Goal: Task Accomplishment & Management: Manage account settings

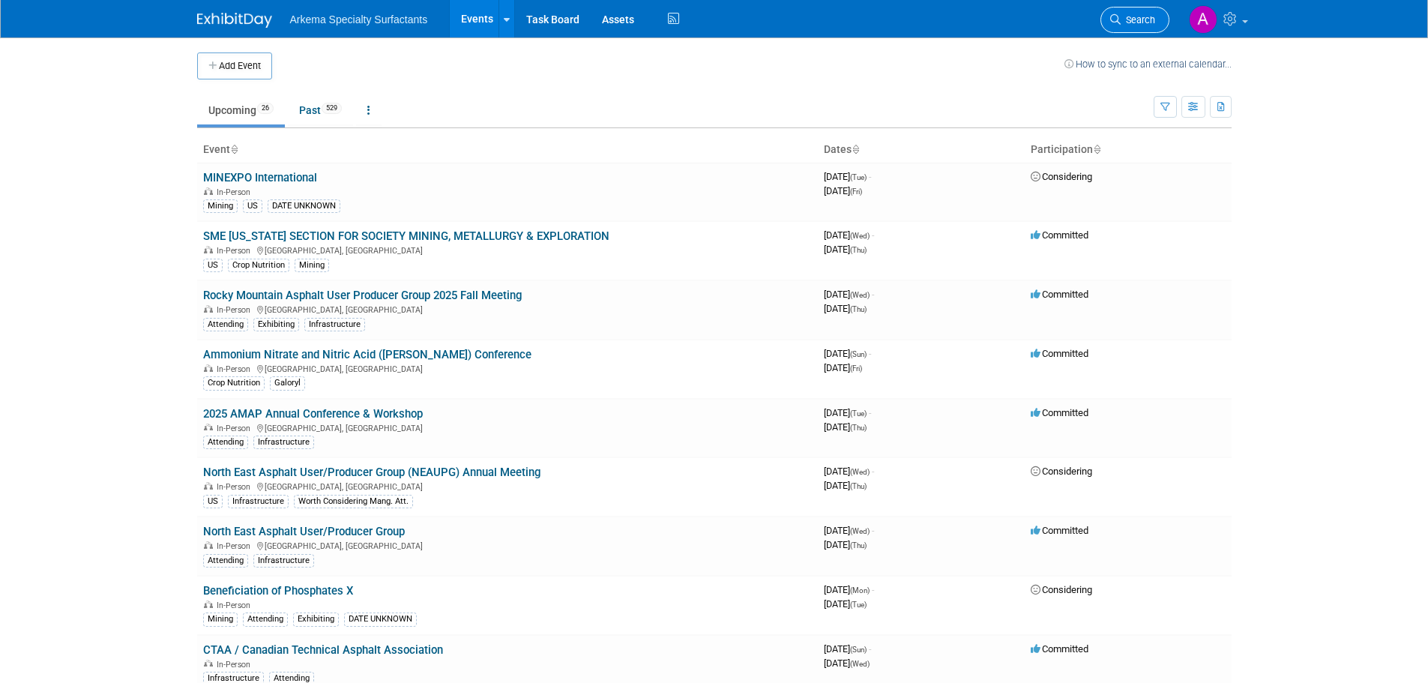
click at [1127, 22] on span "Search" at bounding box center [1138, 19] width 34 height 11
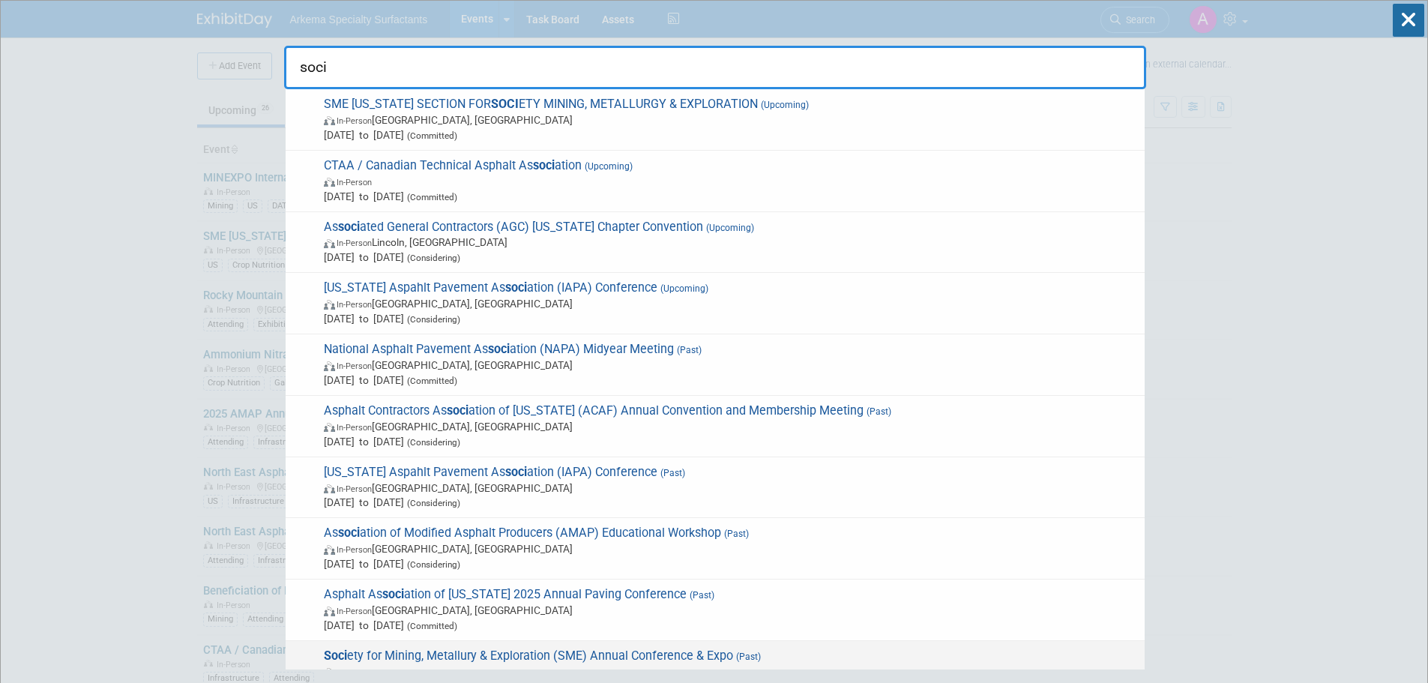
type input "soci"
click at [787, 654] on span "Soci ety for Mining, Metallury & Exploration (SME) Annual Conference & Expo (Pa…" at bounding box center [728, 671] width 818 height 46
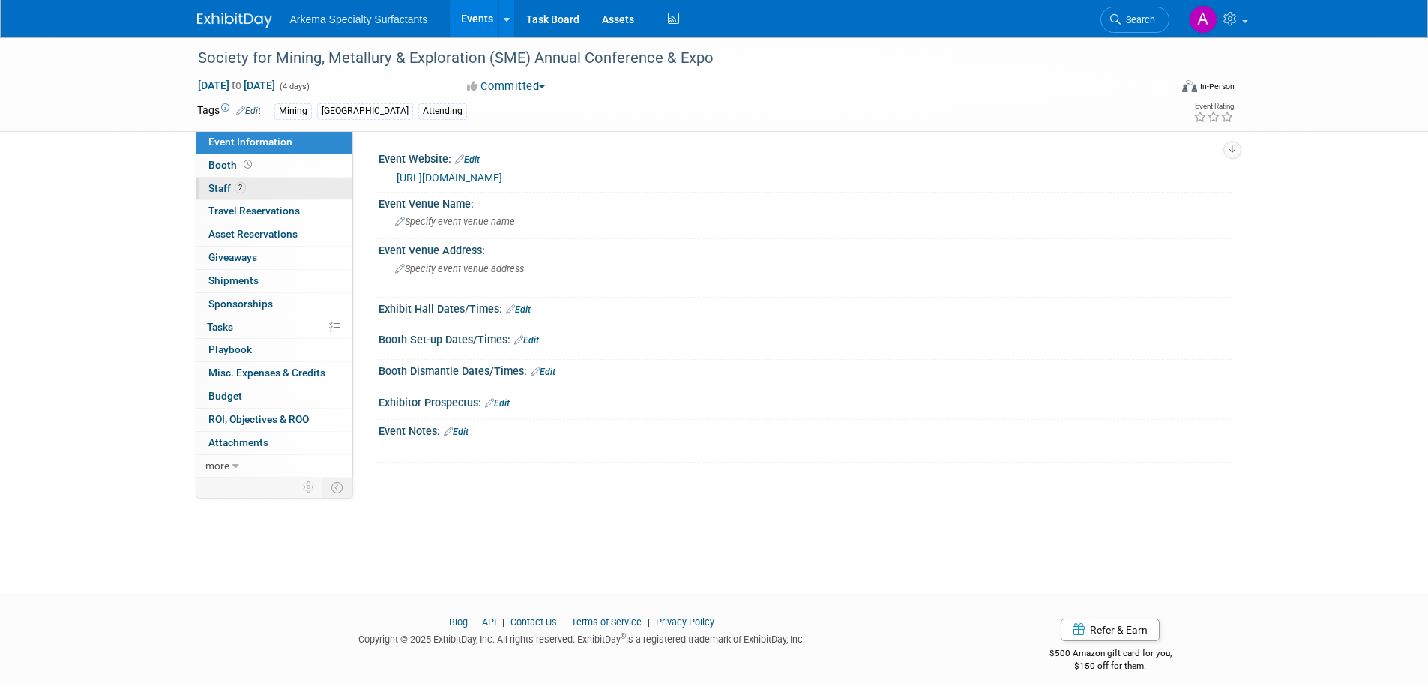
click at [228, 187] on span "Staff 2" at bounding box center [226, 188] width 37 height 12
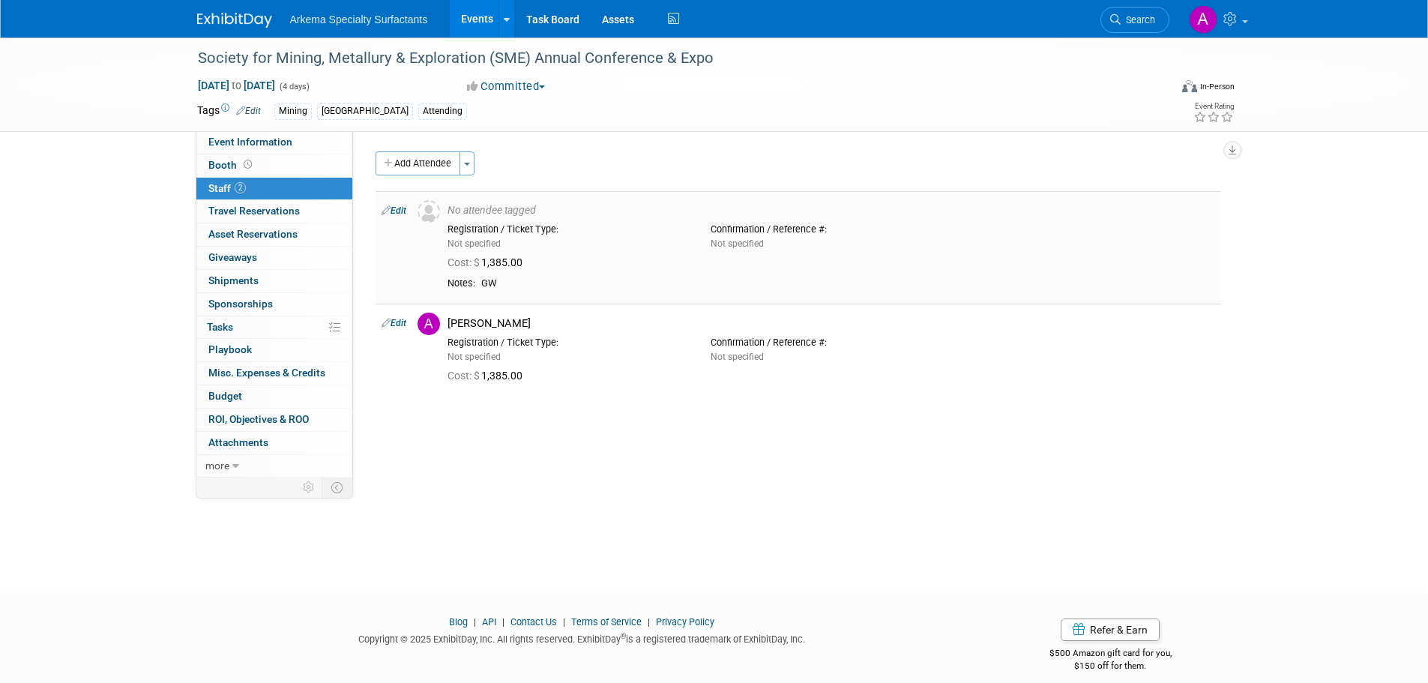
click at [404, 208] on link "Edit" at bounding box center [394, 210] width 25 height 10
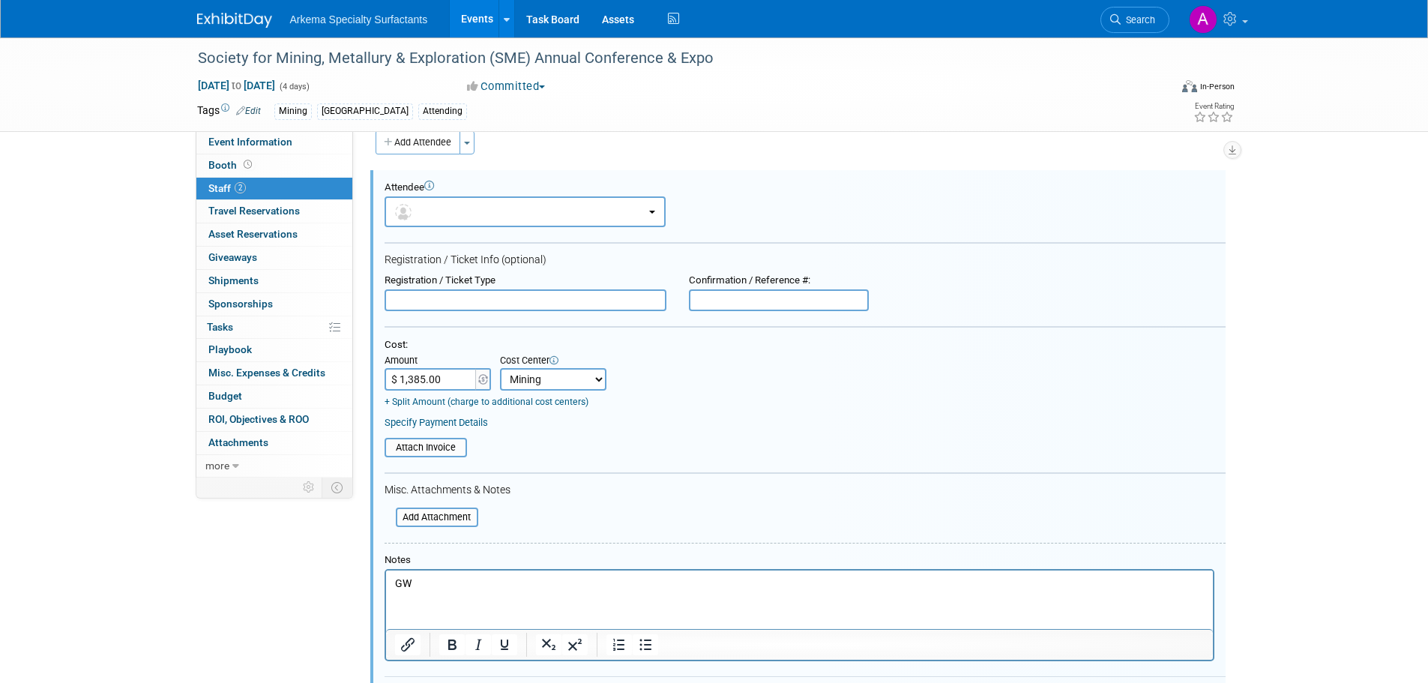
click at [257, 187] on link "2 Staff 2" at bounding box center [274, 189] width 156 height 22
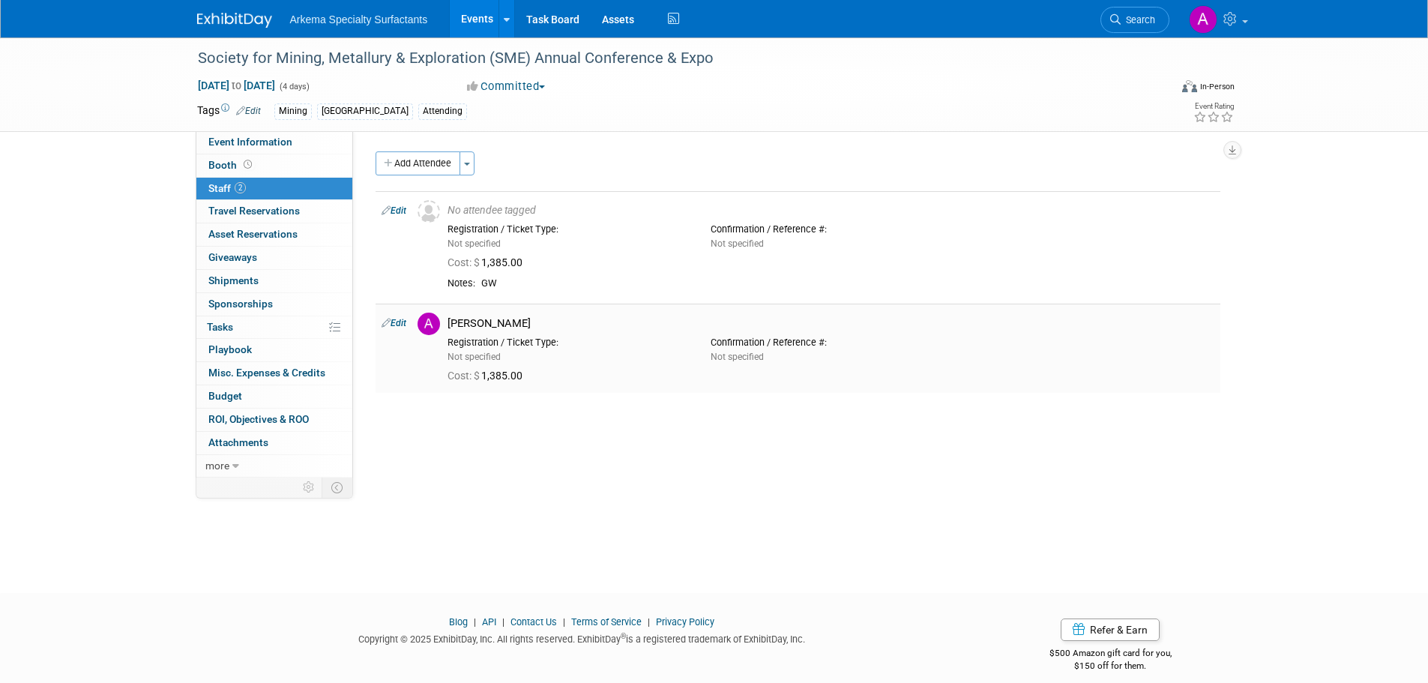
click at [403, 327] on link "Edit" at bounding box center [394, 323] width 25 height 10
select select "a57dd3c3-c9ca-478f-9173-03d3d9b82c1f"
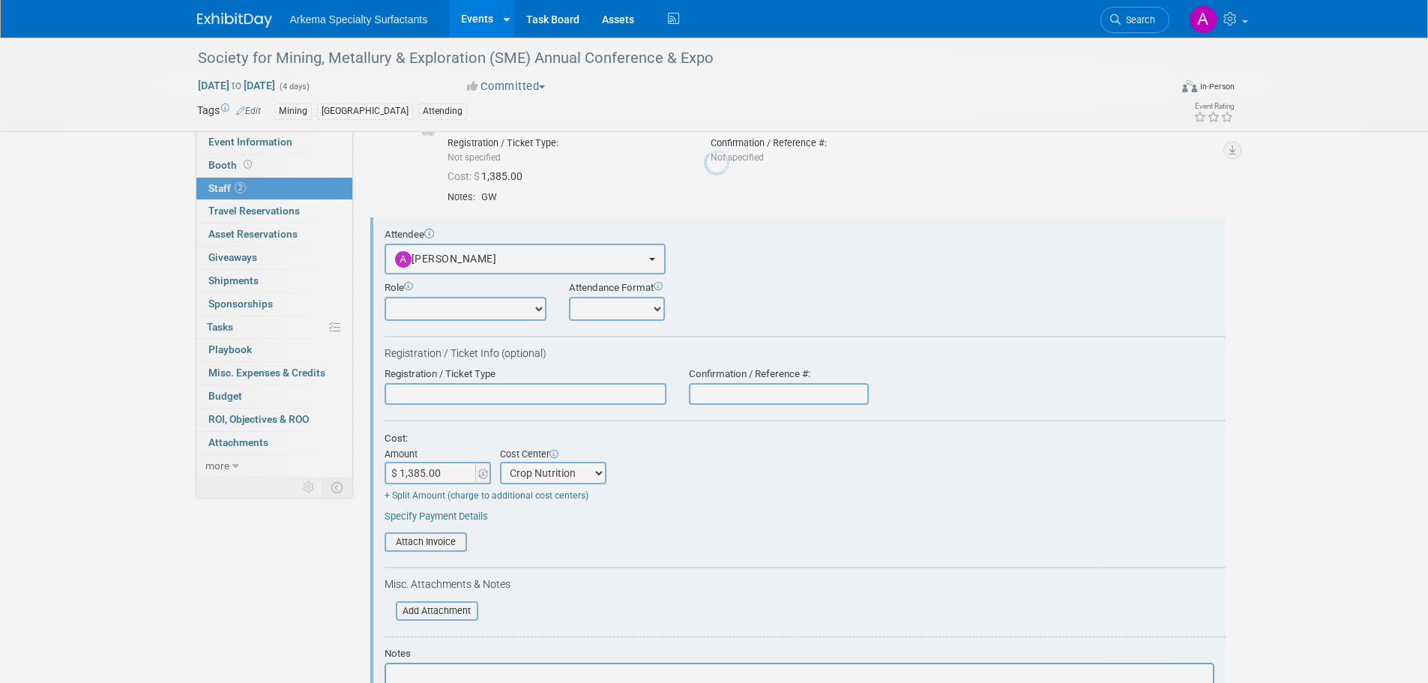
scroll to position [133, 0]
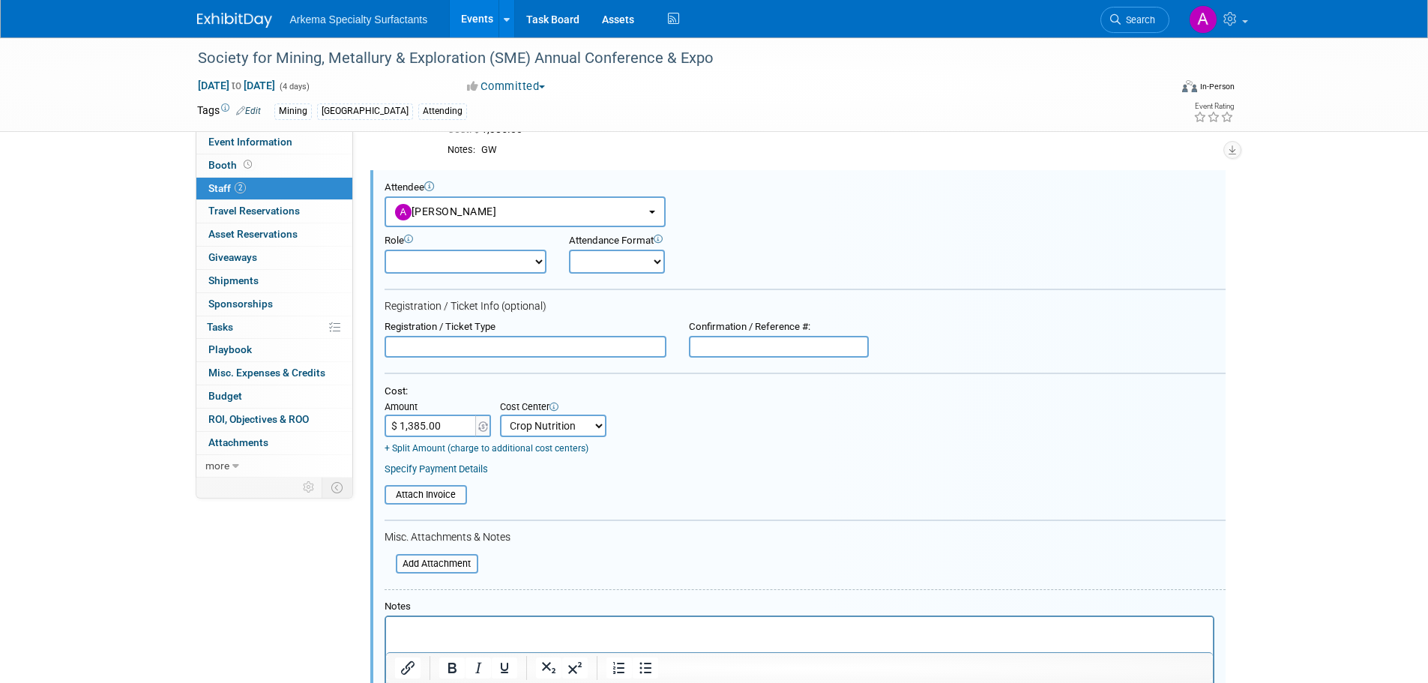
click at [592, 428] on select "-- Not Specified -- Crop Nutrition Infrastructure Mining" at bounding box center [553, 426] width 106 height 22
select select "18966417"
click at [500, 415] on select "-- Not Specified -- Crop Nutrition Infrastructure Mining" at bounding box center [553, 426] width 106 height 22
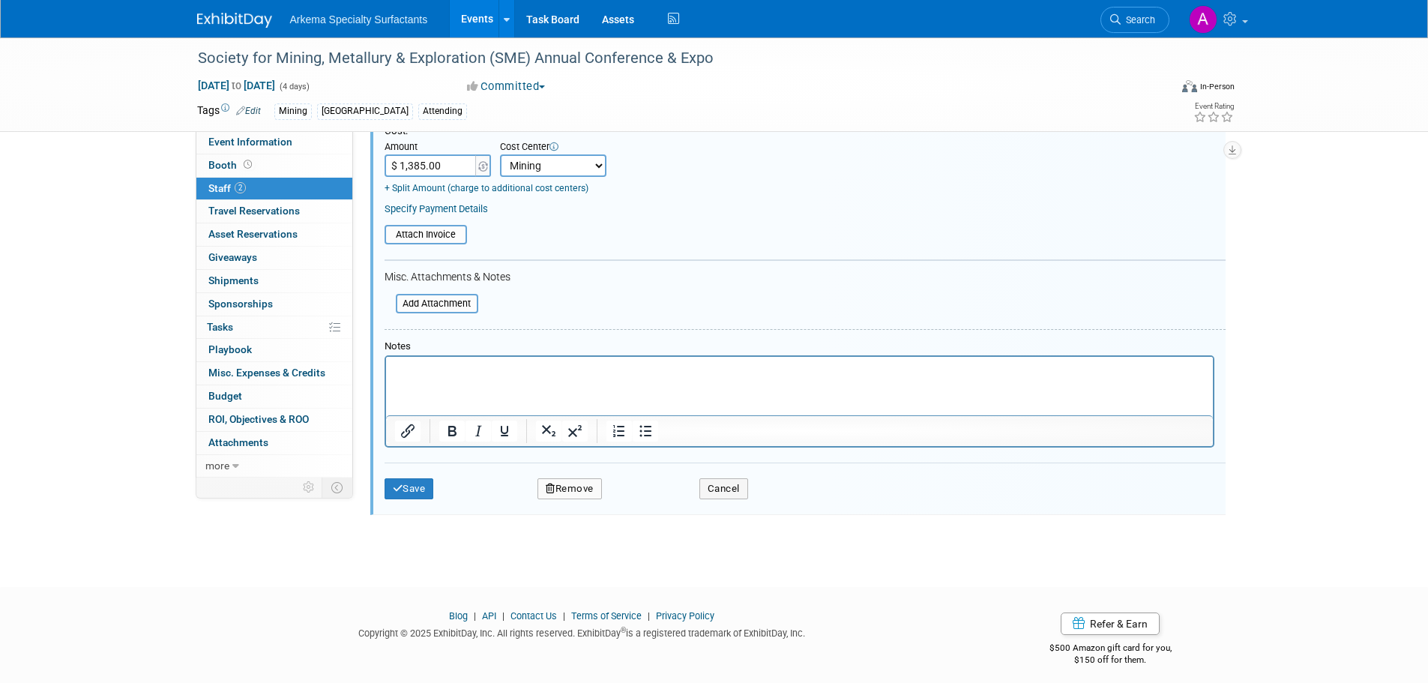
scroll to position [404, 0]
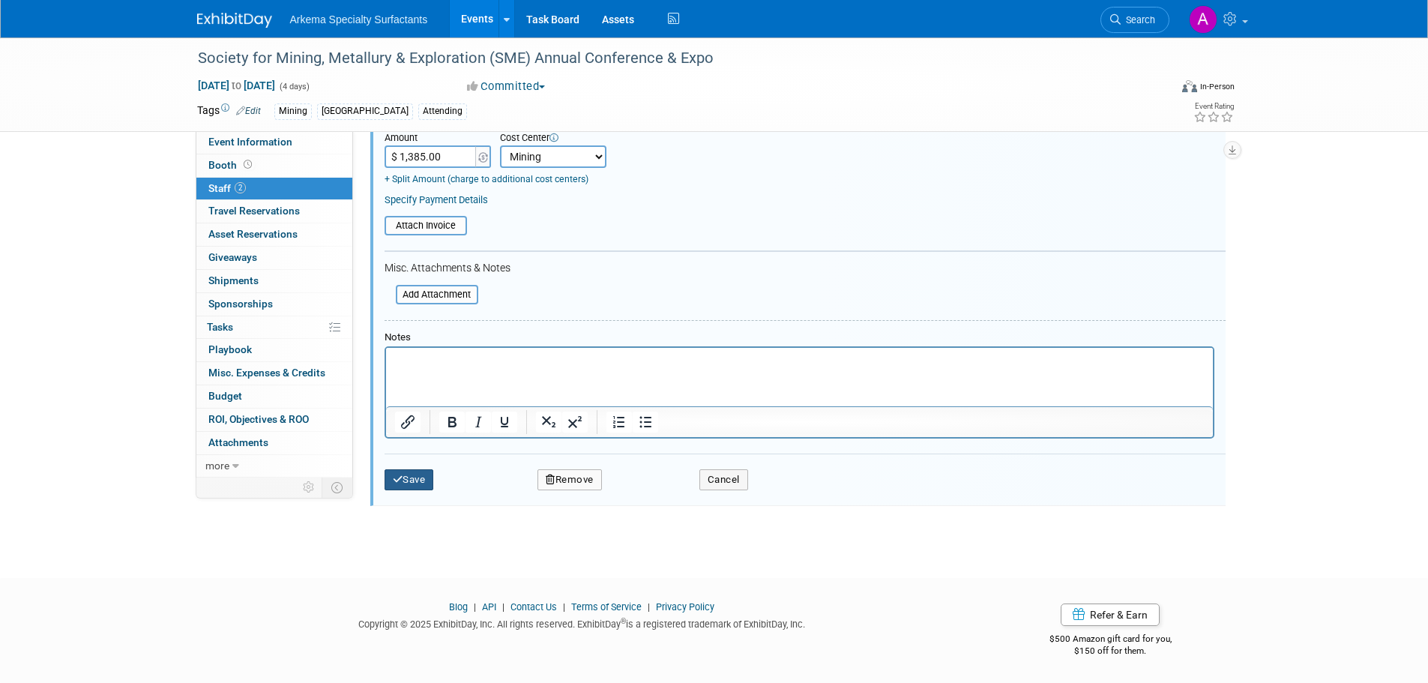
click at [408, 485] on button "Save" at bounding box center [409, 479] width 49 height 21
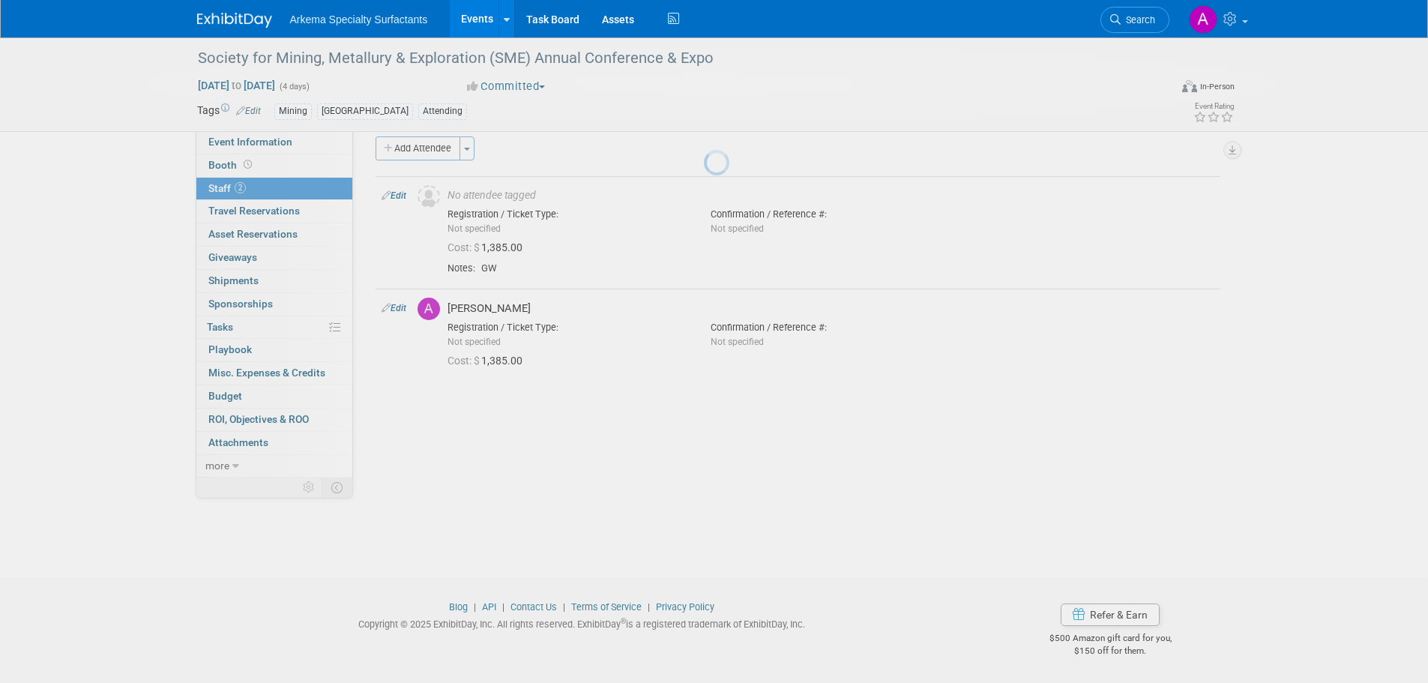
scroll to position [15, 0]
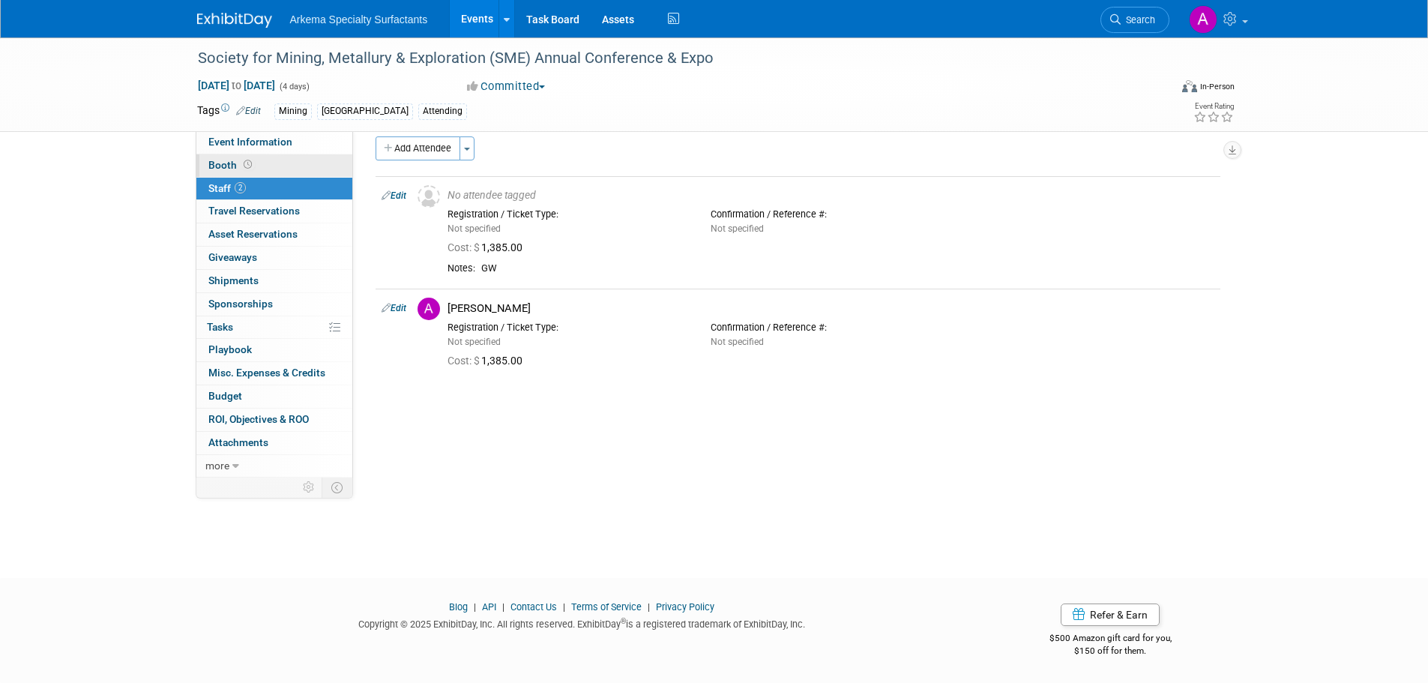
click at [255, 171] on link "Booth" at bounding box center [274, 165] width 156 height 22
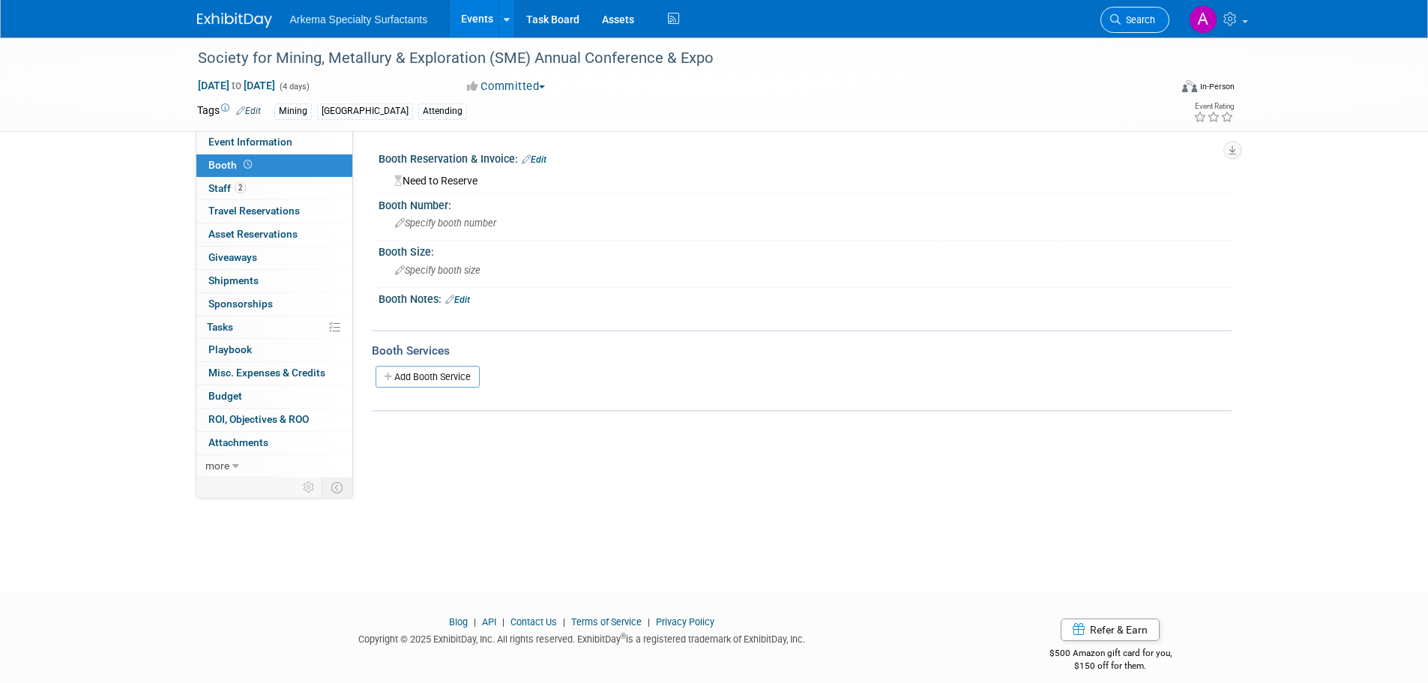
click at [1135, 22] on span "Search" at bounding box center [1138, 19] width 34 height 11
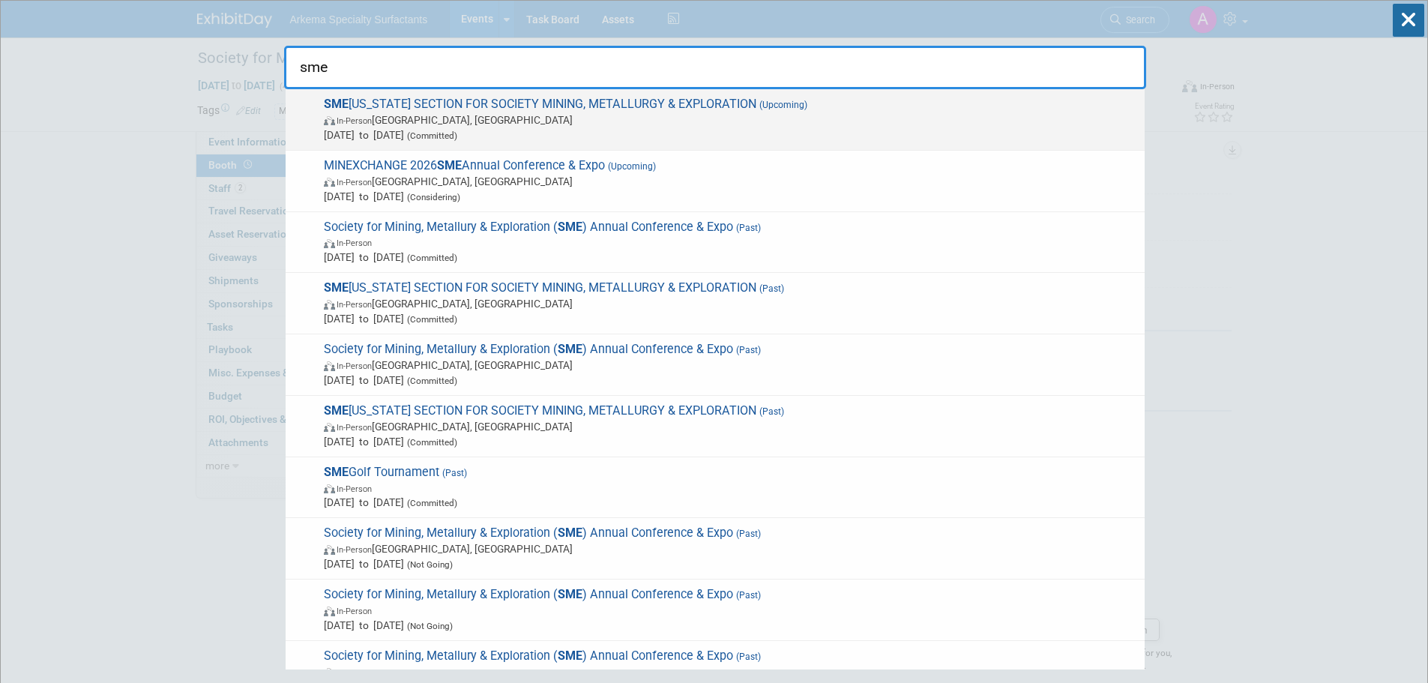
type input "sme"
click at [714, 117] on span "In-Person Plant City, FL" at bounding box center [730, 119] width 813 height 15
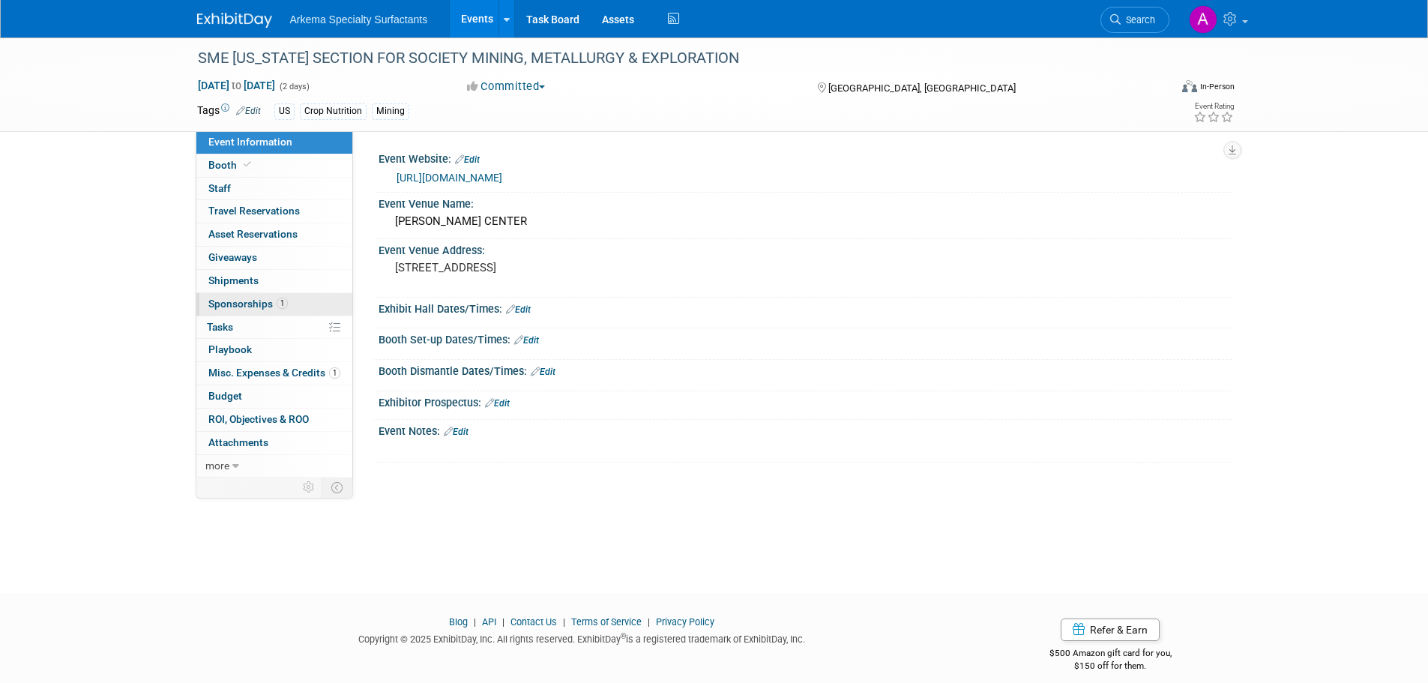
click at [279, 301] on span "1" at bounding box center [282, 303] width 11 height 11
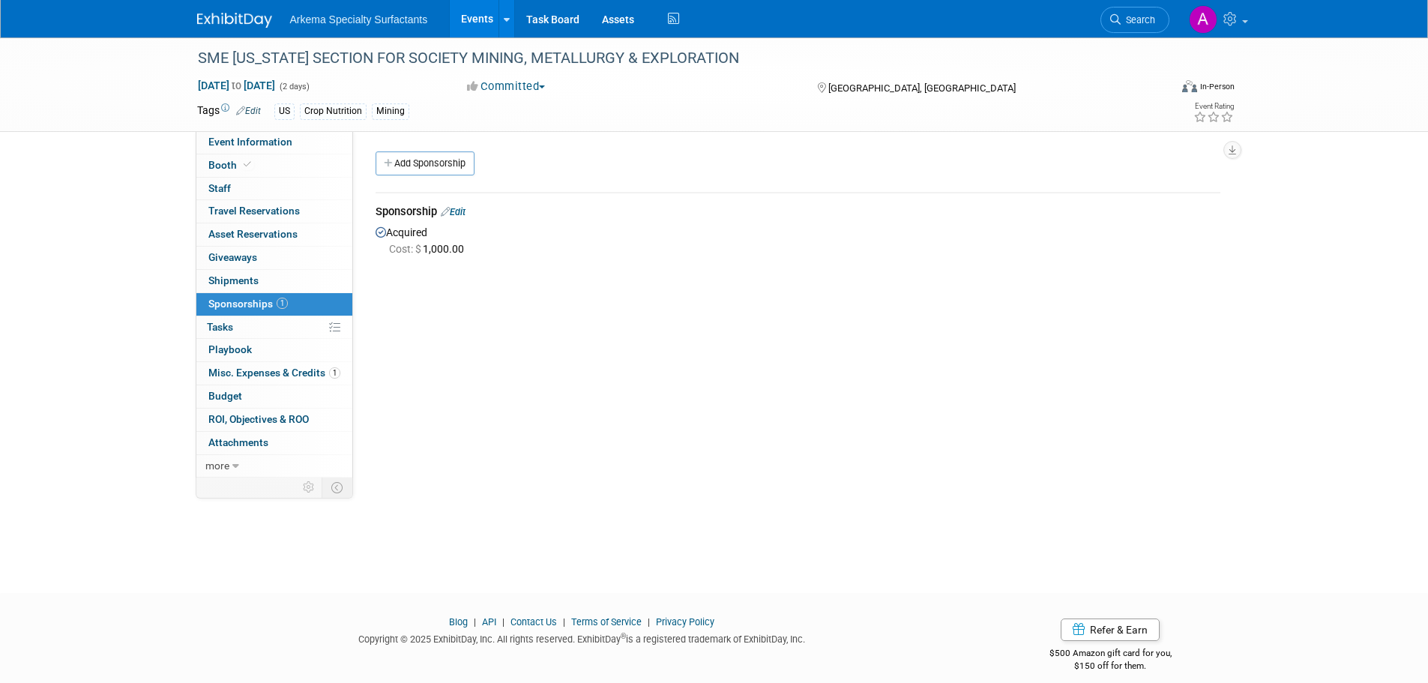
click at [461, 209] on link "Edit" at bounding box center [453, 211] width 25 height 11
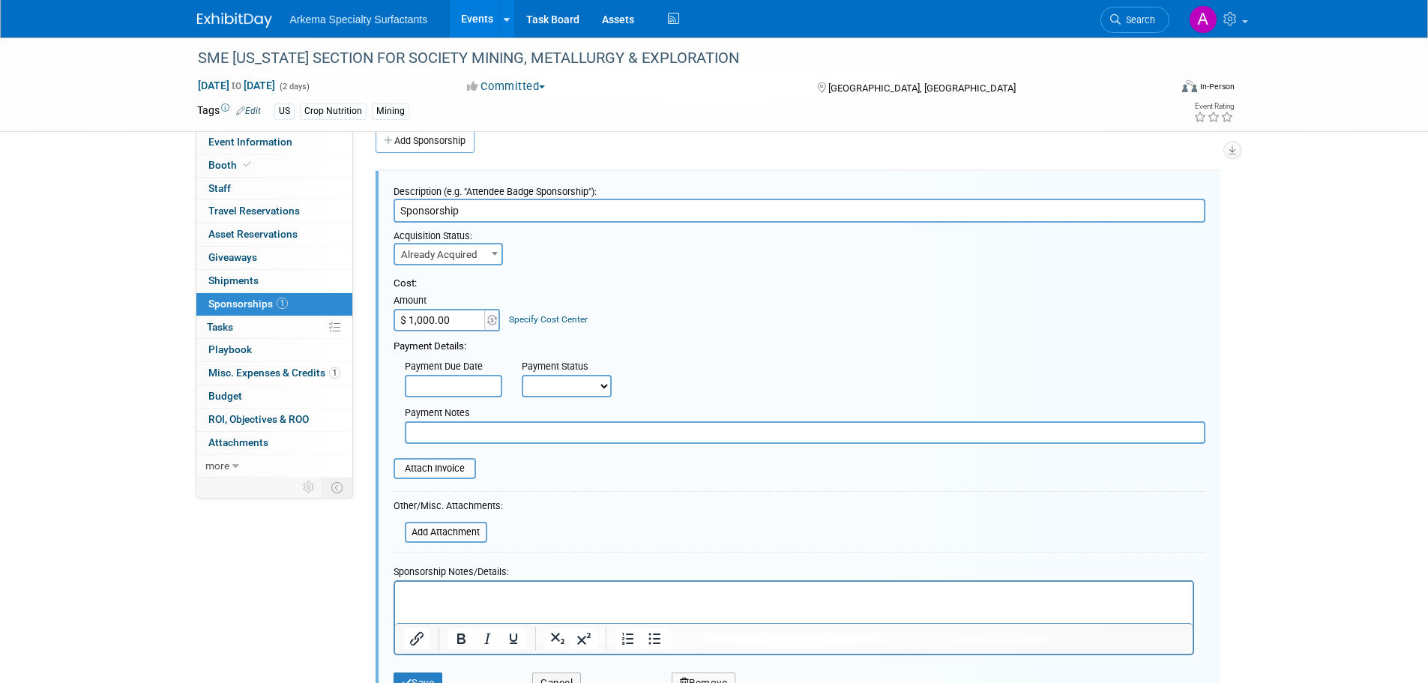
click at [560, 319] on link "Specify Cost Center" at bounding box center [548, 319] width 79 height 10
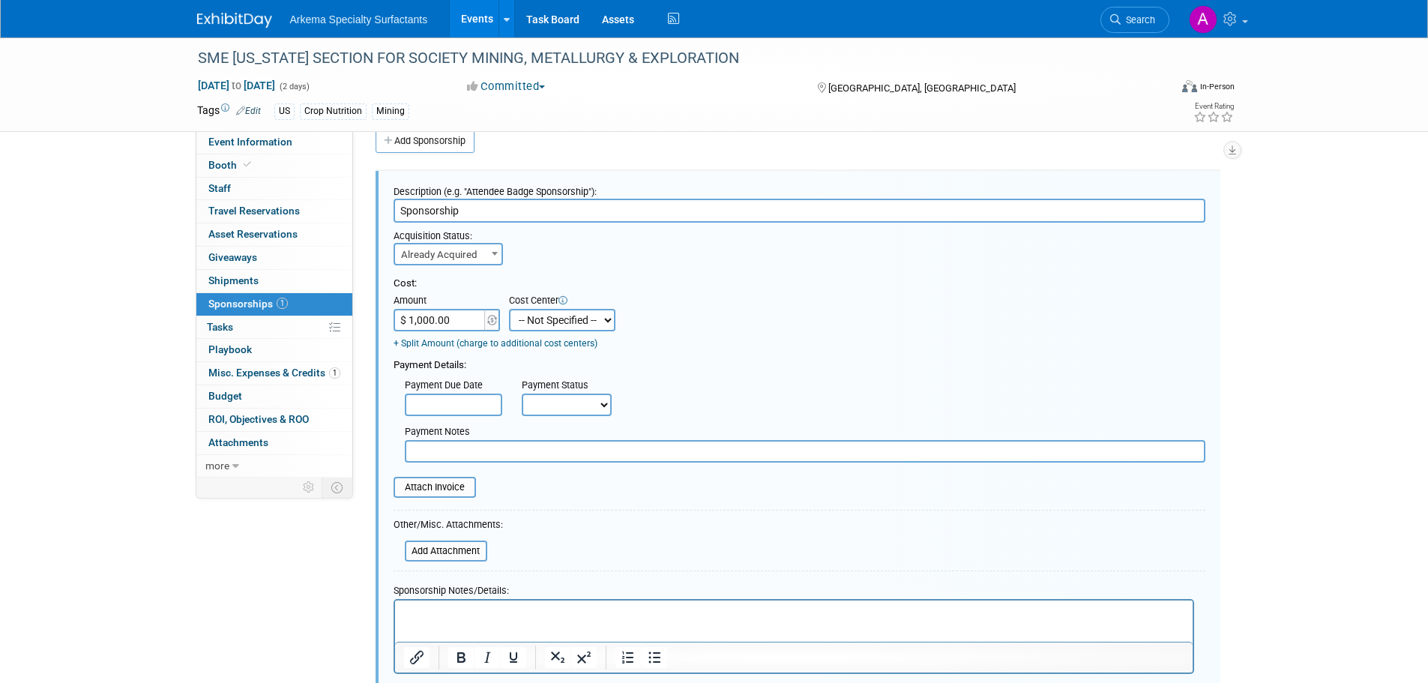
click at [611, 321] on select "-- Not Specified -- Crop Nutrition Infrastructure Mining" at bounding box center [562, 320] width 106 height 22
select select "18966417"
click at [509, 309] on select "-- Not Specified -- Crop Nutrition Infrastructure Mining" at bounding box center [562, 320] width 106 height 22
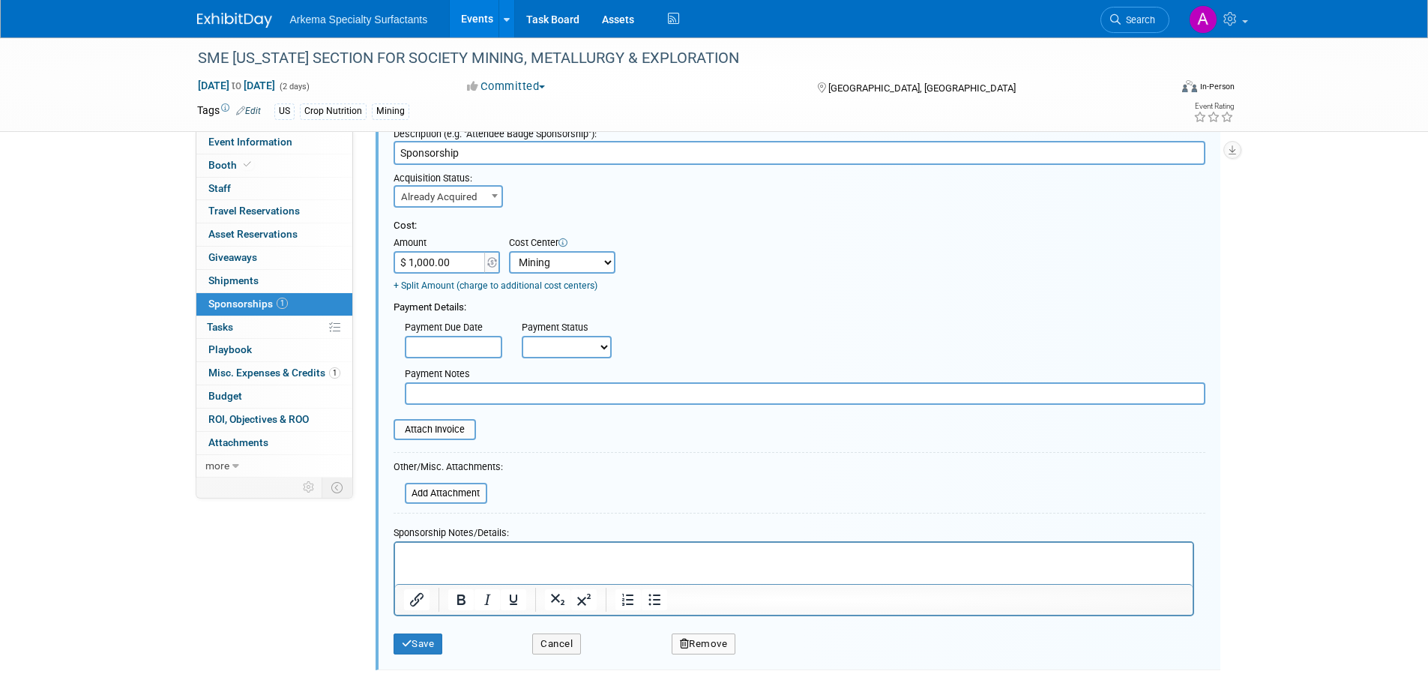
scroll to position [232, 0]
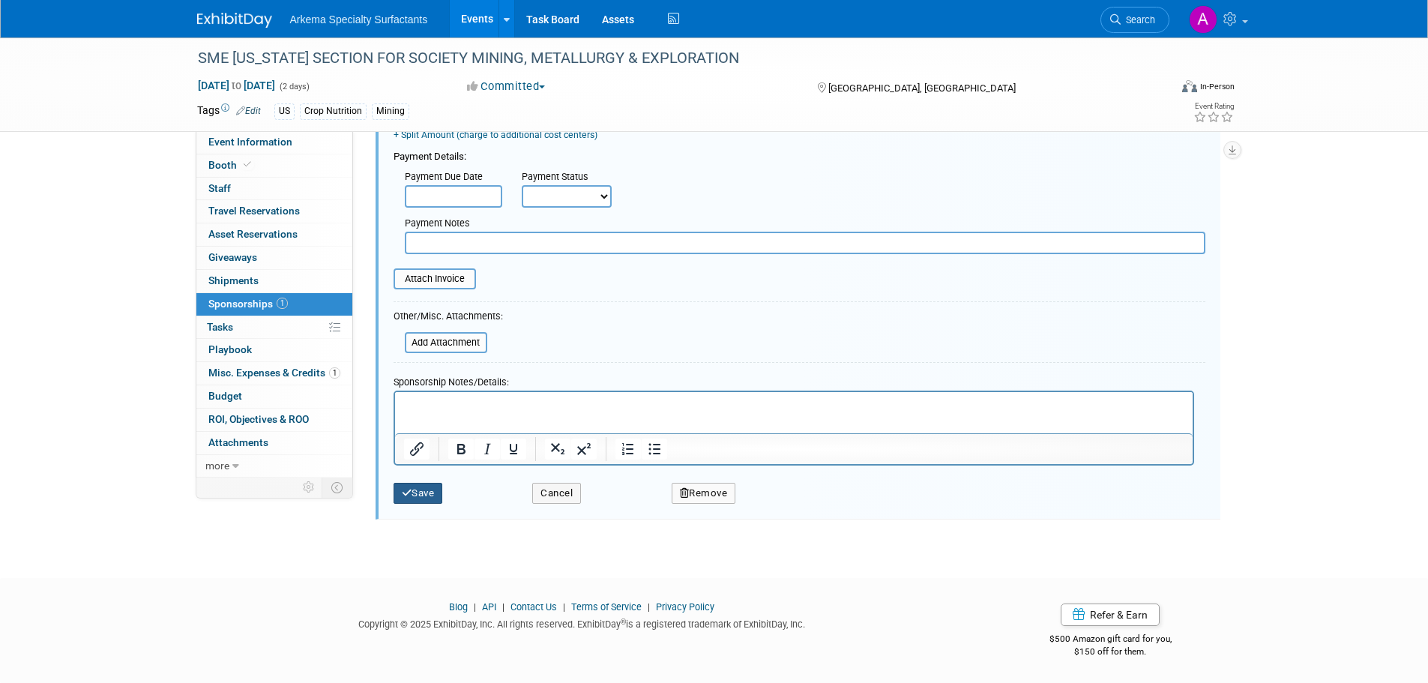
click at [412, 488] on button "Save" at bounding box center [418, 493] width 49 height 21
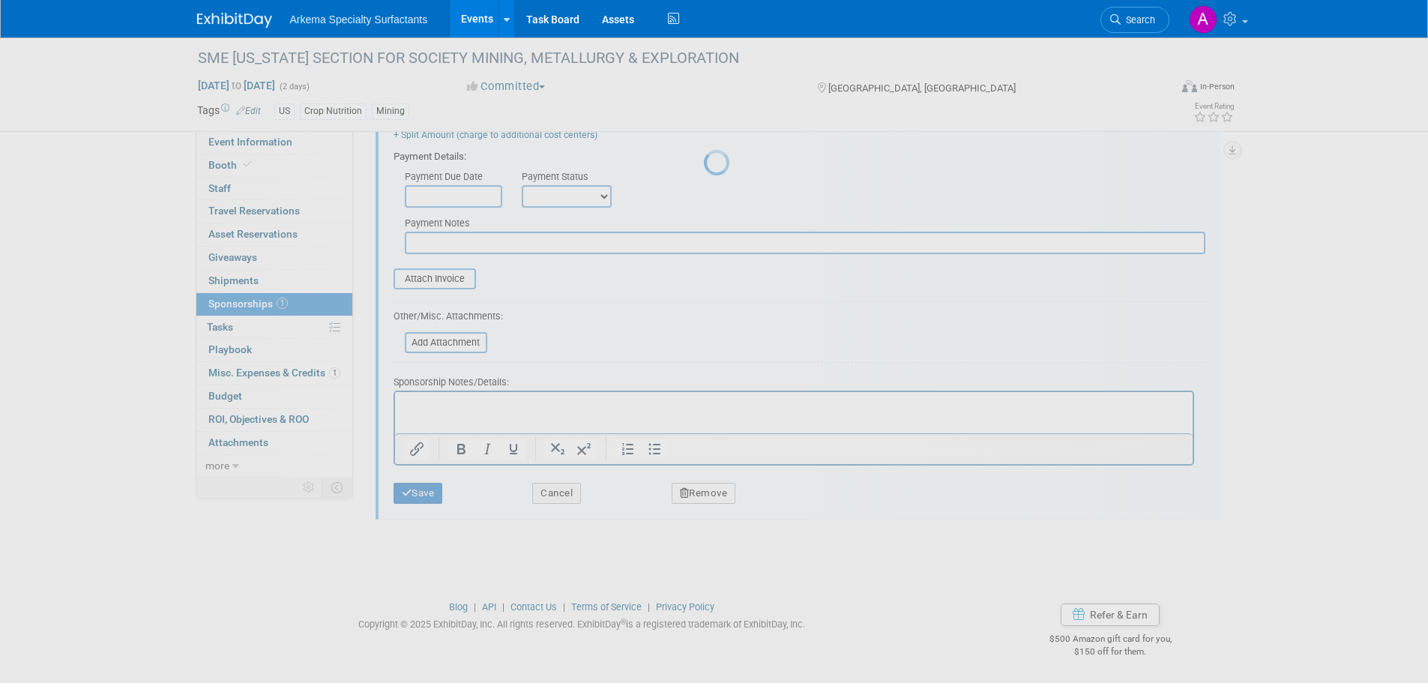
scroll to position [15, 0]
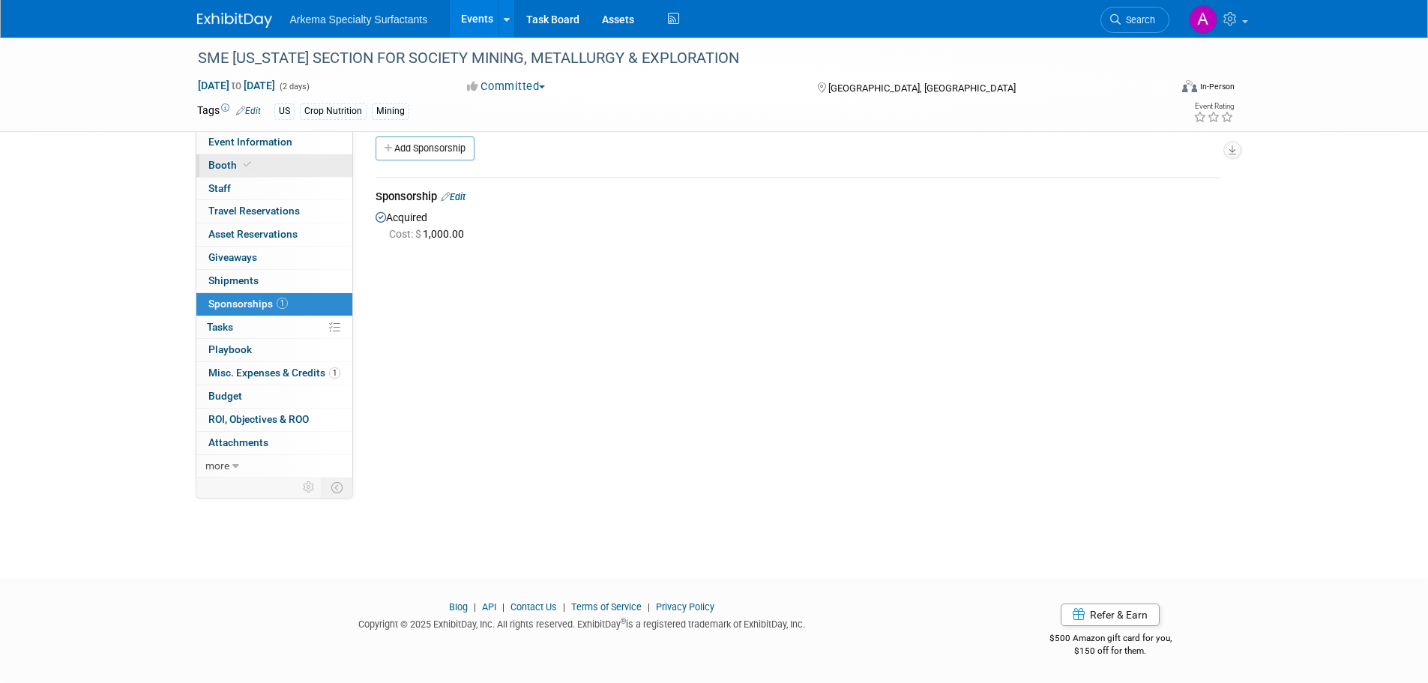
click at [245, 164] on icon at bounding box center [247, 164] width 7 height 8
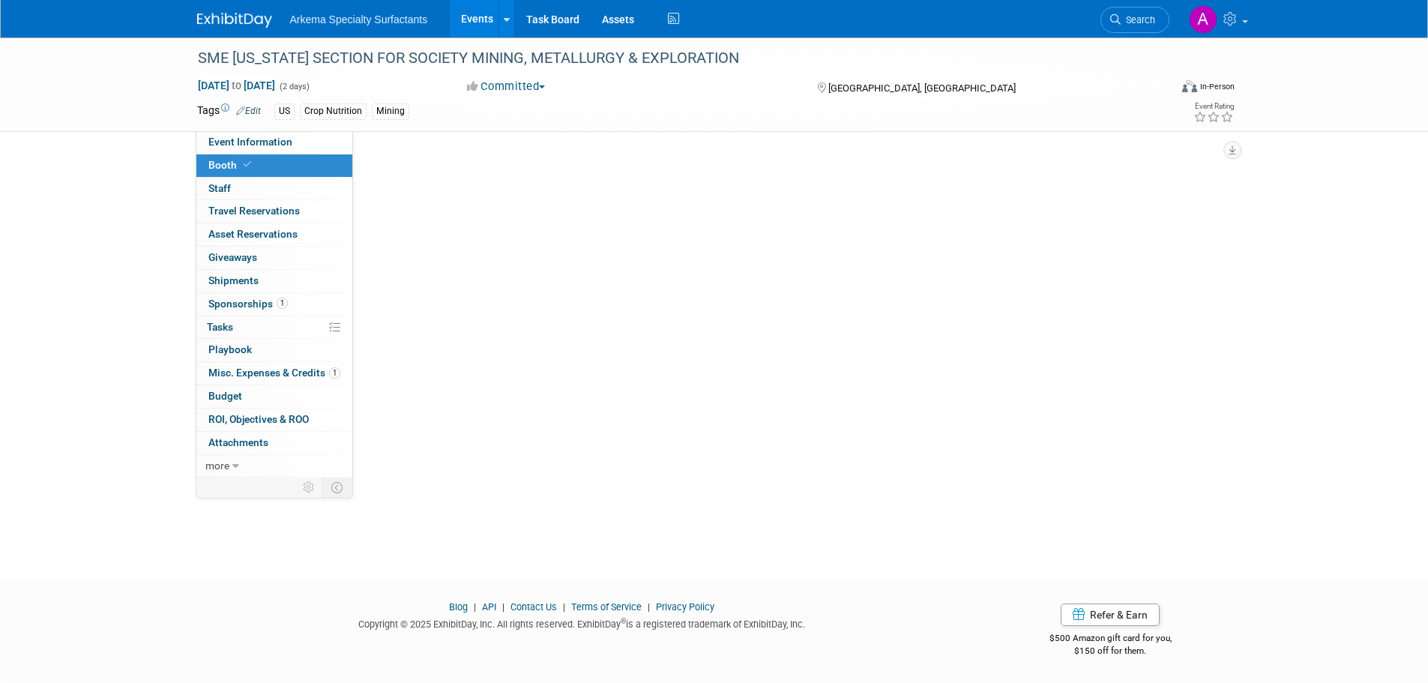
scroll to position [0, 0]
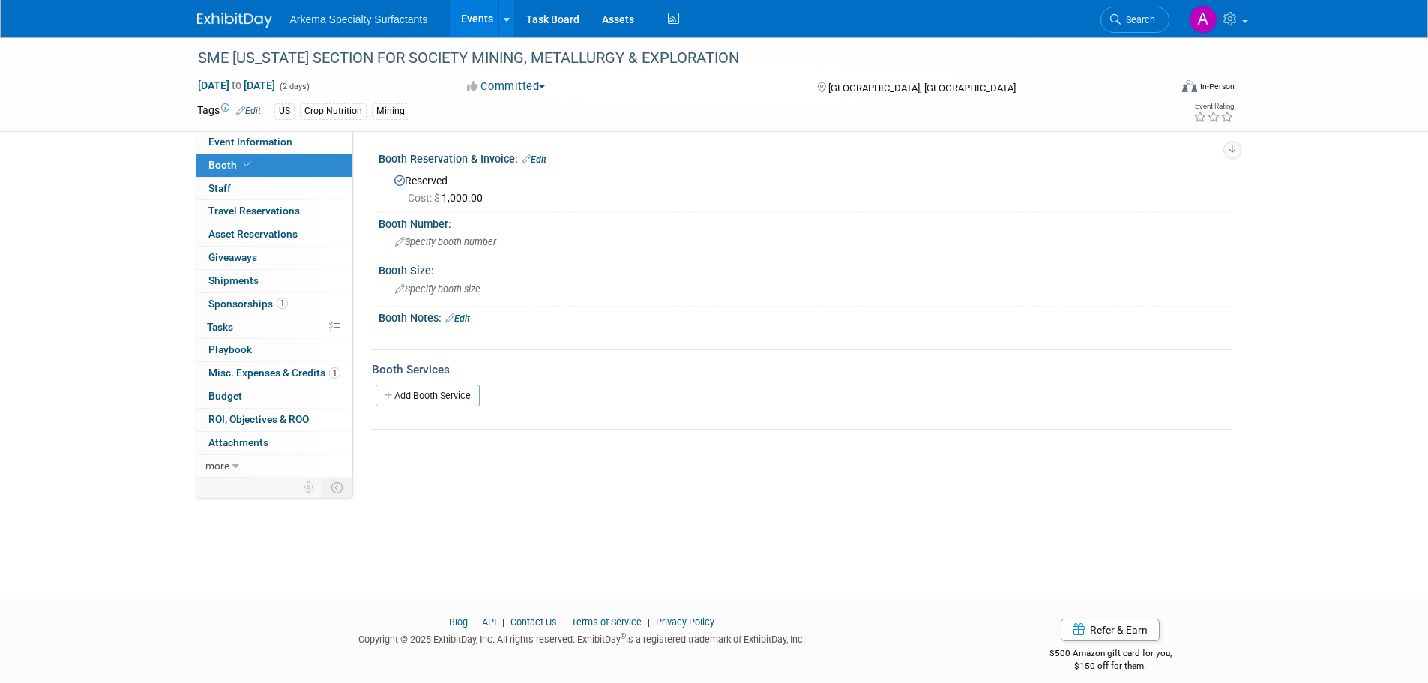
click at [543, 157] on link "Edit" at bounding box center [534, 159] width 25 height 10
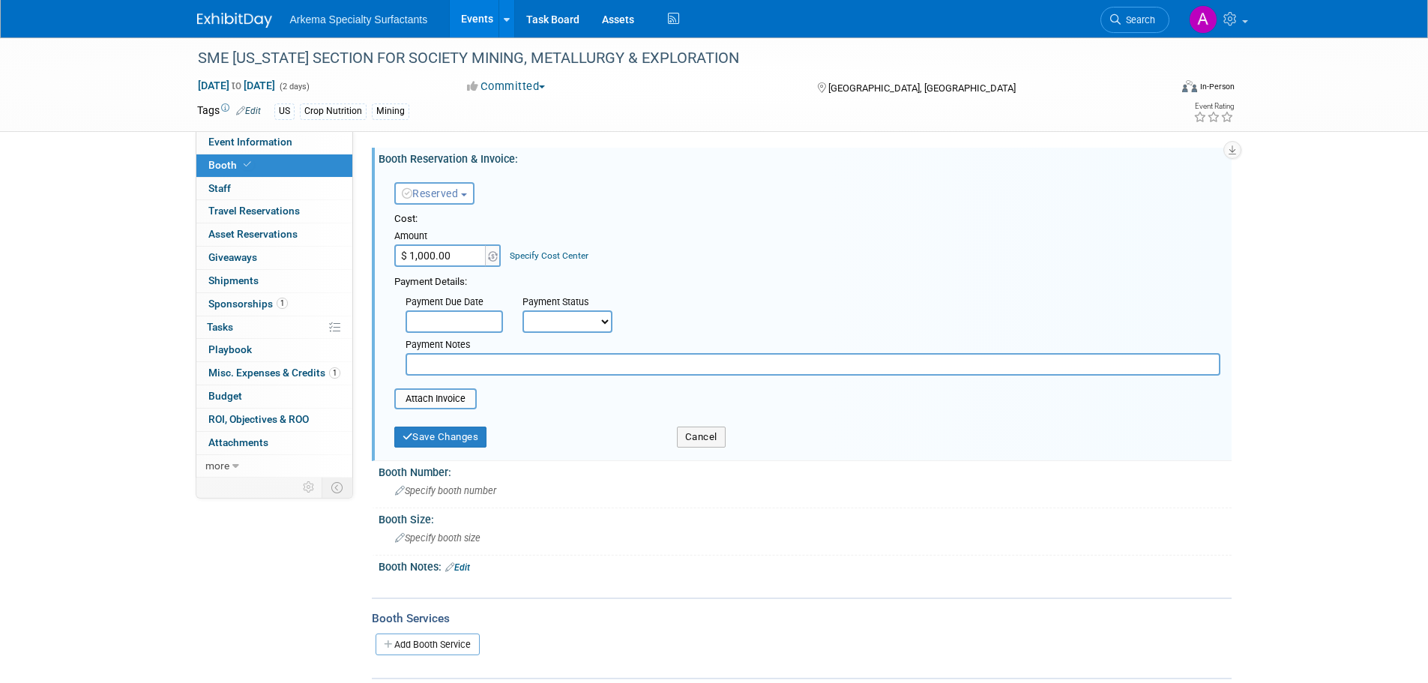
click at [557, 257] on link "Specify Cost Center" at bounding box center [549, 255] width 79 height 10
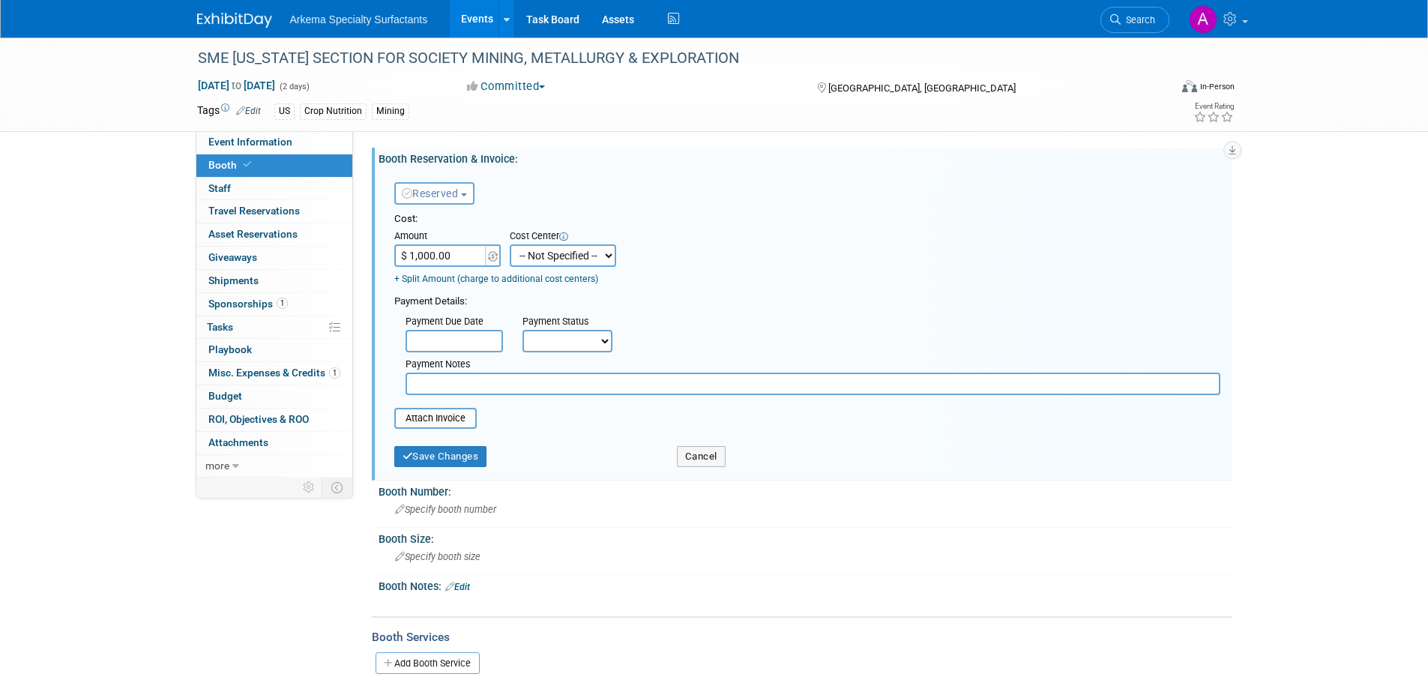
click at [610, 256] on select "-- Not Specified -- Crop Nutrition Infrastructure Mining" at bounding box center [563, 255] width 106 height 22
select select "18966417"
click at [510, 244] on select "-- Not Specified -- Crop Nutrition Infrastructure Mining" at bounding box center [563, 255] width 106 height 22
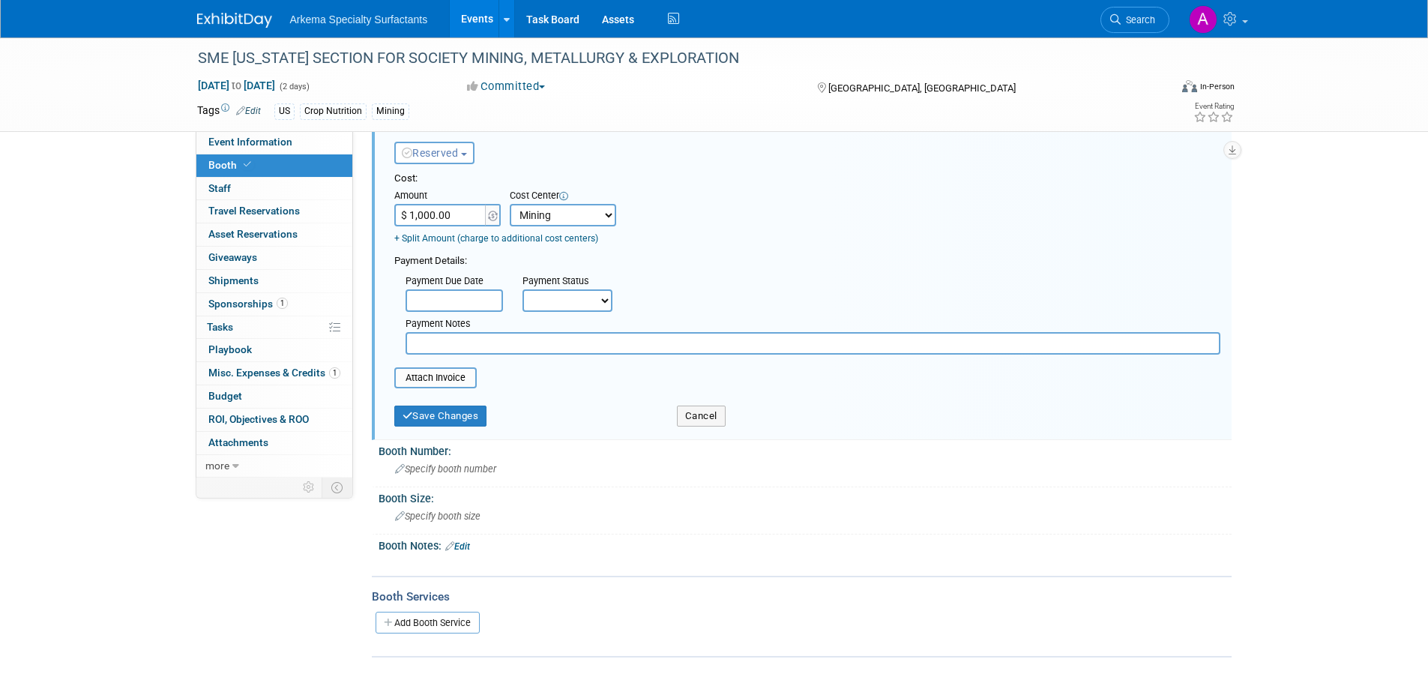
scroll to position [150, 0]
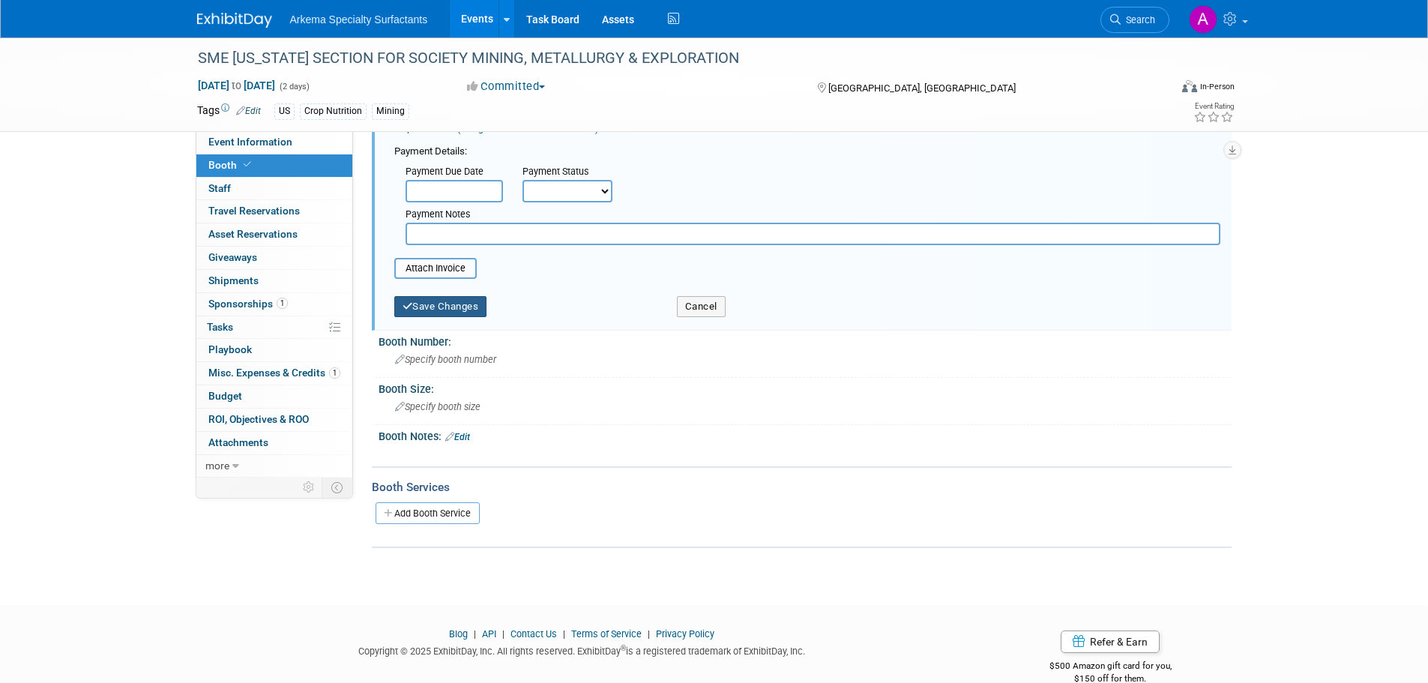
click at [466, 305] on button "Save Changes" at bounding box center [440, 306] width 93 height 21
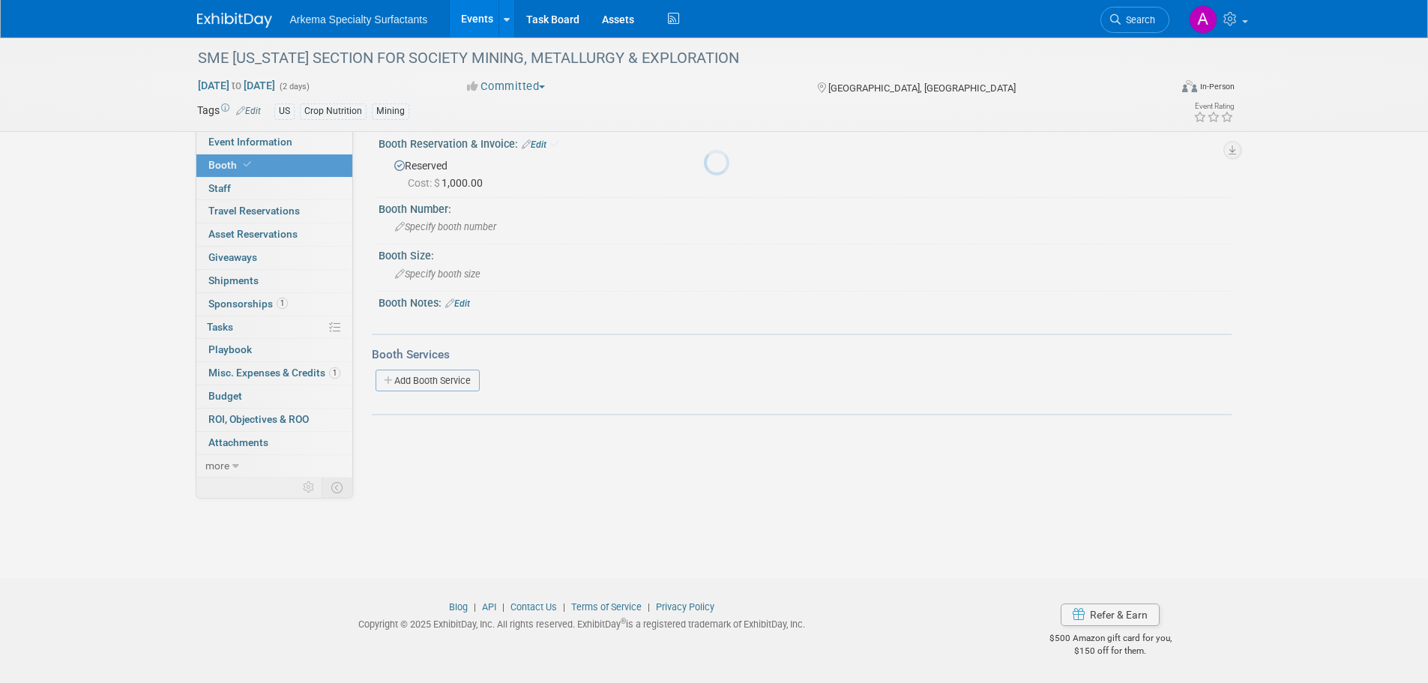
scroll to position [15, 0]
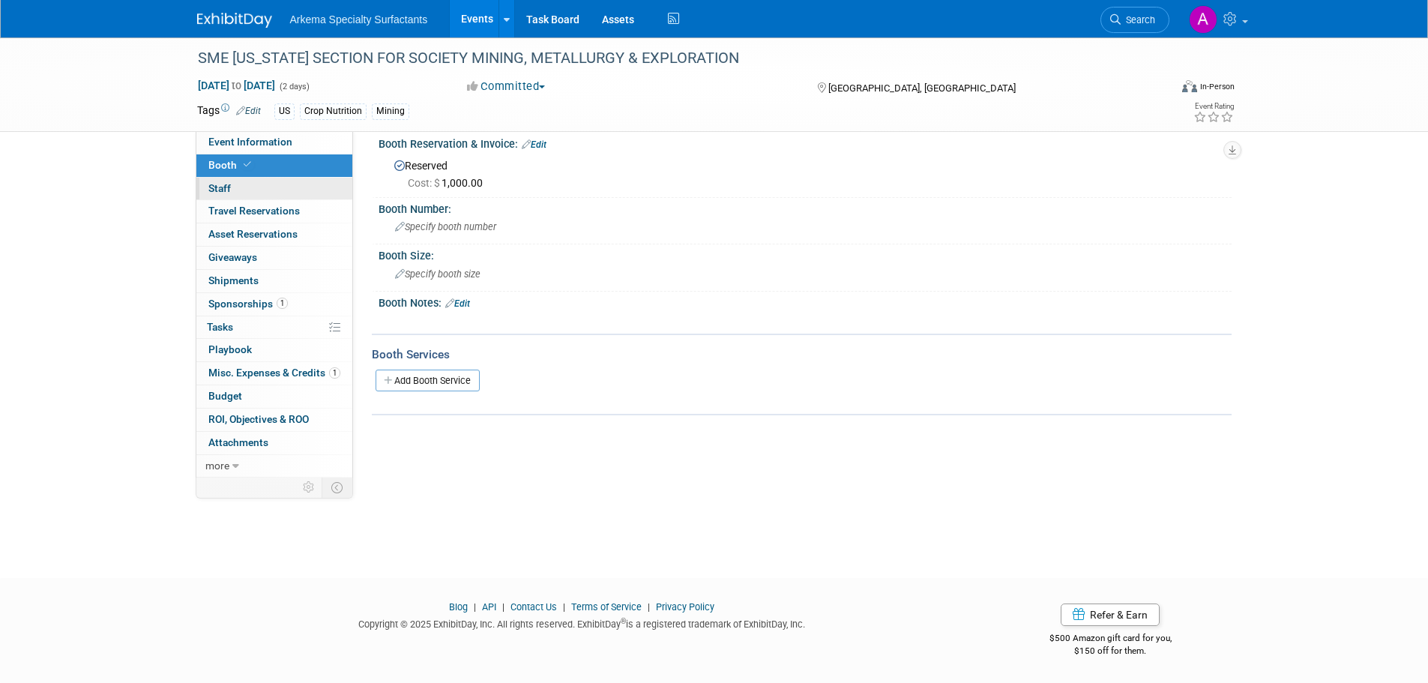
click at [242, 182] on link "0 Staff 0" at bounding box center [274, 189] width 156 height 22
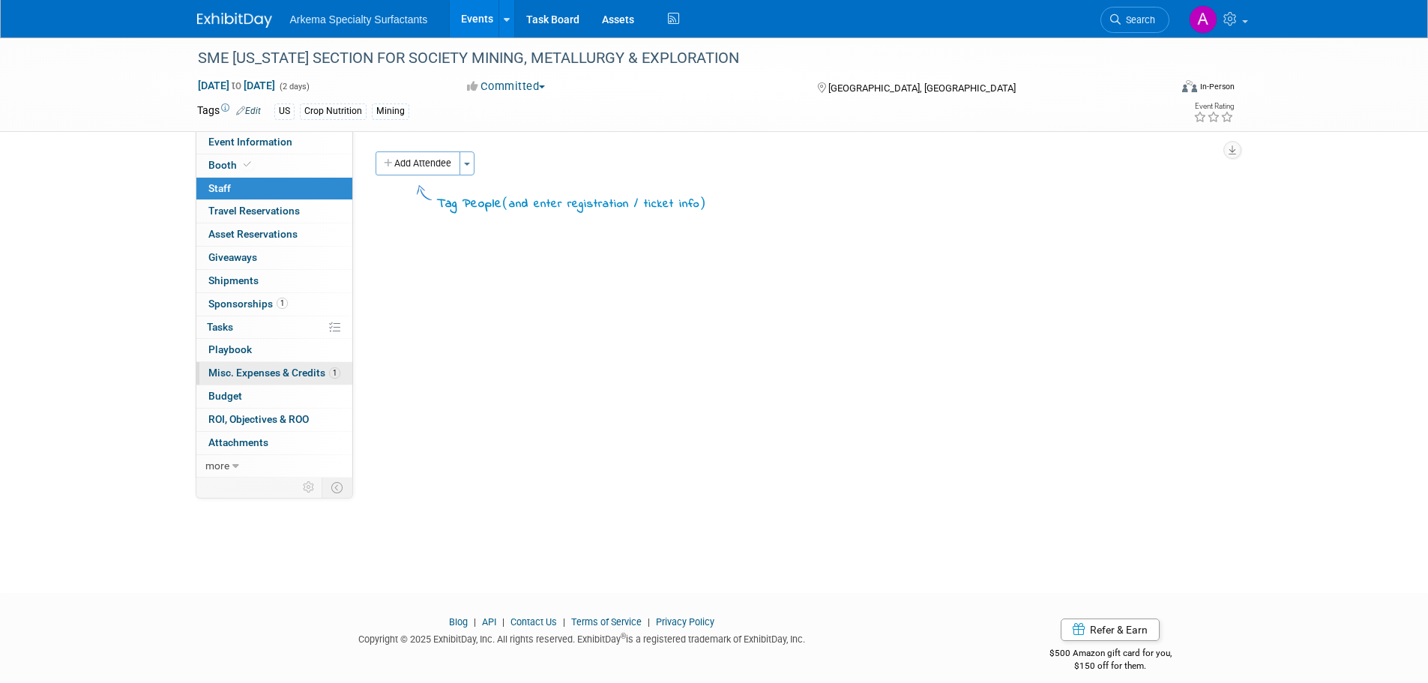
click at [301, 367] on span "Misc. Expenses & Credits 1" at bounding box center [274, 373] width 132 height 12
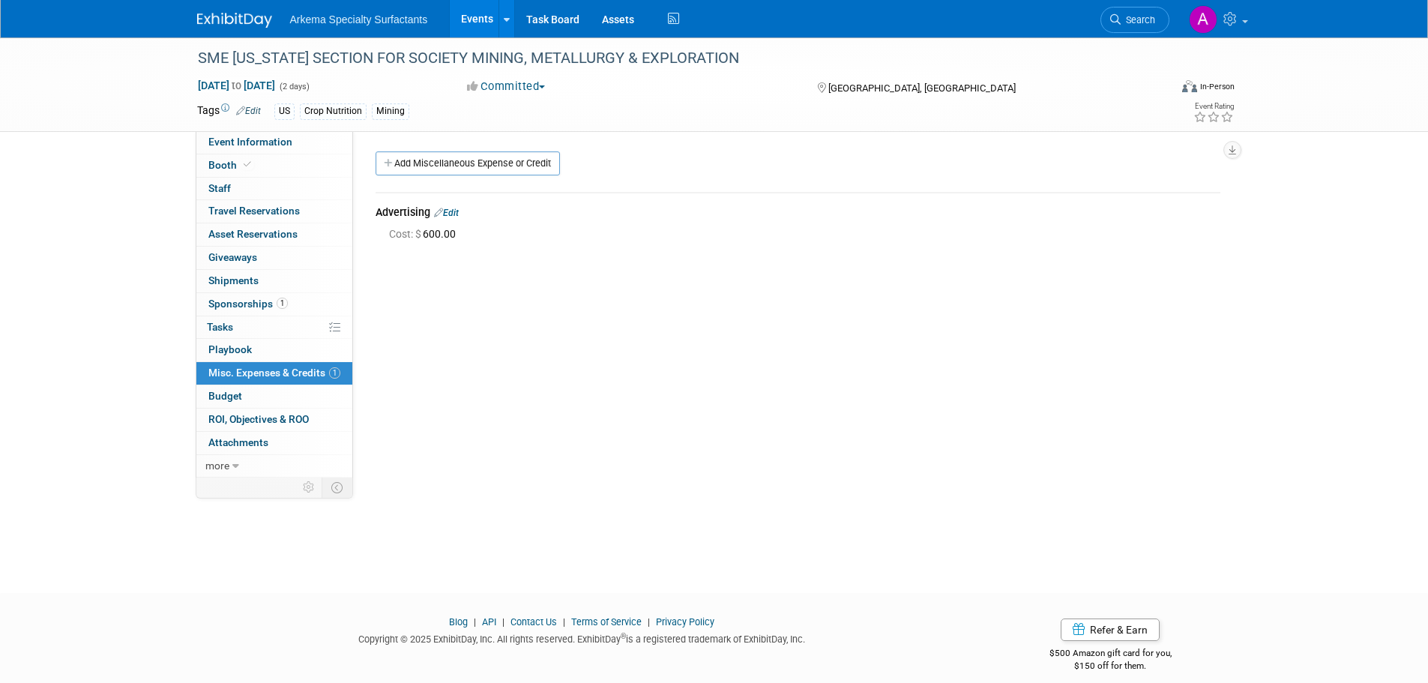
click at [455, 215] on link "Edit" at bounding box center [446, 213] width 25 height 10
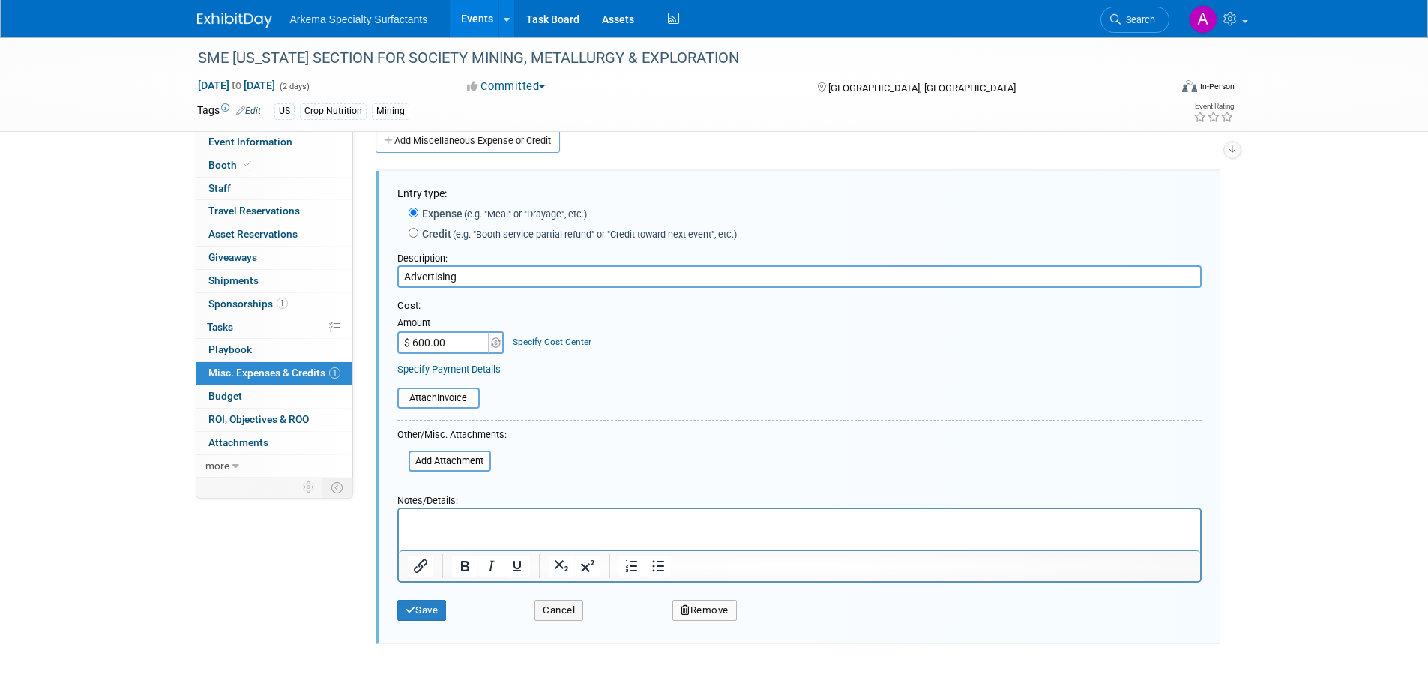
click at [537, 339] on link "Specify Cost Center" at bounding box center [552, 342] width 79 height 10
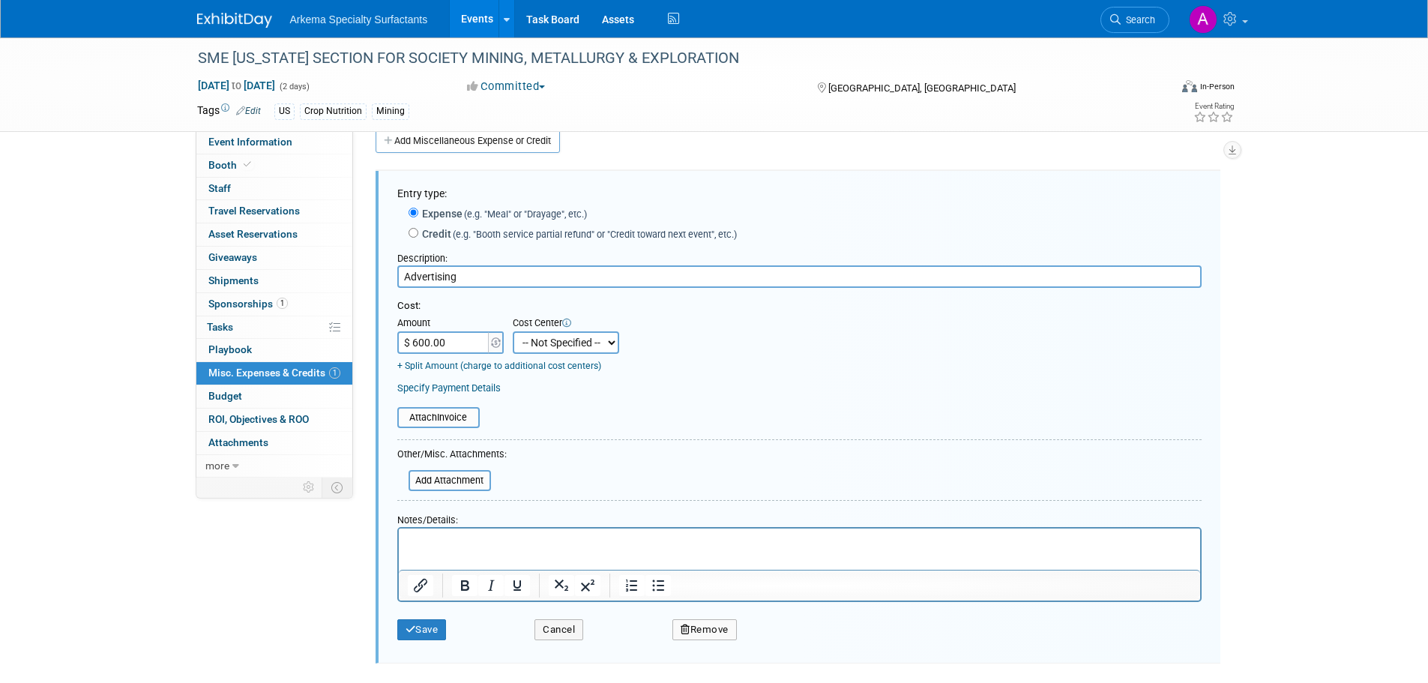
click at [589, 346] on select "-- Not Specified -- Crop Nutrition Infrastructure Mining" at bounding box center [566, 342] width 106 height 22
select select "18966417"
click at [513, 332] on select "-- Not Specified -- Crop Nutrition Infrastructure Mining" at bounding box center [566, 342] width 106 height 22
click at [430, 631] on button "Save" at bounding box center [421, 629] width 49 height 21
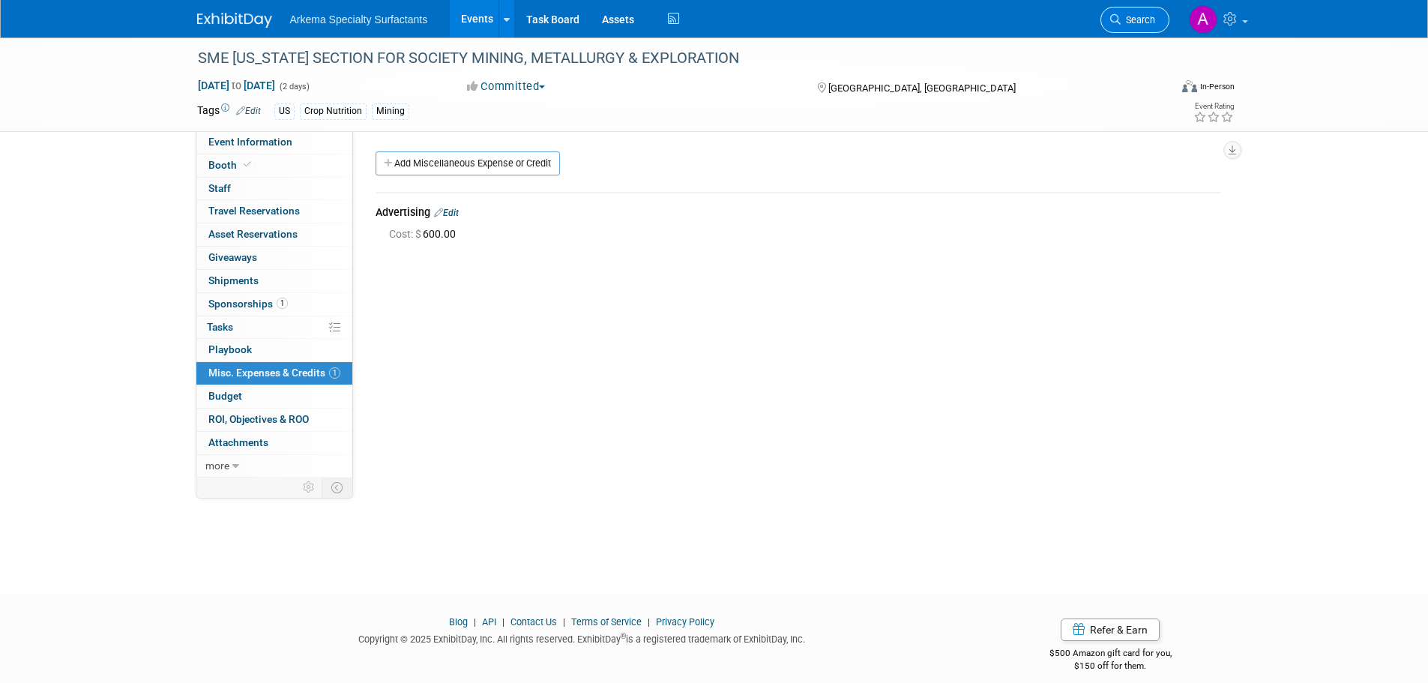
click at [1141, 17] on span "Search" at bounding box center [1138, 19] width 34 height 11
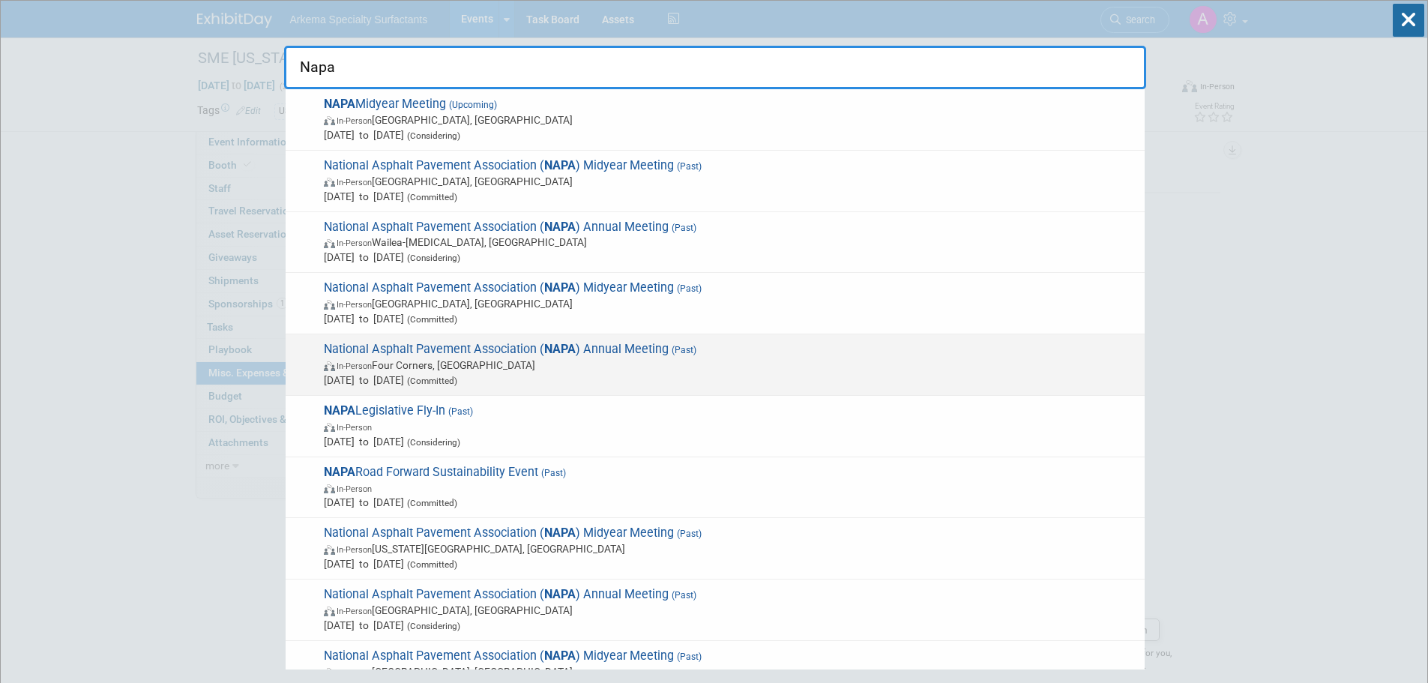
type input "Napa"
click at [478, 366] on span "In-Person Four Corners, FL" at bounding box center [730, 365] width 813 height 15
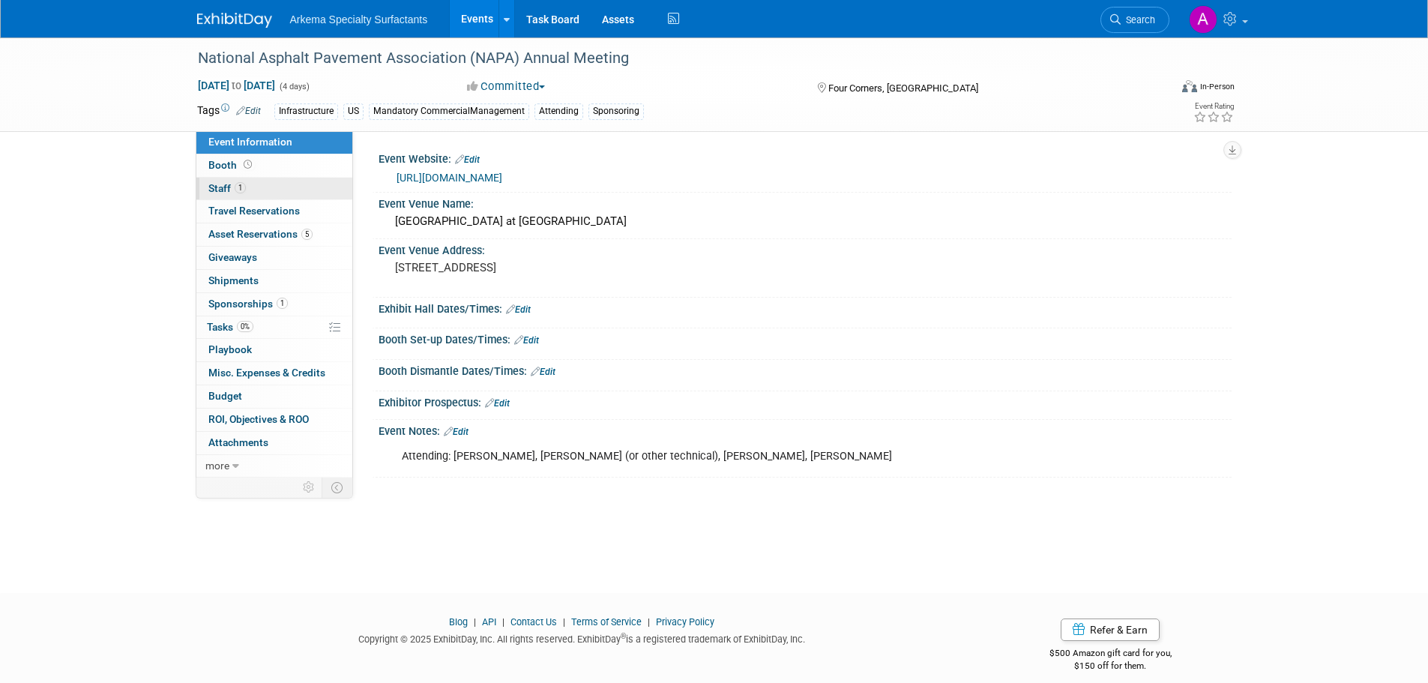
click at [232, 188] on span "Staff 1" at bounding box center [226, 188] width 37 height 12
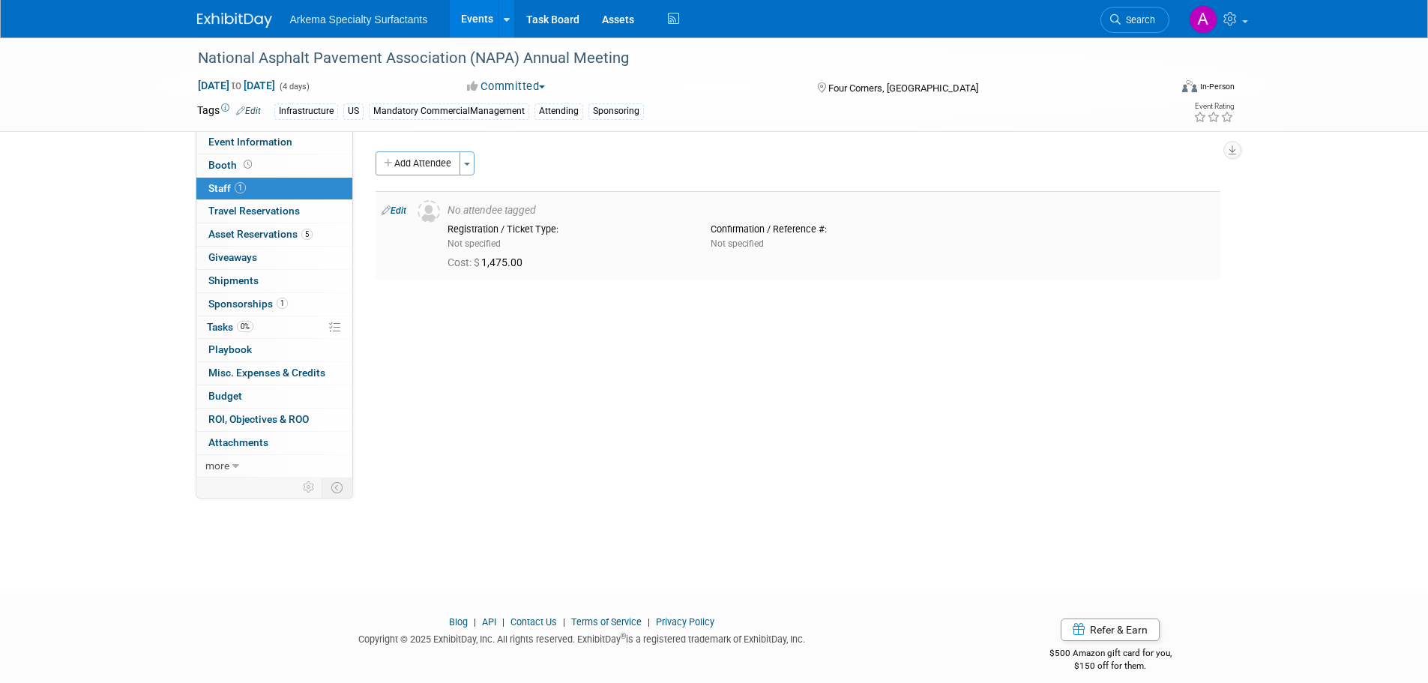
click at [401, 213] on link "Edit" at bounding box center [394, 210] width 25 height 10
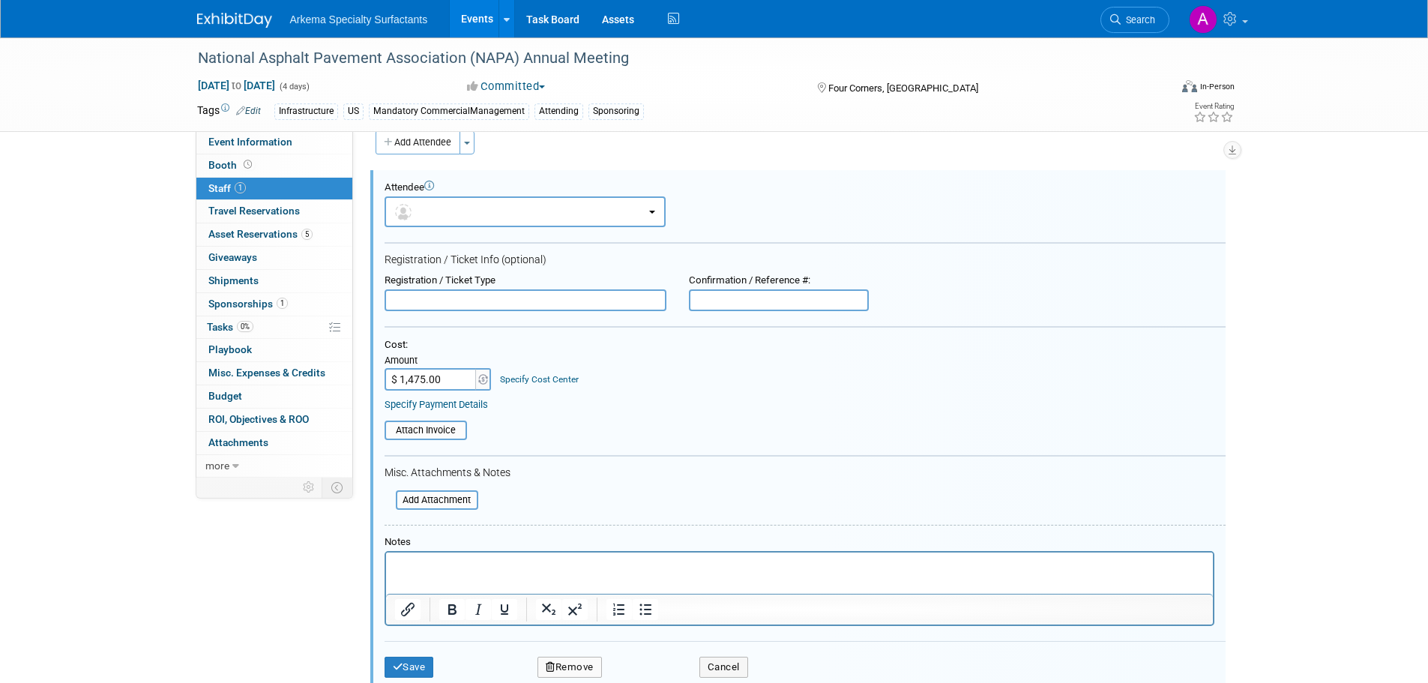
scroll to position [96, 0]
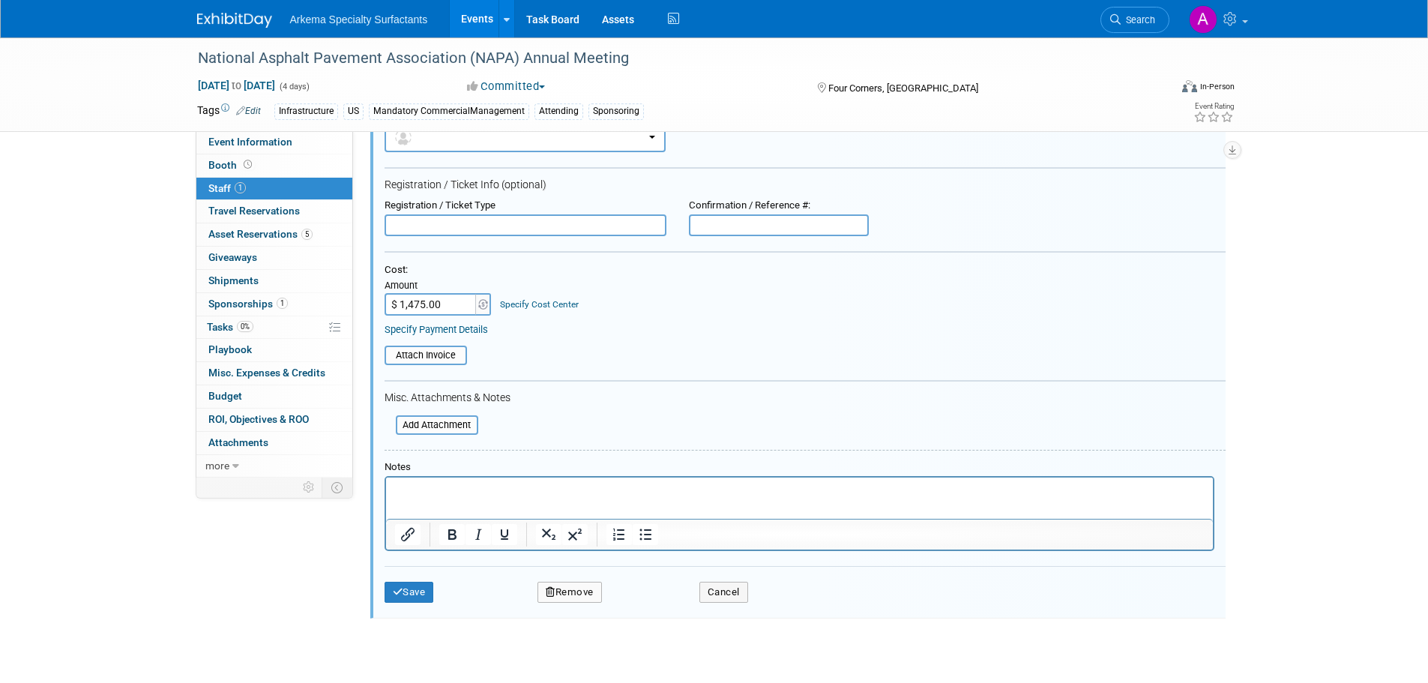
click at [645, 492] on p "Rich Text Area. Press ALT-0 for help." at bounding box center [799, 491] width 810 height 15
click at [421, 589] on button "Save" at bounding box center [409, 592] width 49 height 21
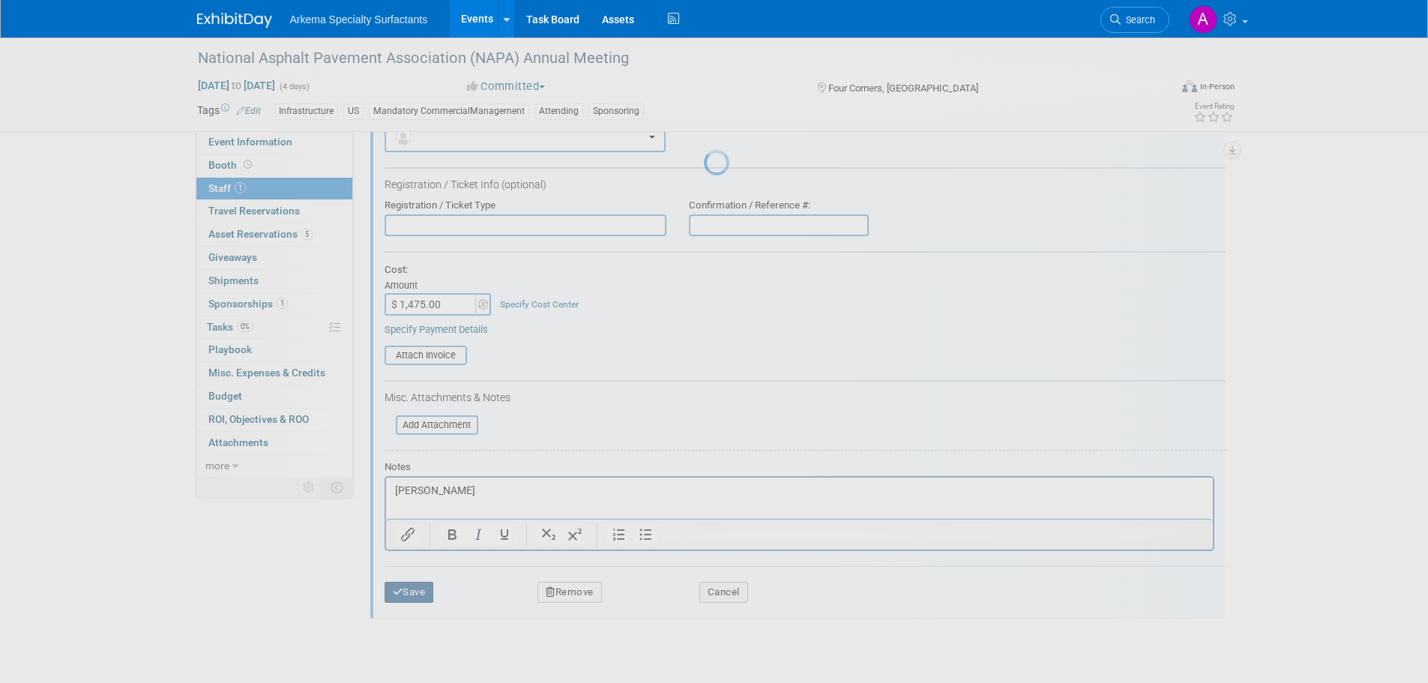
scroll to position [15, 0]
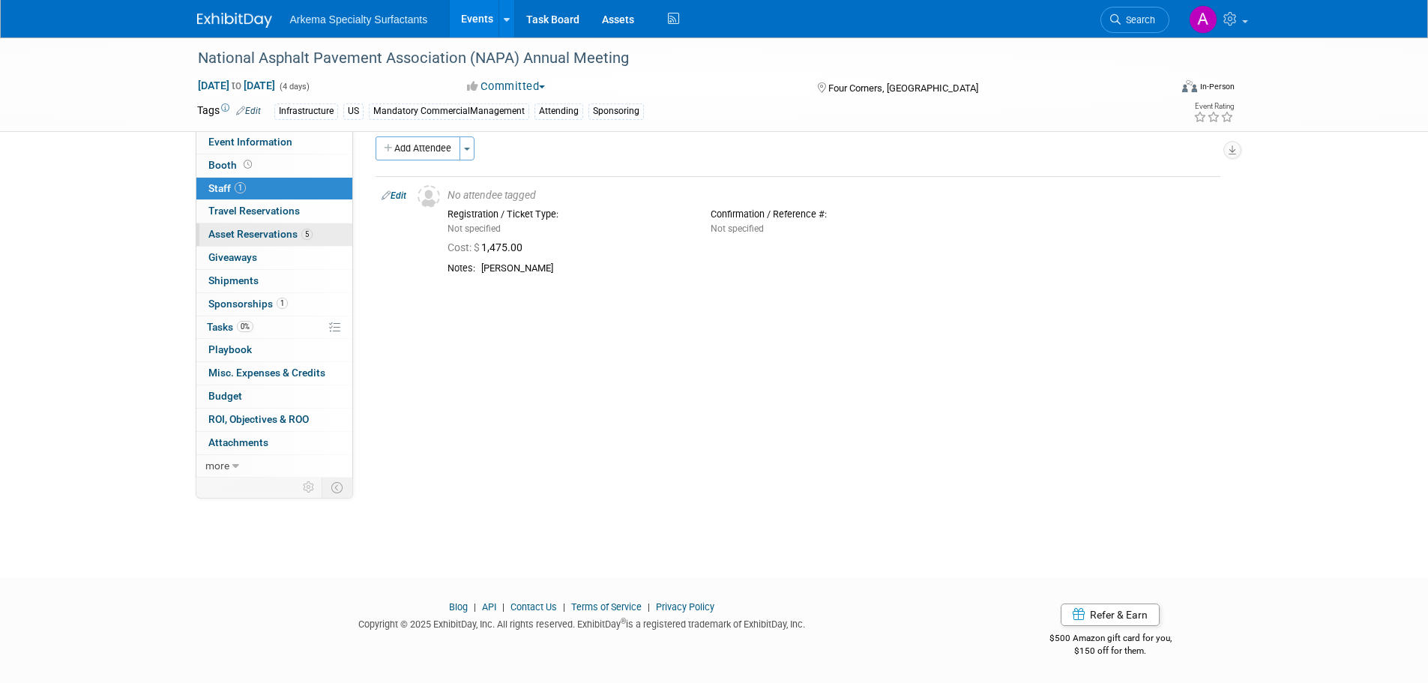
click at [289, 235] on span "Asset Reservations 5" at bounding box center [260, 234] width 104 height 12
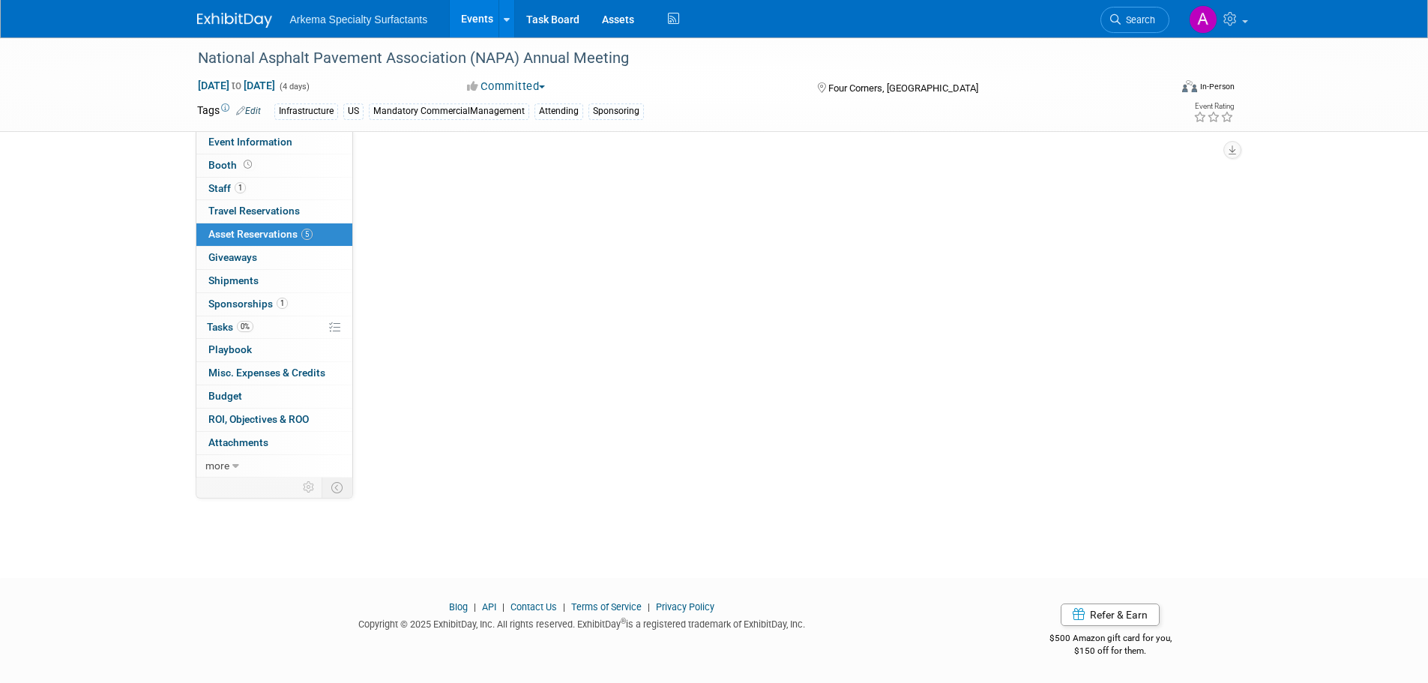
scroll to position [0, 0]
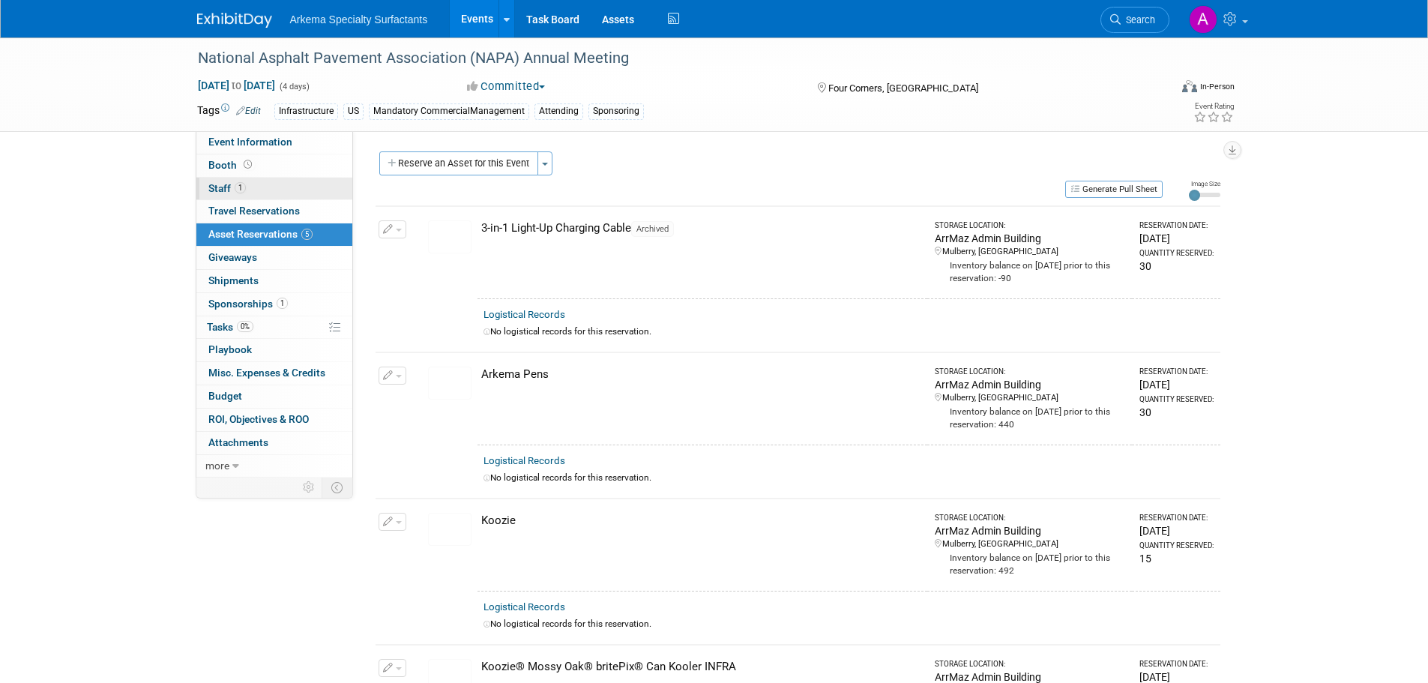
click at [253, 179] on link "1 Staff 1" at bounding box center [274, 189] width 156 height 22
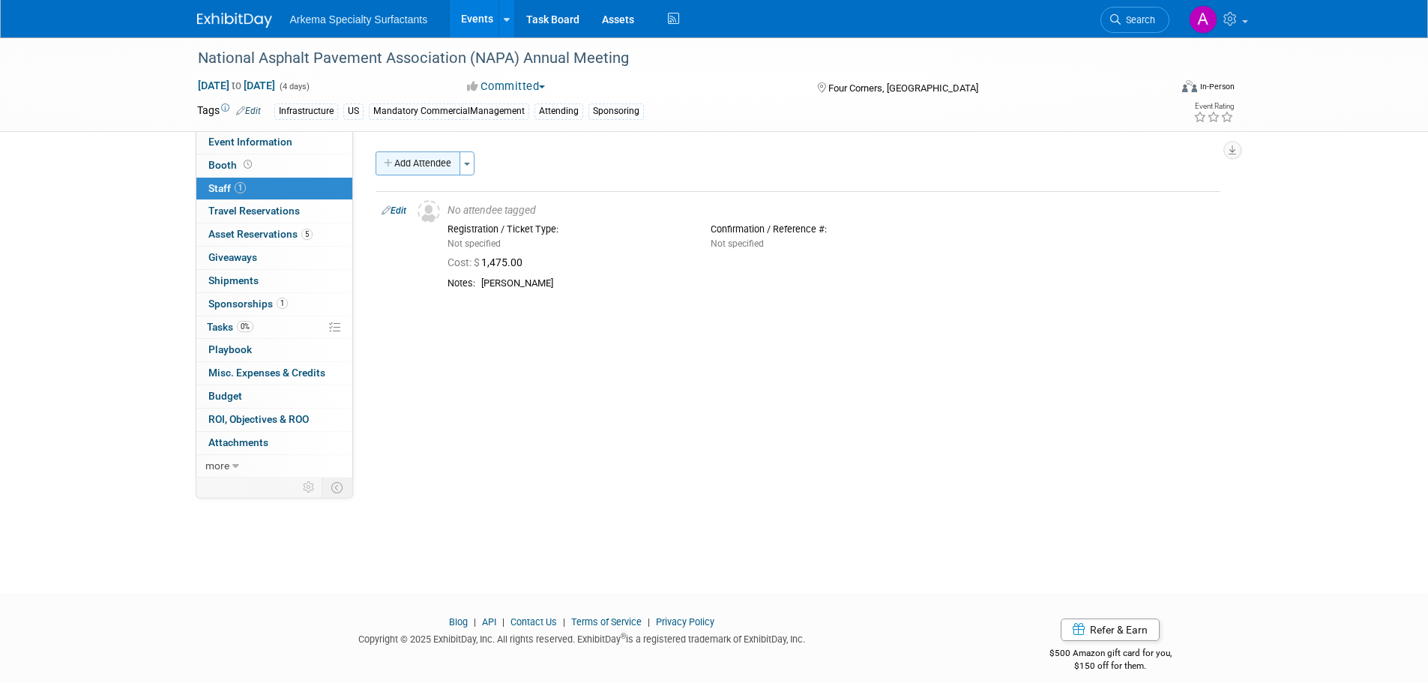
click at [431, 163] on button "Add Attendee" at bounding box center [418, 163] width 85 height 24
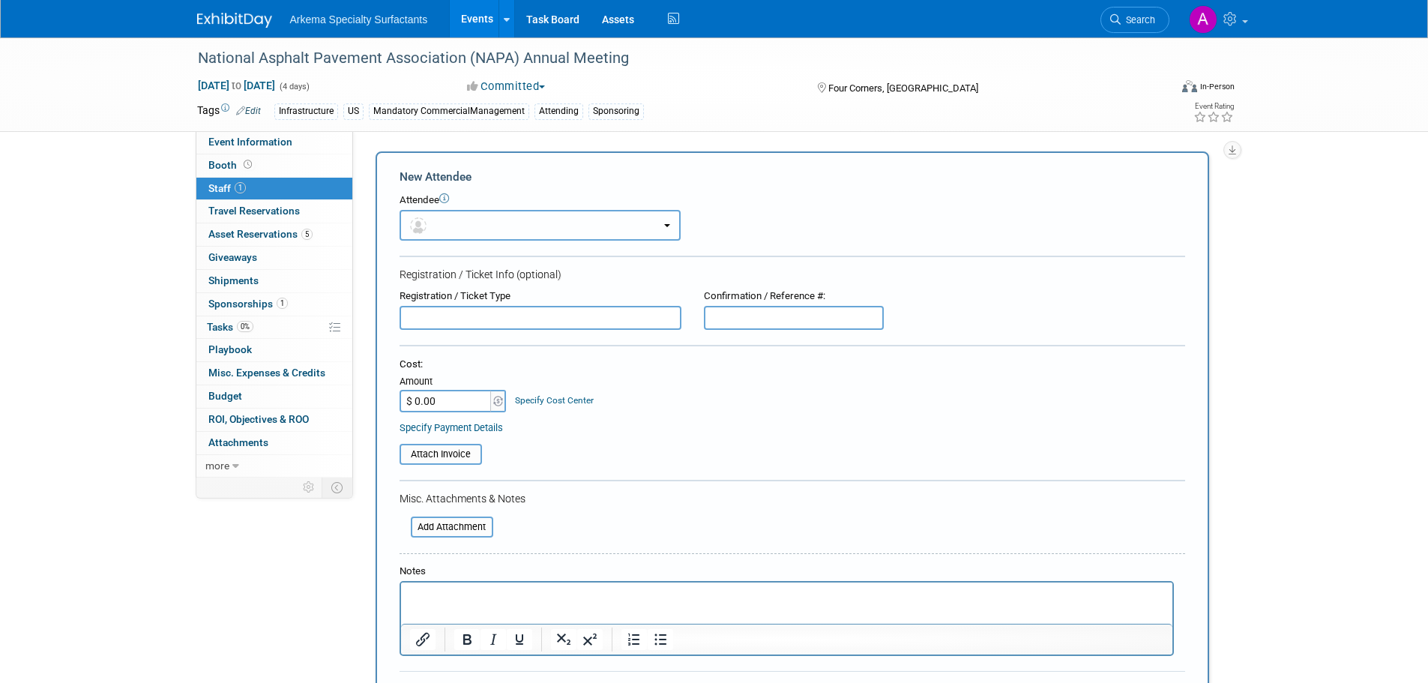
click at [576, 235] on button "button" at bounding box center [540, 225] width 281 height 31
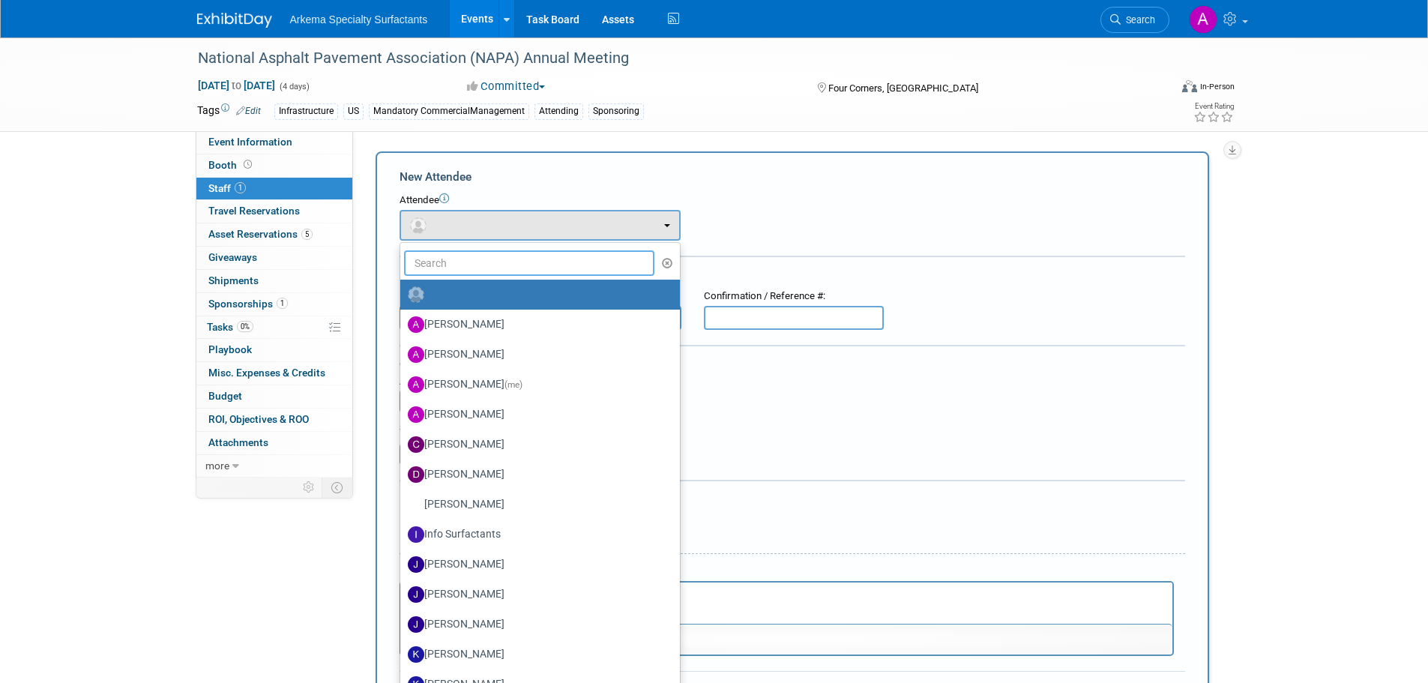
click at [567, 270] on input "text" at bounding box center [529, 262] width 251 height 25
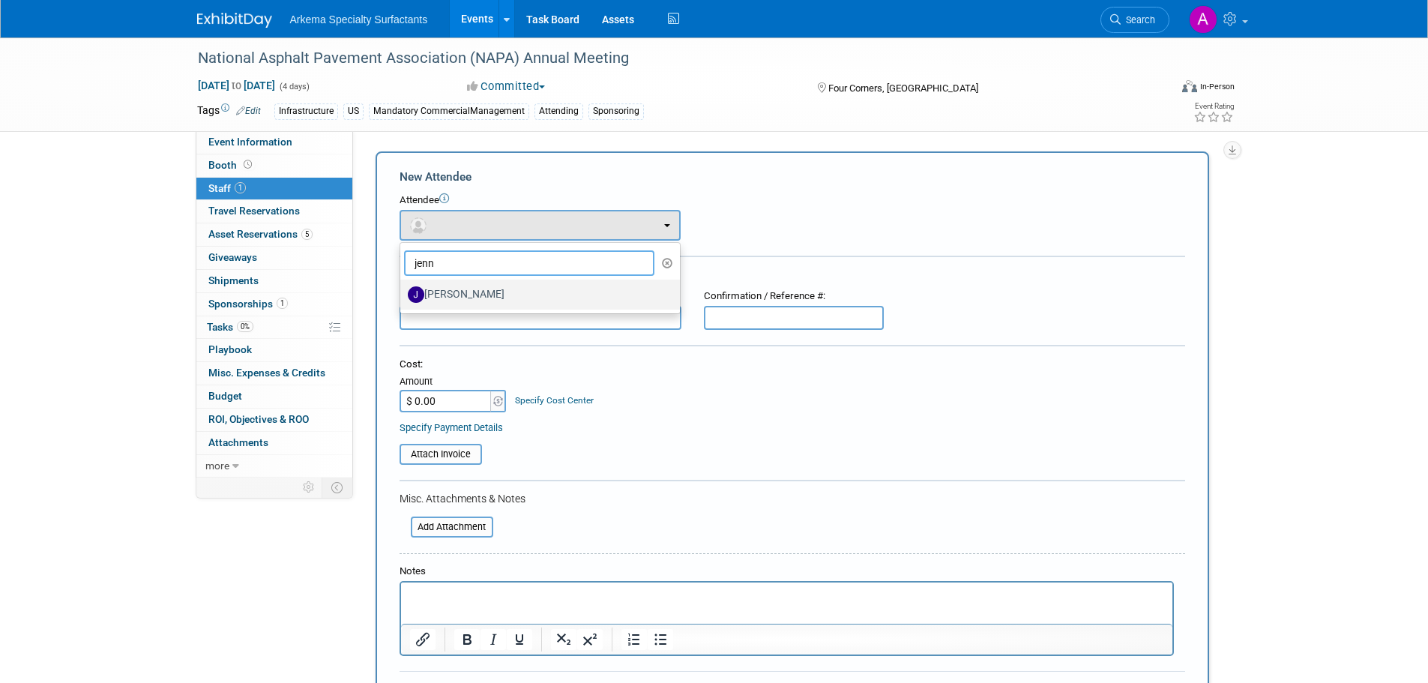
type input "jenn"
click at [552, 292] on label "[PERSON_NAME]" at bounding box center [536, 295] width 257 height 24
click at [403, 292] on input "[PERSON_NAME]" at bounding box center [398, 293] width 10 height 10
select select "d89bc3f7-76fa-41d9-bdd7-9b8a72d76648"
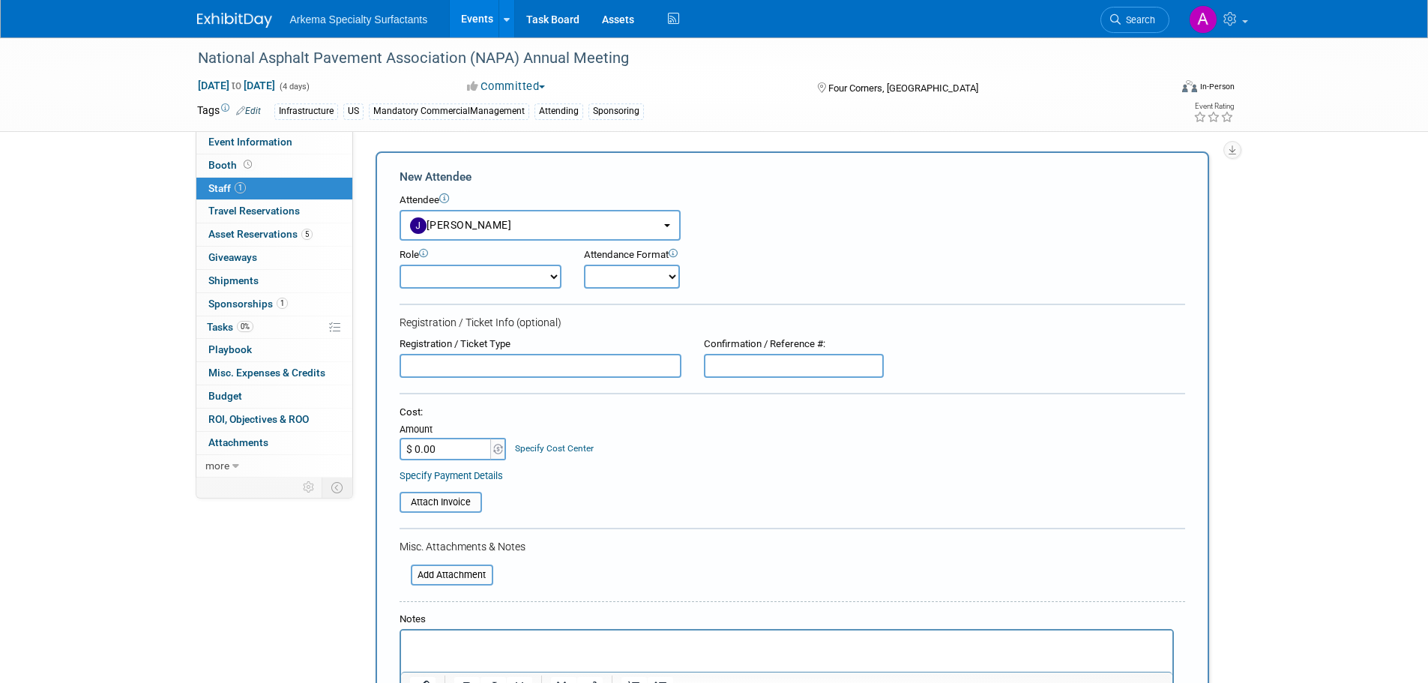
click at [468, 448] on input "$ 0.00" at bounding box center [447, 449] width 94 height 22
type input "$ 1,475.00"
click at [525, 446] on link "Specify Cost Center" at bounding box center [554, 448] width 79 height 10
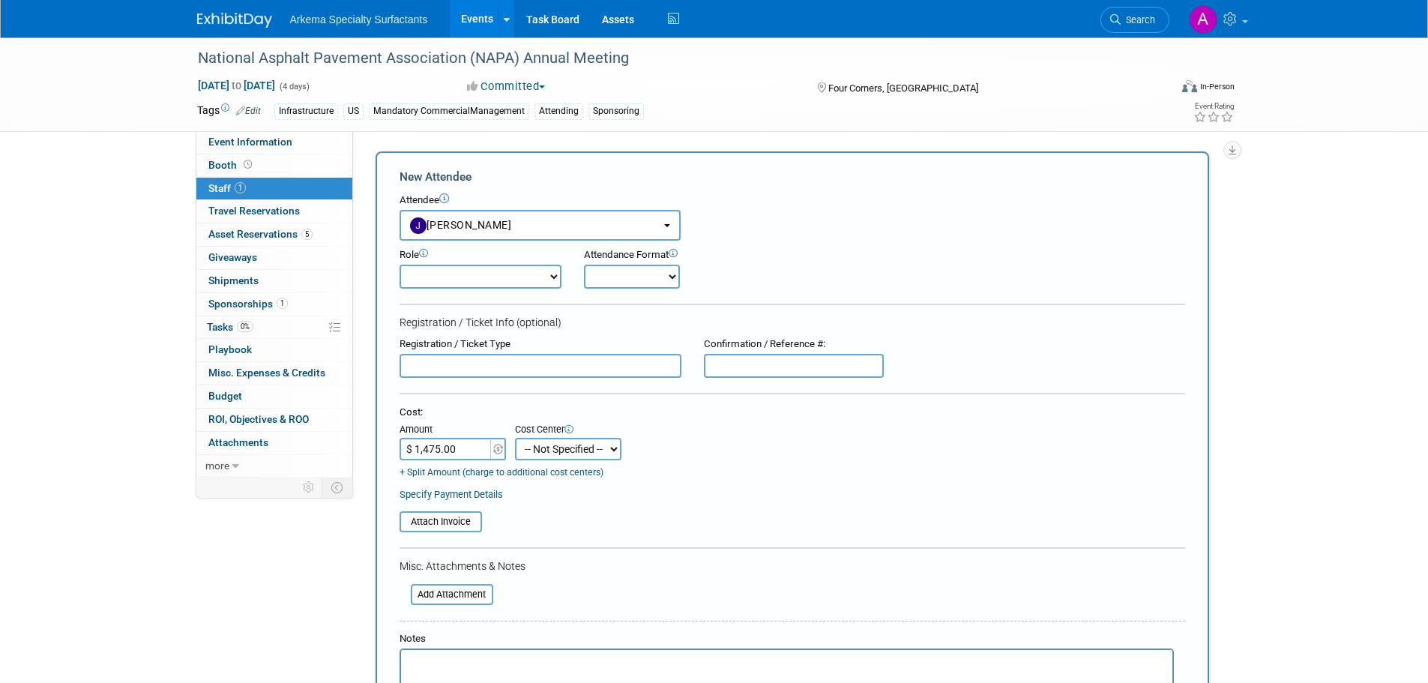
click at [612, 451] on select "-- Not Specified -- Crop Nutrition Infrastructure Mining" at bounding box center [568, 449] width 106 height 22
select select "18966418"
click at [515, 438] on select "-- Not Specified -- Crop Nutrition Infrastructure Mining" at bounding box center [568, 449] width 106 height 22
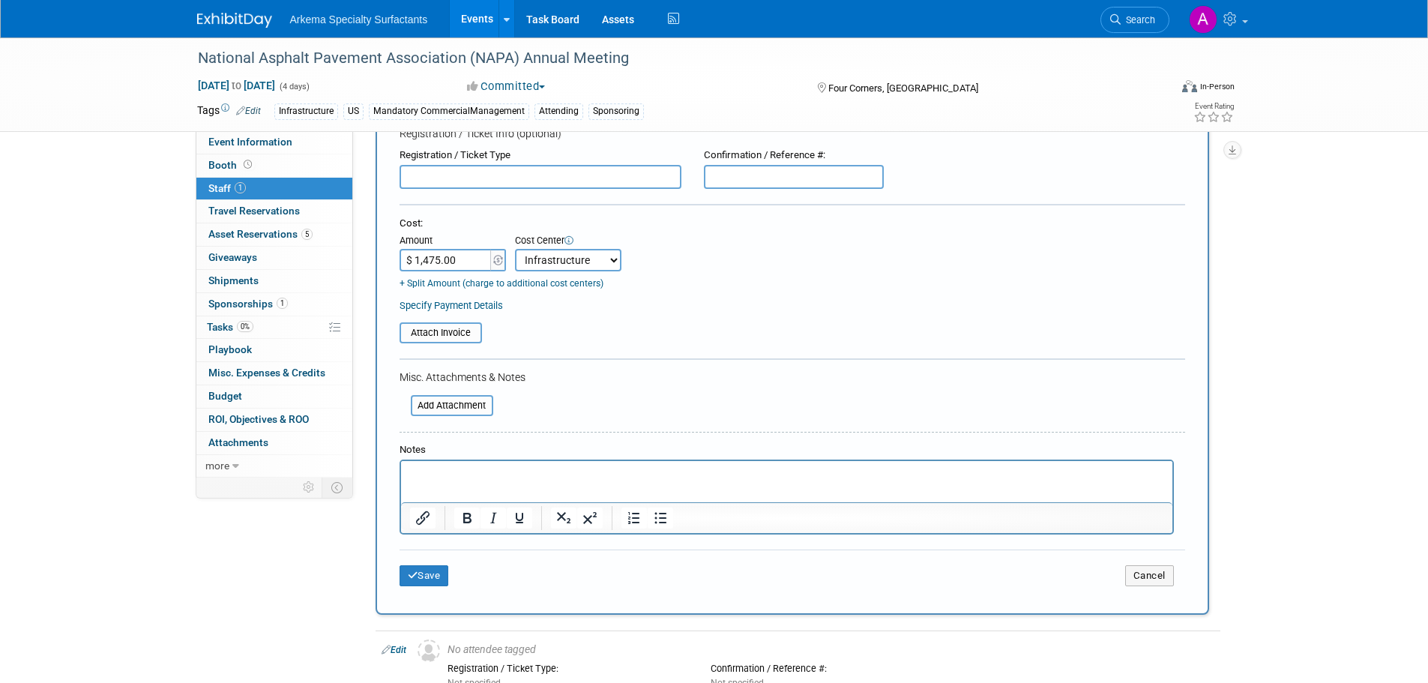
scroll to position [300, 0]
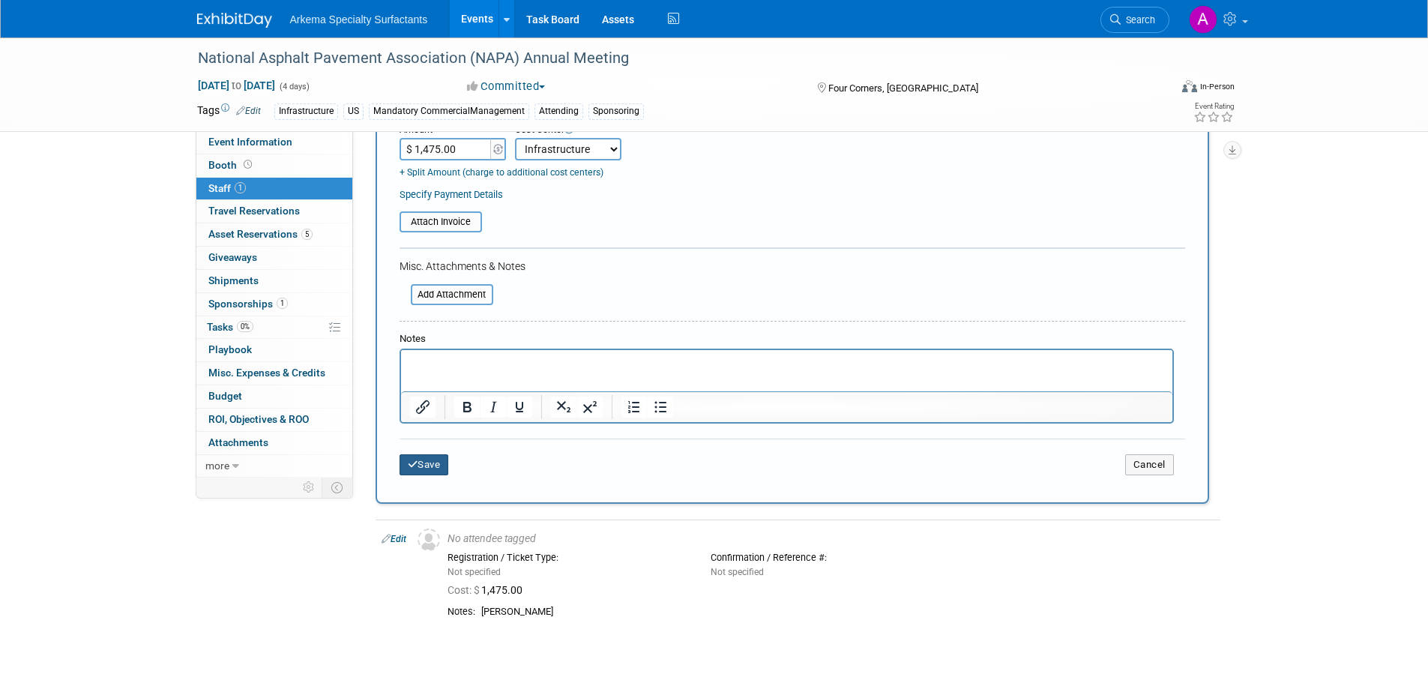
click at [425, 468] on button "Save" at bounding box center [424, 464] width 49 height 21
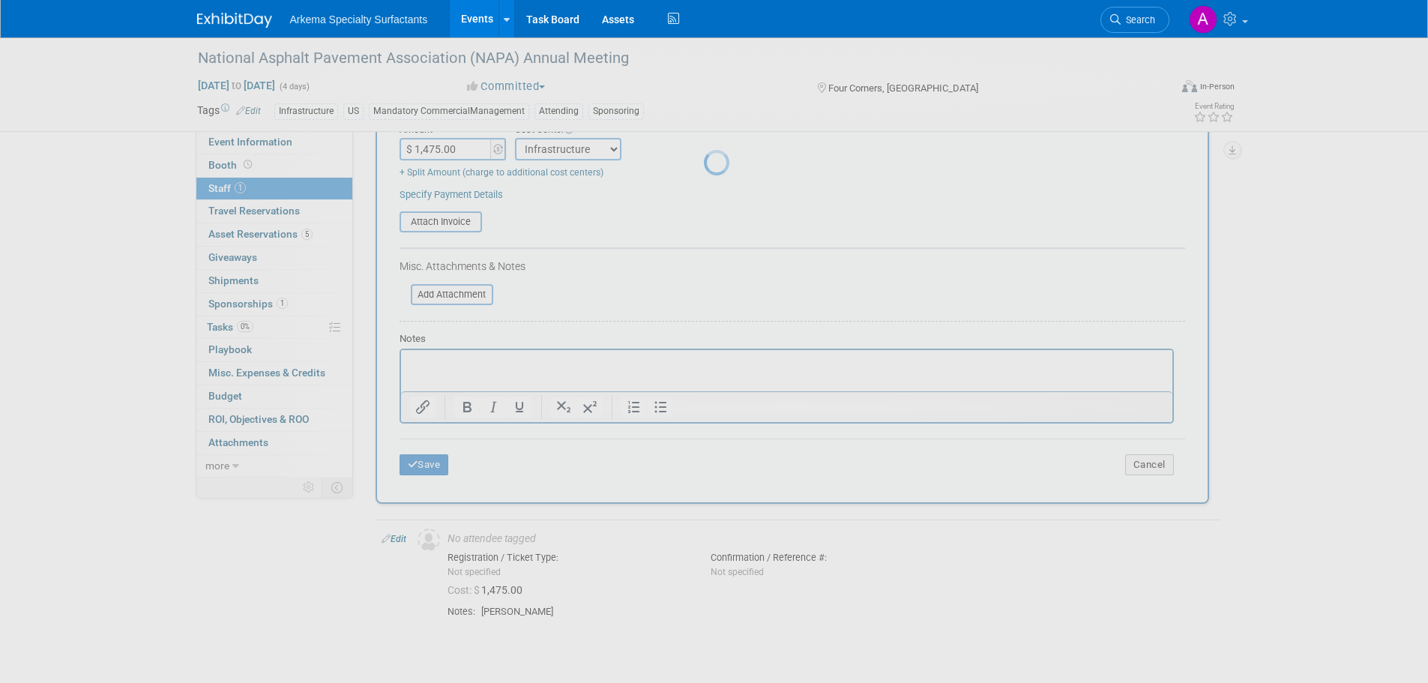
scroll to position [15, 0]
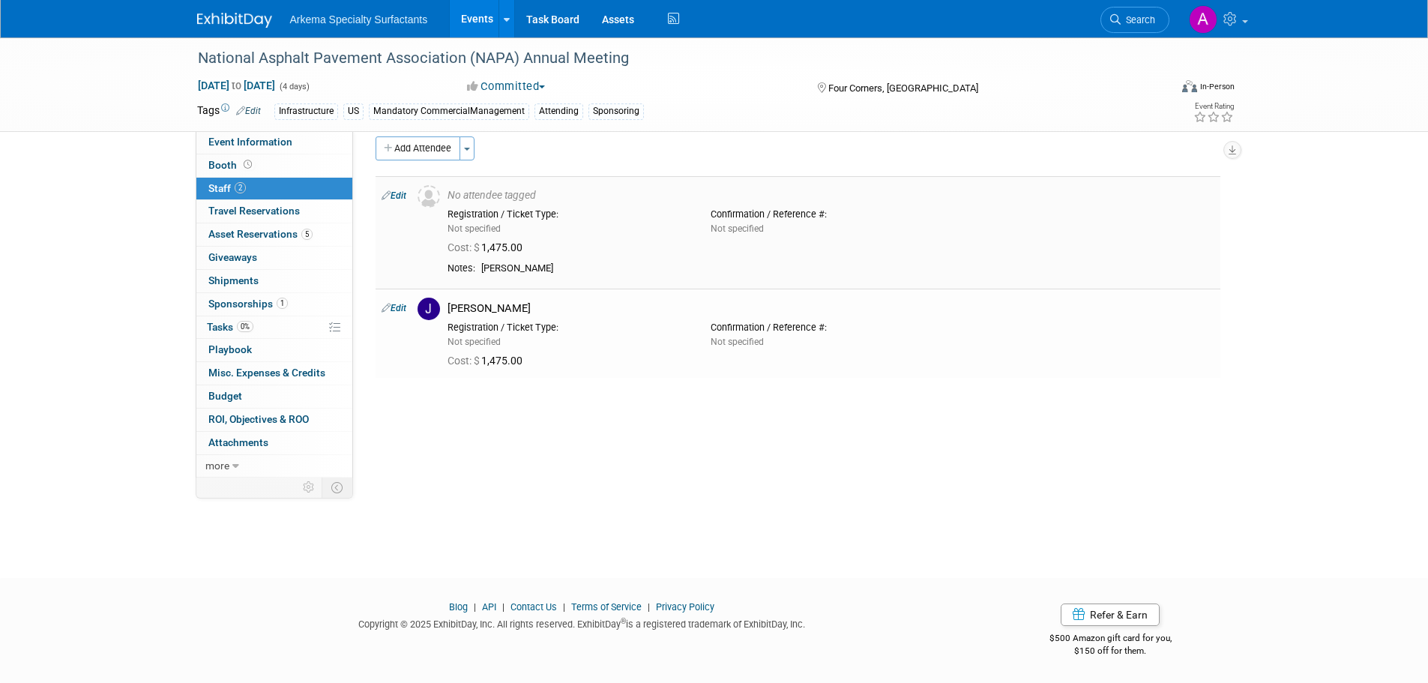
click at [403, 196] on link "Edit" at bounding box center [394, 195] width 25 height 10
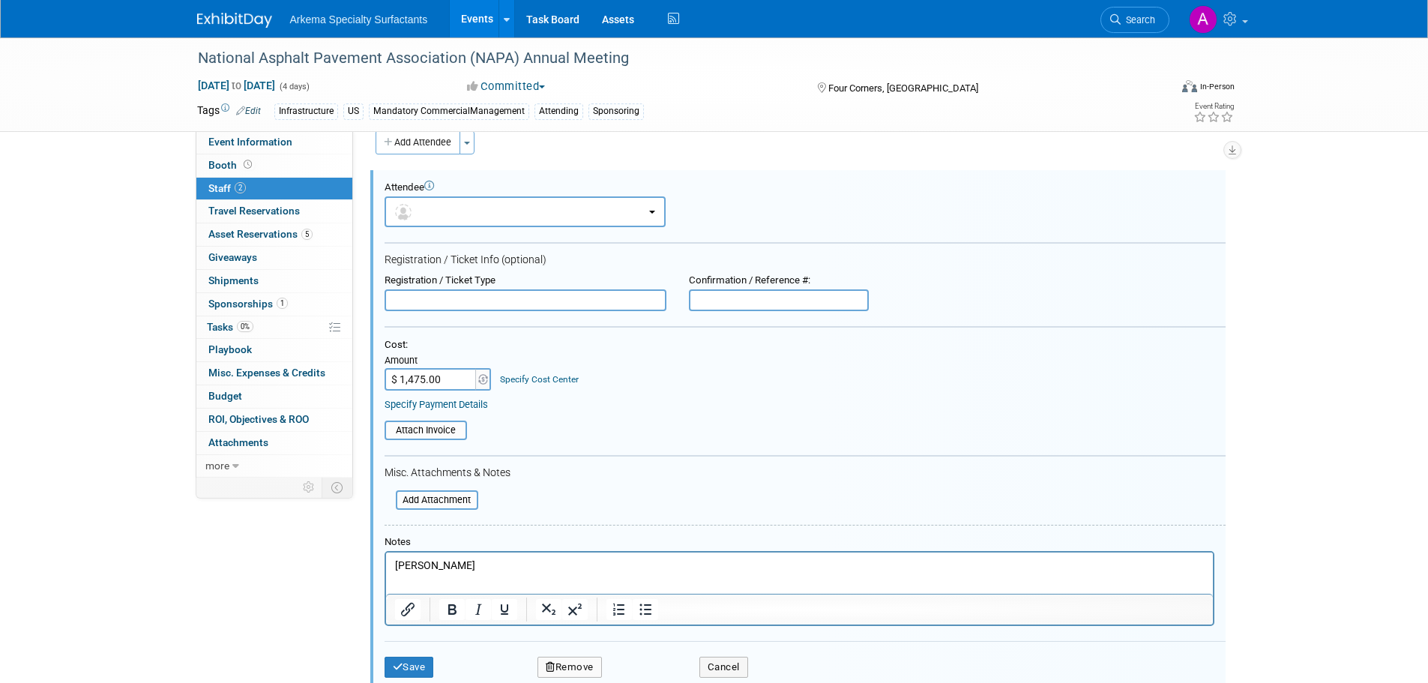
scroll to position [0, 0]
click at [536, 380] on link "Specify Cost Center" at bounding box center [539, 379] width 79 height 10
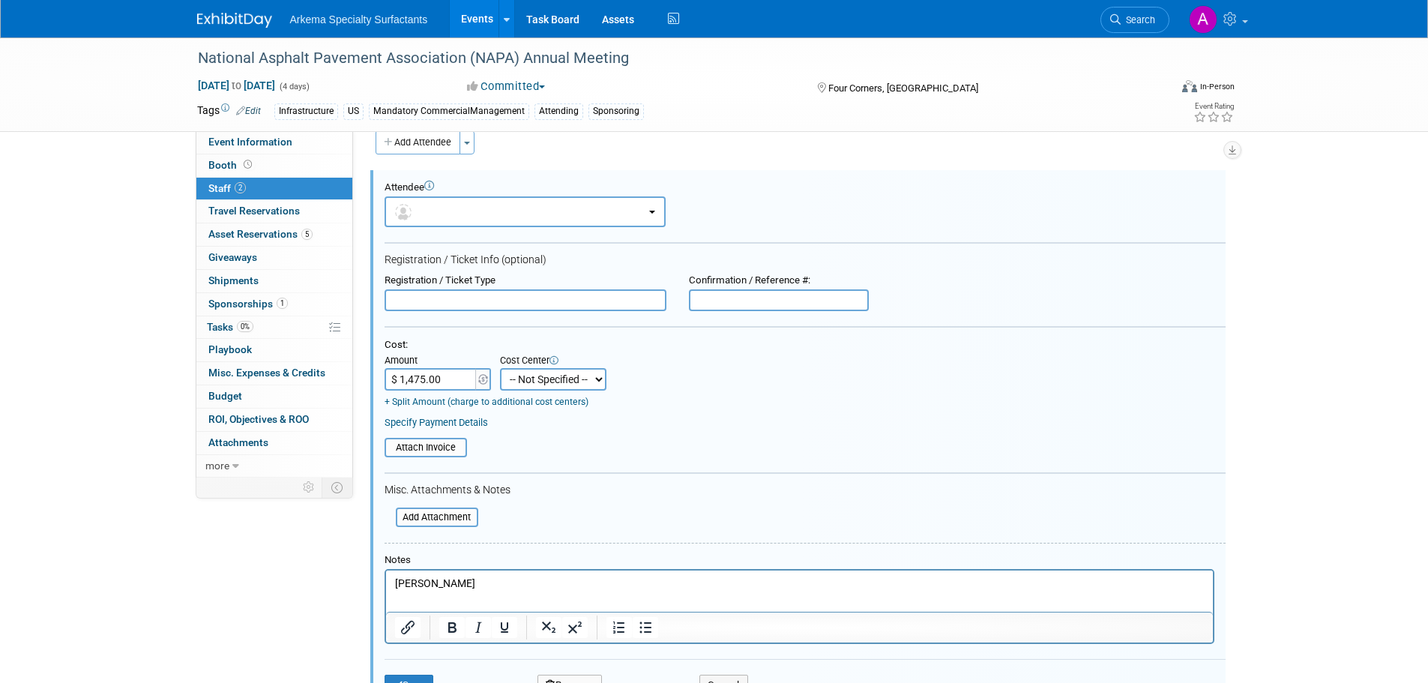
click at [585, 384] on select "-- Not Specified -- Crop Nutrition Infrastructure Mining" at bounding box center [553, 379] width 106 height 22
select select "18966418"
click at [500, 368] on select "-- Not Specified -- Crop Nutrition Infrastructure Mining" at bounding box center [553, 379] width 106 height 22
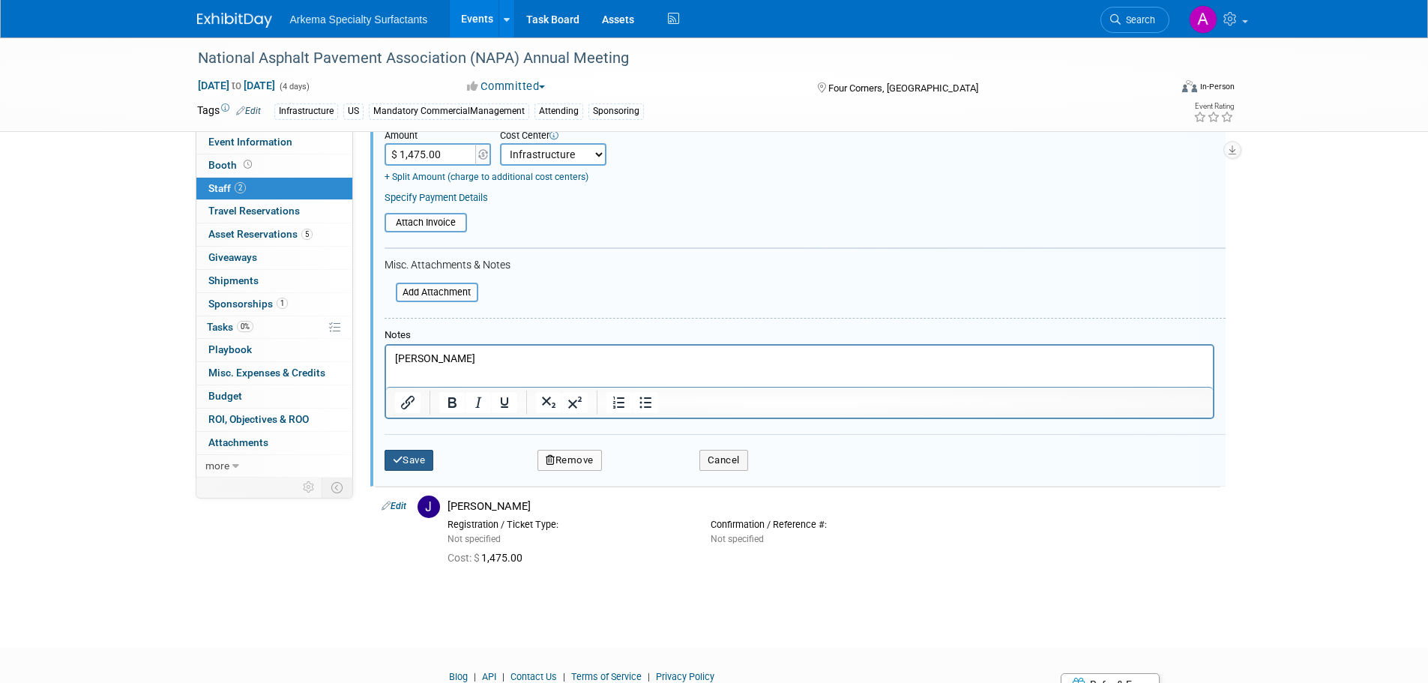
click at [413, 463] on button "Save" at bounding box center [409, 460] width 49 height 21
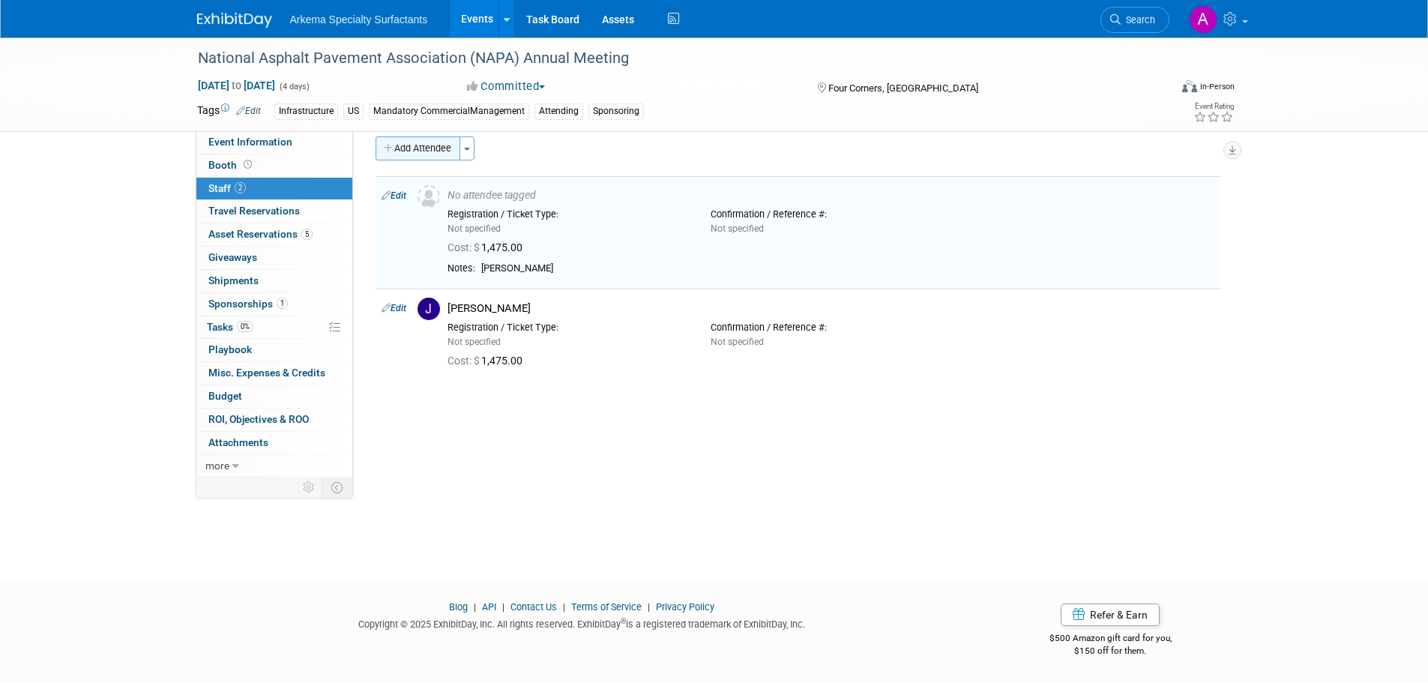
click at [444, 145] on button "Add Attendee" at bounding box center [418, 148] width 85 height 24
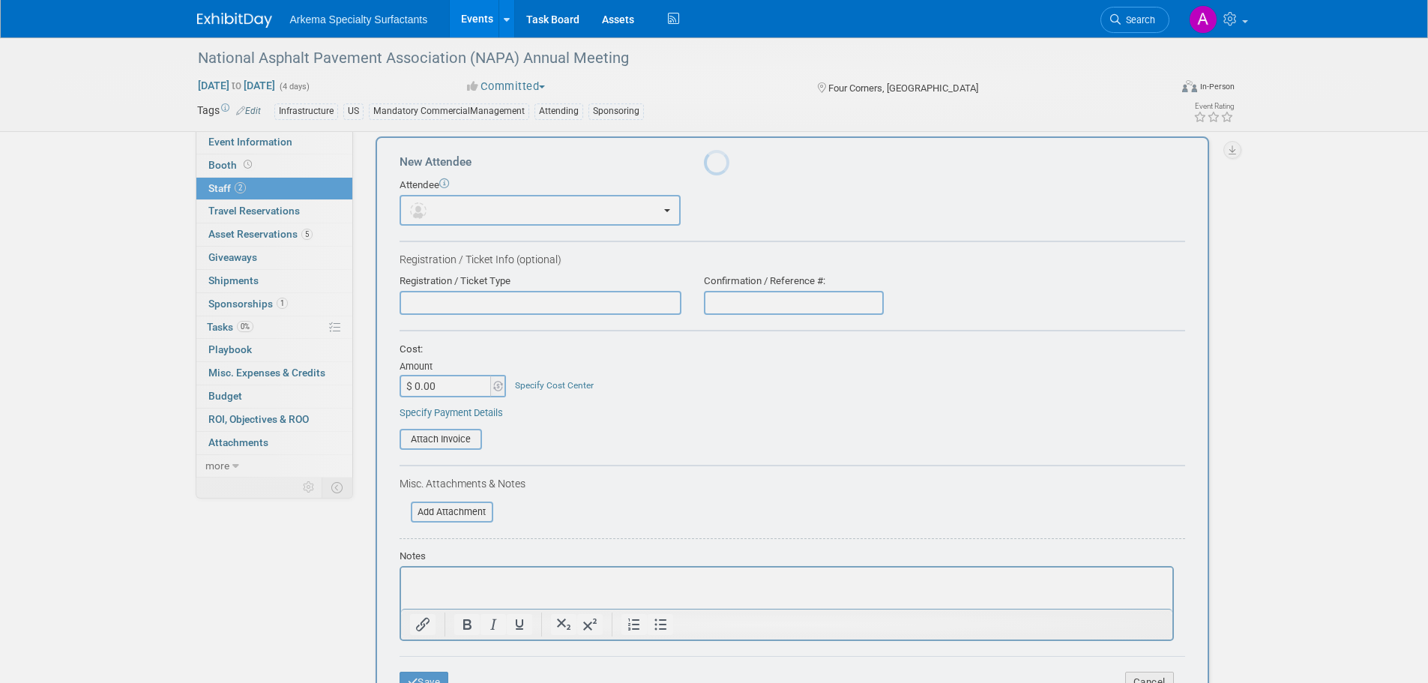
scroll to position [0, 0]
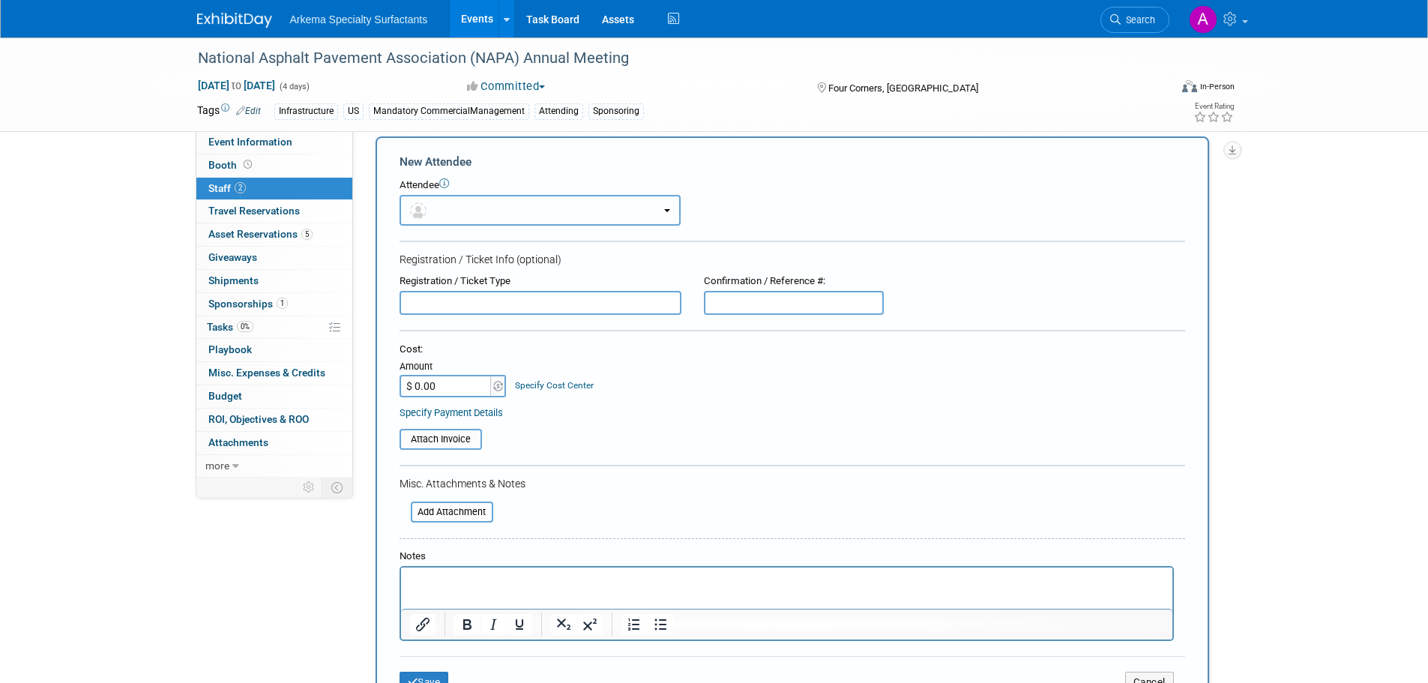
click at [582, 214] on button "button" at bounding box center [540, 210] width 281 height 31
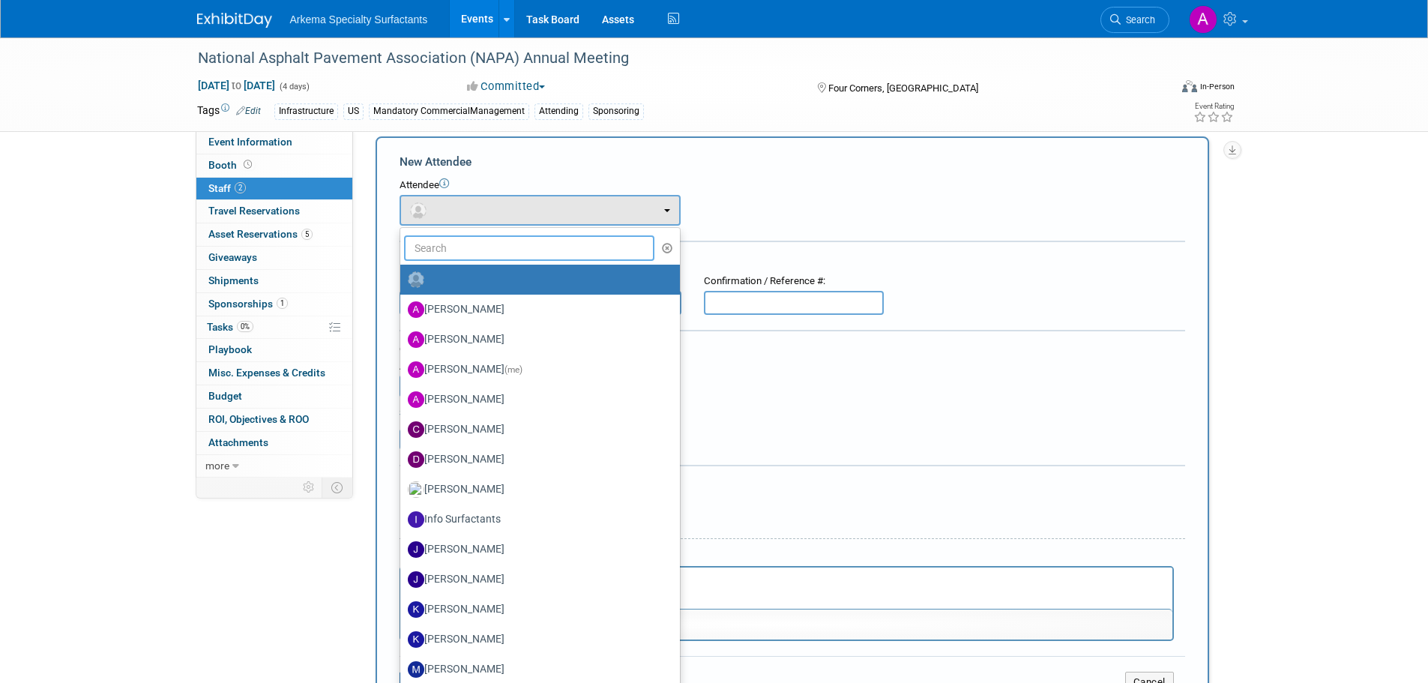
click at [573, 251] on input "text" at bounding box center [529, 247] width 251 height 25
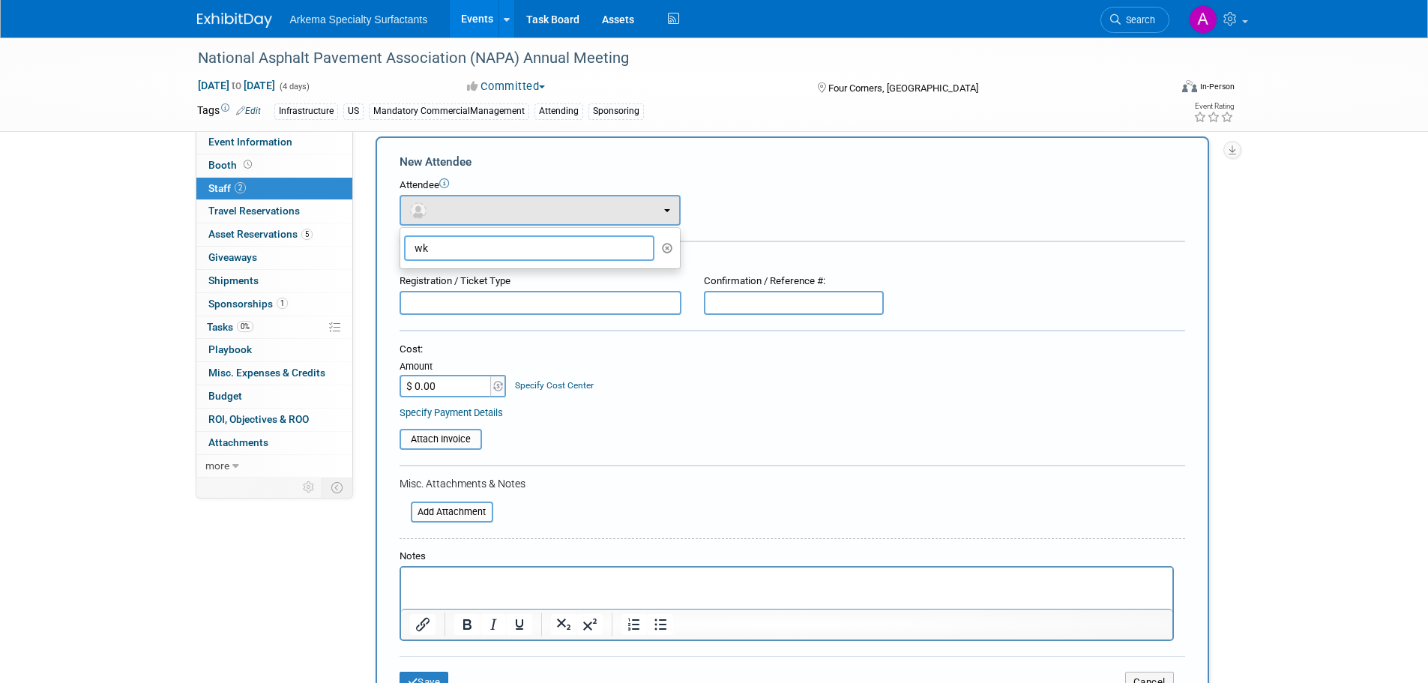
type input "w"
type input "kevin"
click at [531, 280] on label "[PERSON_NAME]" at bounding box center [536, 280] width 257 height 24
click at [403, 280] on input "[PERSON_NAME]" at bounding box center [398, 278] width 10 height 10
select select "6d47489f-158b-4317-9d9e-805f8ef84d9b"
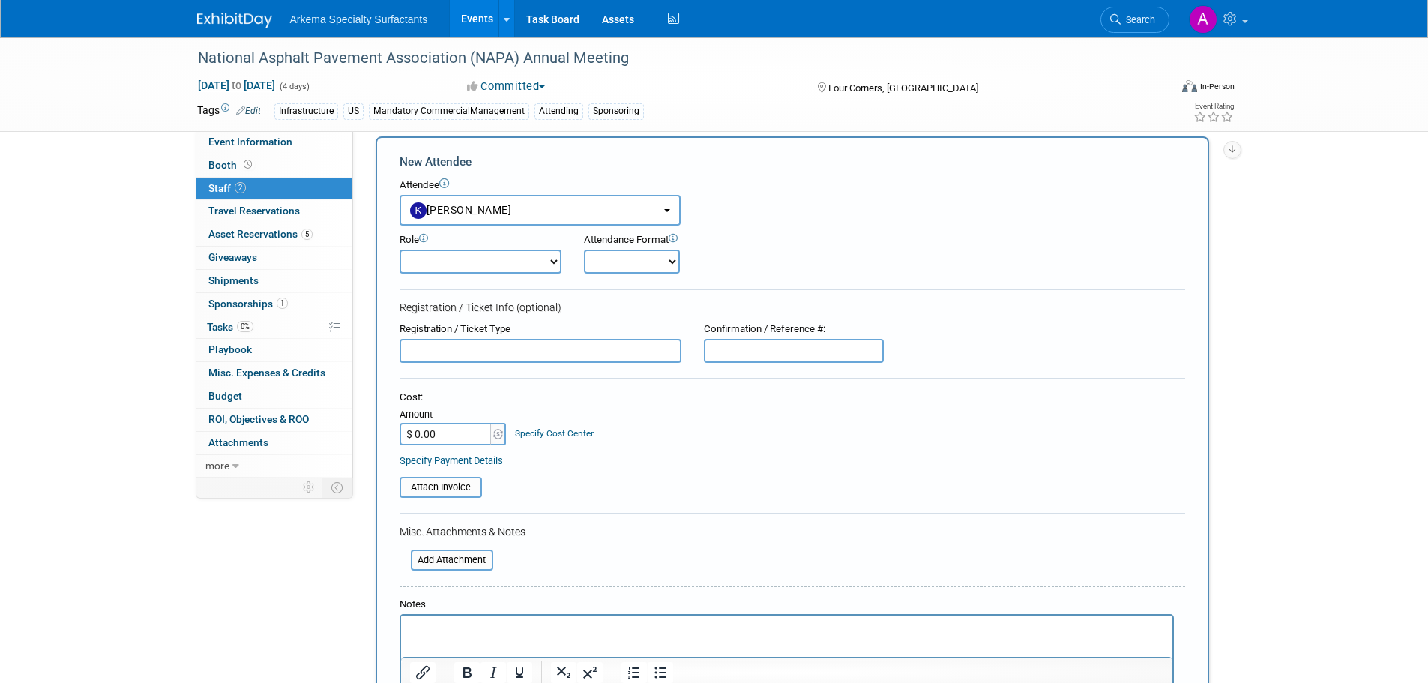
click at [460, 431] on input "$ 0.00" at bounding box center [447, 434] width 94 height 22
type input "$ 1,475.00"
click at [567, 432] on link "Specify Cost Center" at bounding box center [554, 433] width 79 height 10
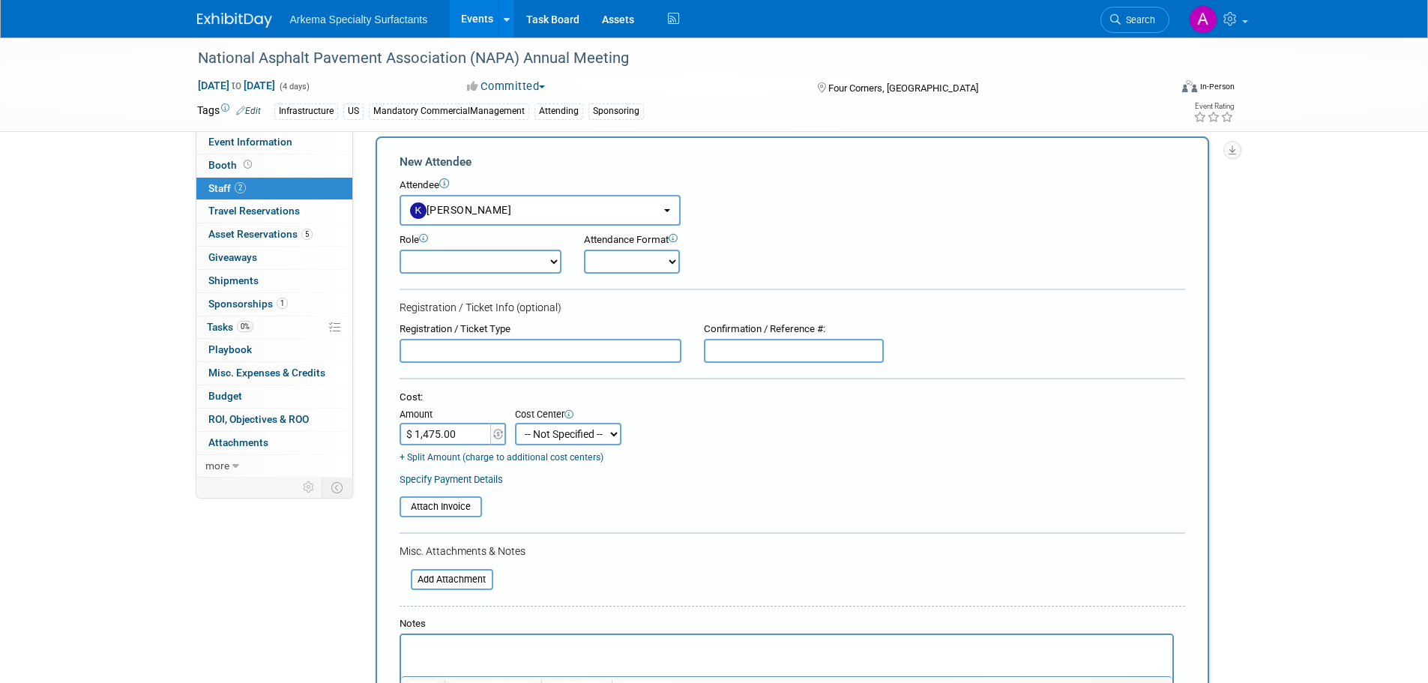
click at [587, 441] on select "-- Not Specified -- Crop Nutrition Infrastructure Mining" at bounding box center [568, 434] width 106 height 22
select select "18966418"
click at [515, 423] on select "-- Not Specified -- Crop Nutrition Infrastructure Mining" at bounding box center [568, 434] width 106 height 22
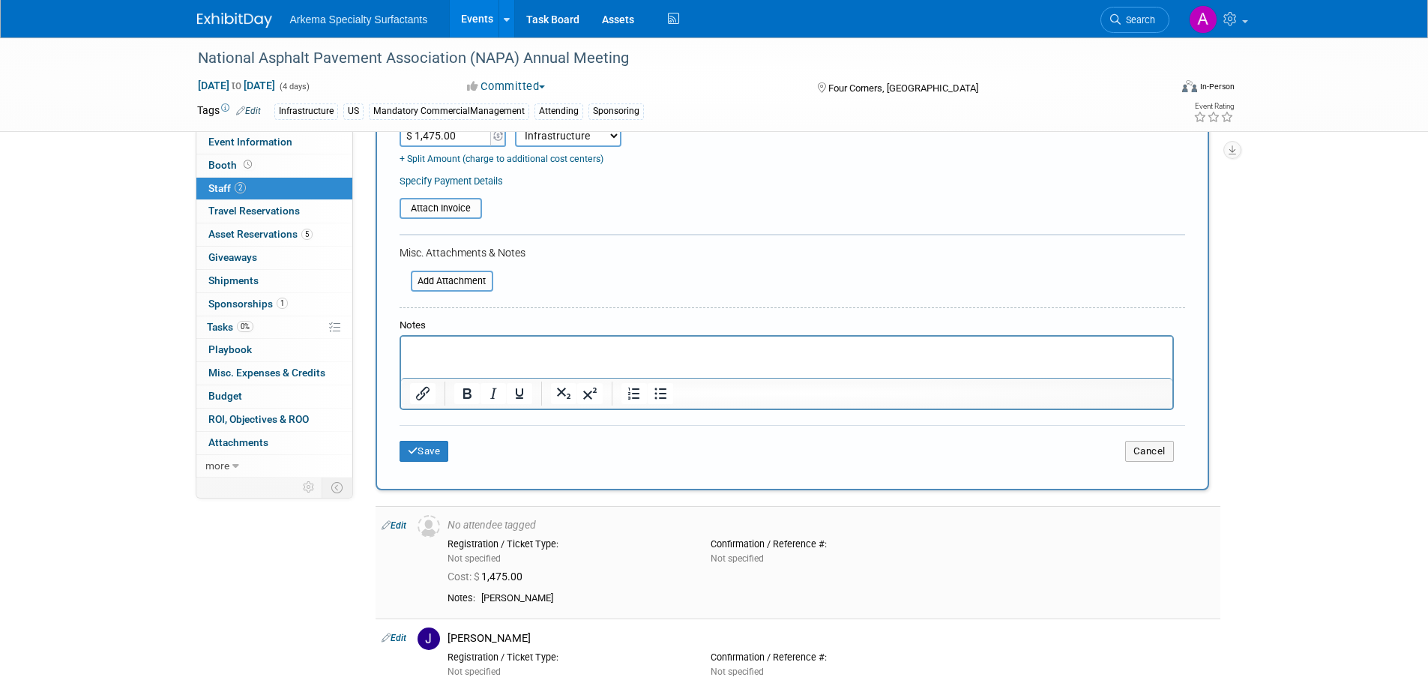
scroll to position [315, 0]
click at [433, 455] on button "Save" at bounding box center [424, 449] width 49 height 21
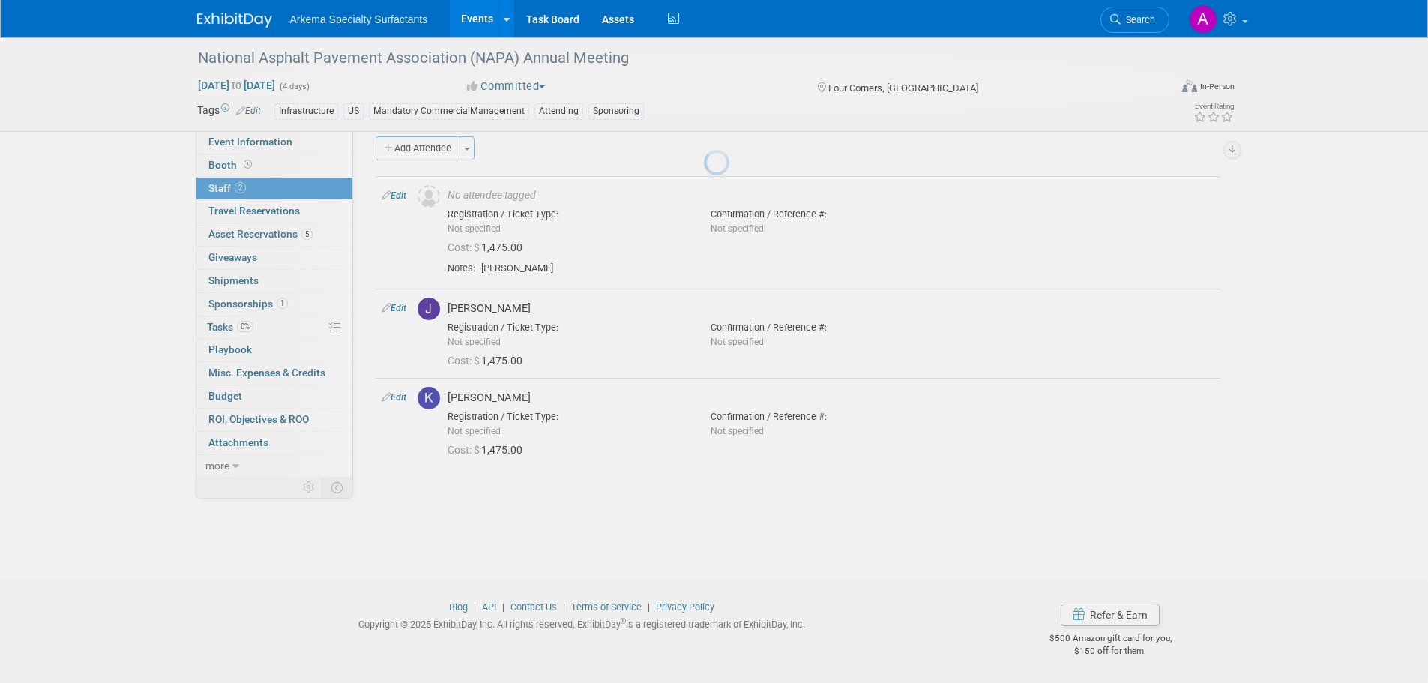
scroll to position [15, 0]
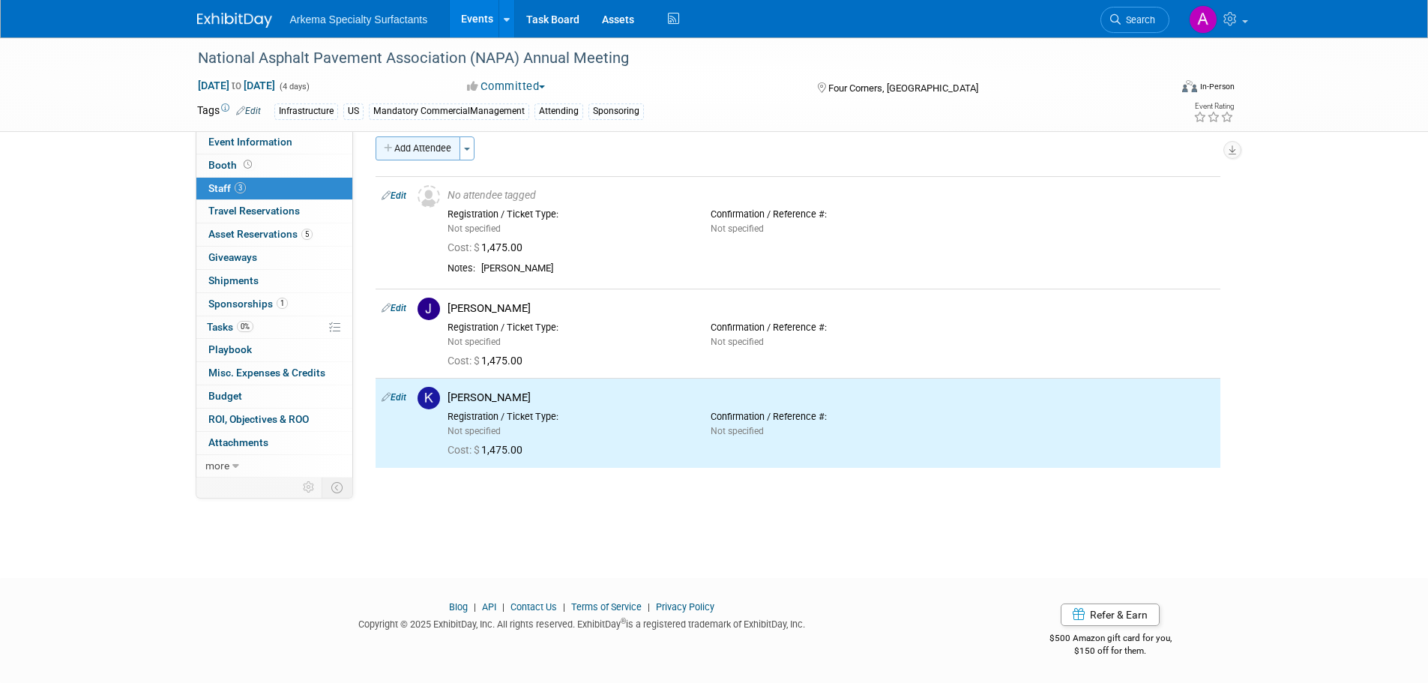
click at [437, 152] on button "Add Attendee" at bounding box center [418, 148] width 85 height 24
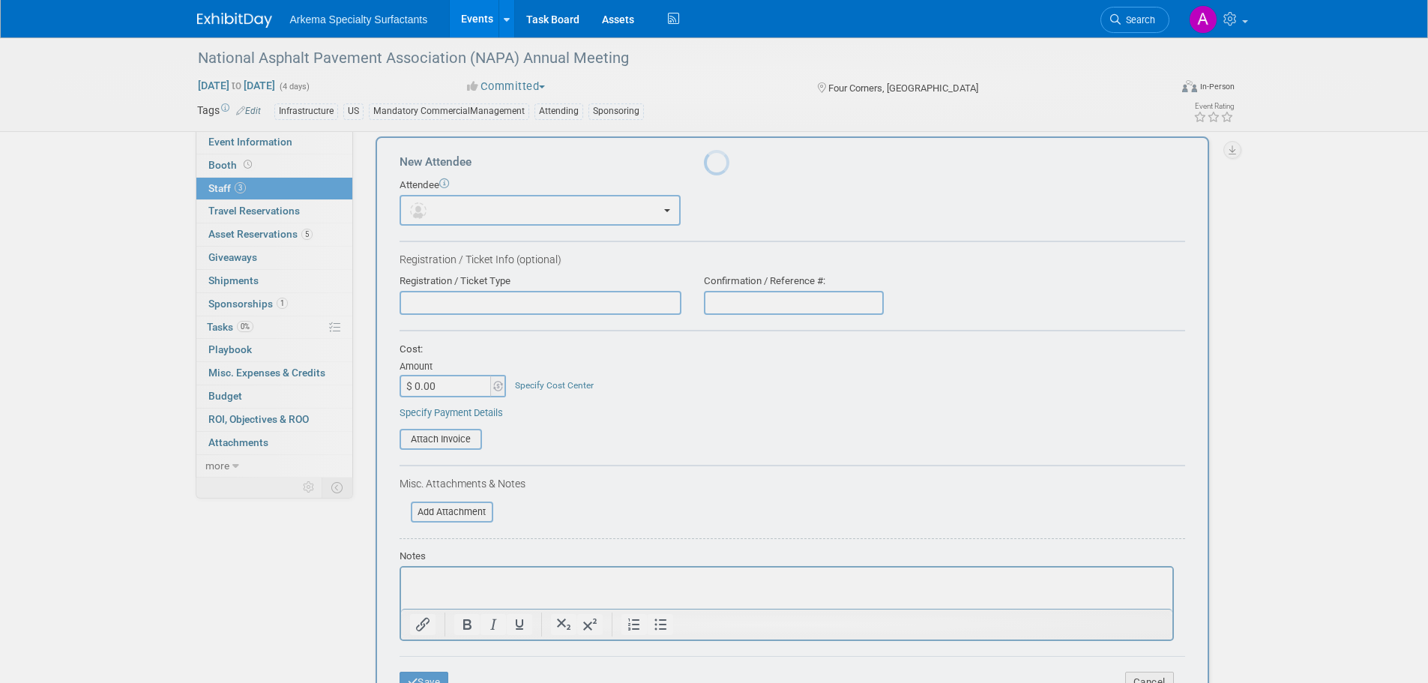
scroll to position [0, 0]
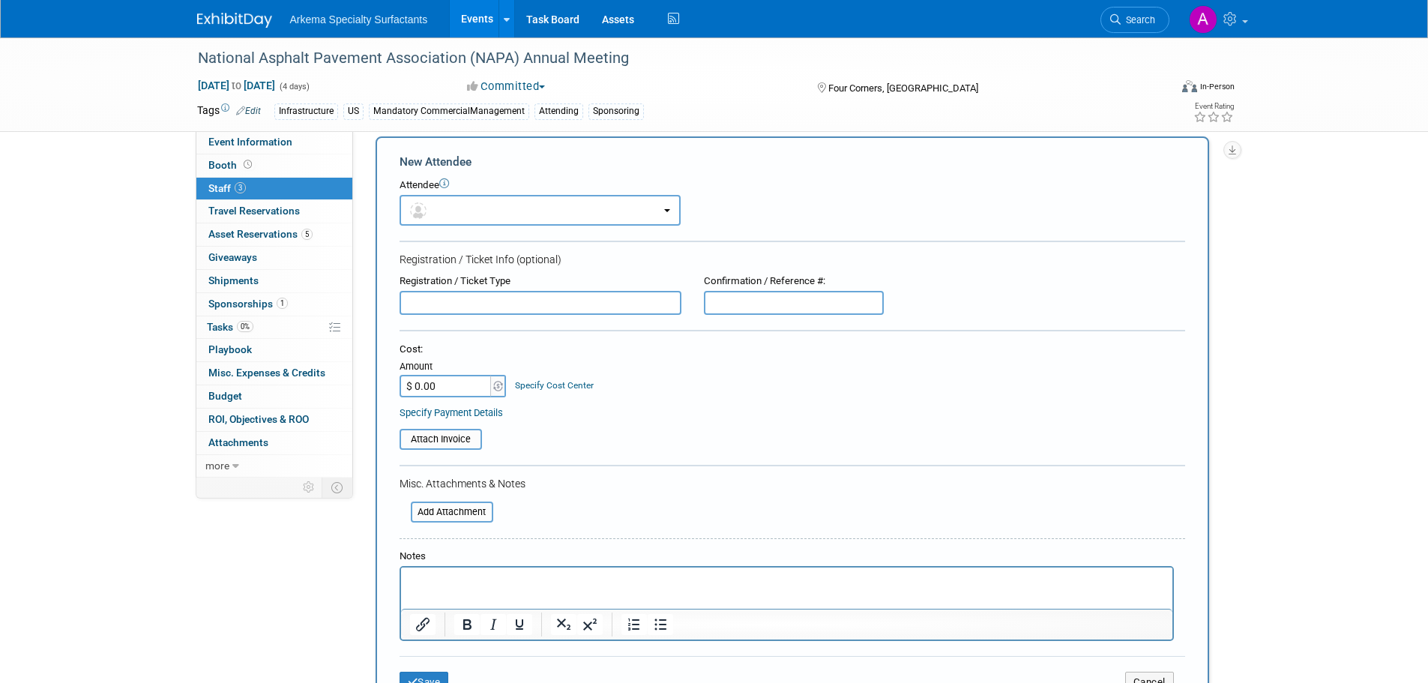
click at [480, 382] on input "$ 0.00" at bounding box center [447, 386] width 94 height 22
type input "$ 1,475.00"
click at [579, 381] on link "Specify Cost Center" at bounding box center [554, 385] width 79 height 10
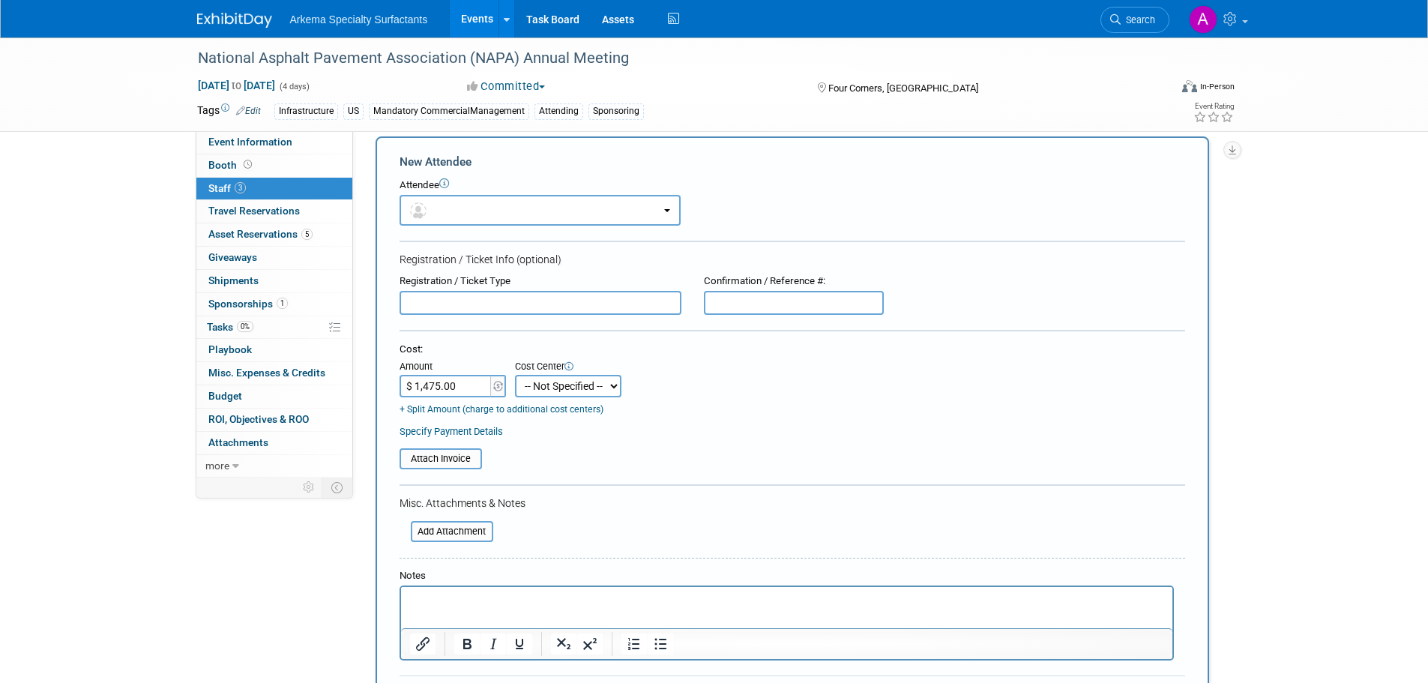
click at [597, 394] on select "-- Not Specified -- Crop Nutrition Infrastructure Mining" at bounding box center [568, 386] width 106 height 22
select select "18966418"
click at [515, 375] on select "-- Not Specified -- Crop Nutrition Infrastructure Mining" at bounding box center [568, 386] width 106 height 22
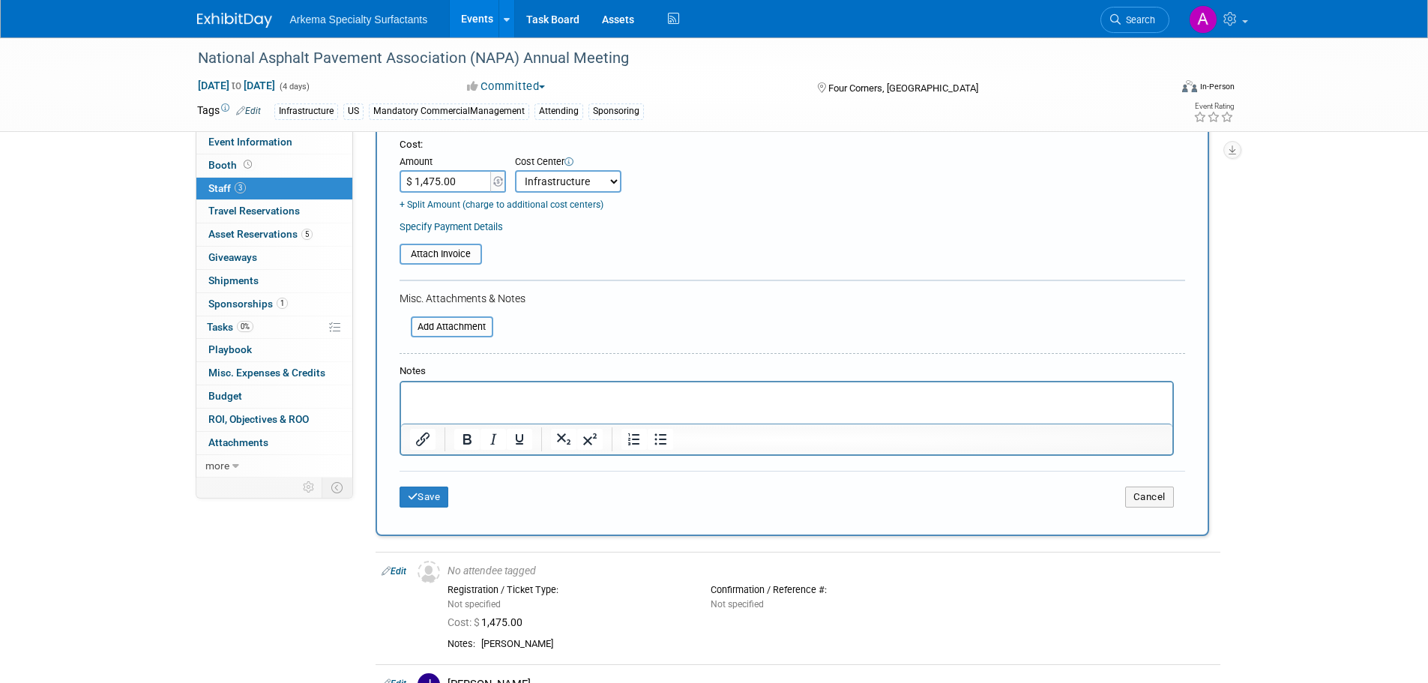
scroll to position [240, 0]
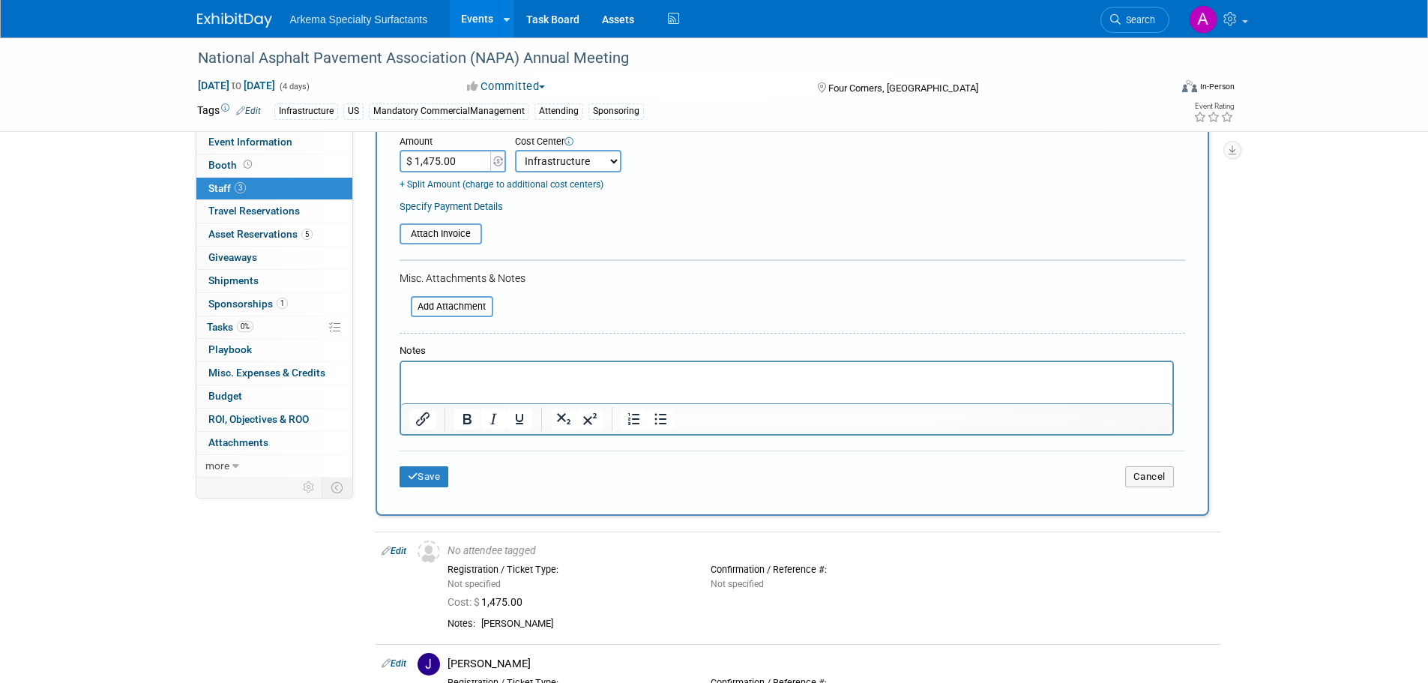
click at [486, 382] on html at bounding box center [785, 371] width 771 height 21
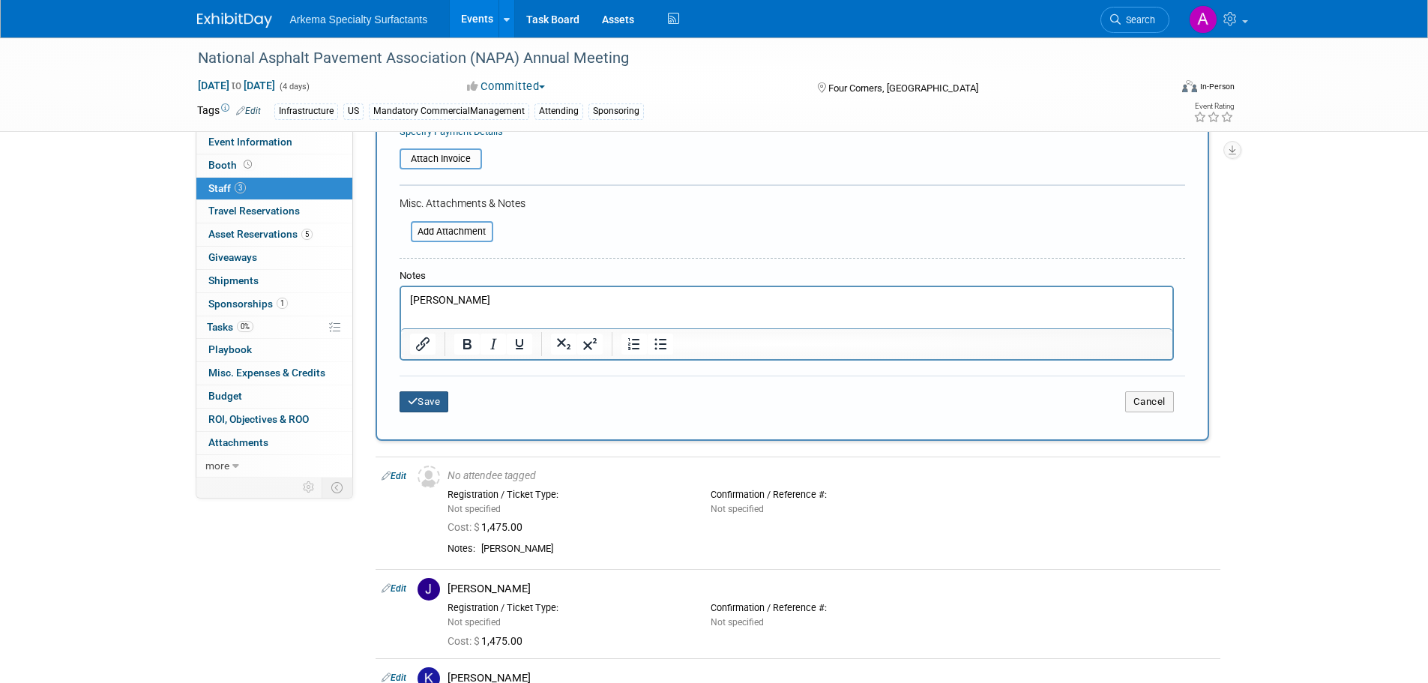
click at [437, 407] on button "Save" at bounding box center [424, 401] width 49 height 21
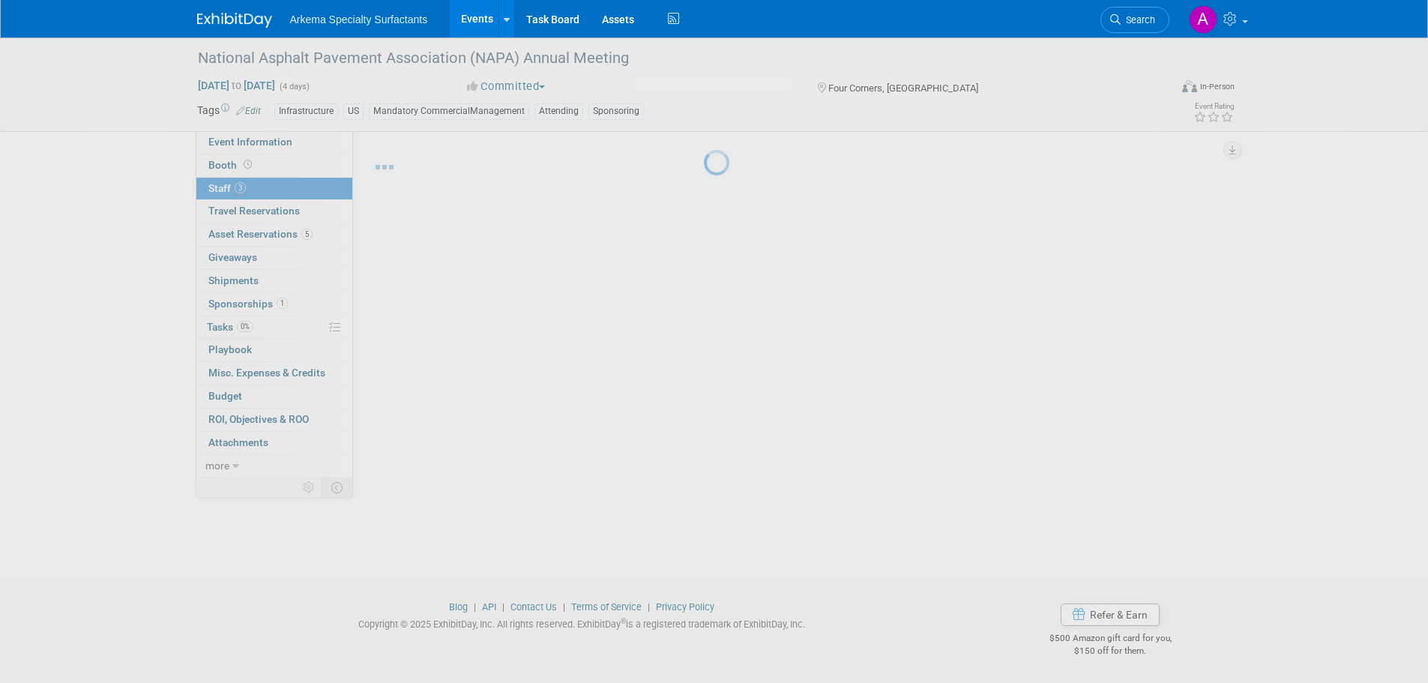
scroll to position [89, 0]
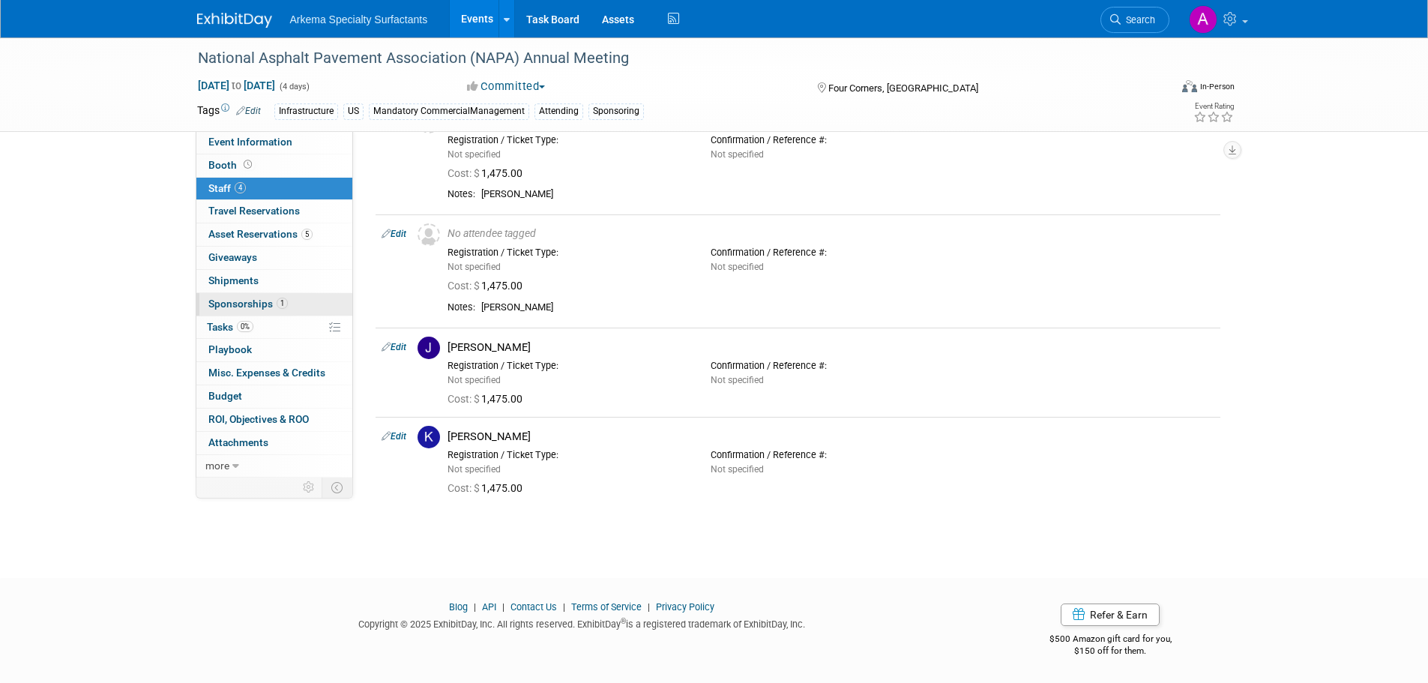
click at [269, 302] on span "Sponsorships 1" at bounding box center [247, 304] width 79 height 12
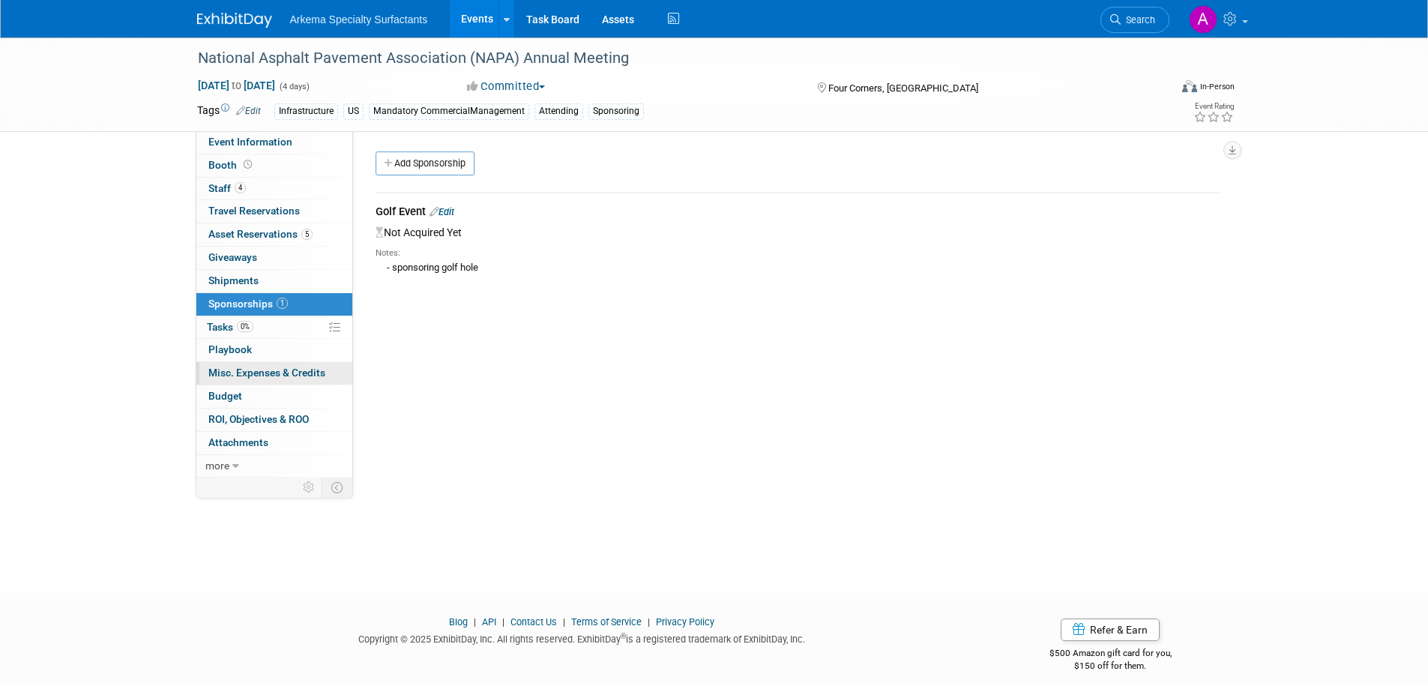
click at [295, 367] on span "Misc. Expenses & Credits 0" at bounding box center [266, 373] width 117 height 12
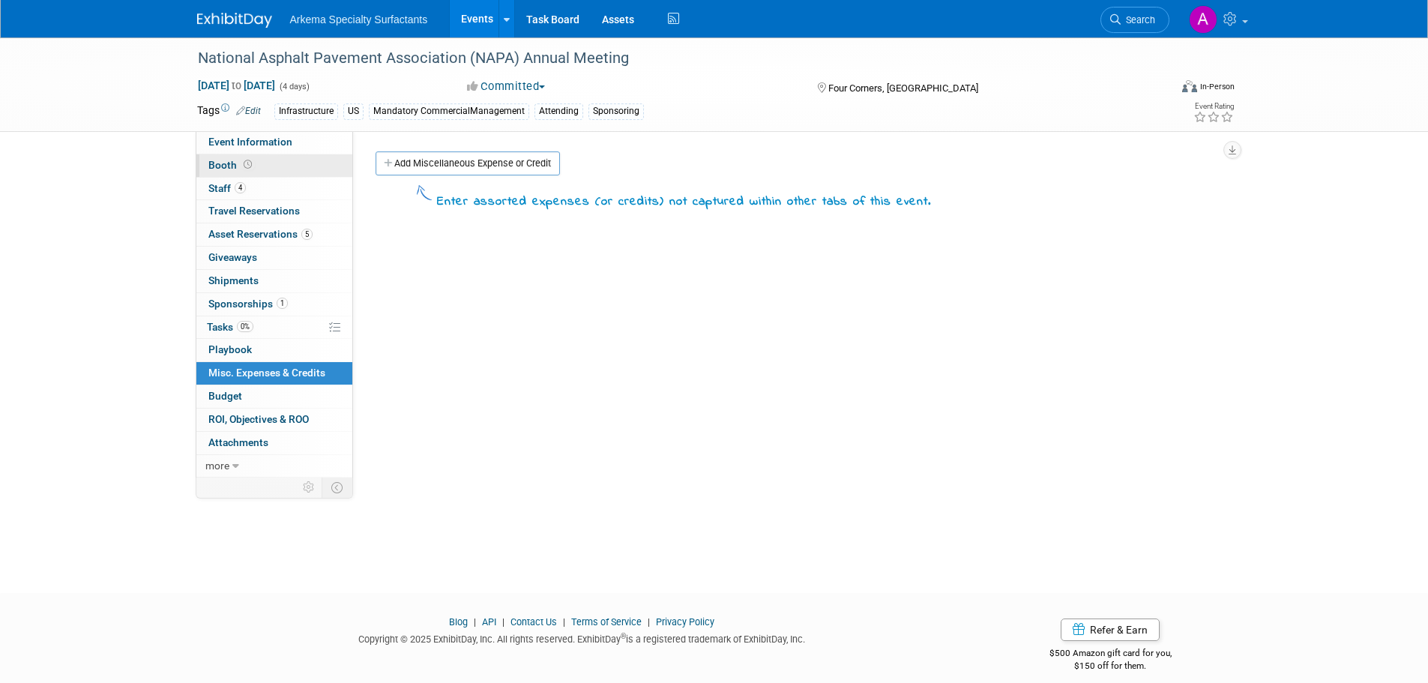
click at [223, 162] on span "Booth" at bounding box center [231, 165] width 46 height 12
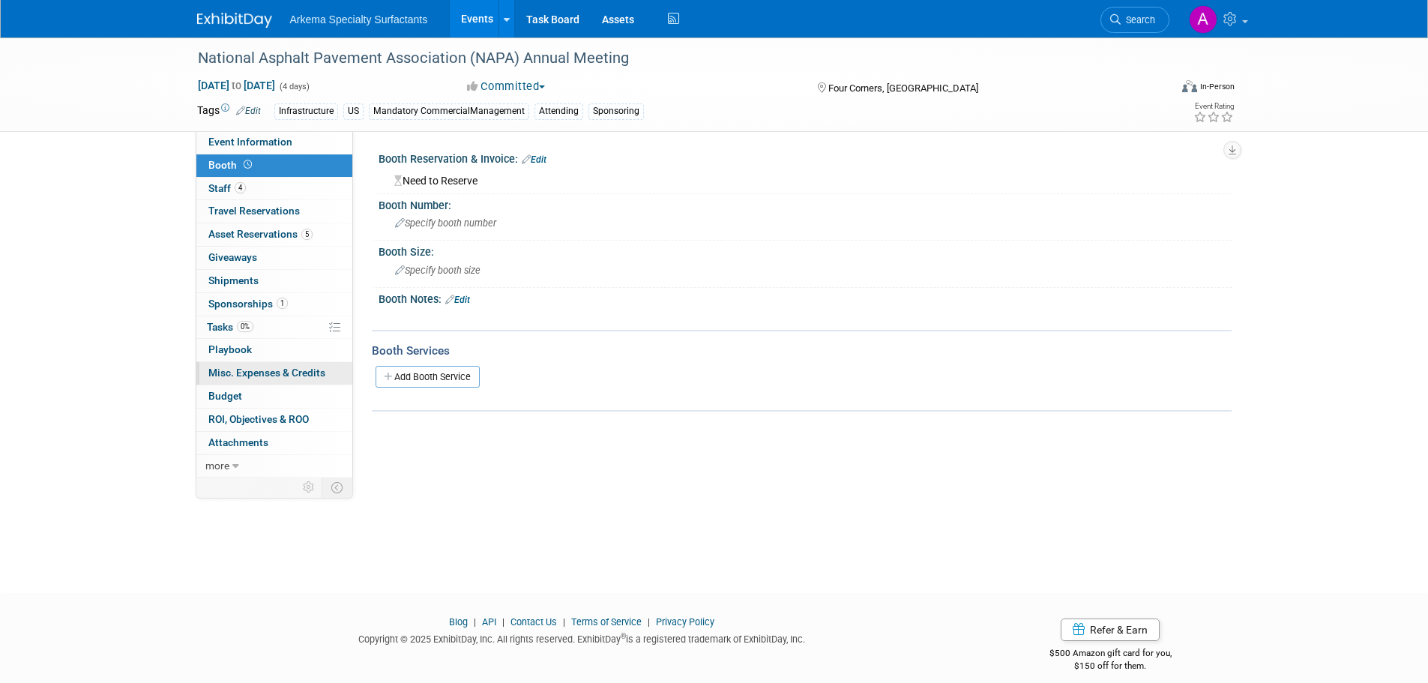
click at [263, 370] on span "Misc. Expenses & Credits 0" at bounding box center [266, 373] width 117 height 12
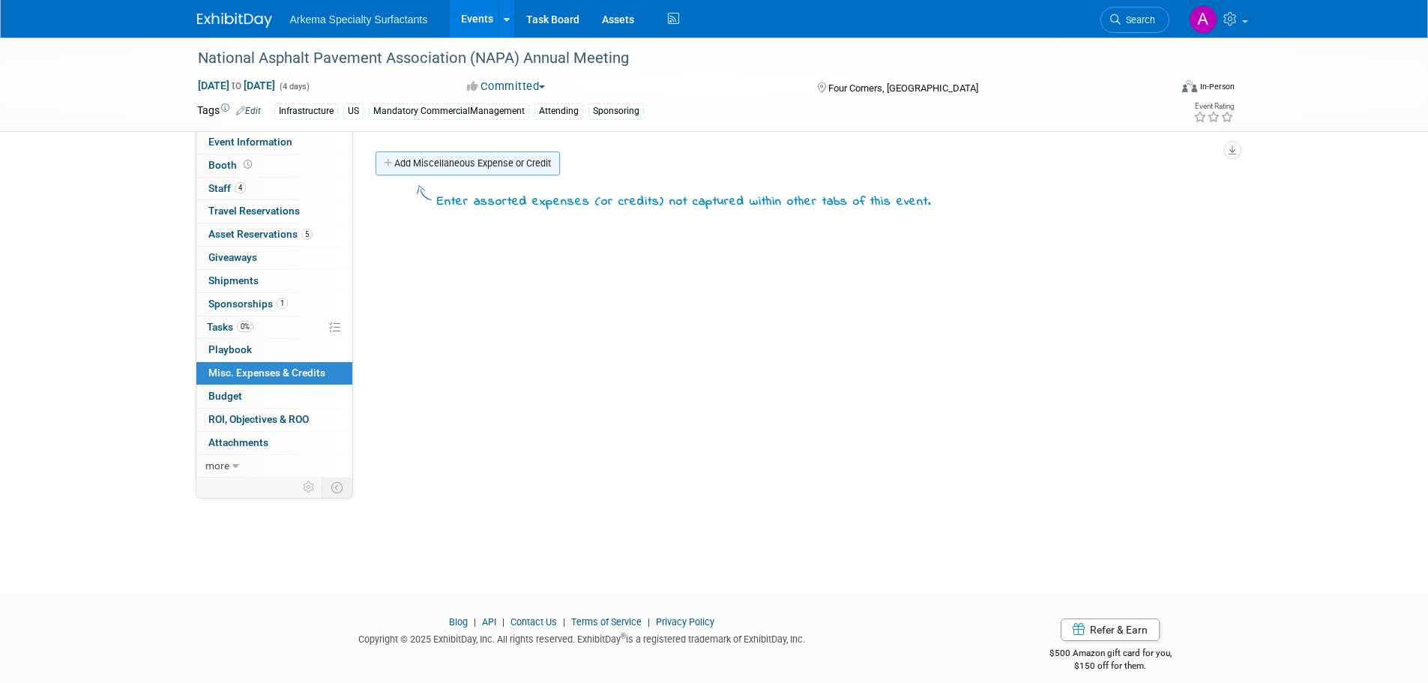
click at [499, 158] on link "Add Miscellaneous Expense or Credit" at bounding box center [468, 163] width 184 height 24
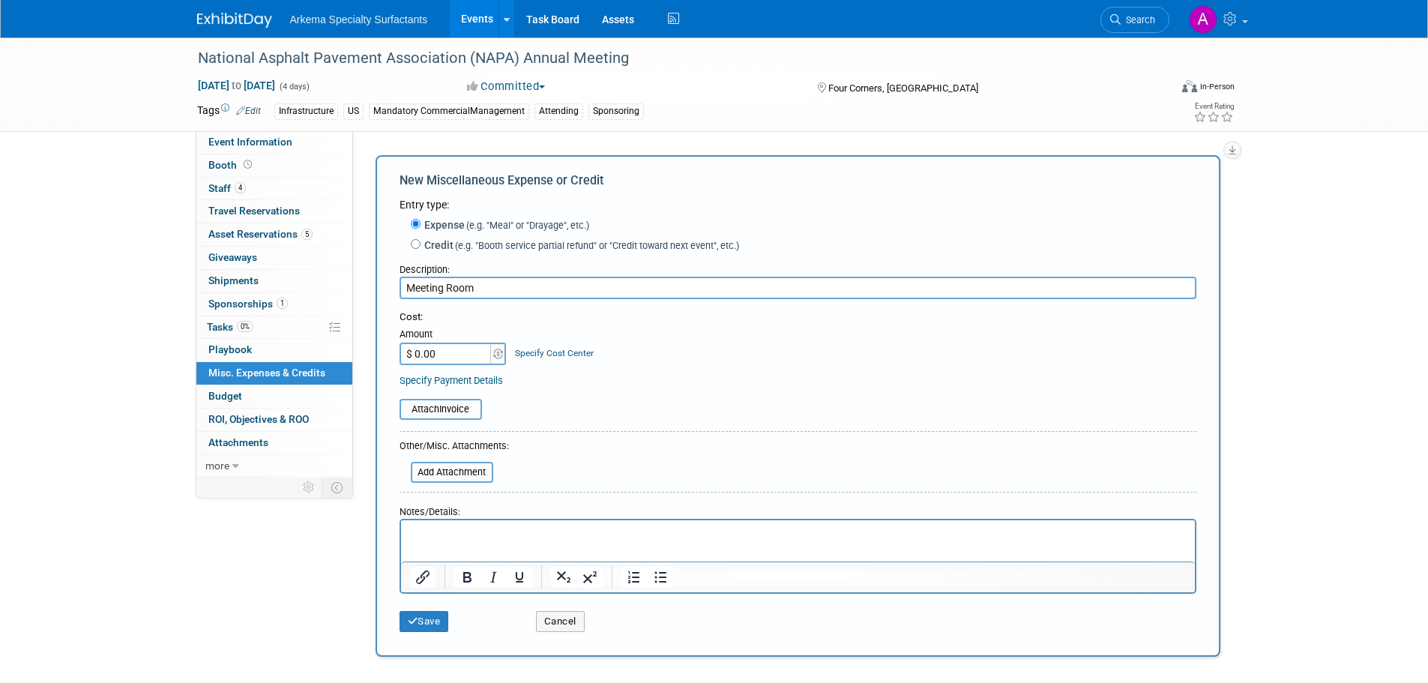
type input "Meeting Room"
click at [469, 350] on input "$ 0.00" at bounding box center [447, 354] width 94 height 22
type input "$ 2,454.35"
click at [508, 528] on p "Rich Text Area. Press ALT-0 for help." at bounding box center [797, 533] width 777 height 15
click at [509, 292] on input "Meeting Room" at bounding box center [798, 288] width 797 height 22
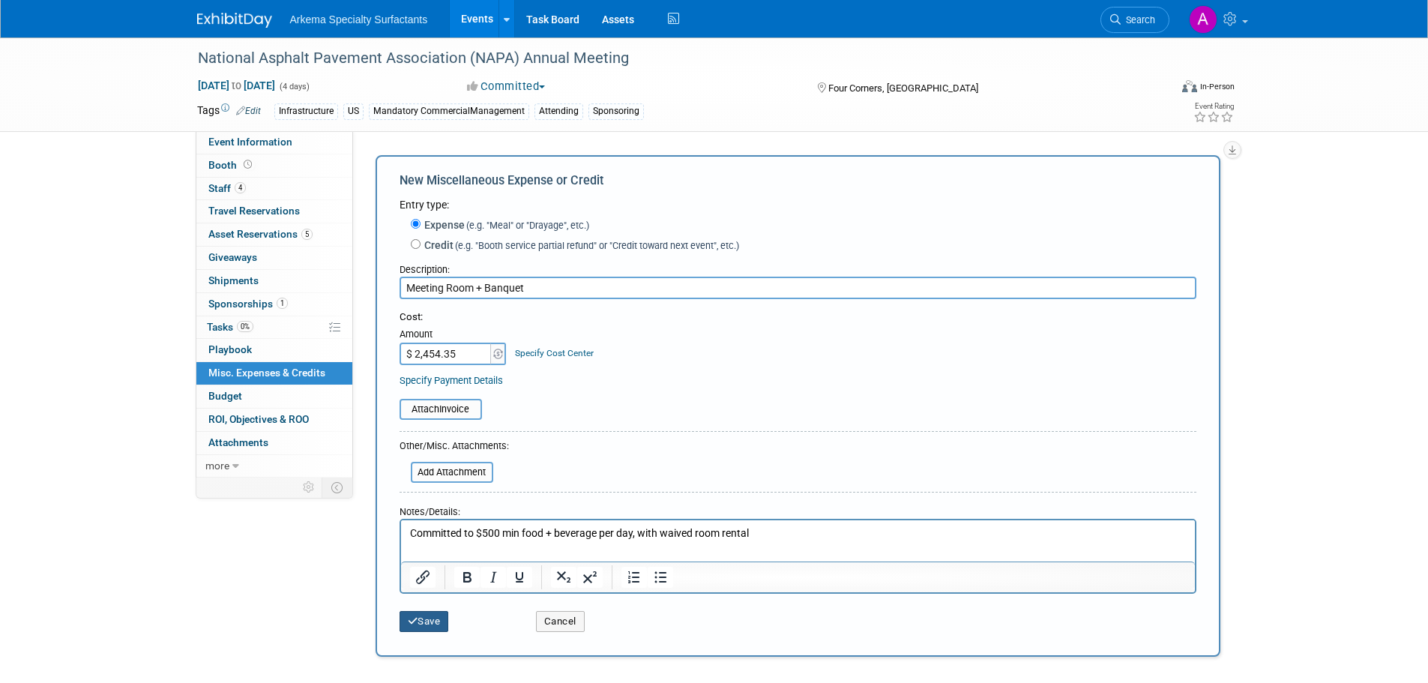
type input "Meeting Room + Banquet"
click at [433, 628] on button "Save" at bounding box center [424, 621] width 49 height 21
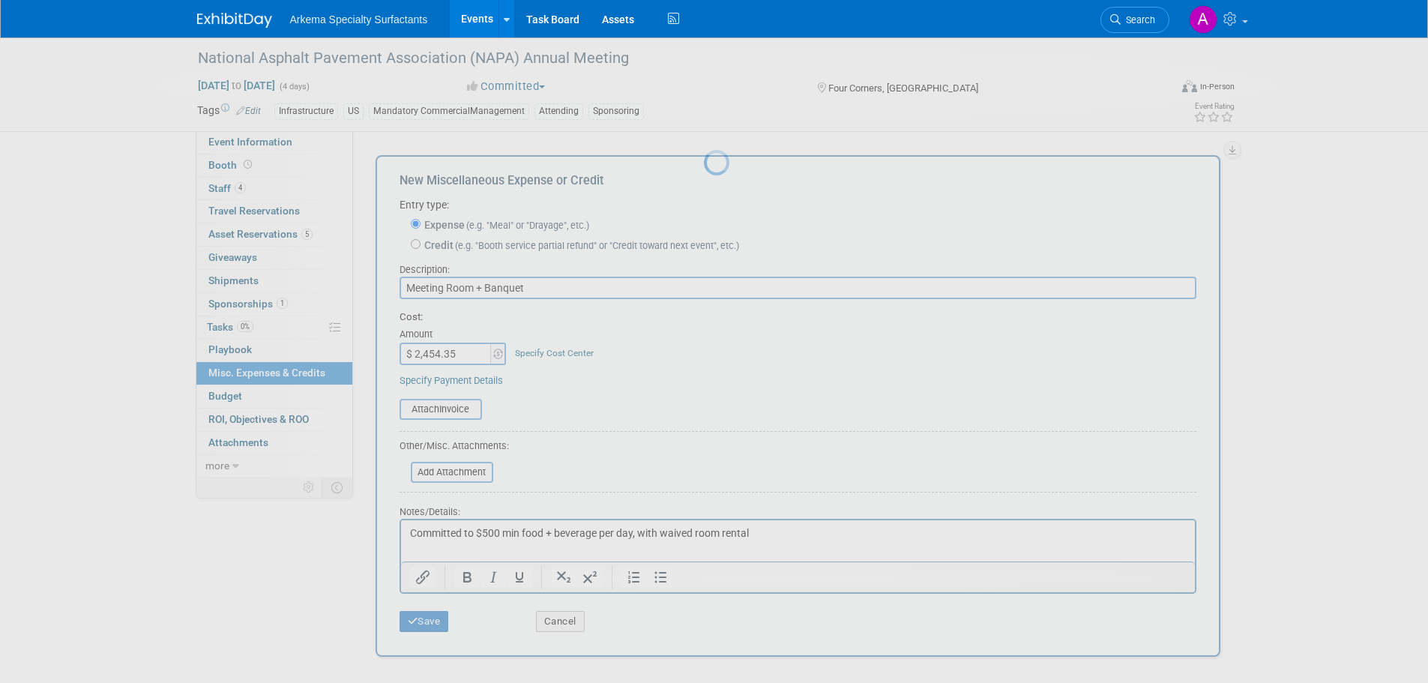
scroll to position [15, 0]
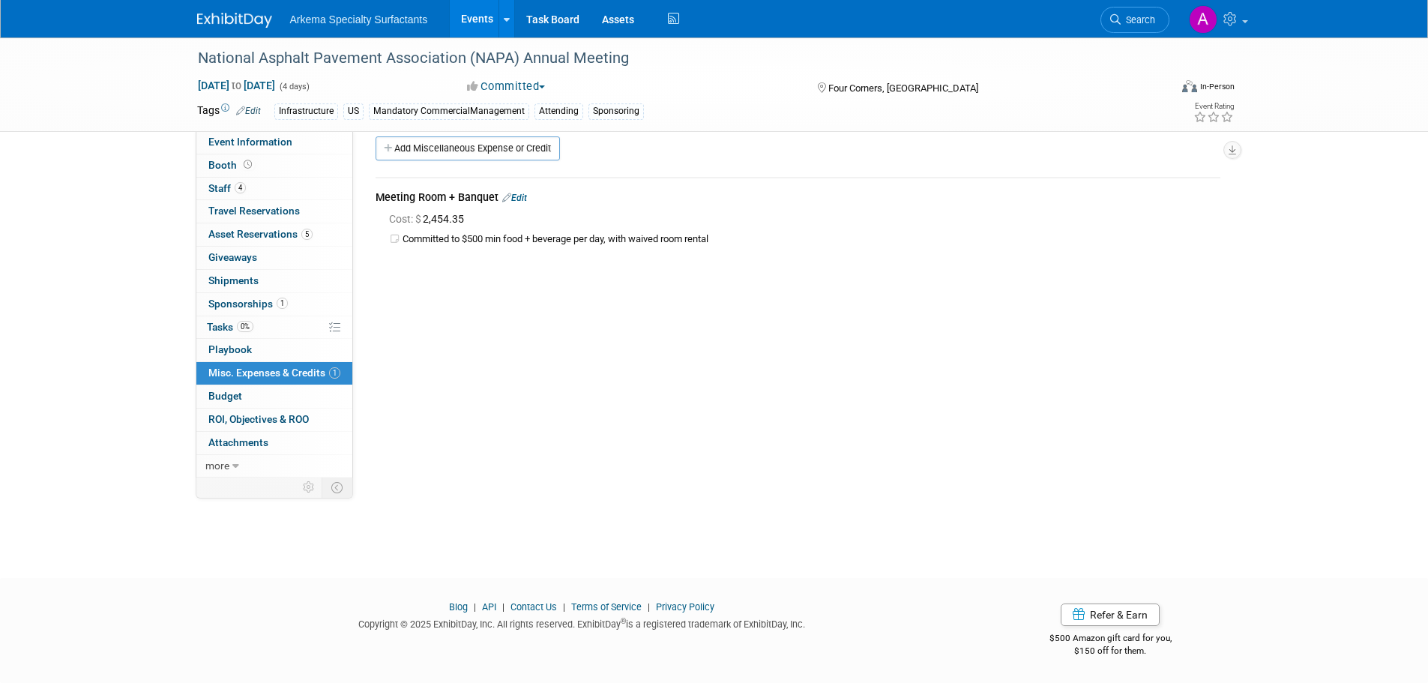
click at [524, 199] on link "Edit" at bounding box center [514, 198] width 25 height 10
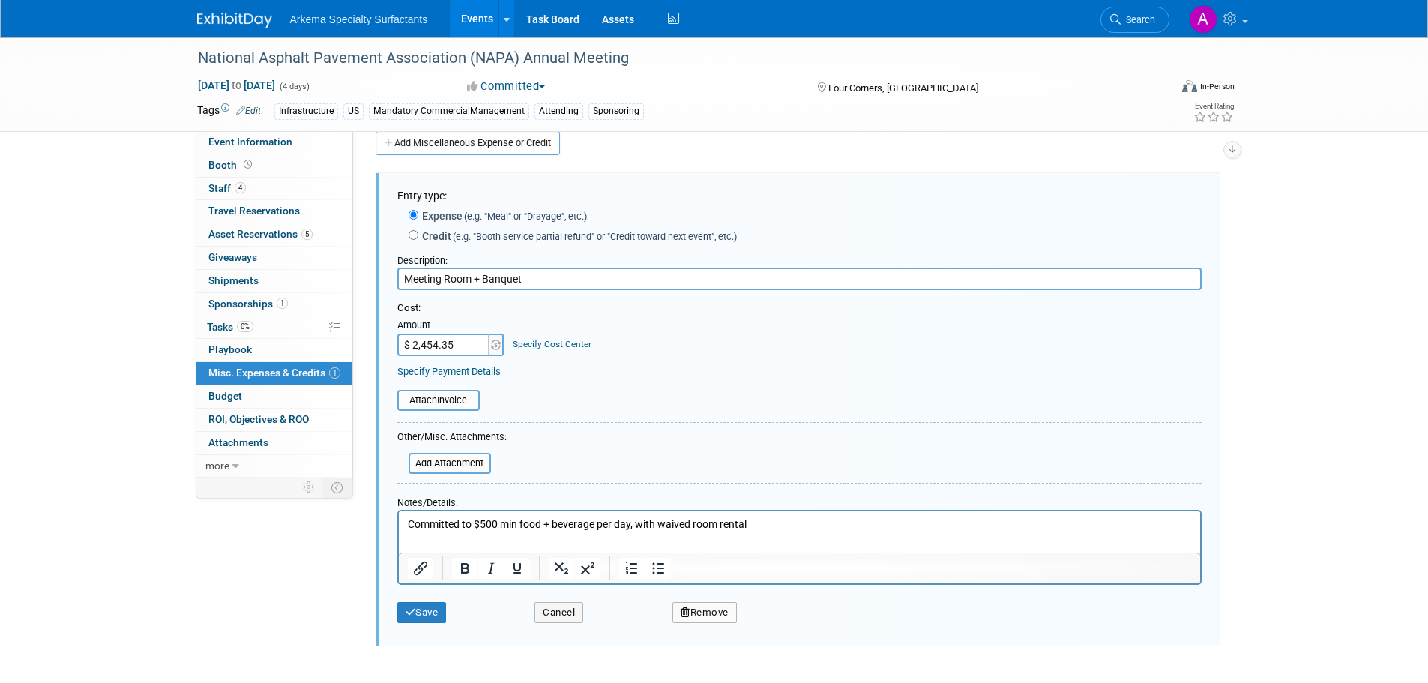
scroll to position [22, 0]
click at [564, 343] on link "Specify Cost Center" at bounding box center [552, 342] width 79 height 10
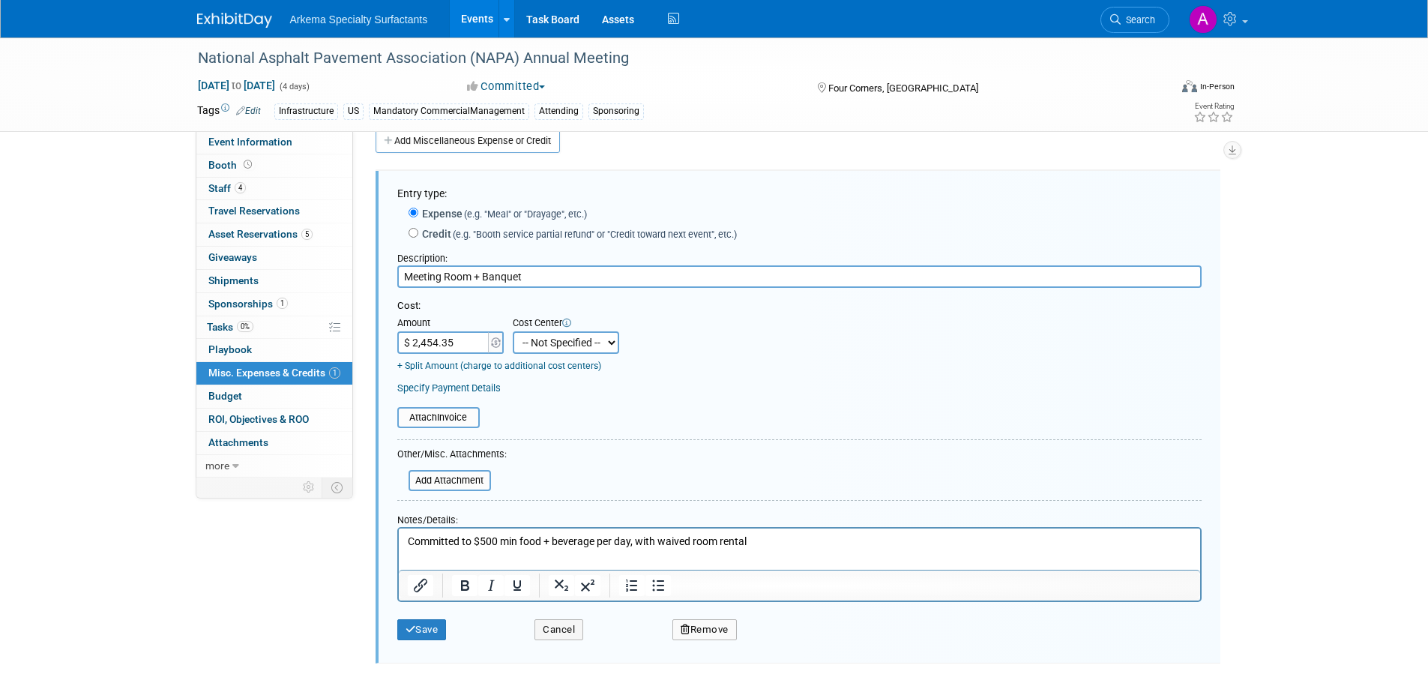
click at [591, 348] on select "-- Not Specified -- Crop Nutrition Infrastructure Mining" at bounding box center [566, 342] width 106 height 22
select select "18966418"
click at [513, 332] on select "-- Not Specified -- Crop Nutrition Infrastructure Mining" at bounding box center [566, 342] width 106 height 22
click at [433, 635] on button "Save" at bounding box center [421, 629] width 49 height 21
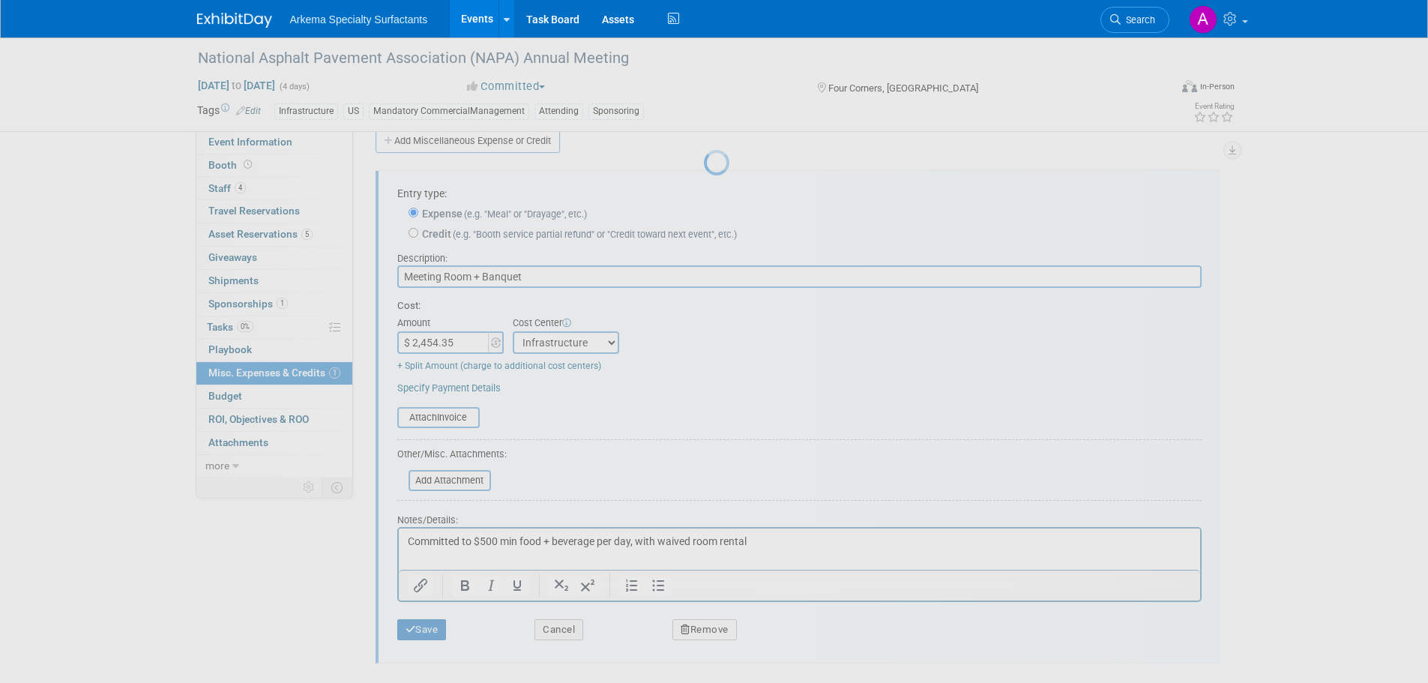
scroll to position [15, 0]
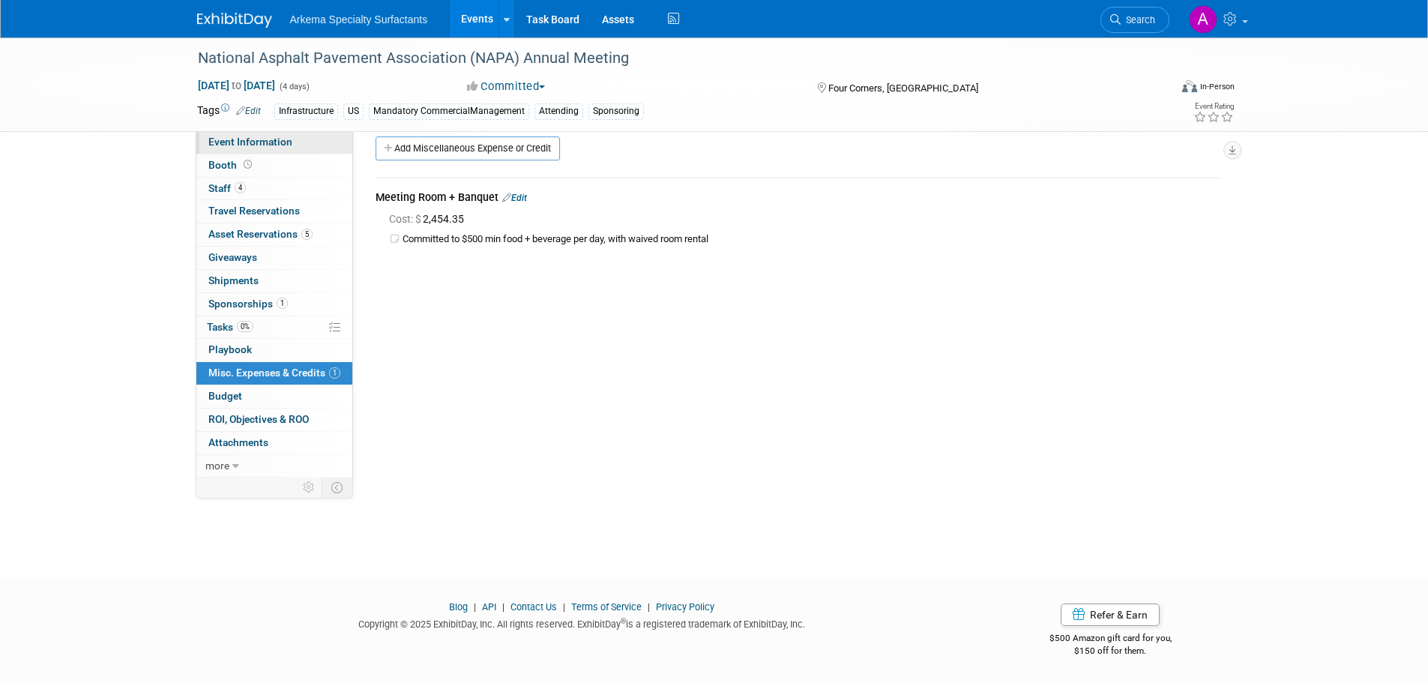
click at [291, 139] on link "Event Information" at bounding box center [274, 142] width 156 height 22
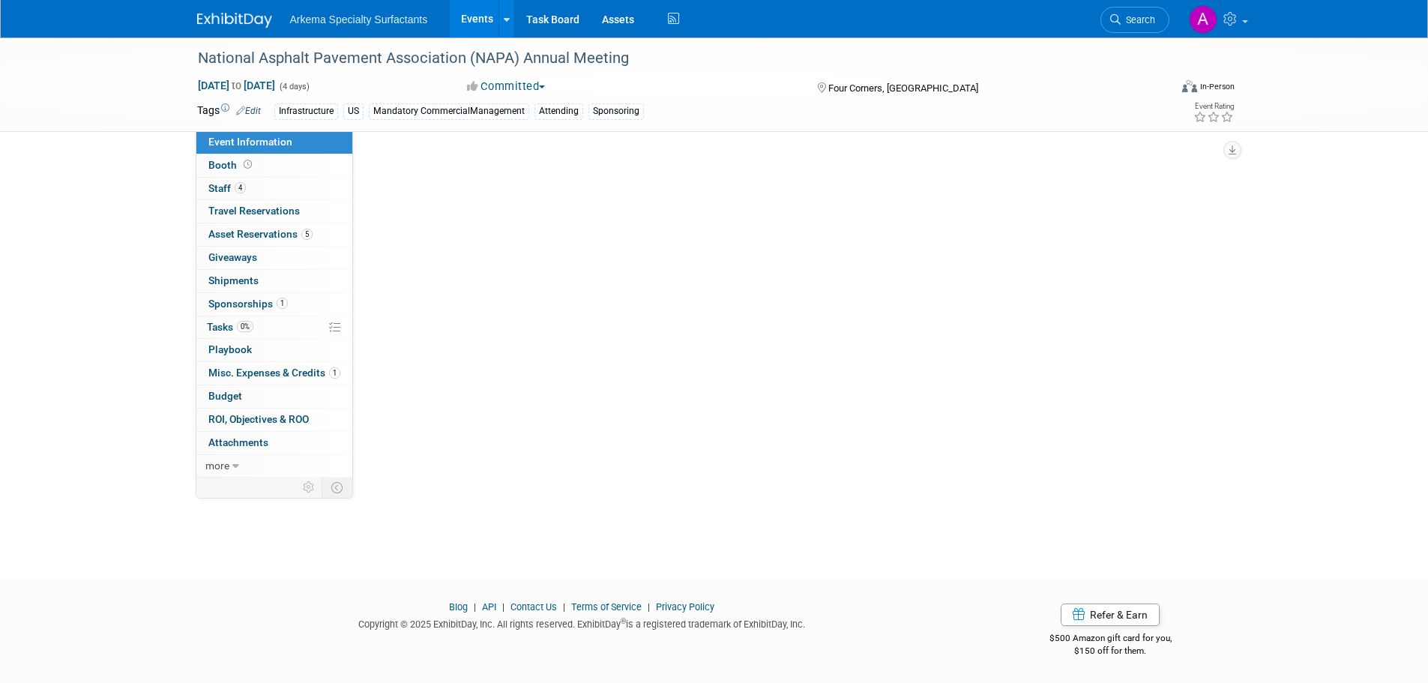
scroll to position [0, 0]
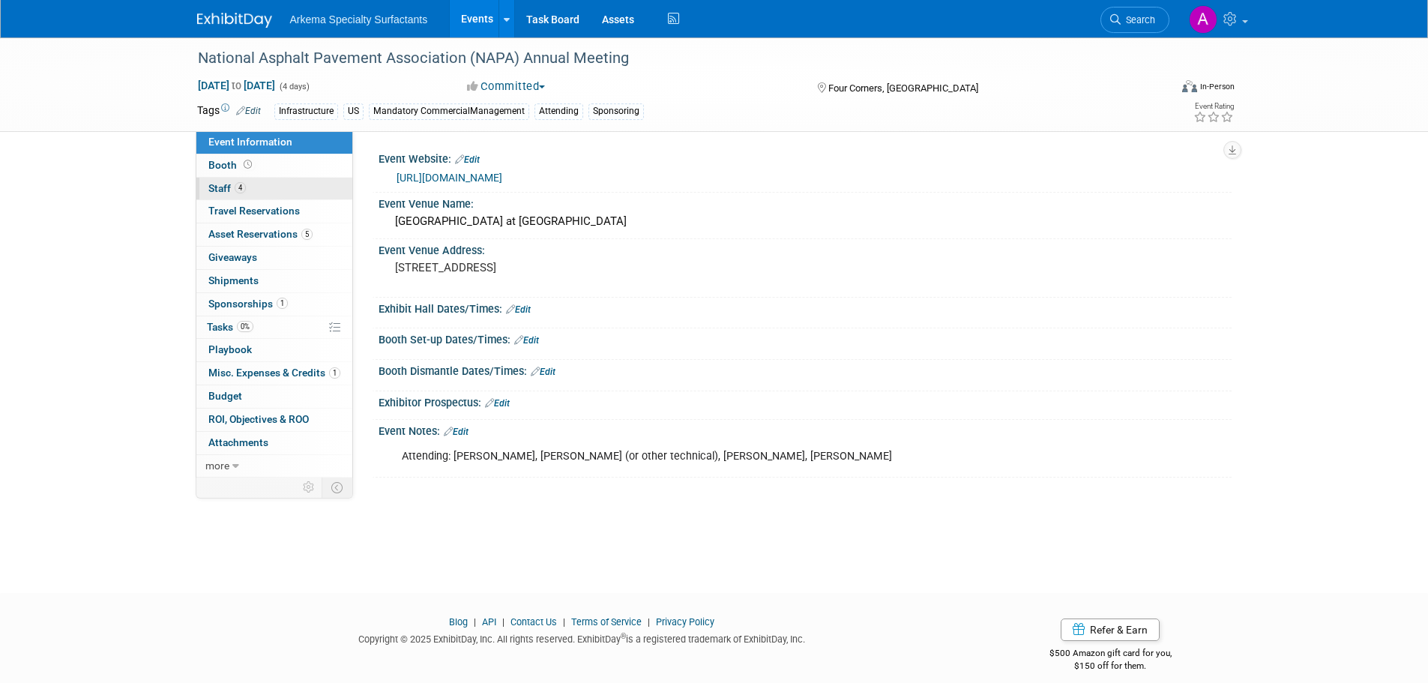
click at [251, 193] on link "4 Staff 4" at bounding box center [274, 189] width 156 height 22
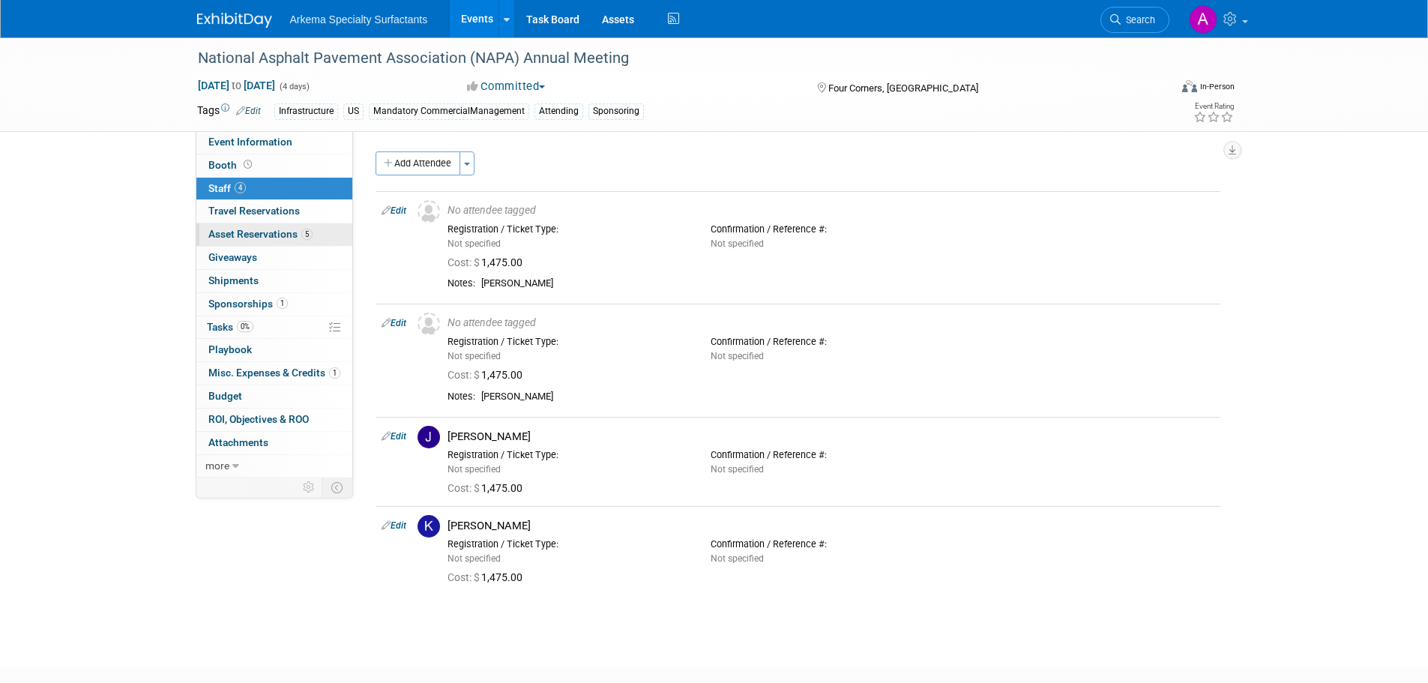
click at [273, 230] on span "Asset Reservations 5" at bounding box center [260, 234] width 104 height 12
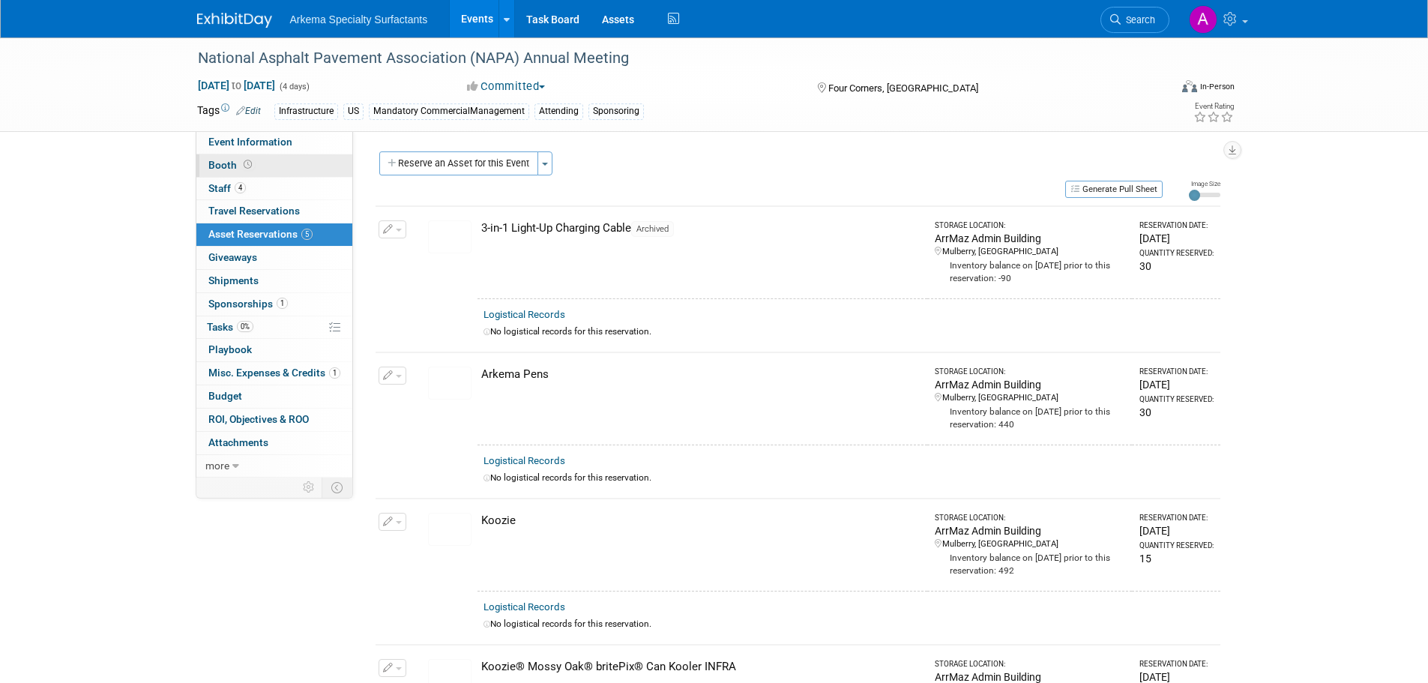
click at [232, 161] on span "Booth" at bounding box center [231, 165] width 46 height 12
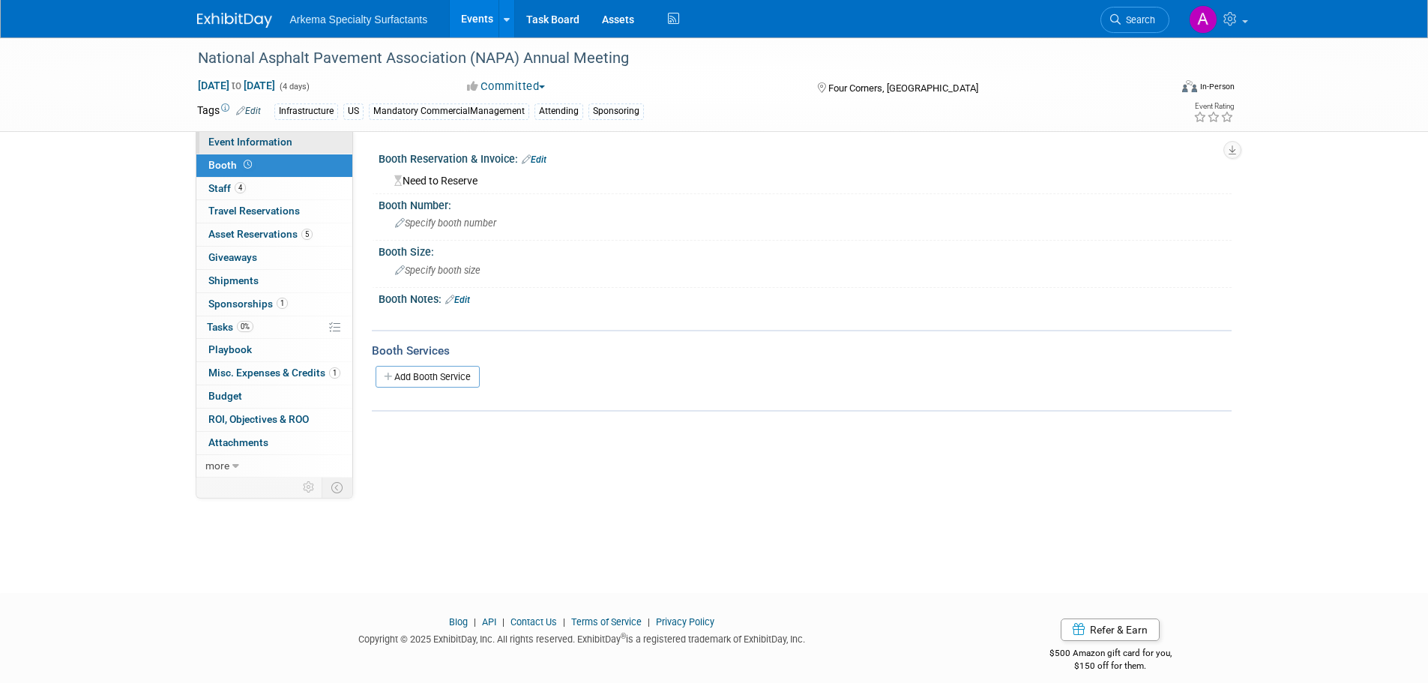
click at [252, 142] on span "Event Information" at bounding box center [250, 142] width 84 height 12
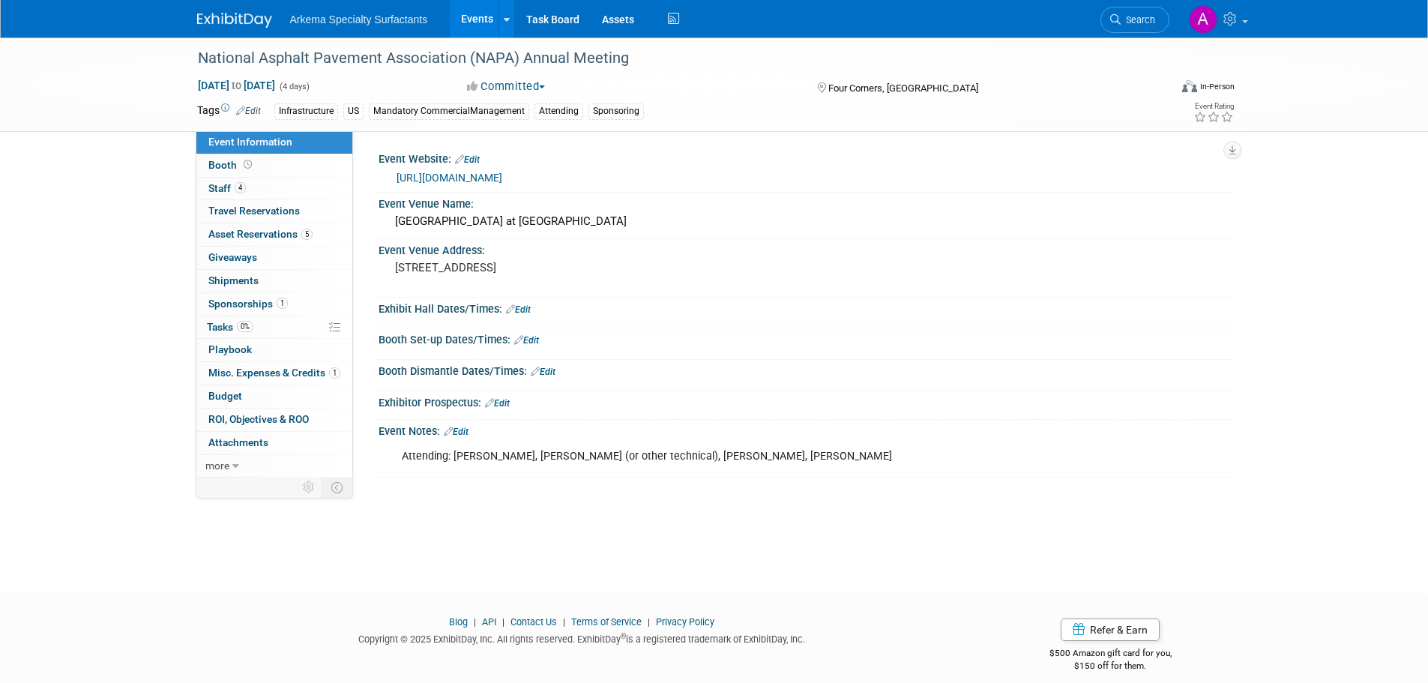
click at [510, 404] on link "Edit" at bounding box center [497, 403] width 25 height 10
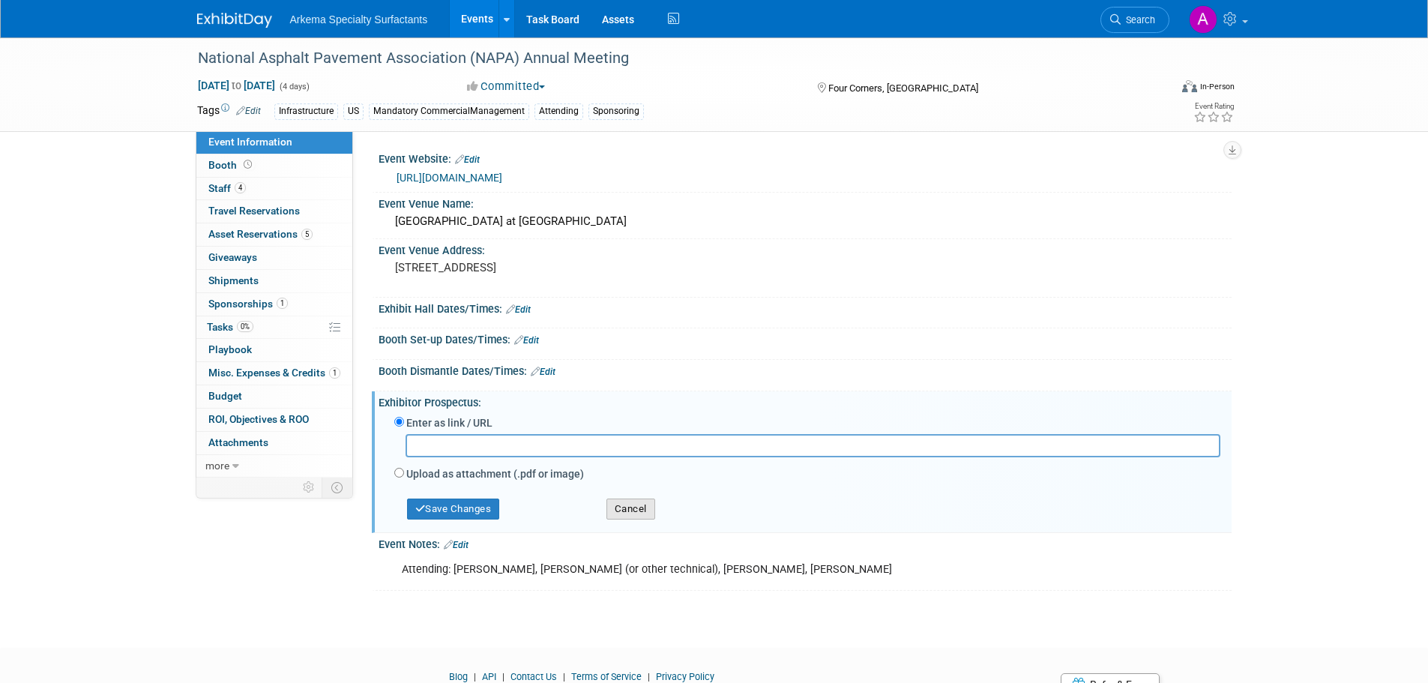
click at [631, 506] on button "Cancel" at bounding box center [630, 508] width 49 height 21
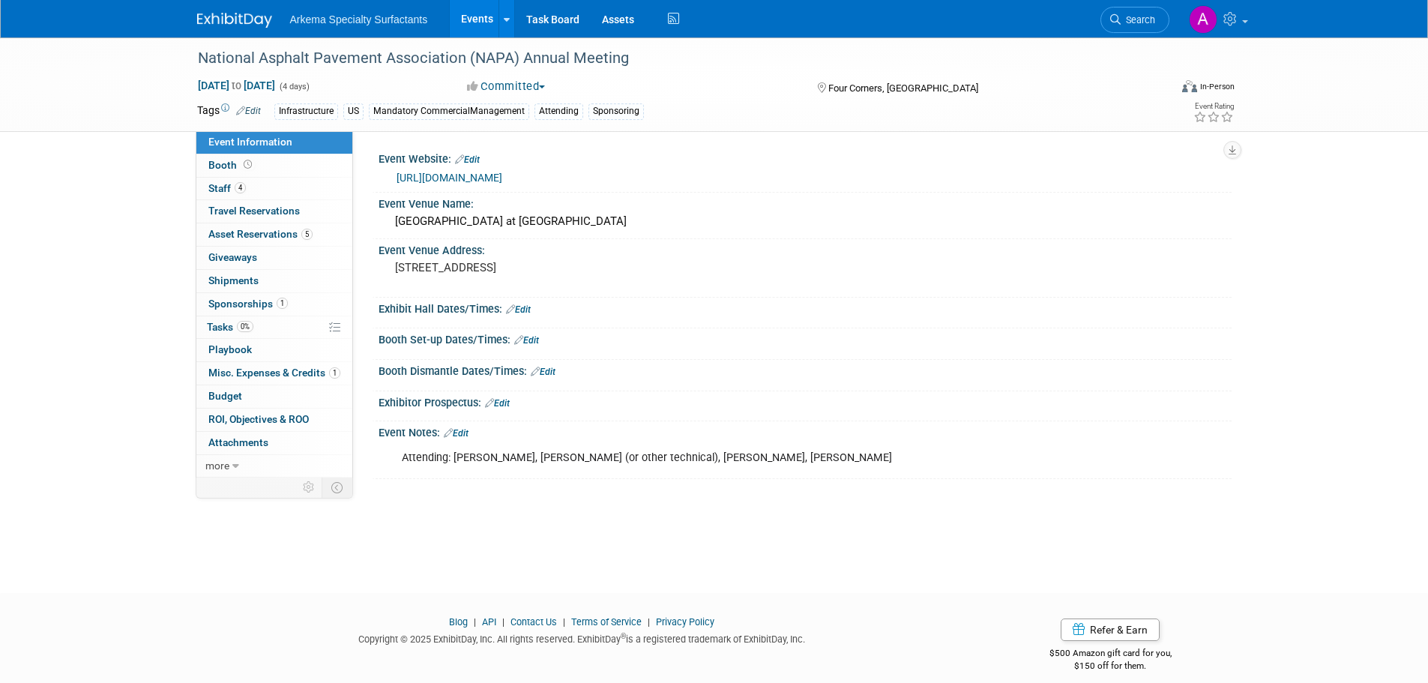
click at [466, 433] on link "Edit" at bounding box center [456, 433] width 25 height 10
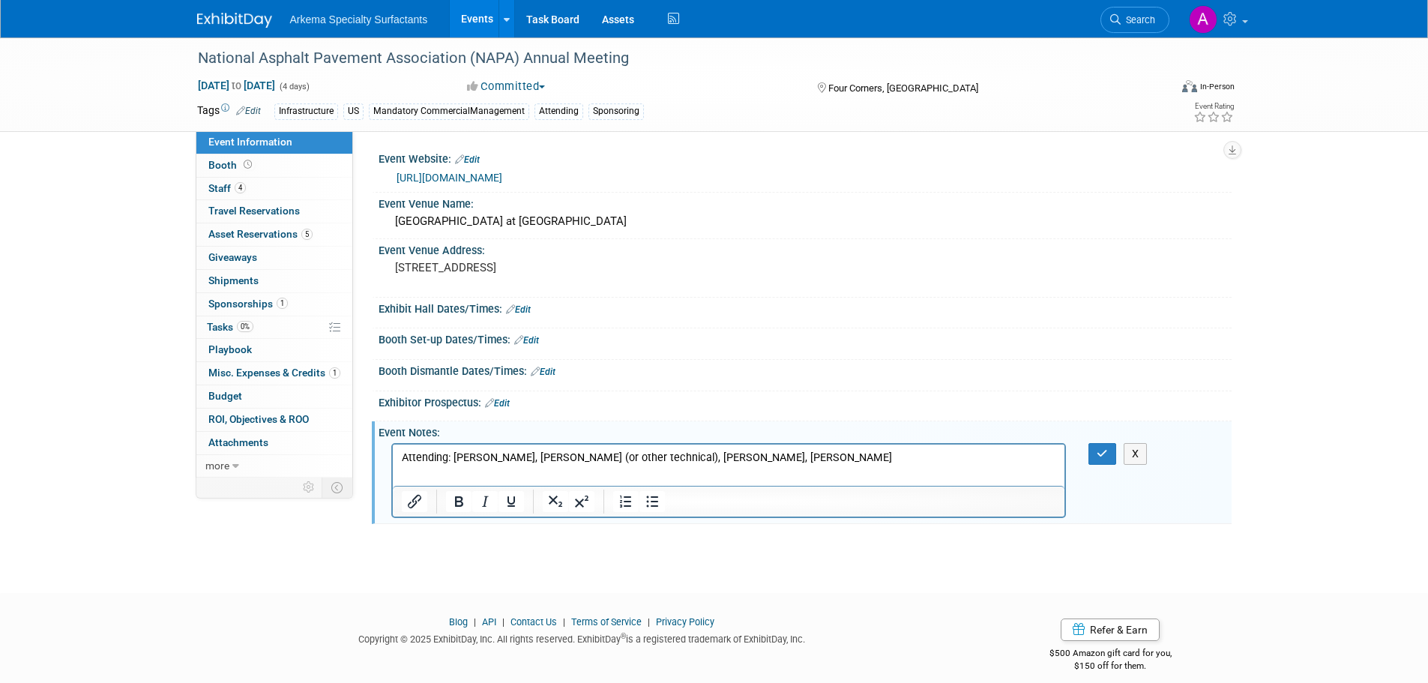
click at [745, 455] on p "Attending: Kevin, Jacob (or other technical), Jennifer, Manny" at bounding box center [728, 457] width 655 height 15
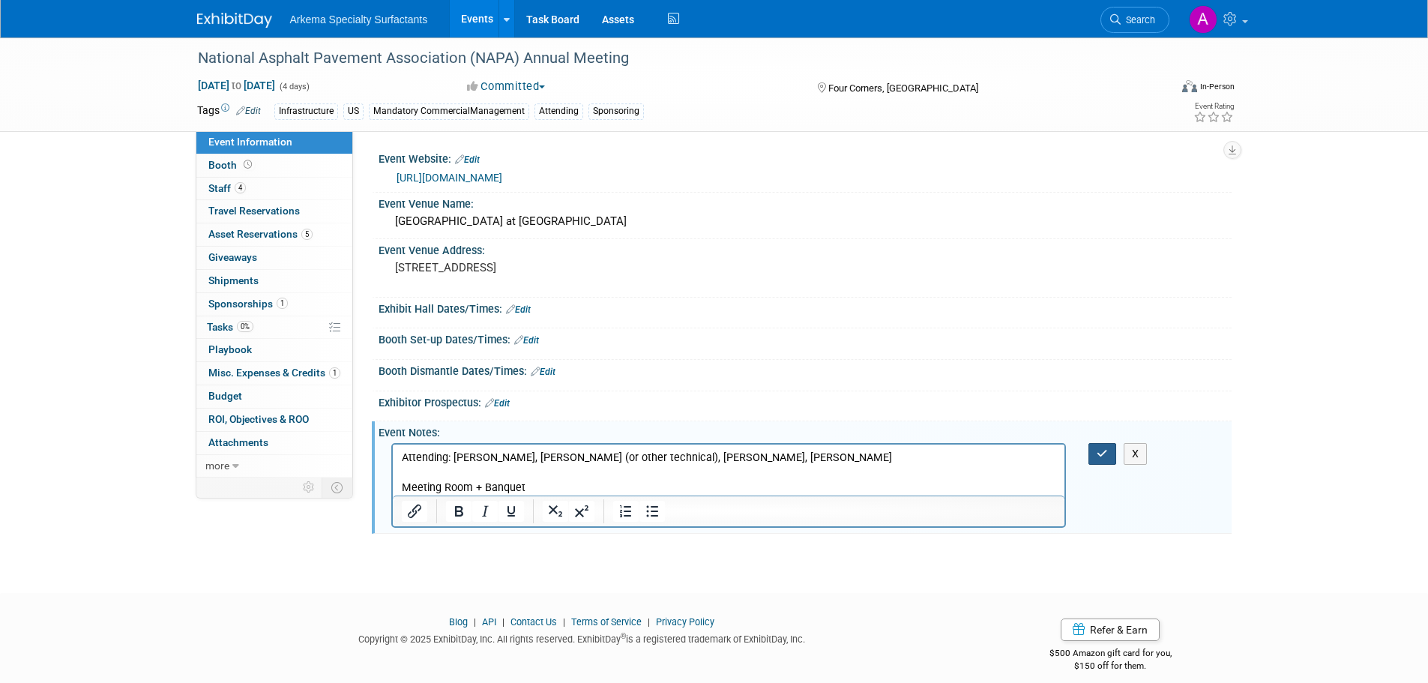
click at [1101, 454] on icon "button" at bounding box center [1102, 453] width 11 height 10
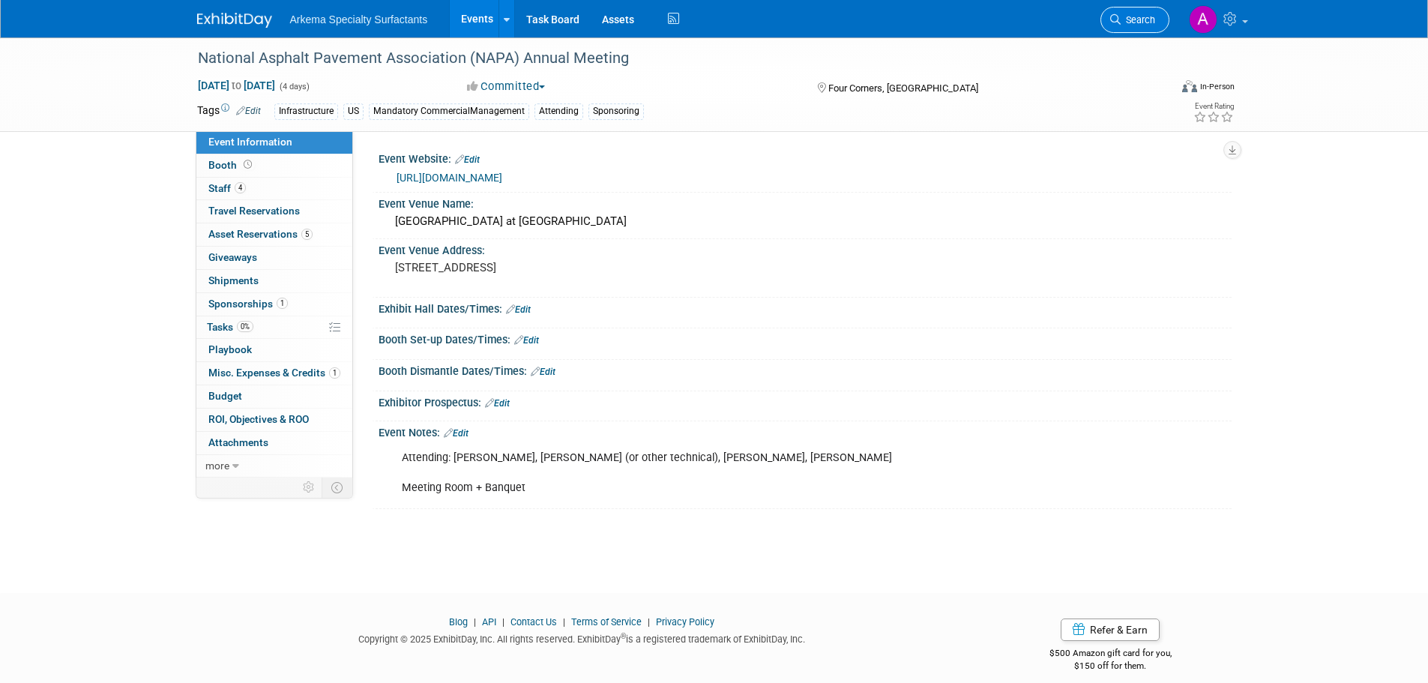
click at [1135, 13] on link "Search" at bounding box center [1134, 20] width 69 height 26
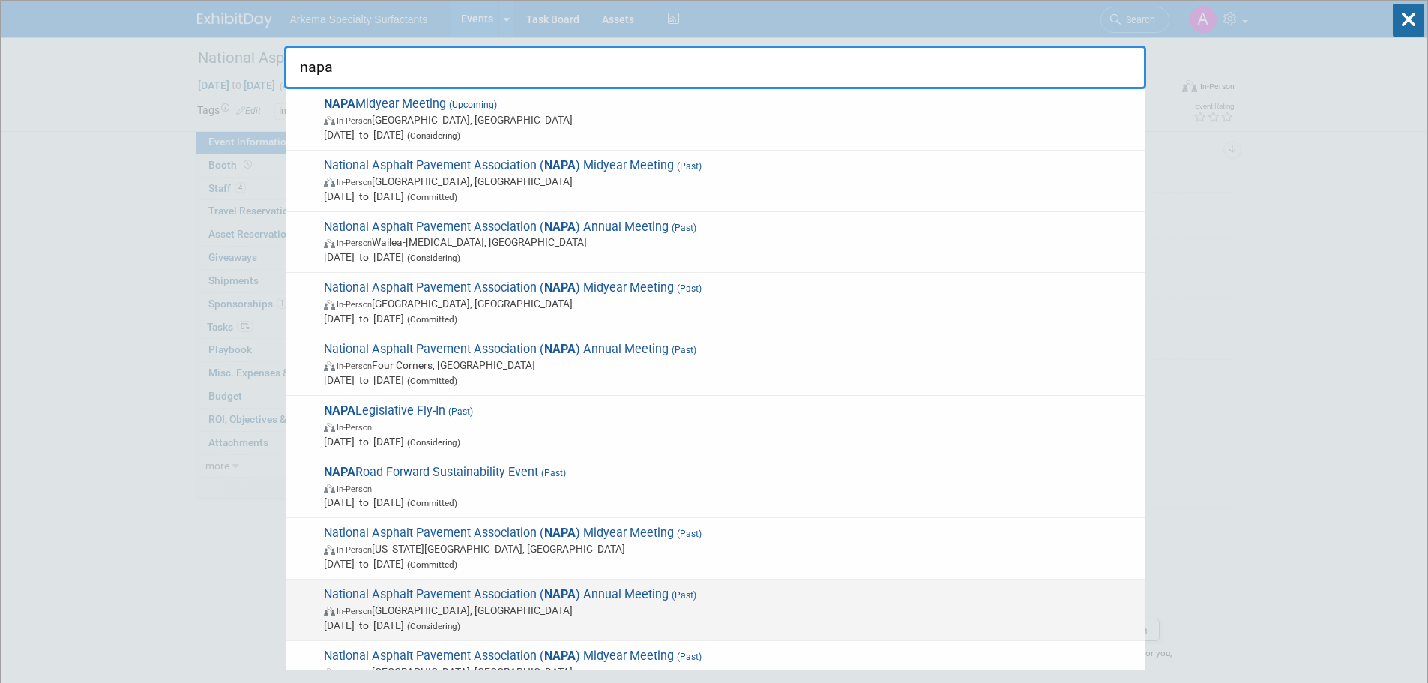
type input "napa"
click at [546, 603] on span "National Asphalt Pavement Association ( NAPA ) Annual Meeting (Past) In-Person …" at bounding box center [728, 610] width 818 height 46
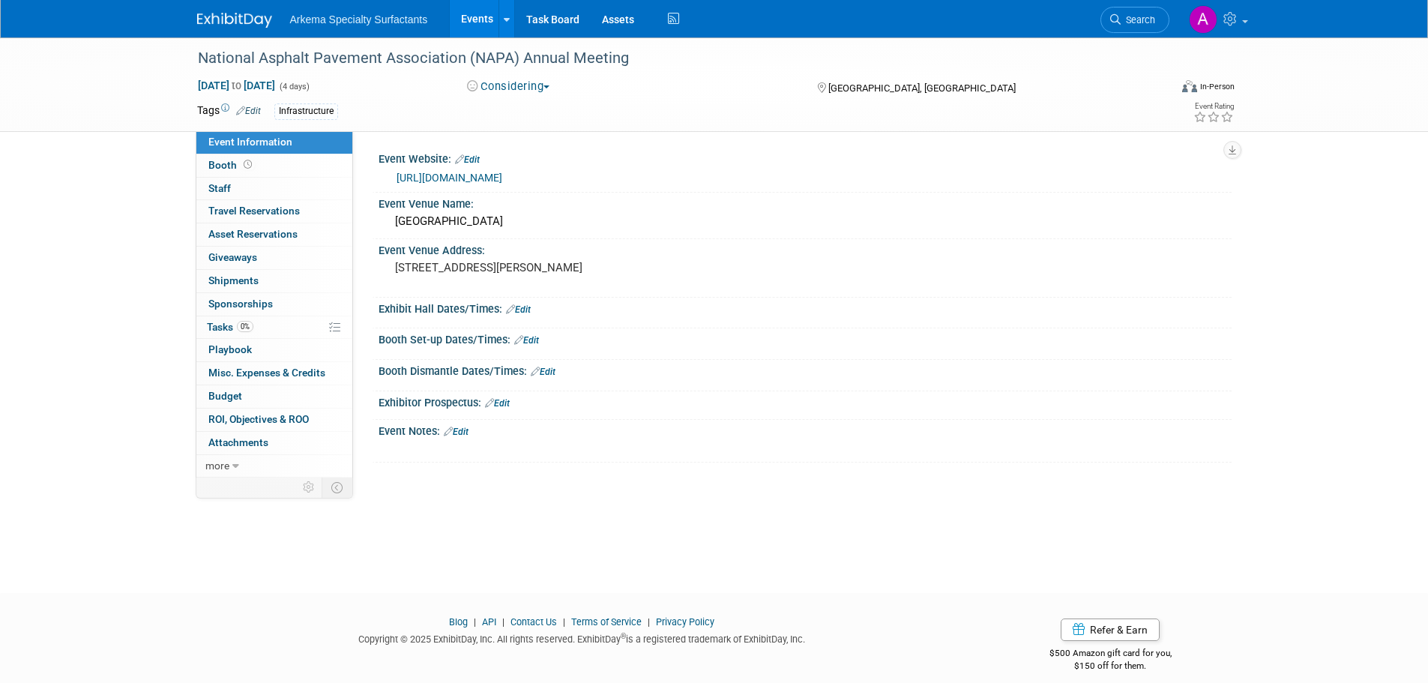
click at [463, 433] on link "Edit" at bounding box center [456, 432] width 25 height 10
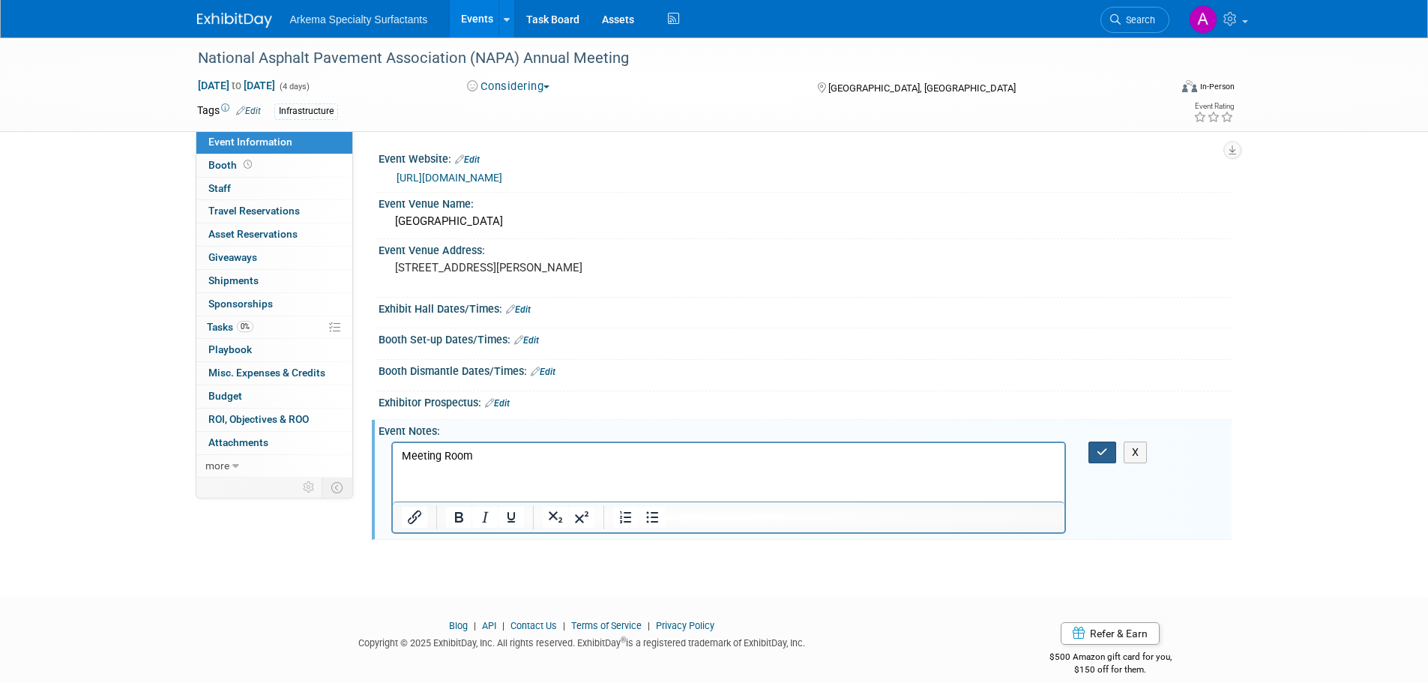
click at [1097, 449] on icon "button" at bounding box center [1102, 452] width 11 height 10
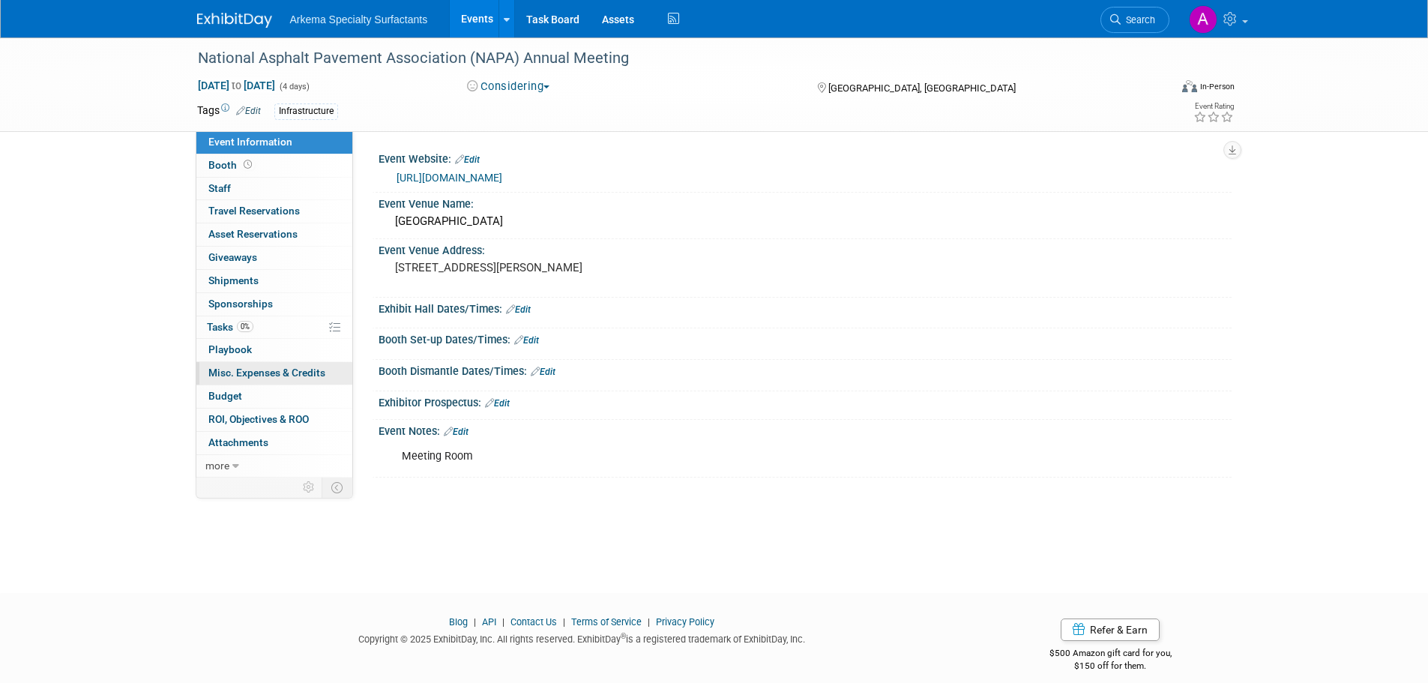
click at [274, 371] on span "Misc. Expenses & Credits 0" at bounding box center [266, 373] width 117 height 12
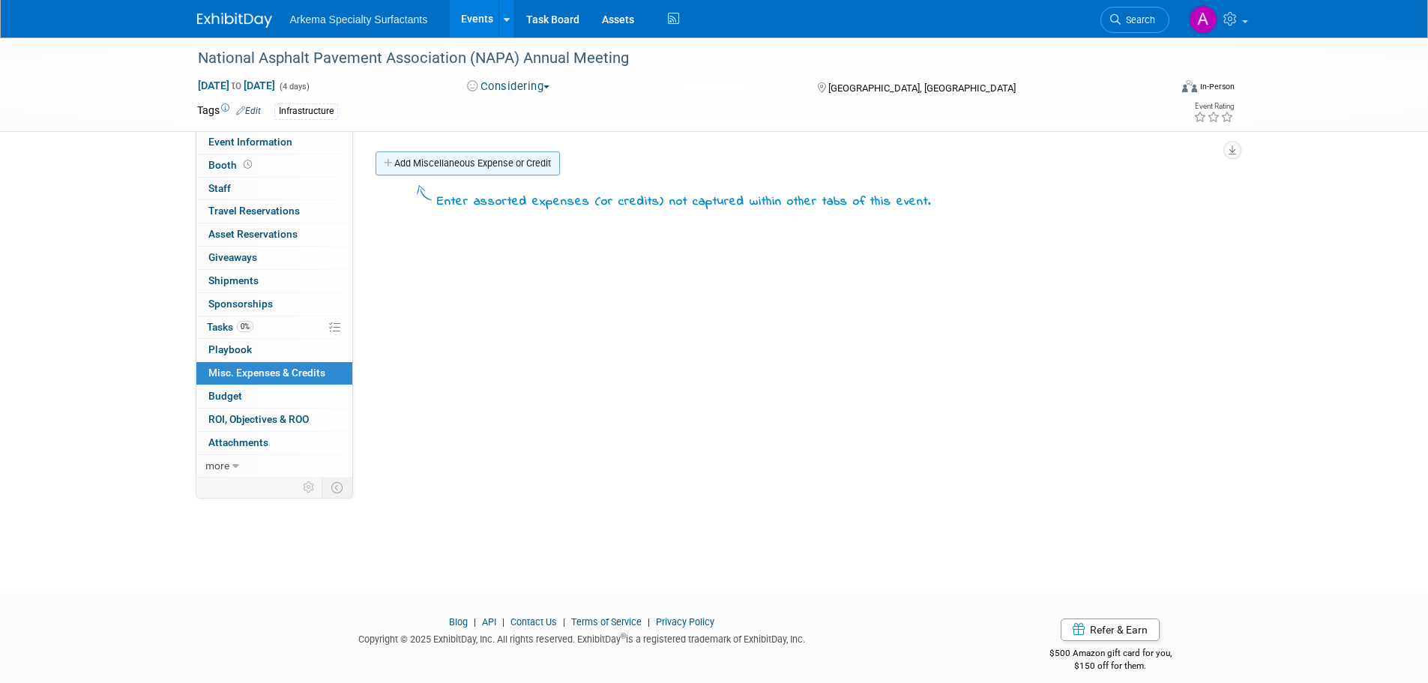
click at [487, 163] on link "Add Miscellaneous Expense or Credit" at bounding box center [468, 163] width 184 height 24
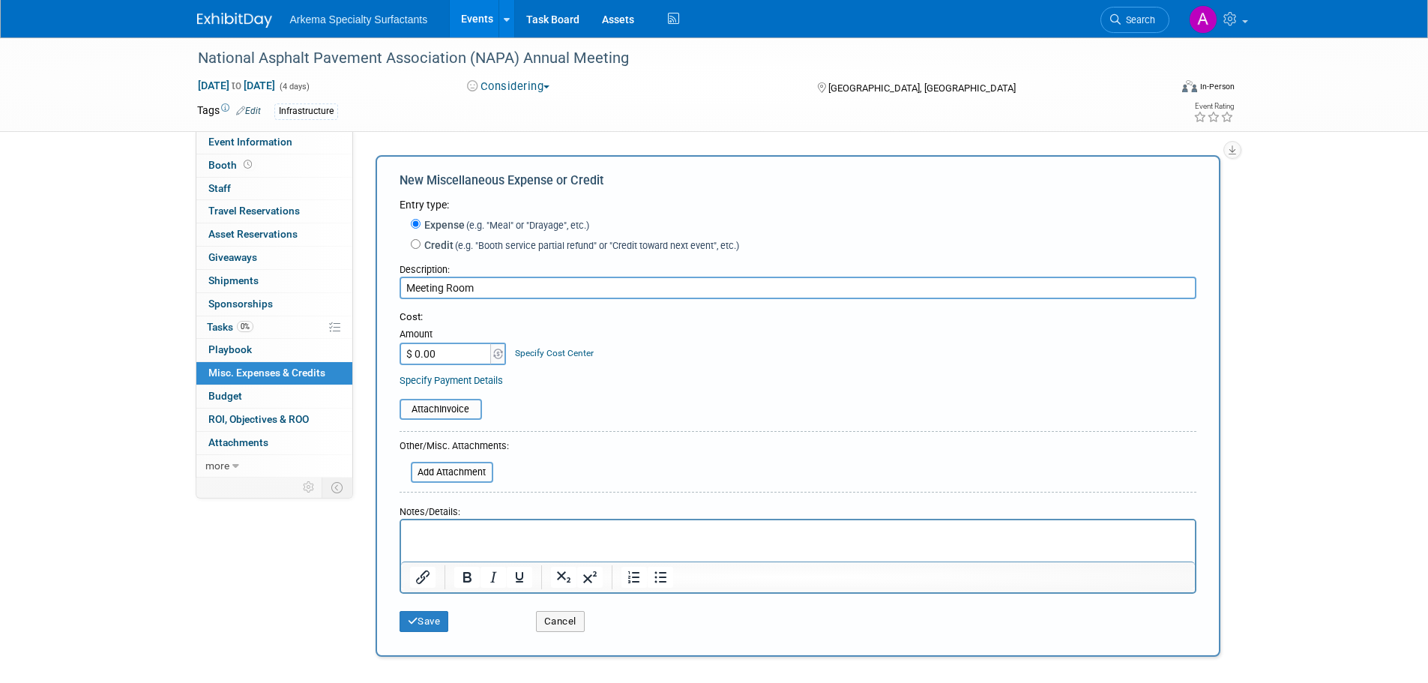
type input "Meeting Room"
click at [470, 350] on input "$ 0.00" at bounding box center [447, 354] width 94 height 22
type input "$ 800.00"
click at [576, 352] on link "Specify Cost Center" at bounding box center [554, 353] width 79 height 10
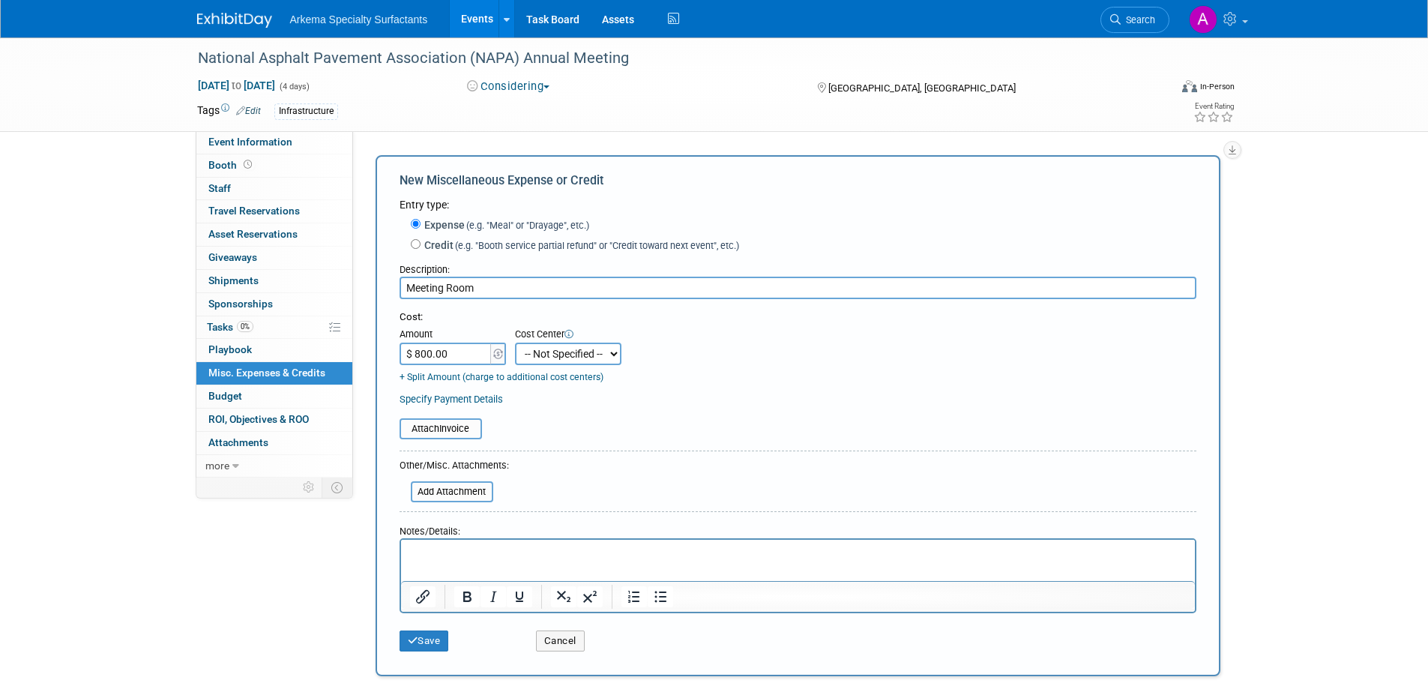
click at [600, 361] on select "-- Not Specified -- Crop Nutrition Infrastructure Mining" at bounding box center [568, 354] width 106 height 22
select select "18966418"
click at [515, 343] on select "-- Not Specified -- Crop Nutrition Infrastructure Mining" at bounding box center [568, 354] width 106 height 22
click at [582, 552] on p "Rich Text Area. Press ALT-0 for help." at bounding box center [797, 552] width 777 height 15
click at [426, 643] on button "Save" at bounding box center [424, 640] width 49 height 21
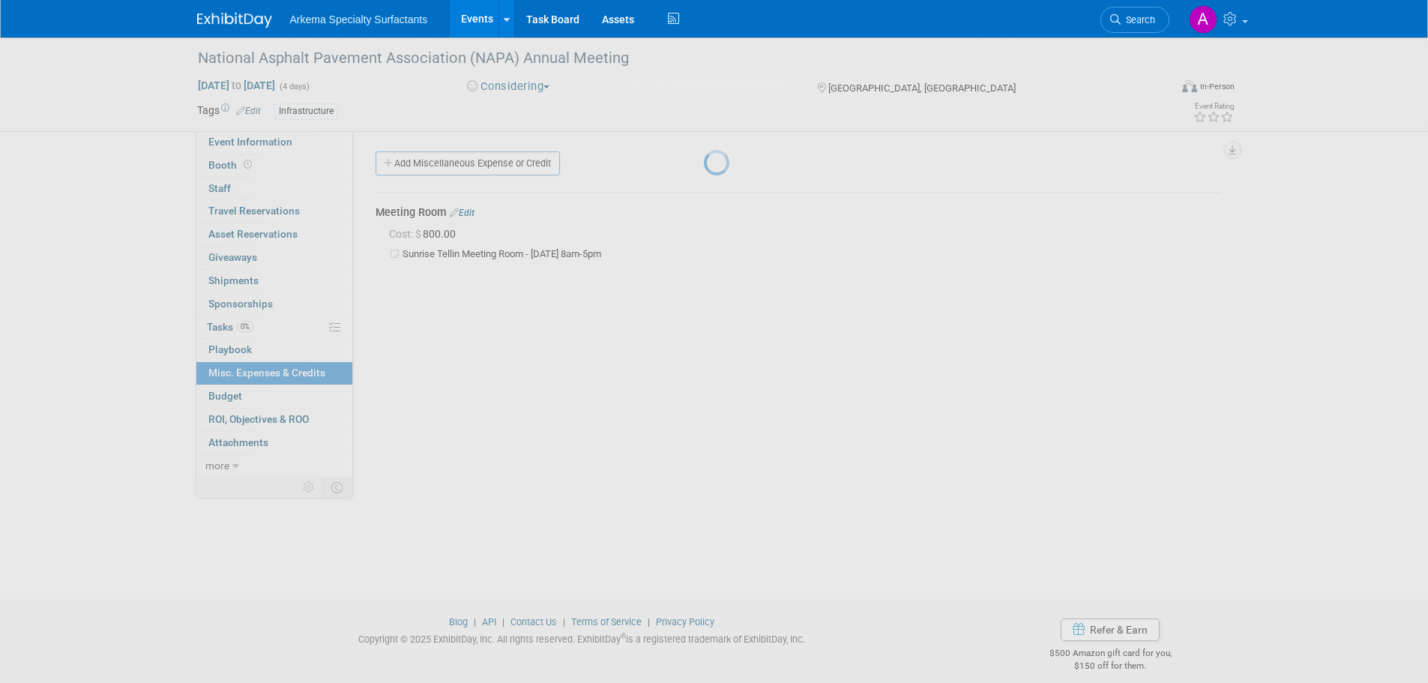
scroll to position [15, 0]
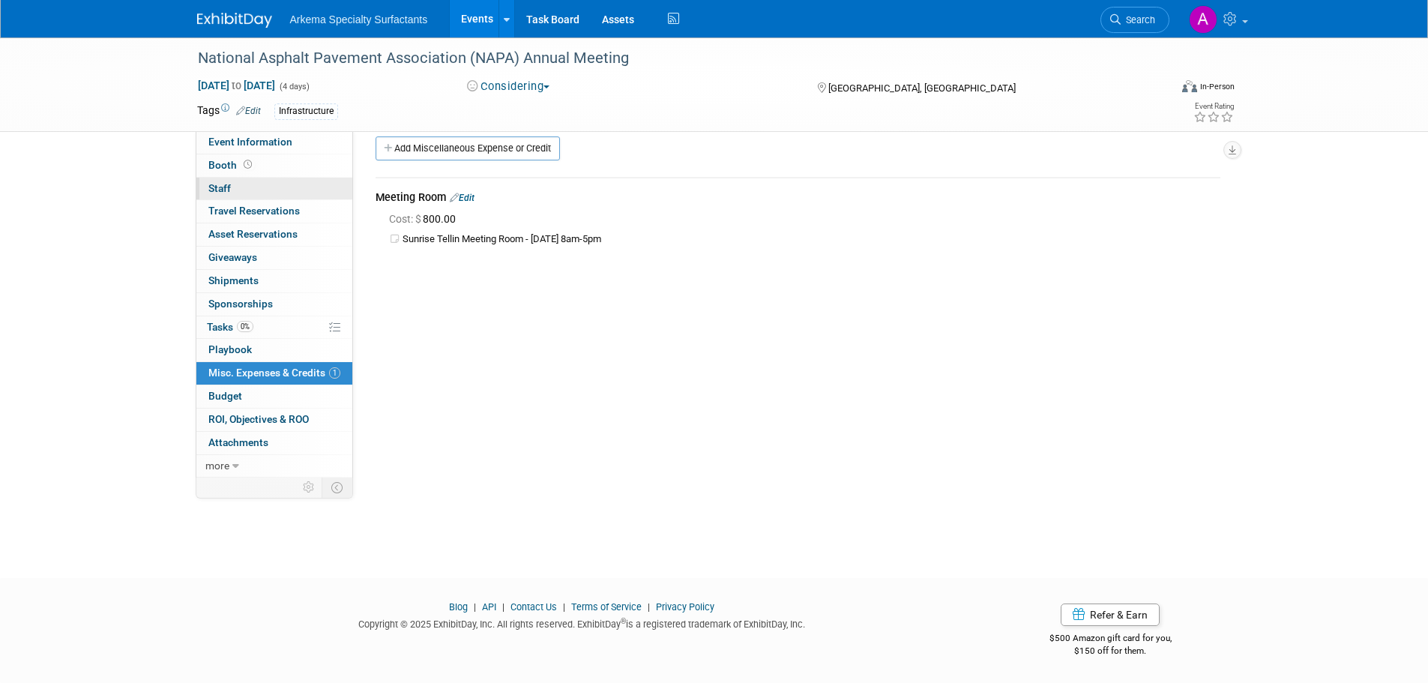
click at [261, 184] on link "0 Staff 0" at bounding box center [274, 189] width 156 height 22
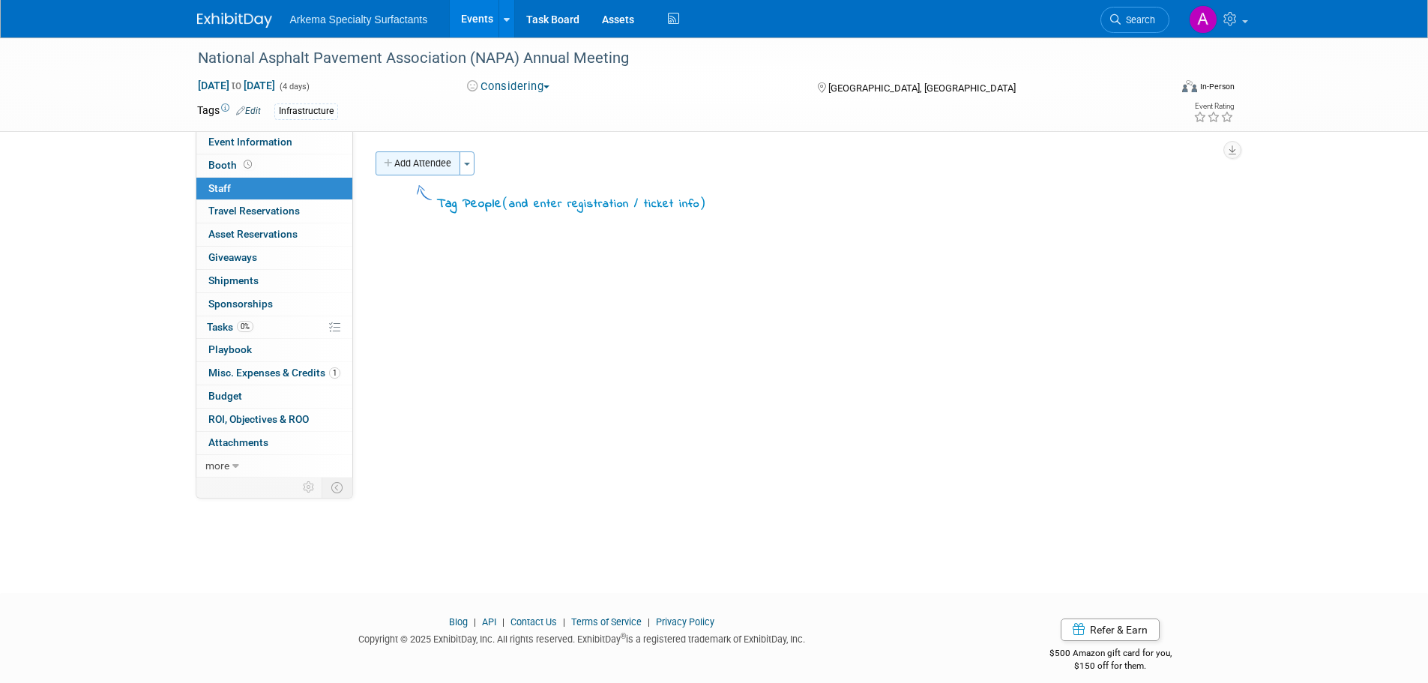
click at [434, 167] on button "Add Attendee" at bounding box center [418, 163] width 85 height 24
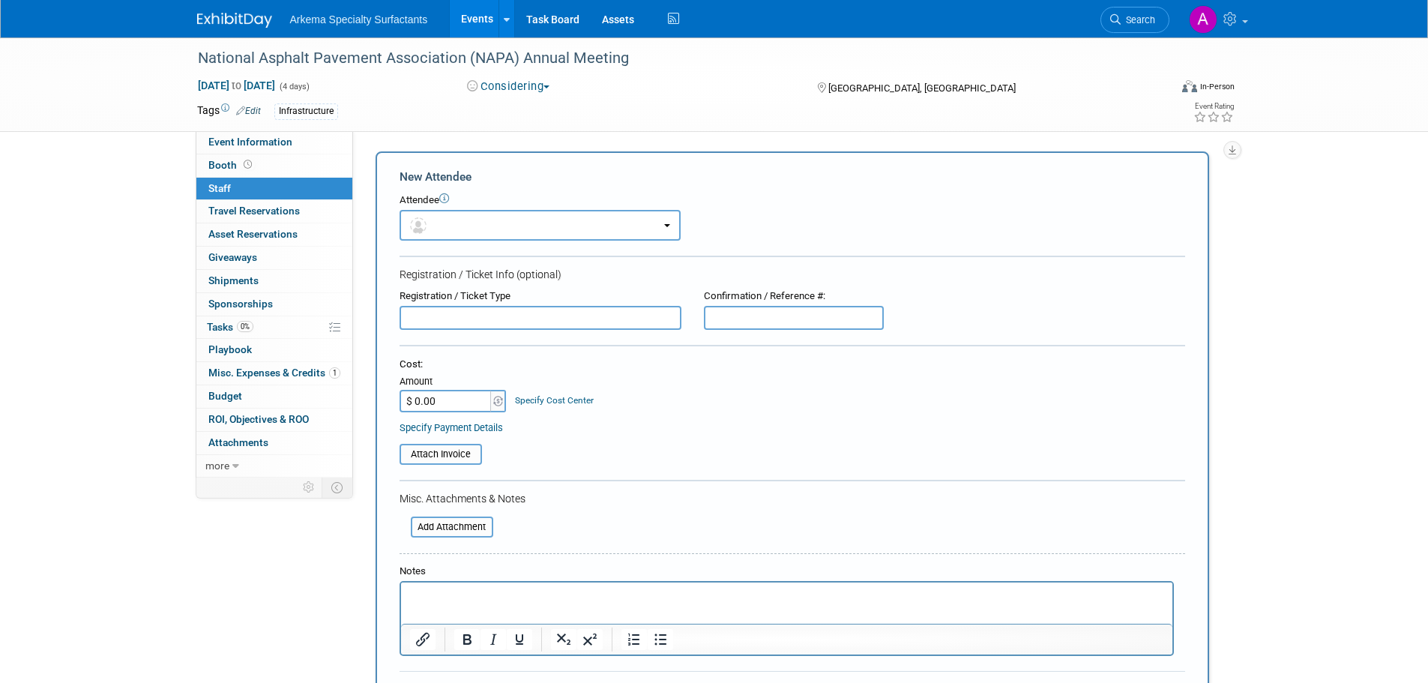
click at [480, 404] on input "$ 0.00" at bounding box center [447, 401] width 94 height 22
type input "$ 2,000.00"
click at [530, 396] on link "Specify Cost Center" at bounding box center [554, 400] width 79 height 10
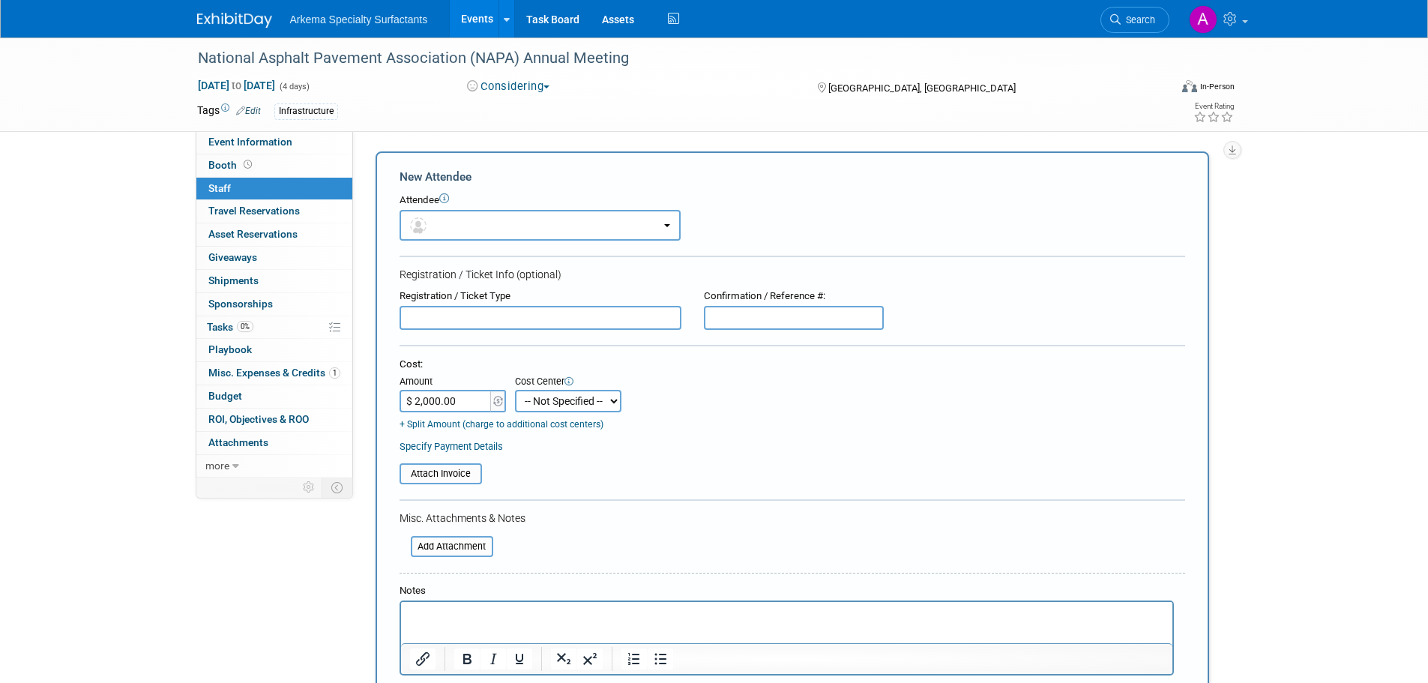
click at [591, 406] on select "-- Not Specified -- Crop Nutrition Infrastructure Mining" at bounding box center [568, 401] width 106 height 22
select select "18966418"
click at [515, 390] on select "-- Not Specified -- Crop Nutrition Infrastructure Mining" at bounding box center [568, 401] width 106 height 22
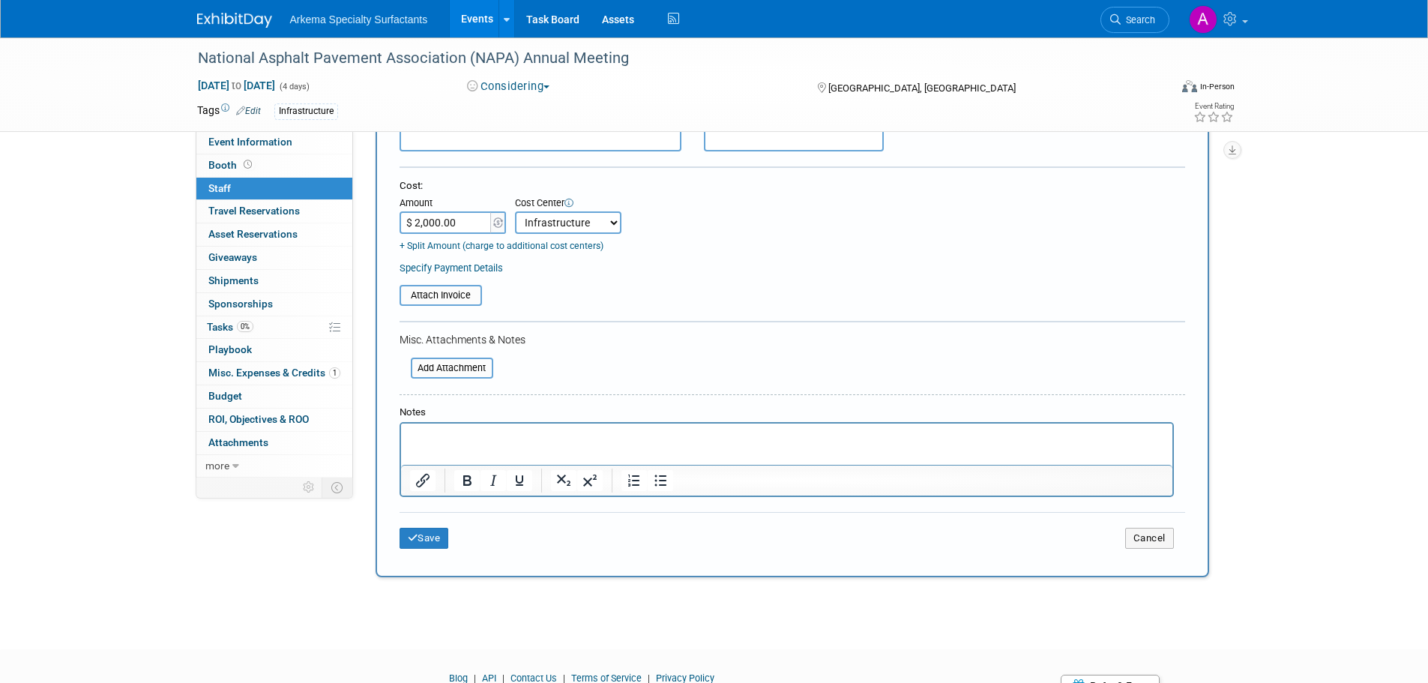
scroll to position [225, 0]
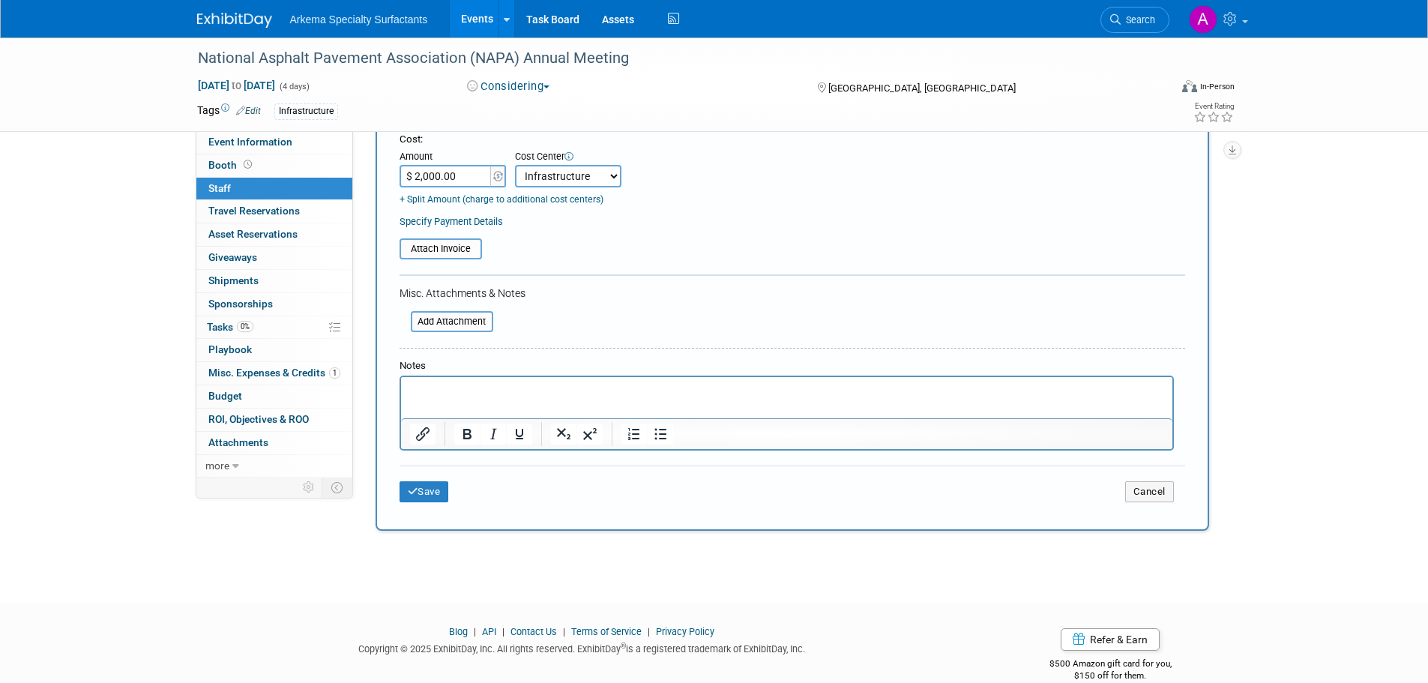
click at [551, 392] on p "Rich Text Area. Press ALT-0 for help." at bounding box center [786, 389] width 754 height 15
click at [433, 492] on button "Save" at bounding box center [424, 491] width 49 height 21
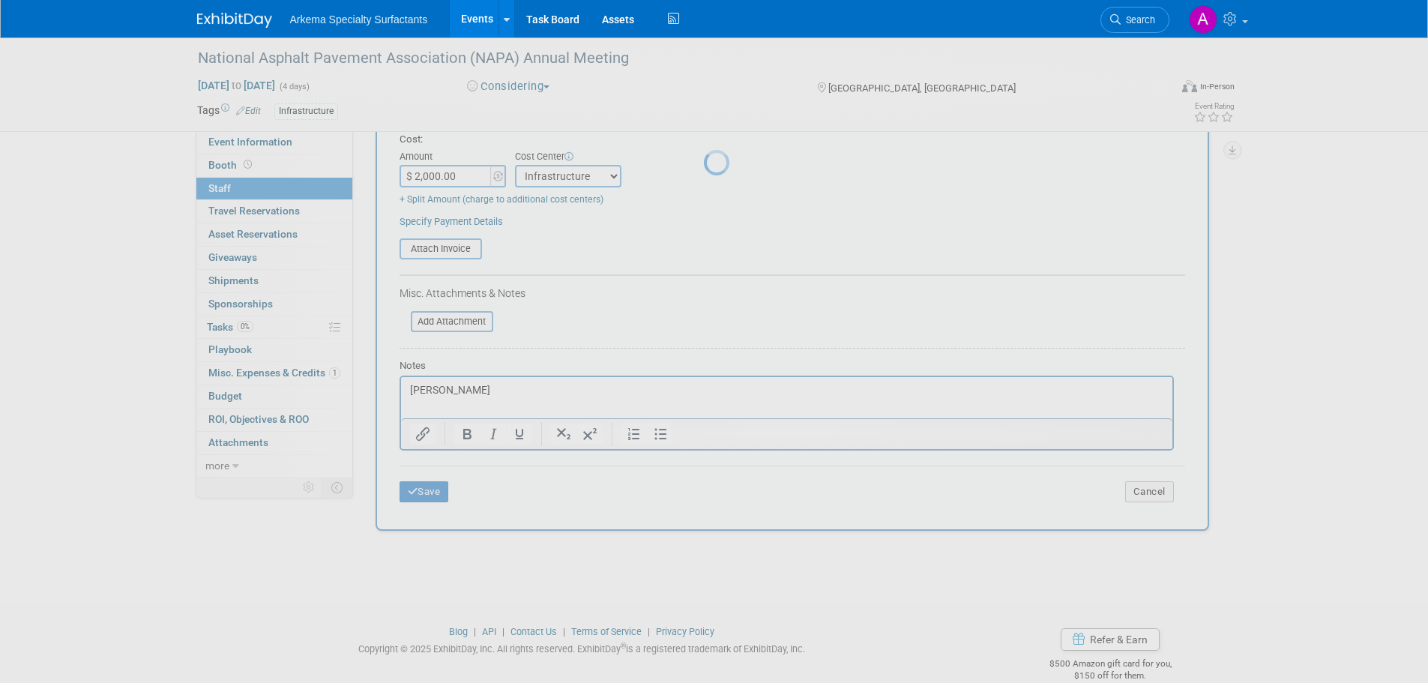
scroll to position [15, 0]
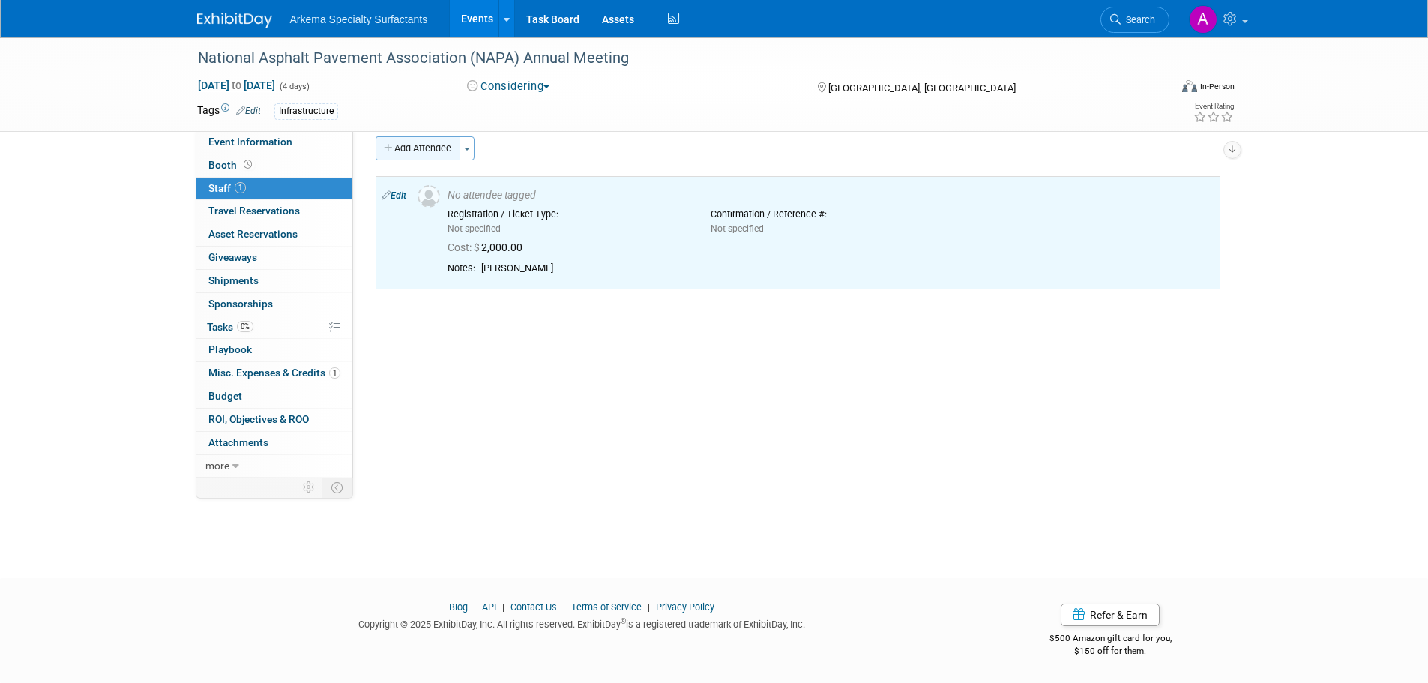
click at [430, 148] on button "Add Attendee" at bounding box center [418, 148] width 85 height 24
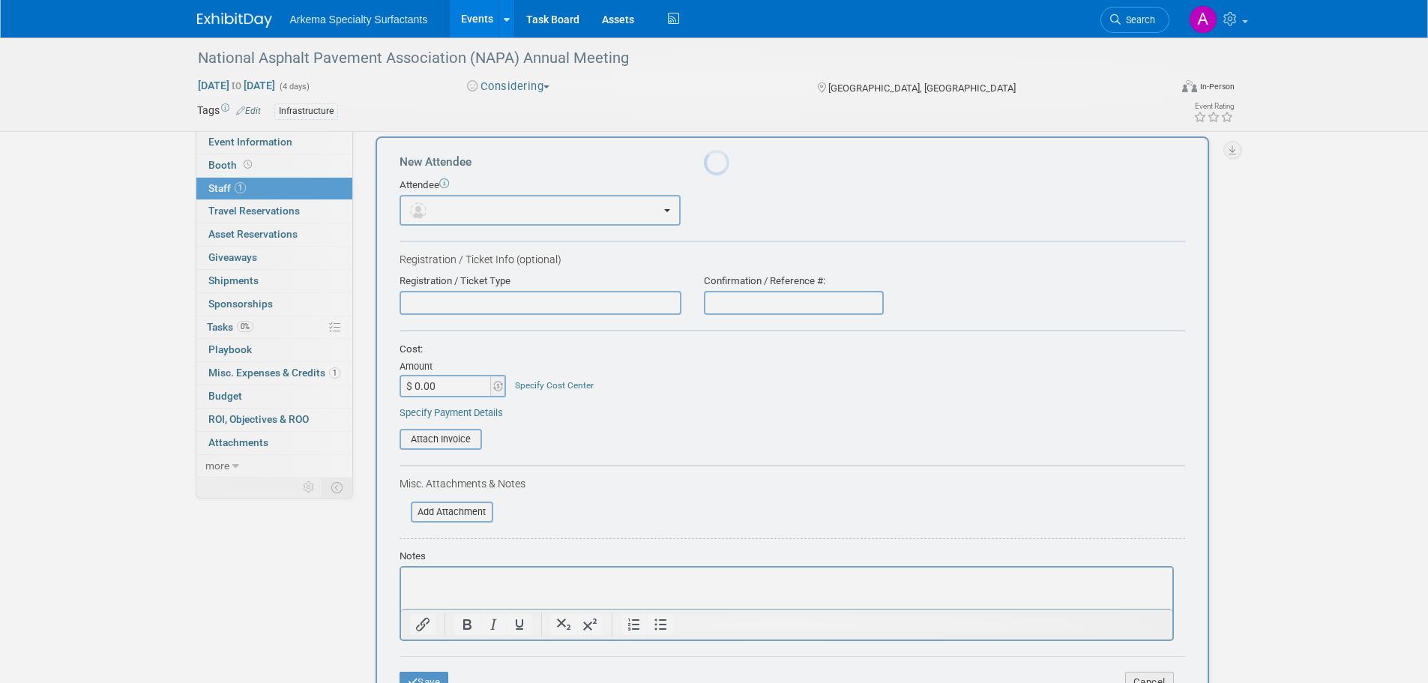
scroll to position [0, 0]
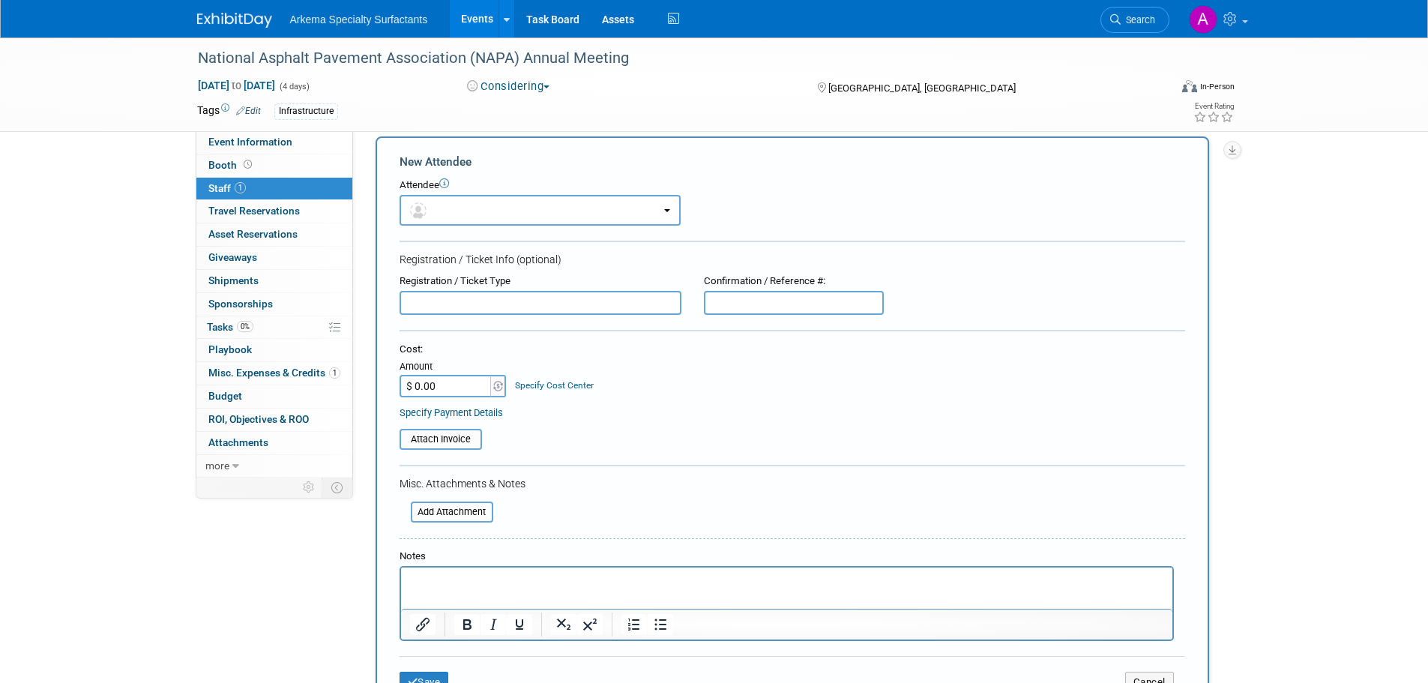
click at [466, 386] on input "$ 0.00" at bounding box center [447, 386] width 94 height 22
type input "$ 525.00"
click at [543, 382] on link "Specify Cost Center" at bounding box center [554, 385] width 79 height 10
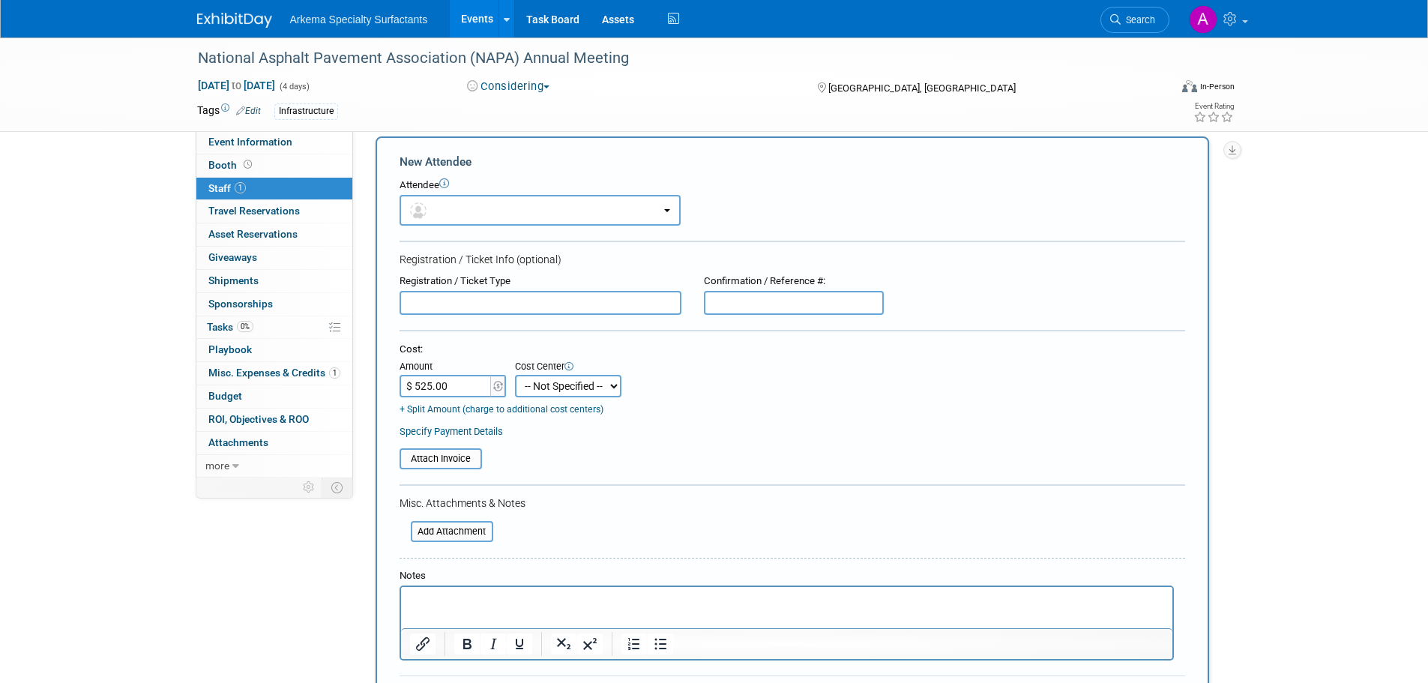
click at [586, 388] on select "-- Not Specified -- Crop Nutrition Infrastructure Mining" at bounding box center [568, 386] width 106 height 22
select select "18966418"
click at [515, 375] on select "-- Not Specified -- Crop Nutrition Infrastructure Mining" at bounding box center [568, 386] width 106 height 22
click at [533, 603] on p "Rich Text Area. Press ALT-0 for help." at bounding box center [786, 599] width 754 height 15
click at [441, 596] on p "Manny Guest Registration" at bounding box center [786, 599] width 754 height 15
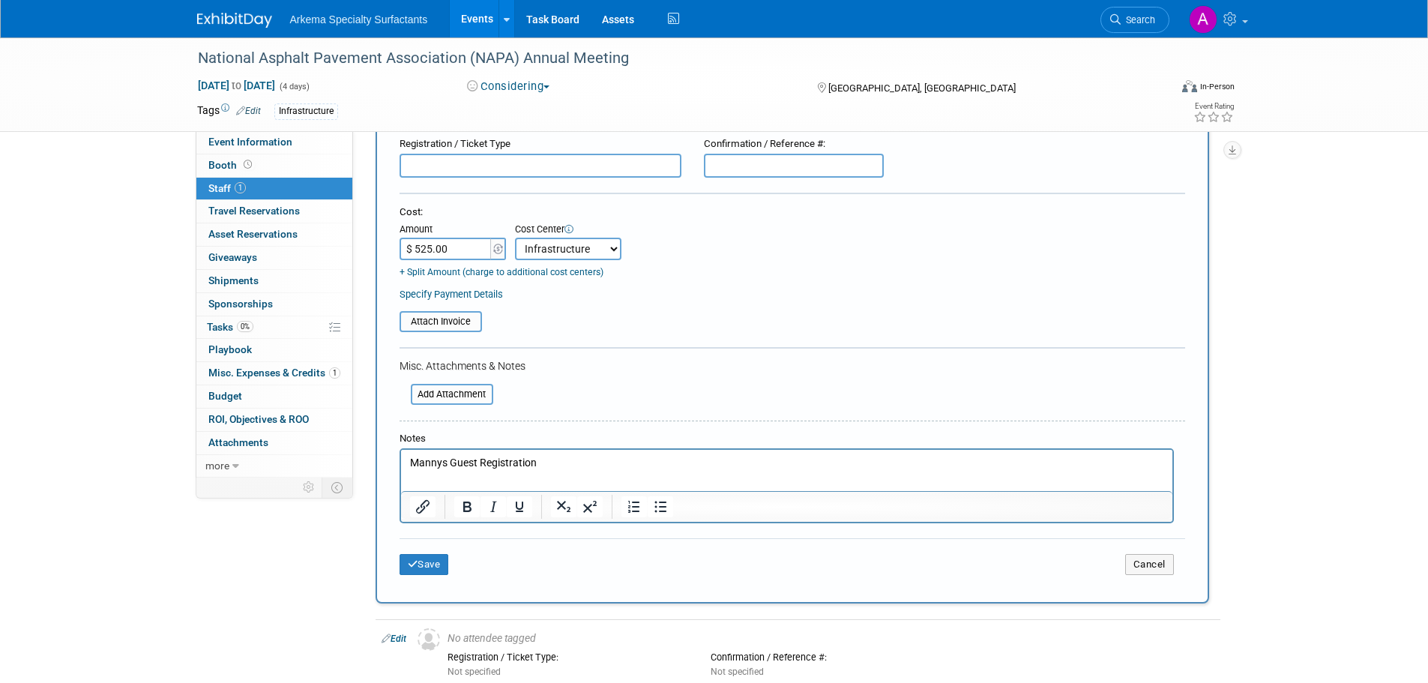
scroll to position [165, 0]
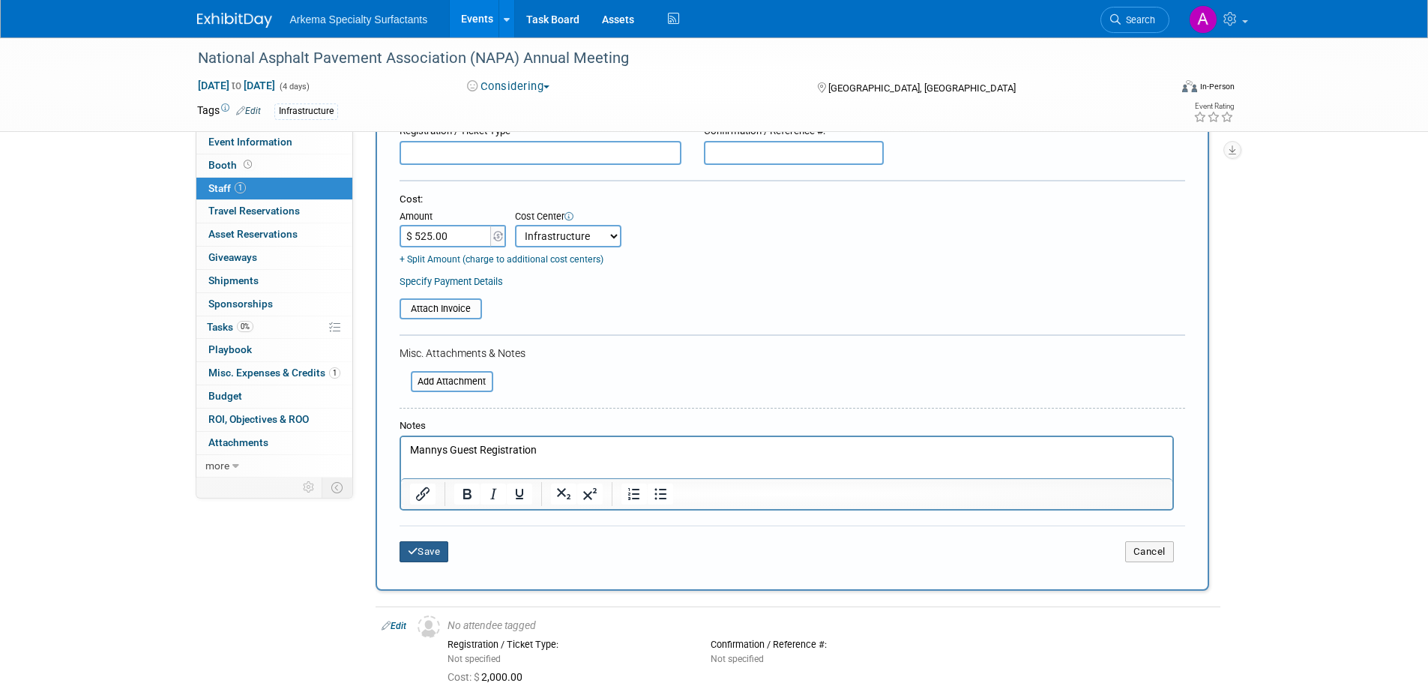
click at [440, 555] on button "Save" at bounding box center [424, 551] width 49 height 21
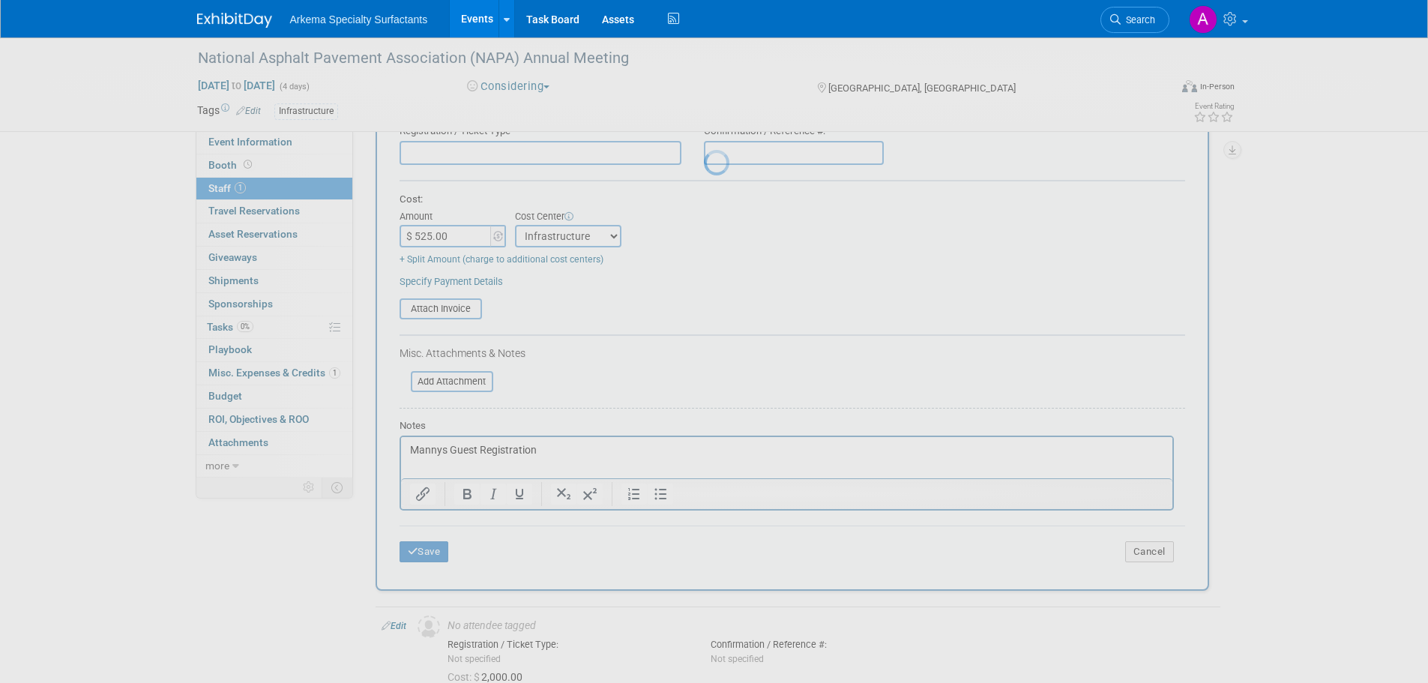
scroll to position [15, 0]
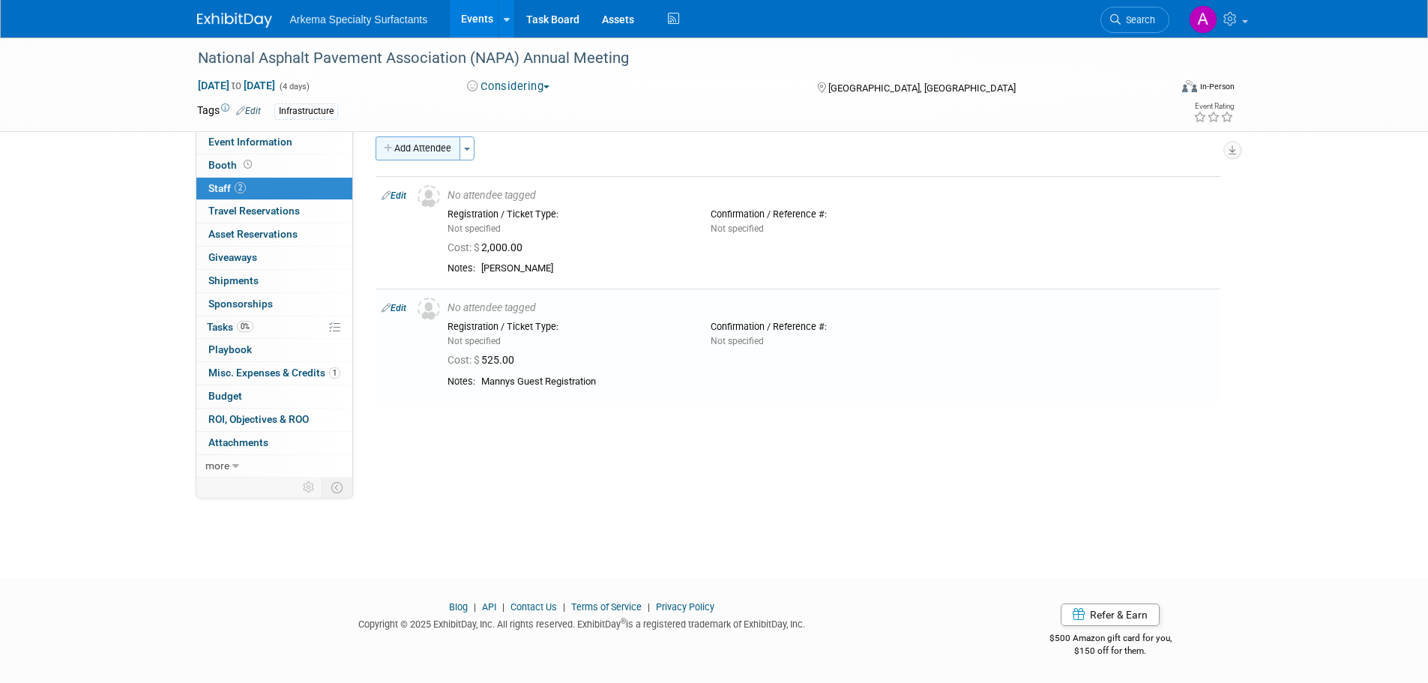
click at [421, 152] on button "Add Attendee" at bounding box center [418, 148] width 85 height 24
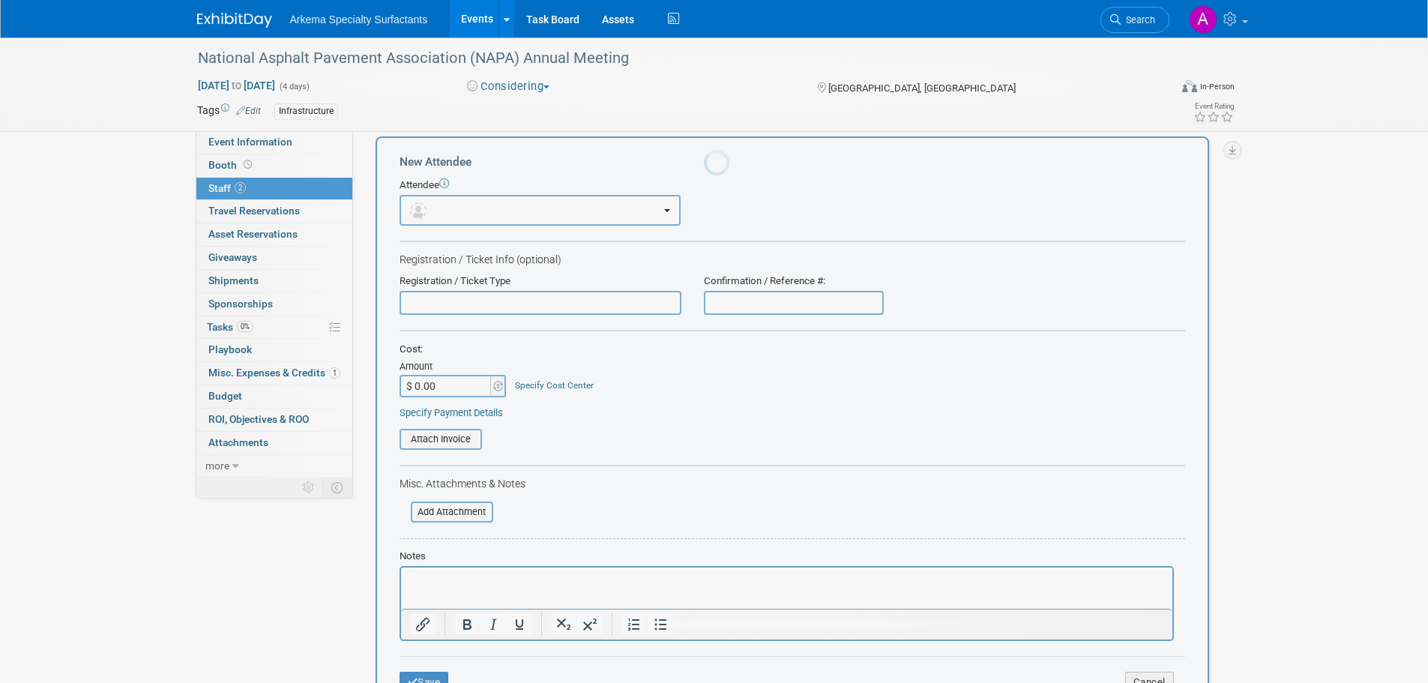
scroll to position [0, 0]
click at [475, 382] on input "$ 0.00" at bounding box center [447, 386] width 94 height 22
type input "$ 350.00"
drag, startPoint x: 514, startPoint y: 582, endPoint x: 504, endPoint y: 588, distance: 11.7
click at [512, 584] on p "Rich Text Area. Press ALT-0 for help." at bounding box center [786, 580] width 754 height 15
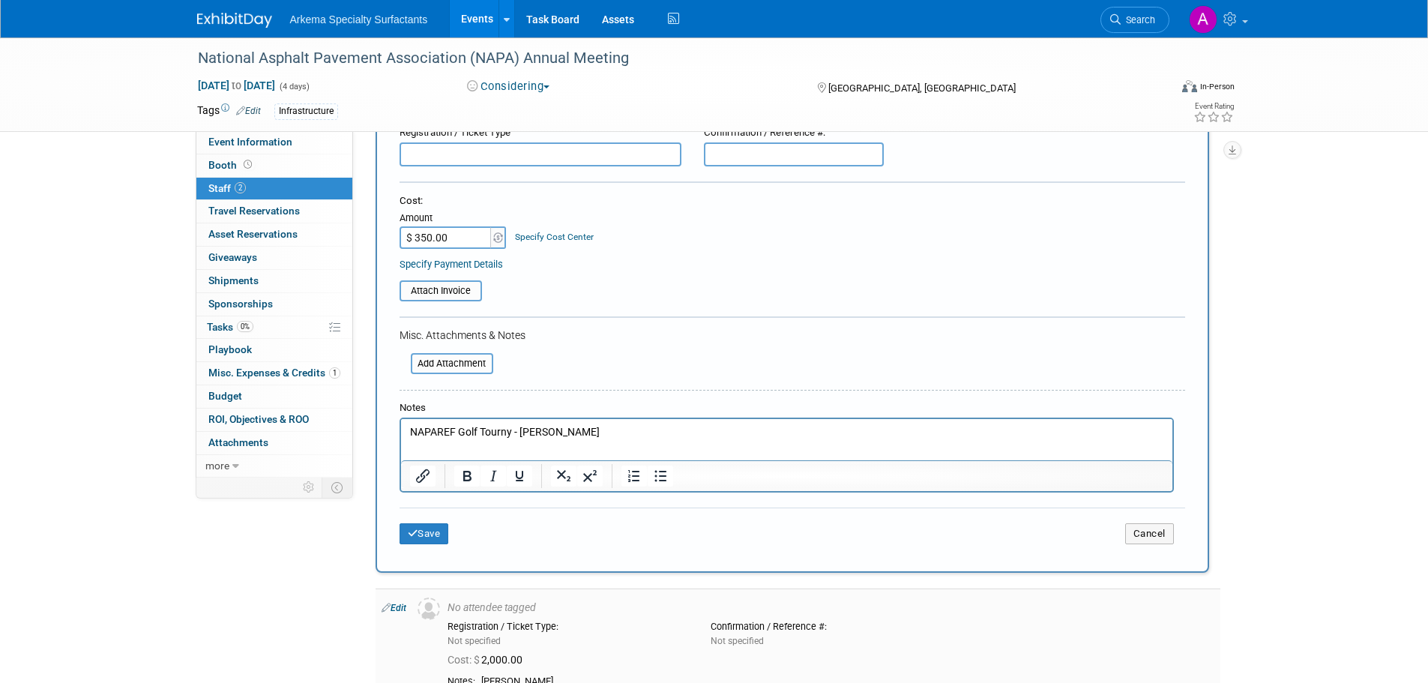
scroll to position [165, 0]
click at [436, 540] on button "Save" at bounding box center [424, 532] width 49 height 21
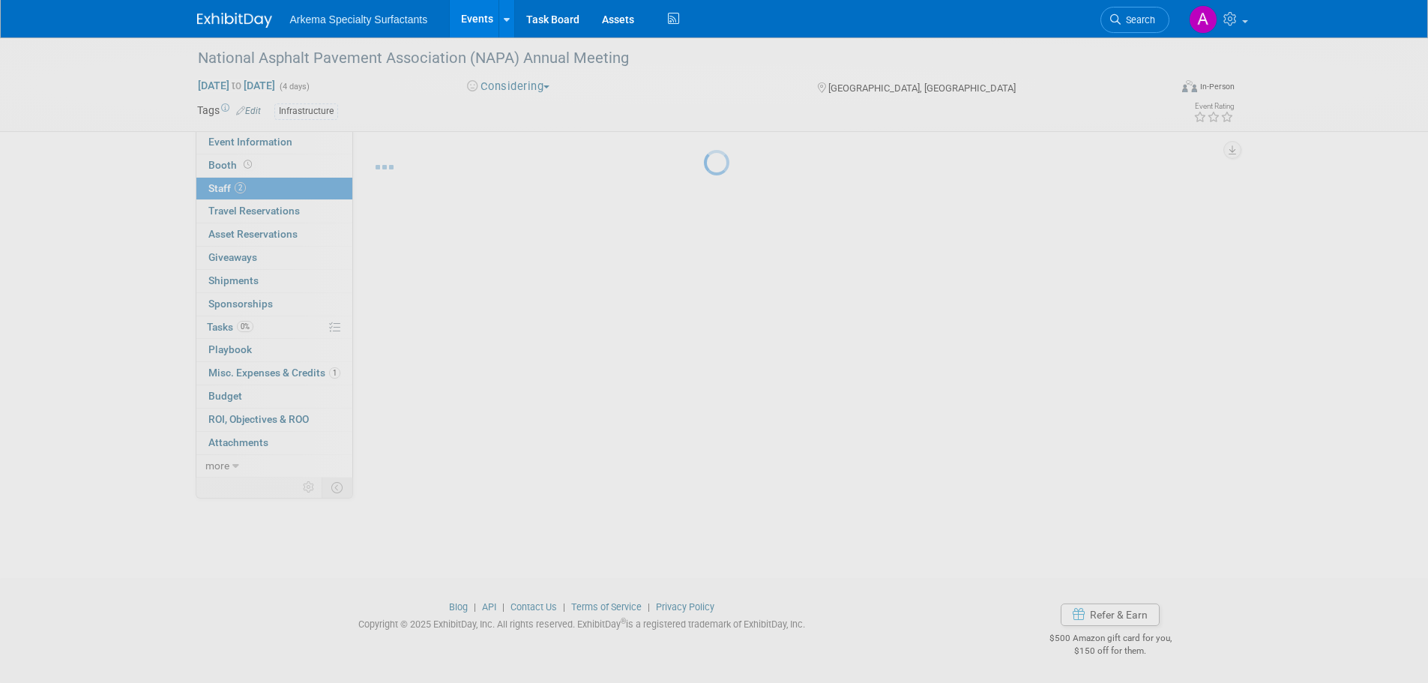
scroll to position [23, 0]
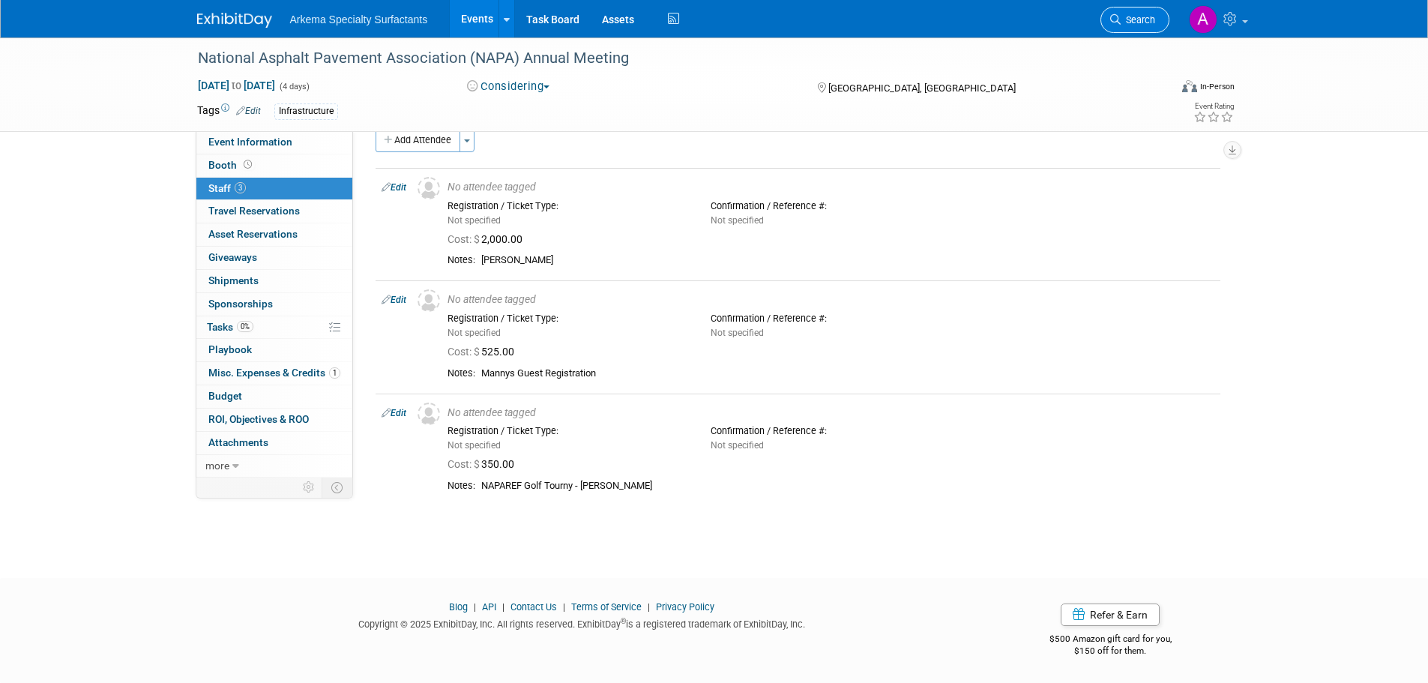
click at [1124, 25] on span "Search" at bounding box center [1138, 19] width 34 height 11
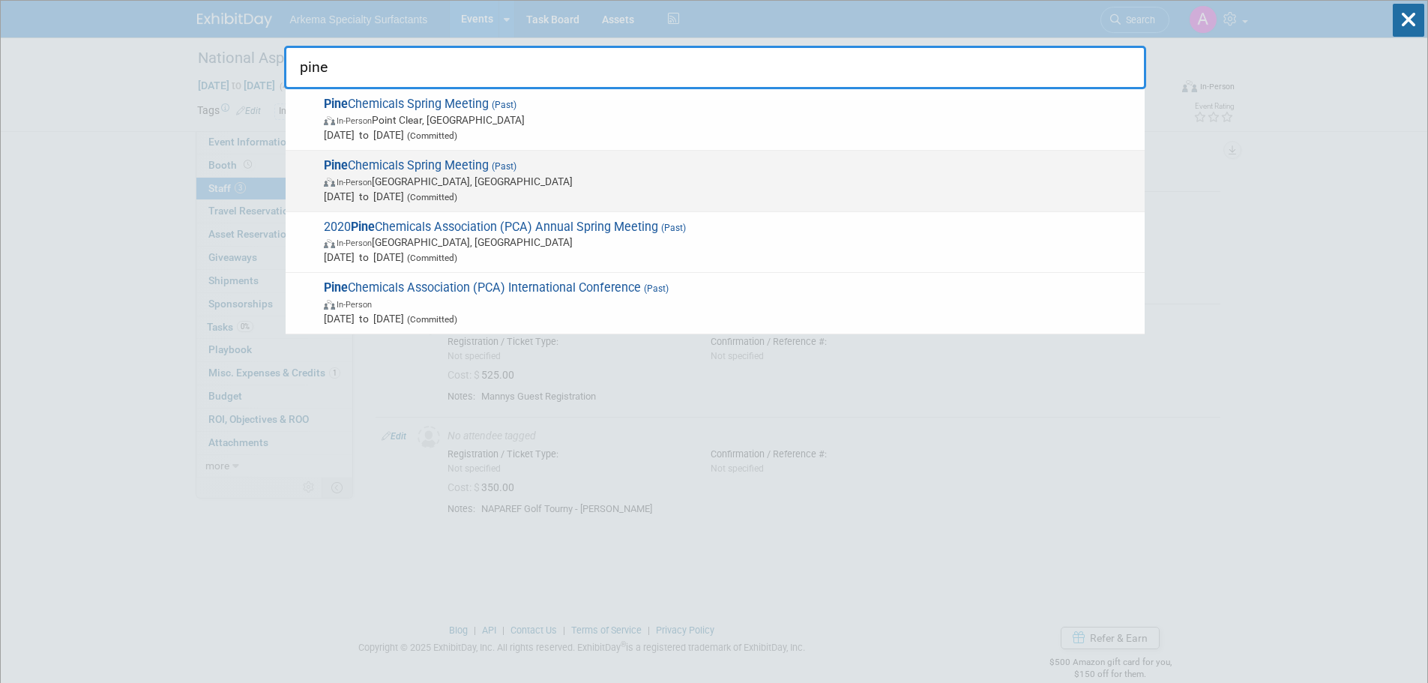
type input "pine"
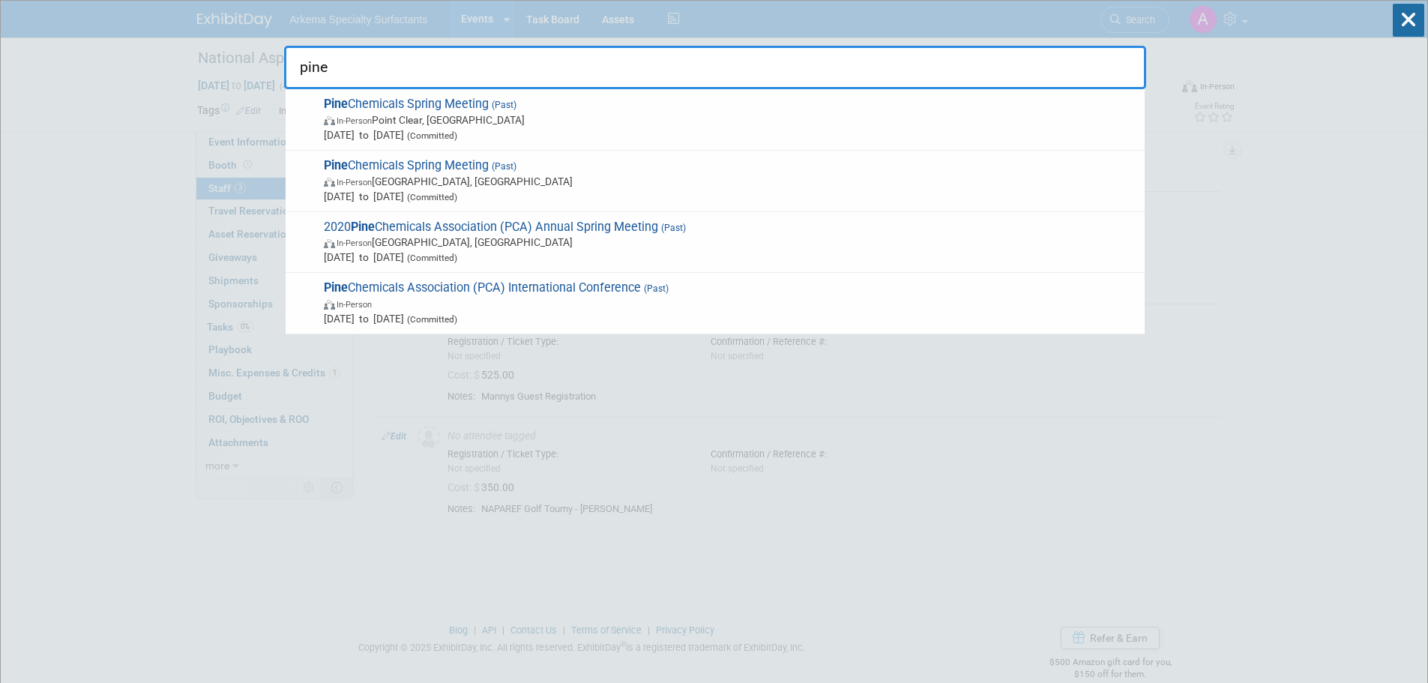
click at [463, 170] on span "Pine Chemicals Spring Meeting (Past) In-Person Palm Beach Gardens, FL May 14, 2…" at bounding box center [728, 181] width 818 height 46
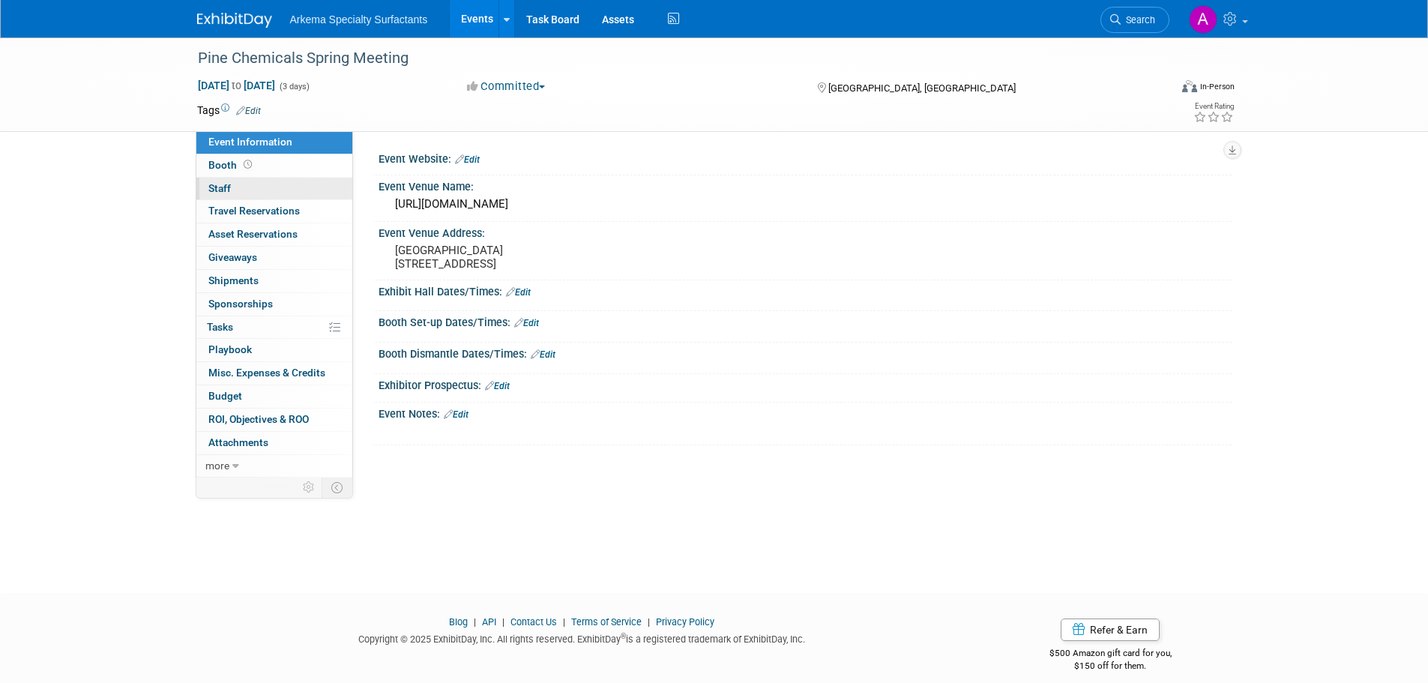
click at [239, 191] on link "0 Staff 0" at bounding box center [274, 189] width 156 height 22
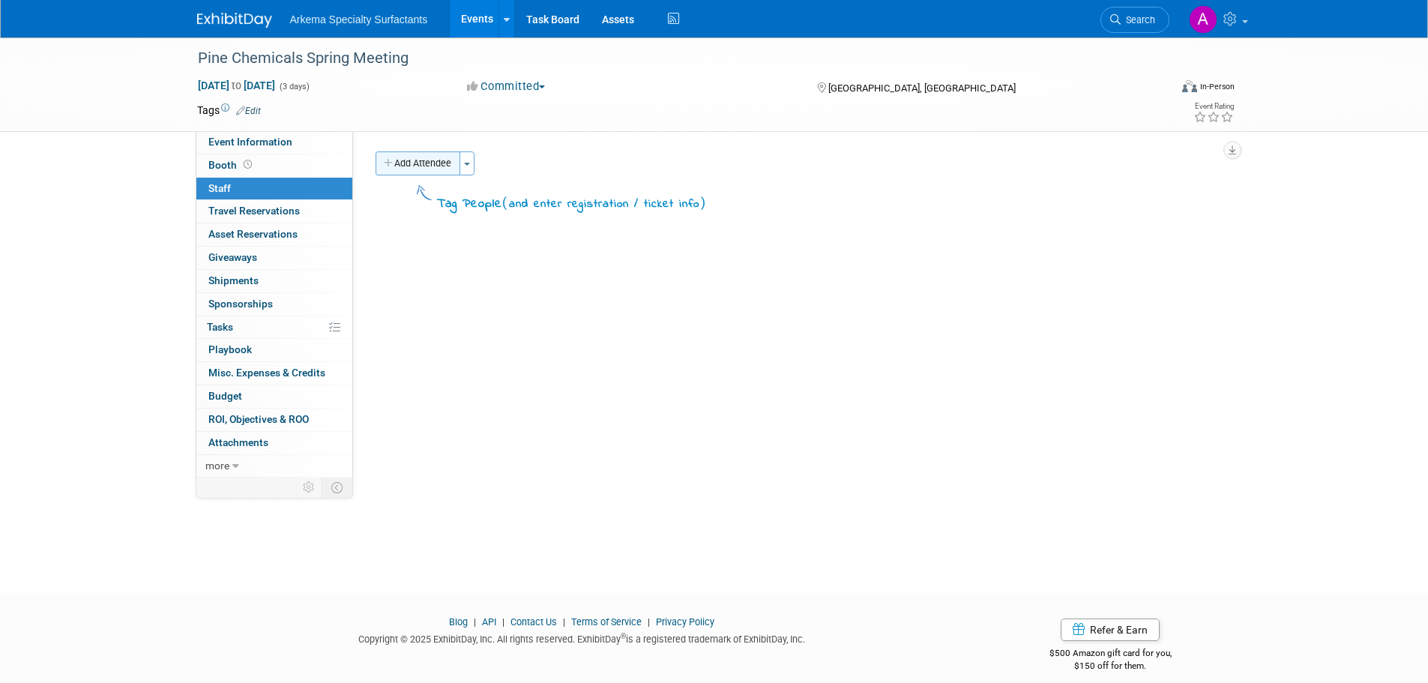
click at [433, 165] on button "Add Attendee" at bounding box center [418, 163] width 85 height 24
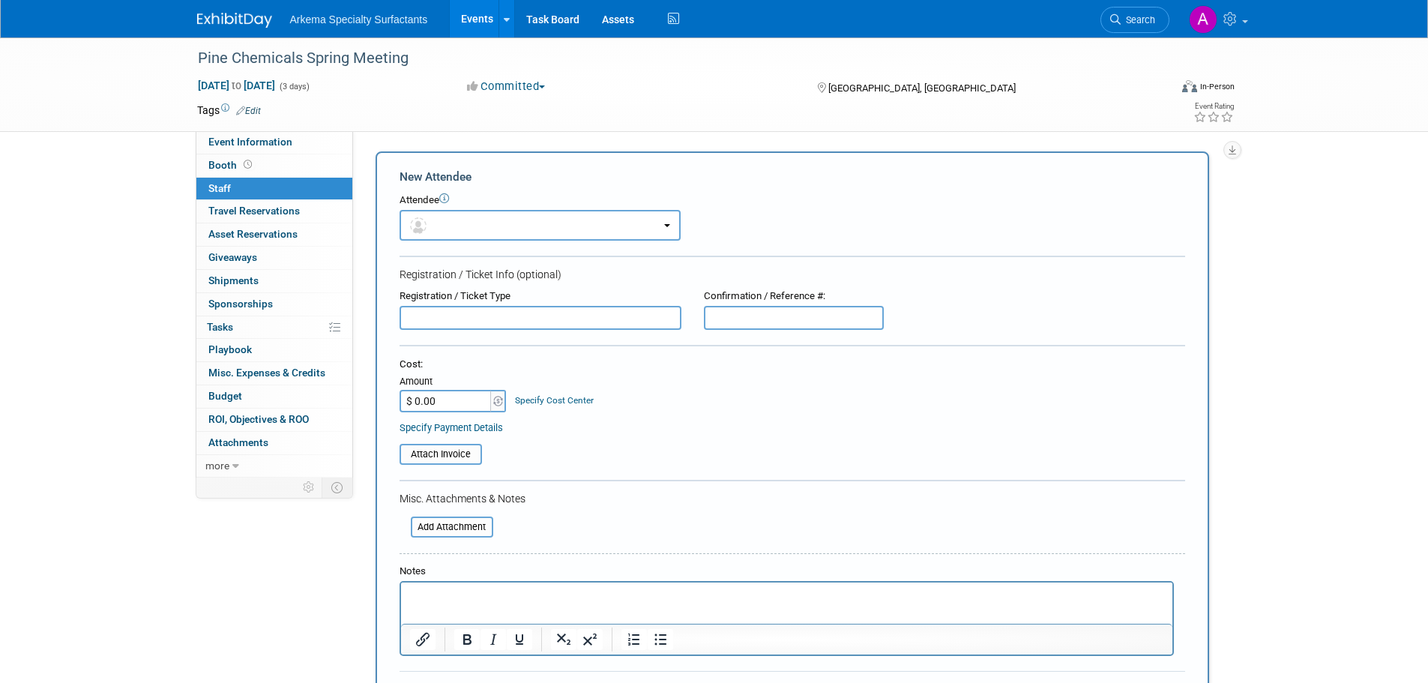
click at [464, 397] on input "$ 0.00" at bounding box center [447, 401] width 94 height 22
type input "$ 1,100.00"
click at [570, 400] on link "Specify Cost Center" at bounding box center [554, 400] width 79 height 10
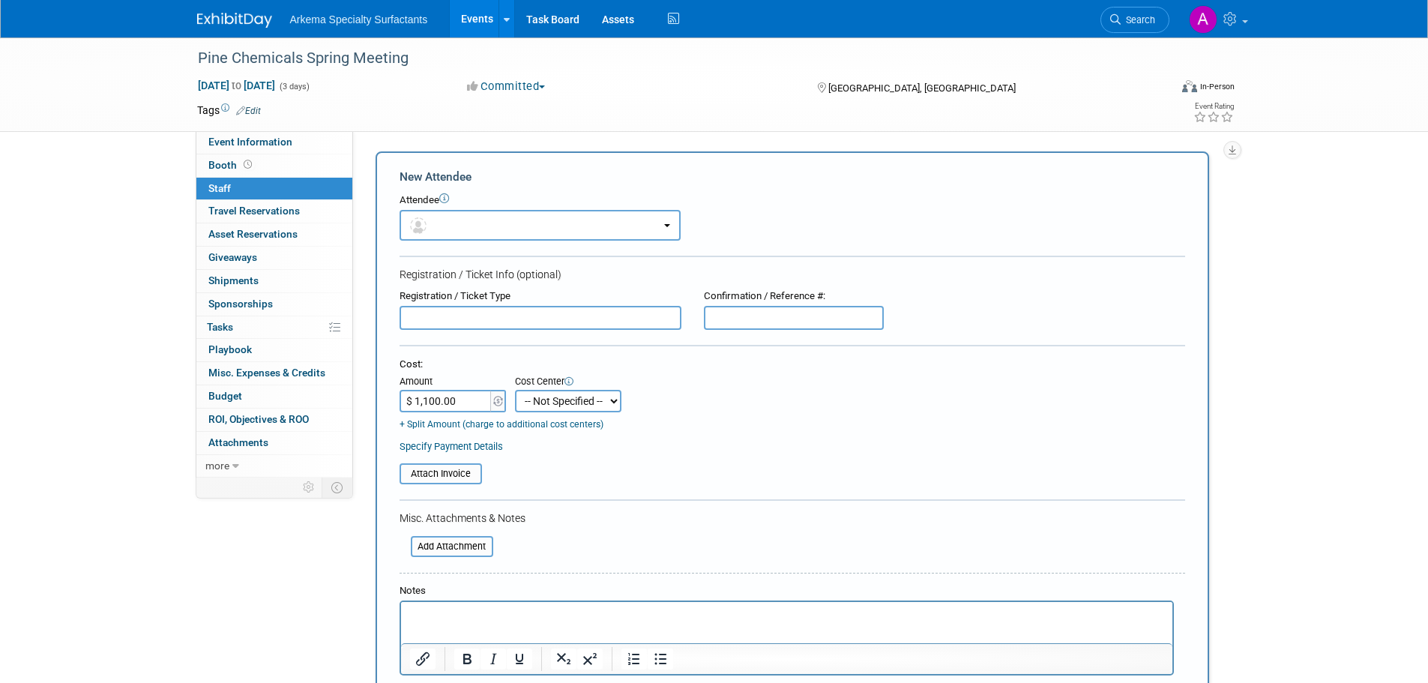
click at [614, 407] on select "-- Not Specified -- Crop Nutrition Infrastructure Mining" at bounding box center [568, 401] width 106 height 22
select select "18966416"
click at [515, 390] on select "-- Not Specified -- Crop Nutrition Infrastructure Mining" at bounding box center [568, 401] width 106 height 22
click at [504, 611] on p "Rich Text Area. Press ALT-0 for help." at bounding box center [786, 614] width 754 height 15
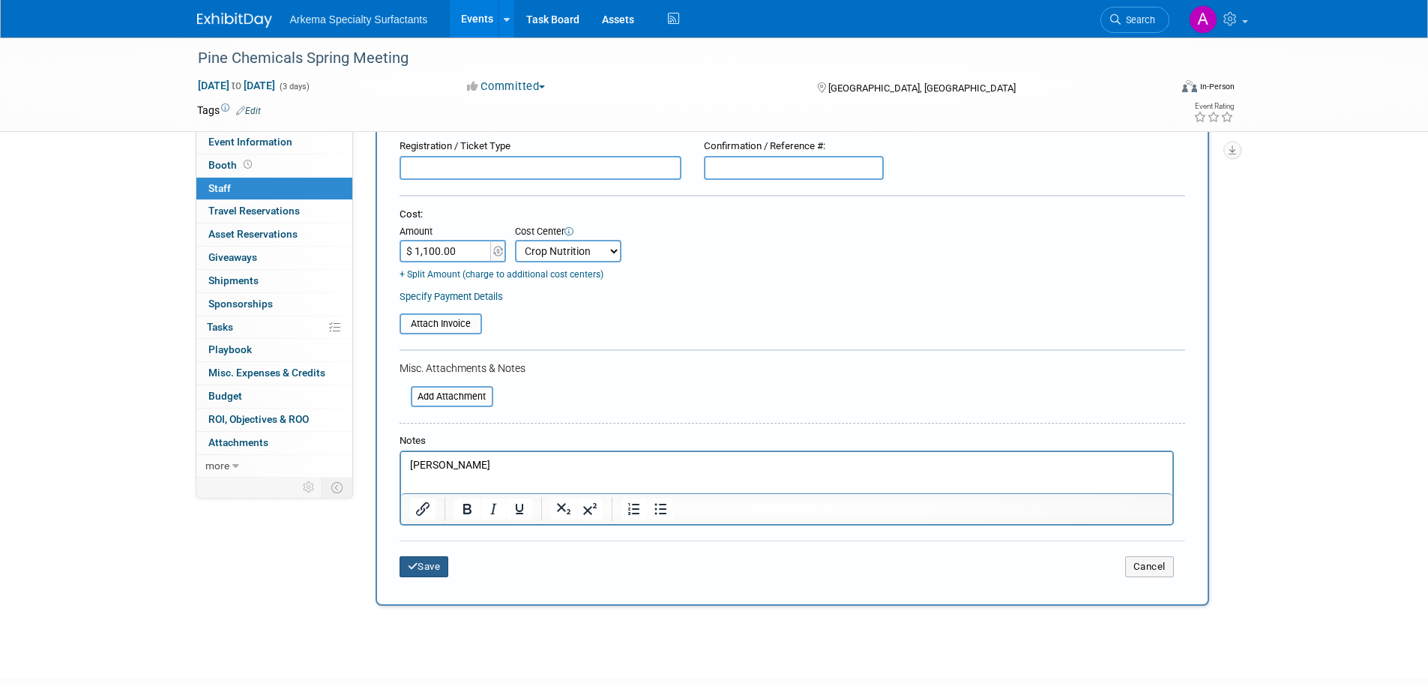
click at [436, 569] on button "Save" at bounding box center [424, 566] width 49 height 21
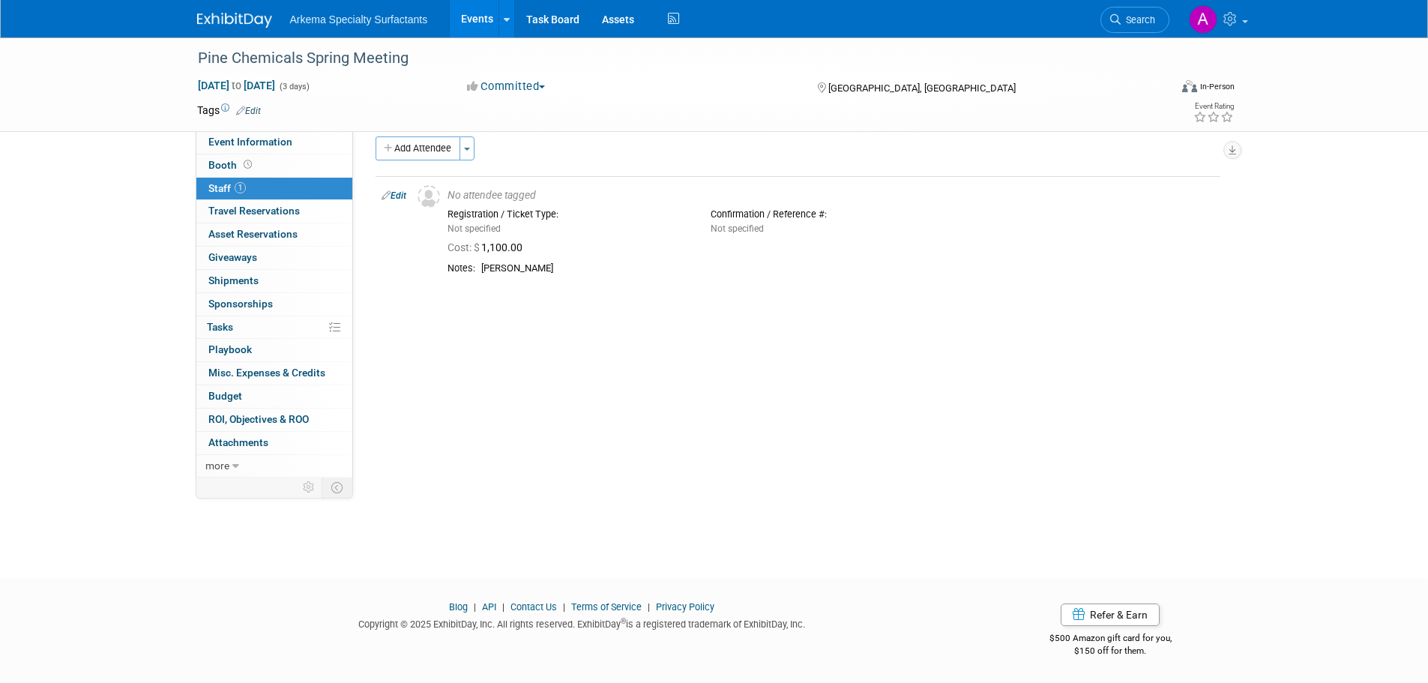
click at [445, 148] on button "Add Attendee" at bounding box center [418, 148] width 85 height 24
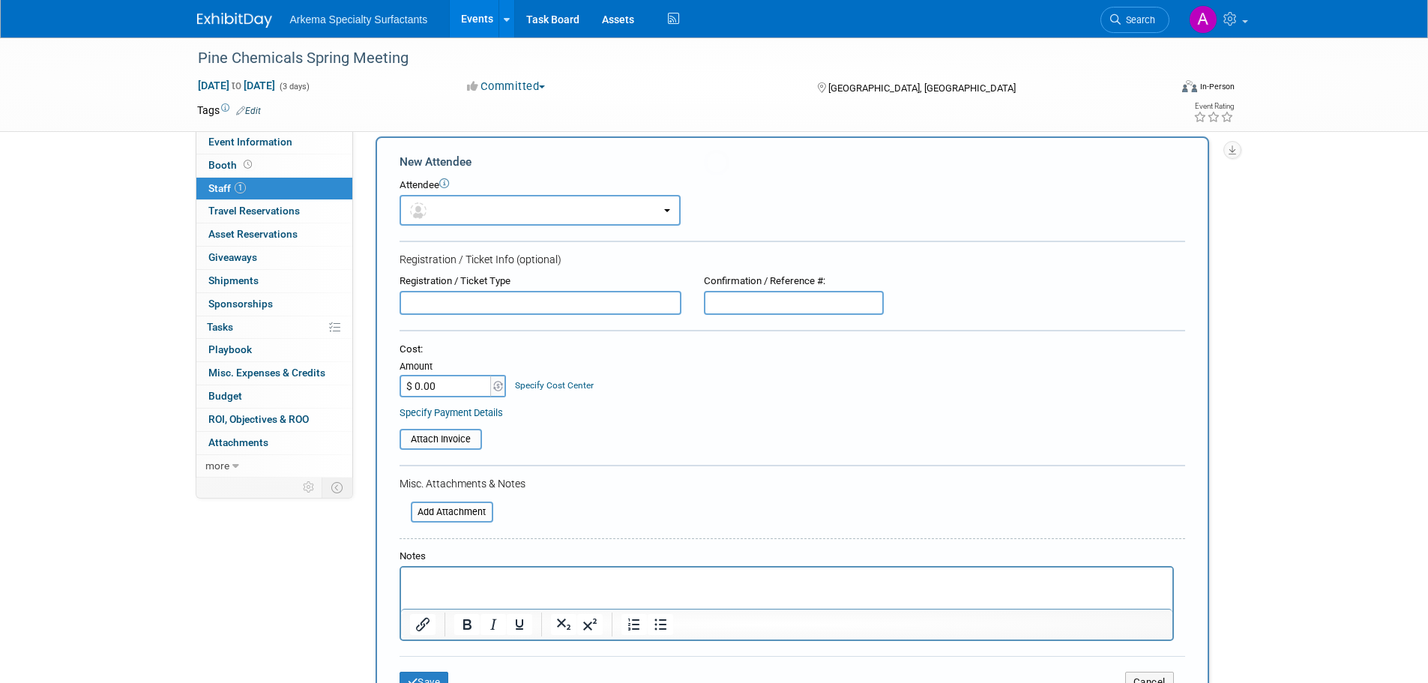
scroll to position [0, 0]
click at [472, 389] on input "$ 0.00" at bounding box center [447, 386] width 94 height 22
type input "$ 1,100.00"
click at [548, 588] on html at bounding box center [785, 577] width 771 height 21
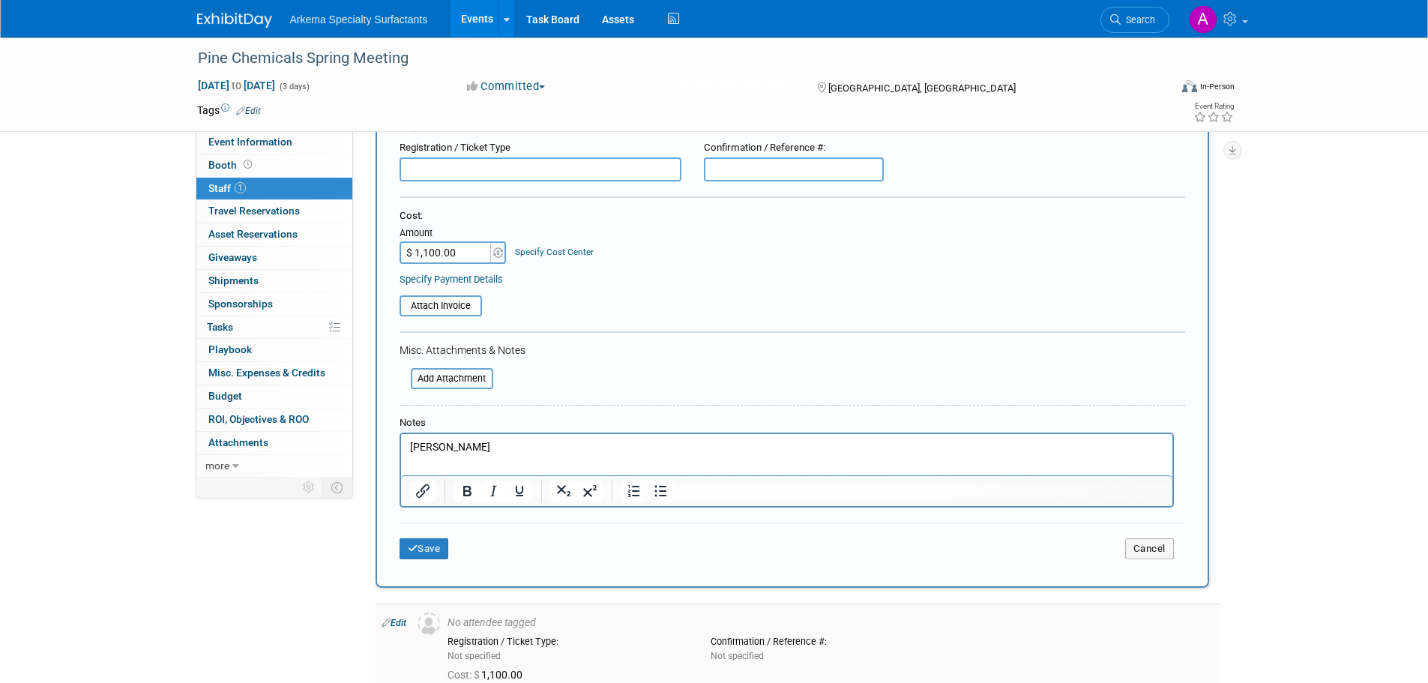
scroll to position [165, 0]
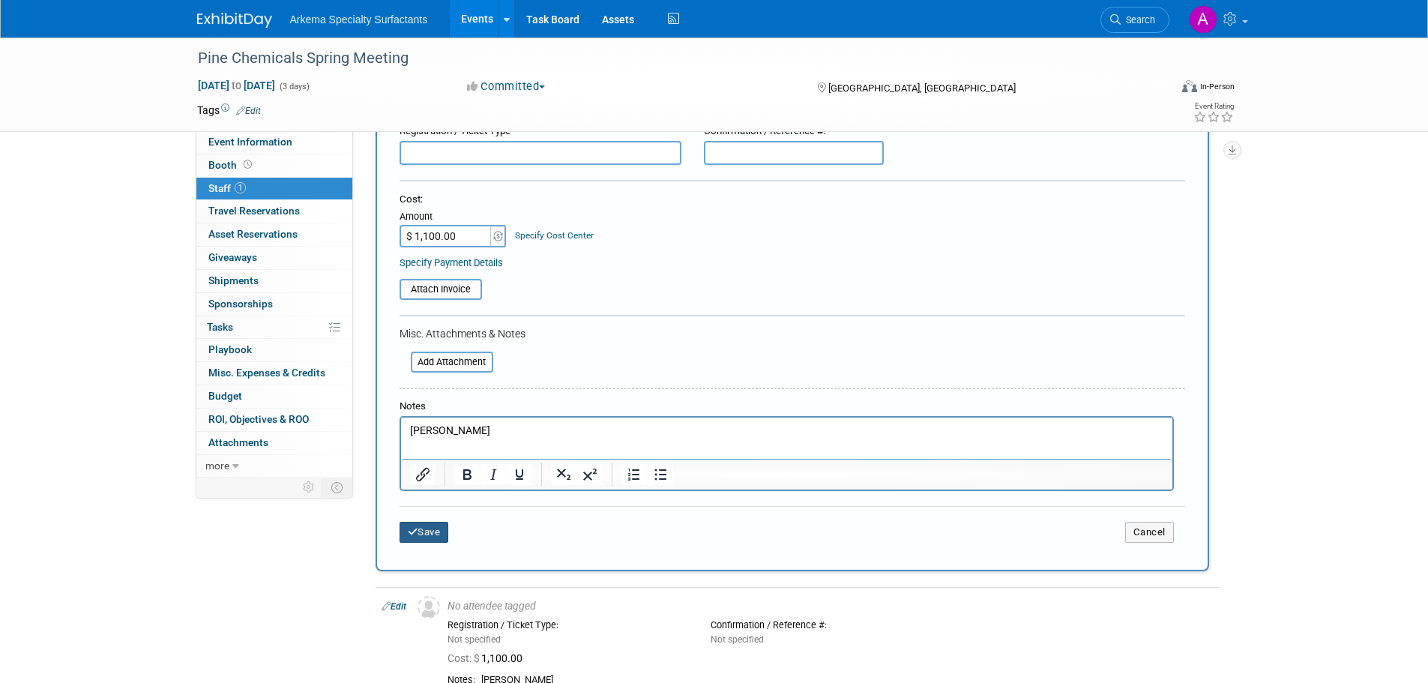
click at [436, 537] on button "Save" at bounding box center [424, 532] width 49 height 21
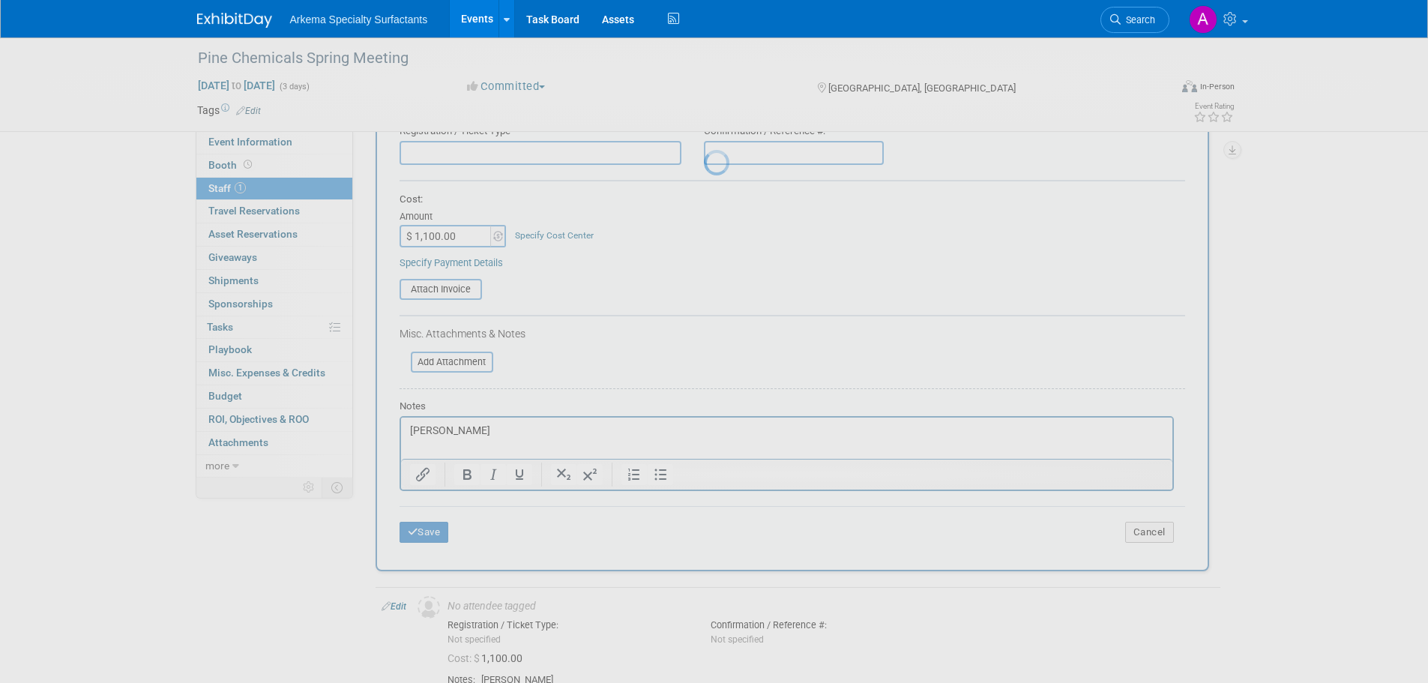
scroll to position [15, 0]
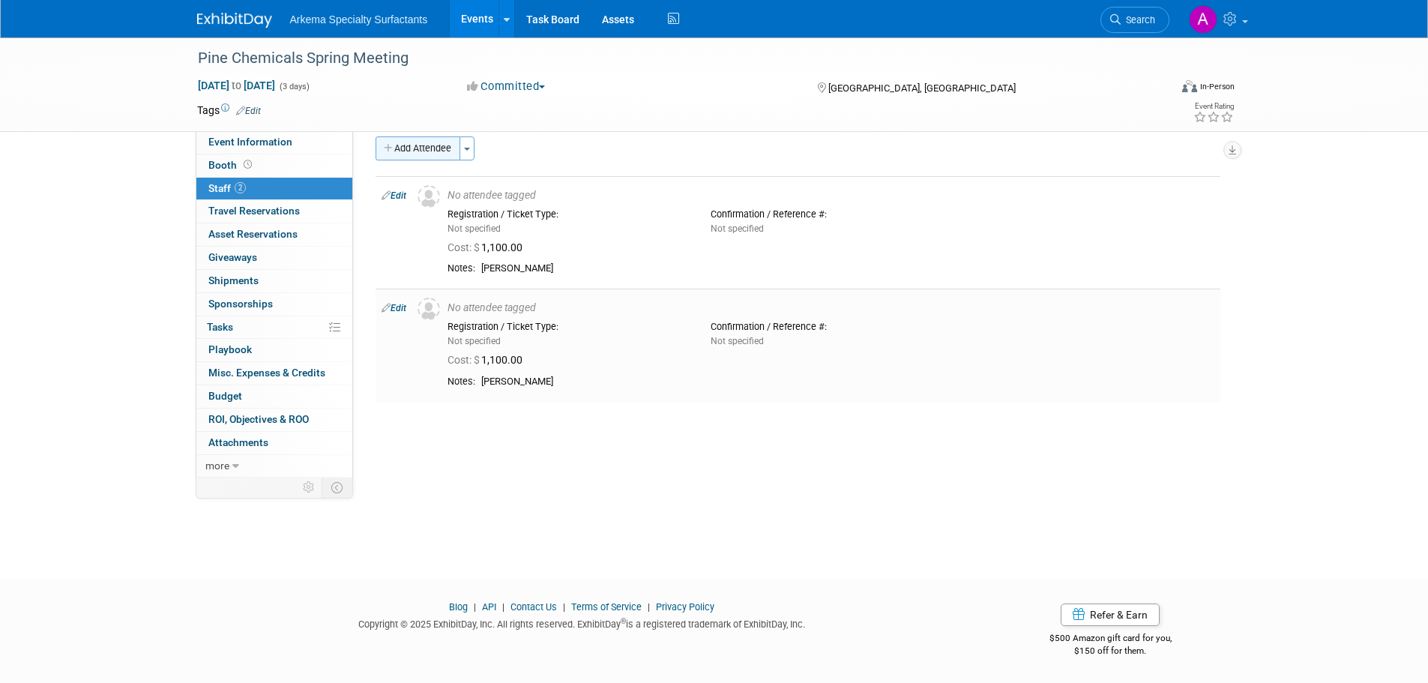
click at [438, 151] on button "Add Attendee" at bounding box center [418, 148] width 85 height 24
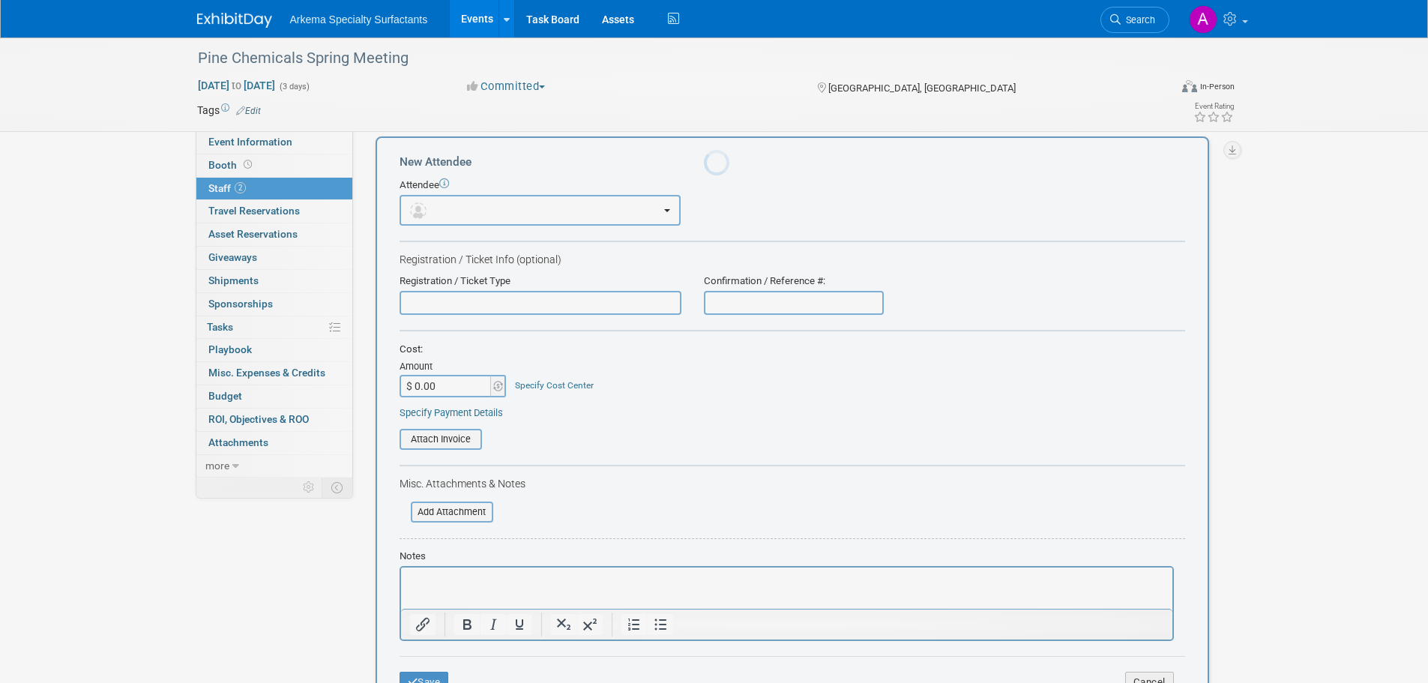
scroll to position [0, 0]
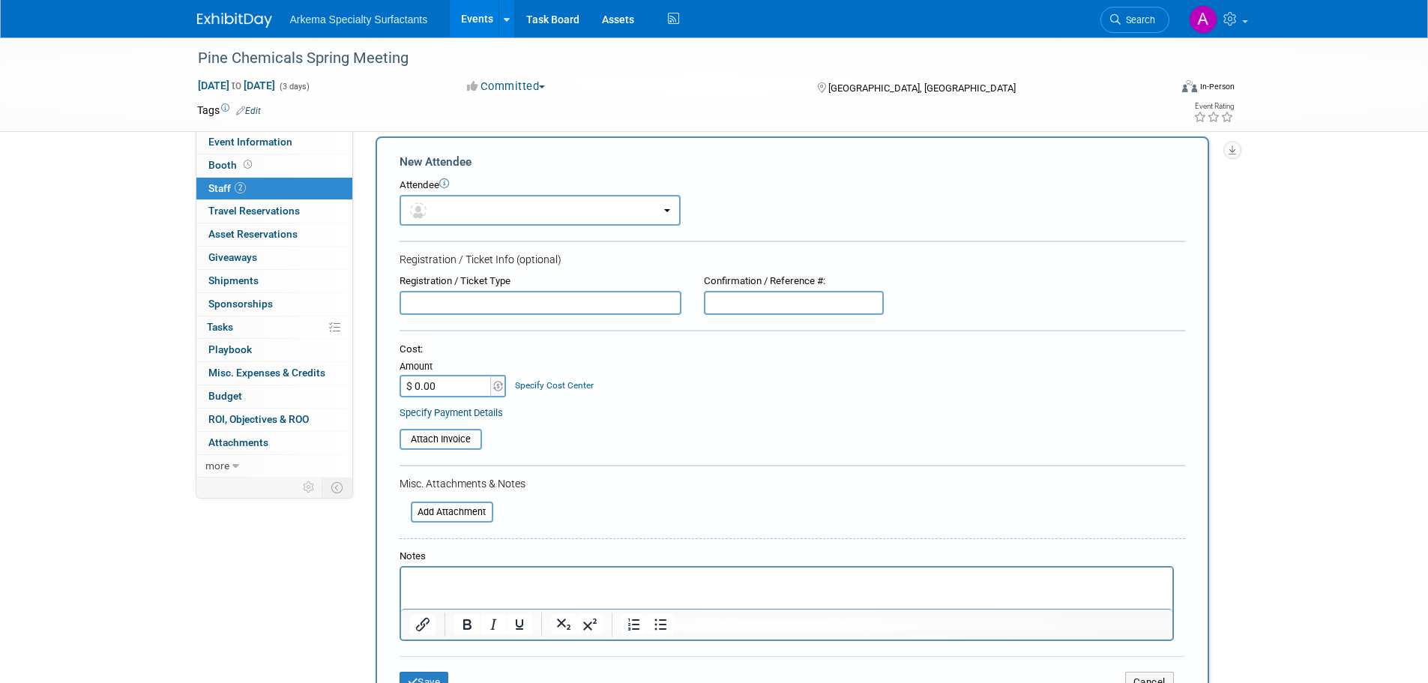
click at [454, 384] on input "$ 0.00" at bounding box center [447, 386] width 94 height 22
type input "$ 1,100.00"
click at [484, 576] on p "Rich Text Area. Press ALT-0 for help." at bounding box center [786, 580] width 754 height 15
click at [436, 678] on button "Save" at bounding box center [424, 682] width 49 height 21
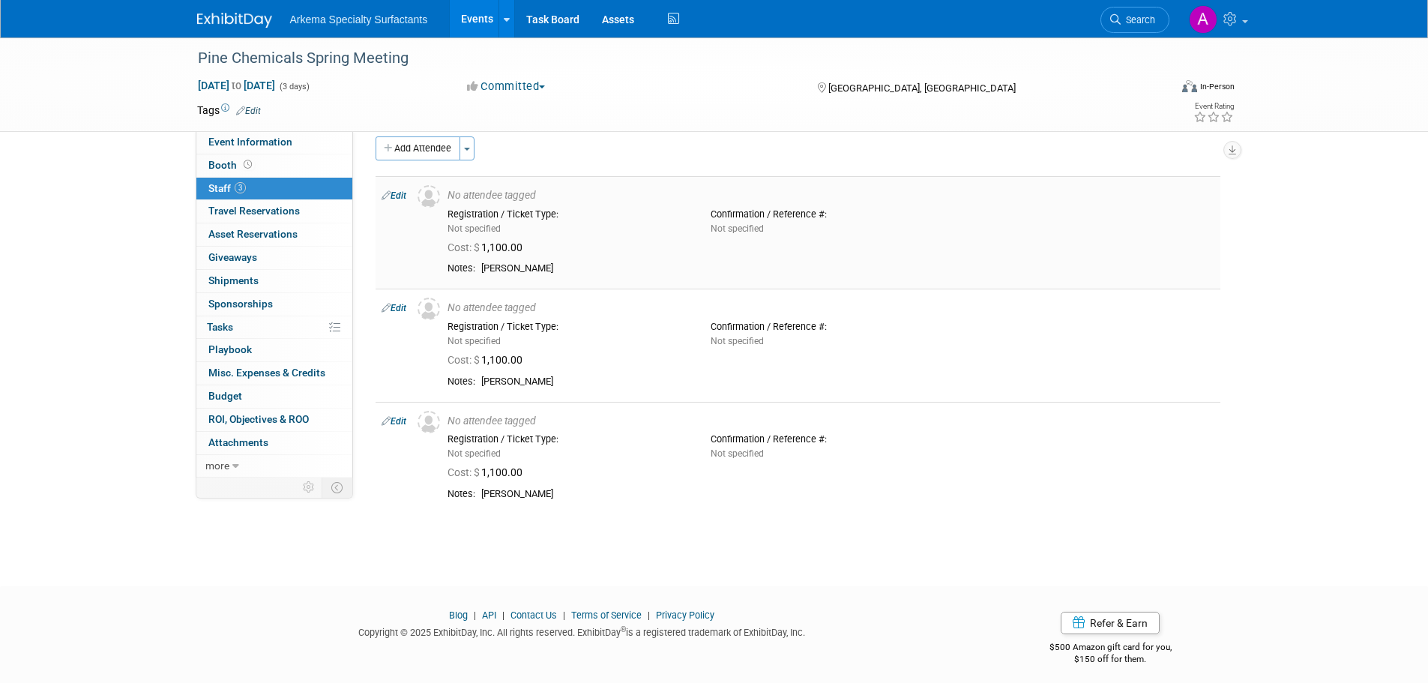
click at [400, 195] on link "Edit" at bounding box center [394, 195] width 25 height 10
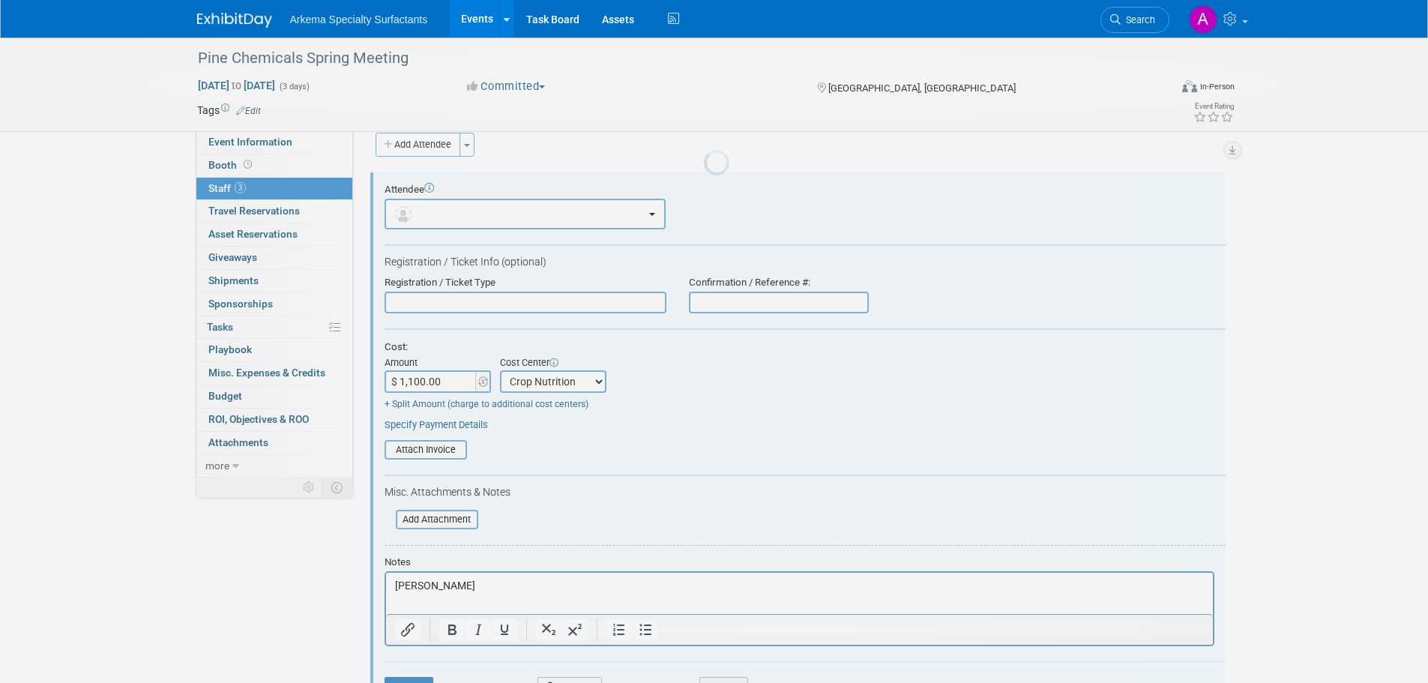
scroll to position [21, 0]
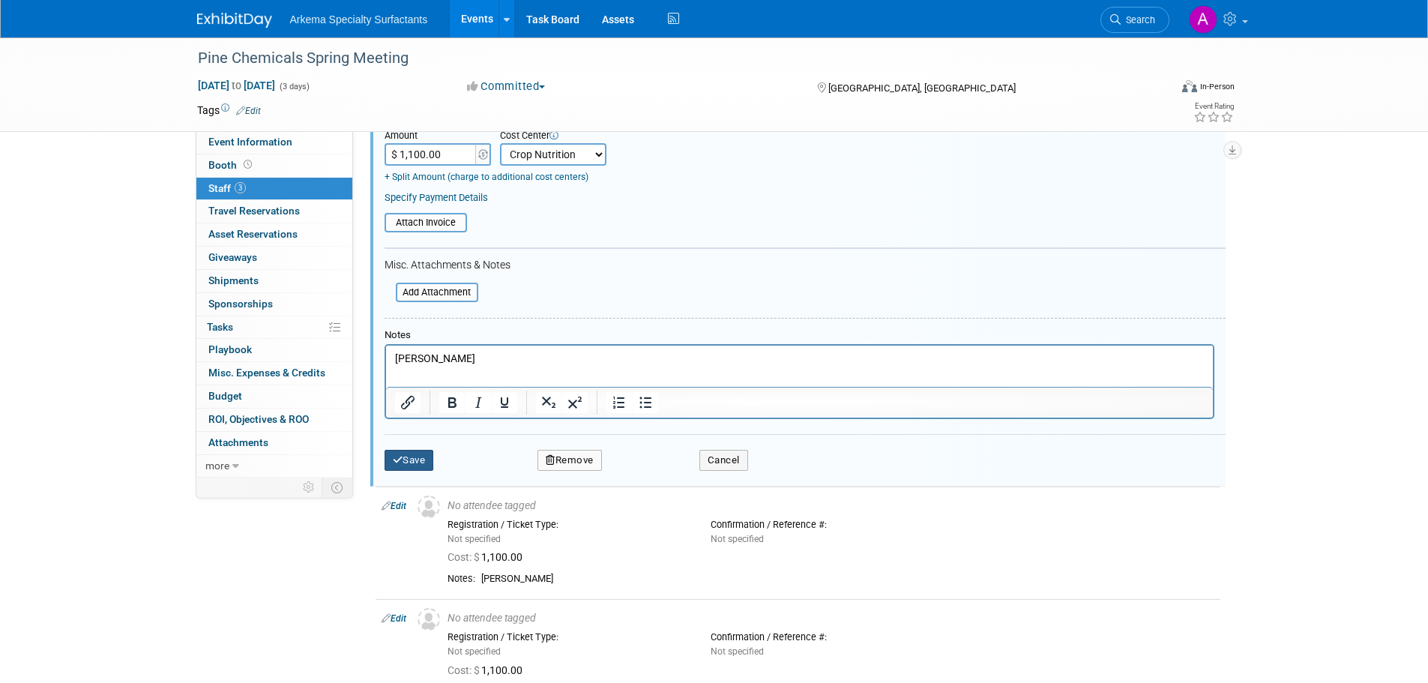
click at [406, 454] on button "Save" at bounding box center [409, 460] width 49 height 21
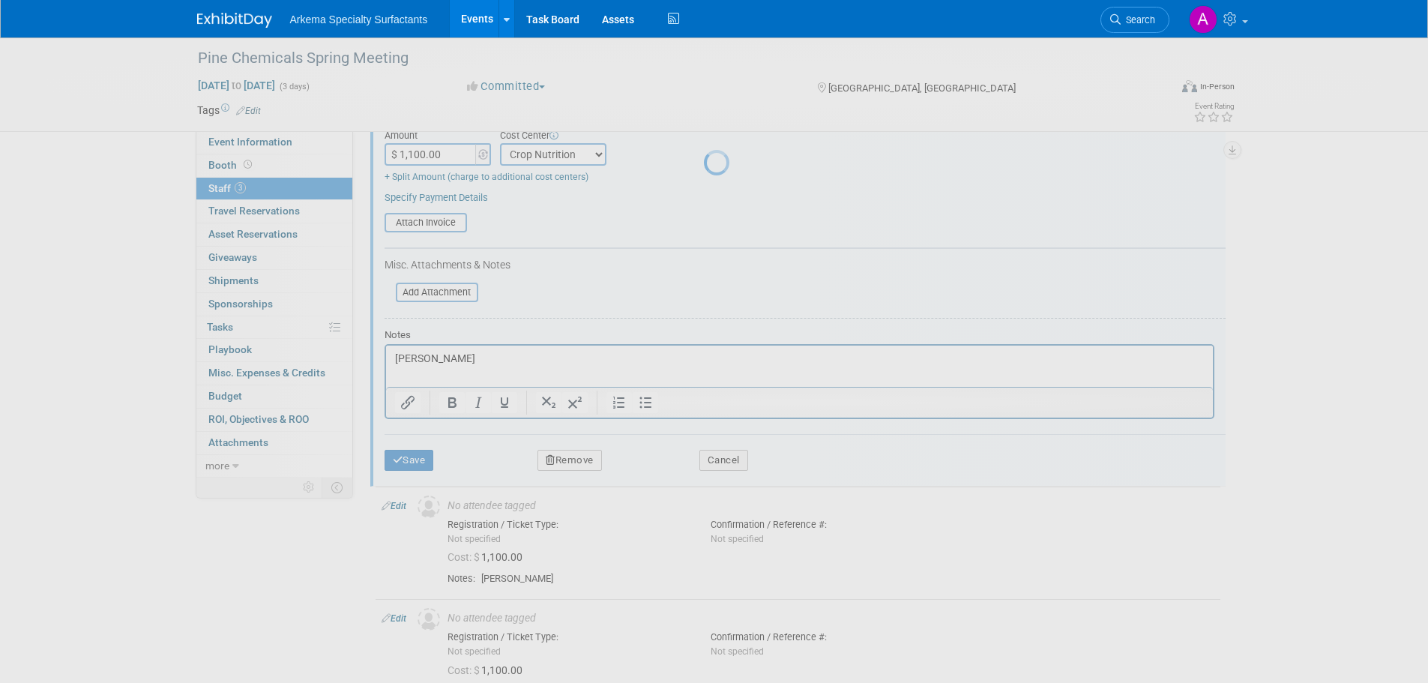
scroll to position [23, 0]
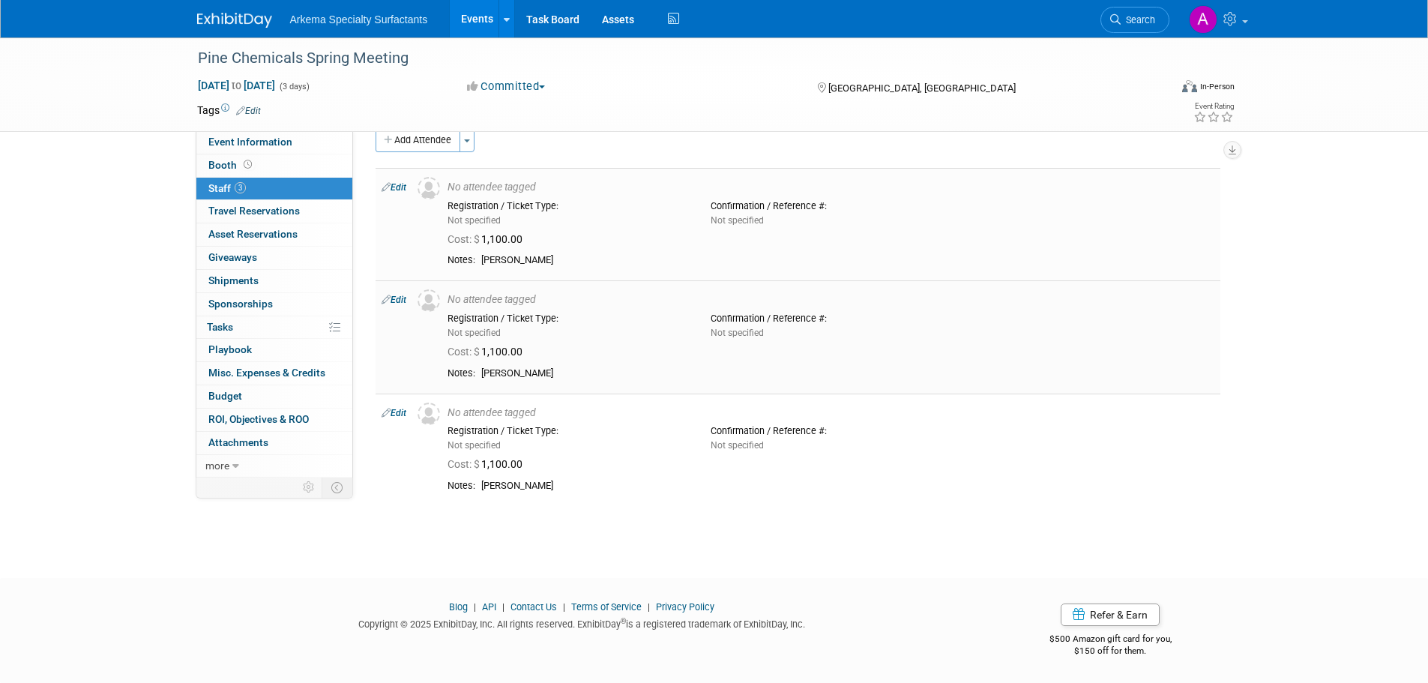
click at [399, 298] on link "Edit" at bounding box center [394, 300] width 25 height 10
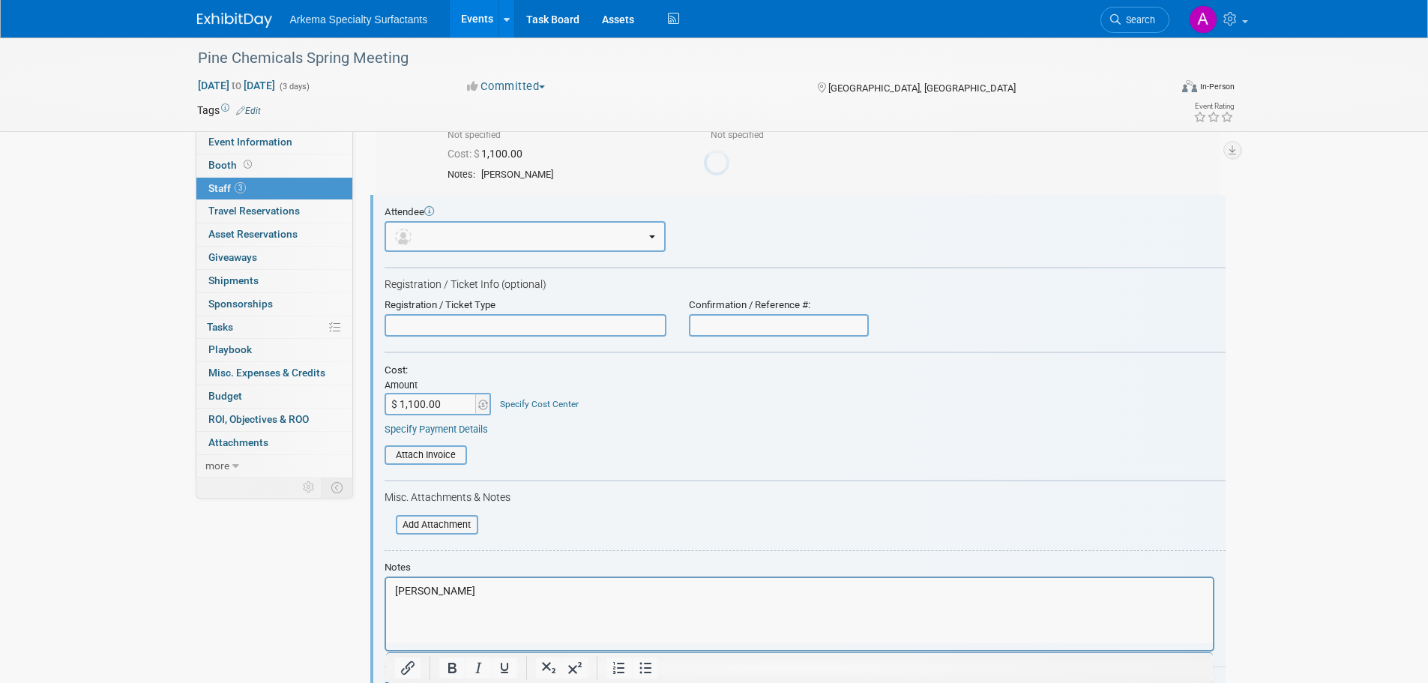
scroll to position [0, 0]
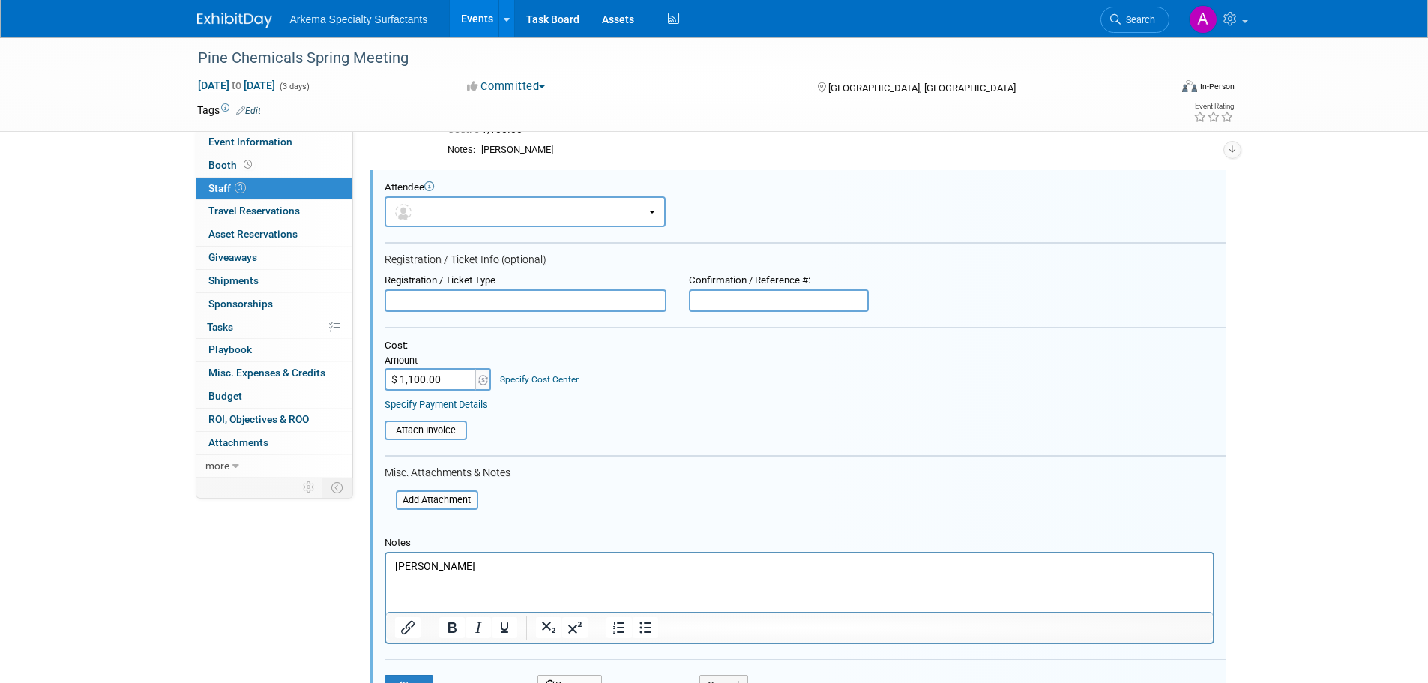
click at [543, 381] on link "Specify Cost Center" at bounding box center [539, 379] width 79 height 10
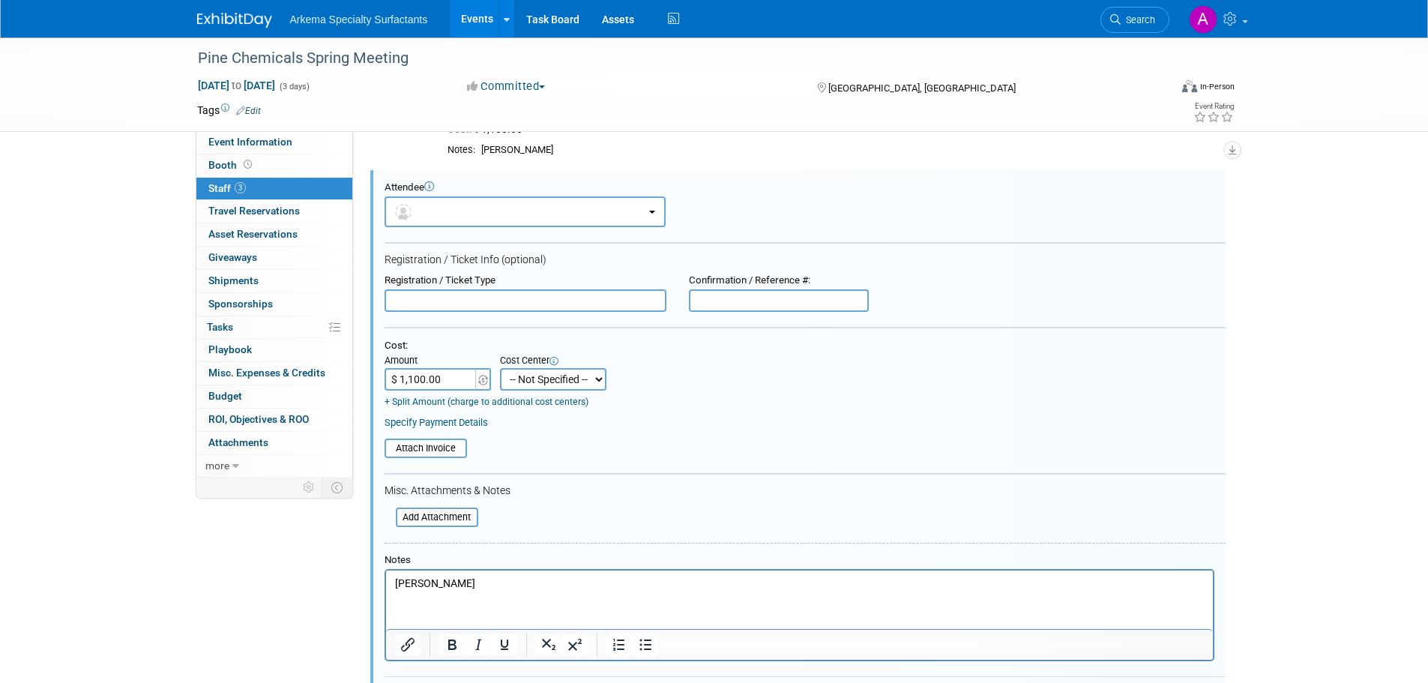
click at [594, 378] on select "-- Not Specified -- Crop Nutrition Infrastructure Mining" at bounding box center [553, 379] width 106 height 22
select select "18966416"
click at [500, 368] on select "-- Not Specified -- Crop Nutrition Infrastructure Mining" at bounding box center [553, 379] width 106 height 22
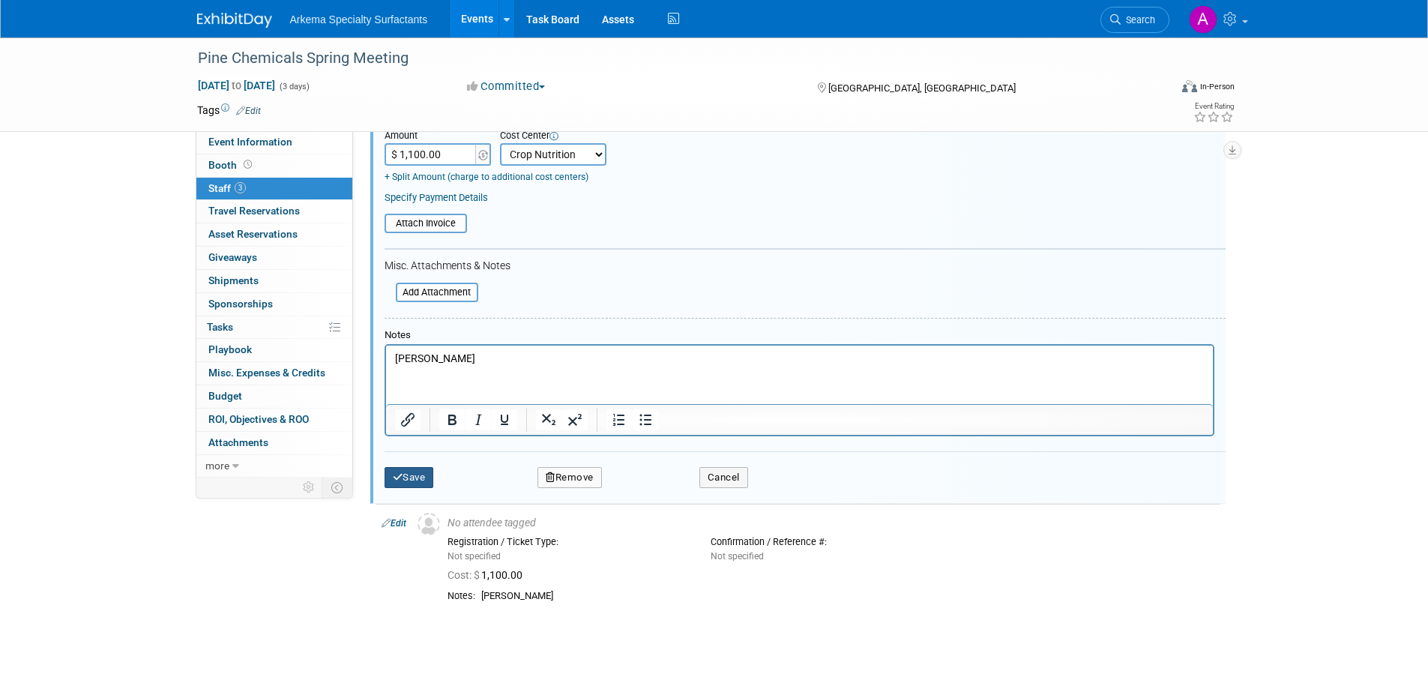
click at [411, 481] on button "Save" at bounding box center [409, 477] width 49 height 21
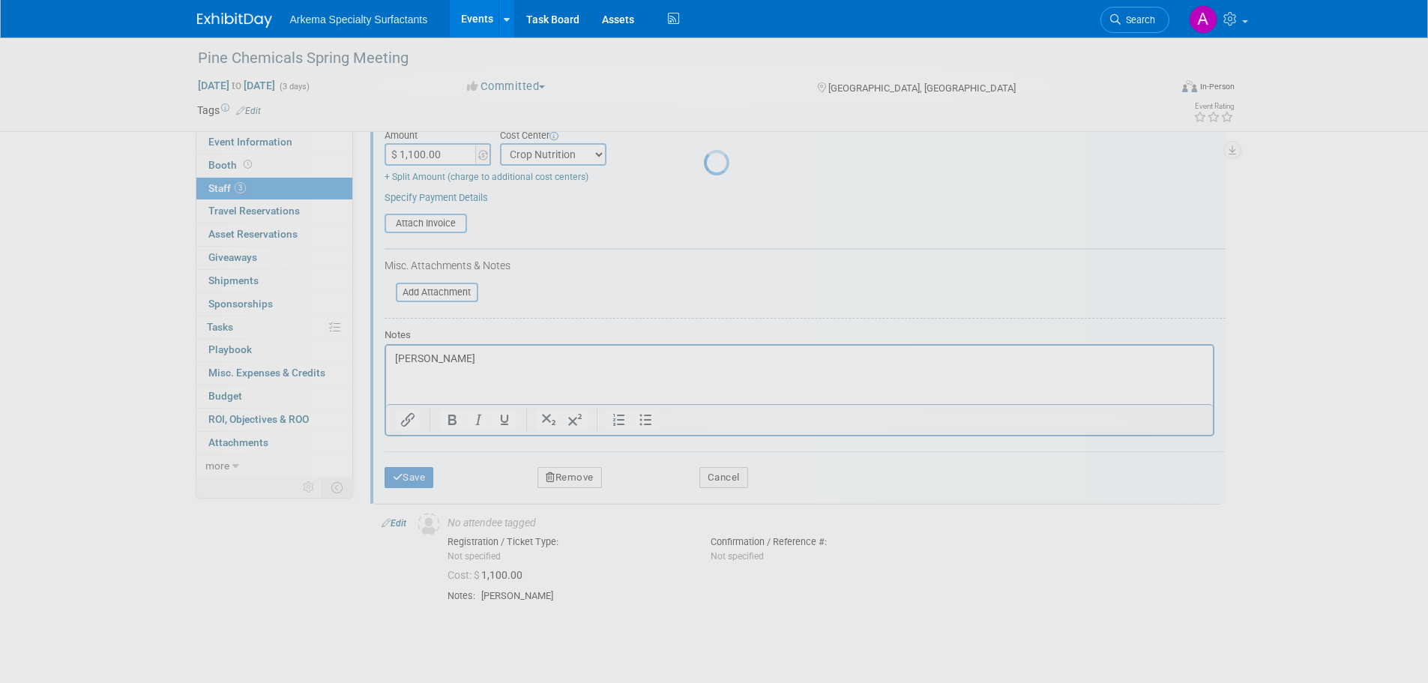
scroll to position [23, 0]
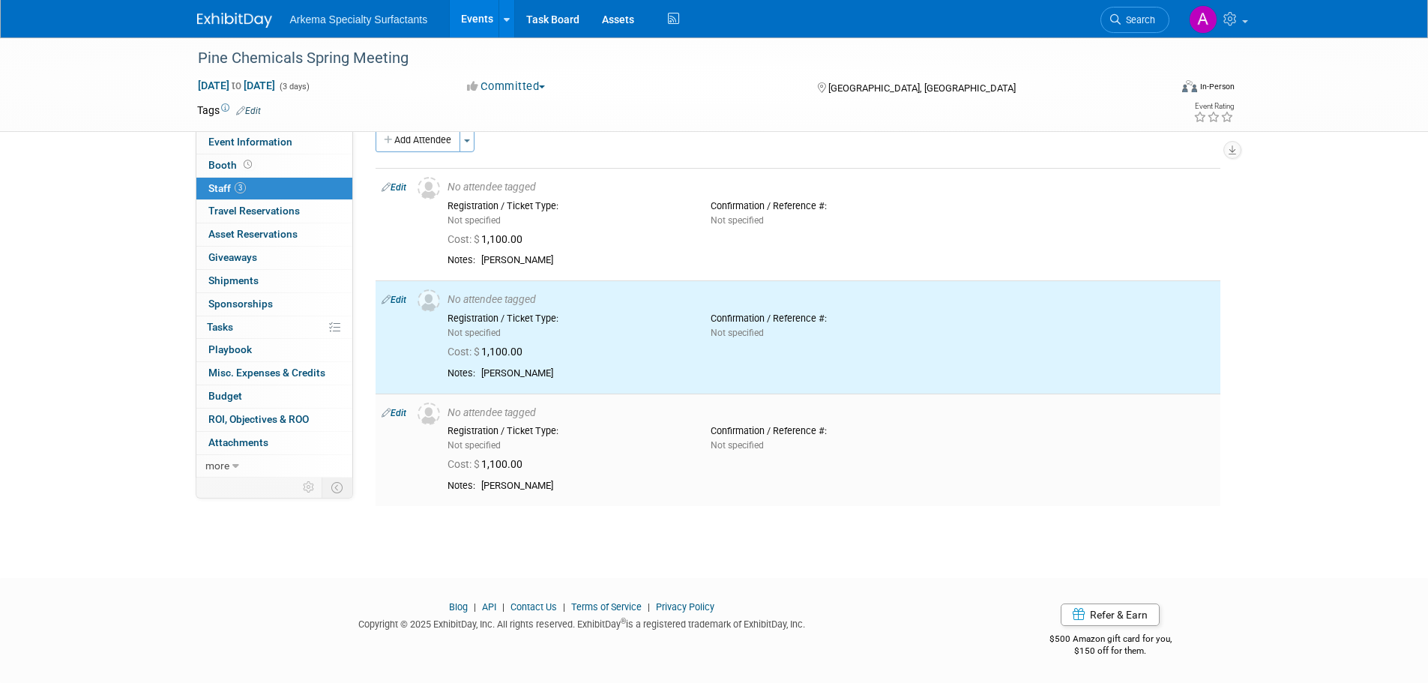
click at [396, 410] on link "Edit" at bounding box center [394, 413] width 25 height 10
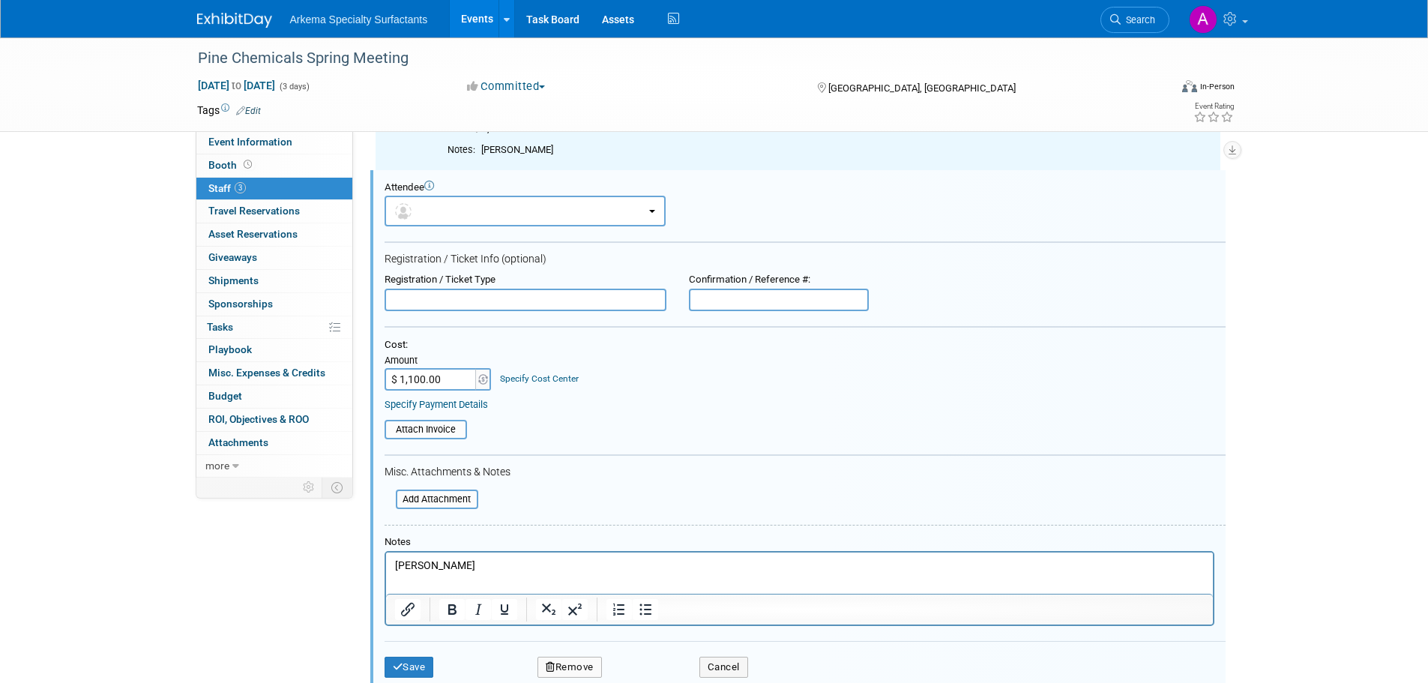
scroll to position [0, 0]
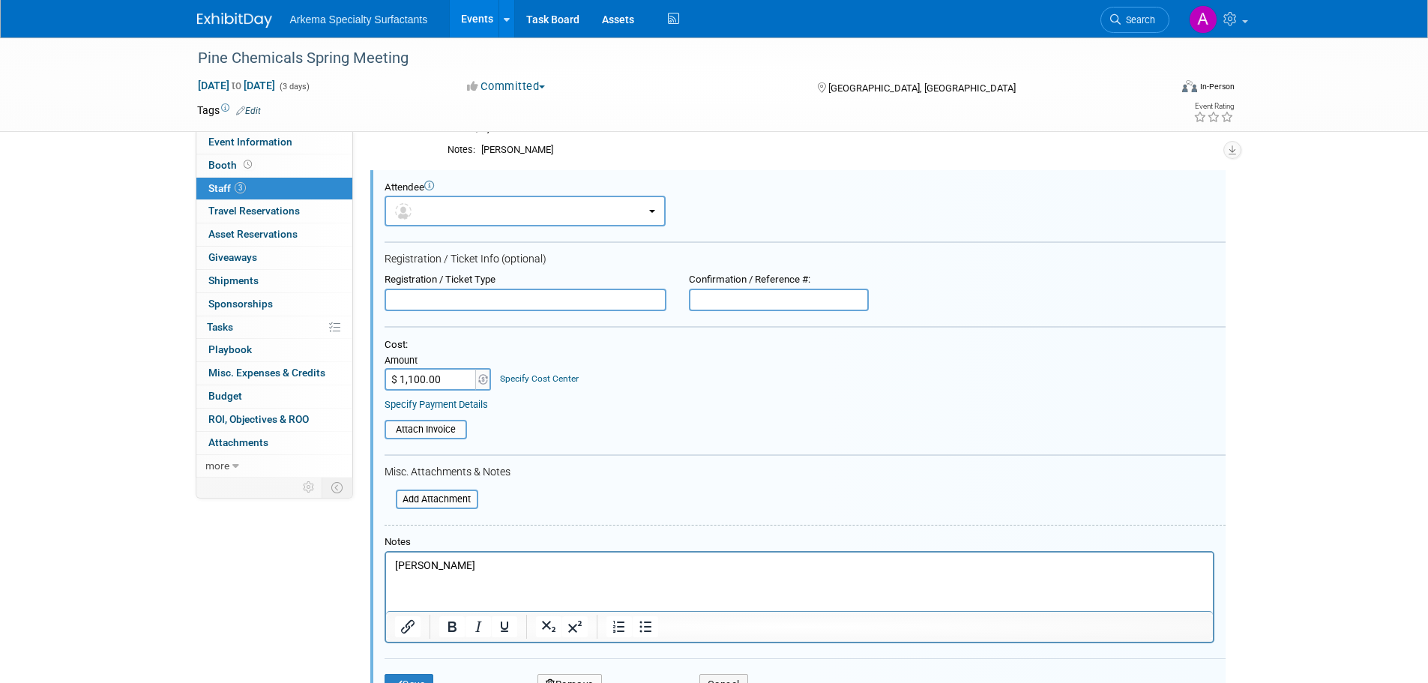
click at [543, 380] on link "Specify Cost Center" at bounding box center [539, 378] width 79 height 10
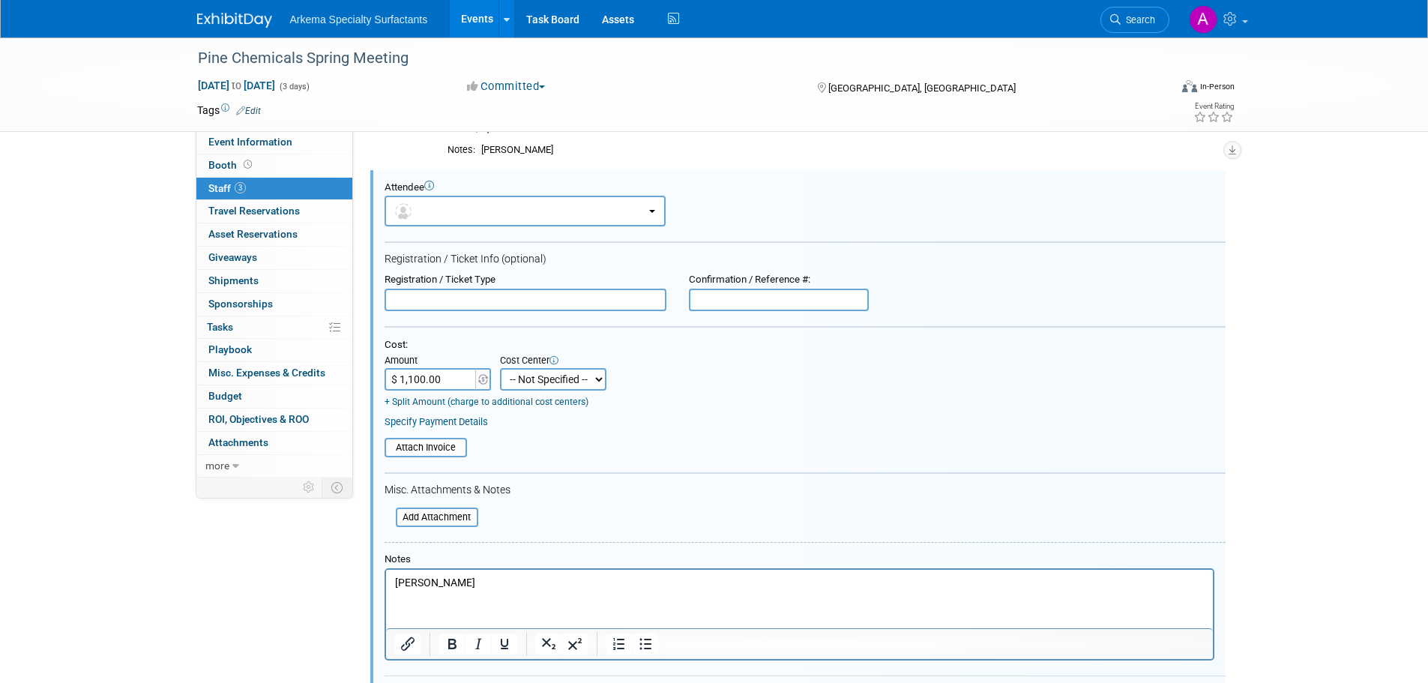
click at [601, 381] on select "-- Not Specified -- Crop Nutrition Infrastructure Mining" at bounding box center [553, 379] width 106 height 22
select select "18966416"
click at [500, 368] on select "-- Not Specified -- Crop Nutrition Infrastructure Mining" at bounding box center [553, 379] width 106 height 22
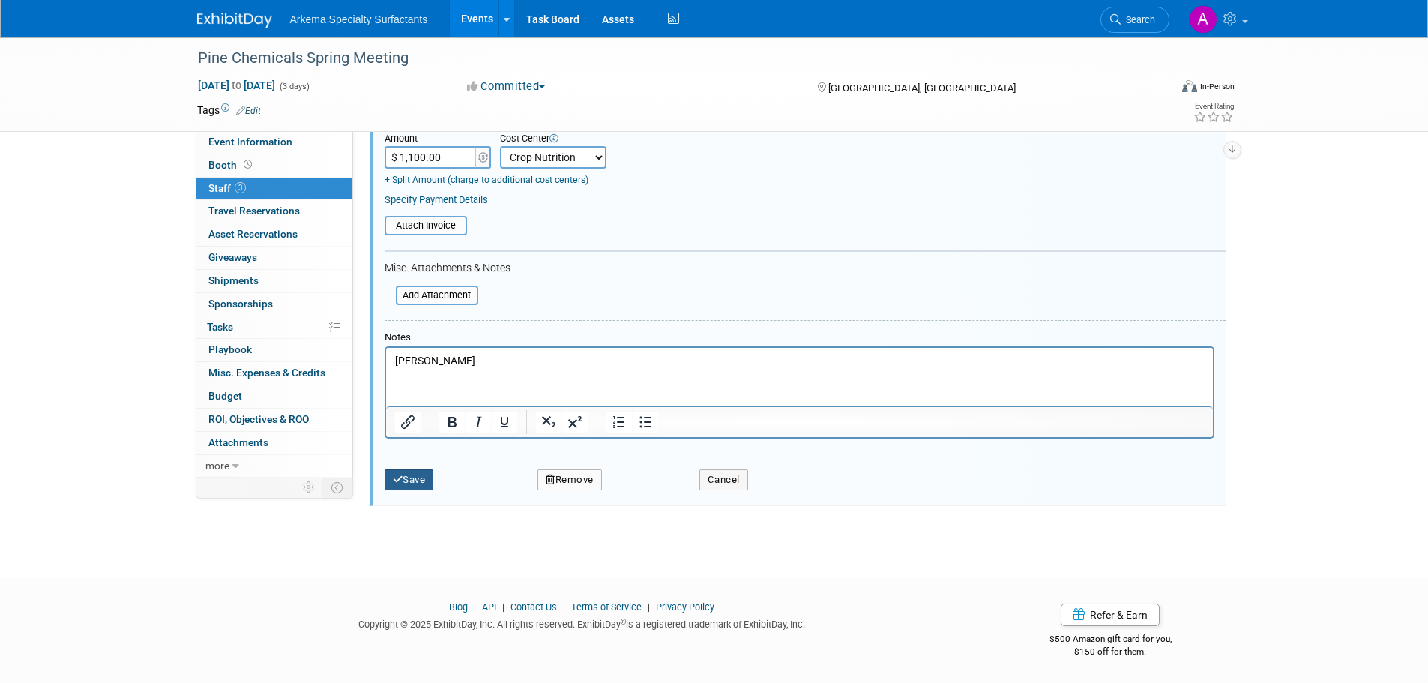
click at [419, 481] on button "Save" at bounding box center [409, 479] width 49 height 21
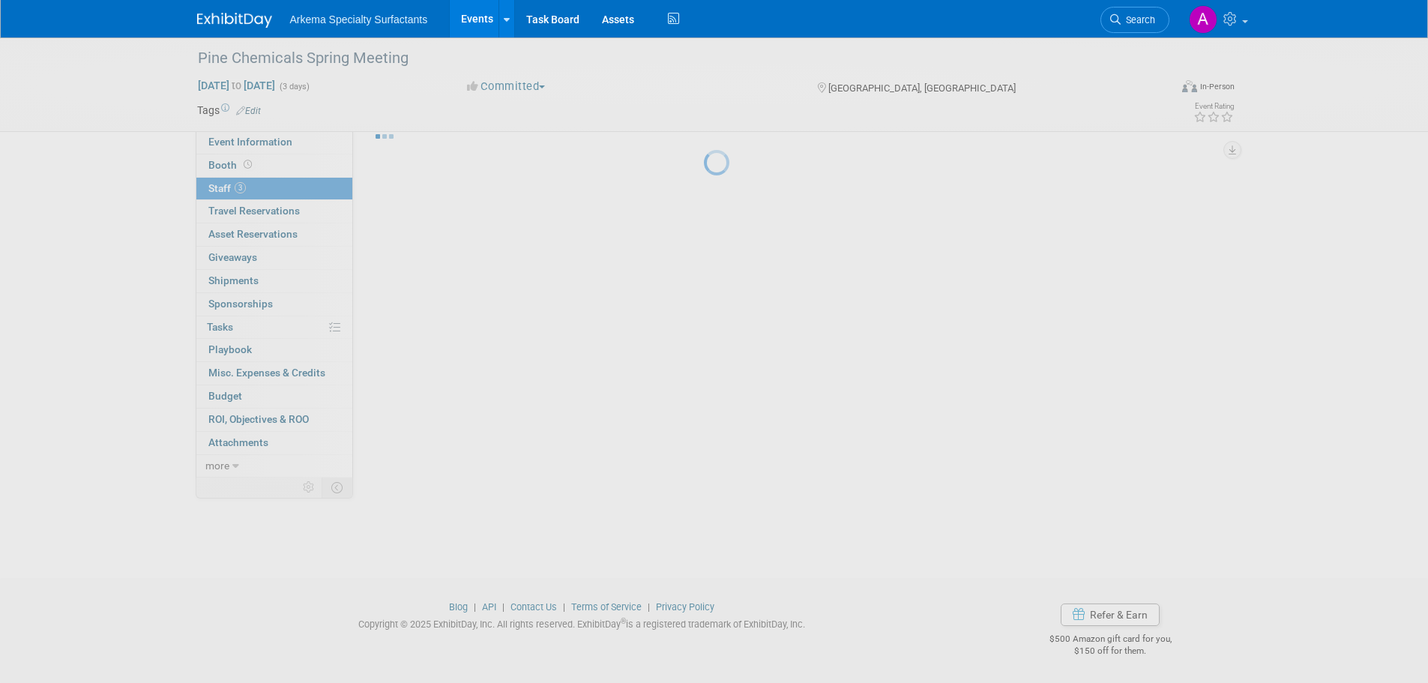
scroll to position [23, 0]
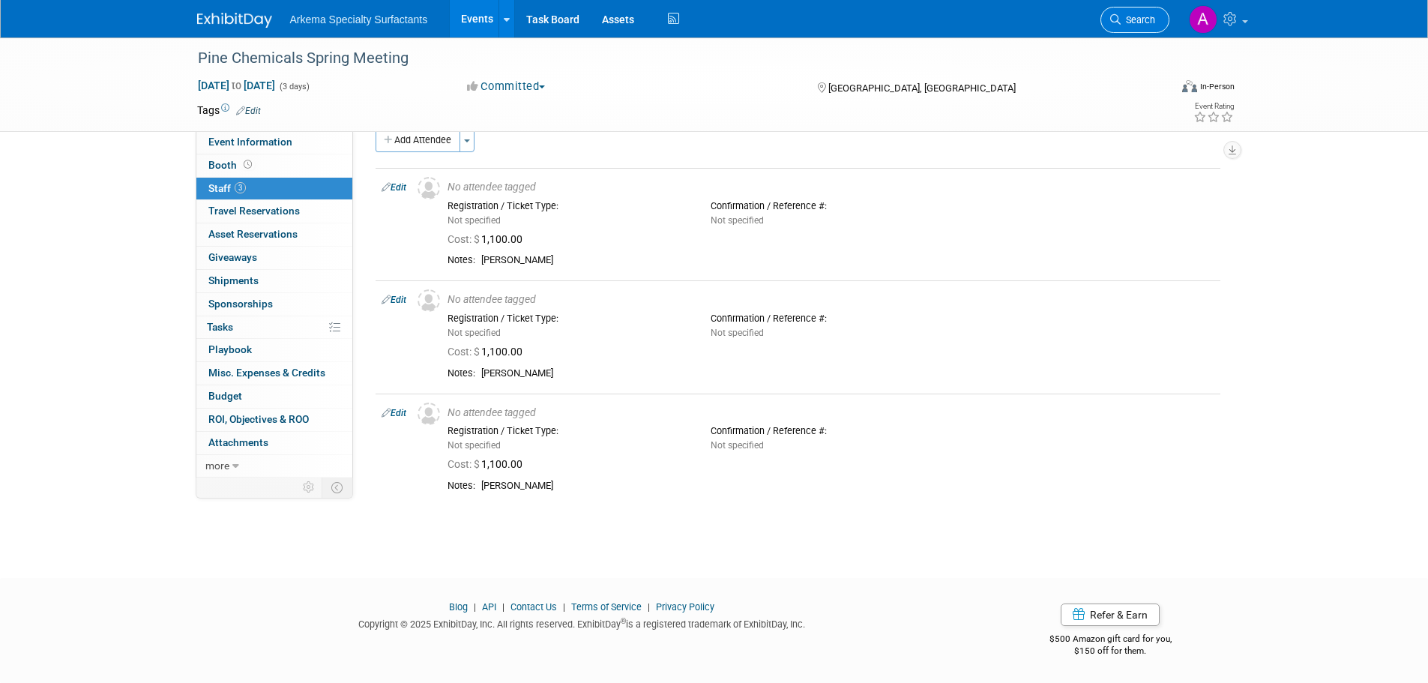
click at [1145, 15] on span "Search" at bounding box center [1138, 19] width 34 height 11
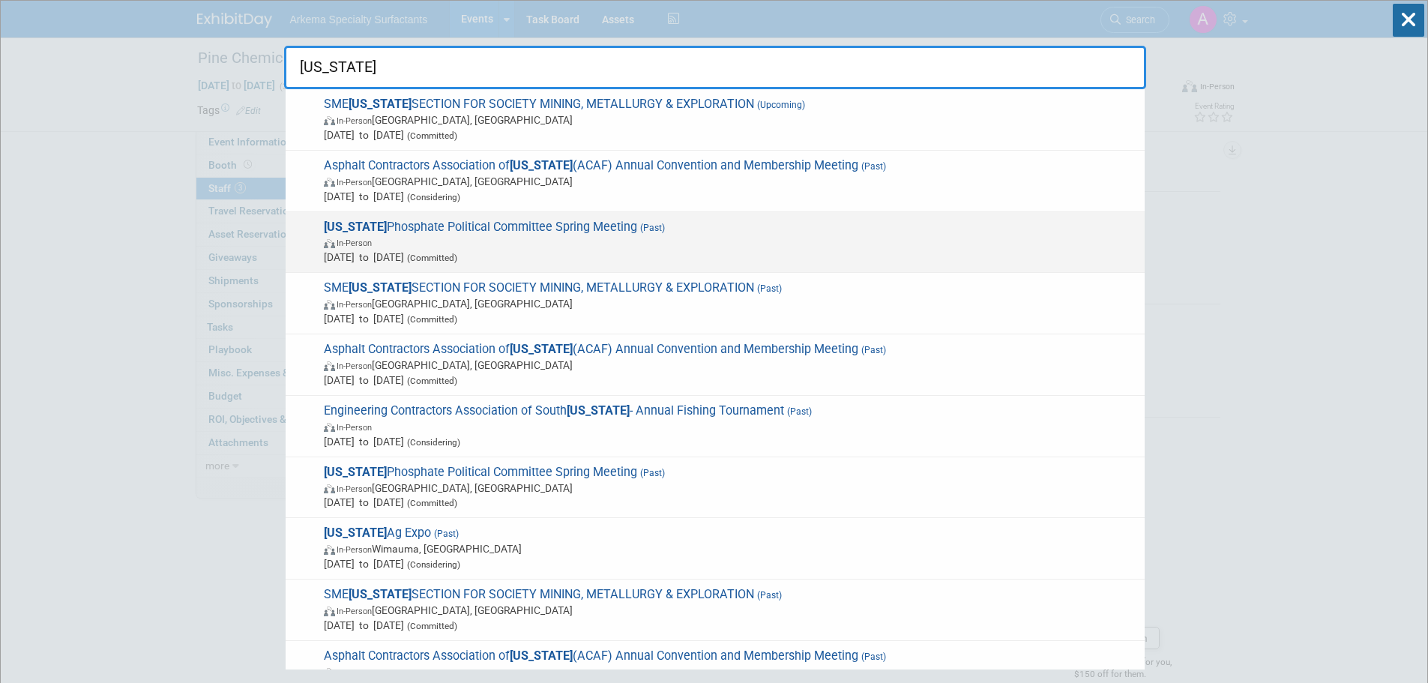
type input "florida"
click at [641, 233] on span "Florida Phosphate Political Committee Spring Meeting (Past) In-Person May 1, 20…" at bounding box center [728, 243] width 818 height 46
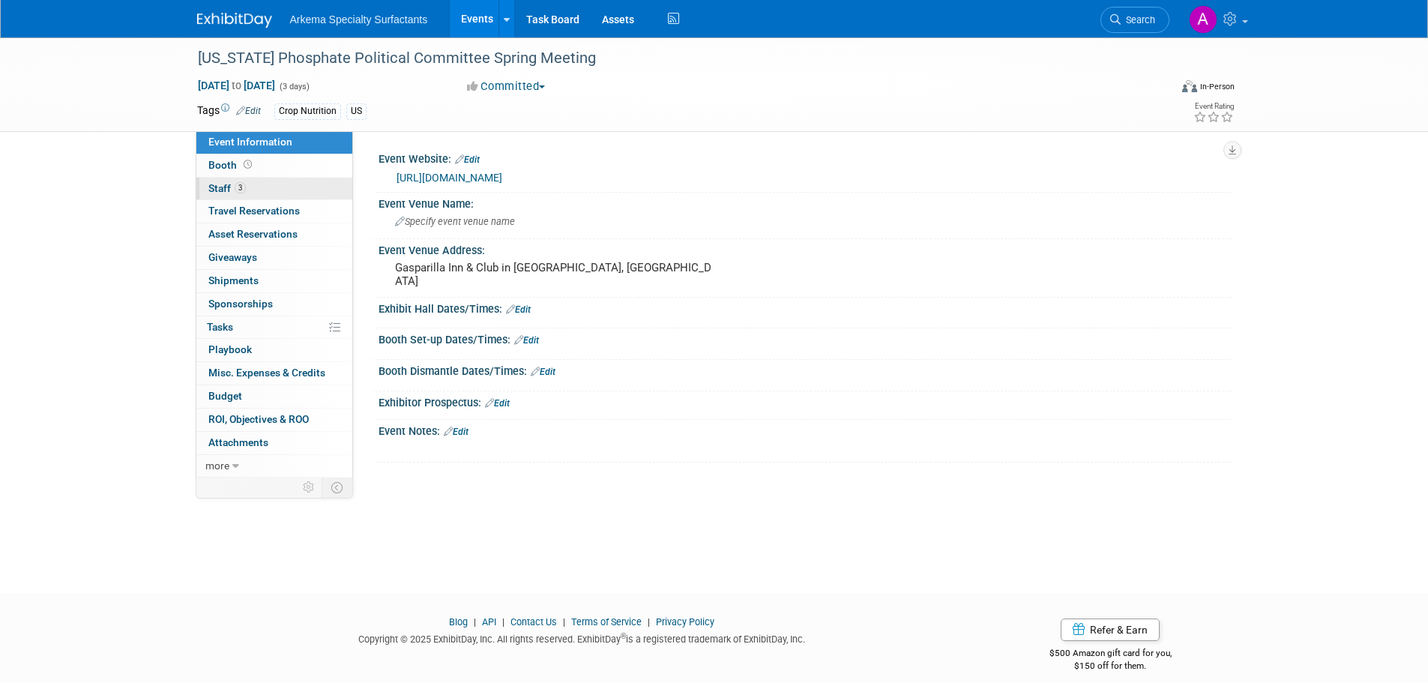
click at [235, 186] on span "3" at bounding box center [240, 187] width 11 height 11
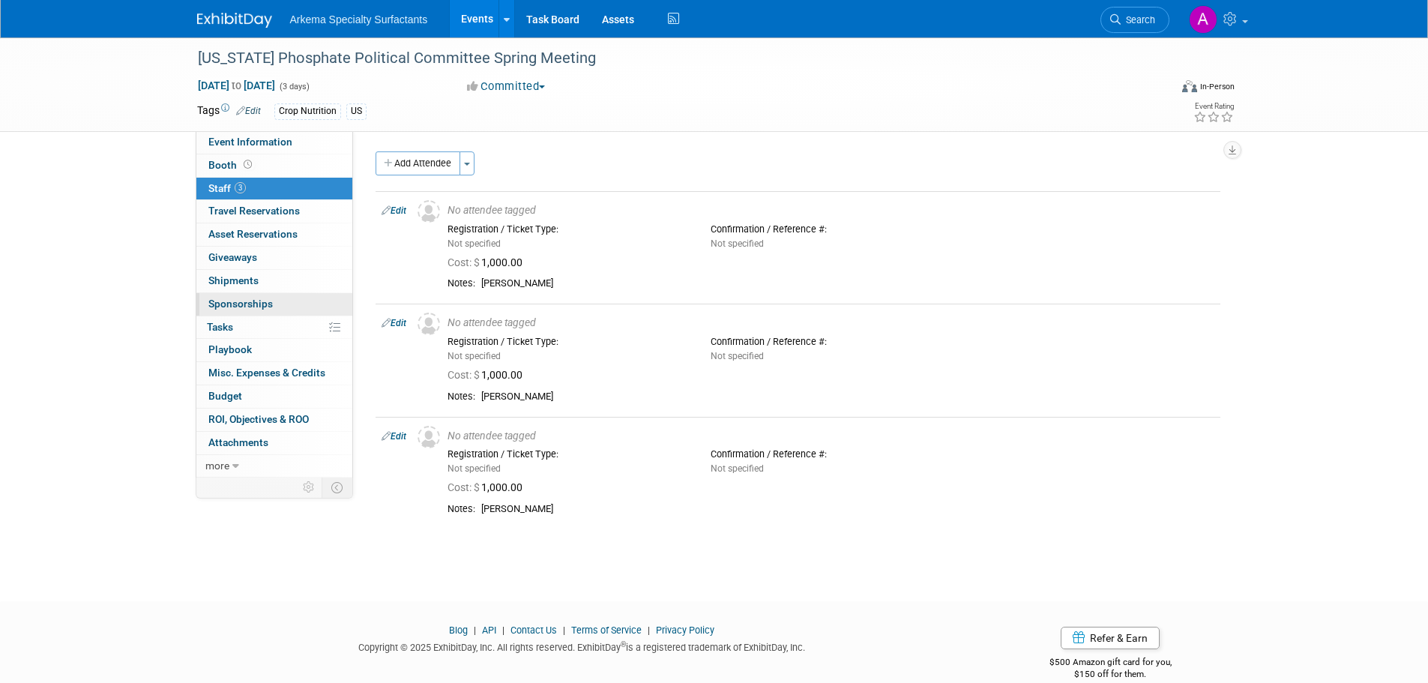
click at [278, 308] on link "0 Sponsorships 0" at bounding box center [274, 304] width 156 height 22
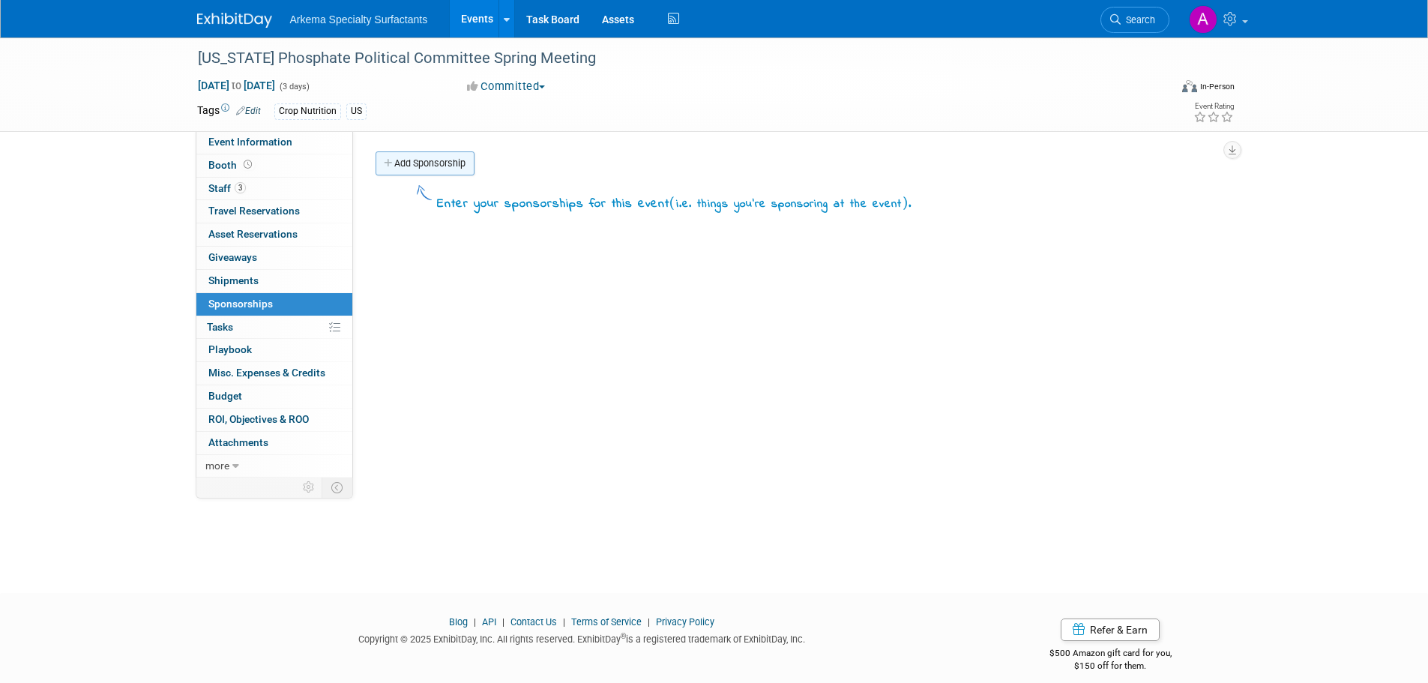
click at [435, 167] on link "Add Sponsorship" at bounding box center [425, 163] width 99 height 24
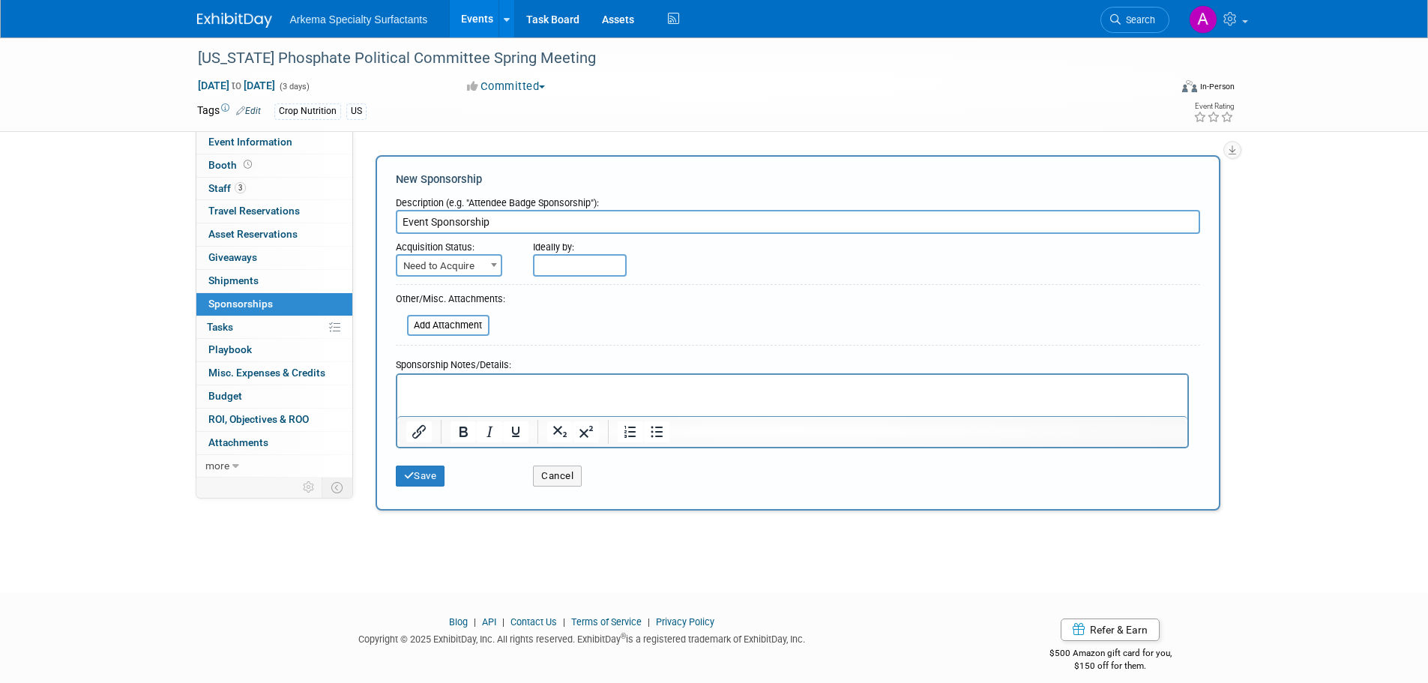
type input "Event Sponsorship"
click at [493, 271] on span at bounding box center [494, 264] width 15 height 19
select select "2"
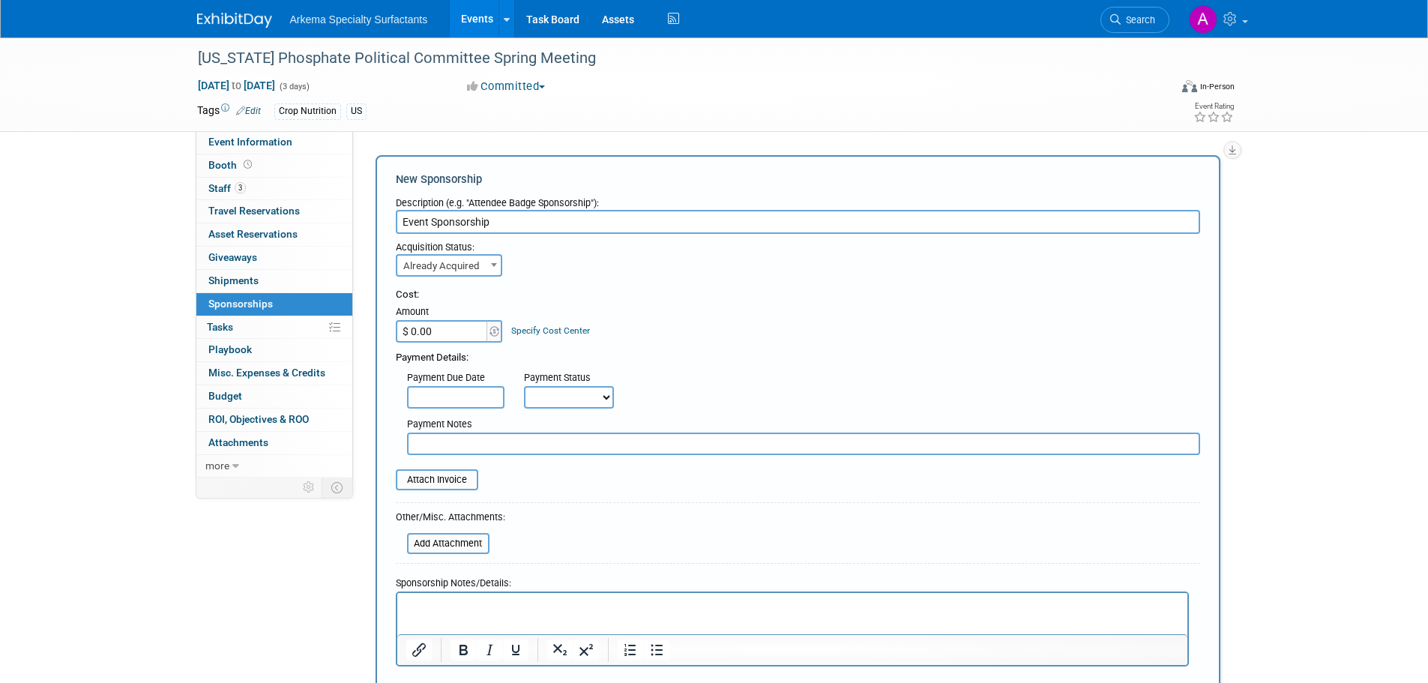
click at [464, 322] on input "$ 0.00" at bounding box center [443, 331] width 94 height 22
type input "$ 1,000.00"
click at [564, 325] on link "Specify Cost Center" at bounding box center [550, 330] width 79 height 10
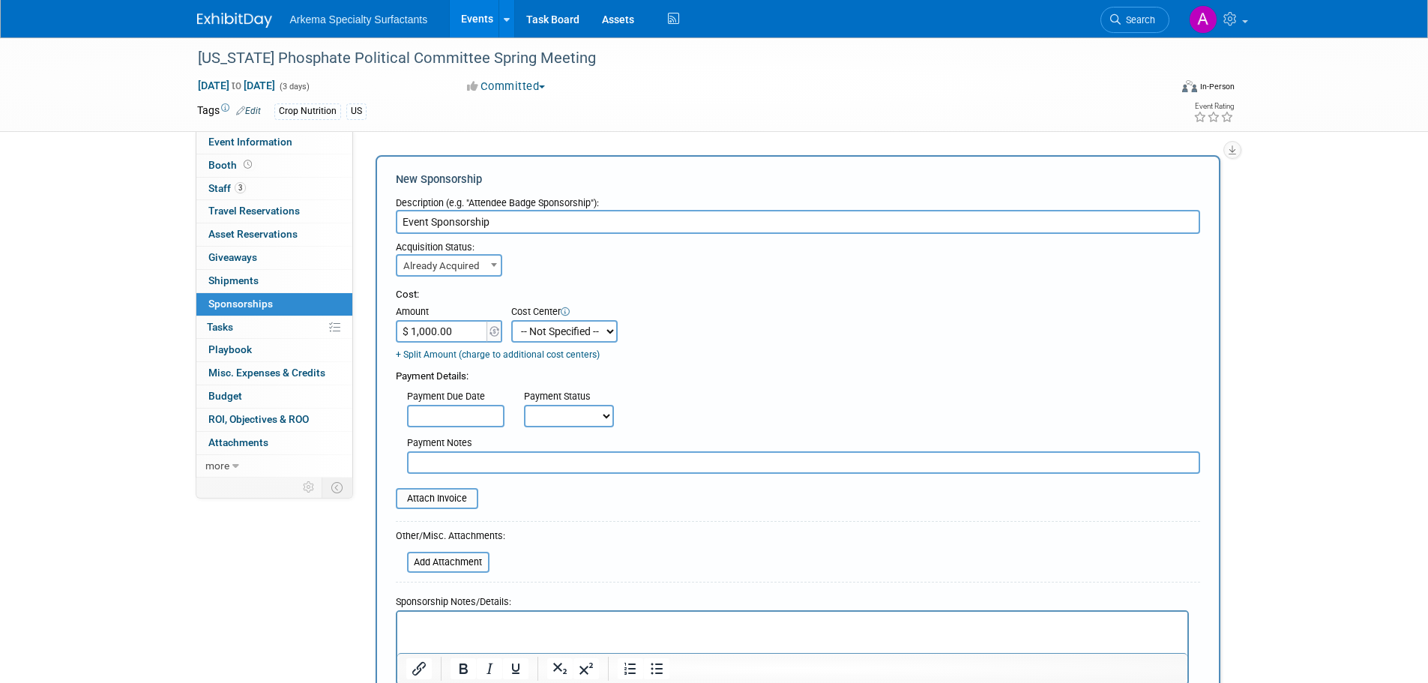
click at [605, 329] on select "-- Not Specified -- Crop Nutrition Infrastructure Mining" at bounding box center [564, 331] width 106 height 22
select select "18966416"
click at [511, 320] on select "-- Not Specified -- Crop Nutrition Infrastructure Mining" at bounding box center [564, 331] width 106 height 22
click at [659, 403] on div "Payment Due Date Payment Status Not Paid Yet Partially Paid Paid in Full Next P…" at bounding box center [798, 405] width 827 height 43
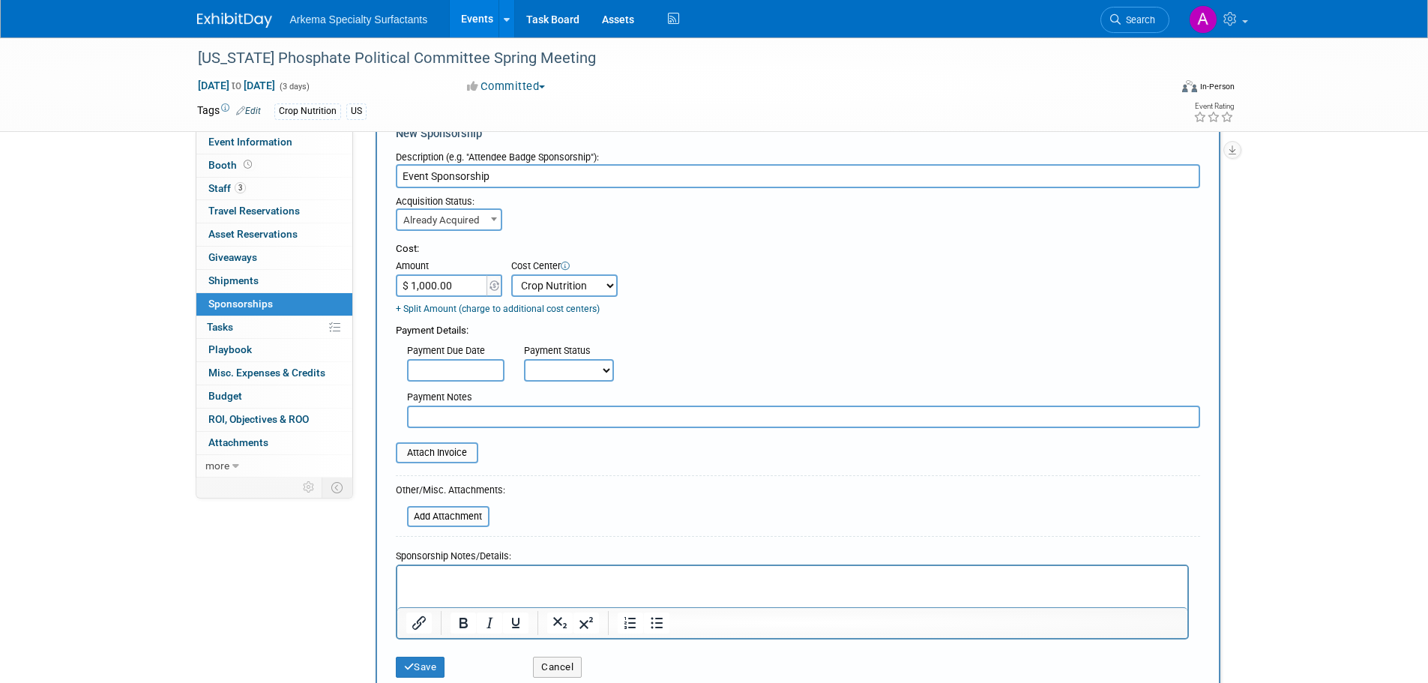
scroll to position [233, 0]
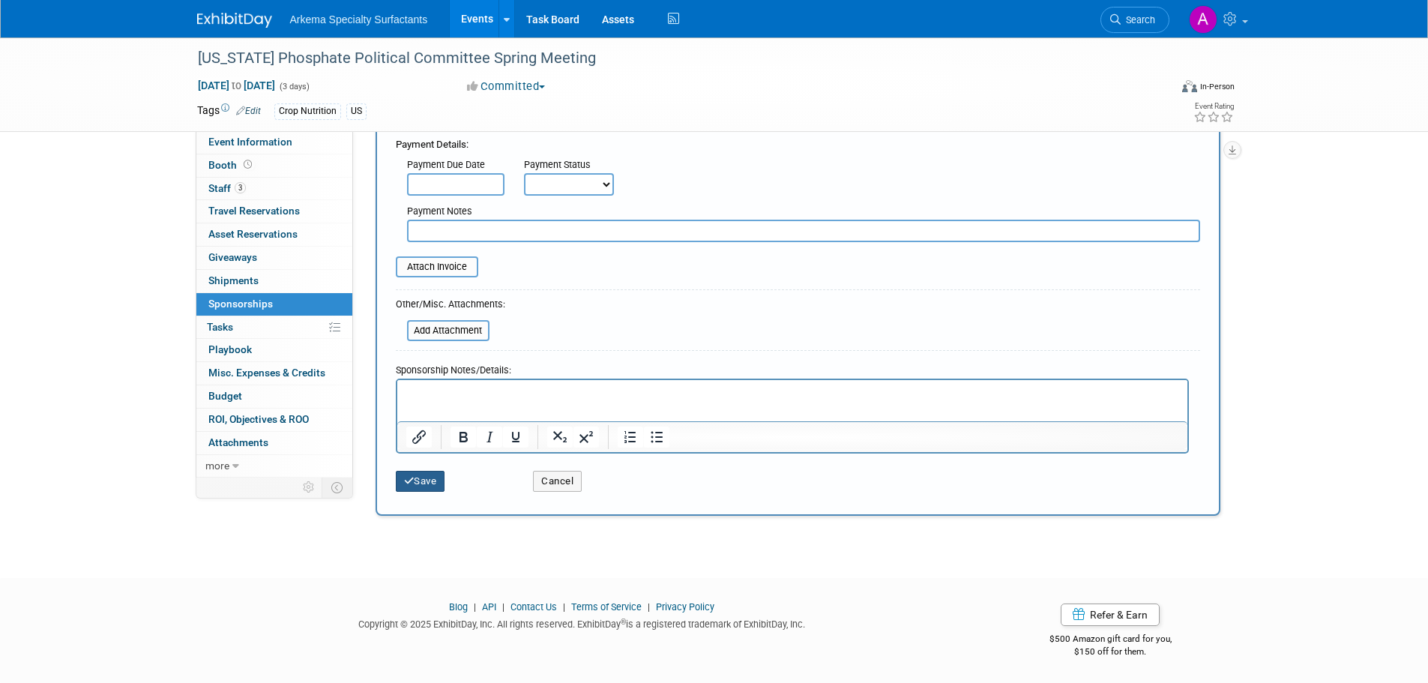
click at [422, 487] on button "Save" at bounding box center [420, 481] width 49 height 21
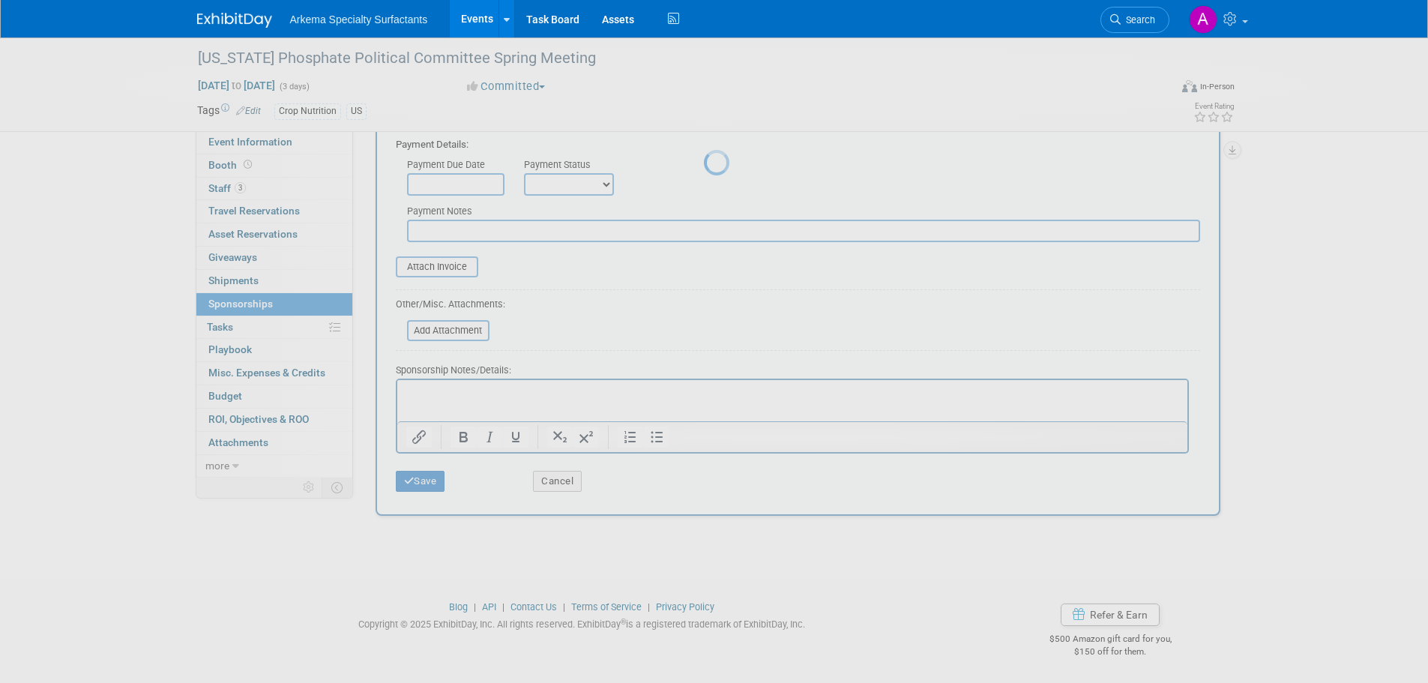
scroll to position [15, 0]
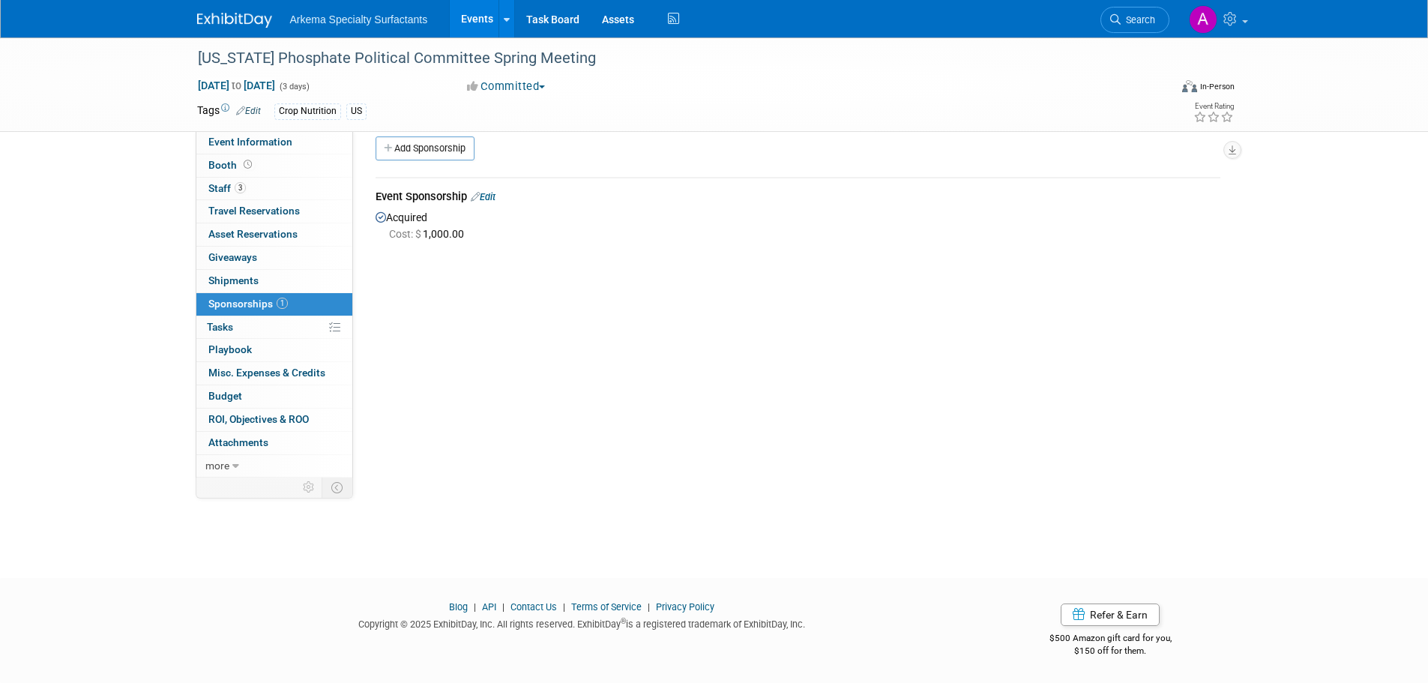
click at [495, 196] on link "Edit" at bounding box center [483, 196] width 25 height 11
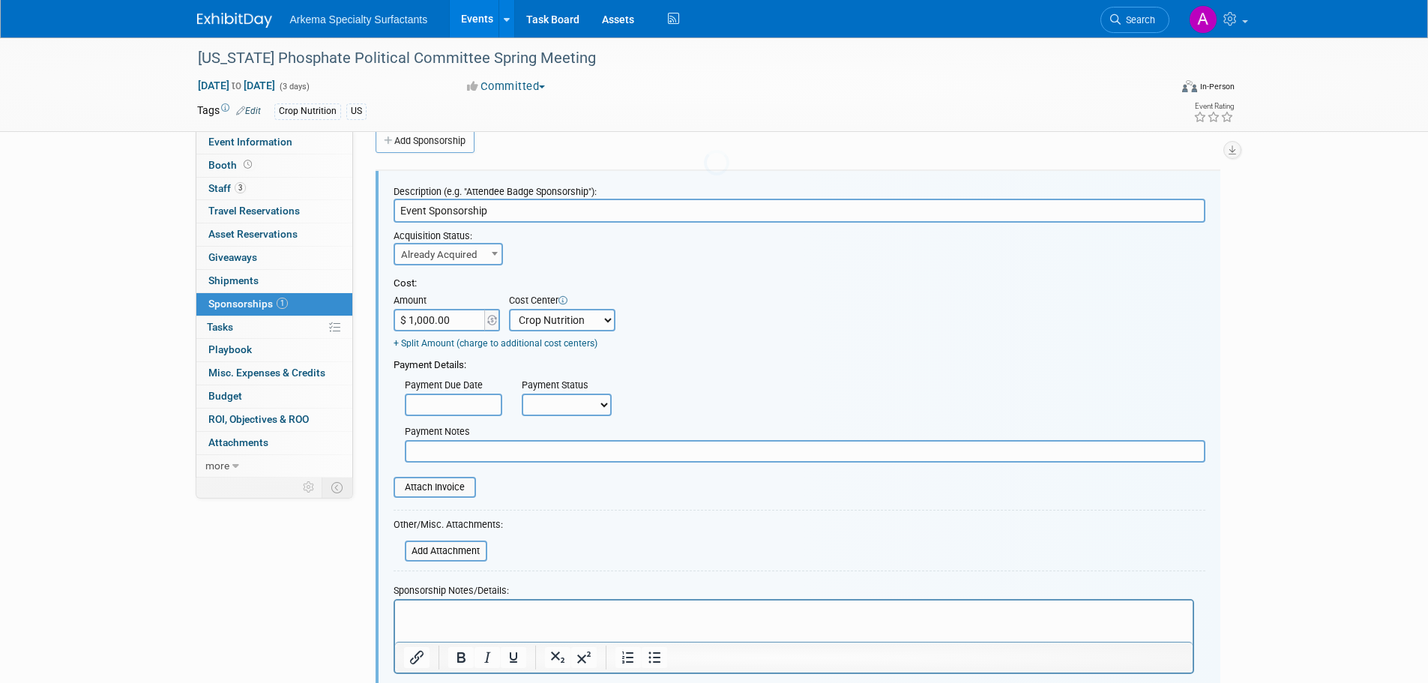
scroll to position [0, 0]
click at [463, 316] on input "$ 1,000.00" at bounding box center [441, 320] width 94 height 22
type input "$ 1,041.67"
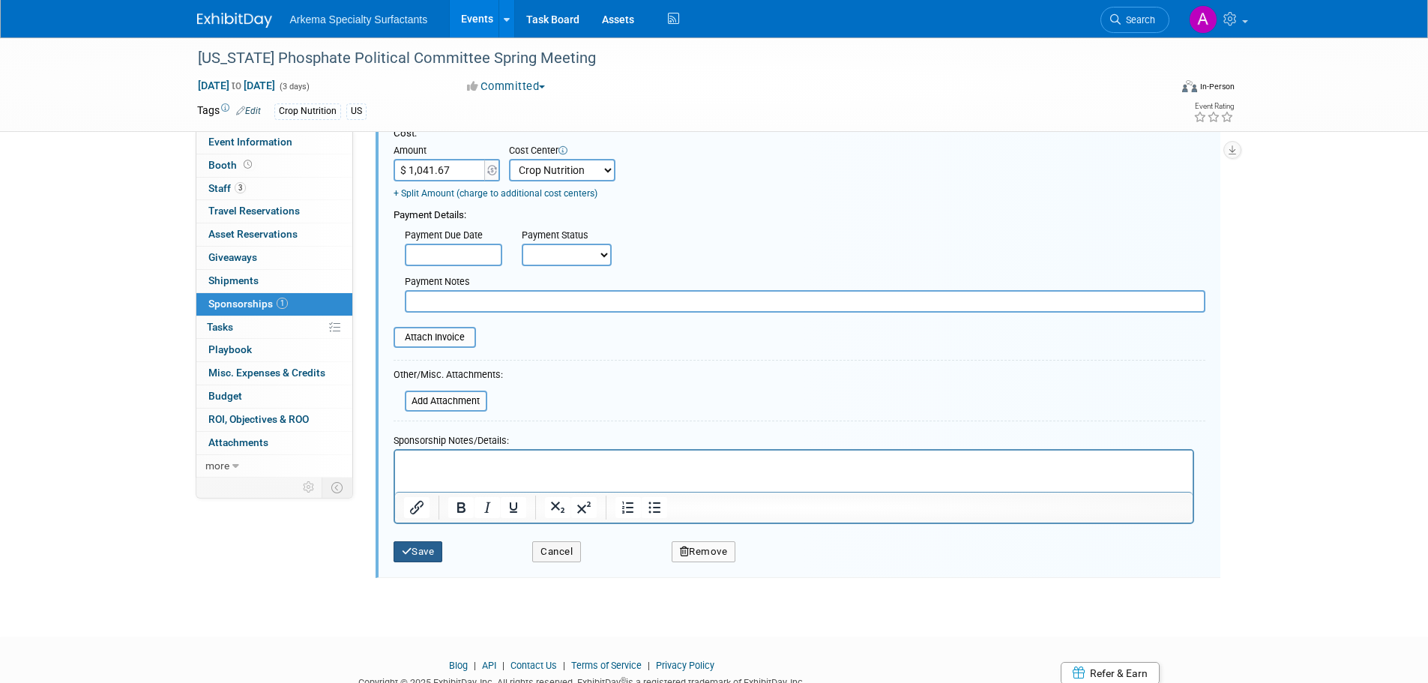
click at [429, 557] on button "Save" at bounding box center [418, 551] width 49 height 21
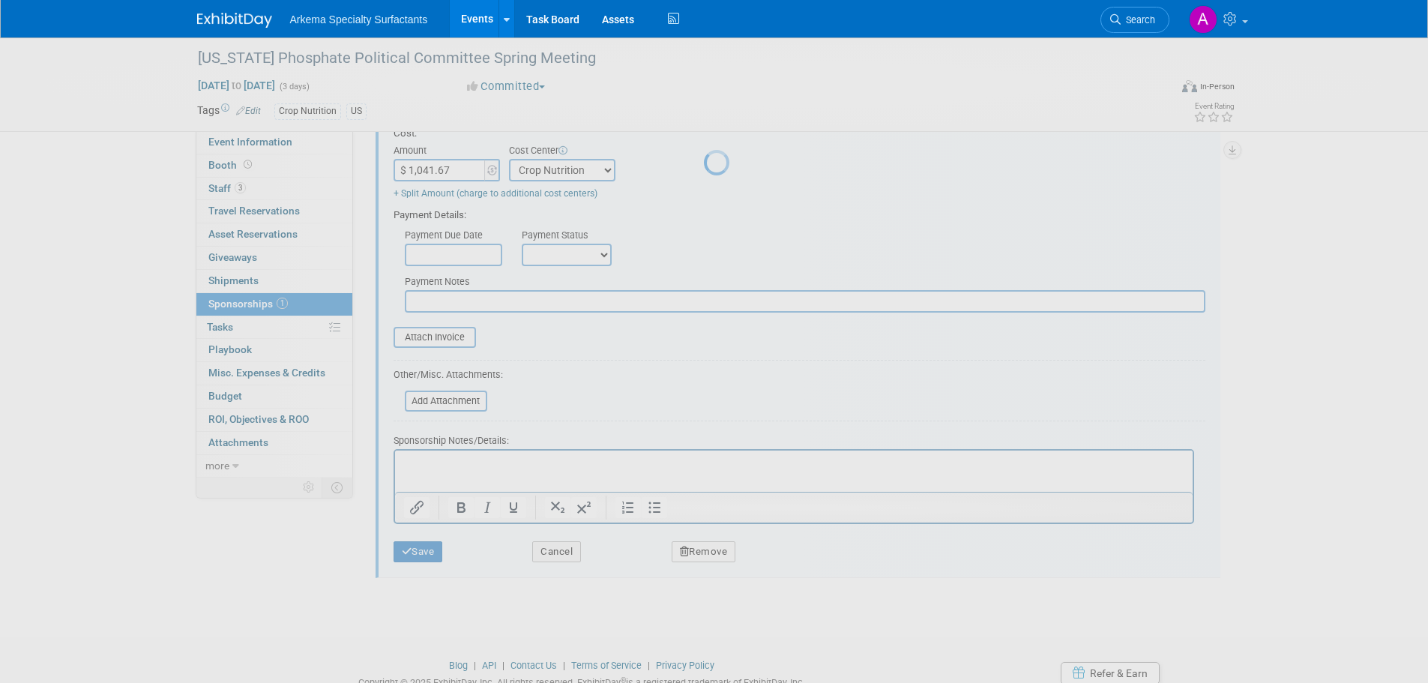
scroll to position [15, 0]
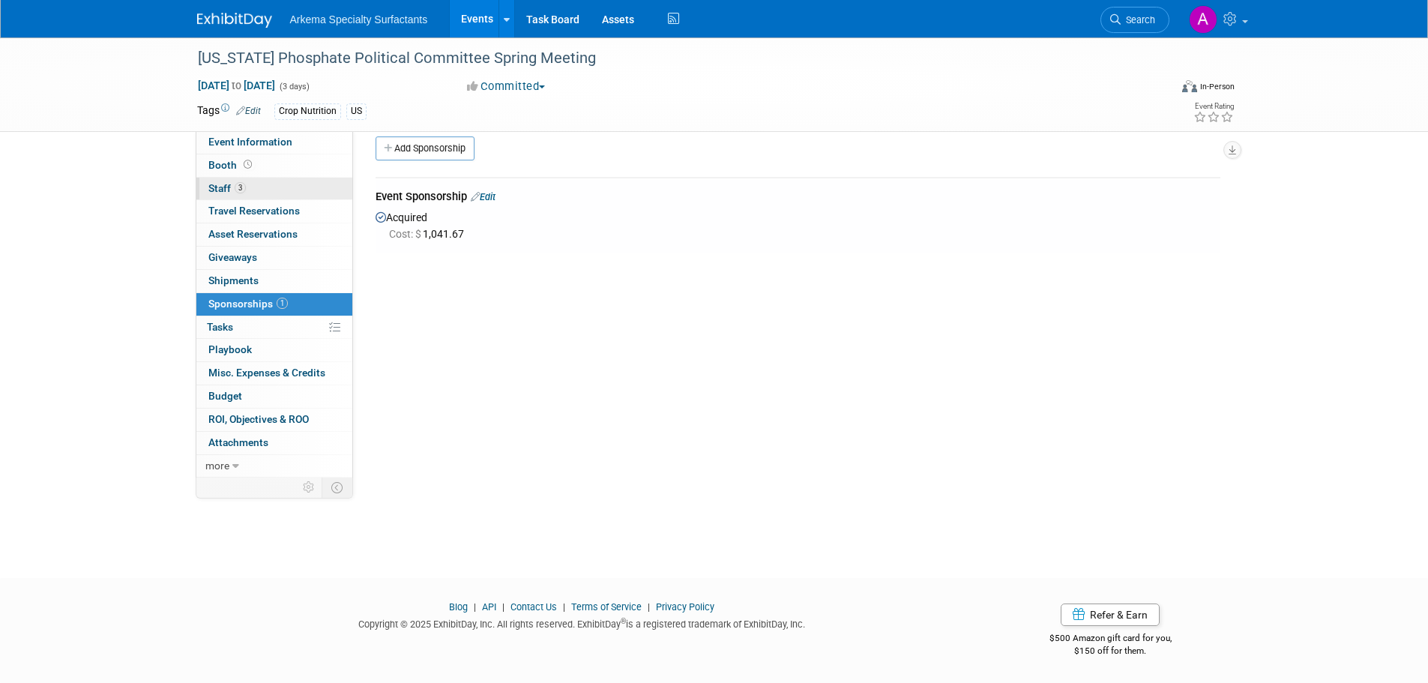
click at [228, 181] on link "3 Staff 3" at bounding box center [274, 189] width 156 height 22
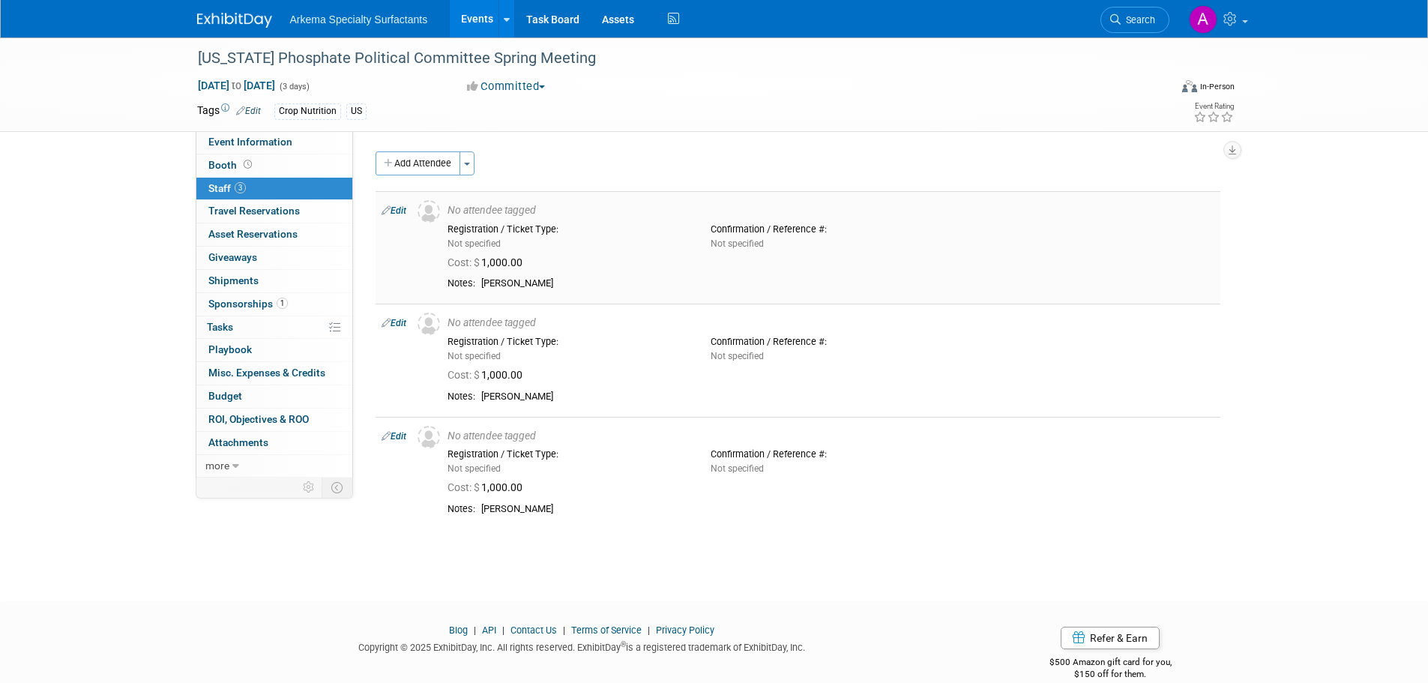
click at [398, 212] on link "Edit" at bounding box center [394, 210] width 25 height 10
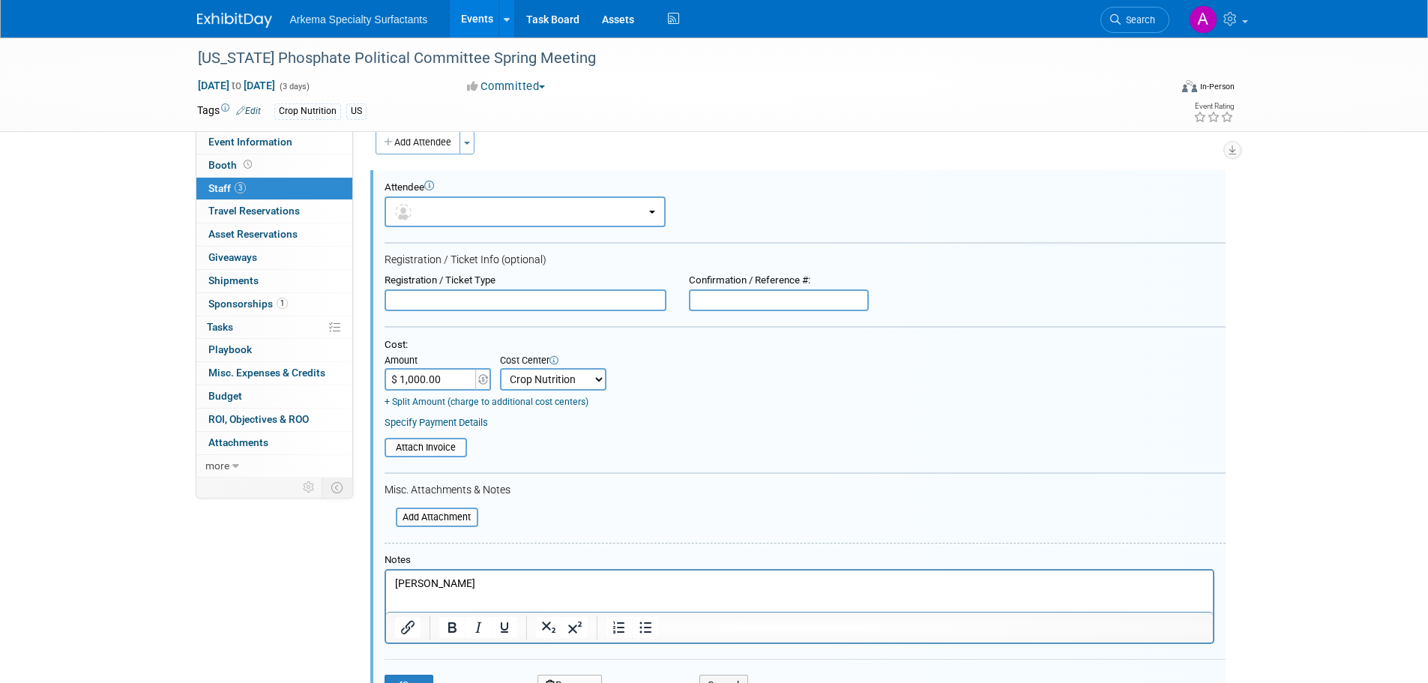
click at [458, 375] on input "$ 1,000.00" at bounding box center [432, 379] width 94 height 22
type input "$ 1,041.67"
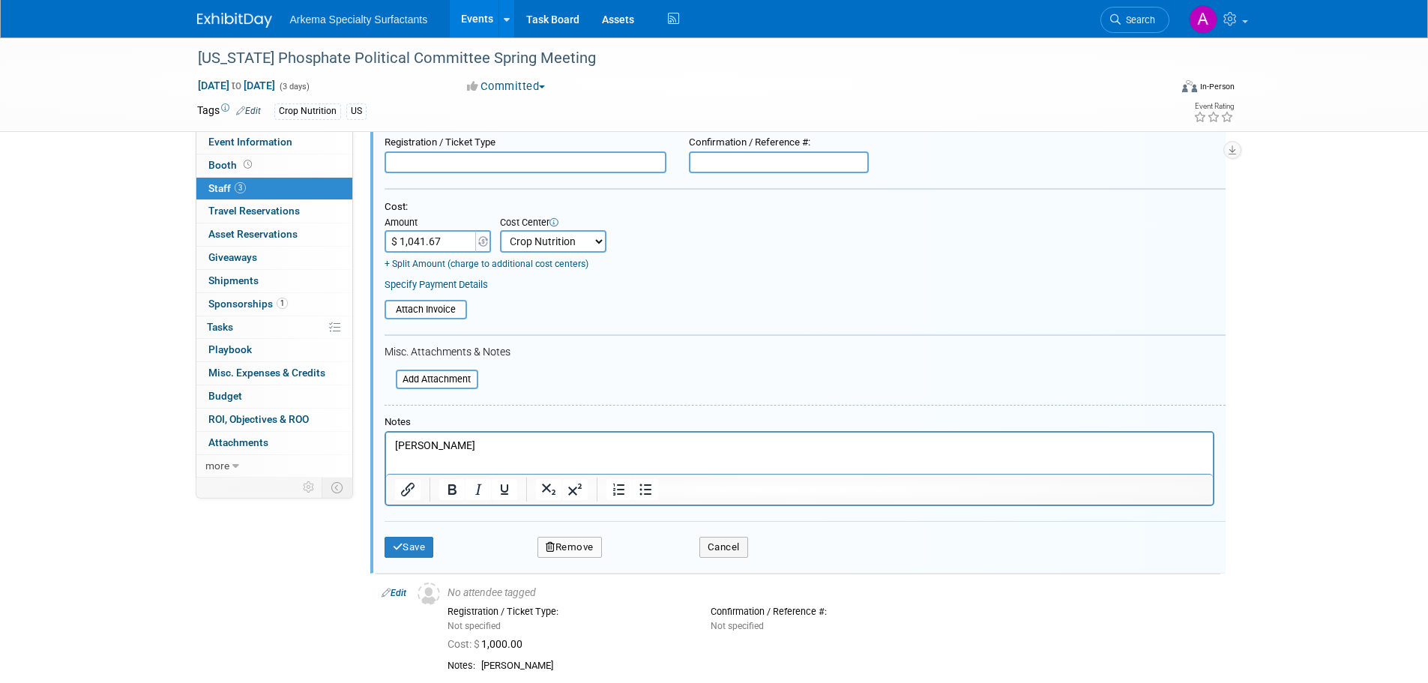
scroll to position [171, 0]
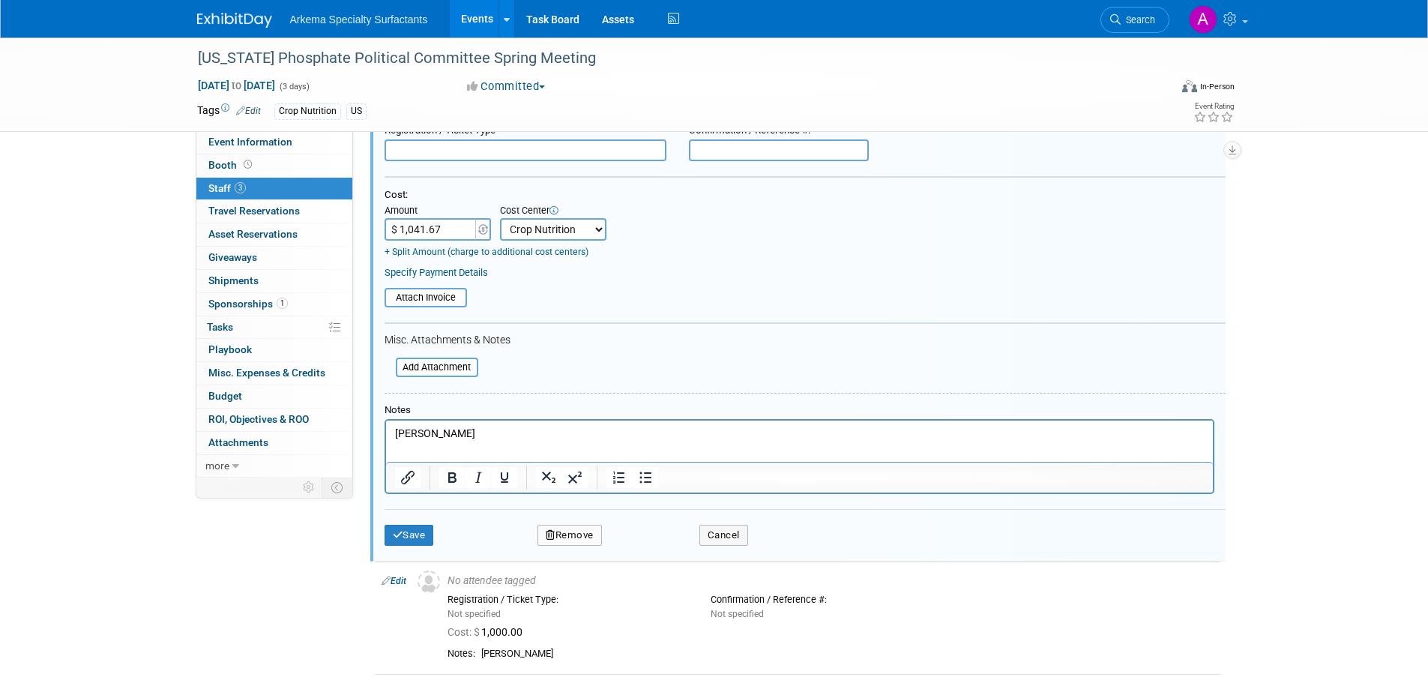
drag, startPoint x: 454, startPoint y: 221, endPoint x: 377, endPoint y: 241, distance: 79.8
click at [378, 241] on div "Attendee <img src="https://www.exhibitday.com/Images/Unassigned-User-Icon.png" …" at bounding box center [797, 290] width 855 height 541
click at [410, 534] on button "Save" at bounding box center [409, 535] width 49 height 21
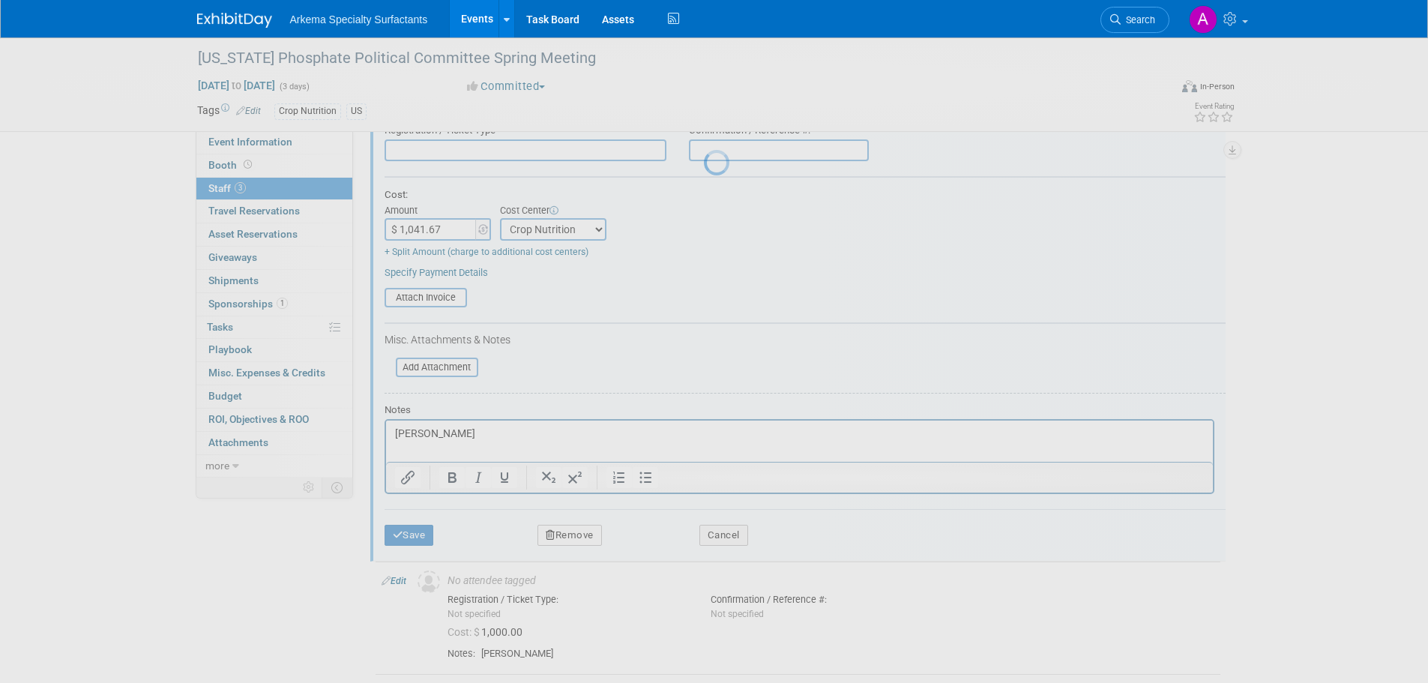
scroll to position [23, 0]
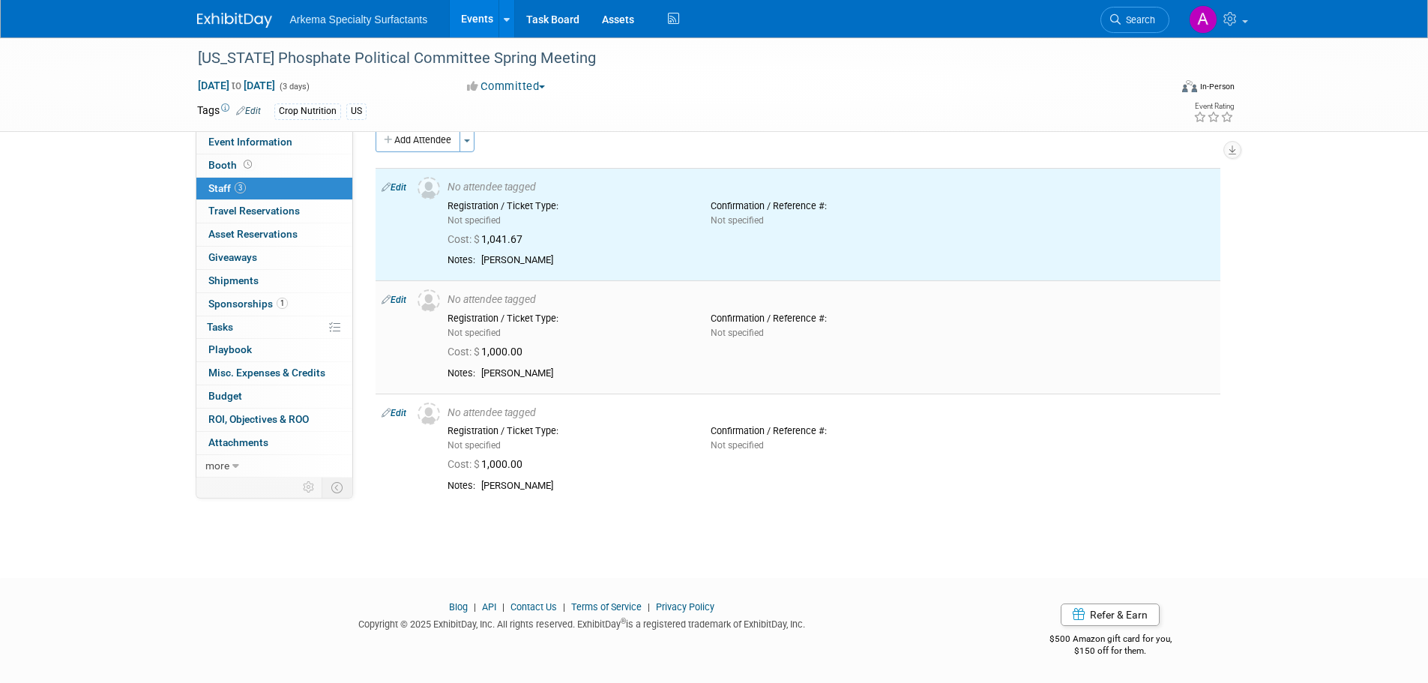
click at [394, 299] on link "Edit" at bounding box center [394, 300] width 25 height 10
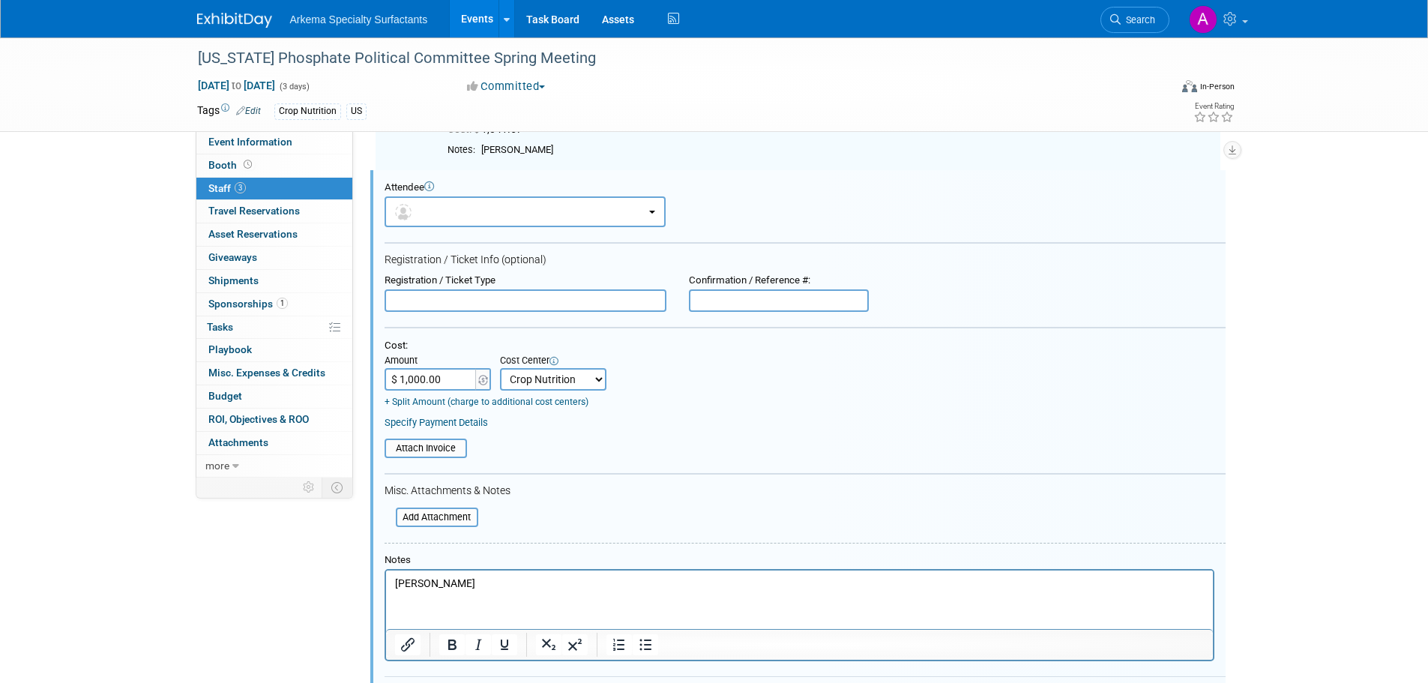
scroll to position [0, 0]
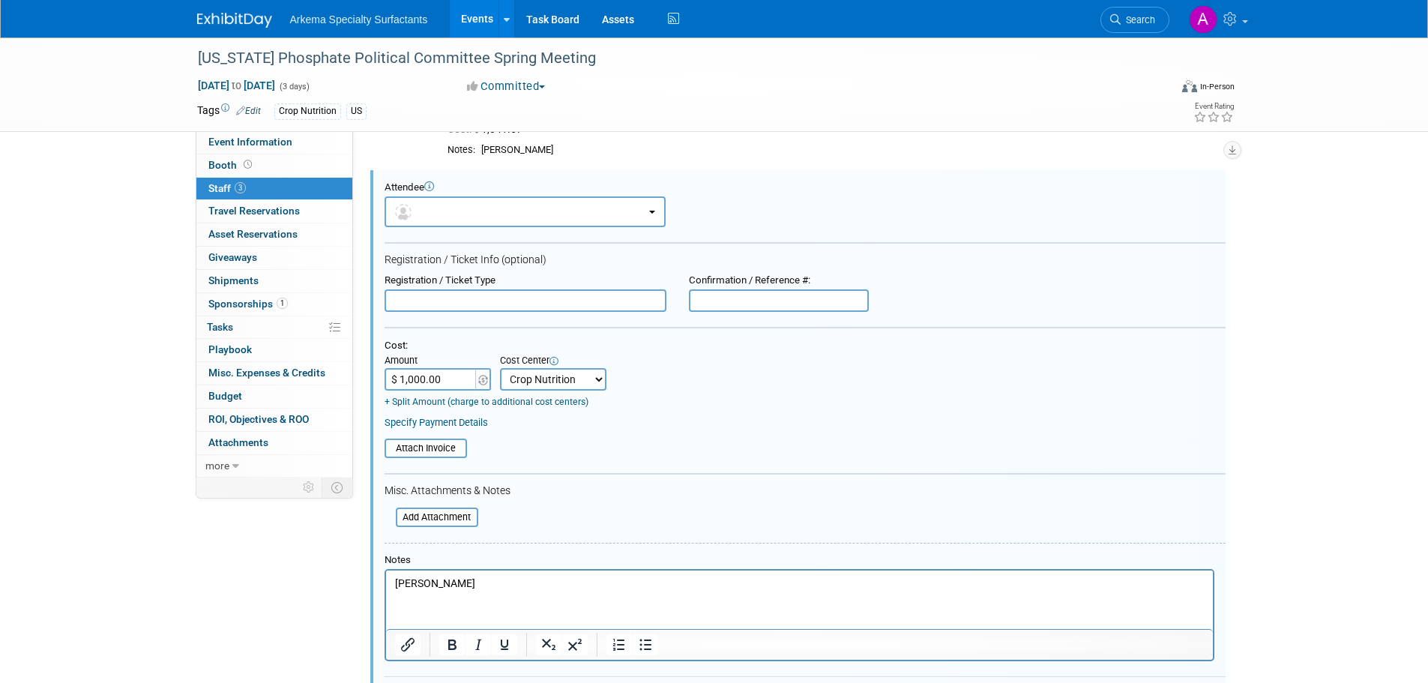
paste input "41.67"
type input "$ 1,041.67"
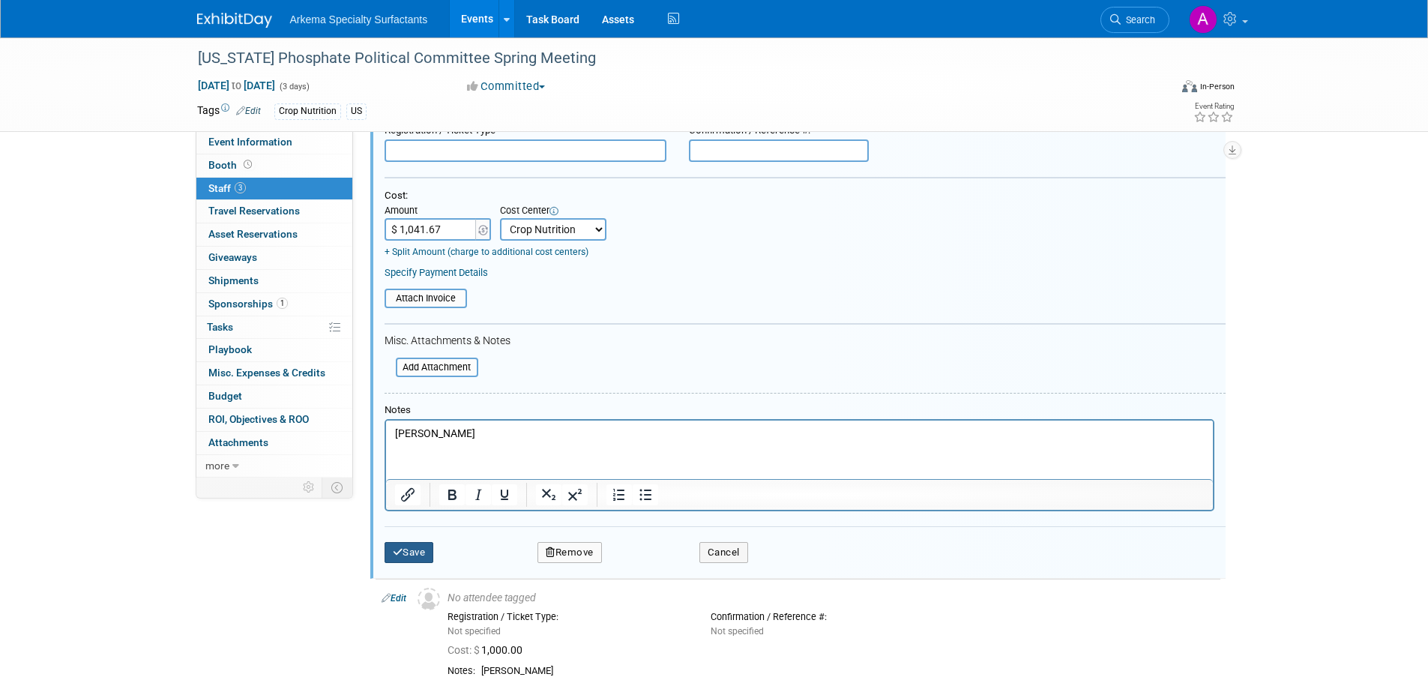
click at [412, 546] on button "Save" at bounding box center [409, 552] width 49 height 21
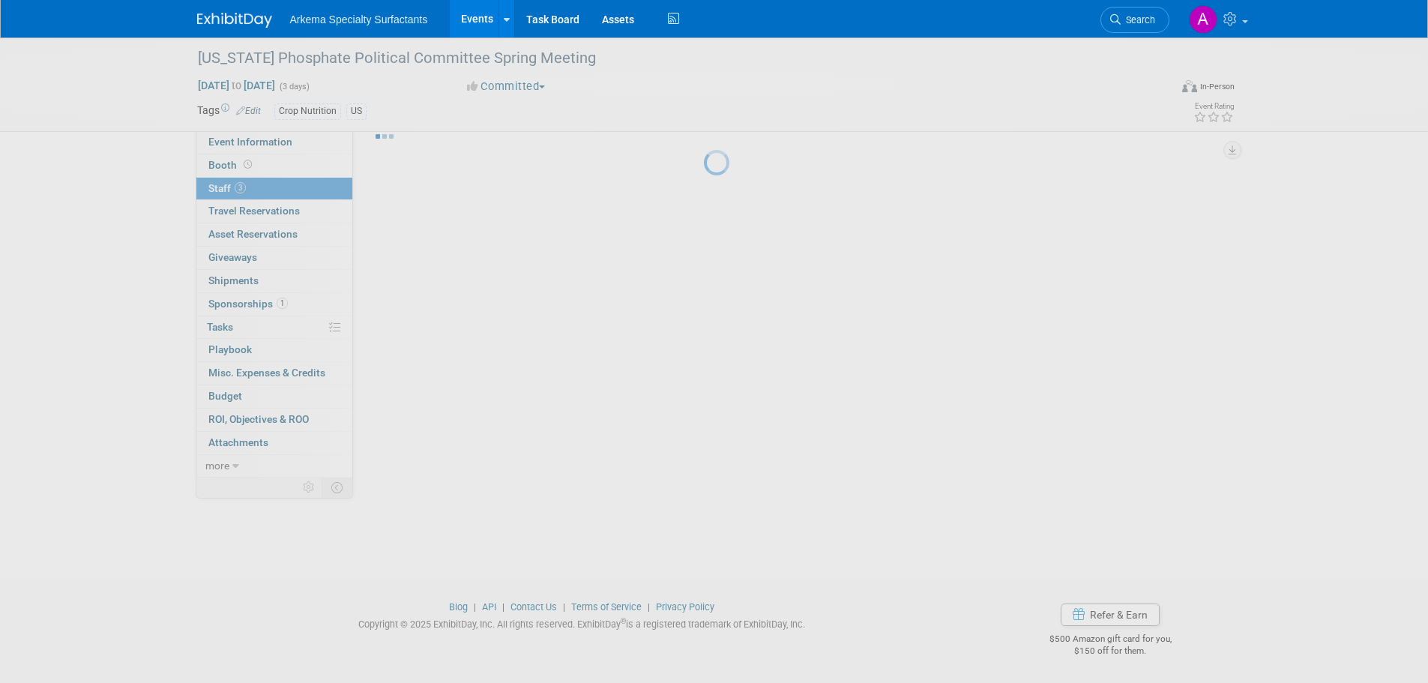
scroll to position [23, 0]
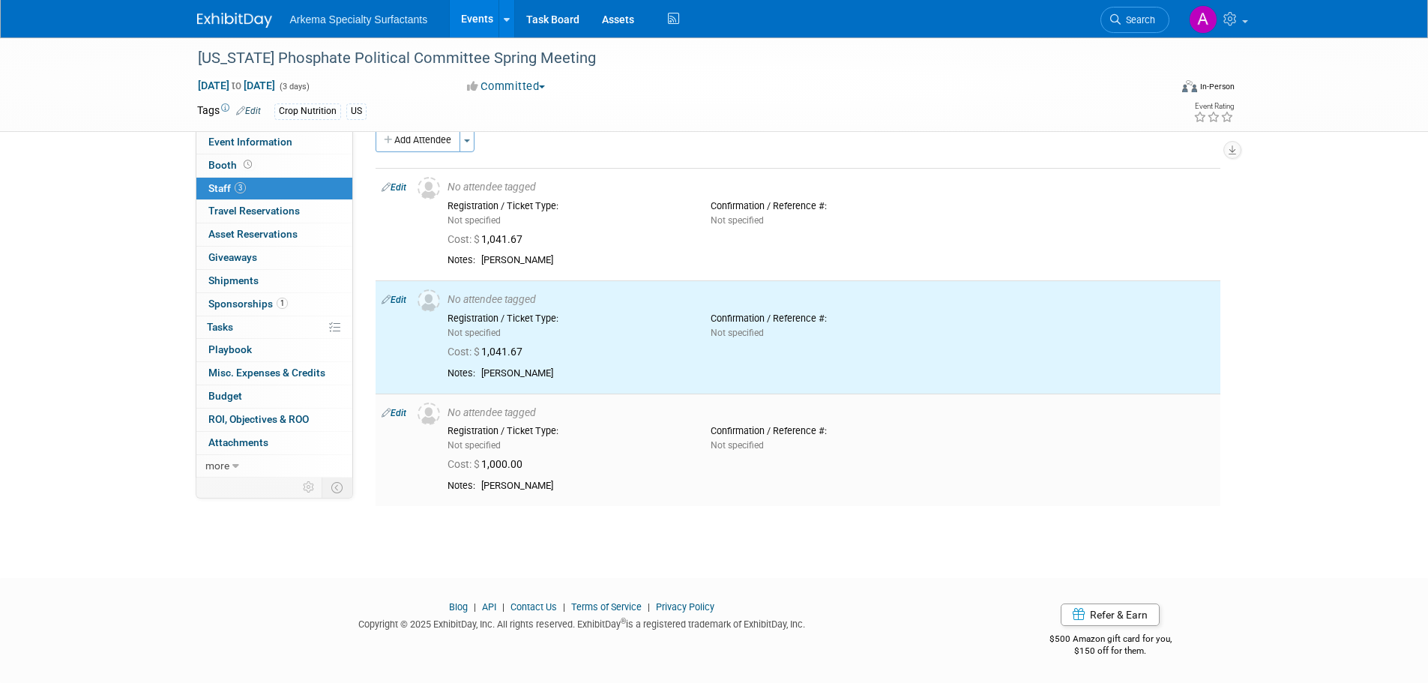
click at [395, 413] on link "Edit" at bounding box center [394, 413] width 25 height 10
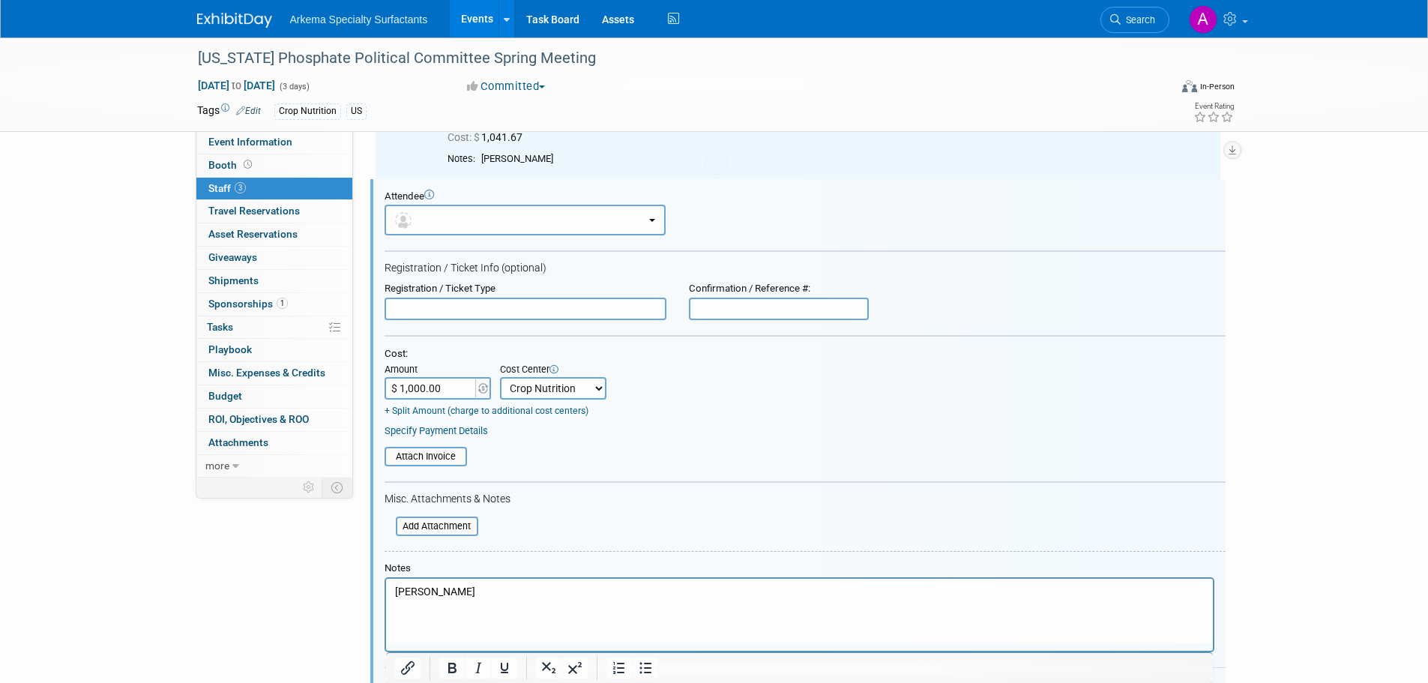
scroll to position [247, 0]
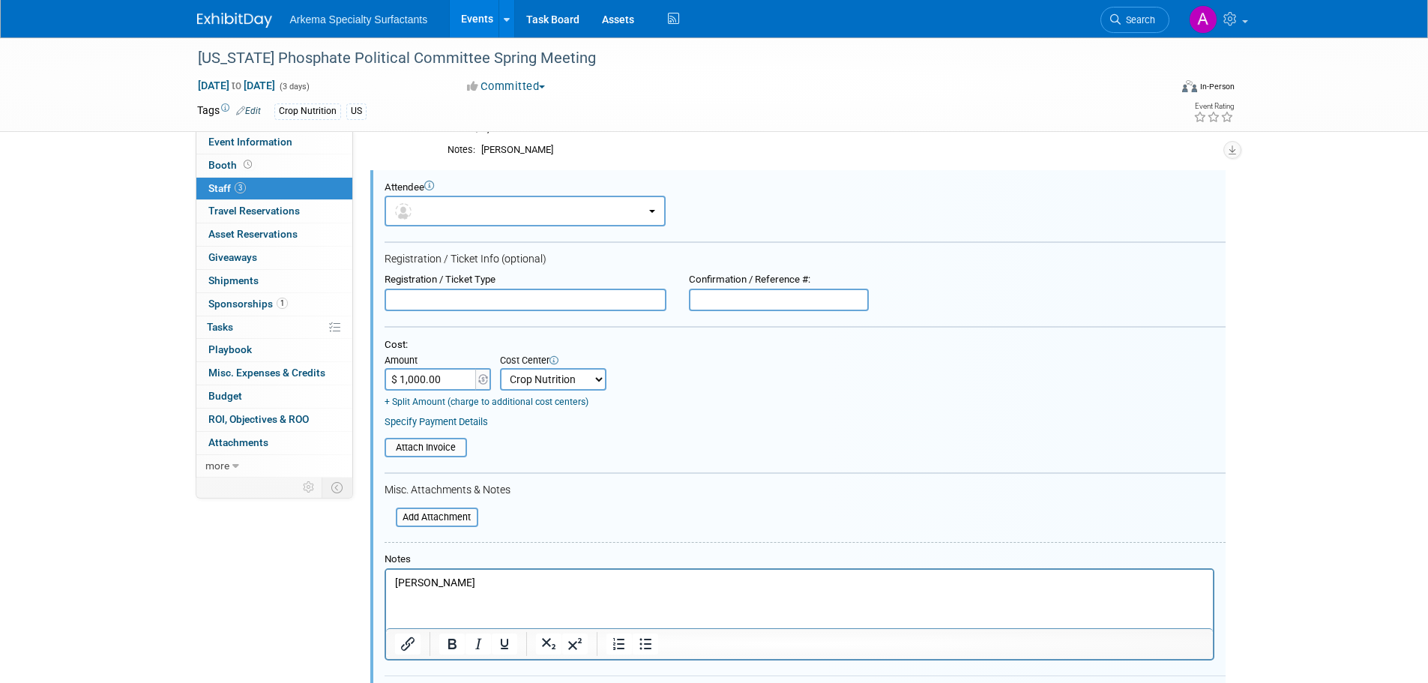
click at [459, 380] on input "$ 1,000.00" at bounding box center [432, 379] width 94 height 22
type input "$ 1,041.67"
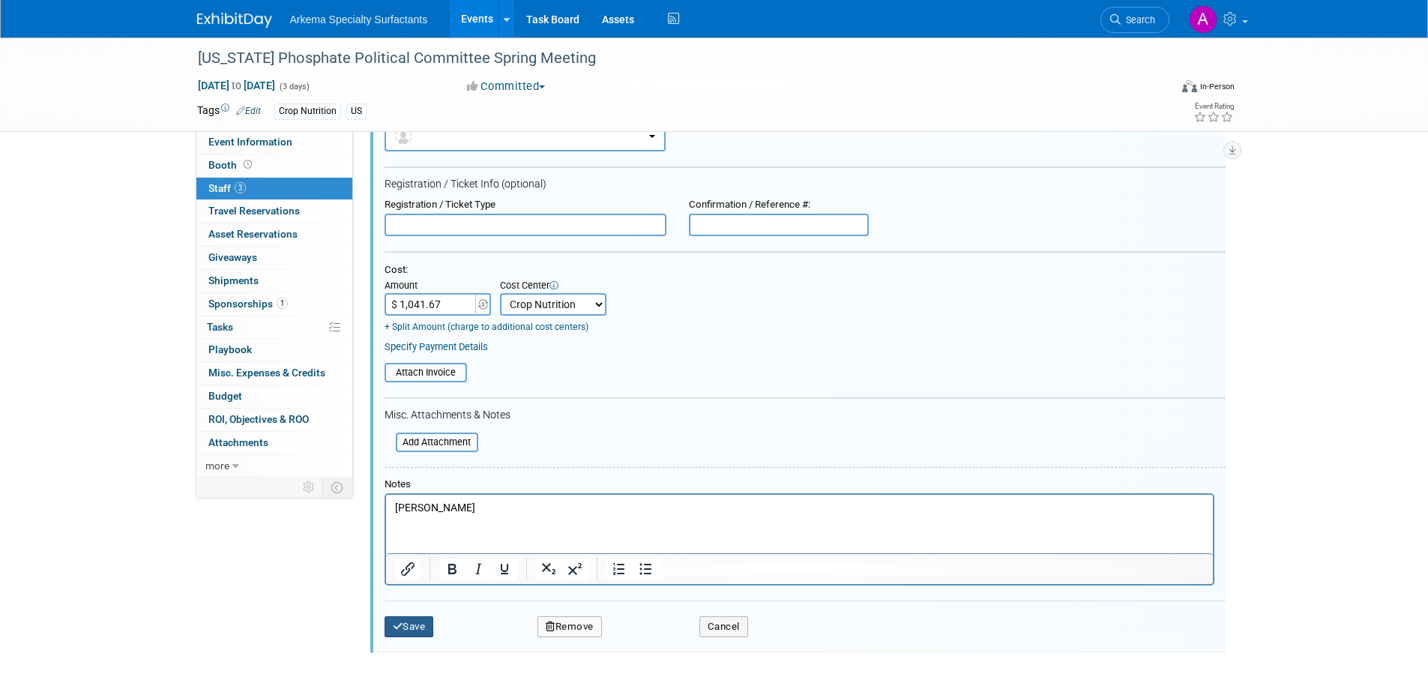
click at [417, 621] on button "Save" at bounding box center [409, 626] width 49 height 21
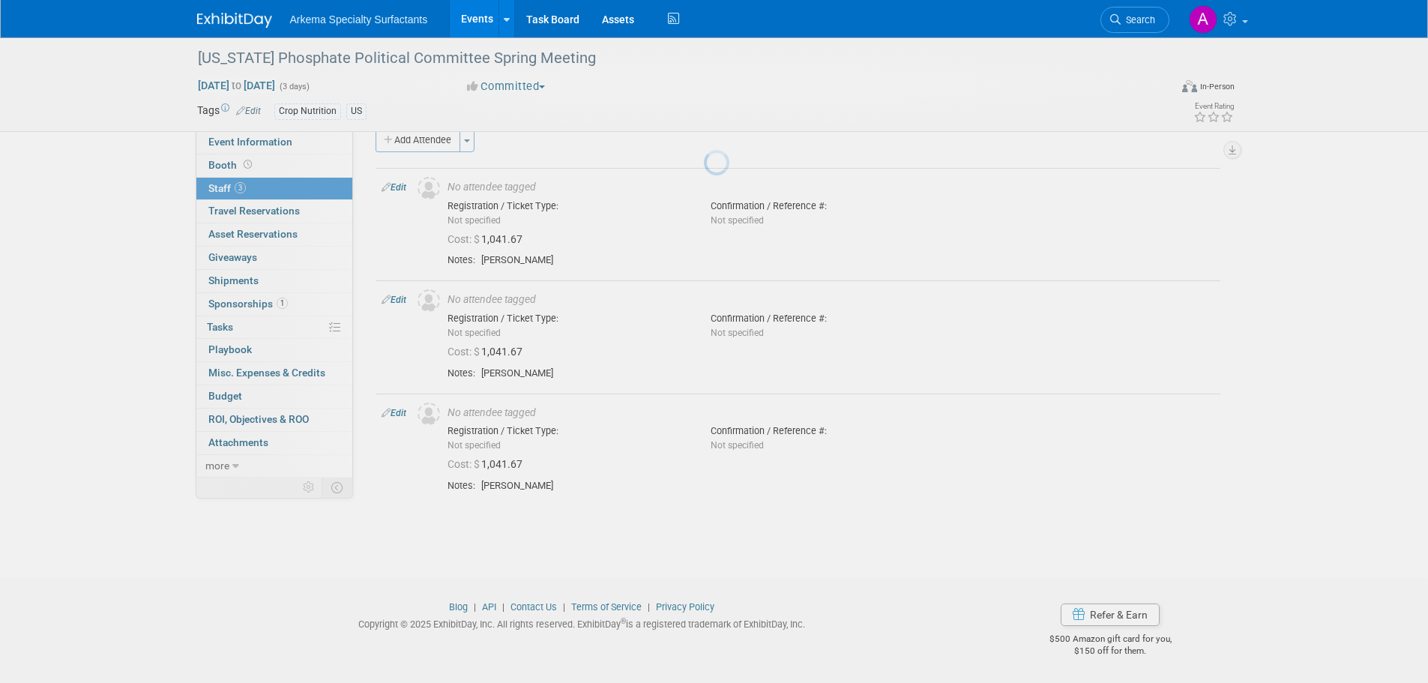
scroll to position [23, 0]
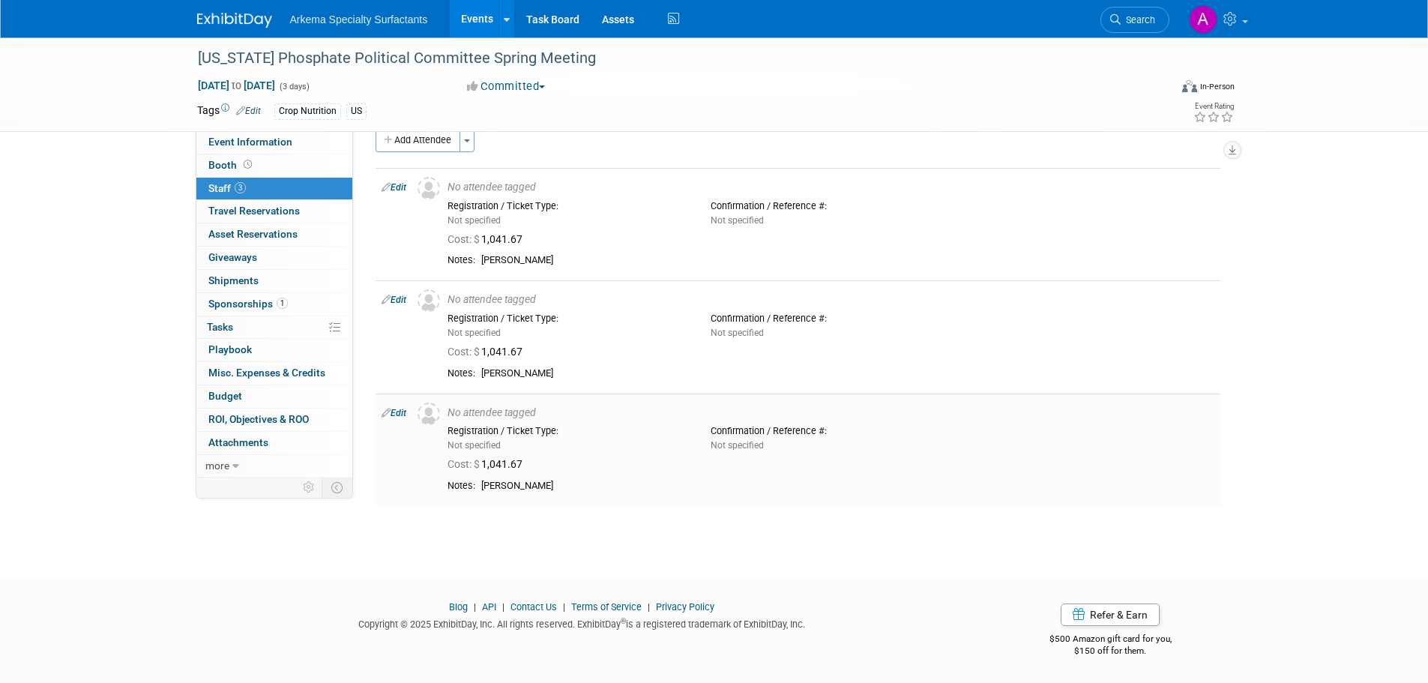
click at [401, 413] on link "Edit" at bounding box center [394, 413] width 25 height 10
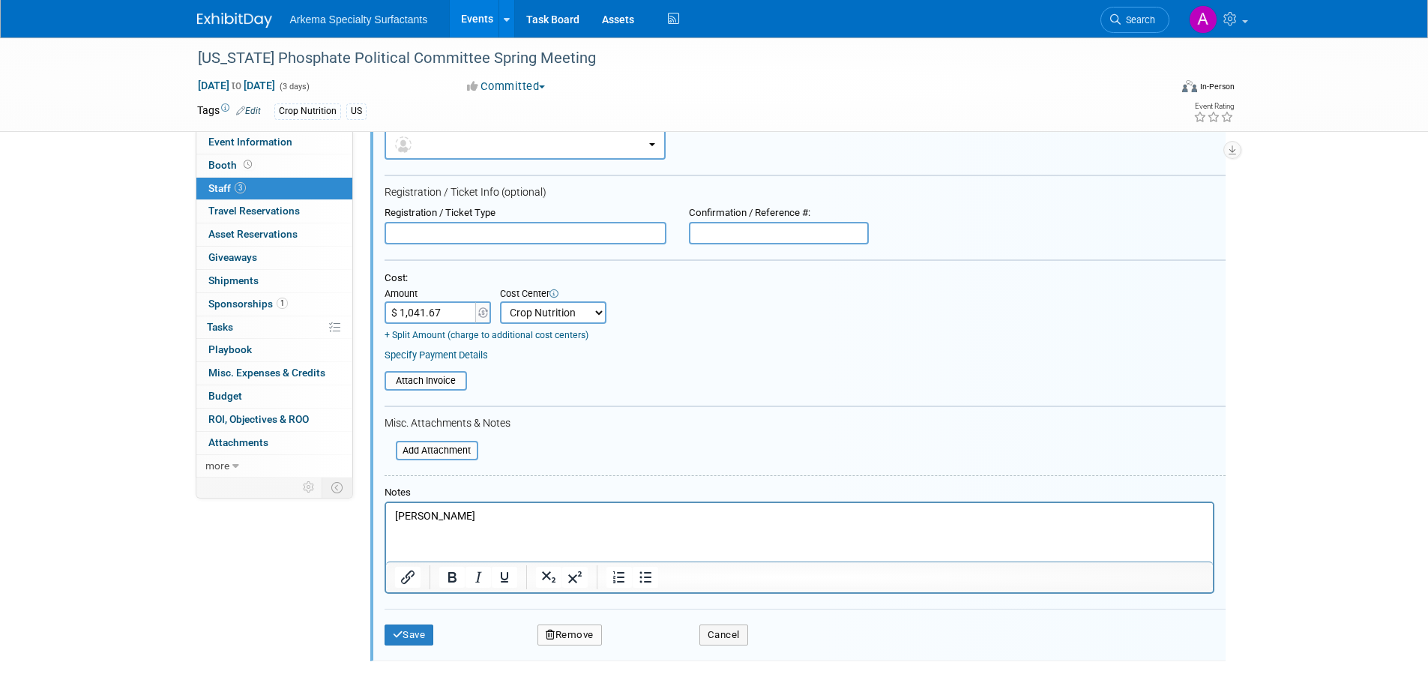
scroll to position [469, 0]
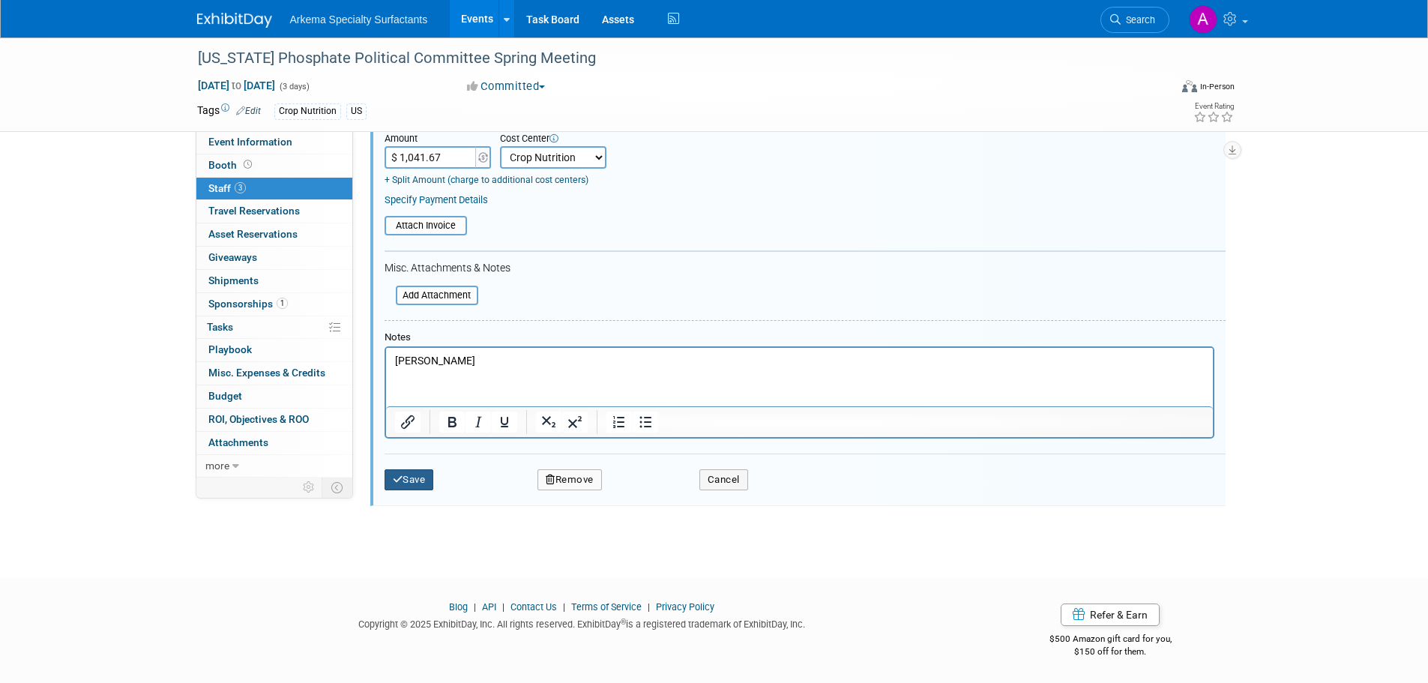
click at [412, 480] on button "Save" at bounding box center [409, 479] width 49 height 21
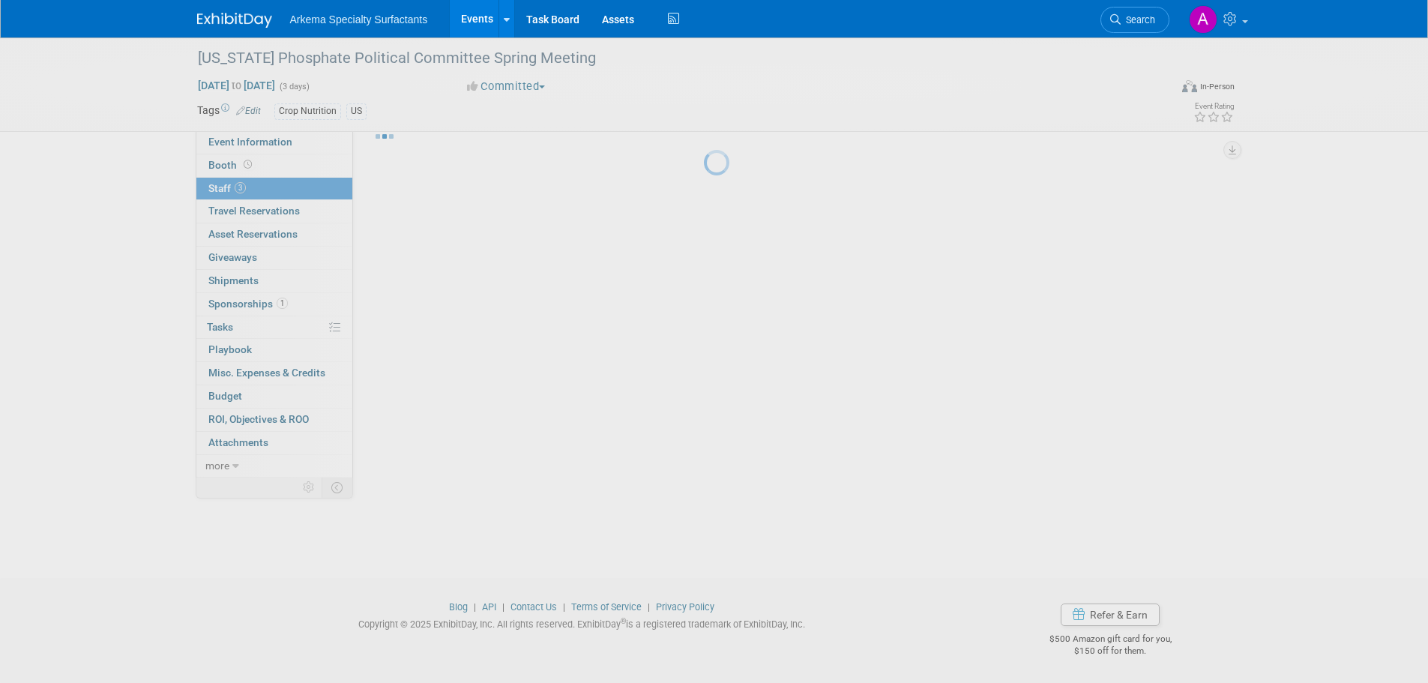
scroll to position [23, 0]
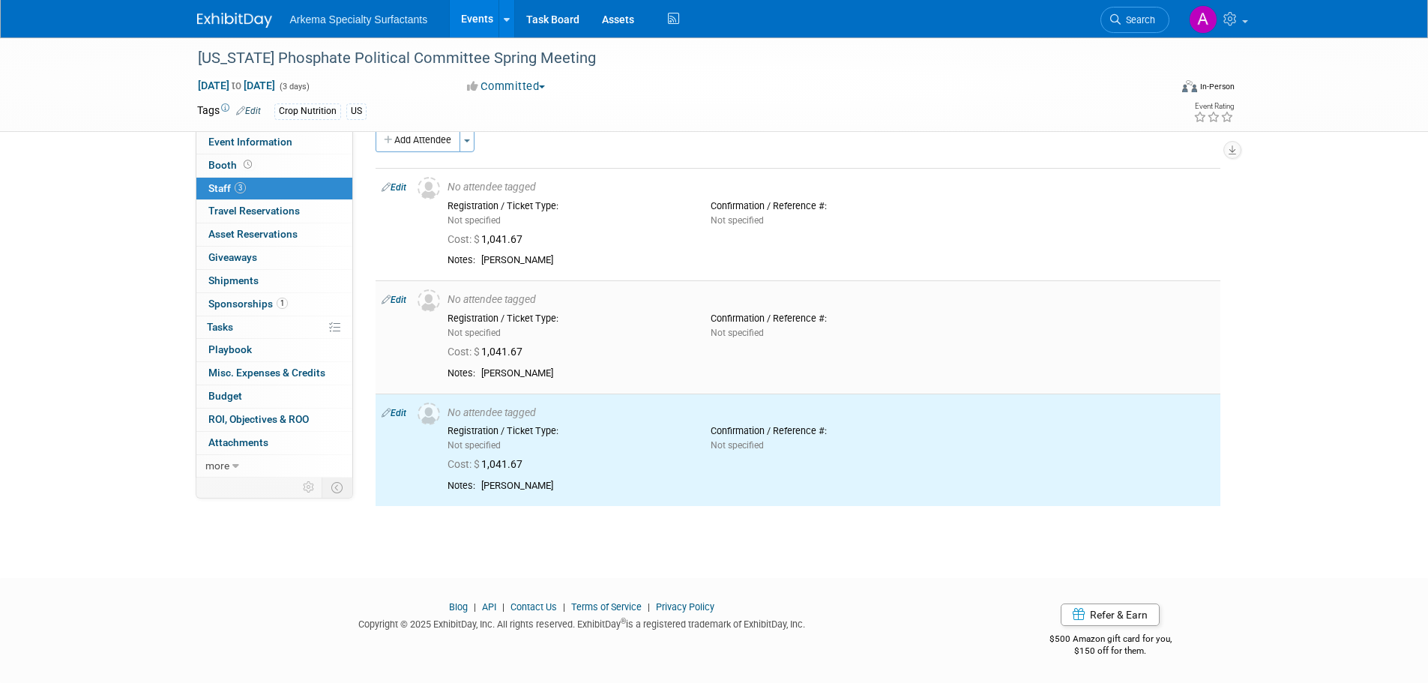
click at [403, 299] on link "Edit" at bounding box center [394, 300] width 25 height 10
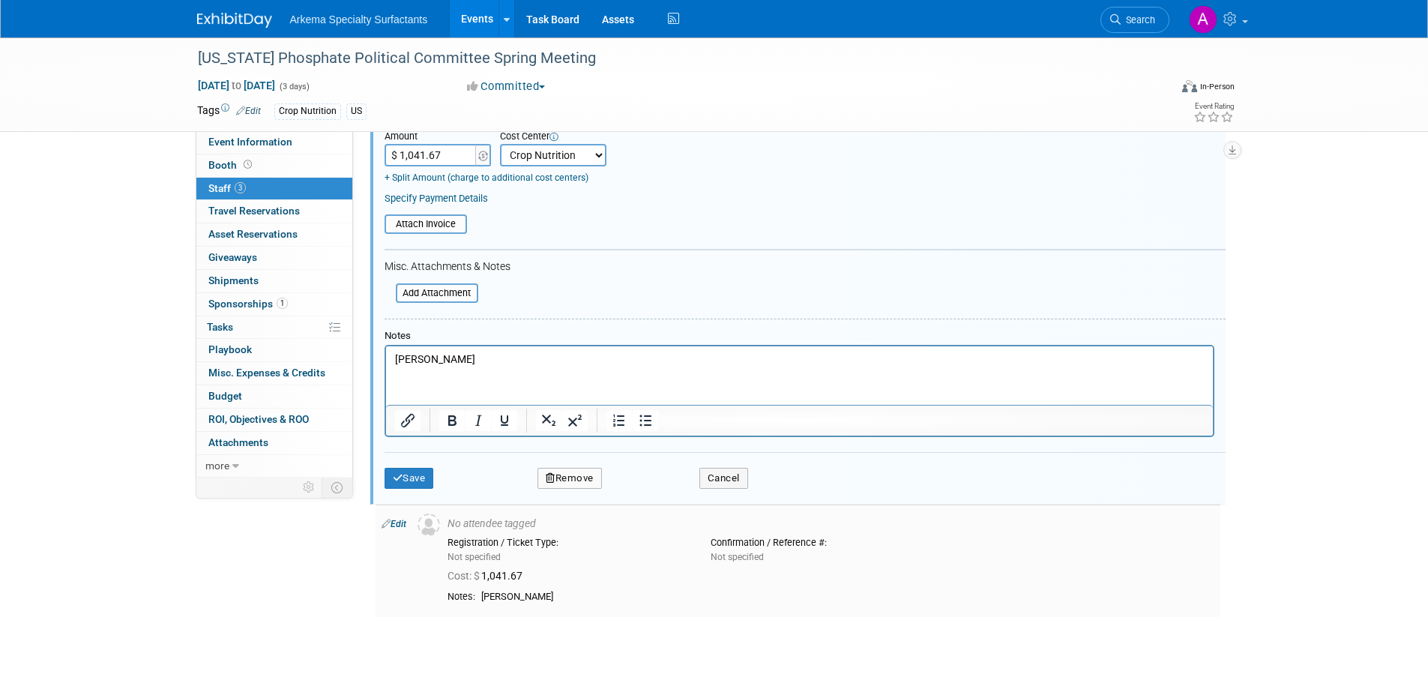
scroll to position [358, 0]
click at [717, 485] on button "Cancel" at bounding box center [723, 477] width 49 height 21
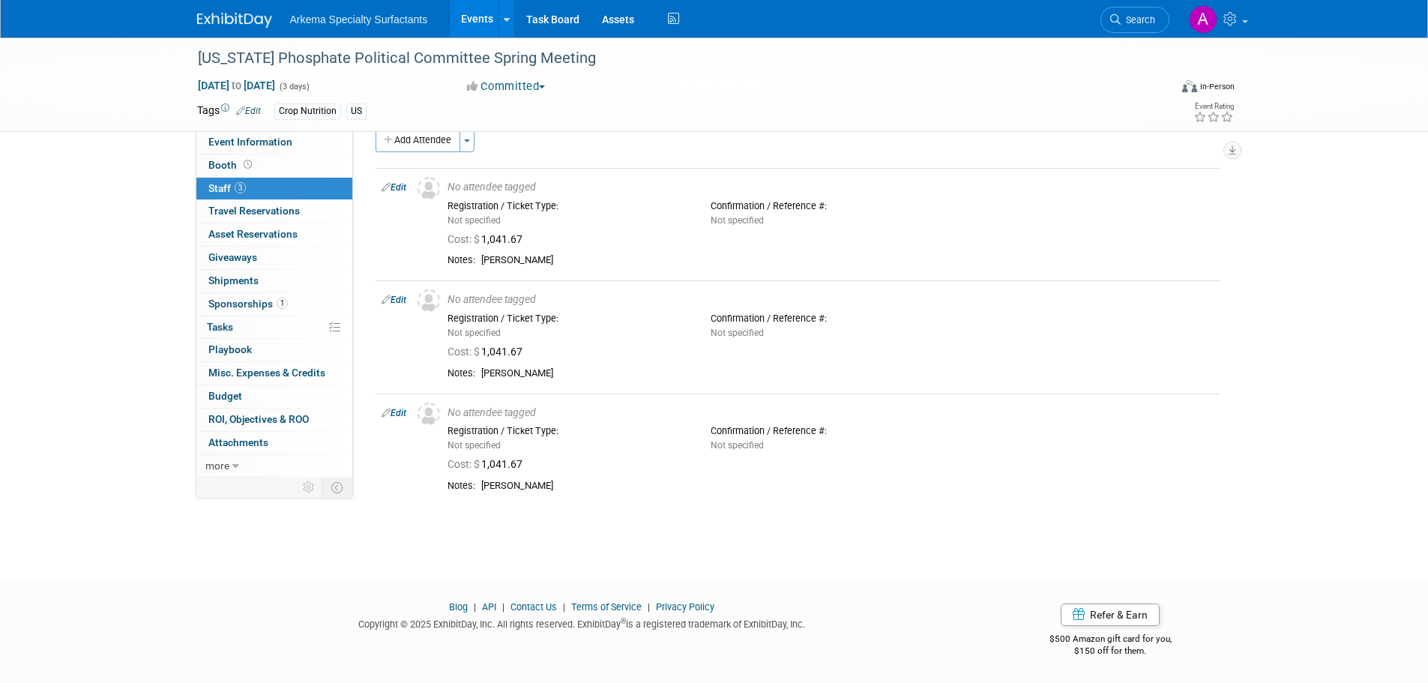
scroll to position [0, 0]
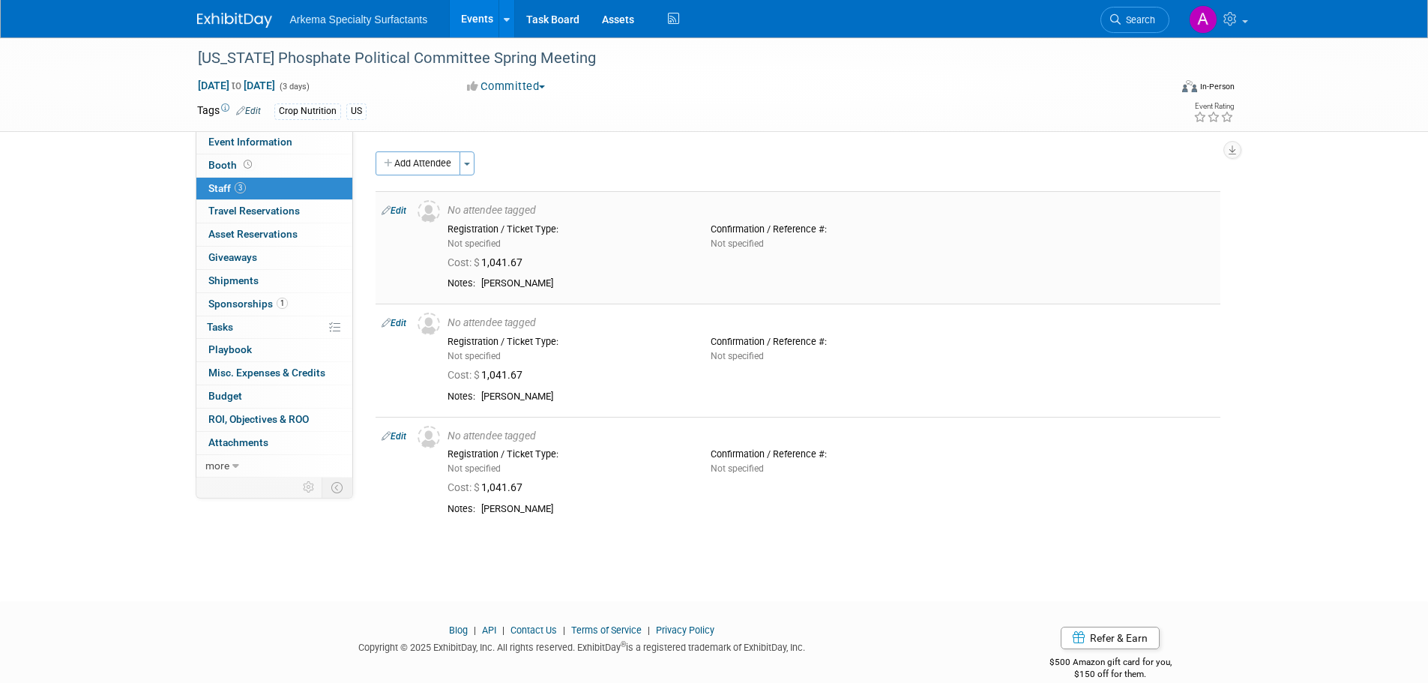
click at [400, 210] on link "Edit" at bounding box center [394, 210] width 25 height 10
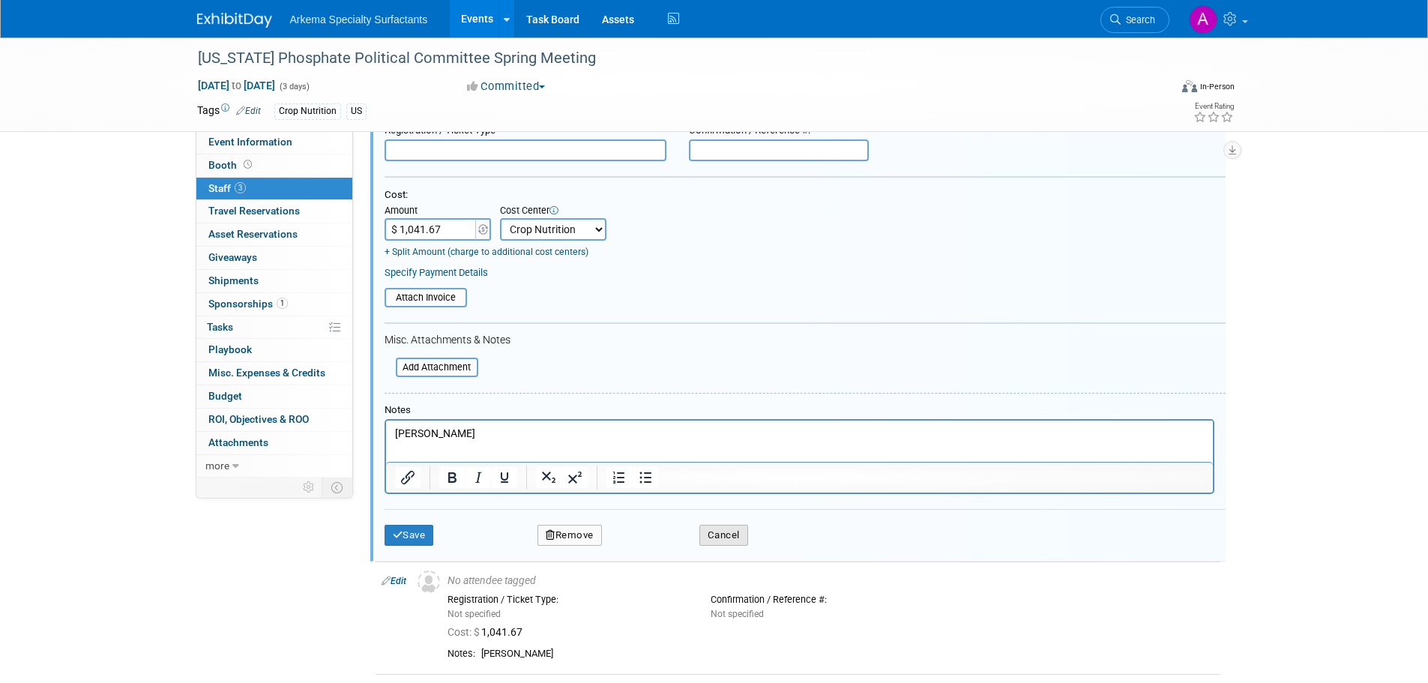
click at [726, 539] on button "Cancel" at bounding box center [723, 535] width 49 height 21
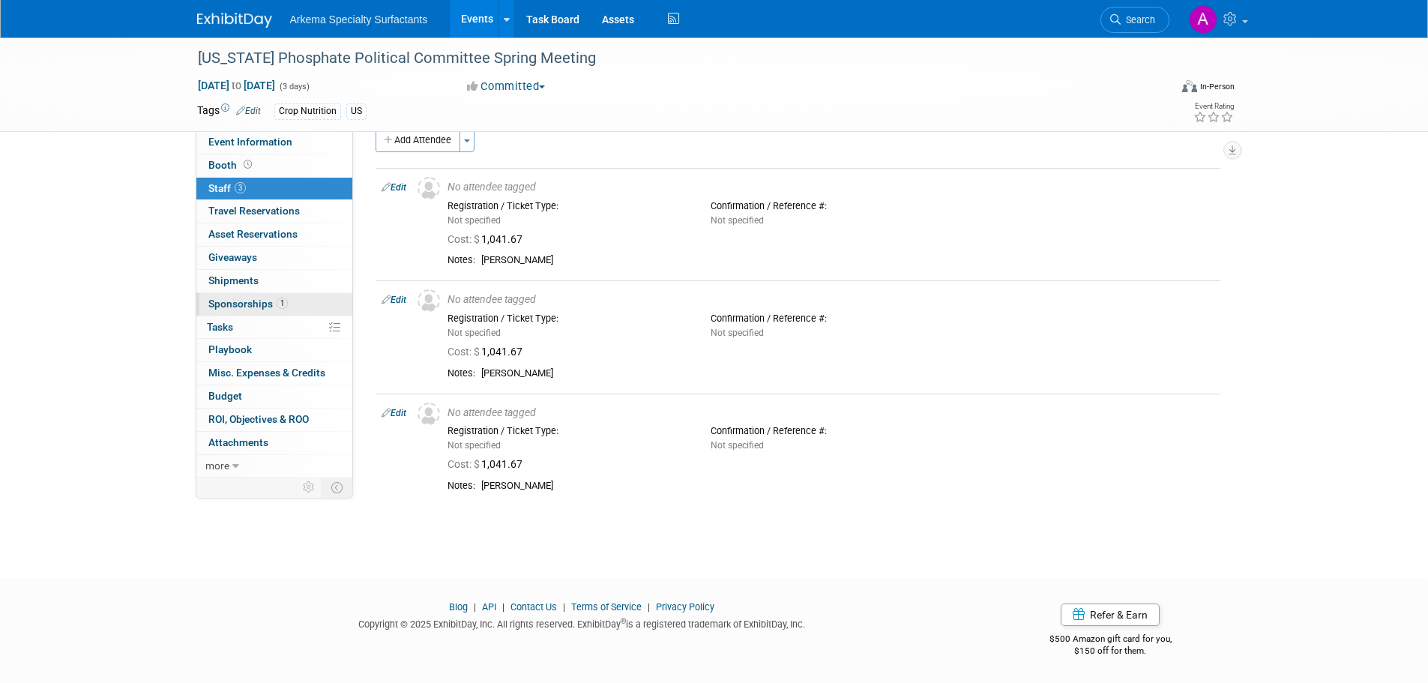
click at [242, 298] on span "Sponsorships 1" at bounding box center [247, 304] width 79 height 12
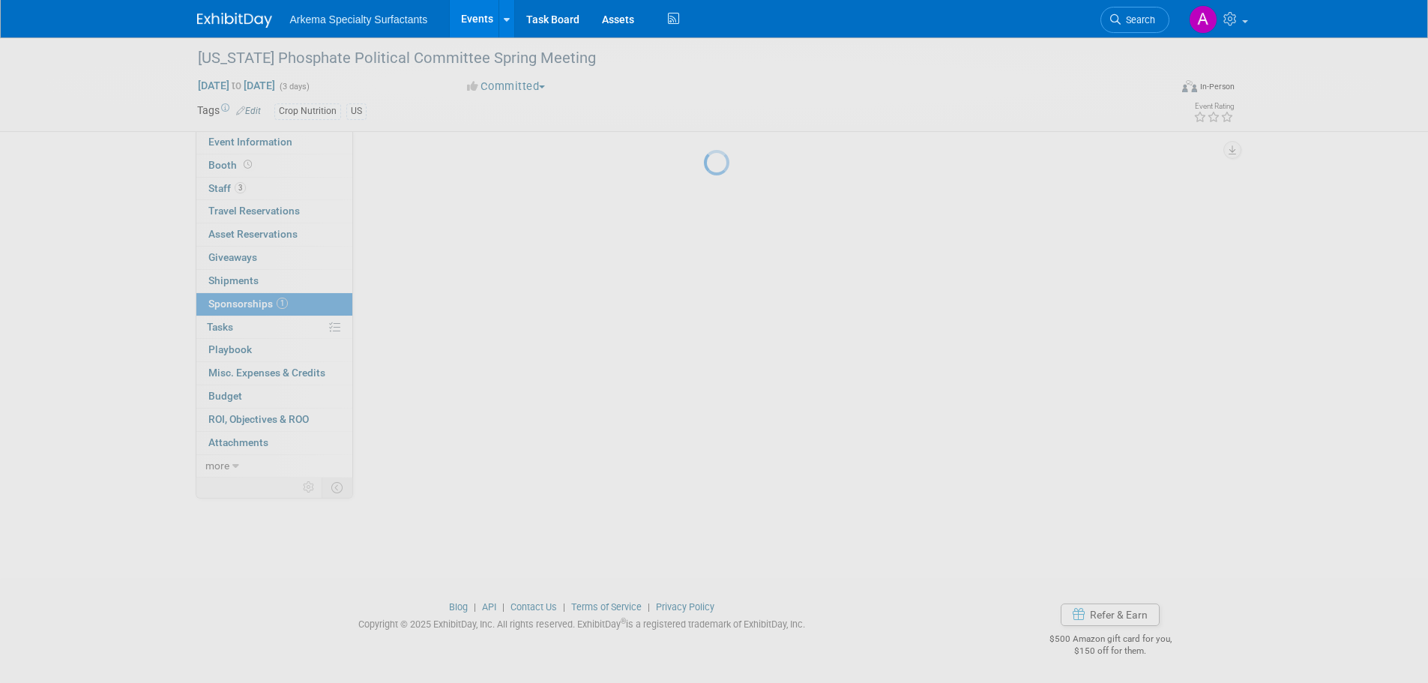
scroll to position [0, 0]
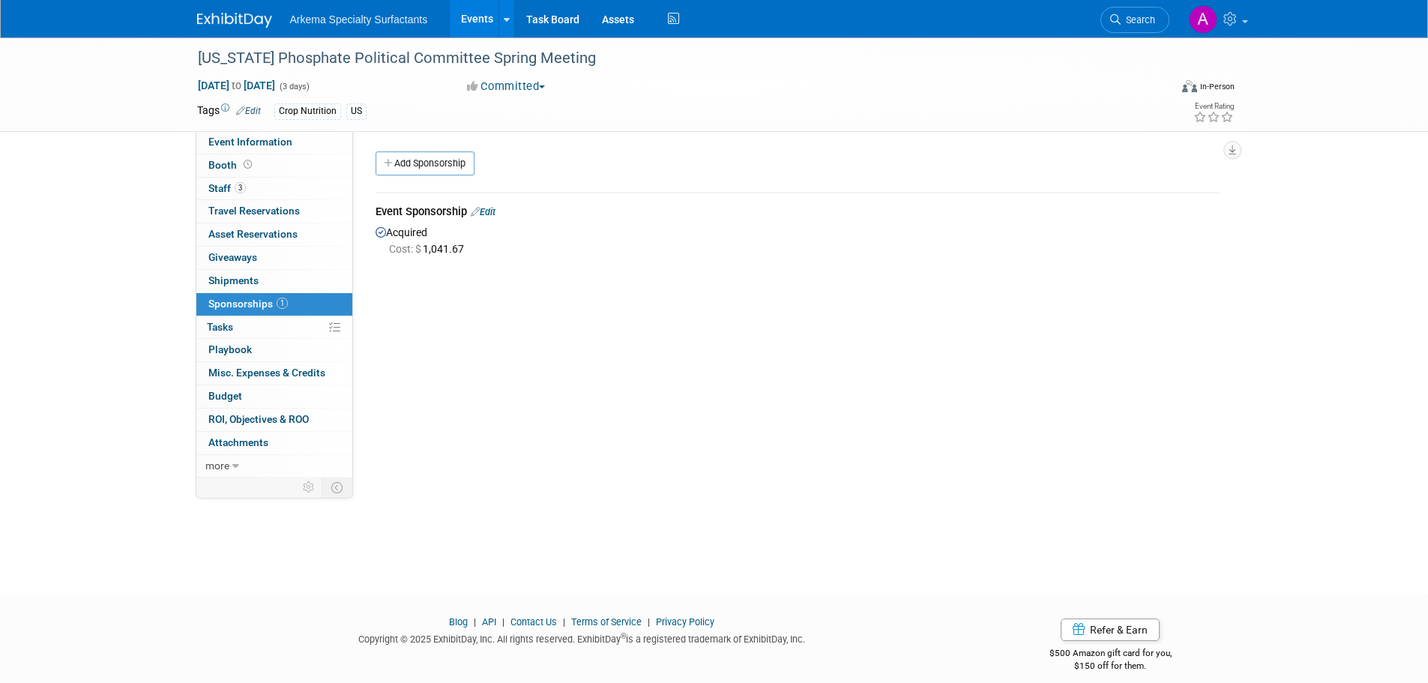
click at [492, 217] on link "Edit" at bounding box center [483, 211] width 25 height 11
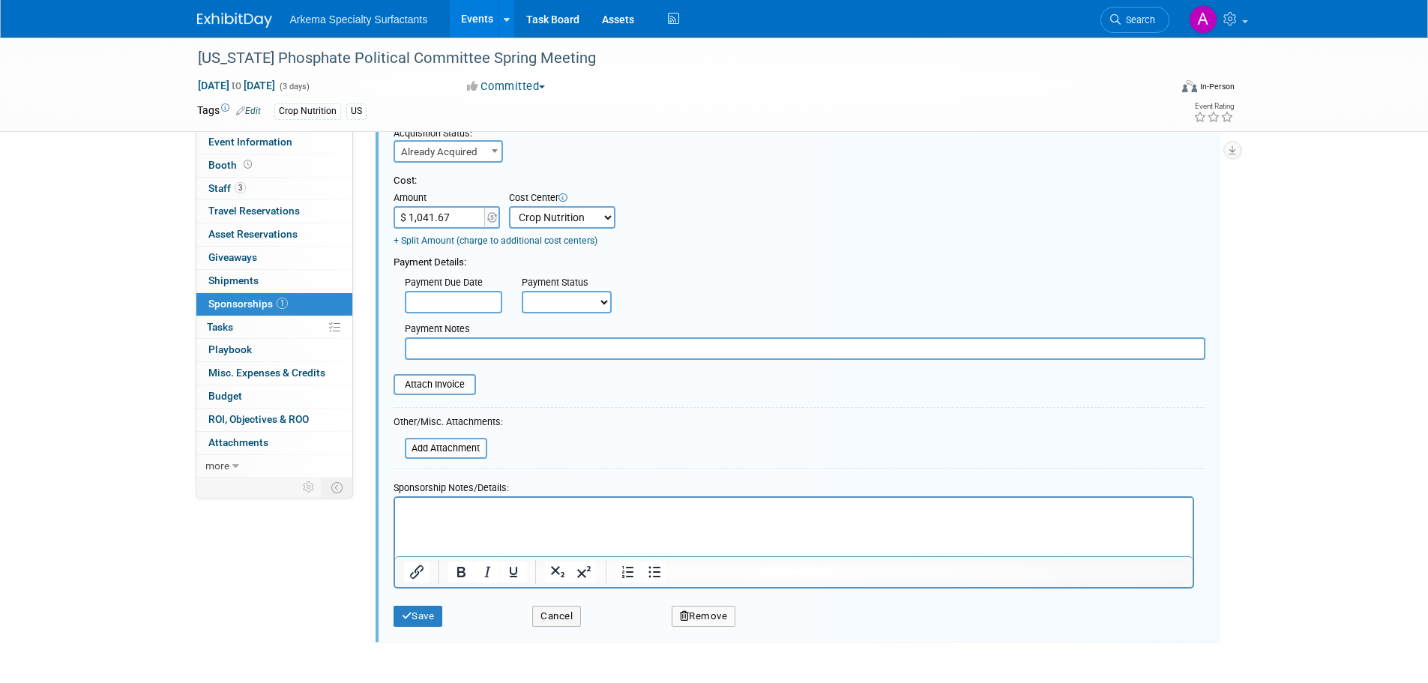
scroll to position [172, 0]
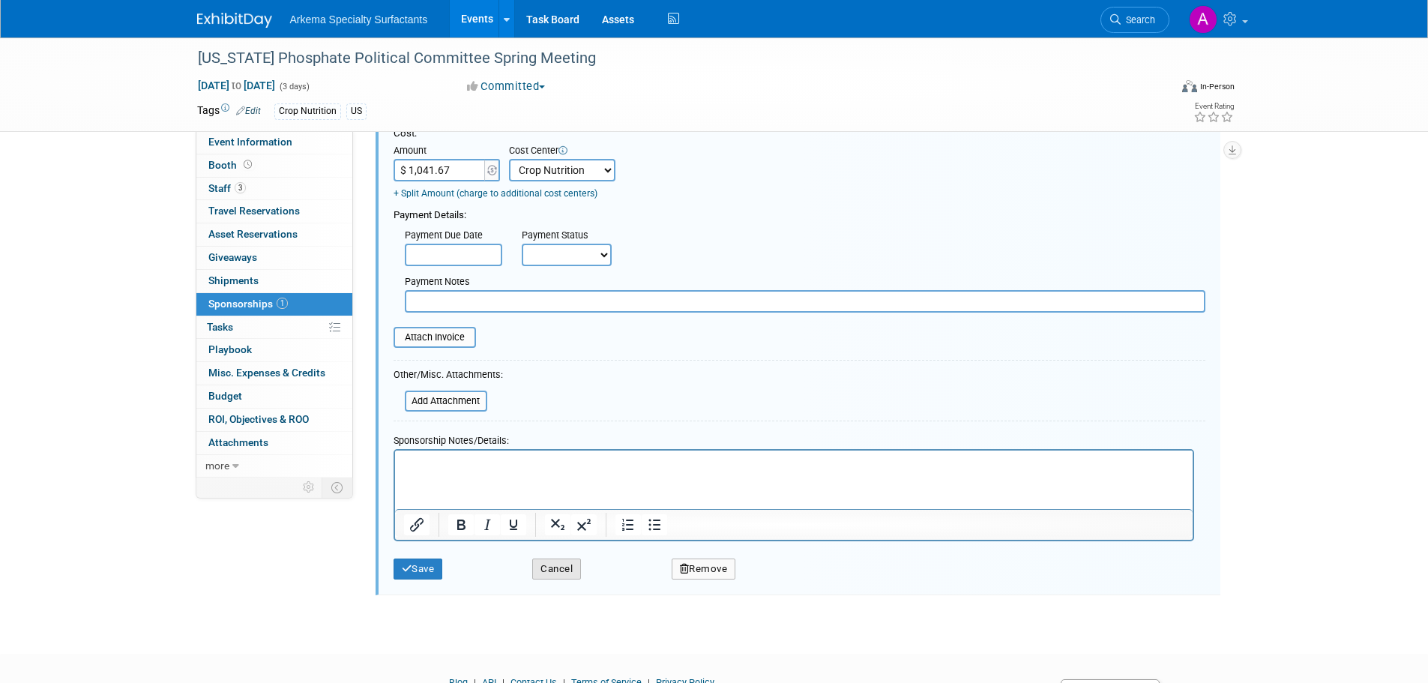
click at [555, 574] on button "Cancel" at bounding box center [556, 568] width 49 height 21
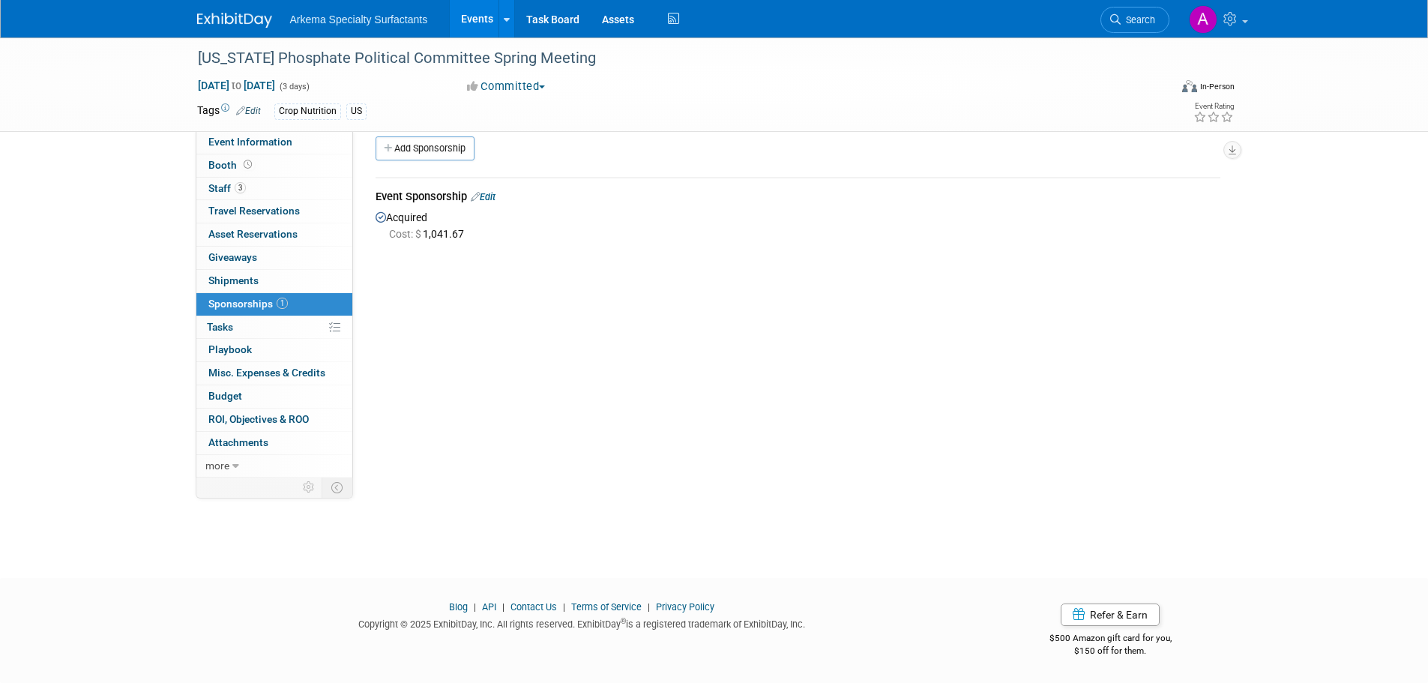
click at [200, 547] on div "Florida Phosphate Political Committee Spring Meeting May 1, 2025 to May 3, 2025…" at bounding box center [714, 286] width 1428 height 528
click at [1133, 19] on span "Search" at bounding box center [1138, 19] width 34 height 11
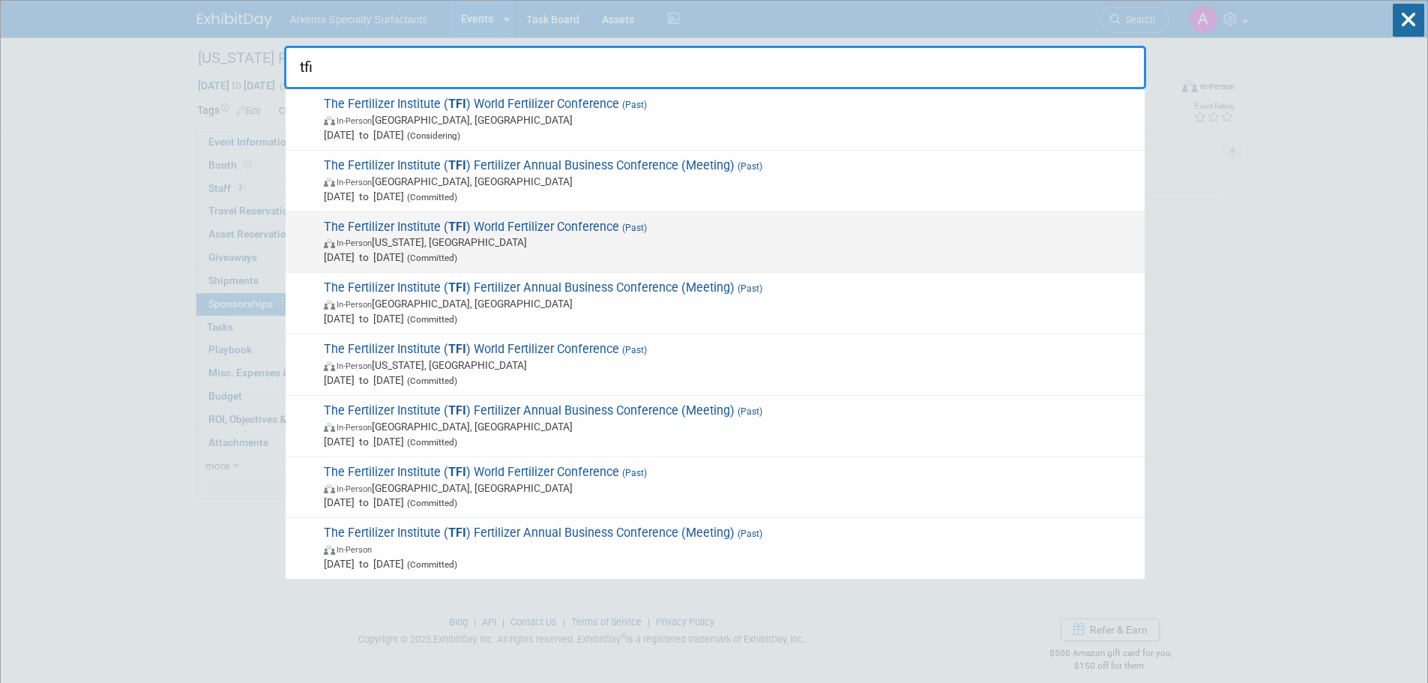
type input "tfi"
click at [522, 243] on span "In-Person Washington, DC" at bounding box center [730, 242] width 813 height 15
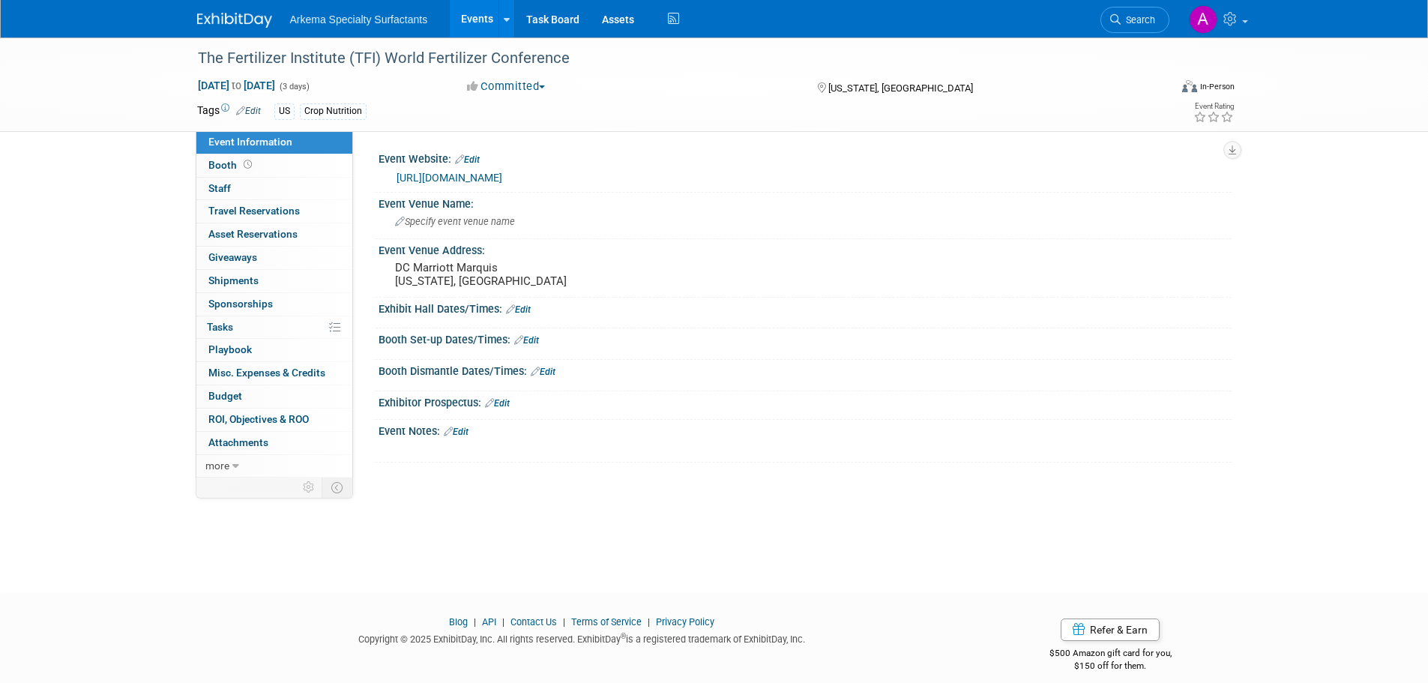
click at [469, 432] on link "Edit" at bounding box center [456, 432] width 25 height 10
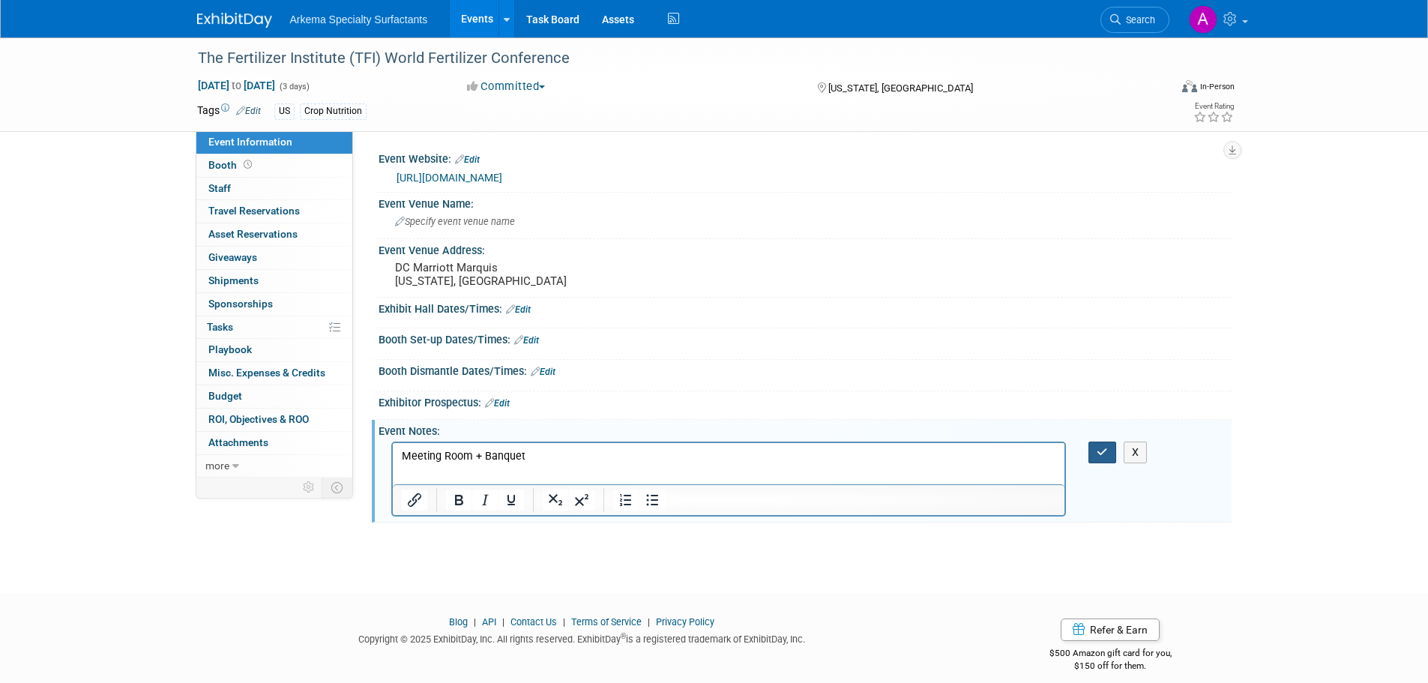
click at [1102, 448] on icon "button" at bounding box center [1102, 452] width 11 height 10
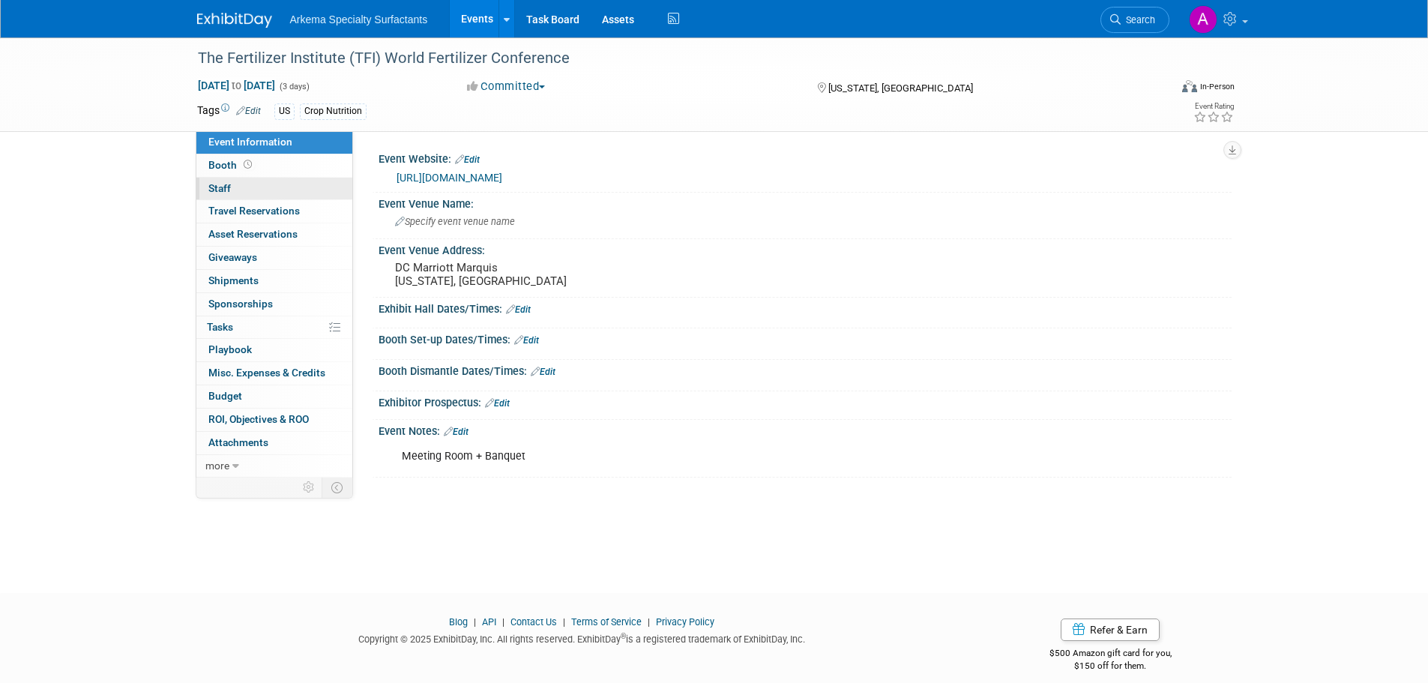
click at [232, 190] on link "0 Staff 0" at bounding box center [274, 189] width 156 height 22
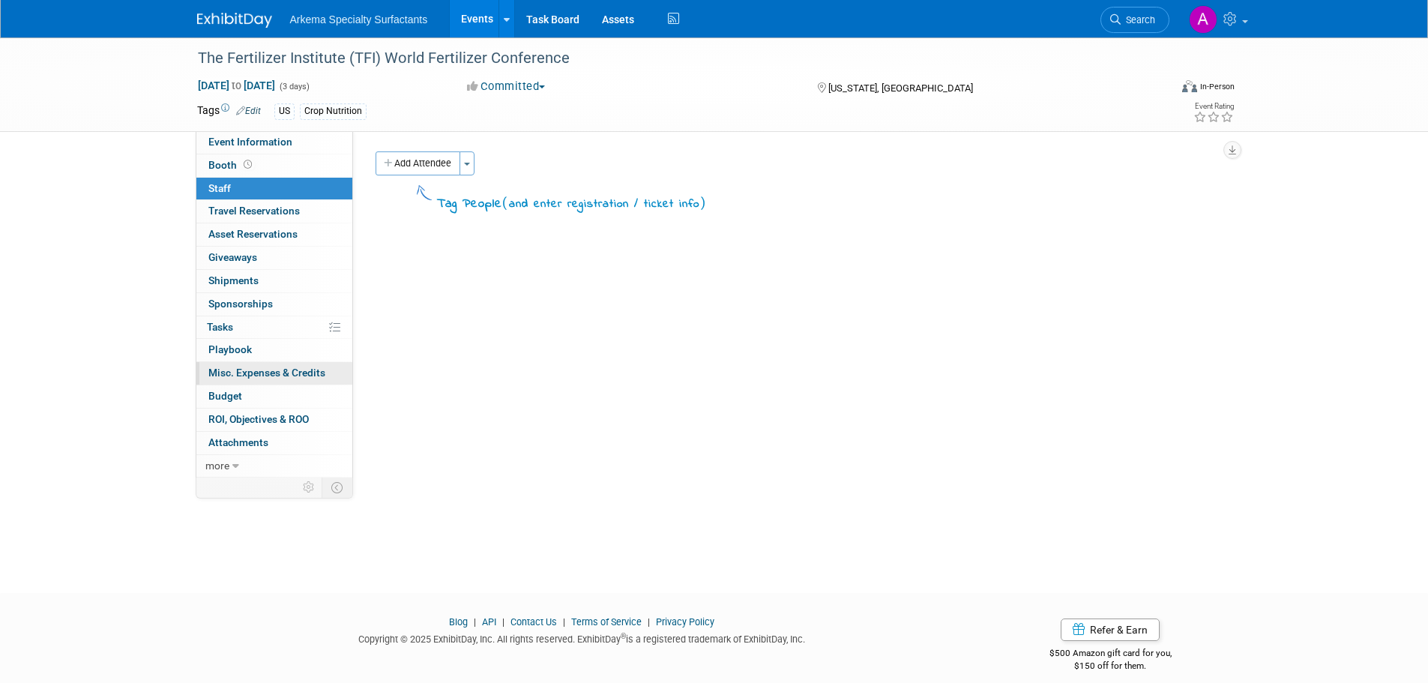
click at [245, 371] on span "Misc. Expenses & Credits 0" at bounding box center [266, 373] width 117 height 12
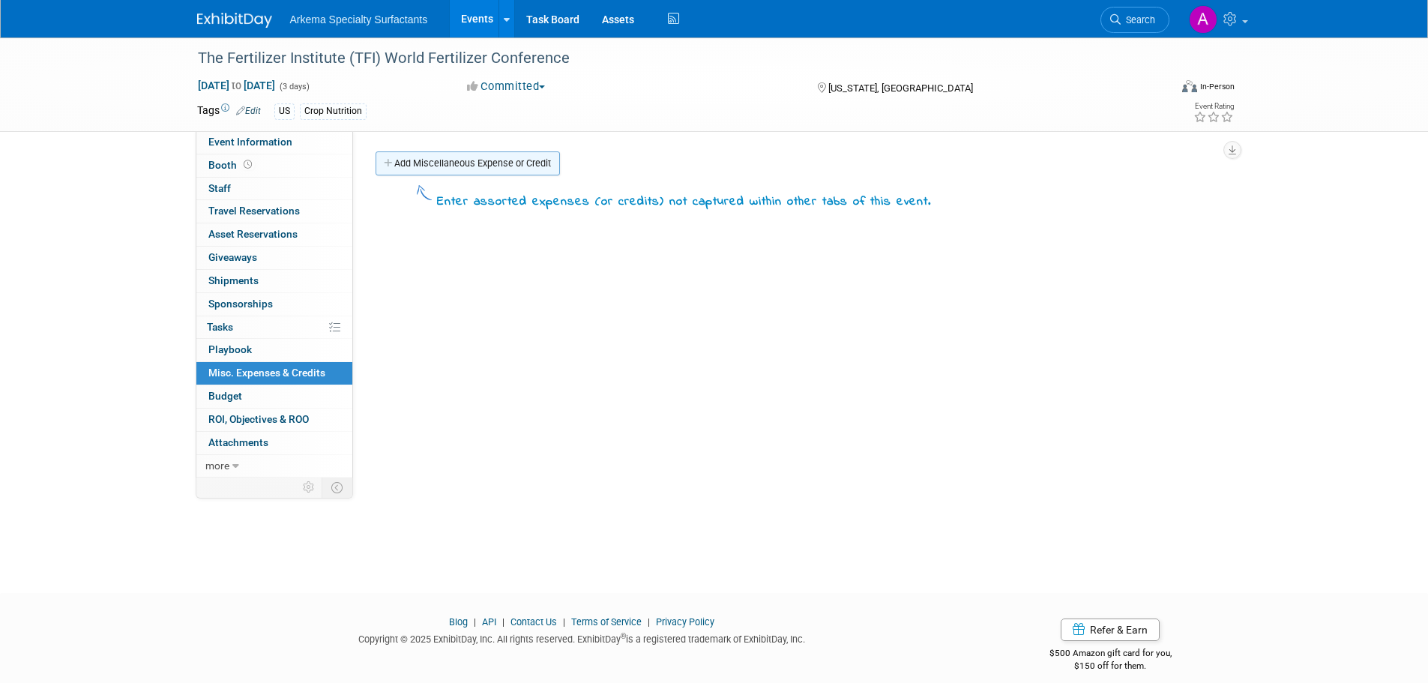
click at [475, 160] on link "Add Miscellaneous Expense or Credit" at bounding box center [468, 163] width 184 height 24
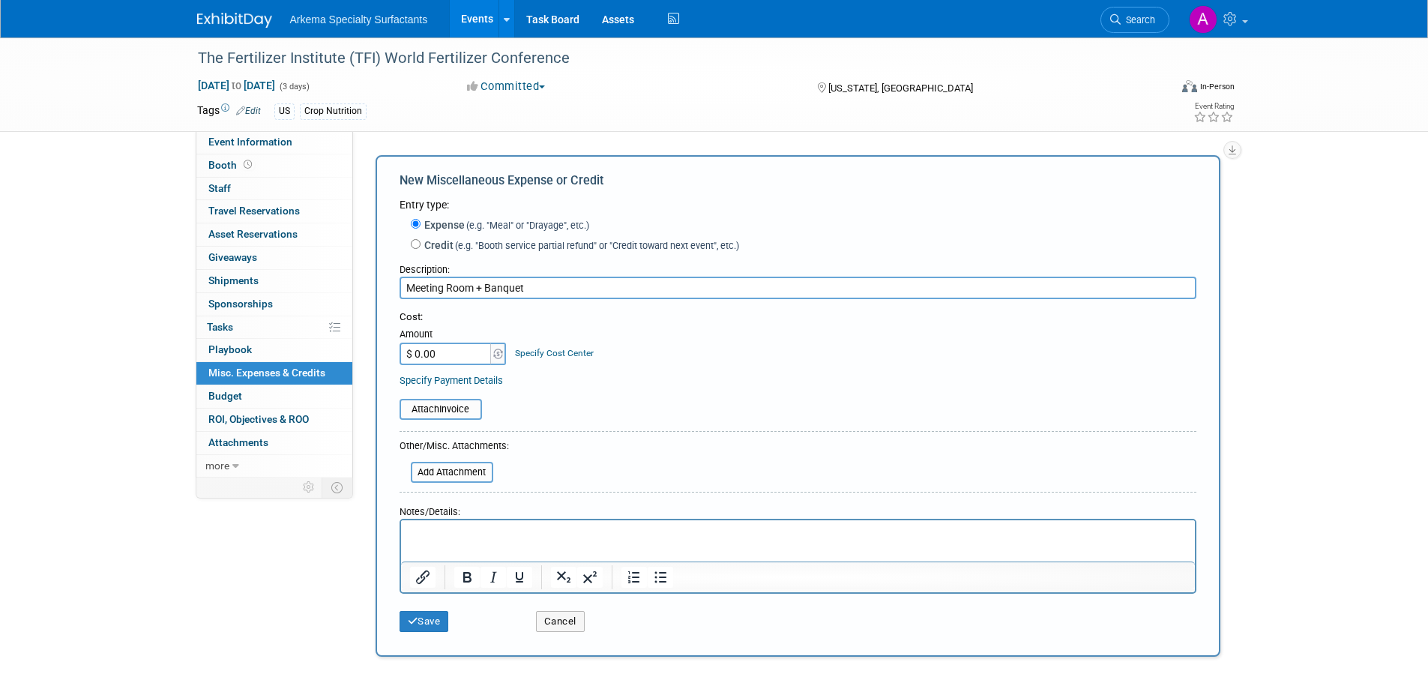
type input "Meeting Room + Banquet"
click at [467, 350] on input "$ 0.00" at bounding box center [447, 354] width 94 height 22
type input "$ 2,122.24"
click at [568, 349] on link "Specify Cost Center" at bounding box center [554, 353] width 79 height 10
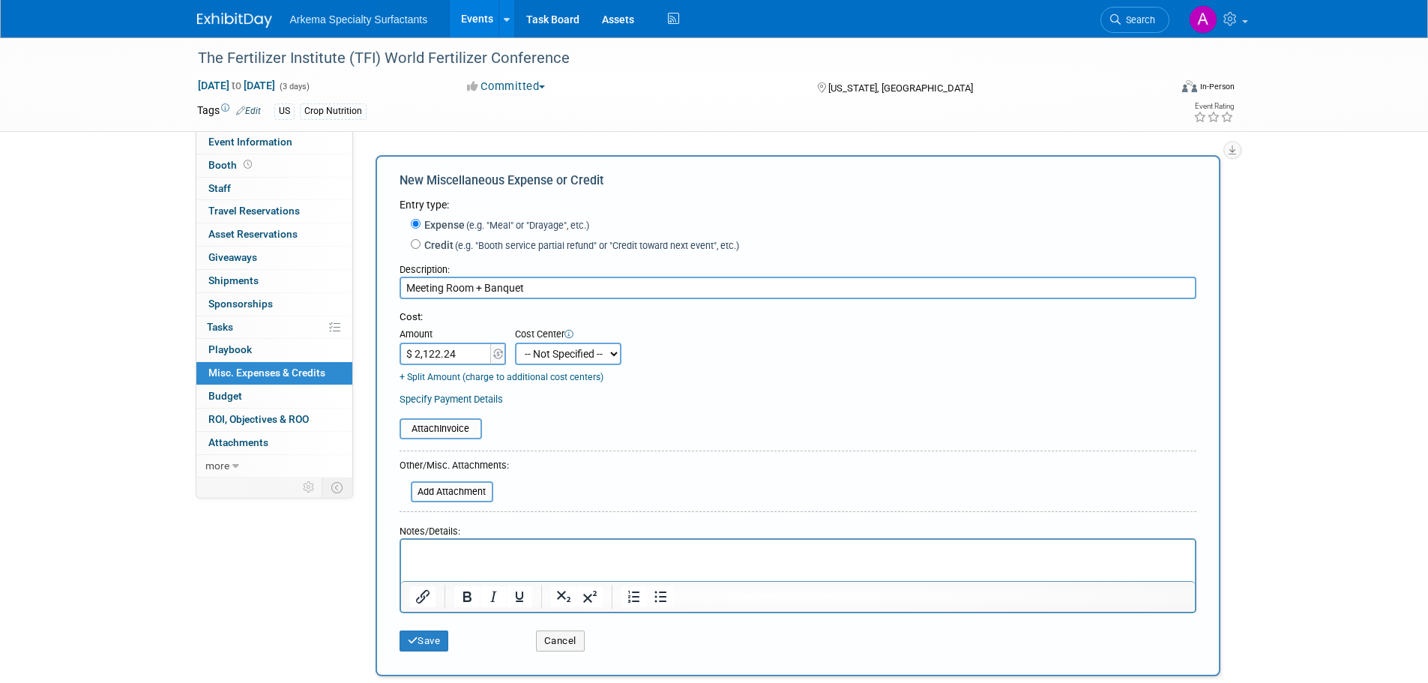
click at [605, 357] on select "-- Not Specified -- Crop Nutrition Infrastructure Mining" at bounding box center [568, 354] width 106 height 22
select select "18966416"
click at [515, 343] on select "-- Not Specified -- Crop Nutrition Infrastructure Mining" at bounding box center [568, 354] width 106 height 22
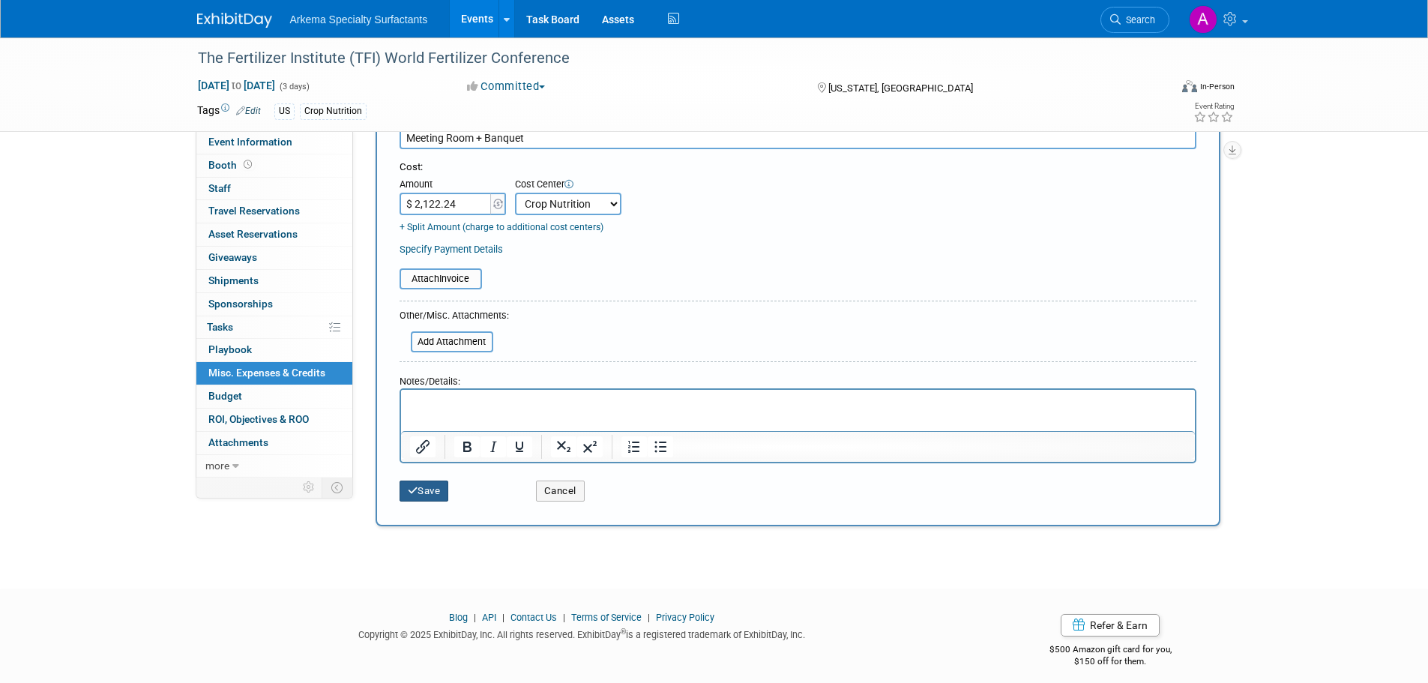
click at [426, 494] on button "Save" at bounding box center [424, 491] width 49 height 21
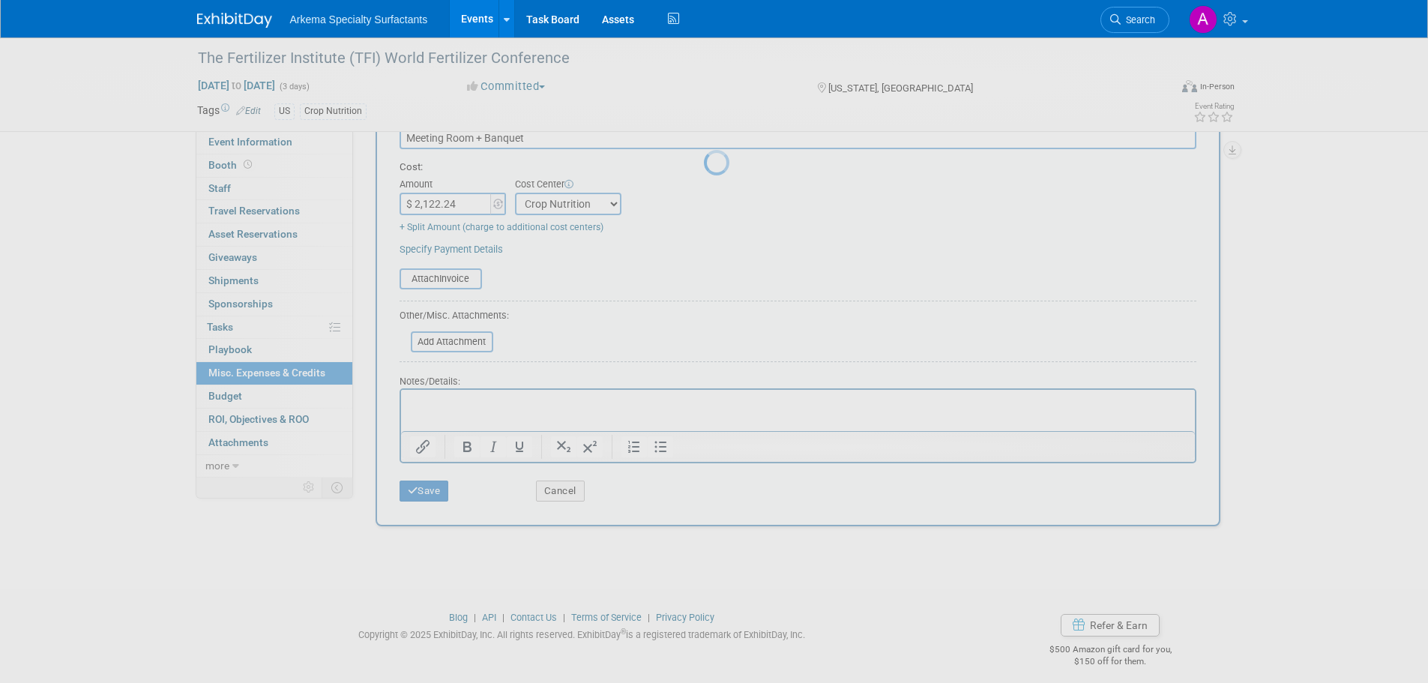
scroll to position [15, 0]
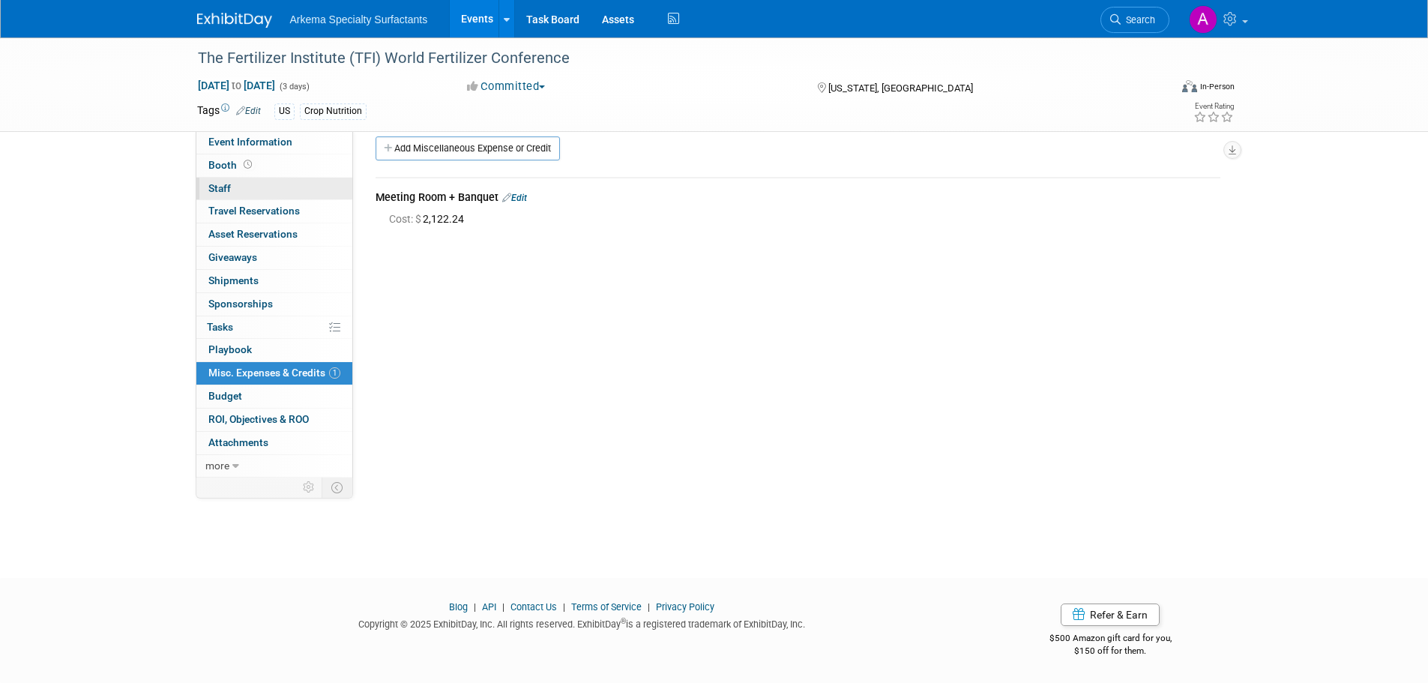
click at [241, 189] on link "0 Staff 0" at bounding box center [274, 189] width 156 height 22
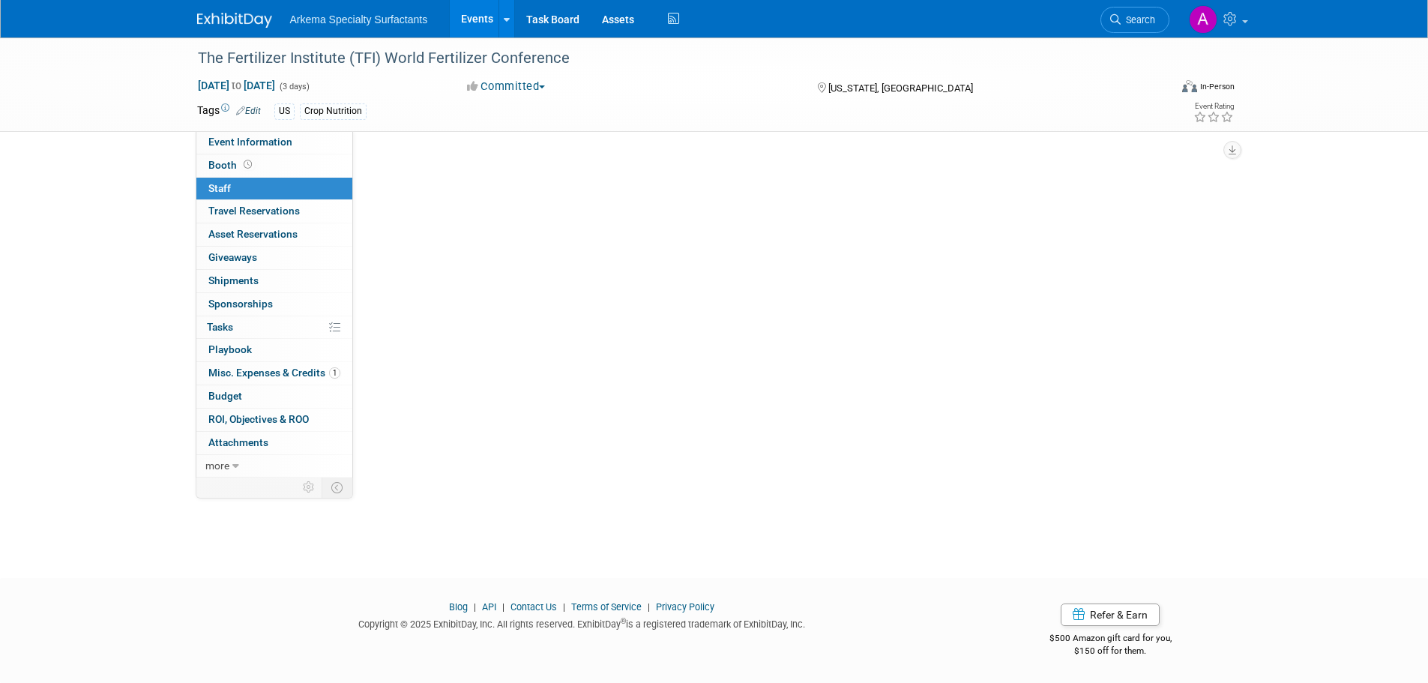
scroll to position [0, 0]
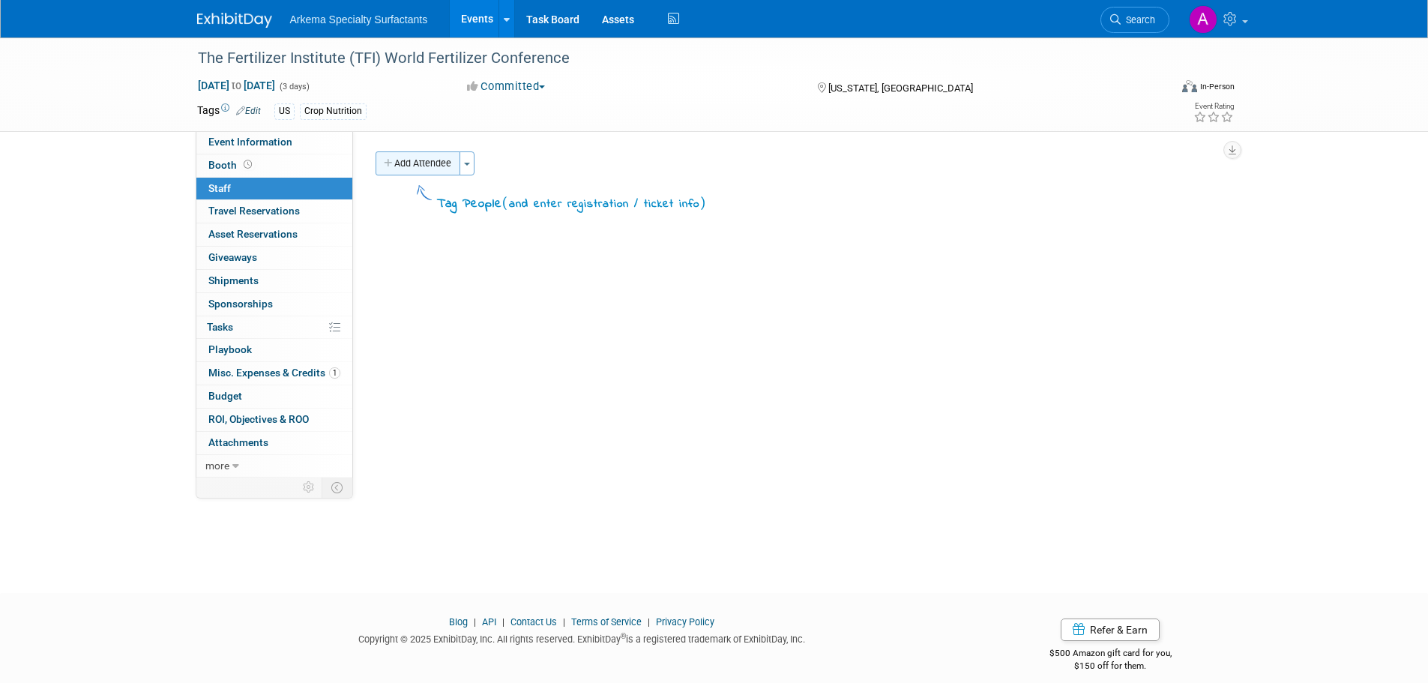
click at [429, 160] on button "Add Attendee" at bounding box center [418, 163] width 85 height 24
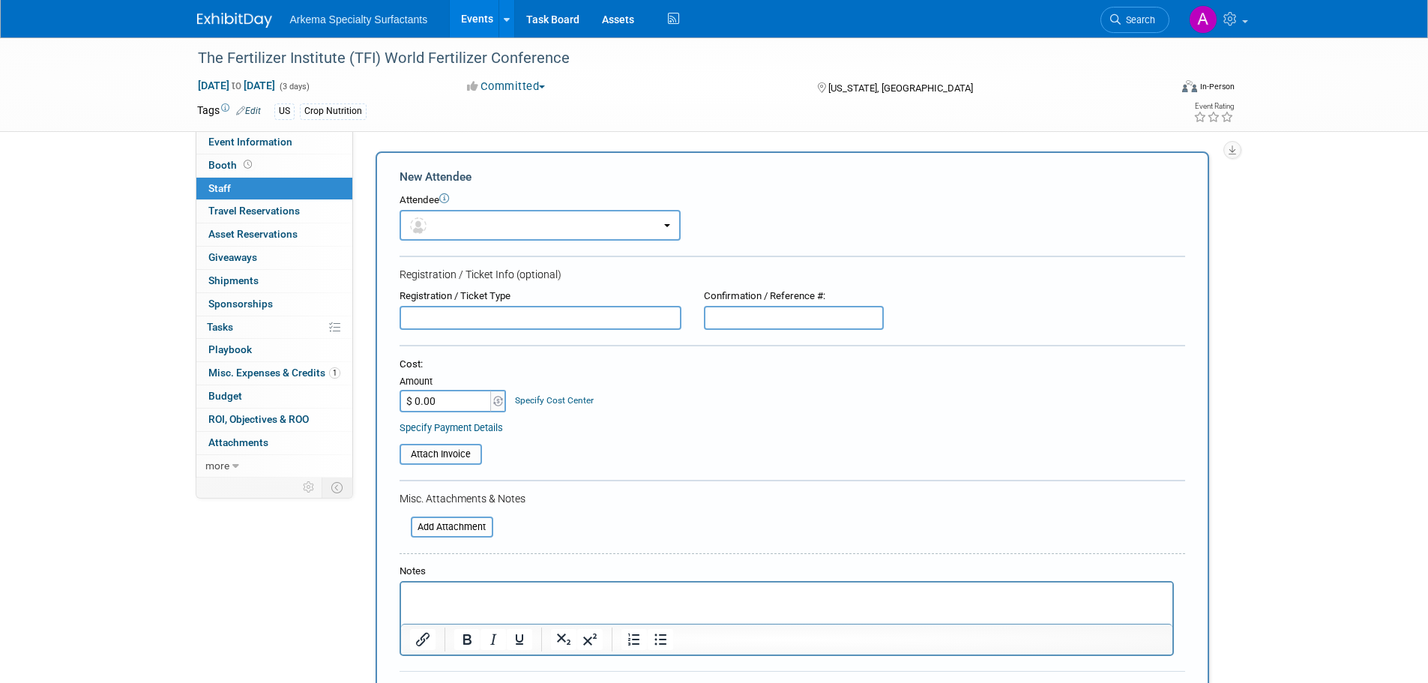
click at [475, 399] on input "$ 0.00" at bounding box center [447, 401] width 94 height 22
type input "$ 1,375.00"
click at [562, 397] on link "Specify Cost Center" at bounding box center [554, 400] width 79 height 10
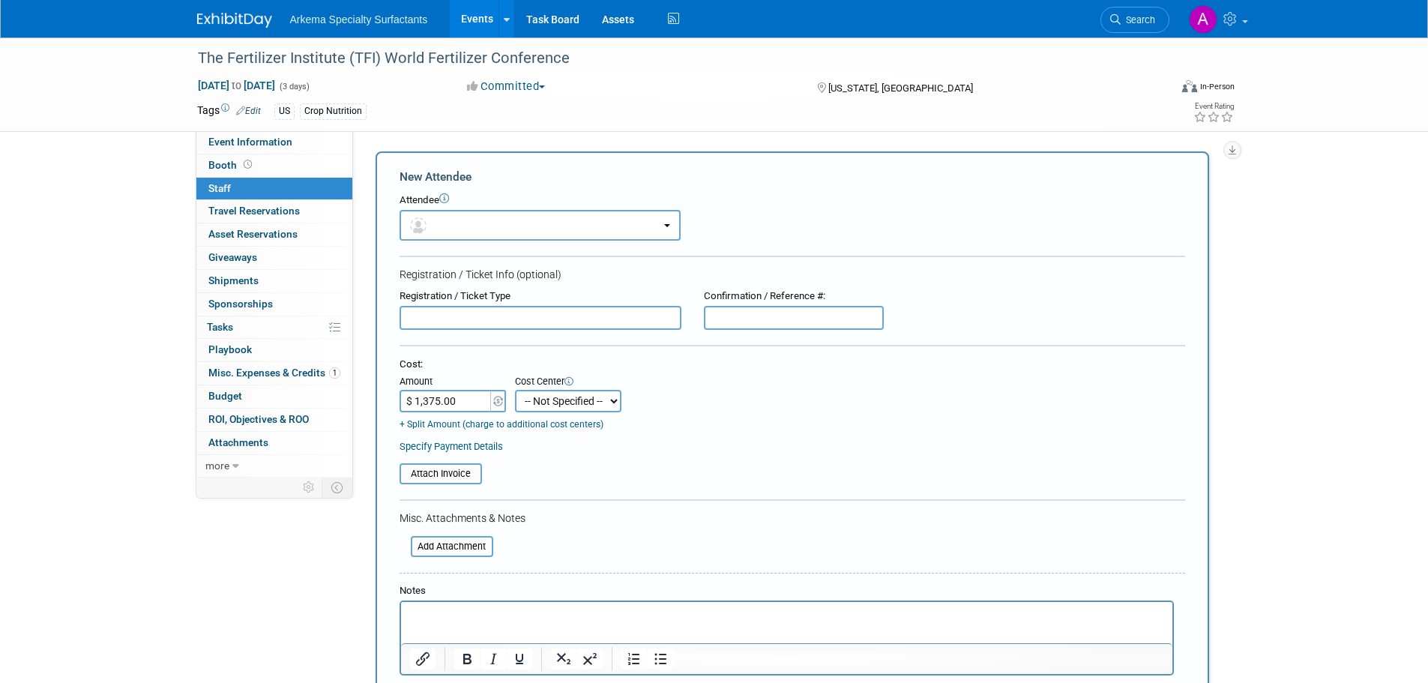
click at [598, 406] on select "-- Not Specified -- Crop Nutrition Infrastructure Mining" at bounding box center [568, 401] width 106 height 22
select select "18966416"
click at [515, 390] on select "-- Not Specified -- Crop Nutrition Infrastructure Mining" at bounding box center [568, 401] width 106 height 22
click at [537, 611] on p "Rich Text Area. Press ALT-0 for help." at bounding box center [786, 614] width 754 height 15
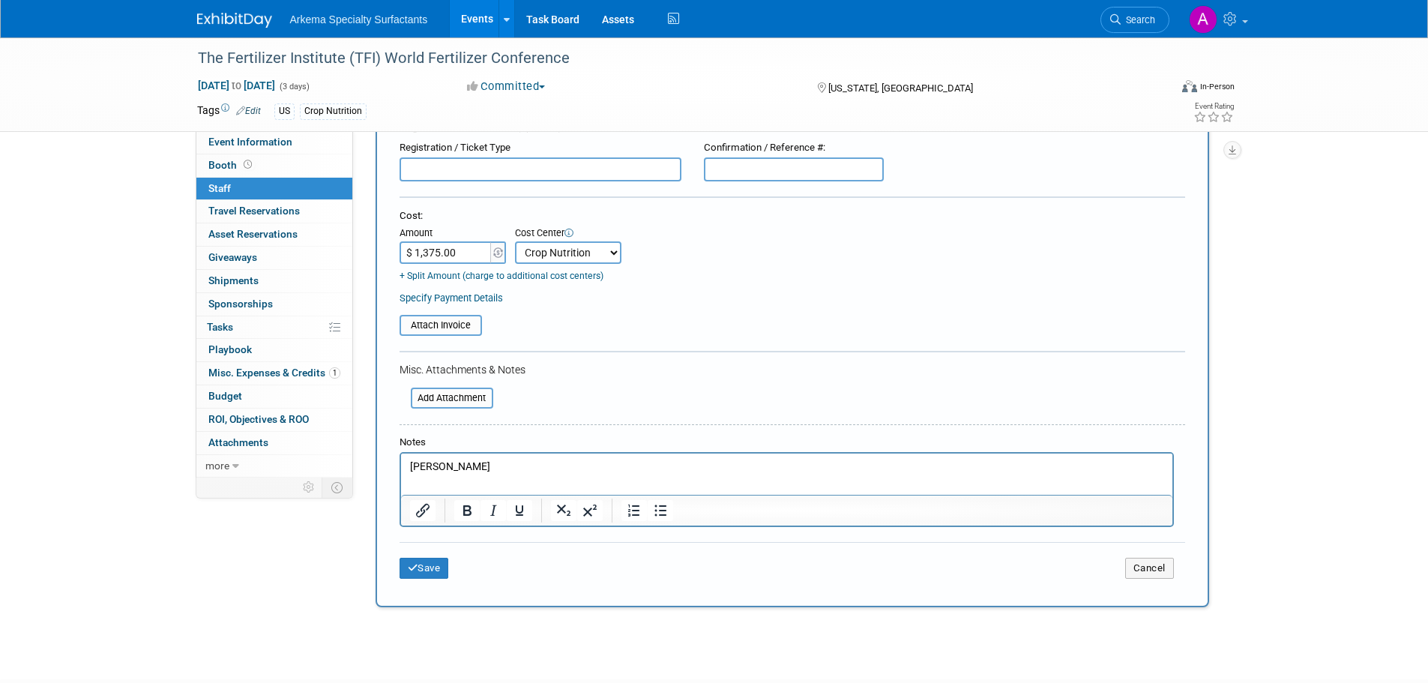
scroll to position [150, 0]
click at [417, 567] on icon "submit" at bounding box center [413, 566] width 10 height 10
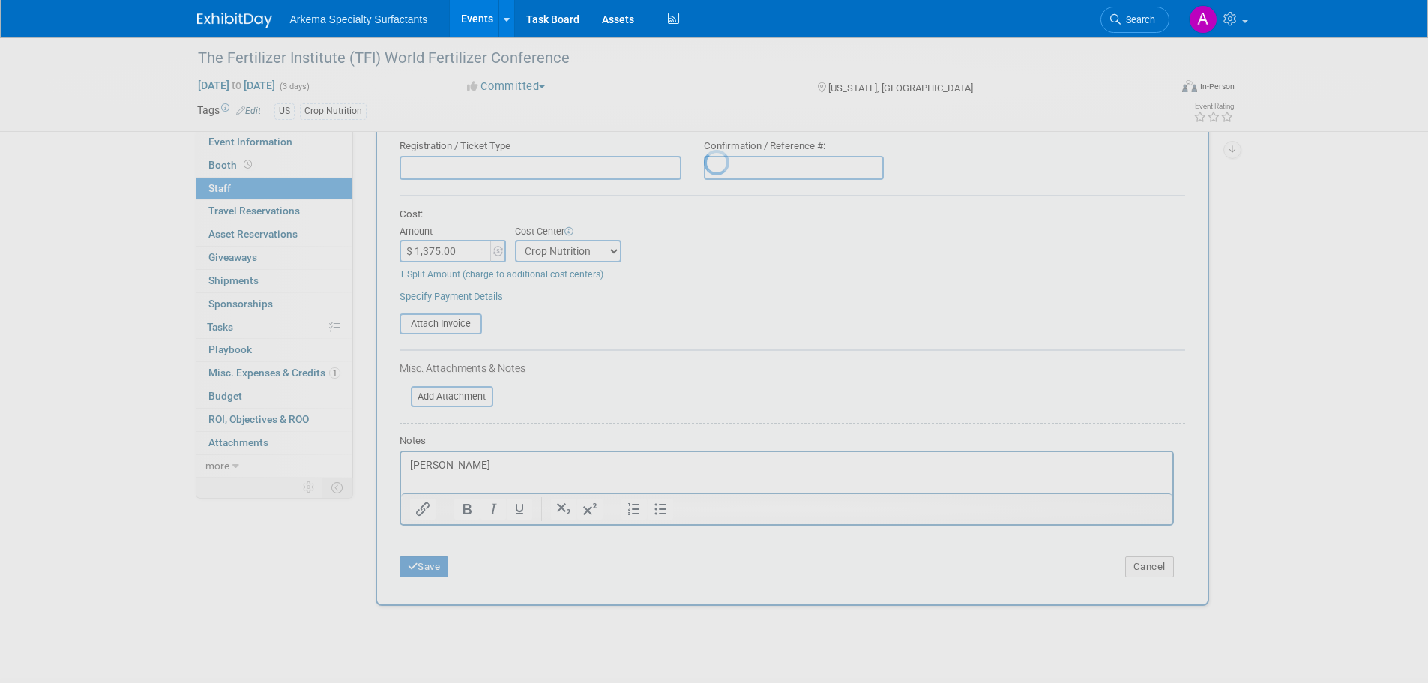
scroll to position [15, 0]
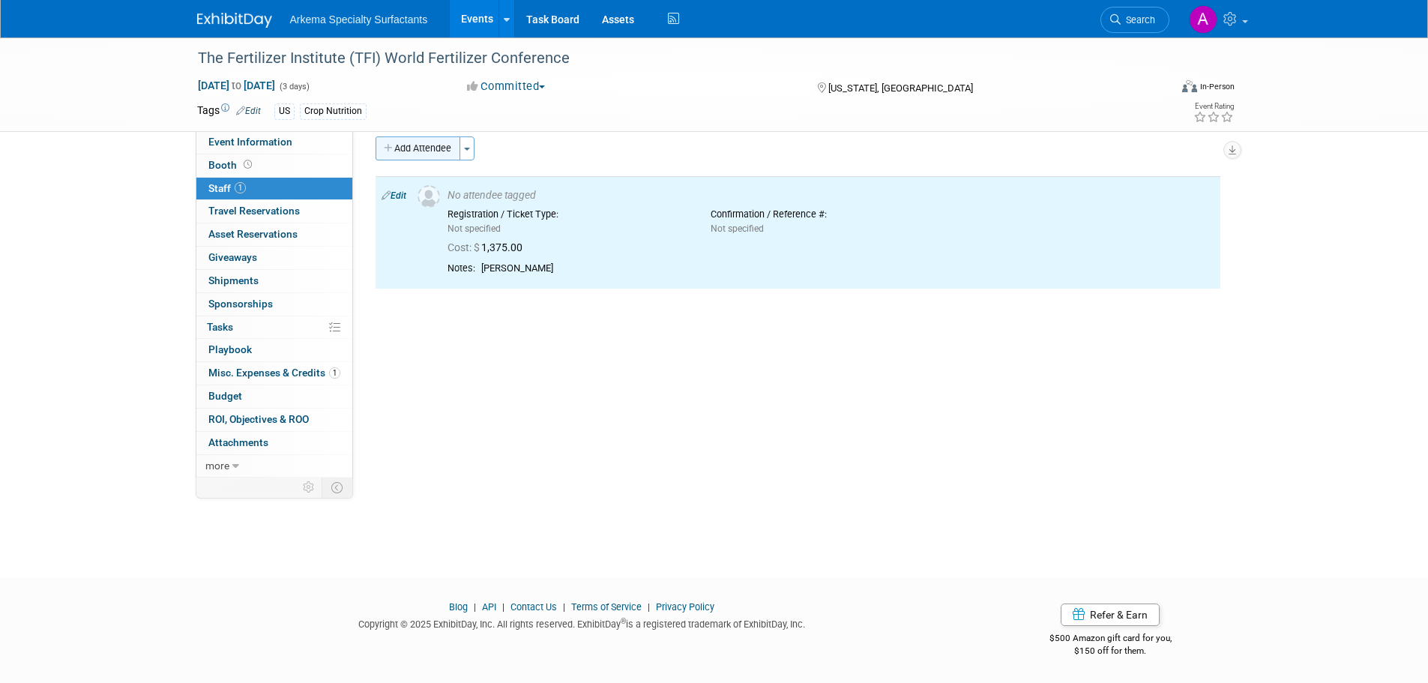
click at [453, 148] on button "Add Attendee" at bounding box center [418, 148] width 85 height 24
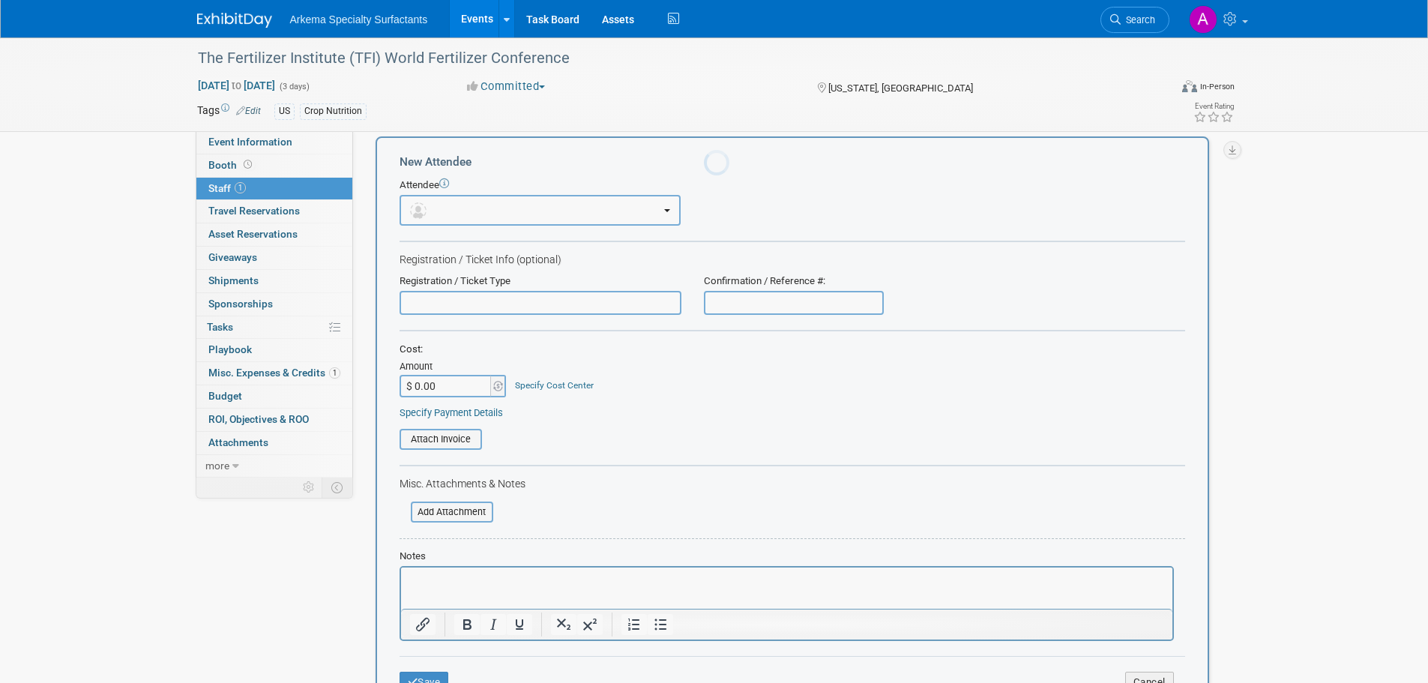
scroll to position [0, 0]
click at [462, 382] on input "$ 0.00" at bounding box center [447, 386] width 94 height 22
type input "$ 1,375.00"
click at [558, 385] on link "Specify Cost Center" at bounding box center [554, 385] width 79 height 10
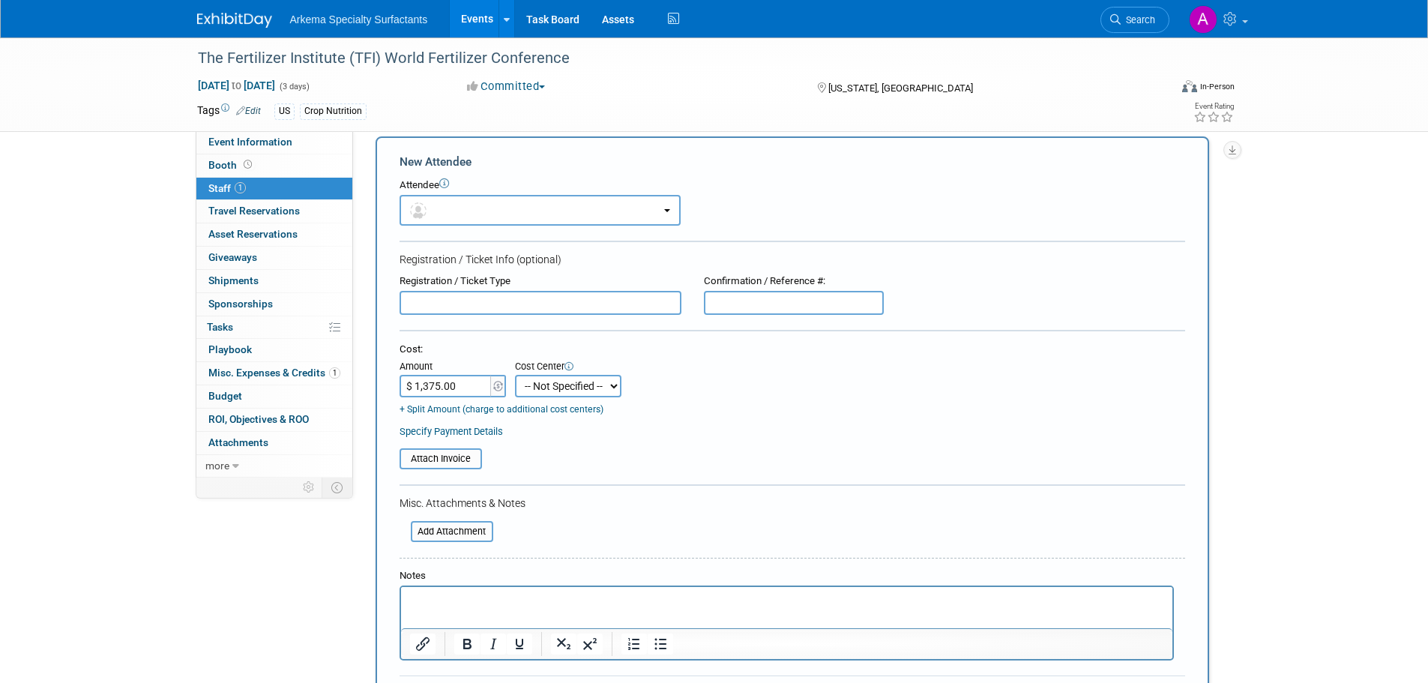
click at [582, 396] on select "-- Not Specified -- Crop Nutrition Infrastructure Mining" at bounding box center [568, 386] width 106 height 22
select select "18966416"
click at [515, 375] on select "-- Not Specified -- Crop Nutrition Infrastructure Mining" at bounding box center [568, 386] width 106 height 22
click at [487, 602] on p "Rich Text Area. Press ALT-0 for help." at bounding box center [786, 599] width 754 height 15
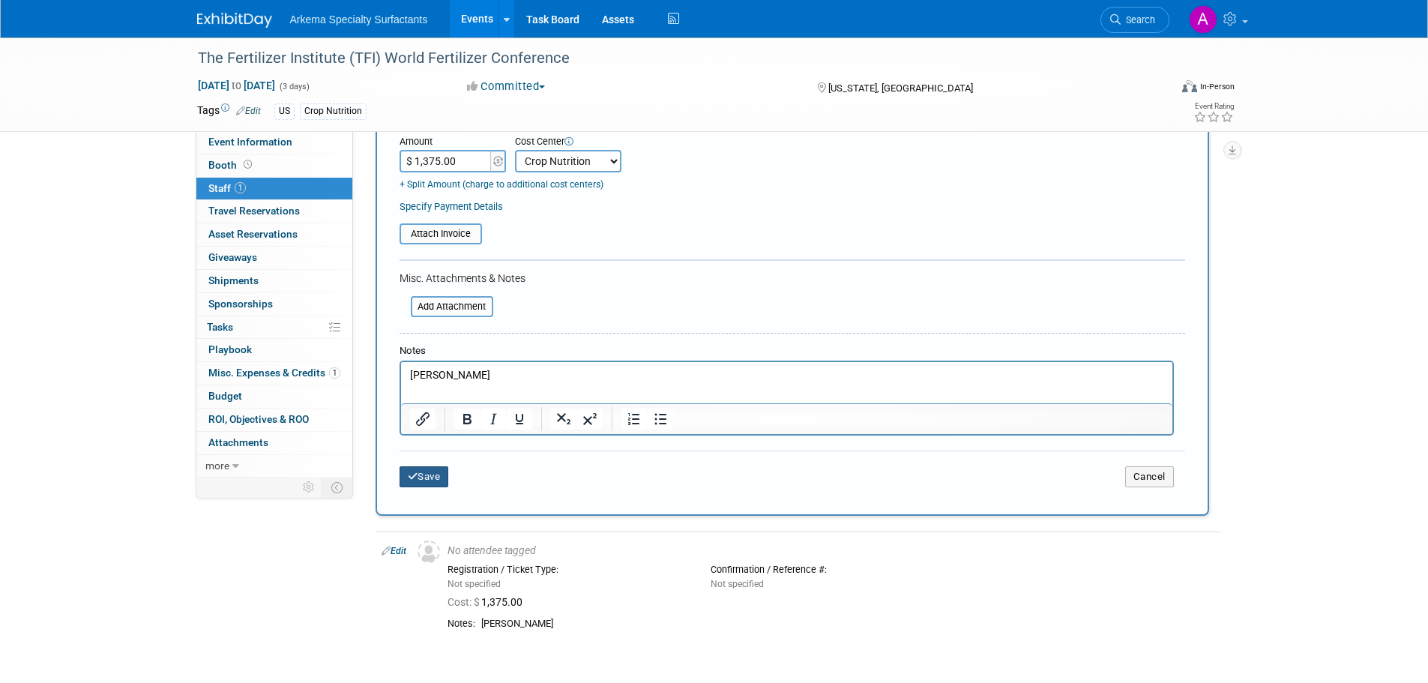
click at [436, 479] on button "Save" at bounding box center [424, 476] width 49 height 21
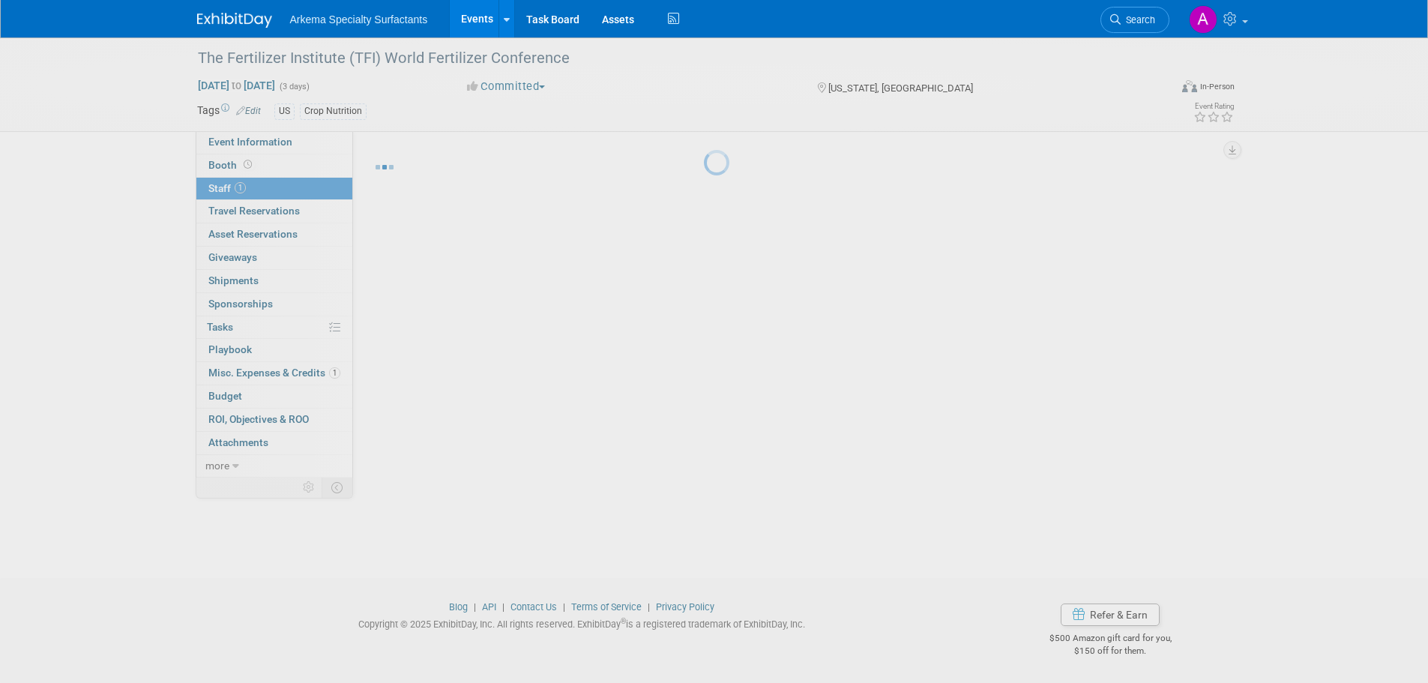
scroll to position [15, 0]
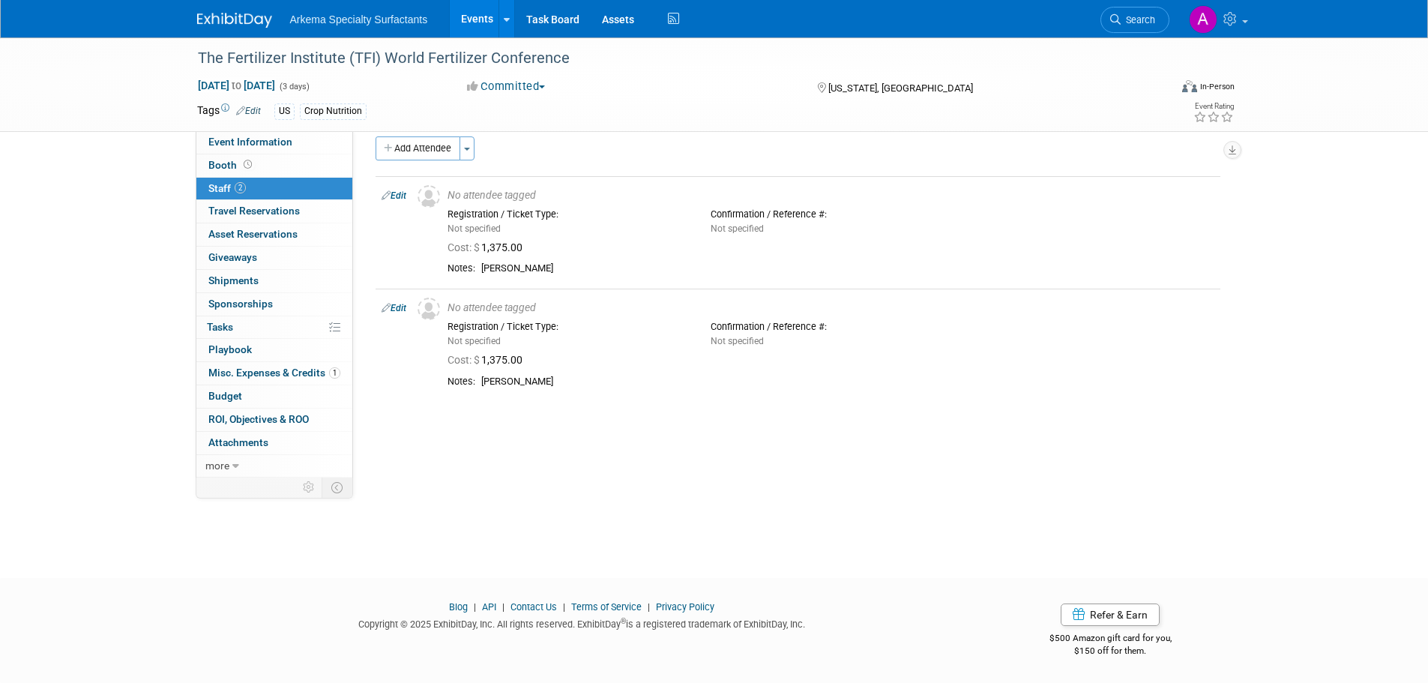
drag, startPoint x: 278, startPoint y: 374, endPoint x: 298, endPoint y: 372, distance: 19.6
click at [278, 374] on span "Misc. Expenses & Credits 1" at bounding box center [274, 373] width 132 height 12
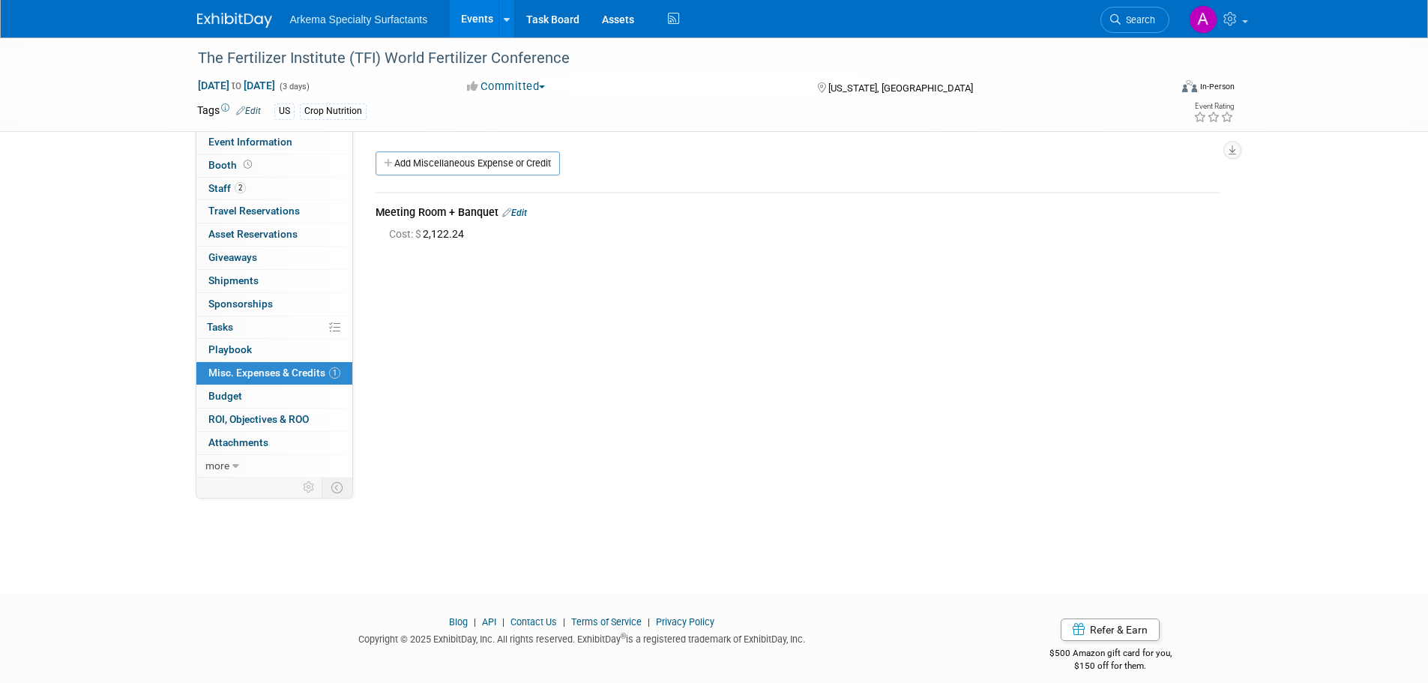
click at [520, 211] on link "Edit" at bounding box center [514, 213] width 25 height 10
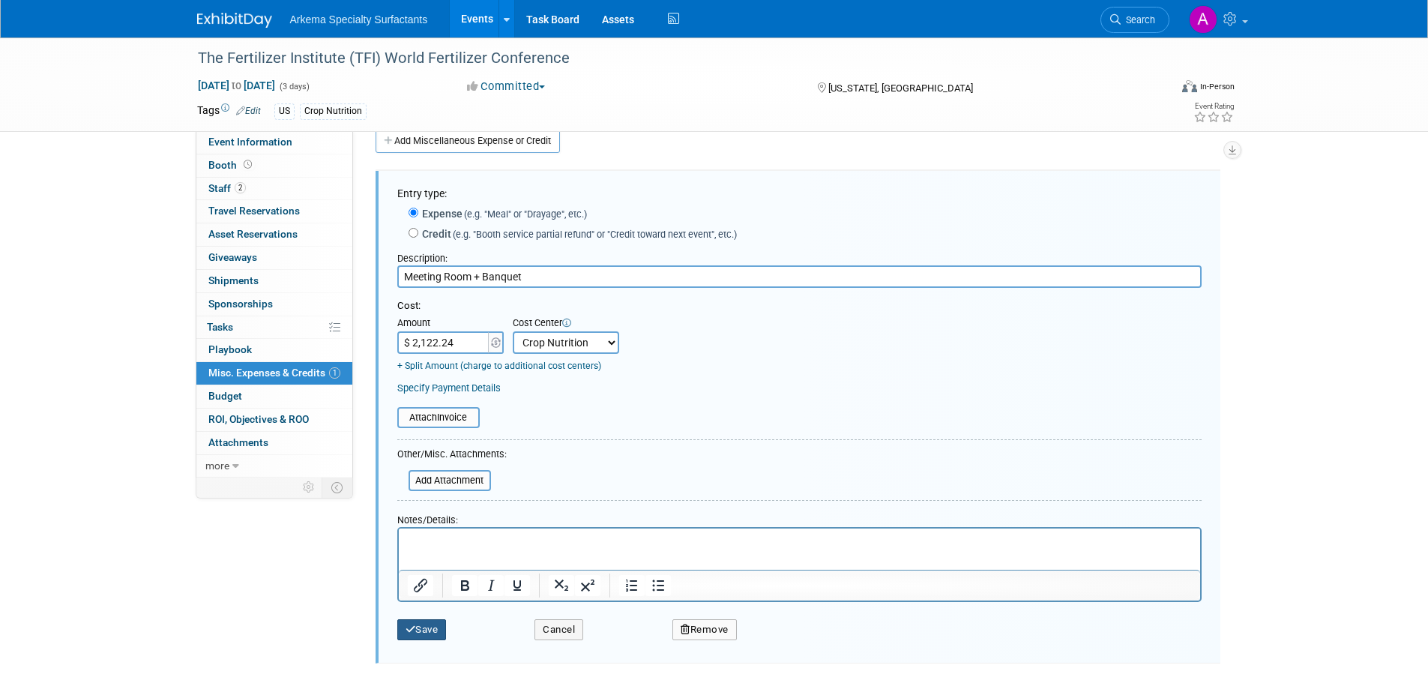
click at [430, 636] on button "Save" at bounding box center [421, 629] width 49 height 21
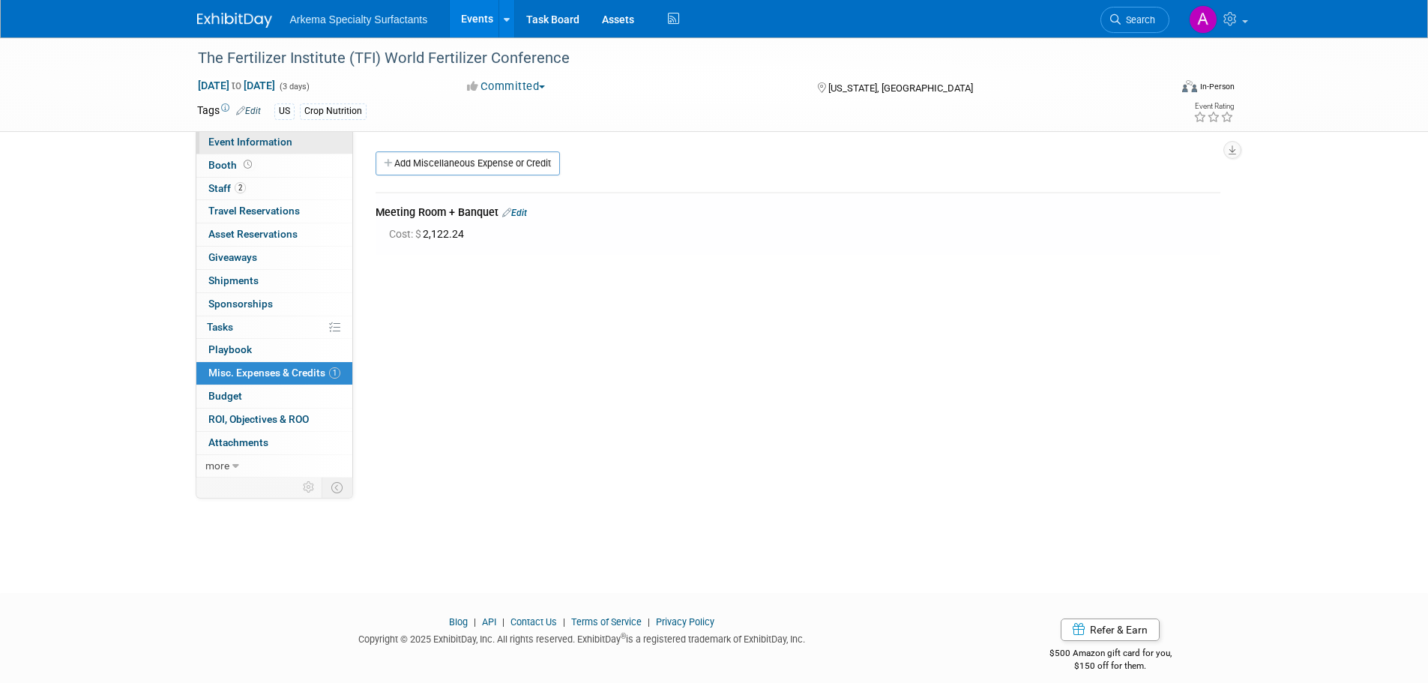
click at [244, 143] on span "Event Information" at bounding box center [250, 142] width 84 height 12
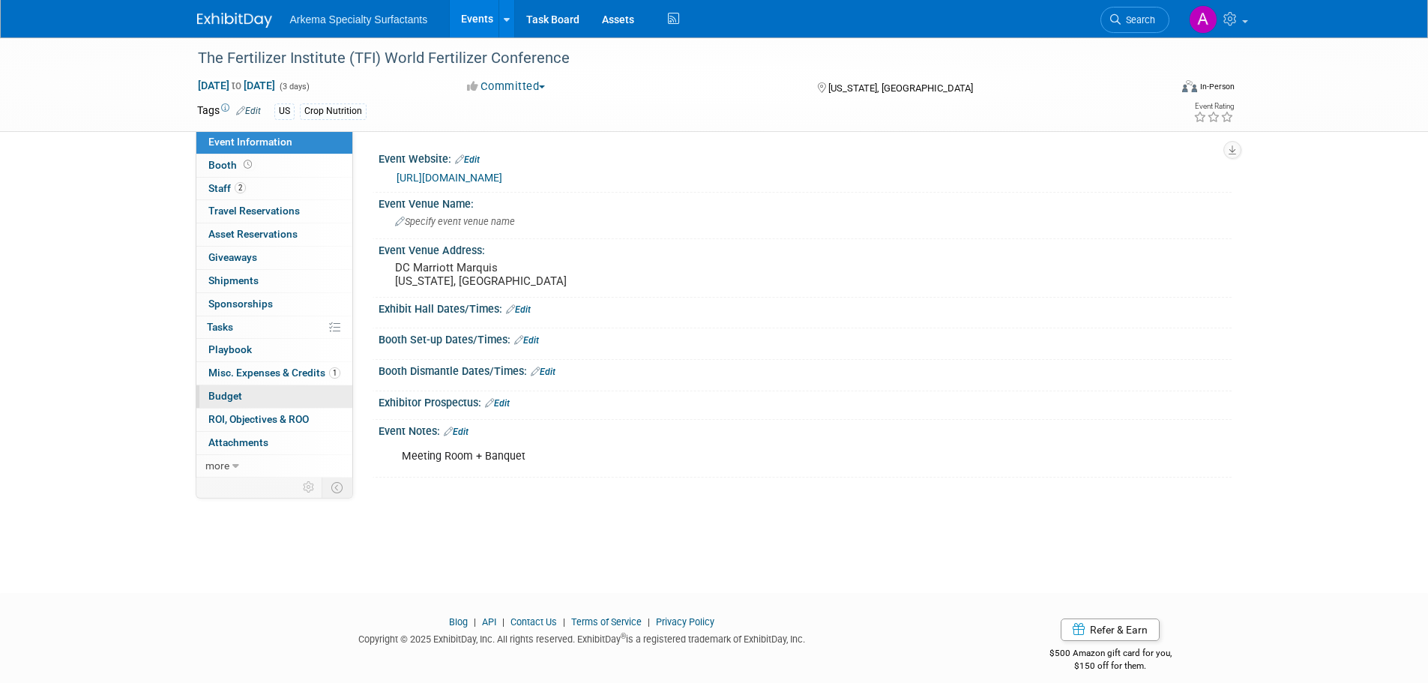
click at [232, 399] on span "Budget" at bounding box center [225, 396] width 34 height 12
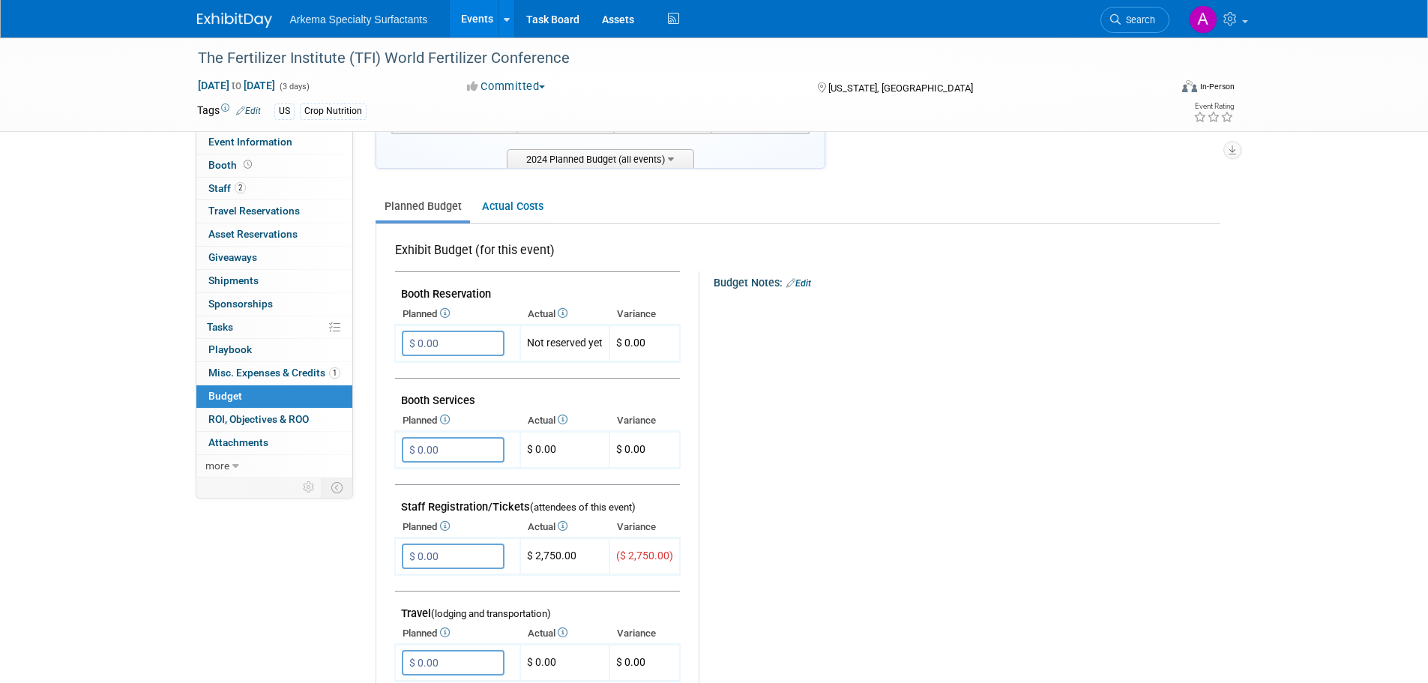
scroll to position [150, 0]
click at [1157, 19] on link "Search" at bounding box center [1134, 20] width 69 height 26
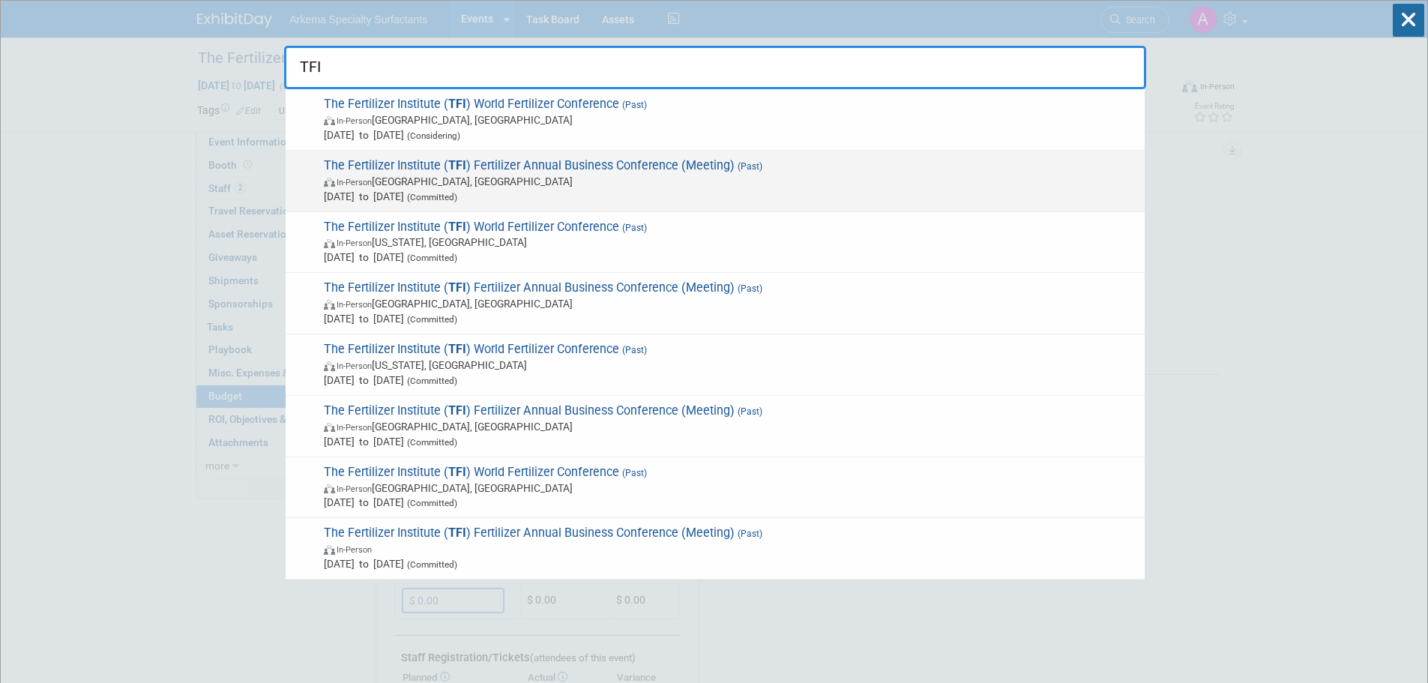
type input "TFI"
click at [564, 187] on span "In-Person Palm Springs, CA" at bounding box center [730, 181] width 813 height 15
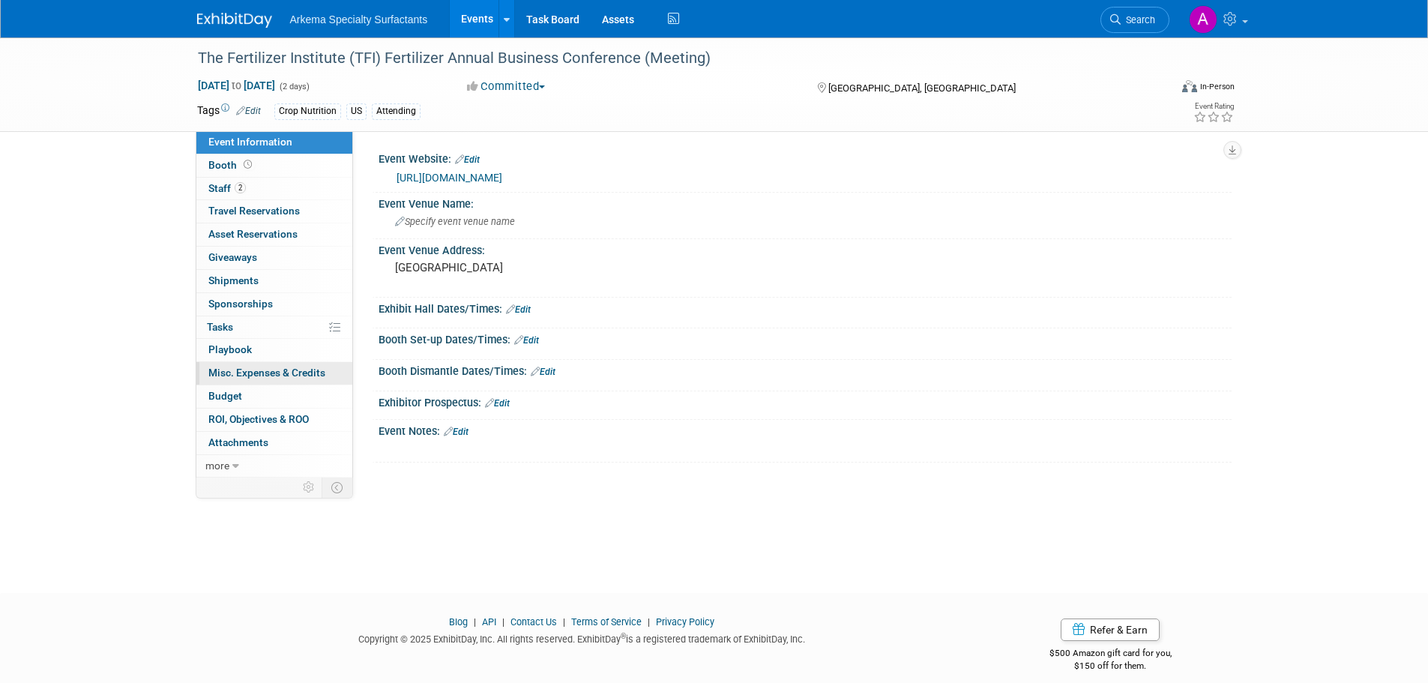
click at [265, 374] on span "Misc. Expenses & Credits 0" at bounding box center [266, 373] width 117 height 12
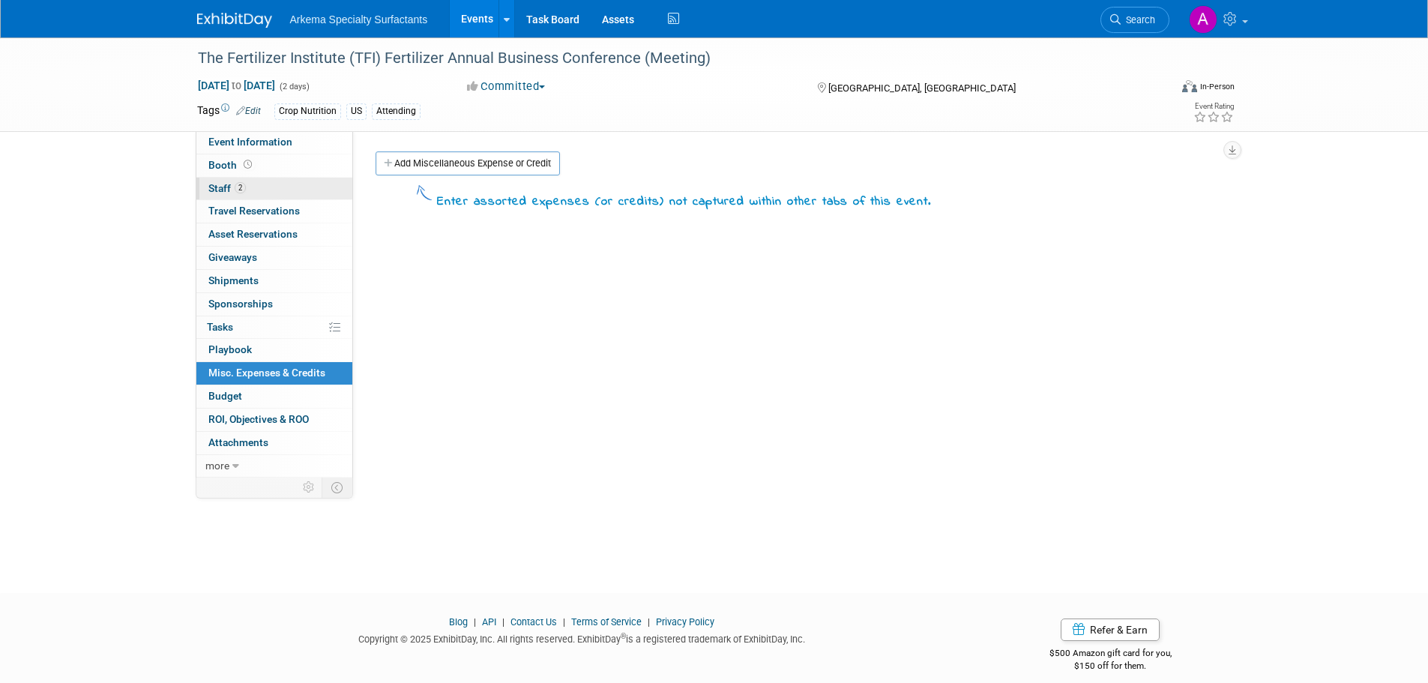
click at [235, 187] on span "2" at bounding box center [240, 187] width 11 height 11
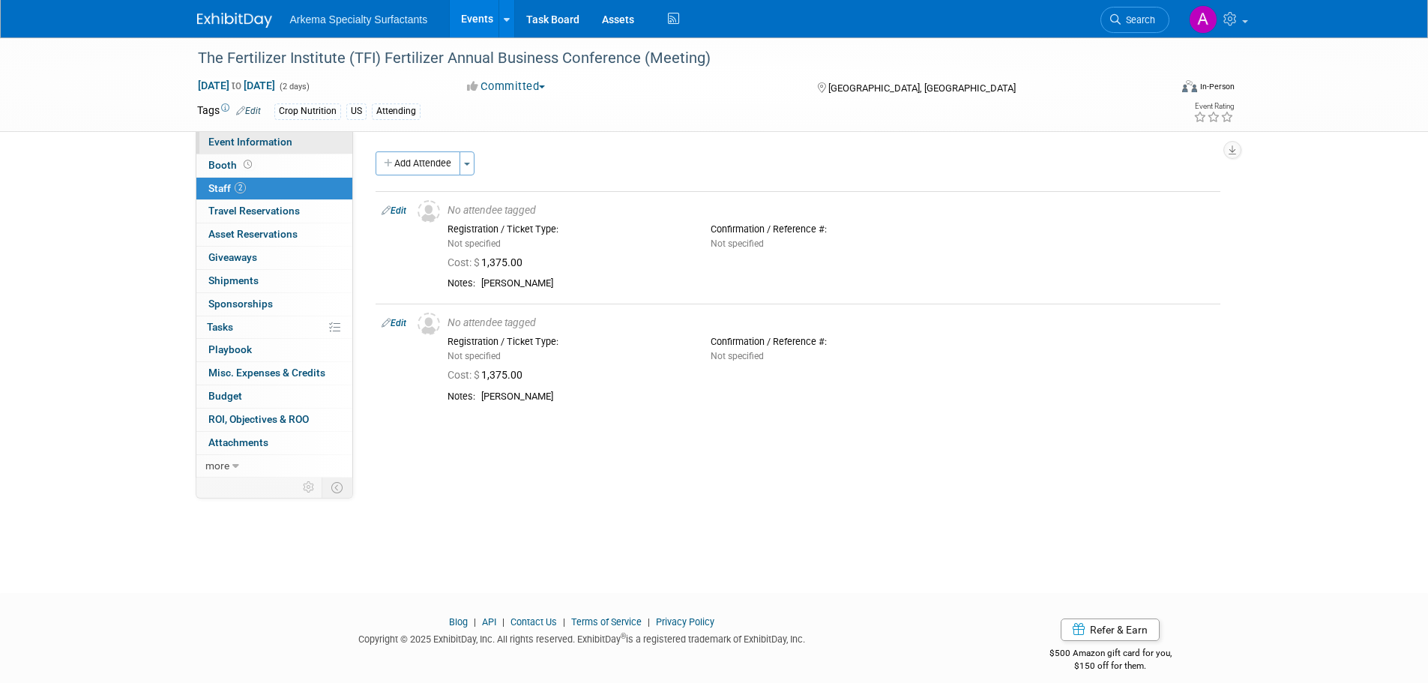
click at [257, 143] on span "Event Information" at bounding box center [250, 142] width 84 height 12
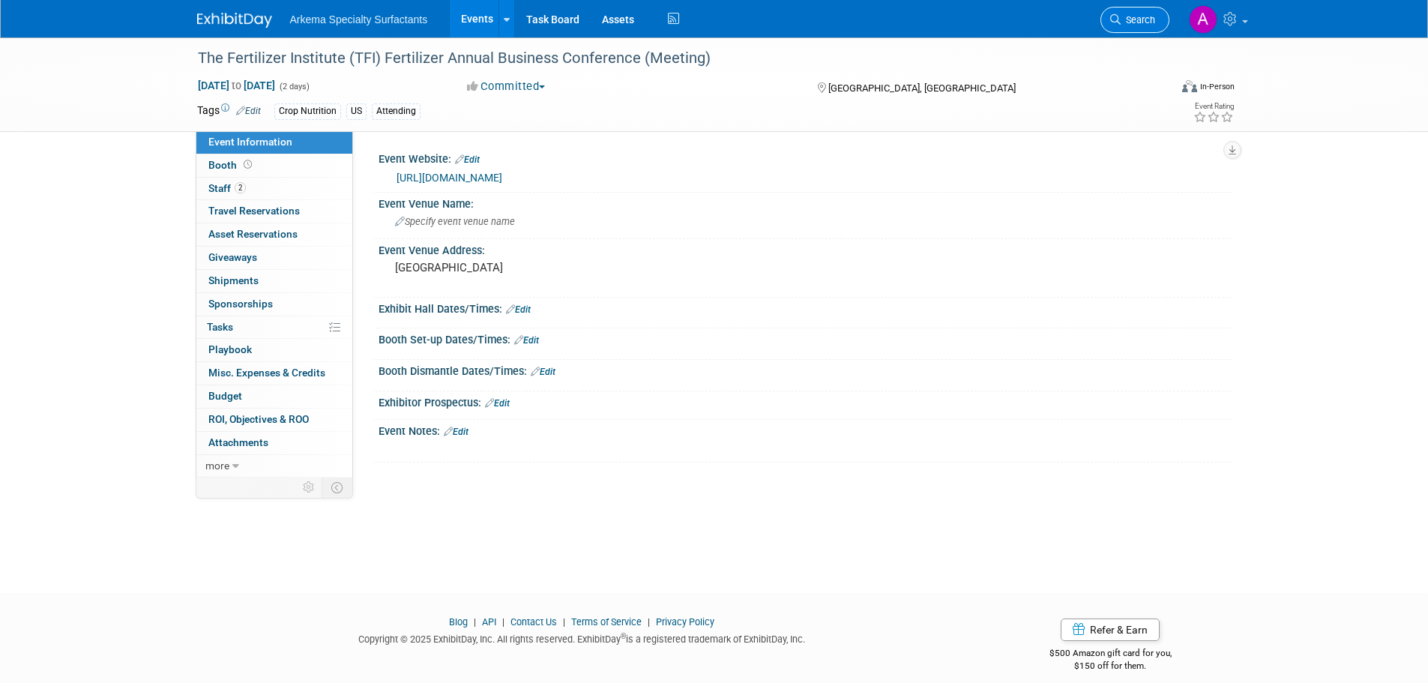
click at [1140, 20] on span "Search" at bounding box center [1138, 19] width 34 height 11
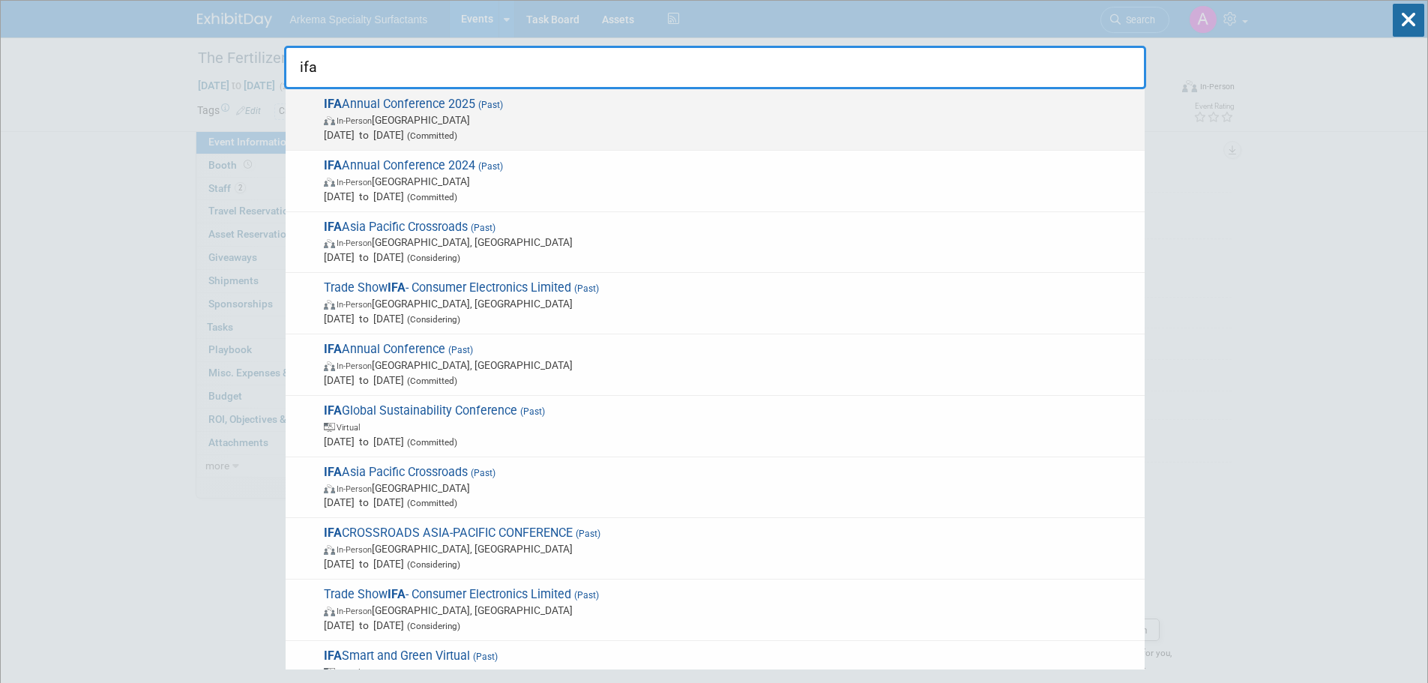
type input "ifa"
click at [479, 118] on span "In-Person [GEOGRAPHIC_DATA]" at bounding box center [730, 119] width 813 height 15
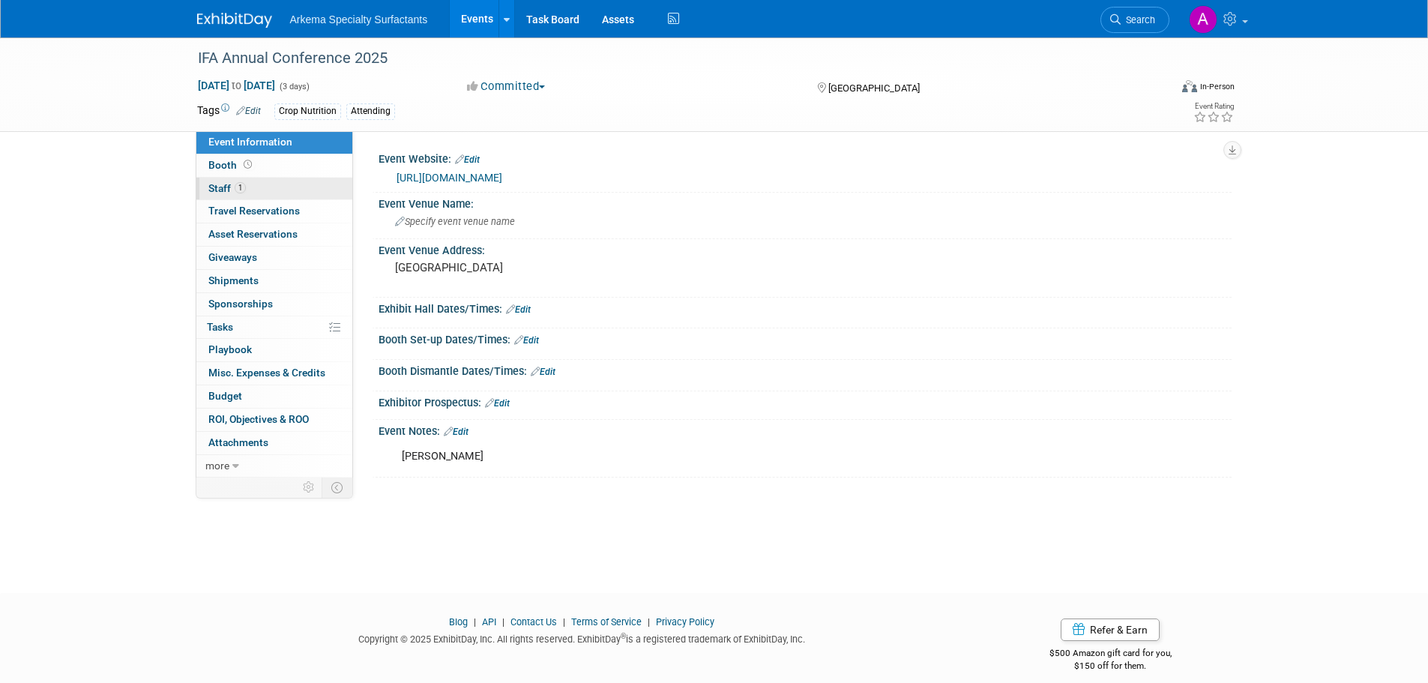
click at [232, 182] on span "Staff 1" at bounding box center [226, 188] width 37 height 12
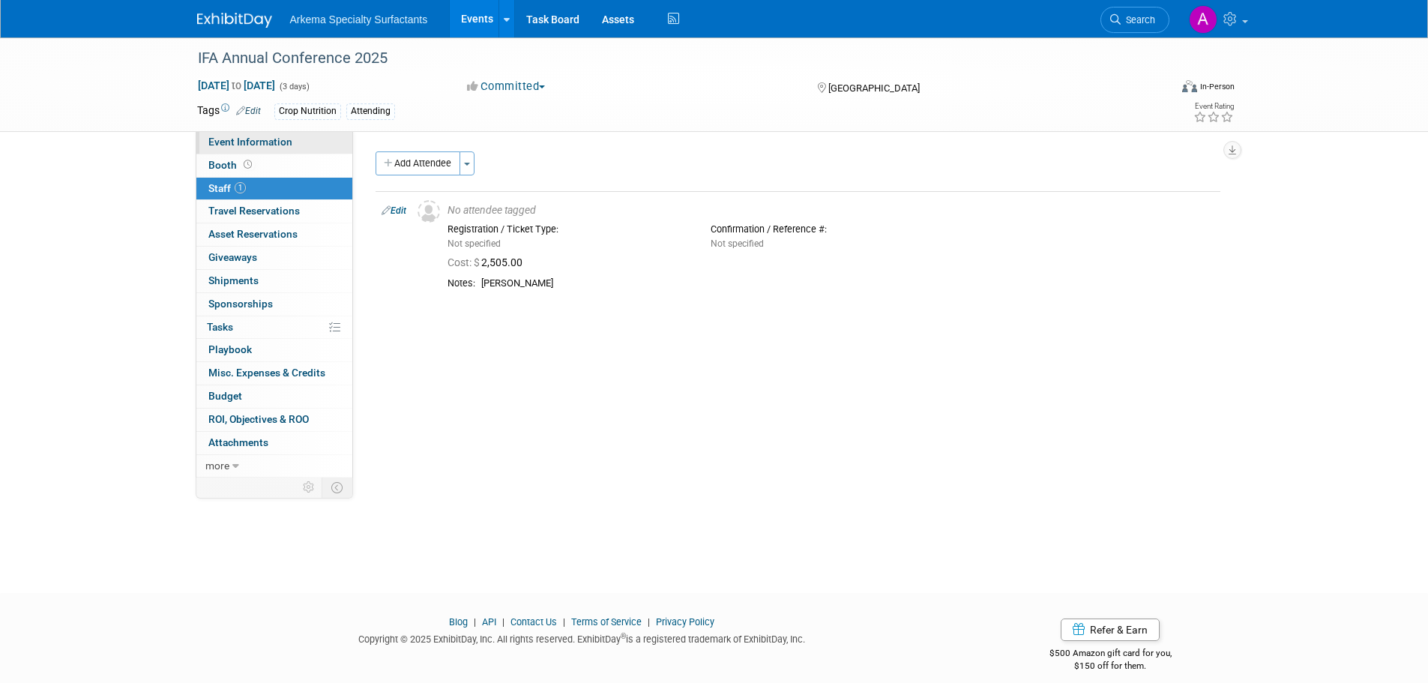
click at [265, 134] on link "Event Information" at bounding box center [274, 142] width 156 height 22
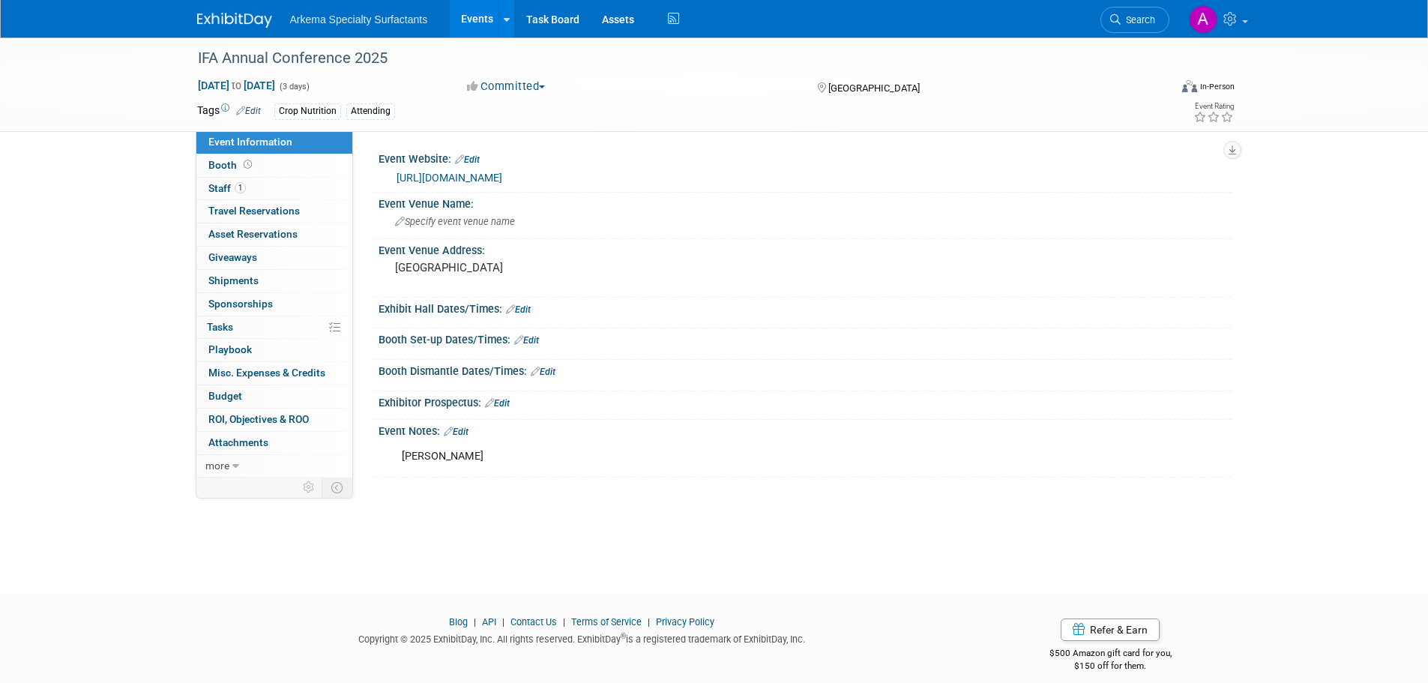
click at [463, 431] on link "Edit" at bounding box center [456, 432] width 25 height 10
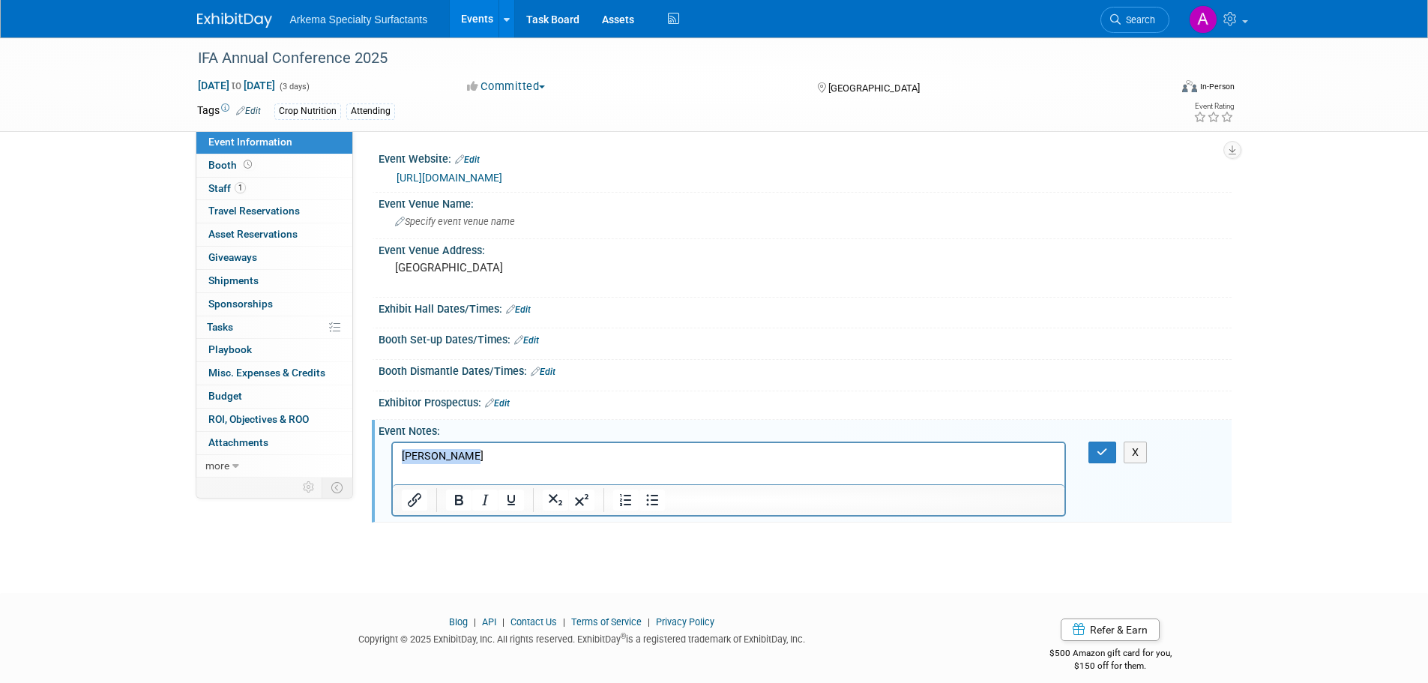
drag, startPoint x: 472, startPoint y: 453, endPoint x: 355, endPoint y: 451, distance: 117.7
click at [392, 451] on html "[PERSON_NAME]" at bounding box center [728, 452] width 672 height 21
click at [1103, 457] on button "button" at bounding box center [1102, 453] width 28 height 22
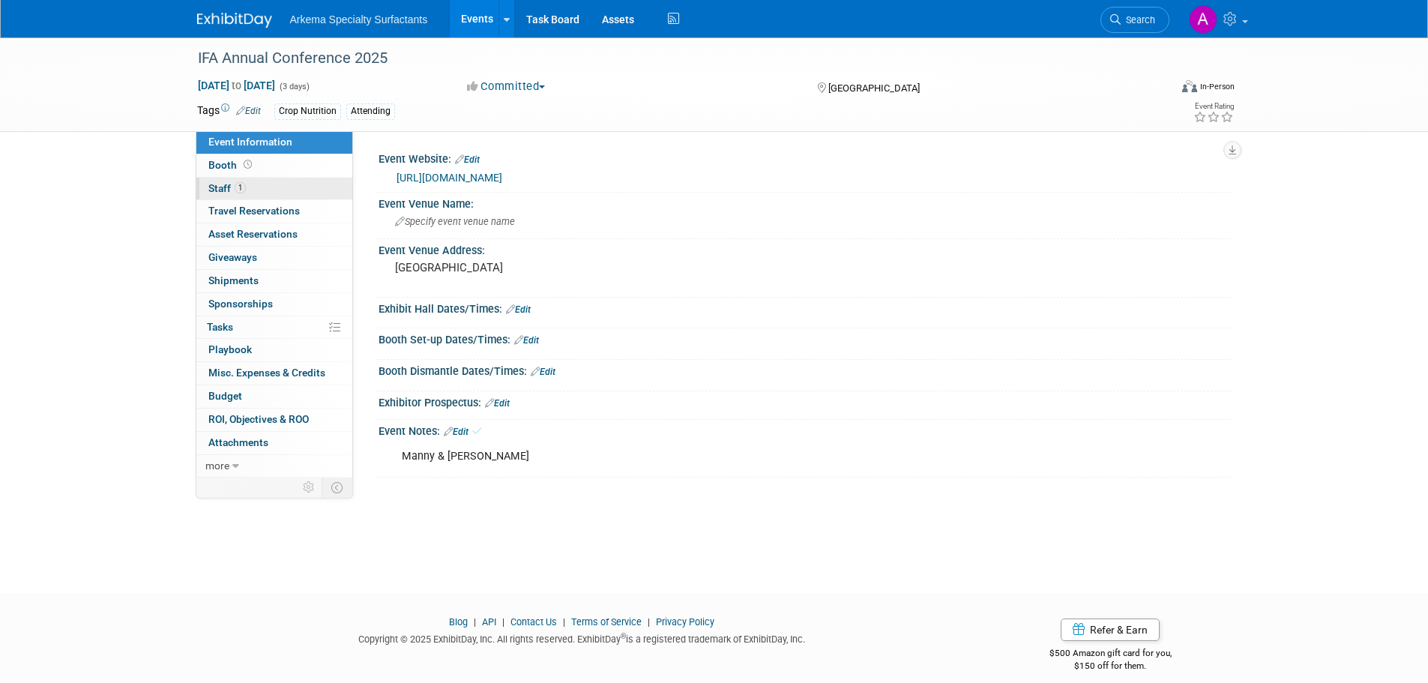
click at [236, 178] on link "1 Staff 1" at bounding box center [274, 189] width 156 height 22
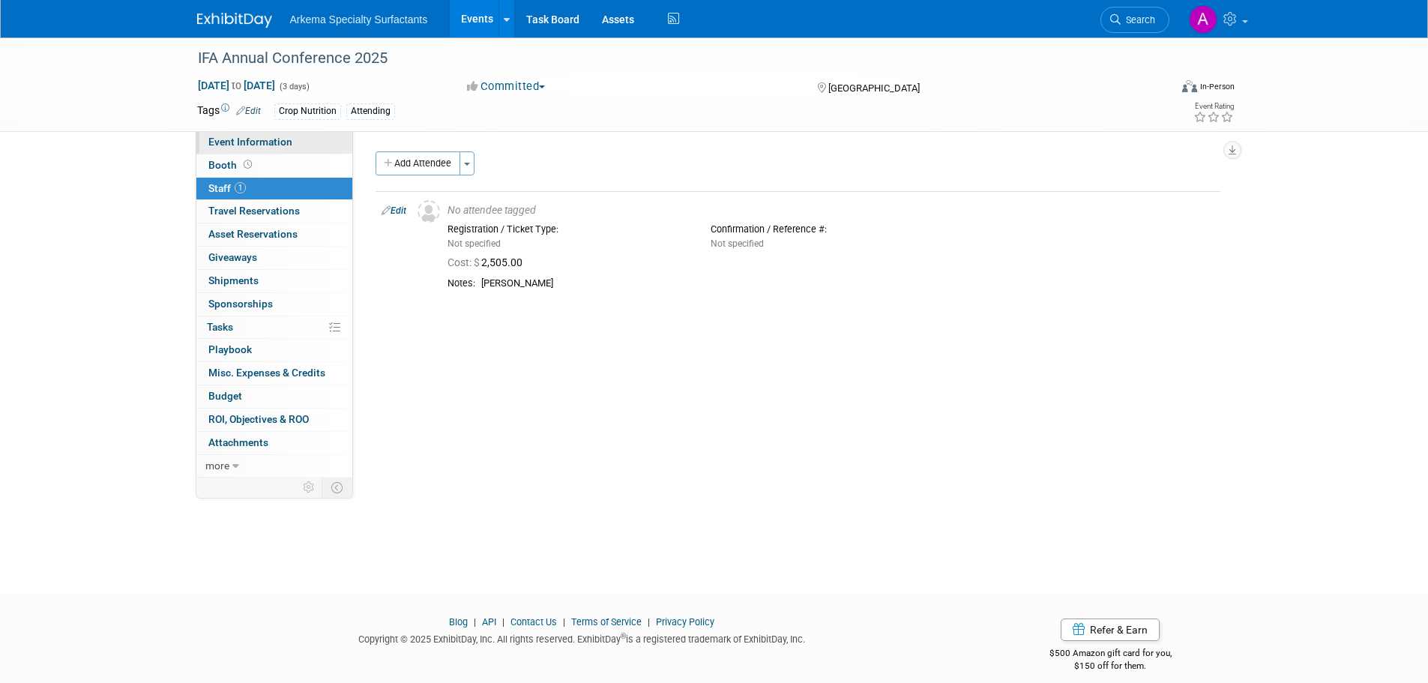
click at [238, 137] on span "Event Information" at bounding box center [250, 142] width 84 height 12
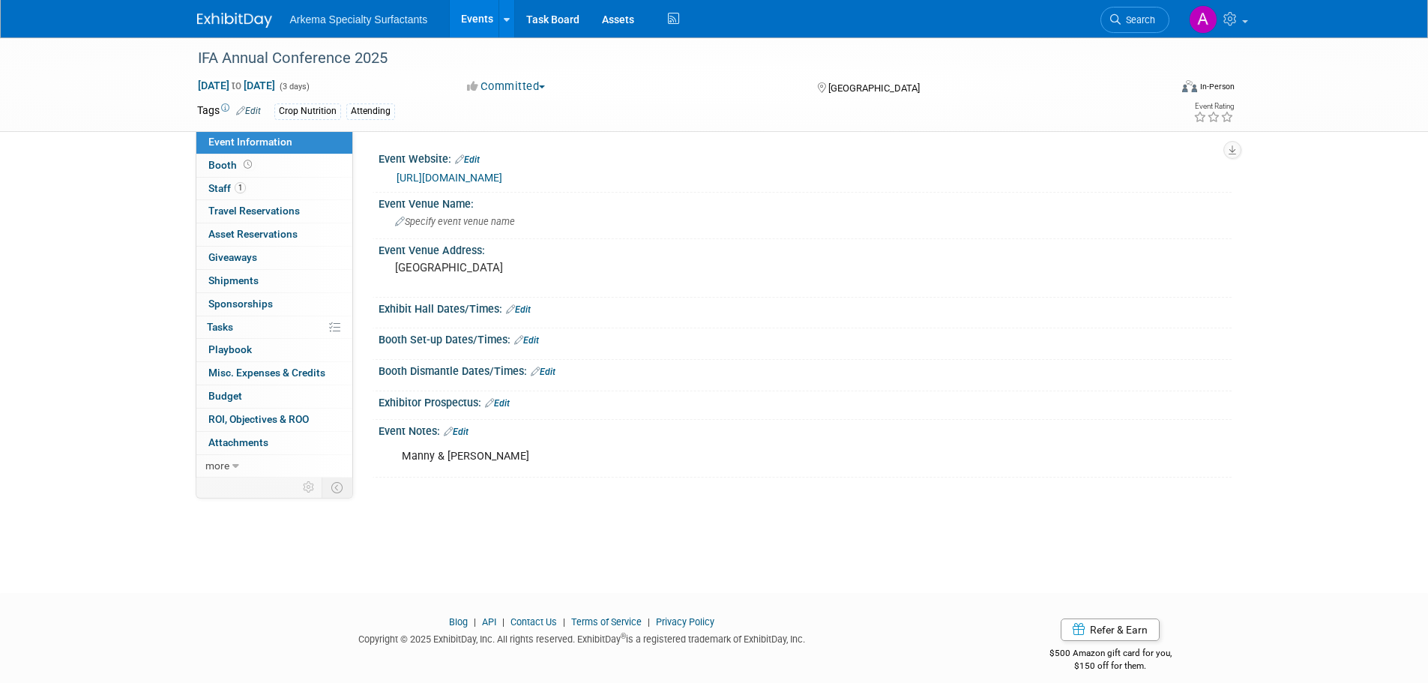
click at [457, 429] on link "Edit" at bounding box center [456, 432] width 25 height 10
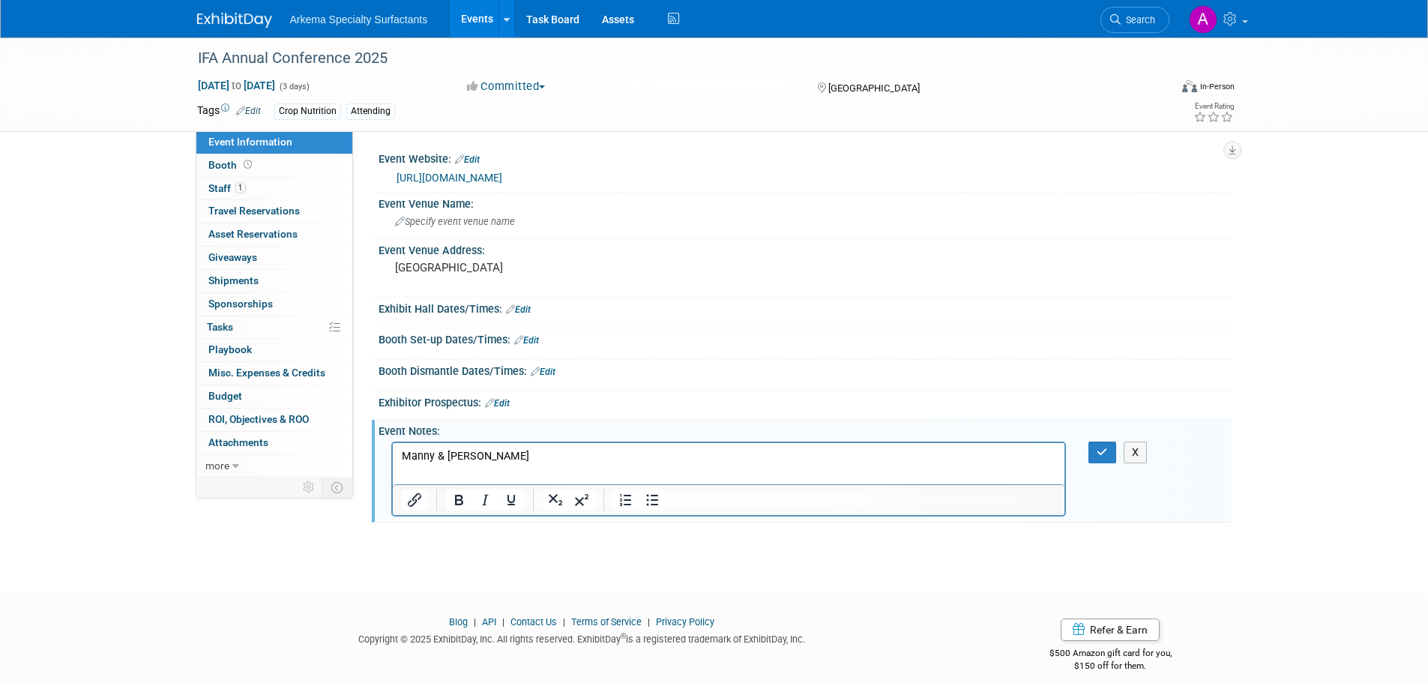
click at [511, 458] on p "Manny & [PERSON_NAME]" at bounding box center [728, 455] width 655 height 15
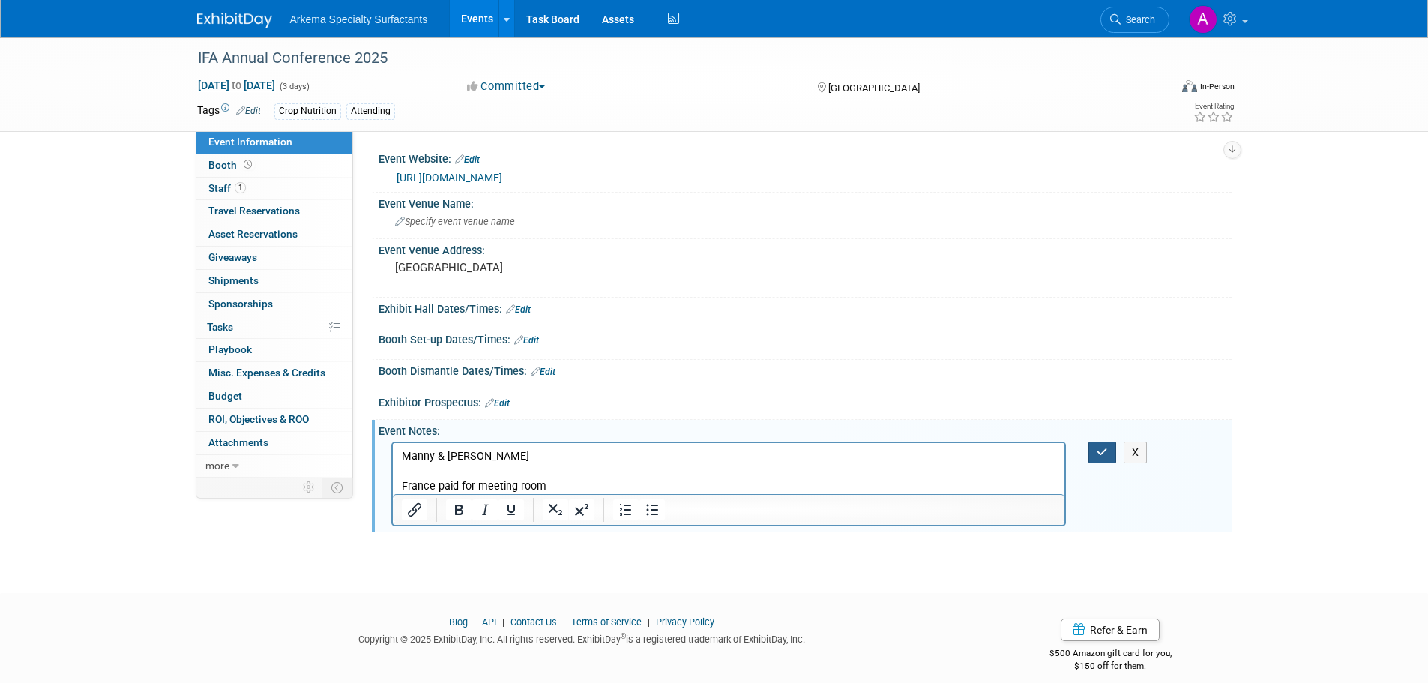
click at [1099, 452] on icon "button" at bounding box center [1102, 452] width 11 height 10
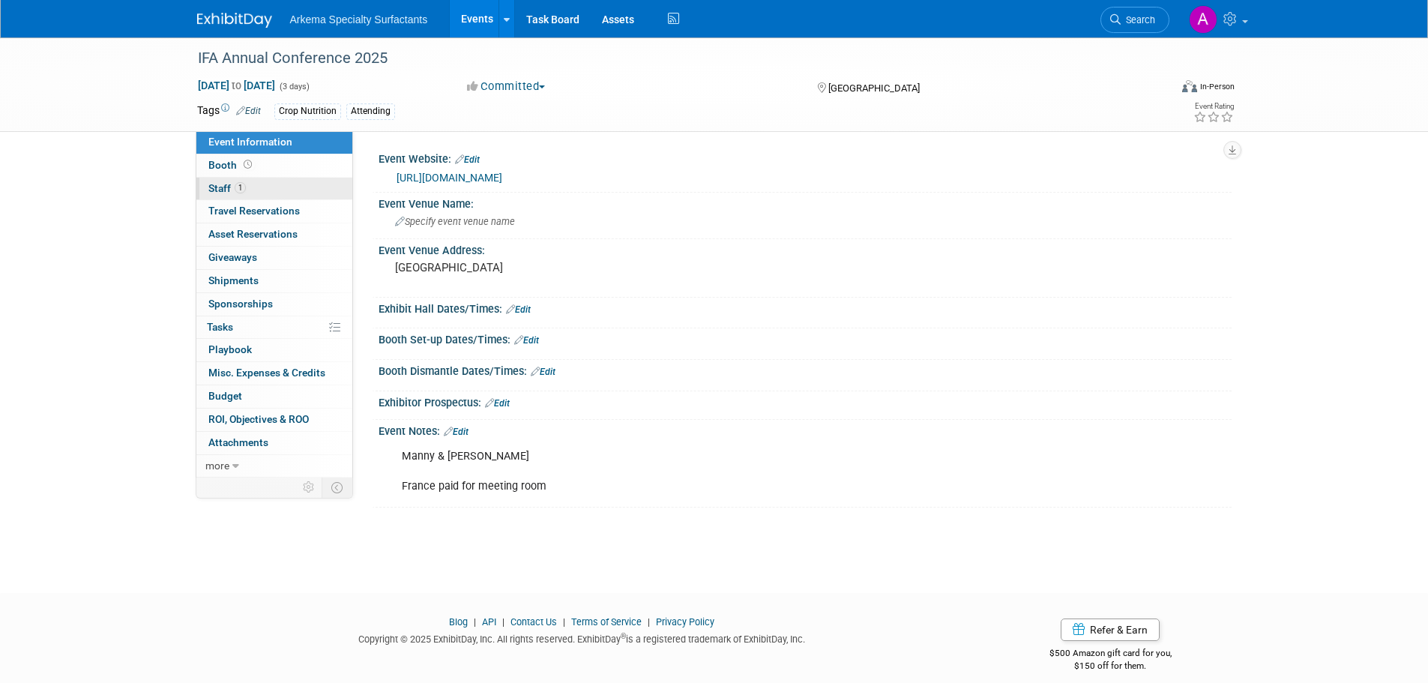
click at [225, 193] on span "Staff 1" at bounding box center [226, 188] width 37 height 12
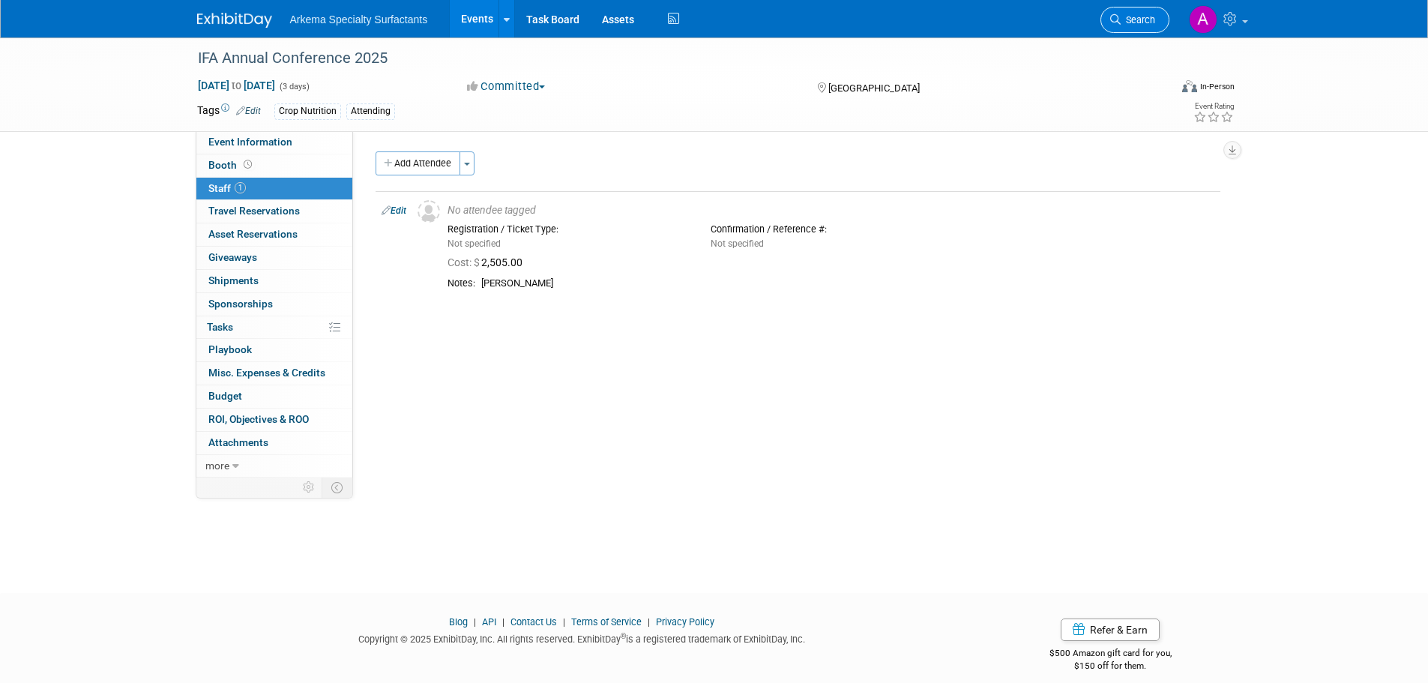
click at [1139, 13] on link "Search" at bounding box center [1134, 20] width 69 height 26
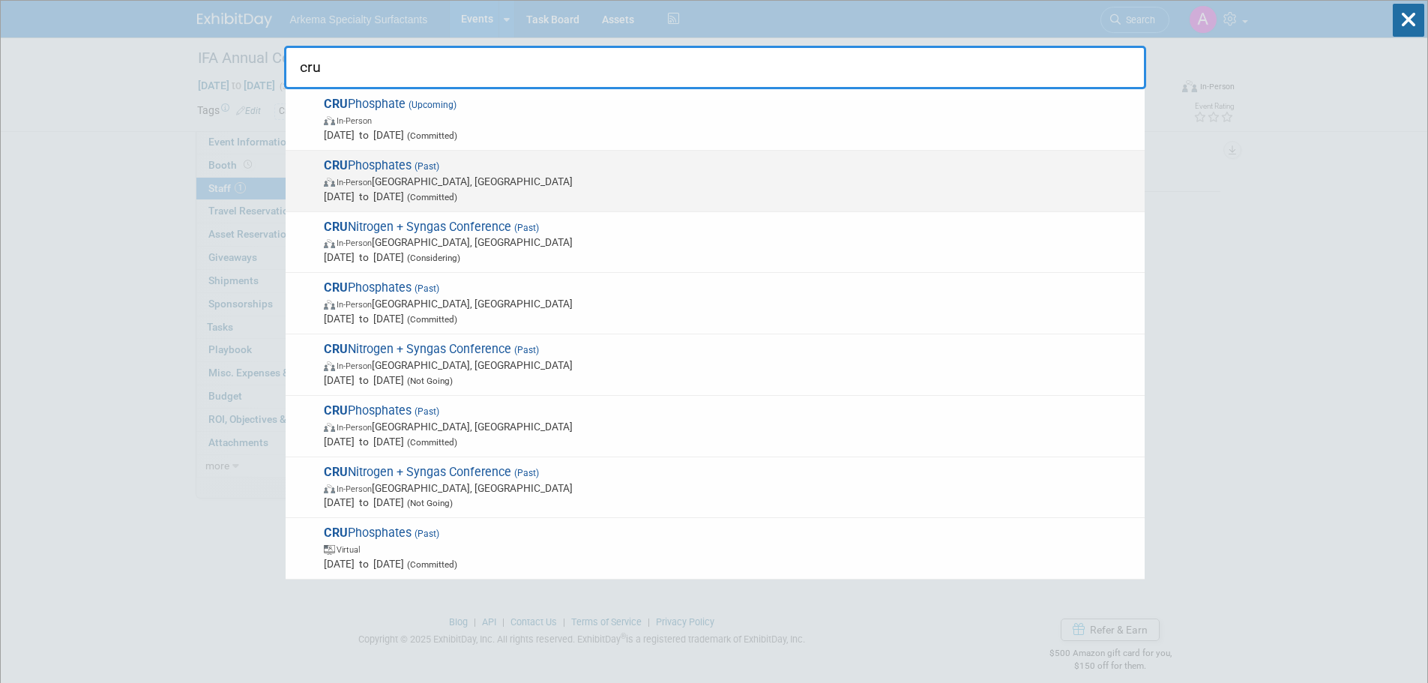
type input "cru"
click at [493, 180] on span "In-Person [GEOGRAPHIC_DATA], [GEOGRAPHIC_DATA]" at bounding box center [730, 181] width 813 height 15
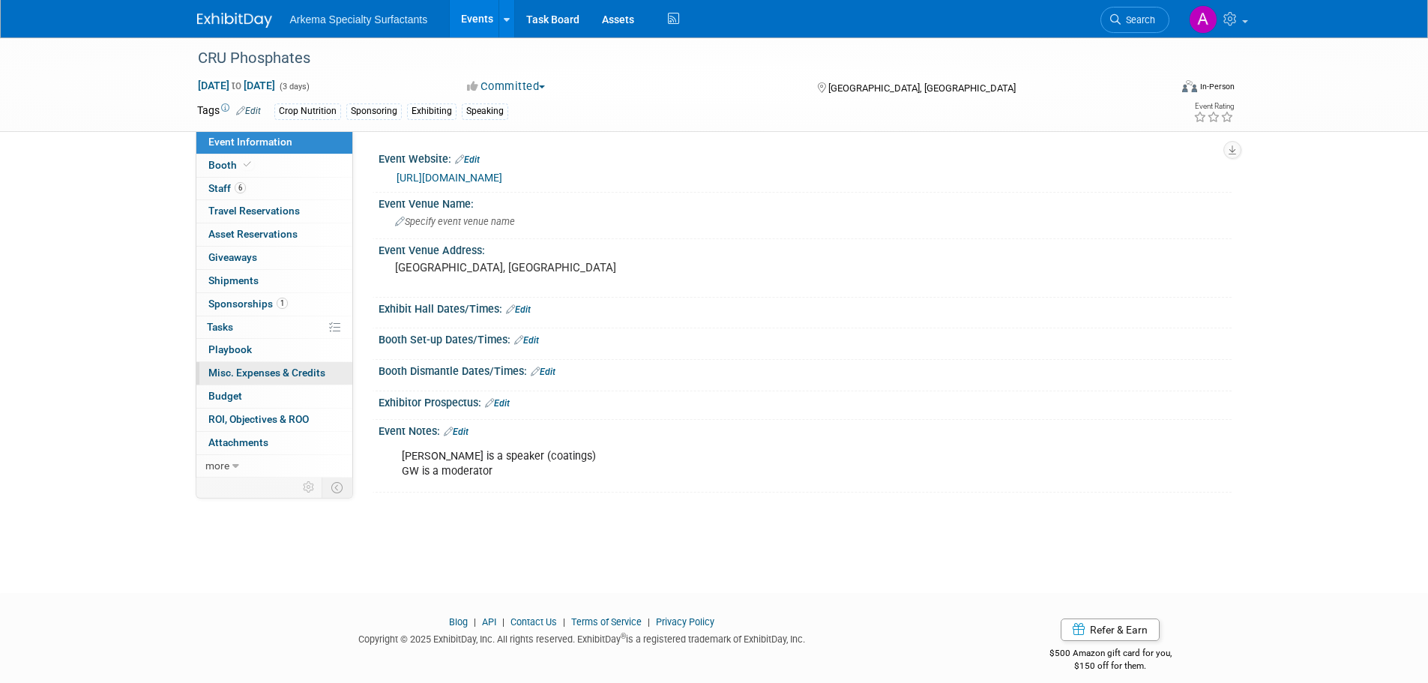
click at [267, 376] on span "Misc. Expenses & Credits 0" at bounding box center [266, 373] width 117 height 12
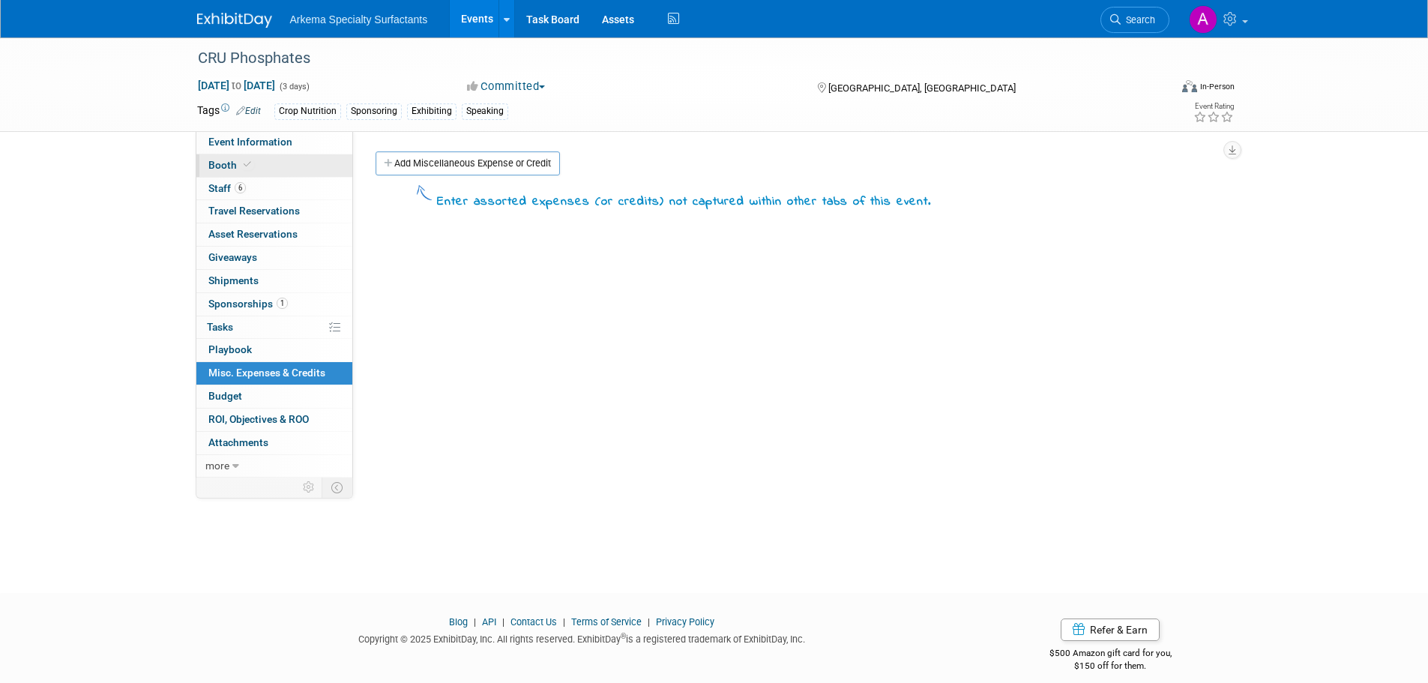
click at [229, 160] on span "Booth" at bounding box center [231, 165] width 46 height 12
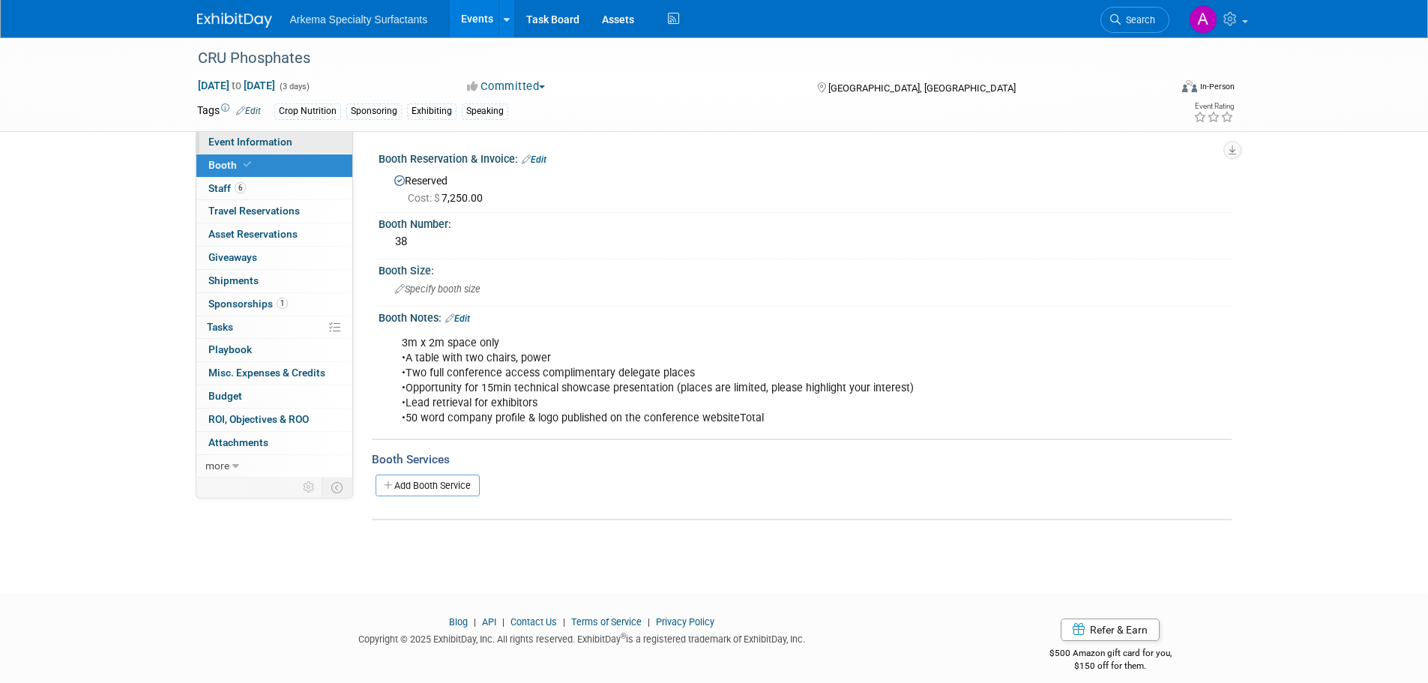
click at [236, 139] on span "Event Information" at bounding box center [250, 142] width 84 height 12
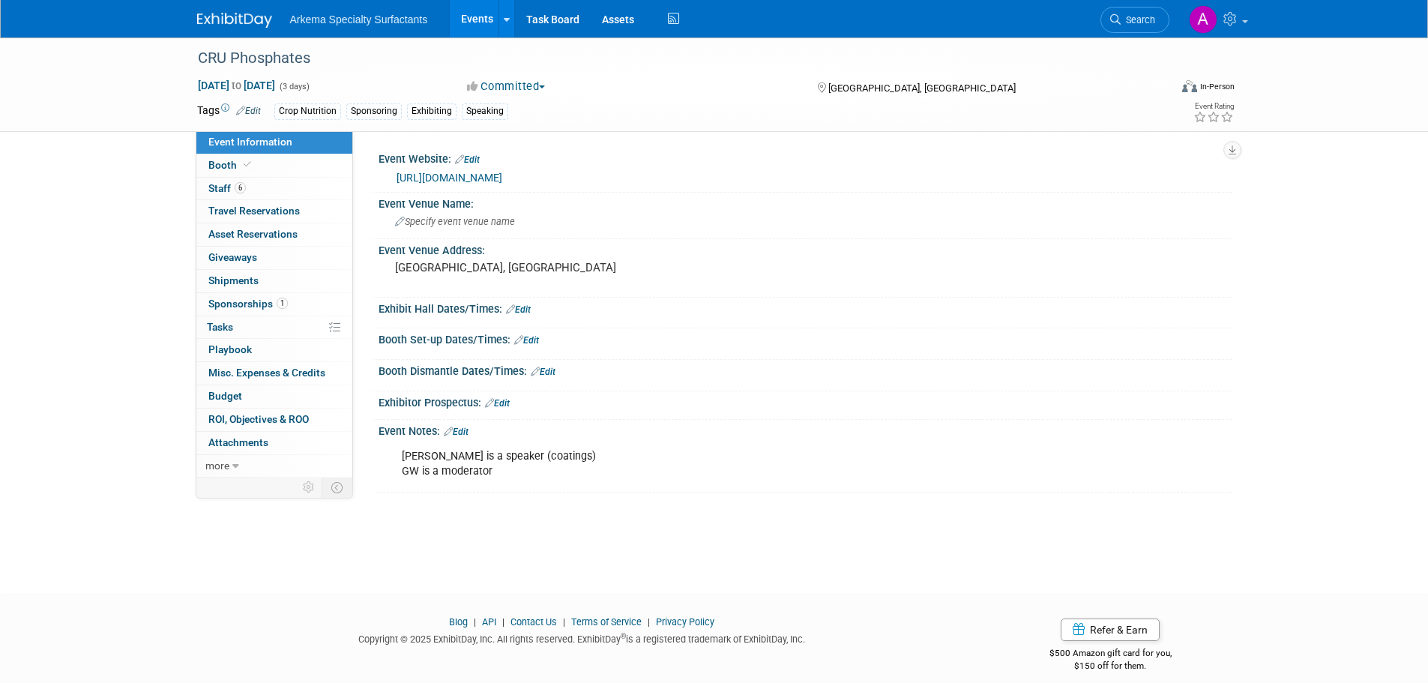
click at [466, 430] on link "Edit" at bounding box center [456, 432] width 25 height 10
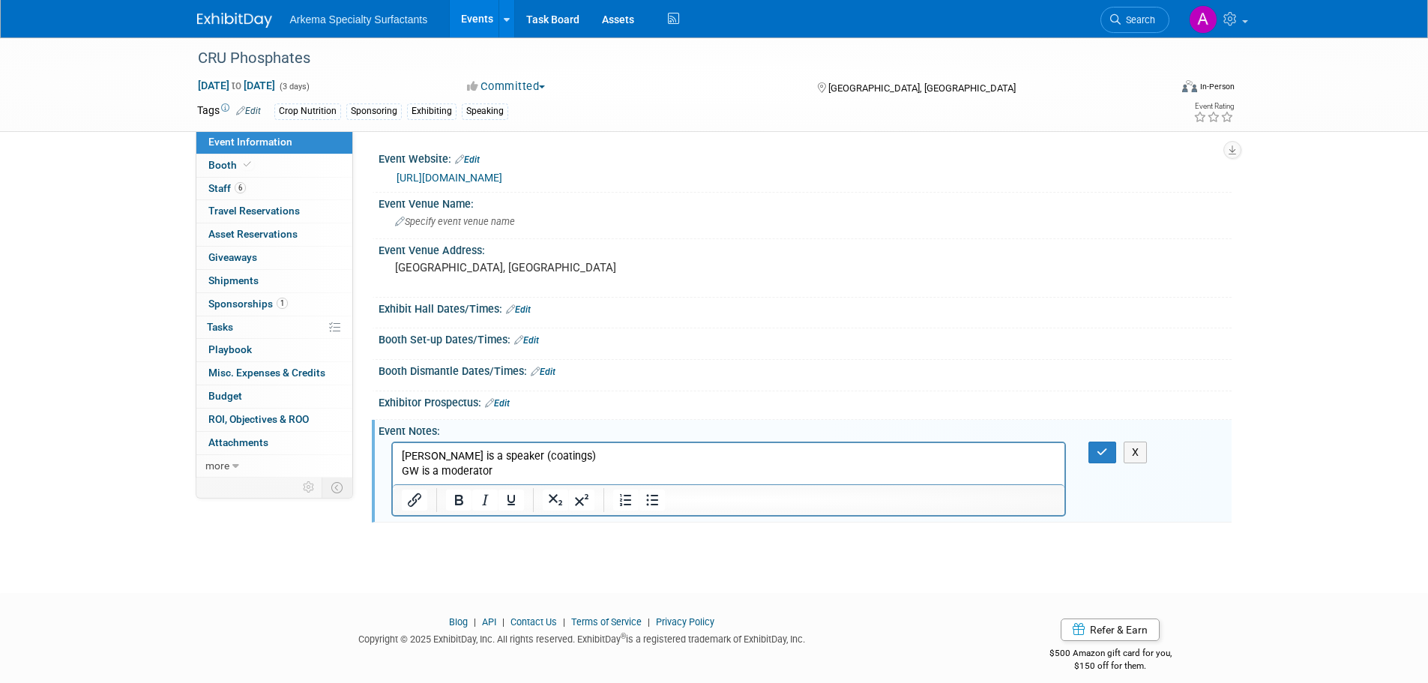
click at [532, 472] on p "[PERSON_NAME] is a speaker (coatings) GW is a moderator" at bounding box center [728, 463] width 655 height 30
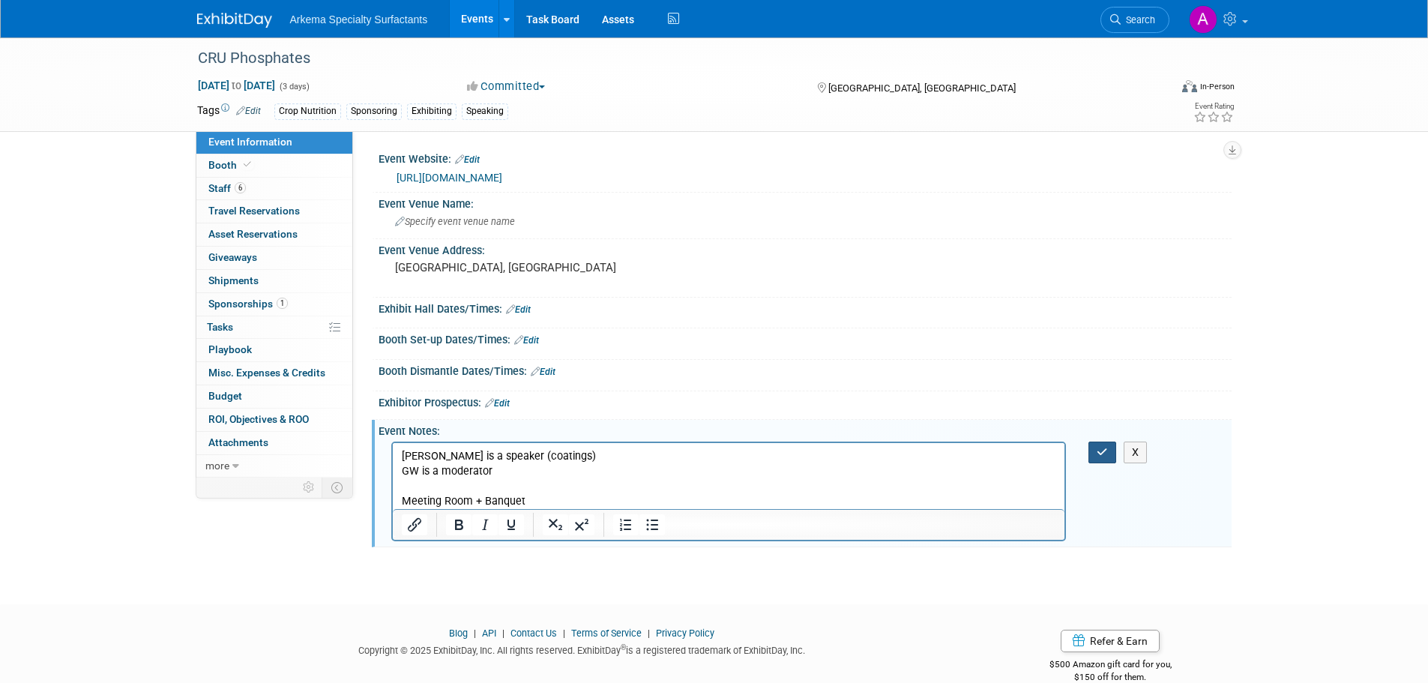
click at [1102, 451] on icon "button" at bounding box center [1102, 452] width 11 height 10
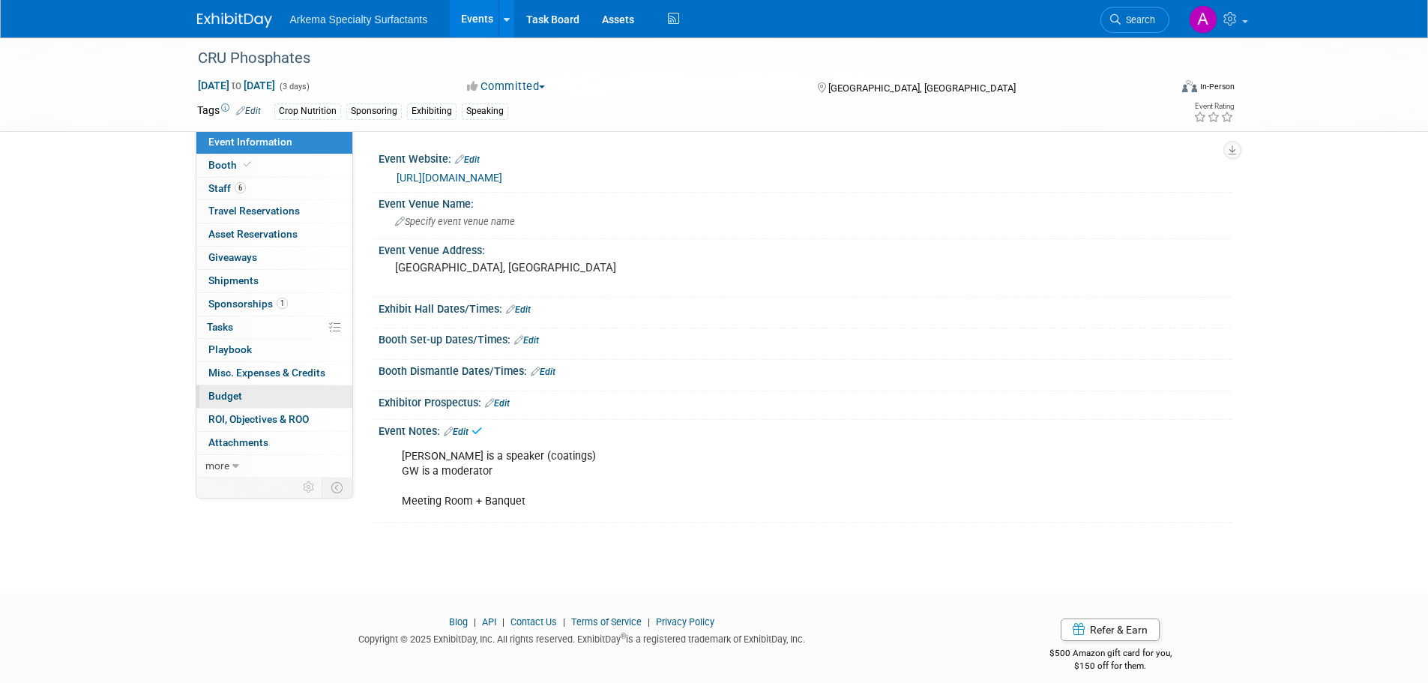
click at [238, 397] on span "Budget" at bounding box center [225, 396] width 34 height 12
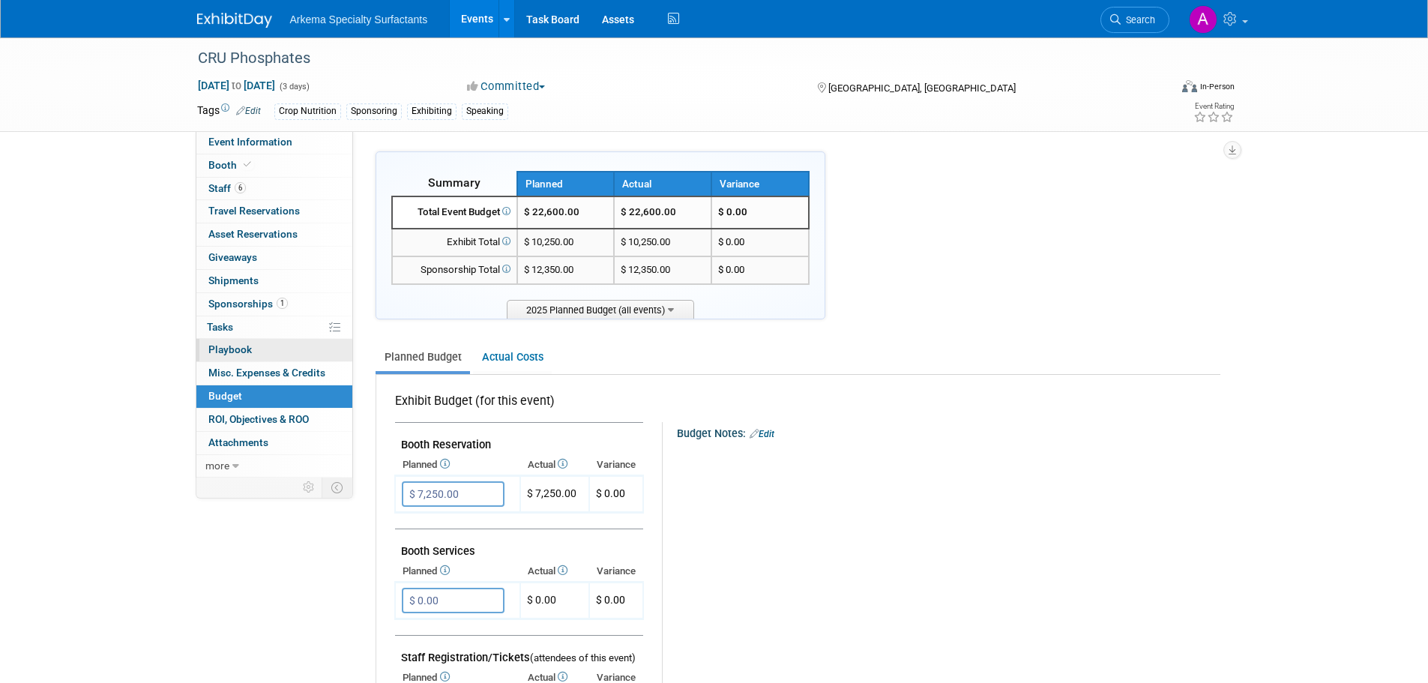
click at [270, 361] on link "0 Playbook 0" at bounding box center [274, 350] width 156 height 22
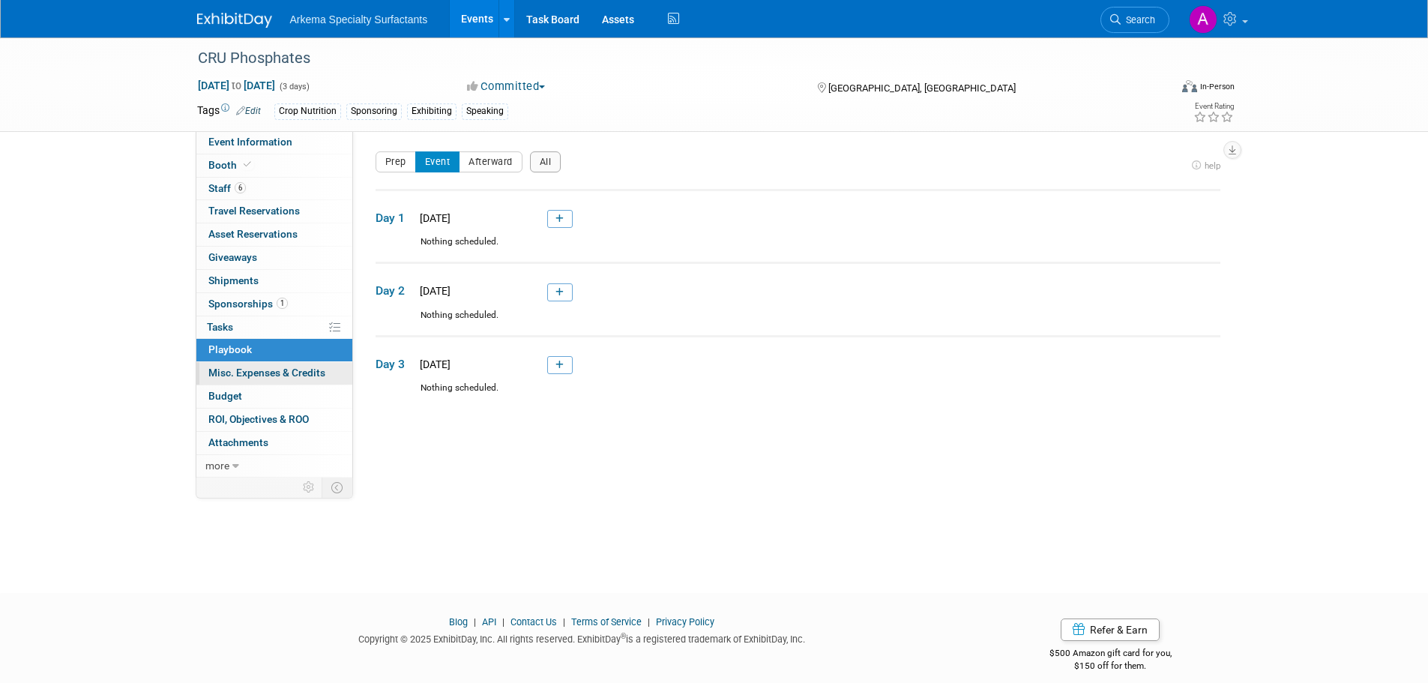
click at [272, 373] on span "Misc. Expenses & Credits 0" at bounding box center [266, 373] width 117 height 12
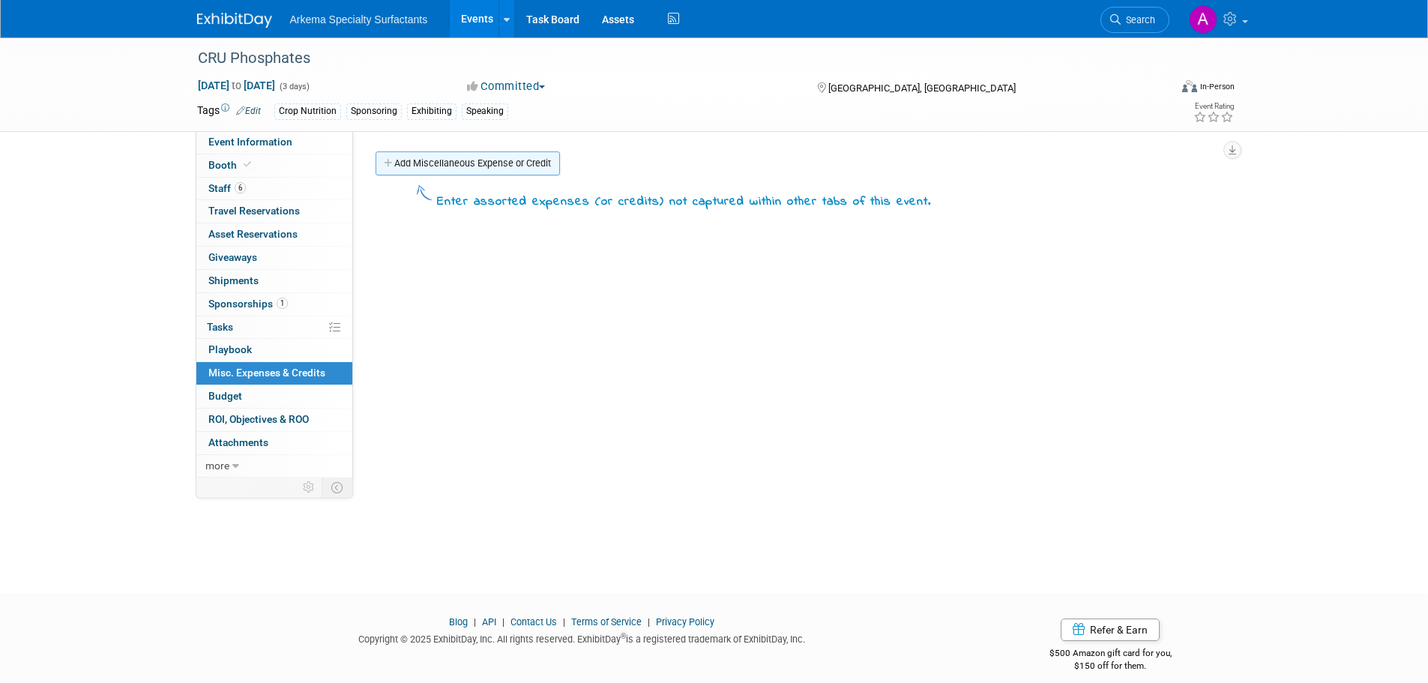
click at [464, 162] on link "Add Miscellaneous Expense or Credit" at bounding box center [468, 163] width 184 height 24
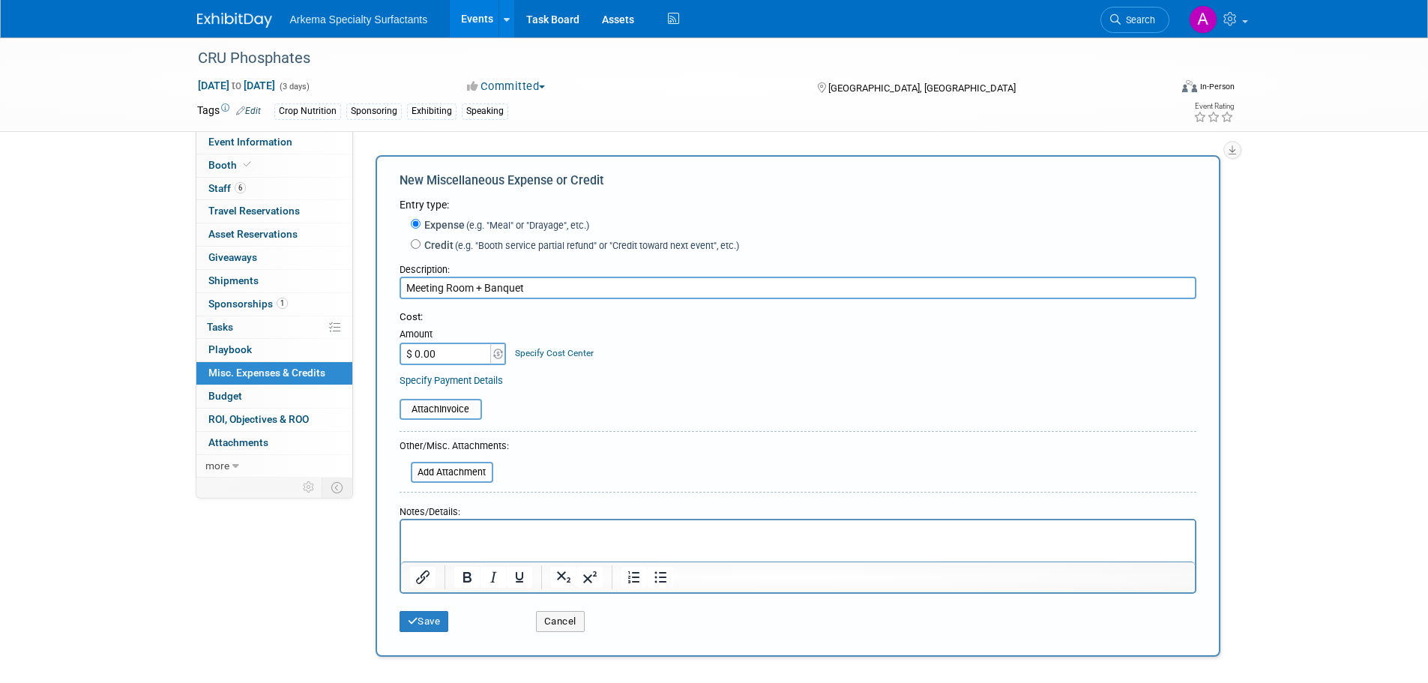
type input "Meeting Room + Banquet"
click at [566, 353] on link "Specify Cost Center" at bounding box center [554, 353] width 79 height 10
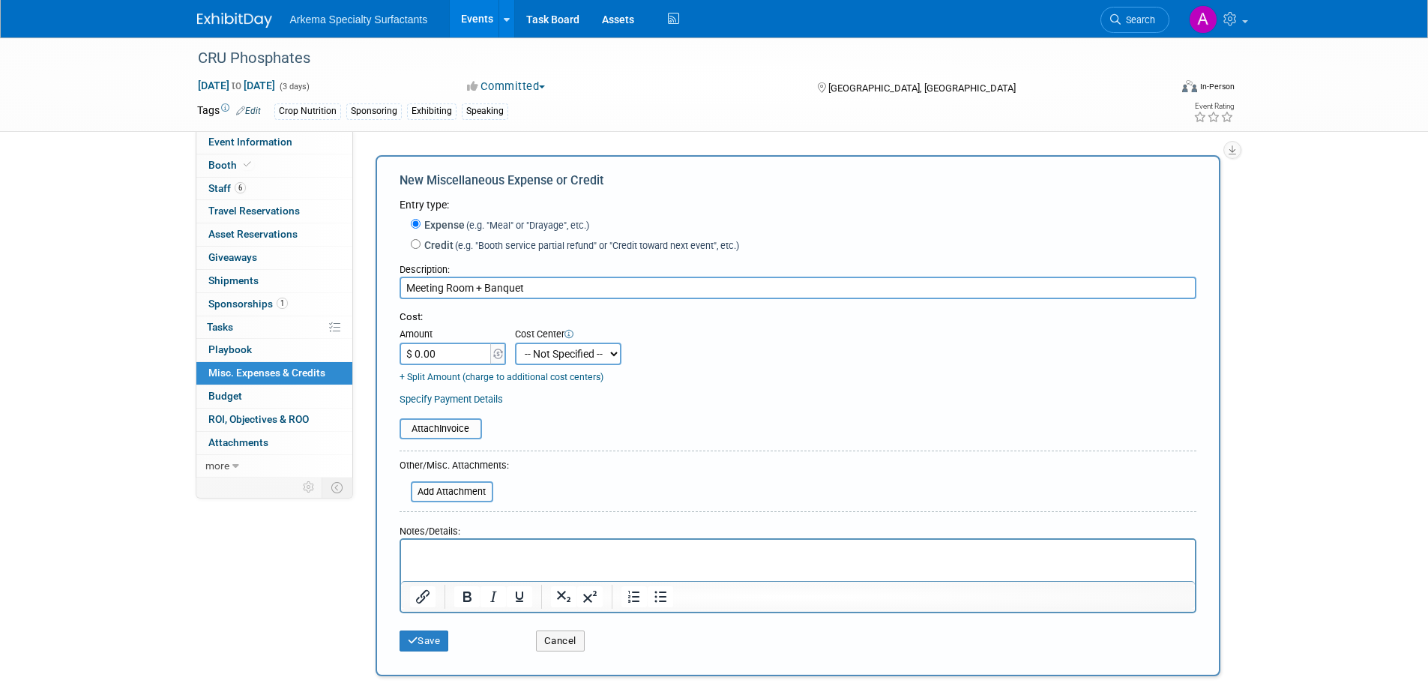
click at [596, 361] on select "-- Not Specified -- Crop Nutrition Infrastructure Mining" at bounding box center [568, 354] width 106 height 22
select select "18966416"
click at [515, 343] on select "-- Not Specified -- Crop Nutrition Infrastructure Mining" at bounding box center [568, 354] width 106 height 22
click at [464, 356] on input "$ 0.00" at bounding box center [447, 354] width 94 height 22
click at [437, 650] on button "Save" at bounding box center [424, 640] width 49 height 21
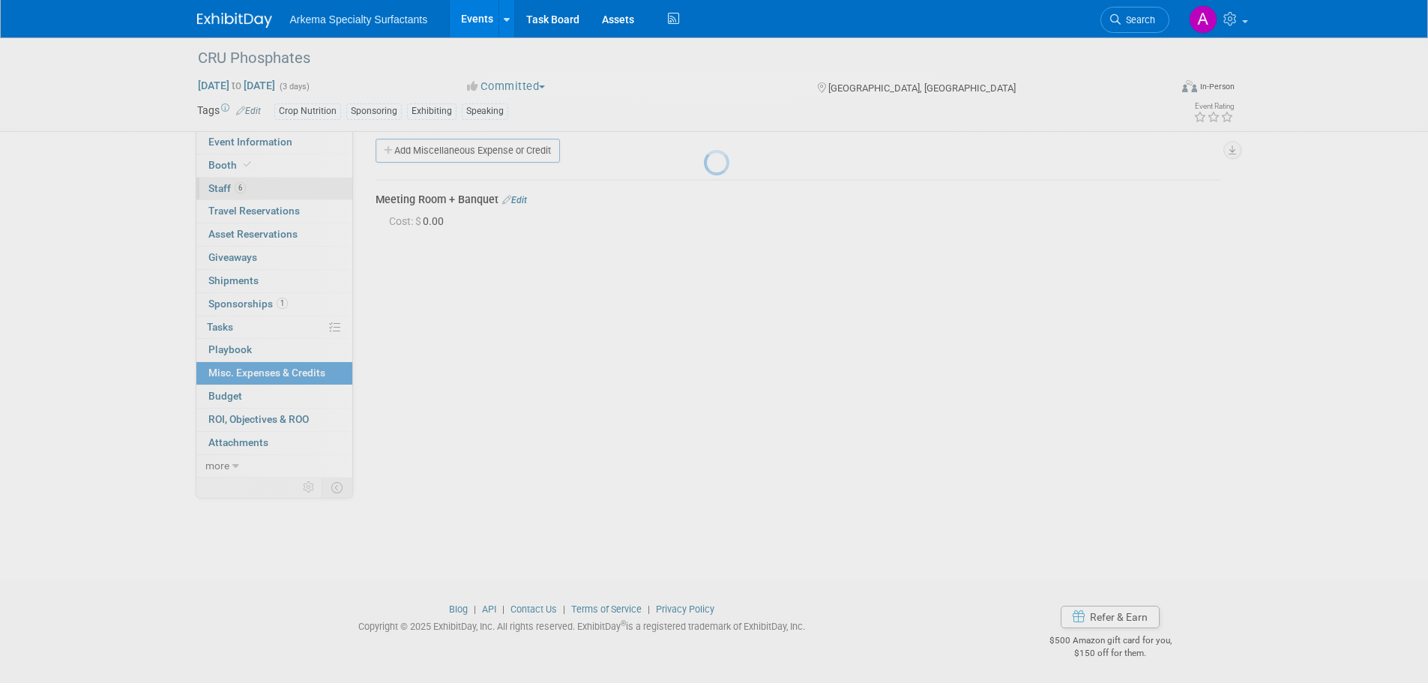
scroll to position [15, 0]
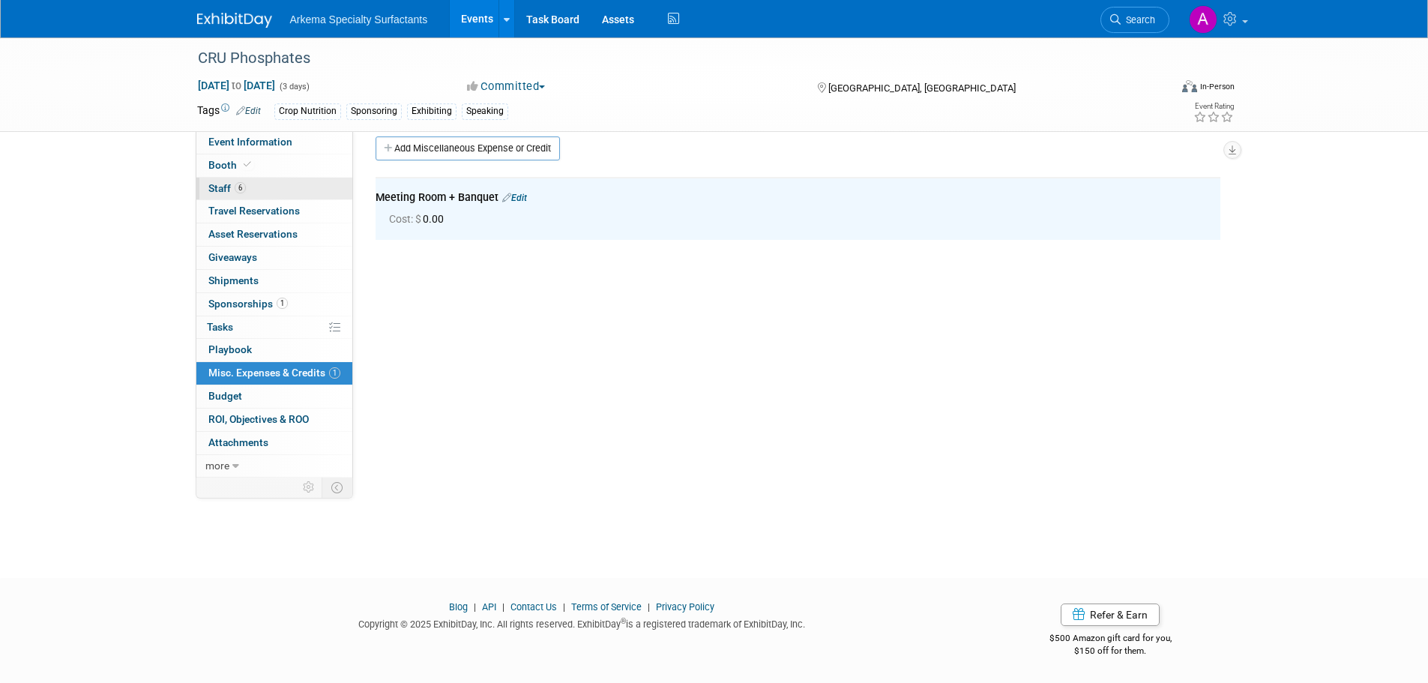
click at [224, 180] on link "6 Staff 6" at bounding box center [274, 189] width 156 height 22
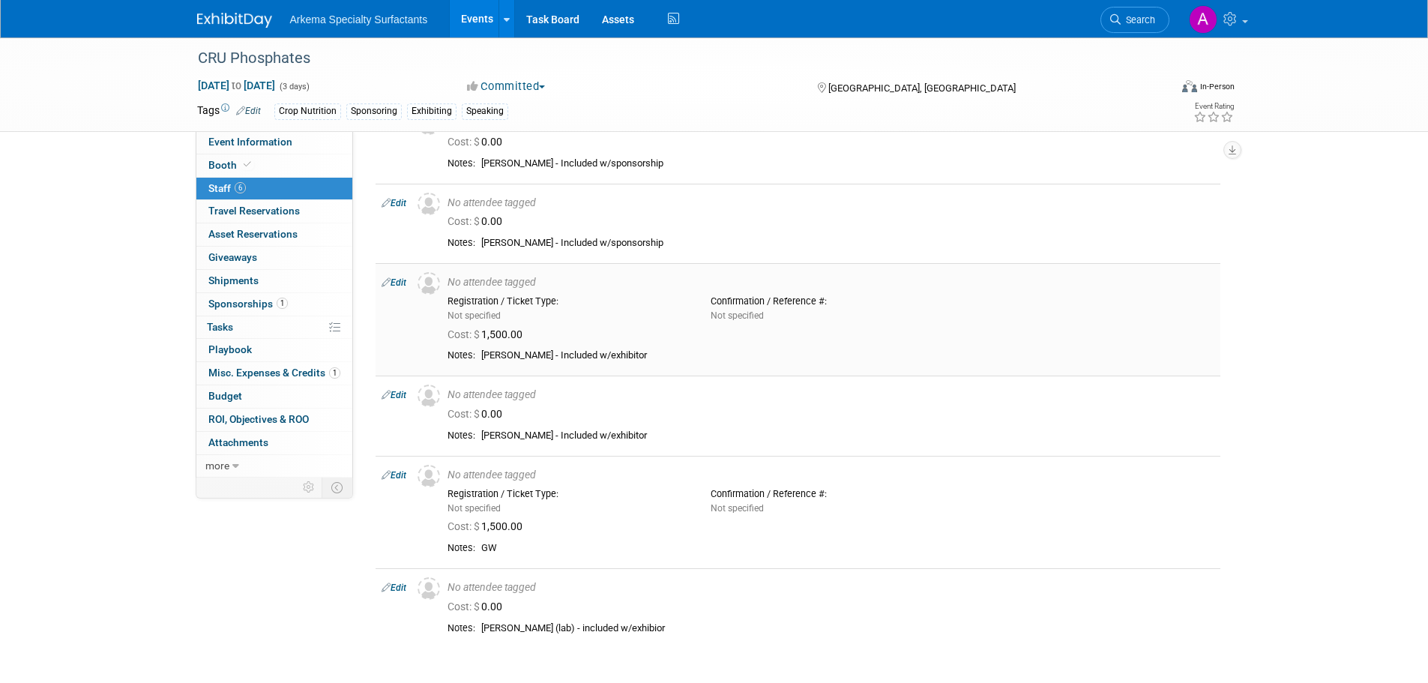
scroll to position [150, 0]
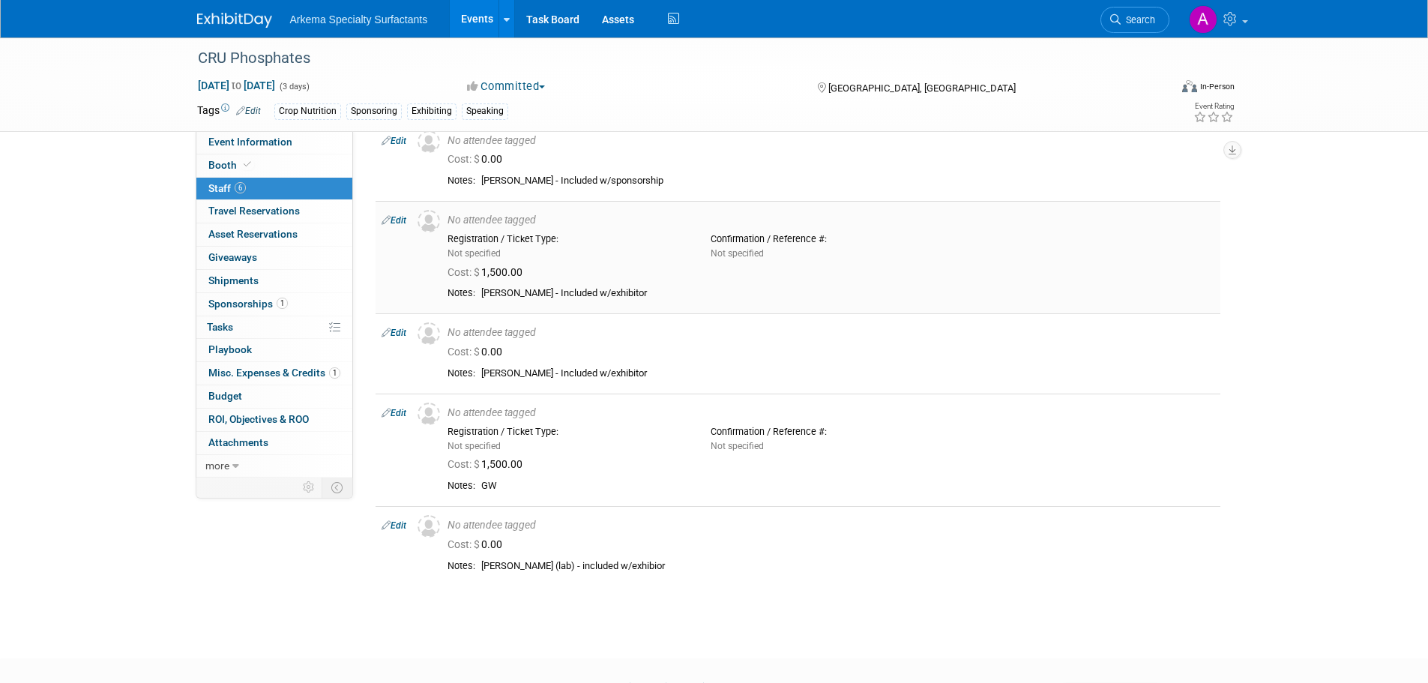
click at [399, 217] on link "Edit" at bounding box center [394, 220] width 25 height 10
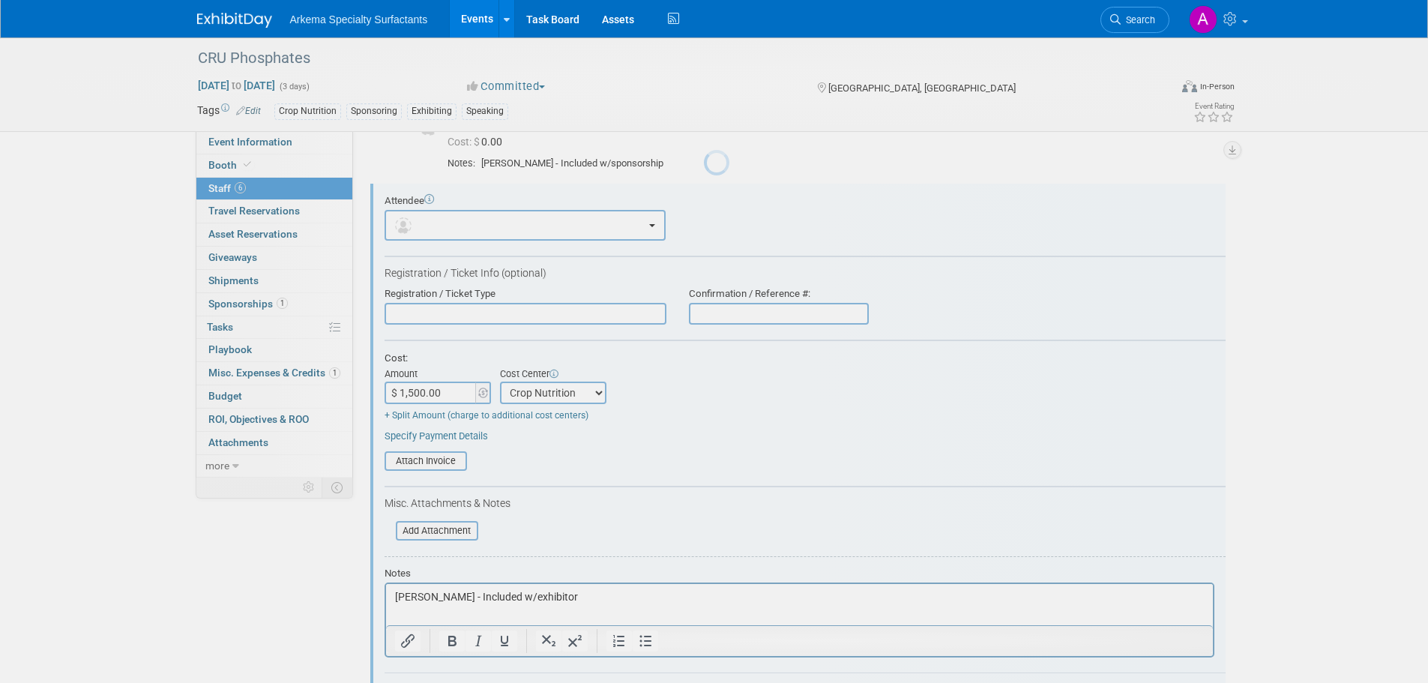
scroll to position [181, 0]
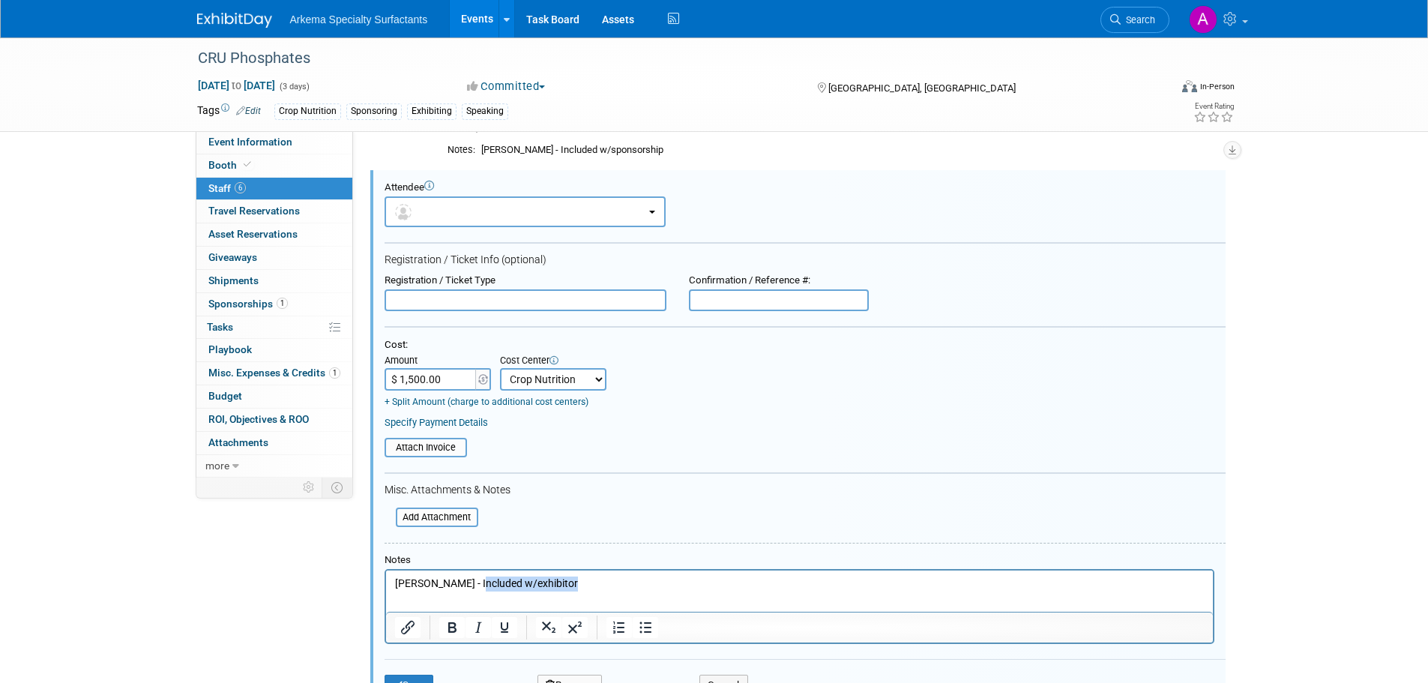
drag, startPoint x: 476, startPoint y: 579, endPoint x: 627, endPoint y: 585, distance: 151.5
click at [627, 585] on p "[PERSON_NAME] - Included w/exhibitor" at bounding box center [799, 583] width 810 height 15
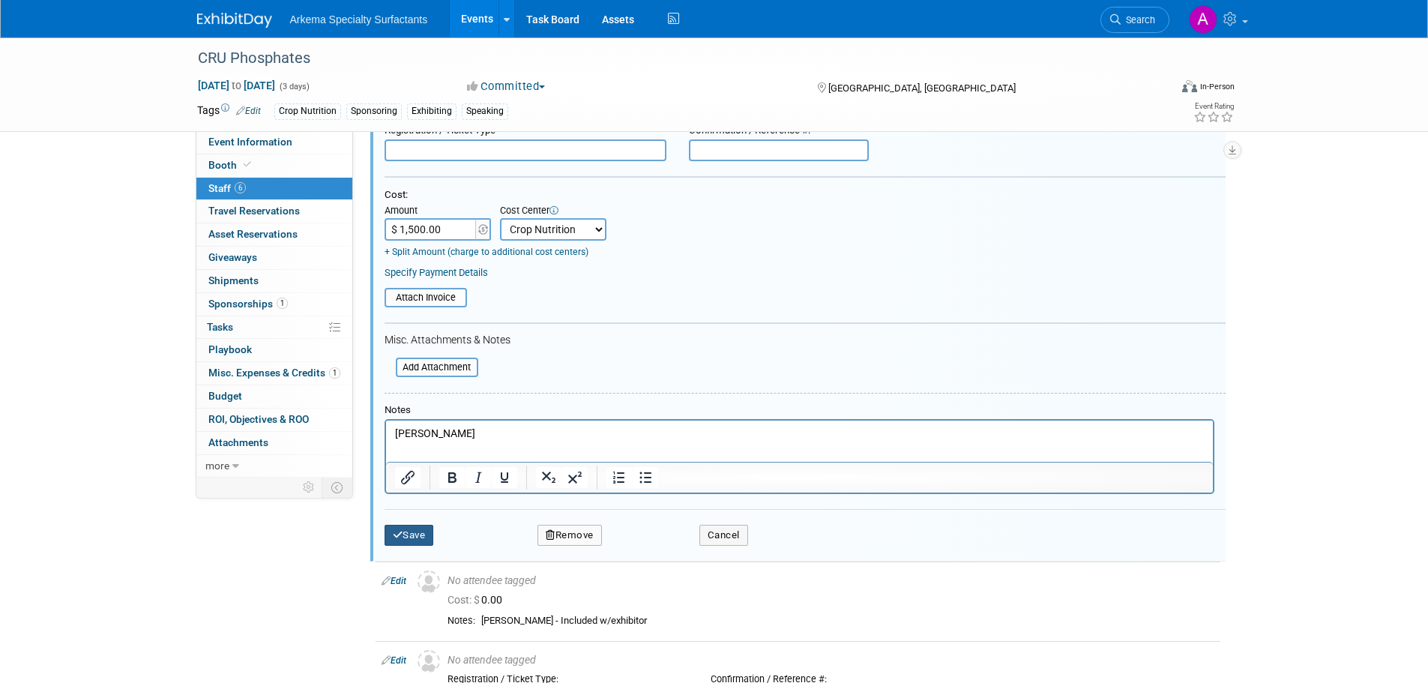
click at [412, 529] on button "Save" at bounding box center [409, 535] width 49 height 21
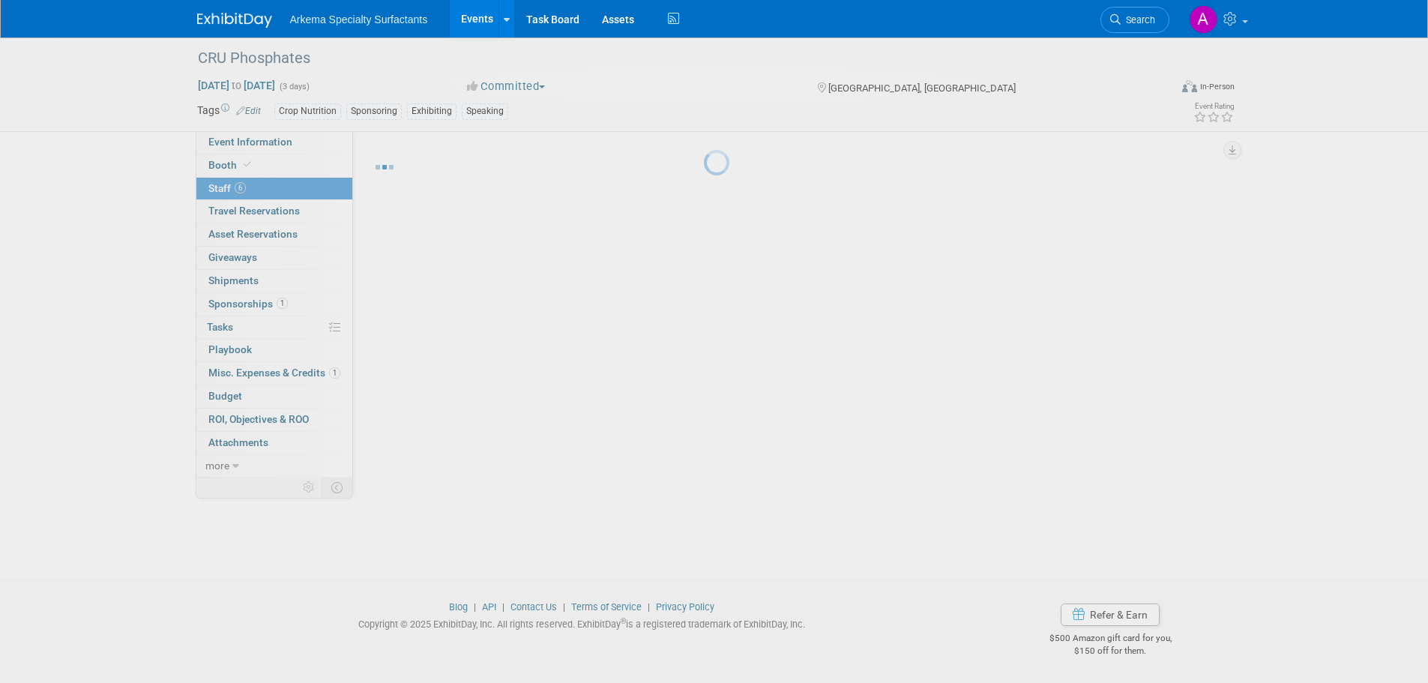
scroll to position [230, 0]
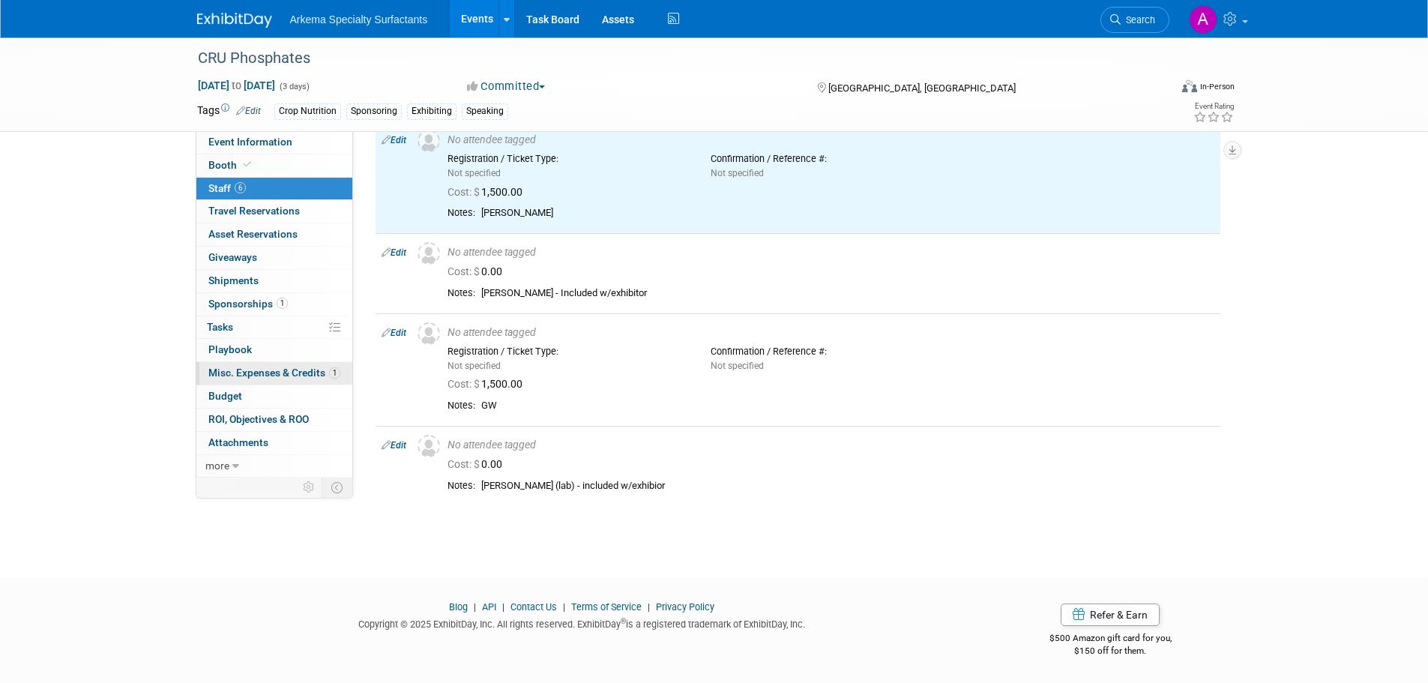
click at [290, 365] on link "1 Misc. Expenses & Credits 1" at bounding box center [274, 373] width 156 height 22
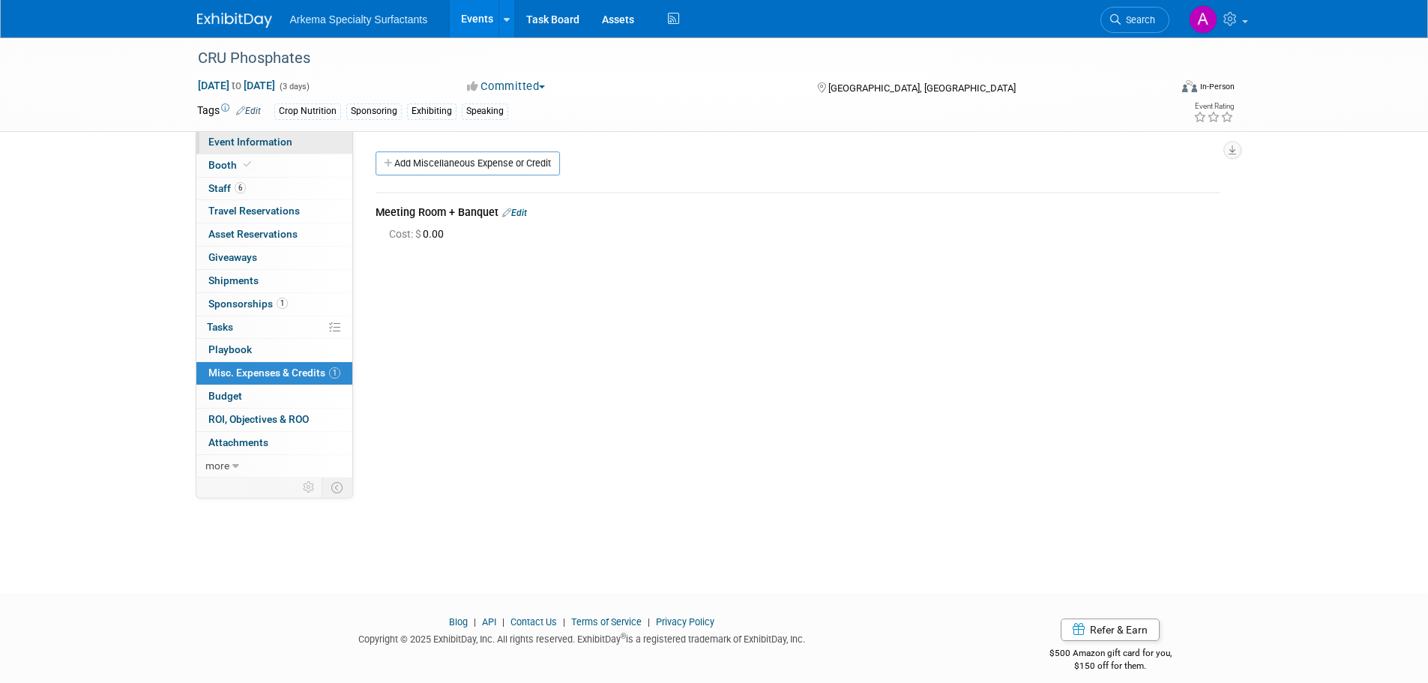
click at [271, 136] on span "Event Information" at bounding box center [250, 142] width 84 height 12
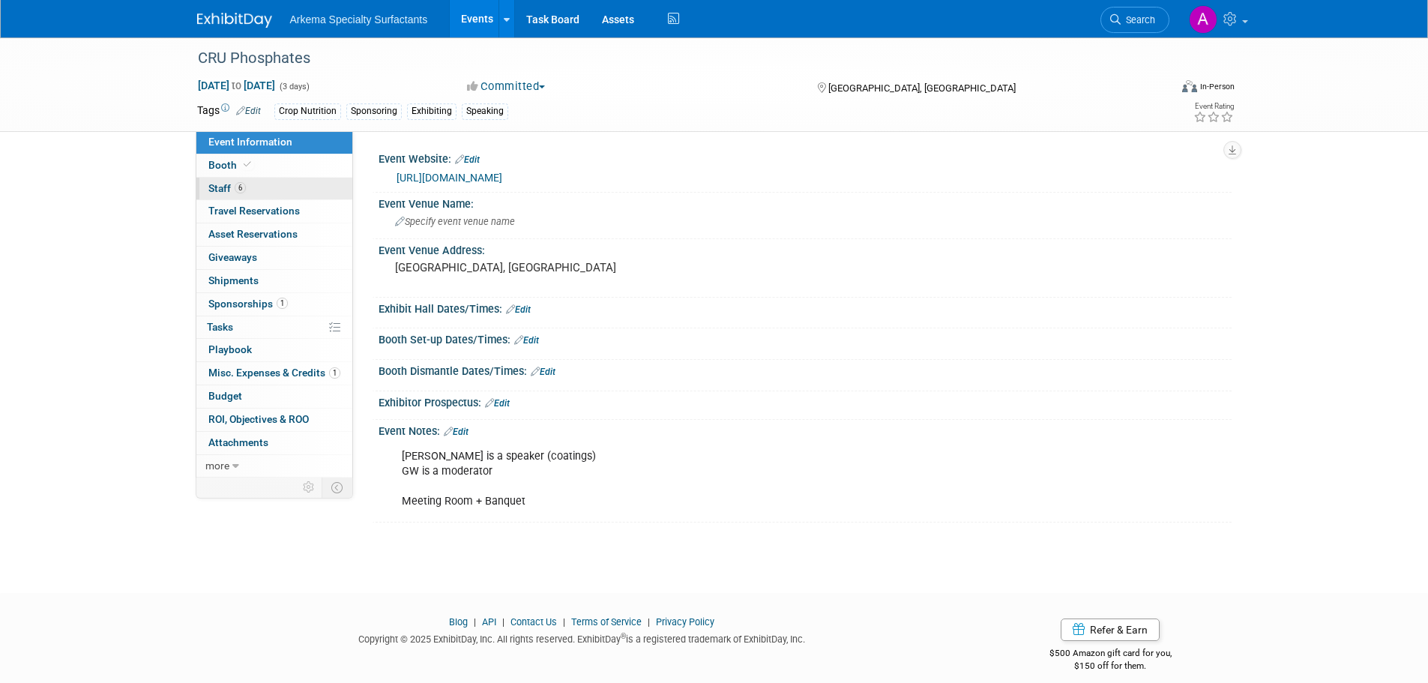
click at [263, 186] on link "6 Staff 6" at bounding box center [274, 189] width 156 height 22
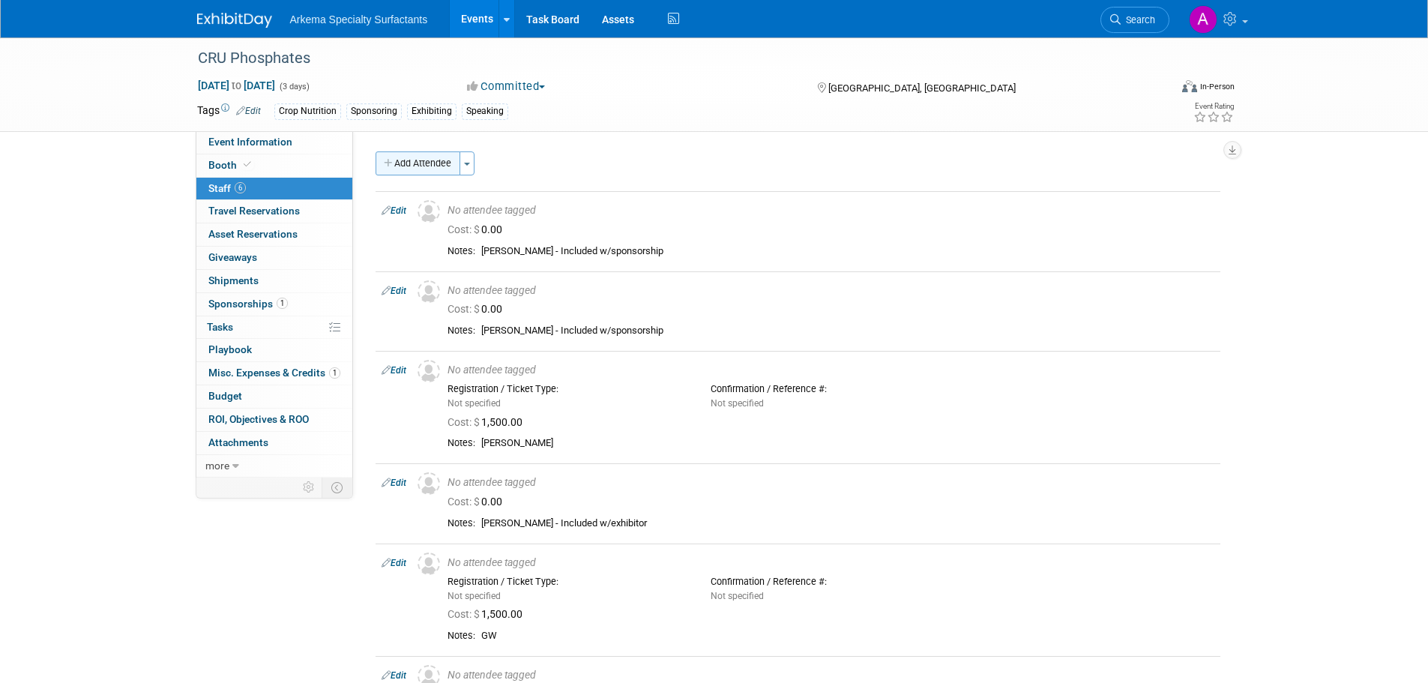
click at [427, 157] on button "Add Attendee" at bounding box center [418, 163] width 85 height 24
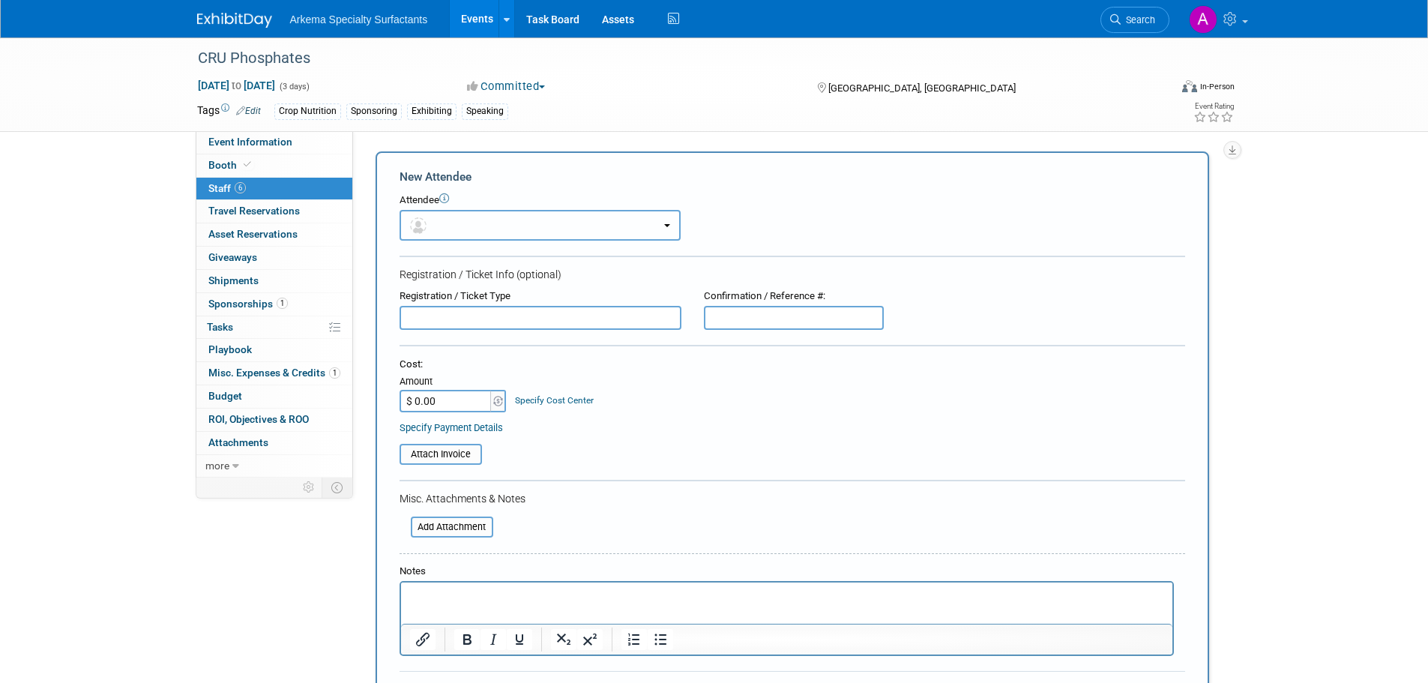
click at [535, 220] on button "button" at bounding box center [540, 225] width 281 height 31
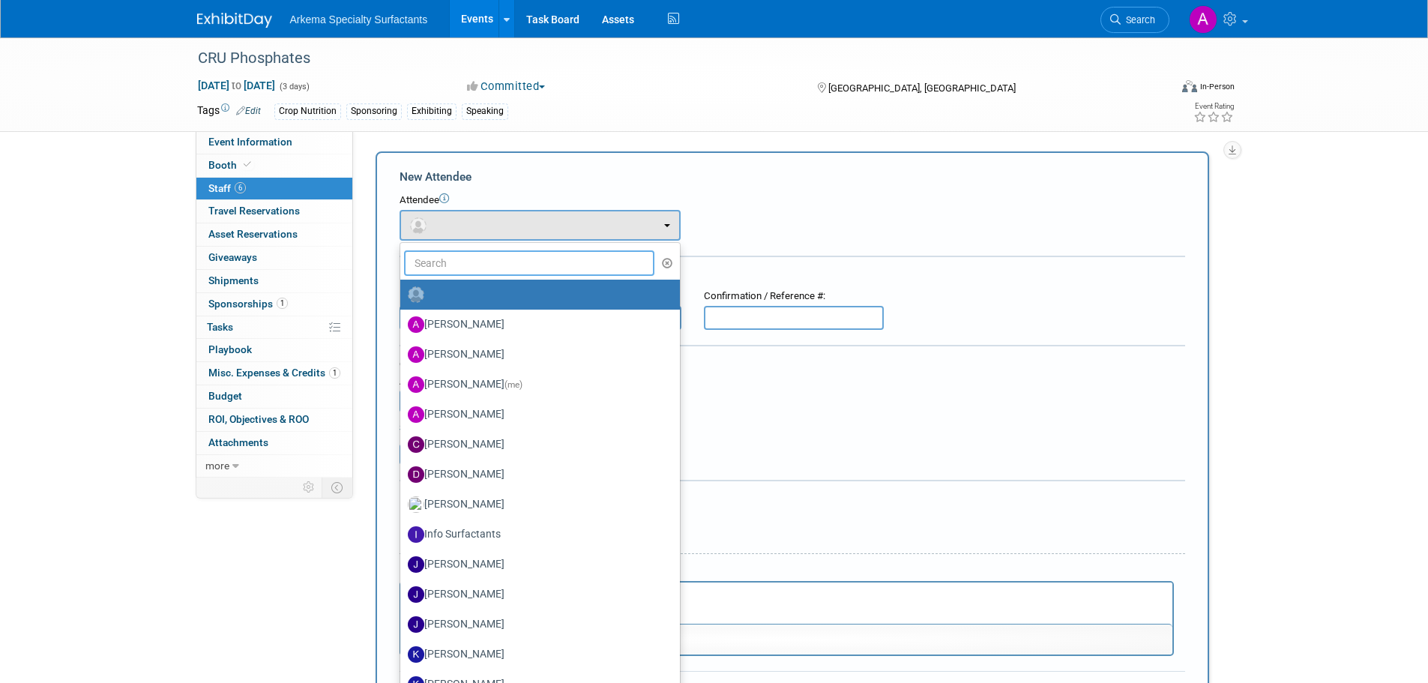
click at [516, 262] on input "text" at bounding box center [529, 262] width 251 height 25
click at [295, 583] on div "Event Information Event Info Booth Booth 6 Staff 6 Staff 0 Travel Reservations …" at bounding box center [714, 674] width 1057 height 1274
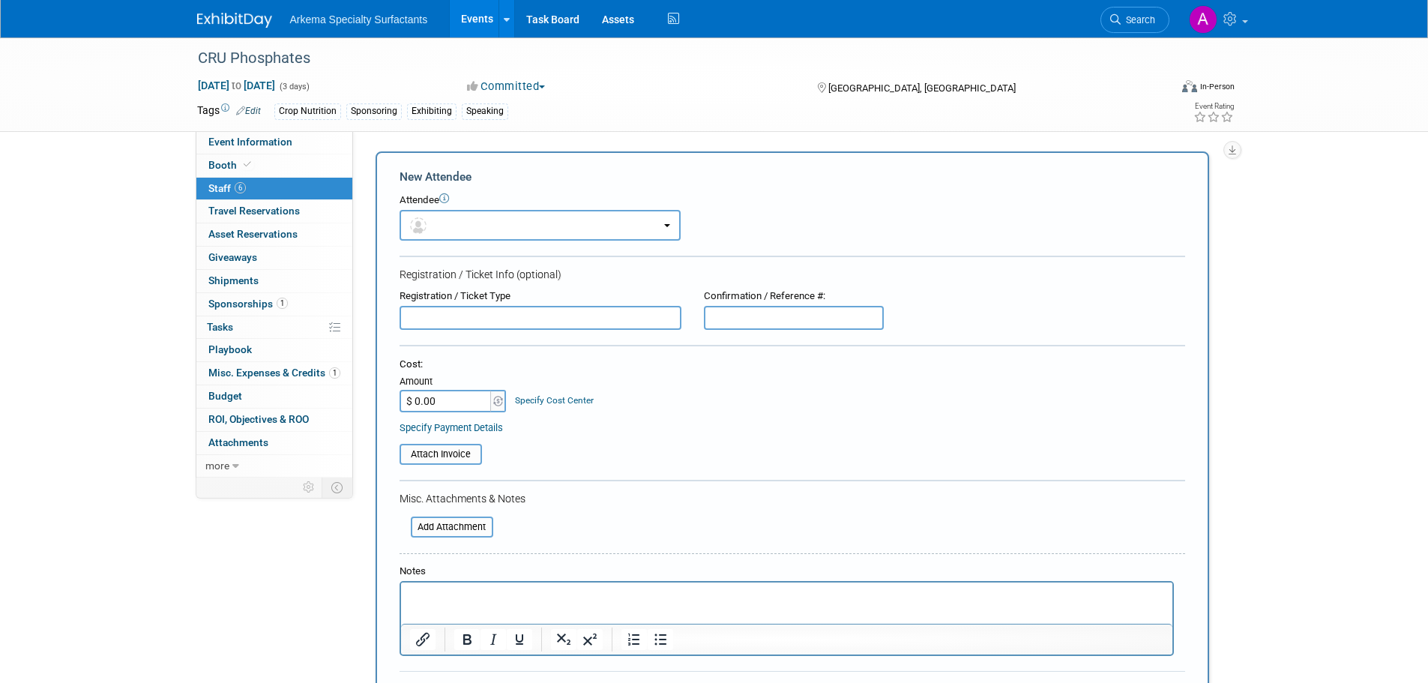
click at [562, 398] on link "Specify Cost Center" at bounding box center [554, 400] width 79 height 10
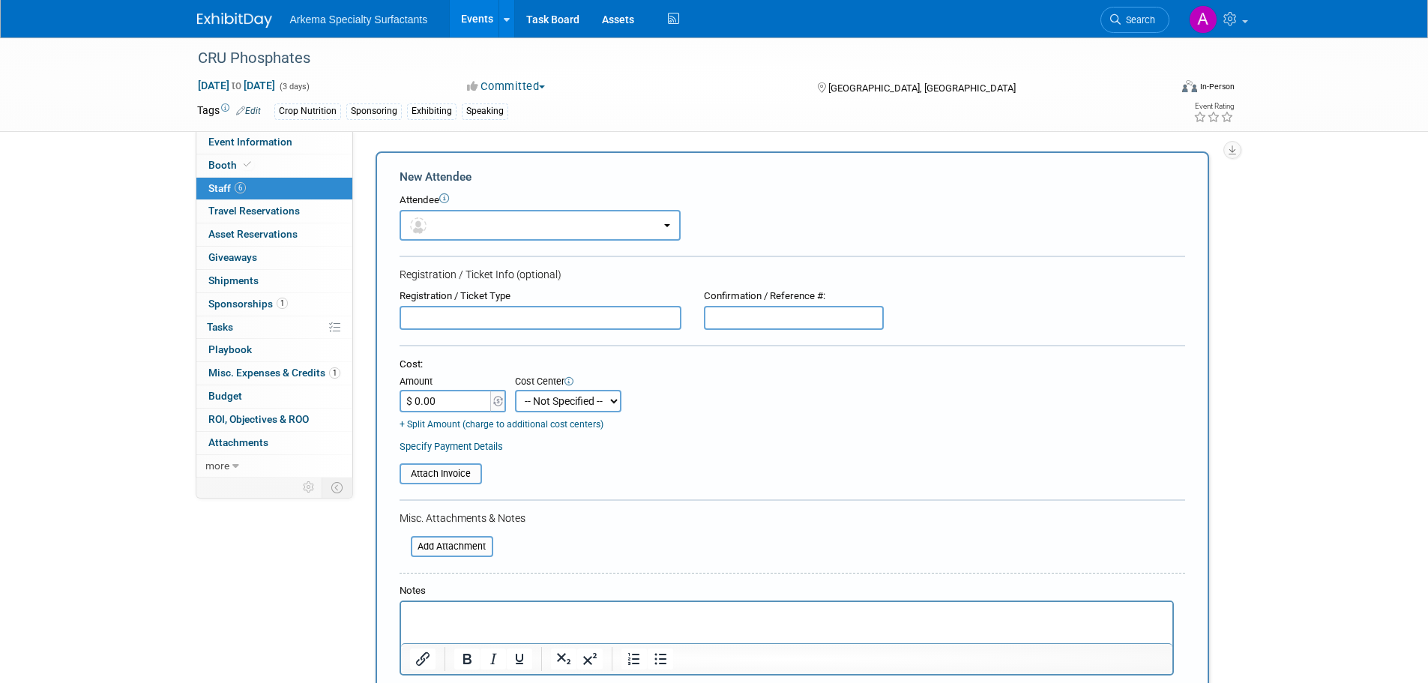
click at [612, 400] on select "-- Not Specified -- Crop Nutrition Infrastructure Mining" at bounding box center [568, 401] width 106 height 22
drag, startPoint x: 250, startPoint y: 577, endPoint x: 265, endPoint y: 576, distance: 15.8
click at [250, 577] on div "Event Information Event Info Booth Booth 6 Staff 6 Staff 0 Travel Reservations …" at bounding box center [714, 683] width 1057 height 1293
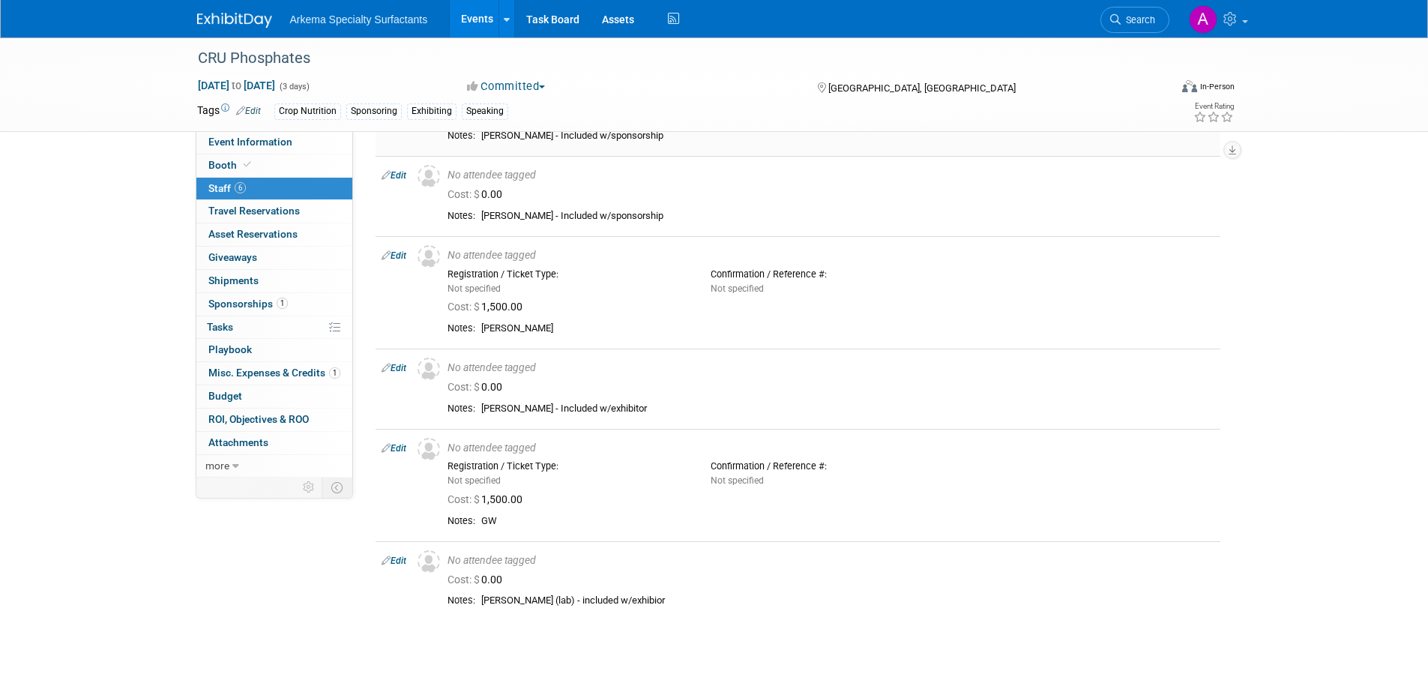
scroll to position [511, 0]
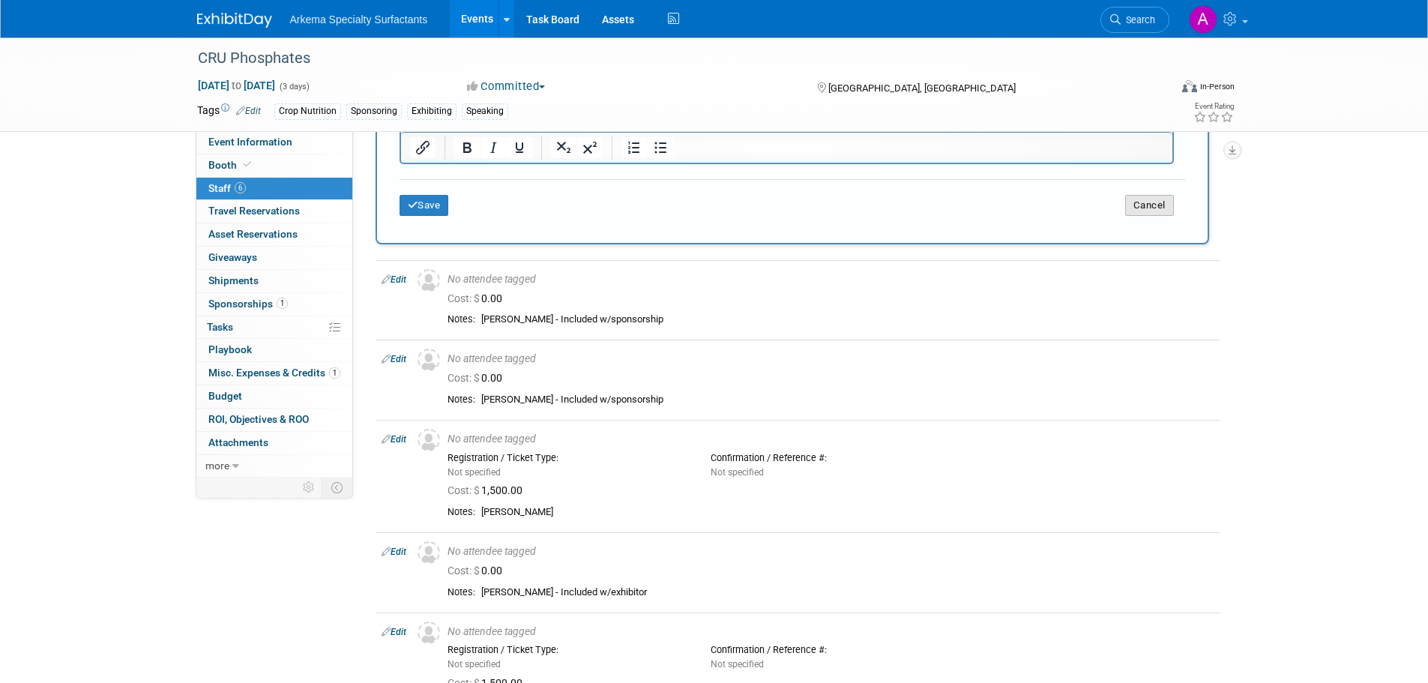
click at [1140, 209] on button "Cancel" at bounding box center [1149, 205] width 49 height 21
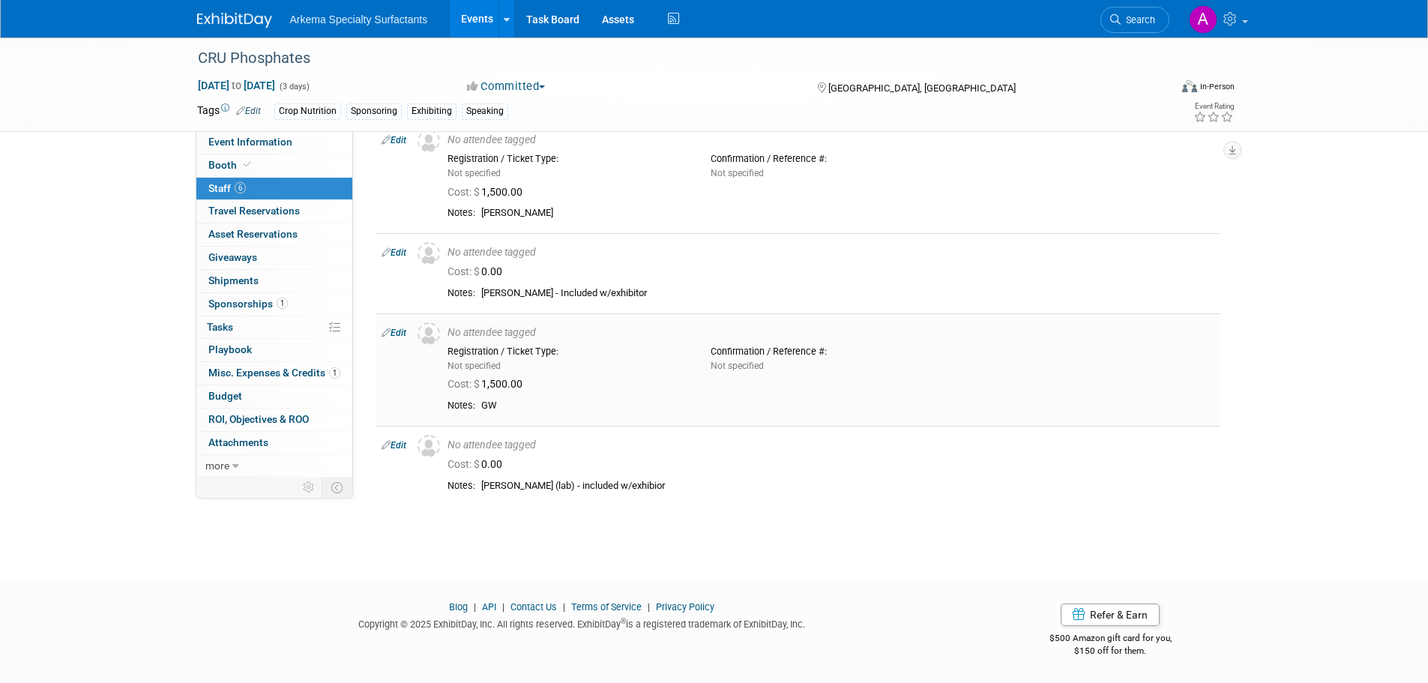
scroll to position [230, 0]
click at [260, 309] on span "Sponsorships 1" at bounding box center [247, 304] width 79 height 12
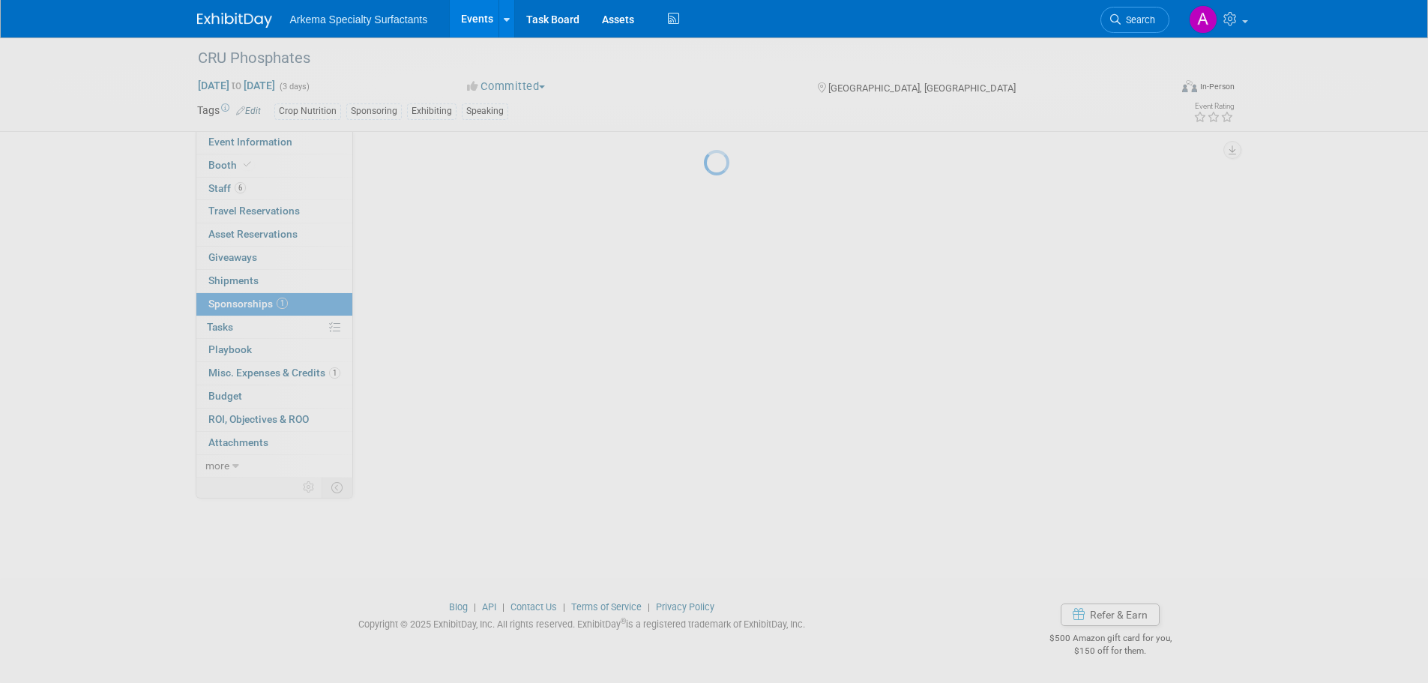
scroll to position [0, 0]
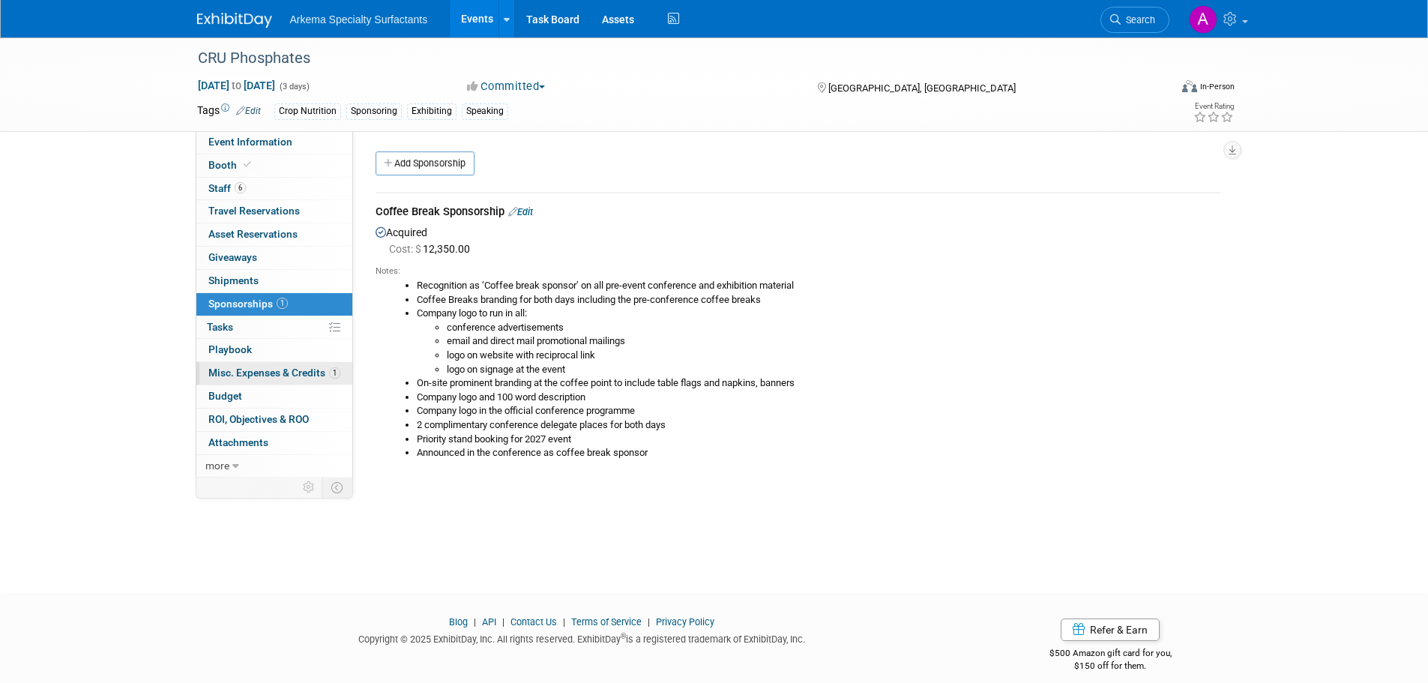
click at [281, 372] on span "Misc. Expenses & Credits 1" at bounding box center [274, 373] width 132 height 12
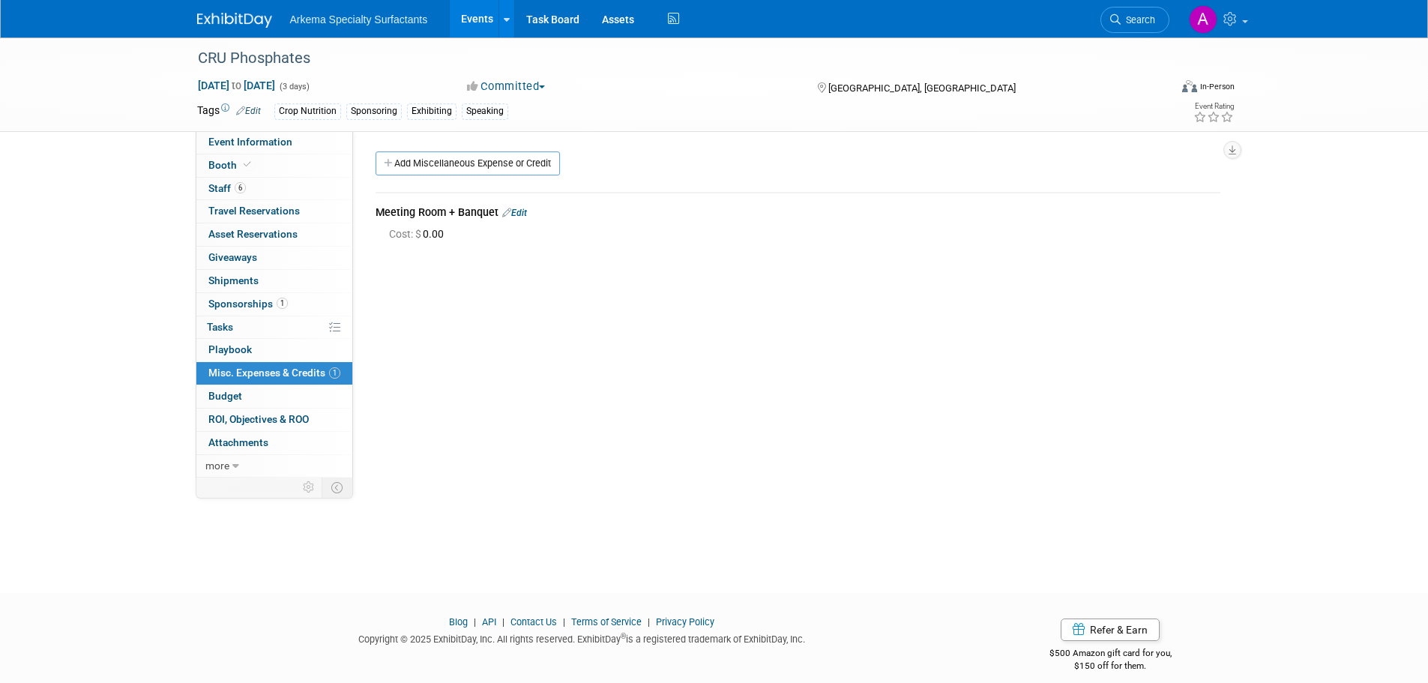
click at [522, 214] on link "Edit" at bounding box center [514, 213] width 25 height 10
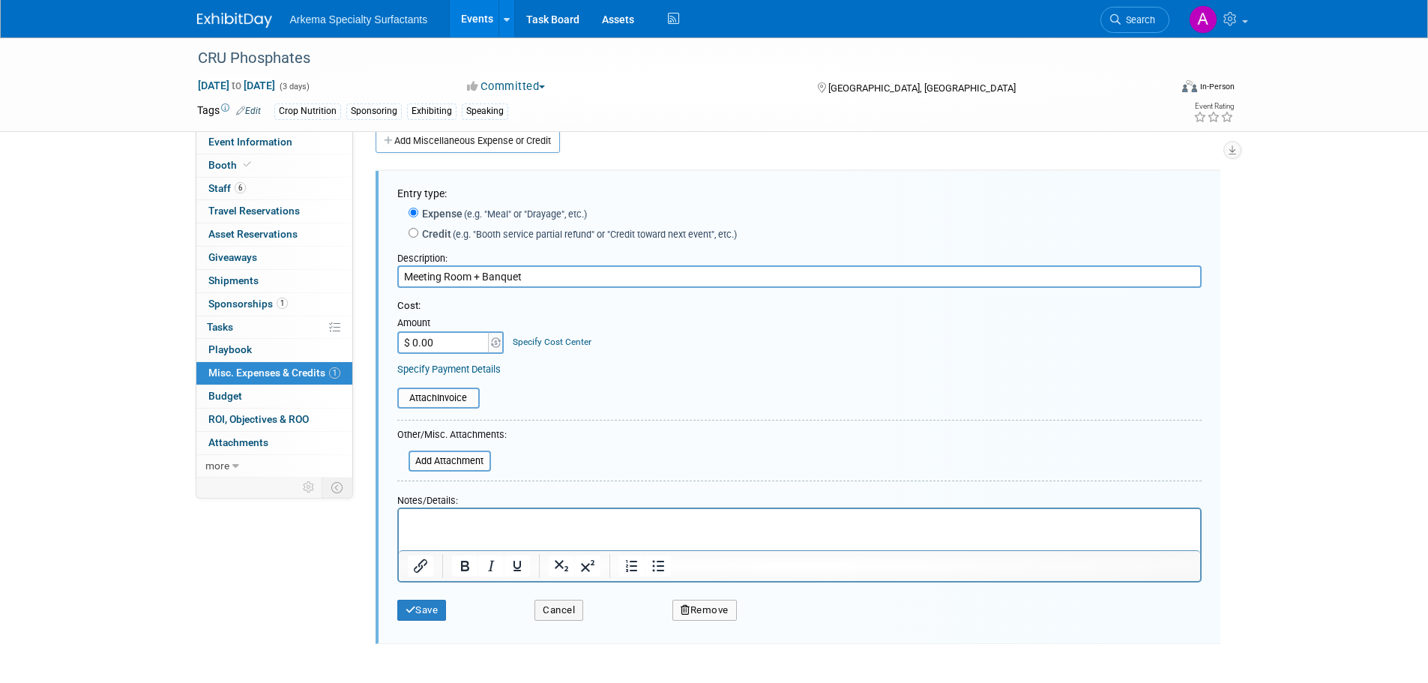
click at [564, 340] on link "Specify Cost Center" at bounding box center [552, 342] width 79 height 10
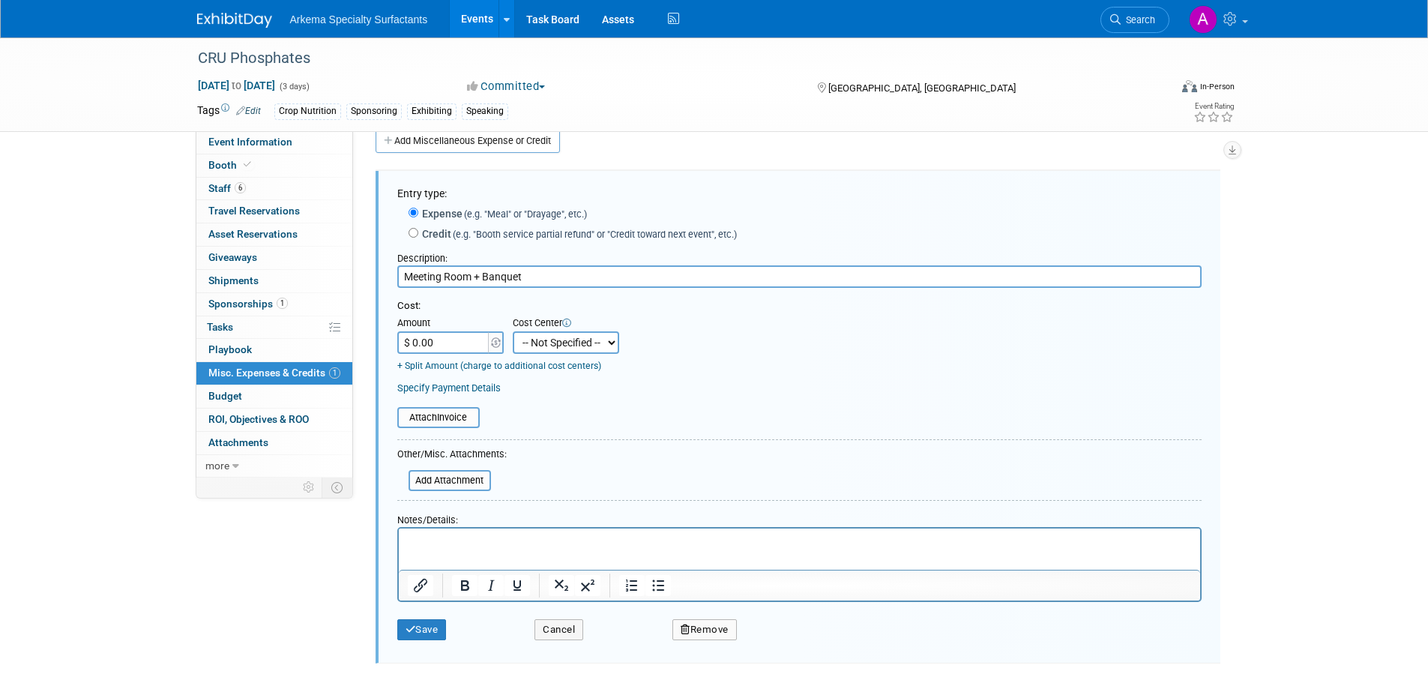
click at [609, 348] on select "-- Not Specified -- Crop Nutrition Infrastructure Mining" at bounding box center [566, 342] width 106 height 22
select select "18966416"
click at [513, 332] on select "-- Not Specified -- Crop Nutrition Infrastructure Mining" at bounding box center [566, 342] width 106 height 22
click at [427, 633] on button "Save" at bounding box center [421, 629] width 49 height 21
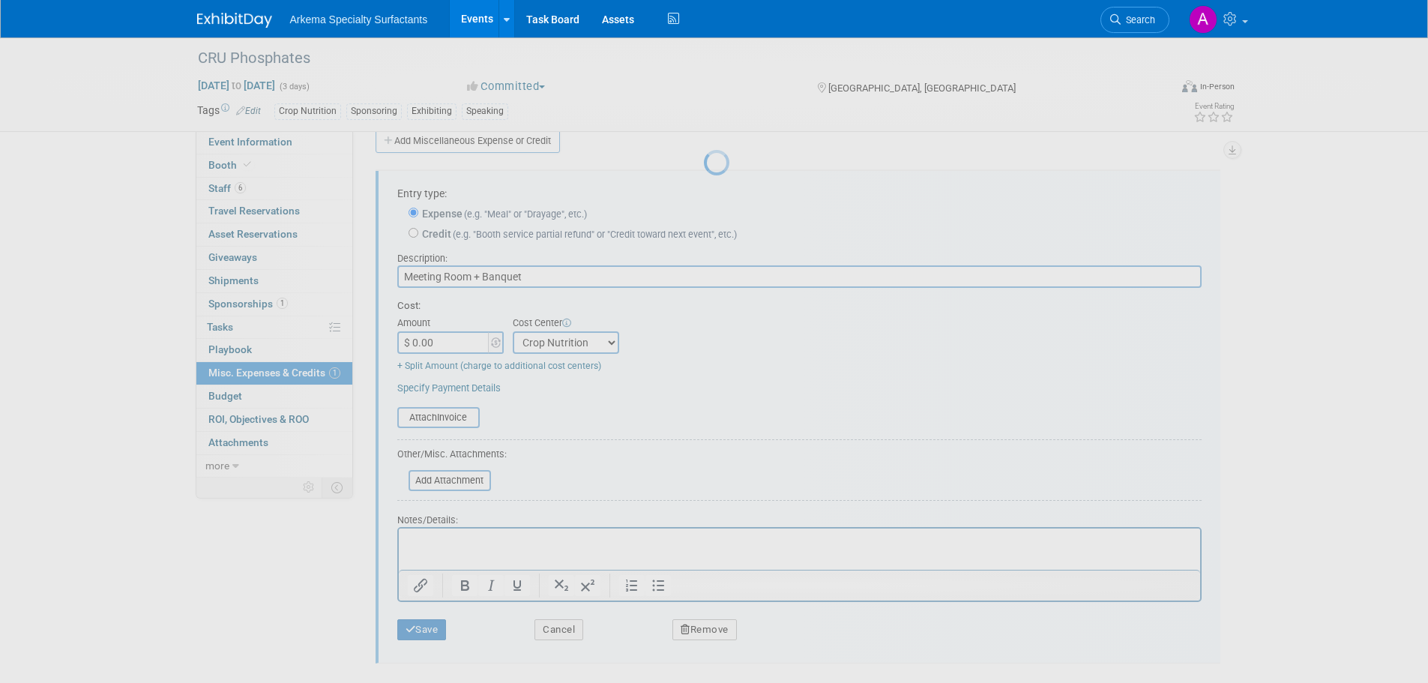
scroll to position [15, 0]
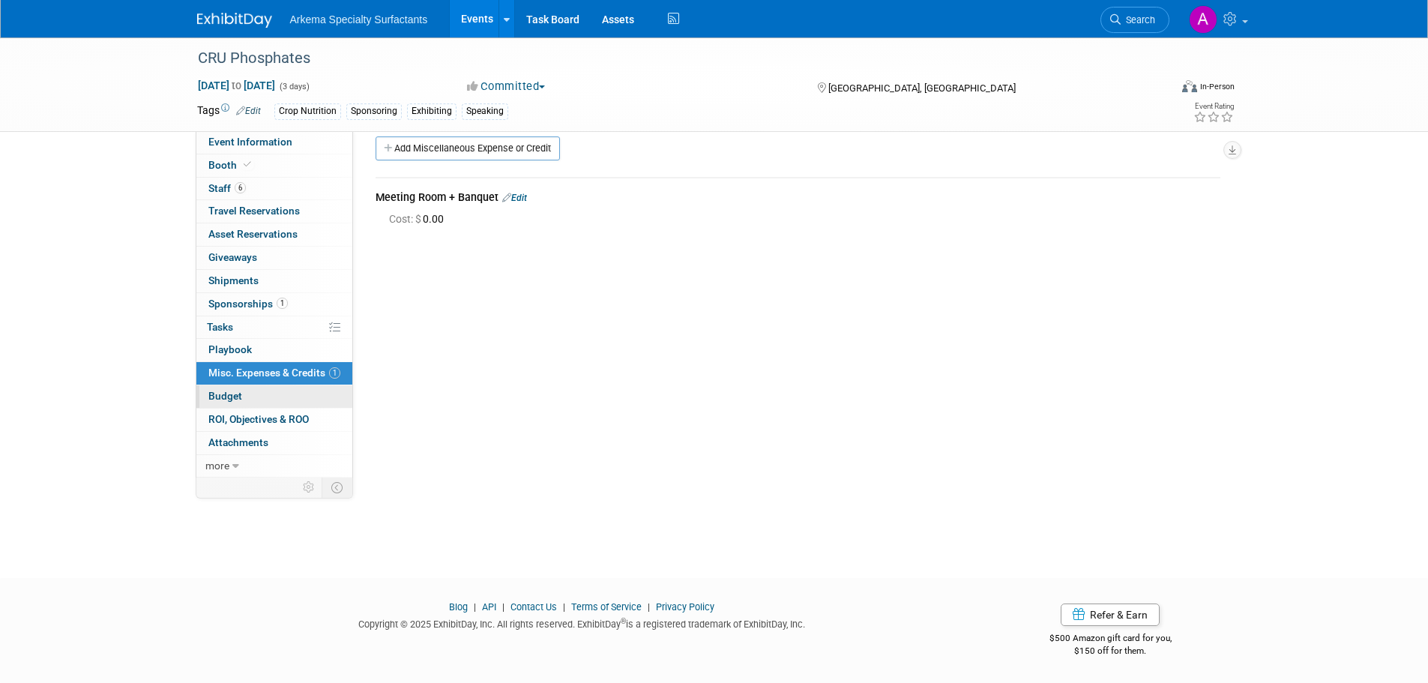
click at [244, 392] on link "Budget" at bounding box center [274, 396] width 156 height 22
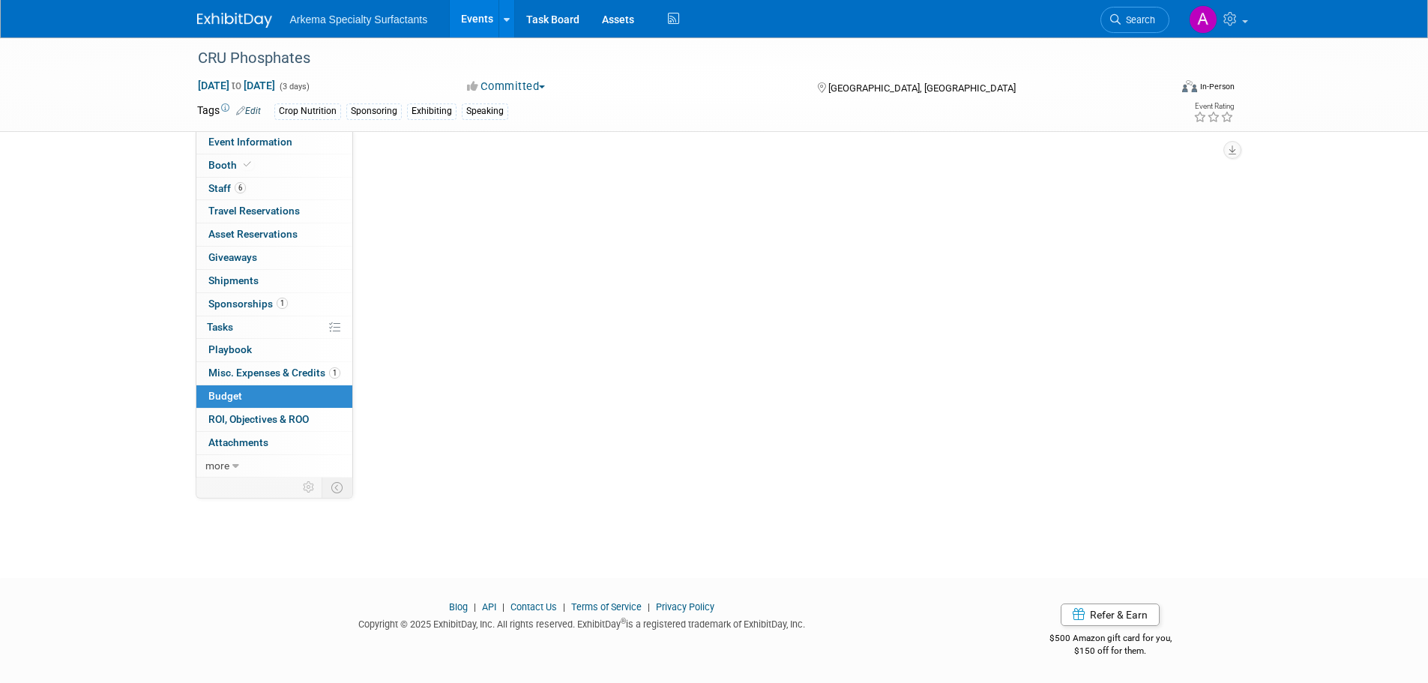
scroll to position [0, 0]
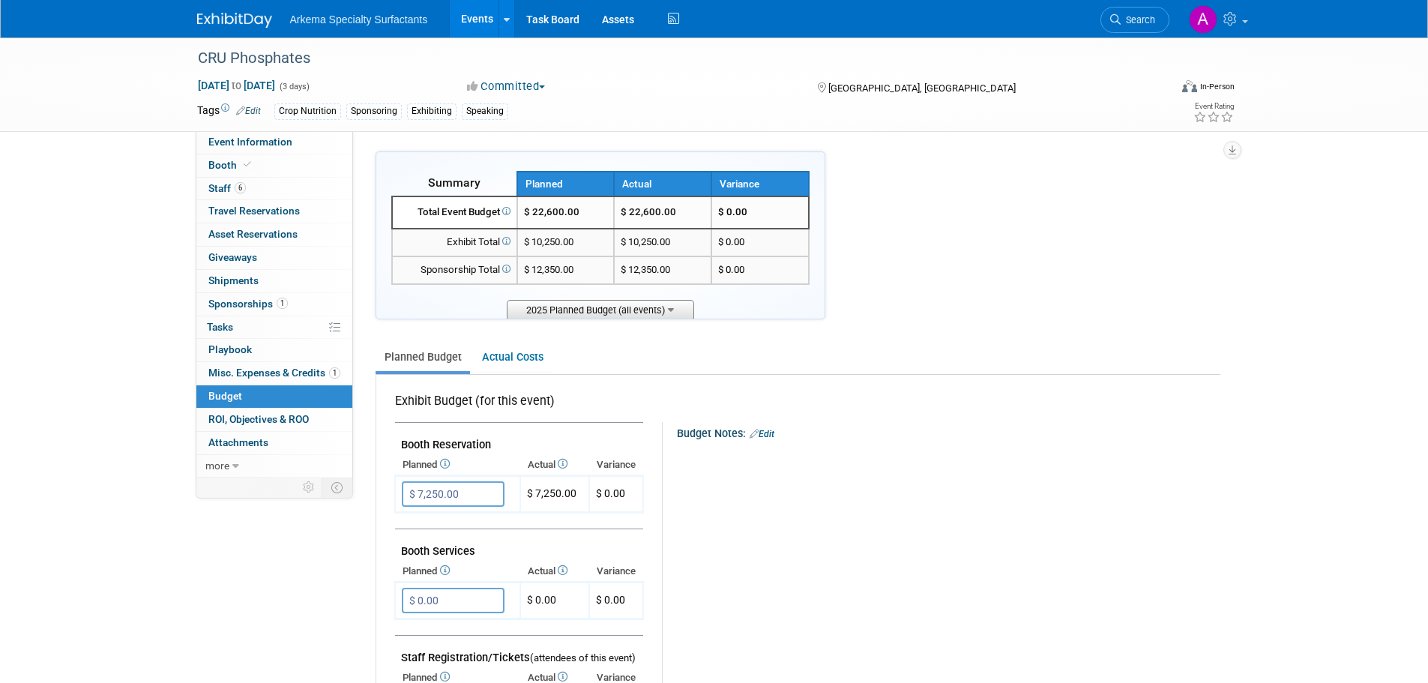
click at [621, 304] on span "2025 Planned Budget (all events)" at bounding box center [600, 309] width 187 height 19
